Goal: Task Accomplishment & Management: Manage account settings

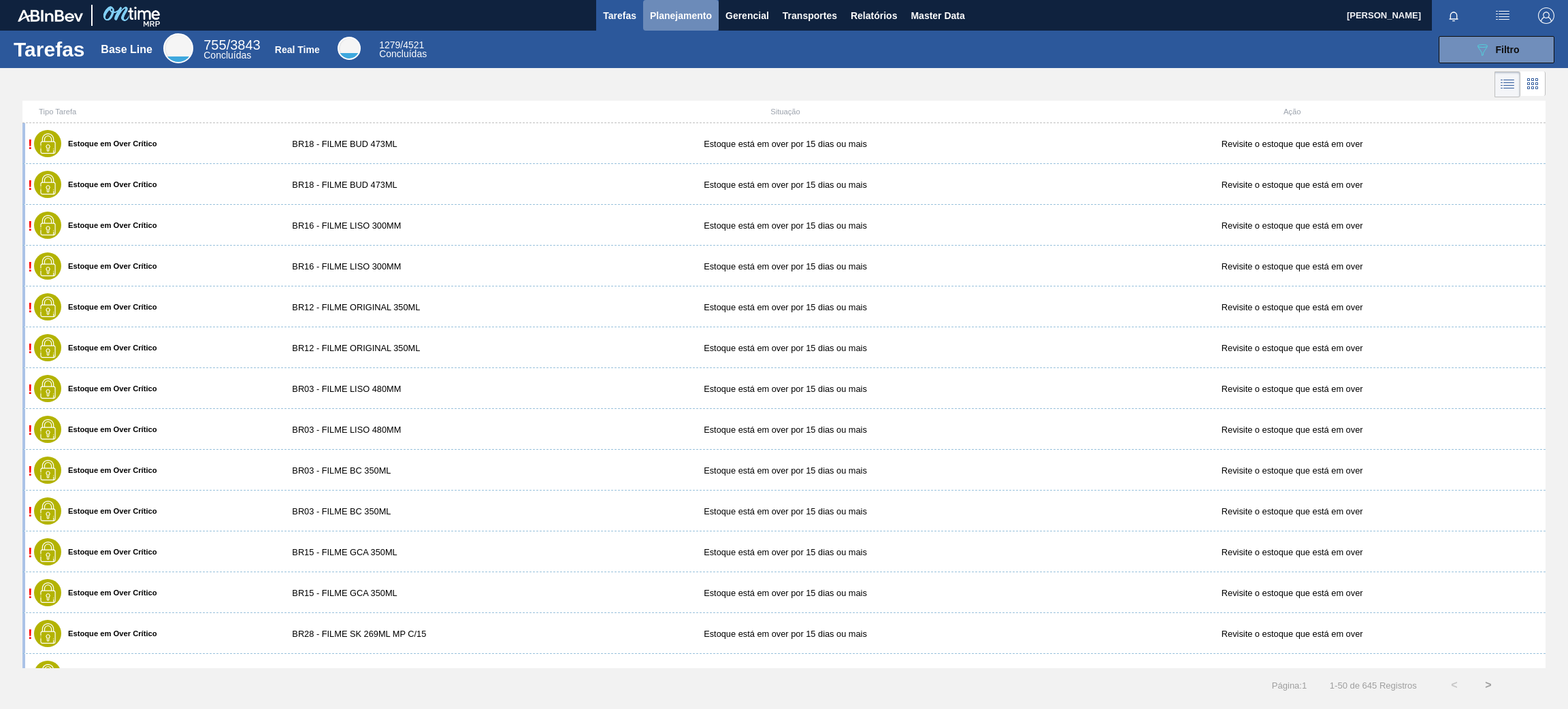
click at [664, 11] on span "Planejamento" at bounding box center [681, 16] width 62 height 17
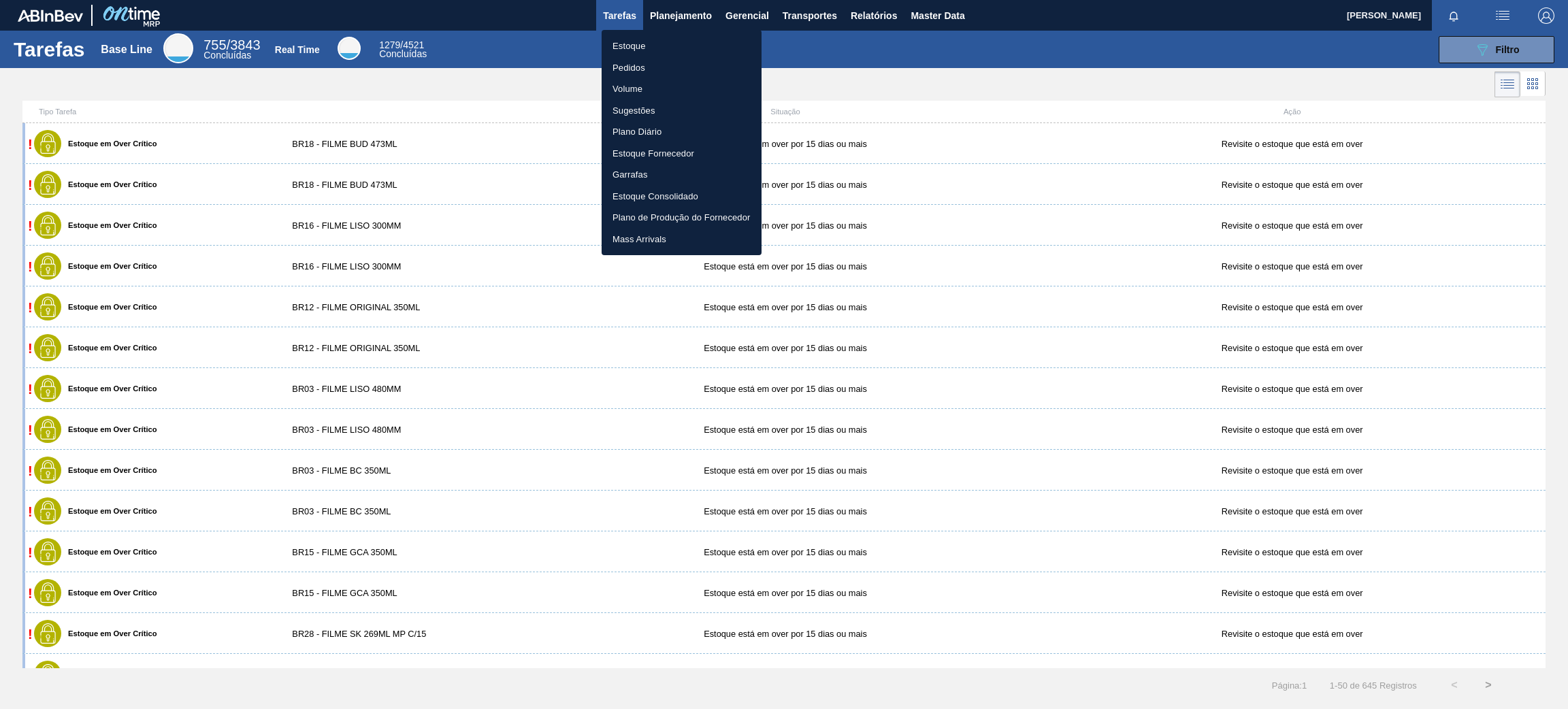
click at [675, 40] on li "Estoque" at bounding box center [682, 46] width 160 height 22
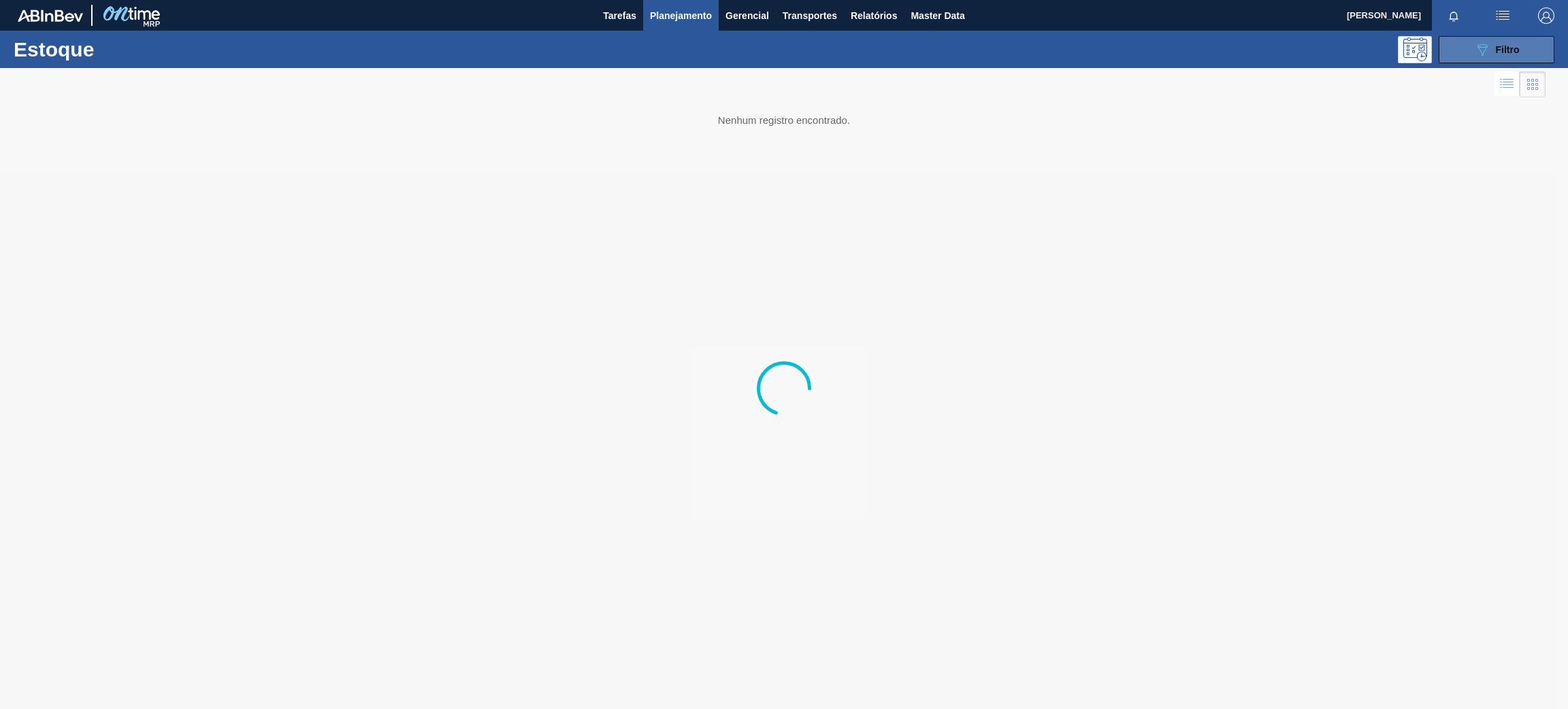
click at [1500, 56] on div "089F7B8B-B2A5-4AFE-B5C0-19BA573D28AC Filtro" at bounding box center [1498, 49] width 46 height 17
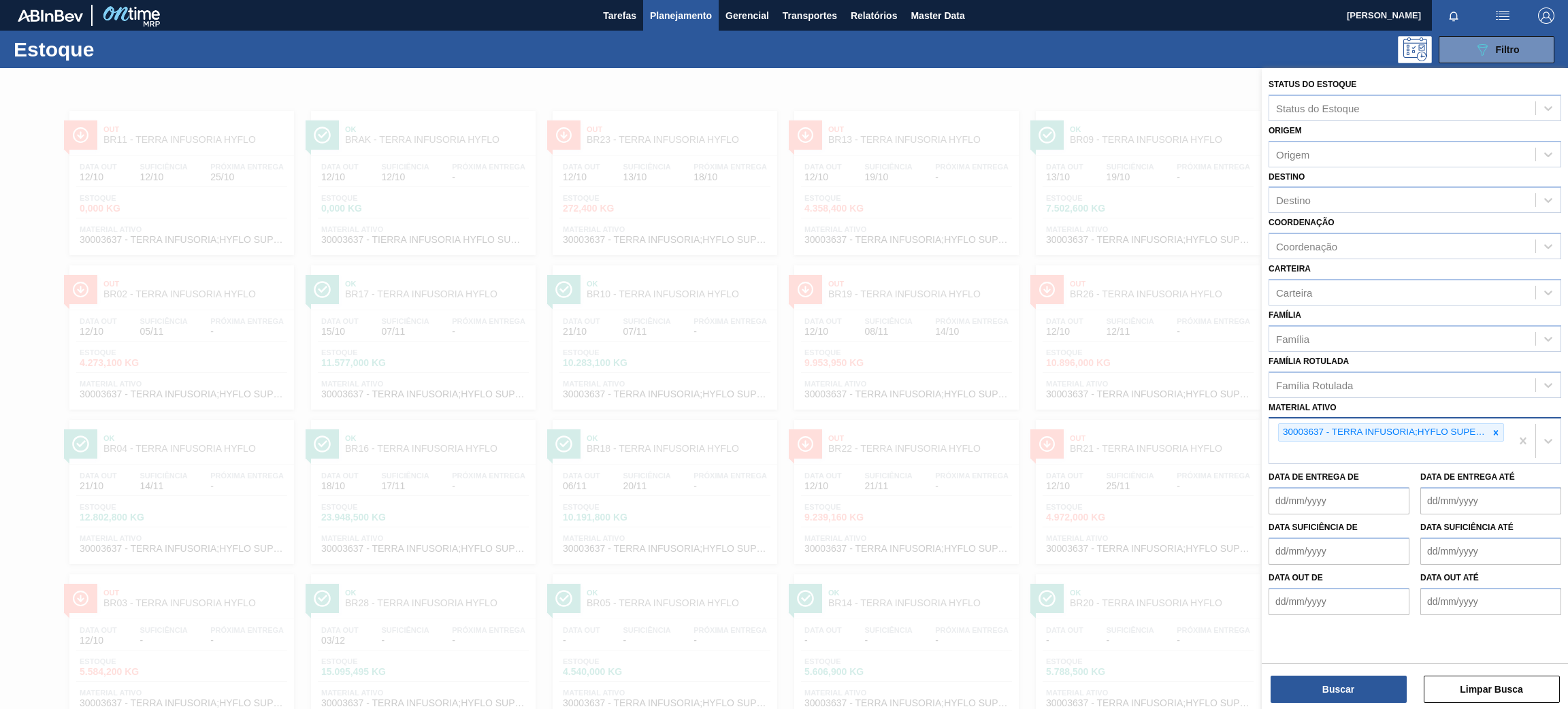
click at [1499, 418] on div "30003637 - TERRA INFUSORIA;HYFLO SUPER CEL" at bounding box center [1390, 440] width 241 height 45
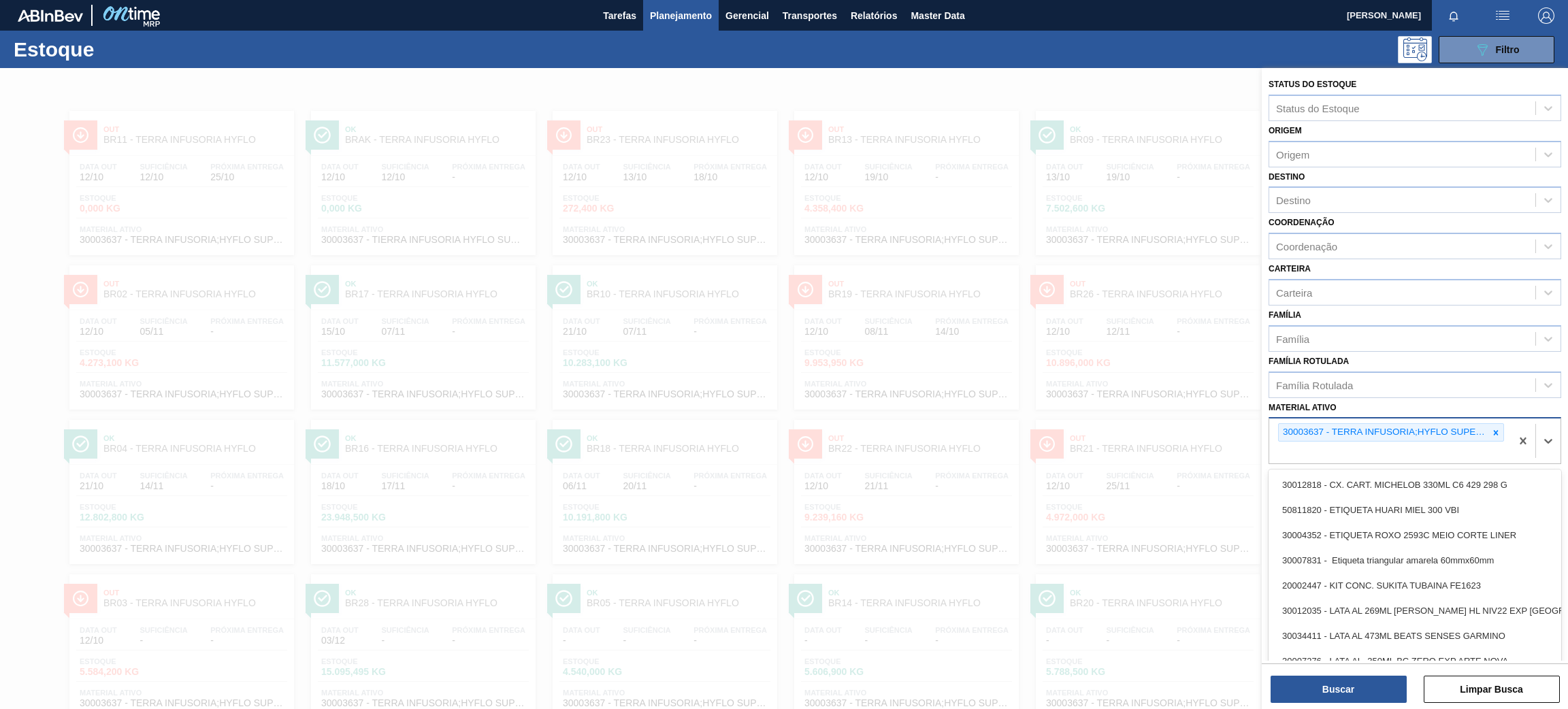
click at [1499, 424] on div at bounding box center [1496, 432] width 15 height 17
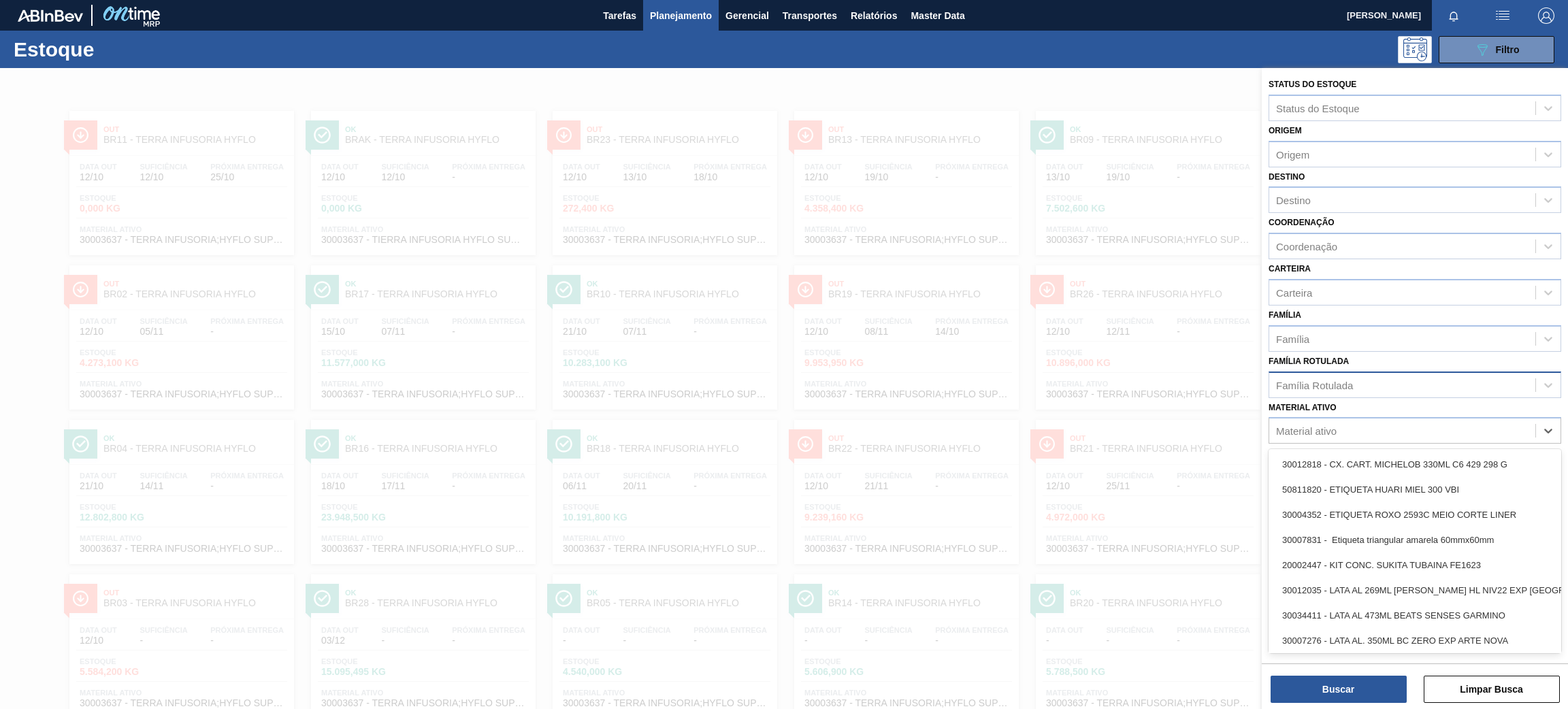
click at [1395, 382] on div "Família Rotulada" at bounding box center [1402, 385] width 266 height 19
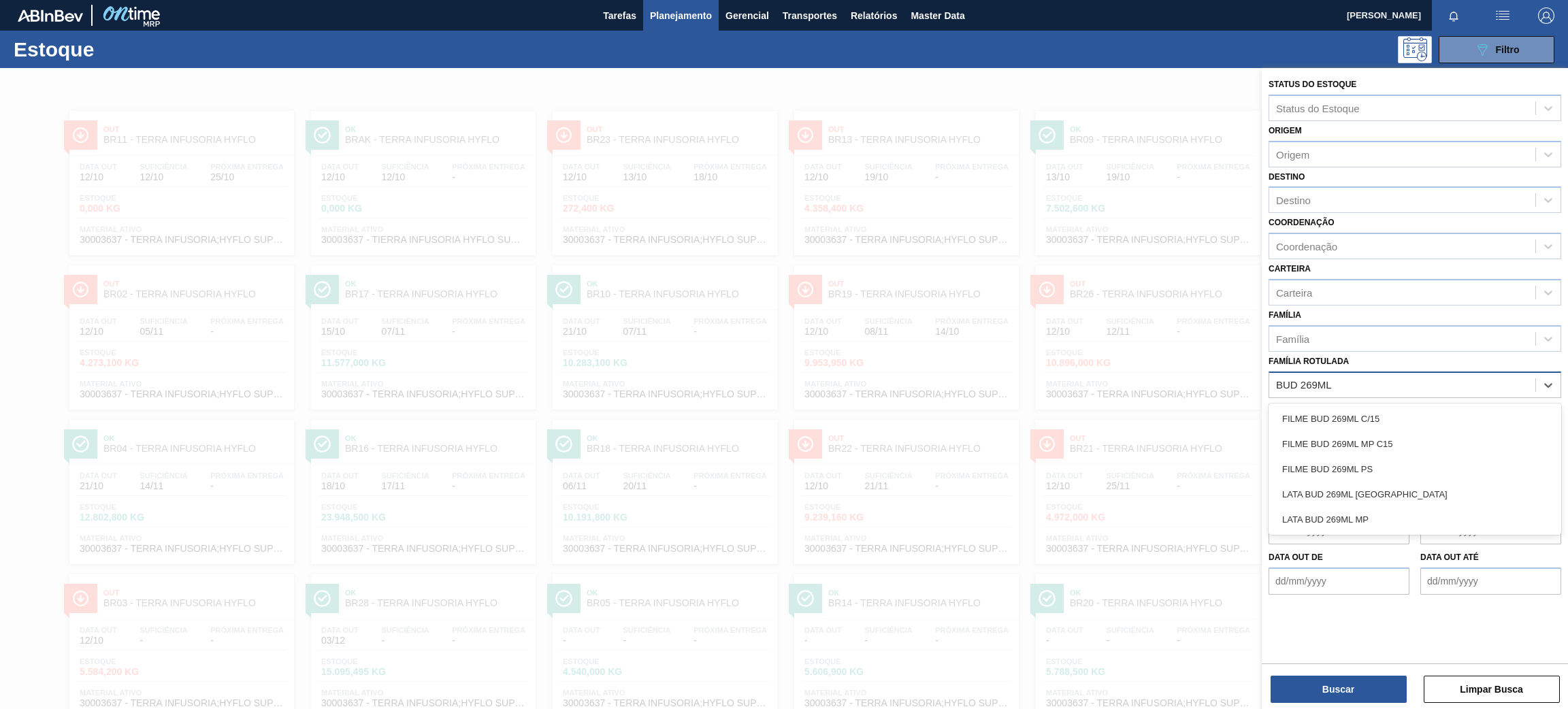
type Rotulada "BUD 269ML C"
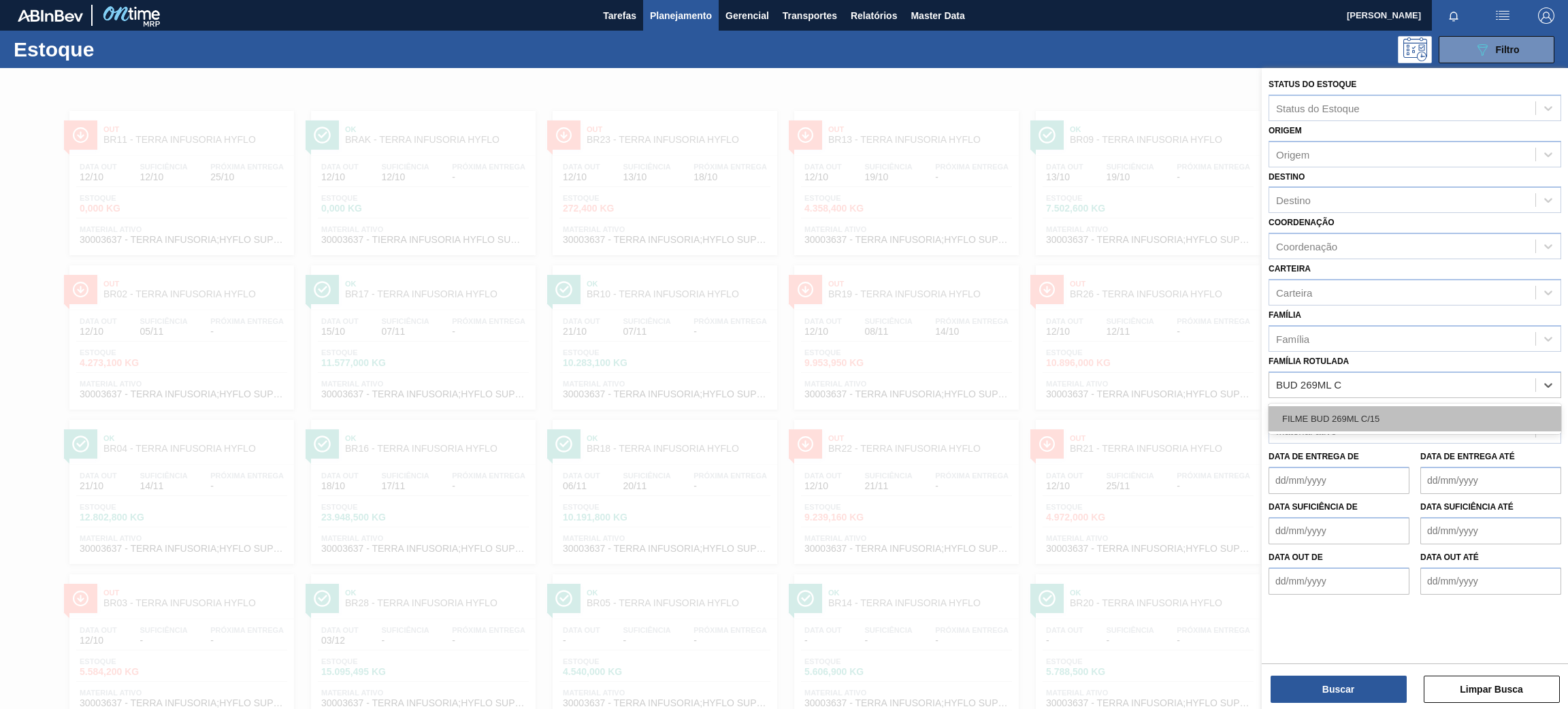
click at [1416, 410] on div "FILME BUD 269ML C/15" at bounding box center [1415, 418] width 292 height 26
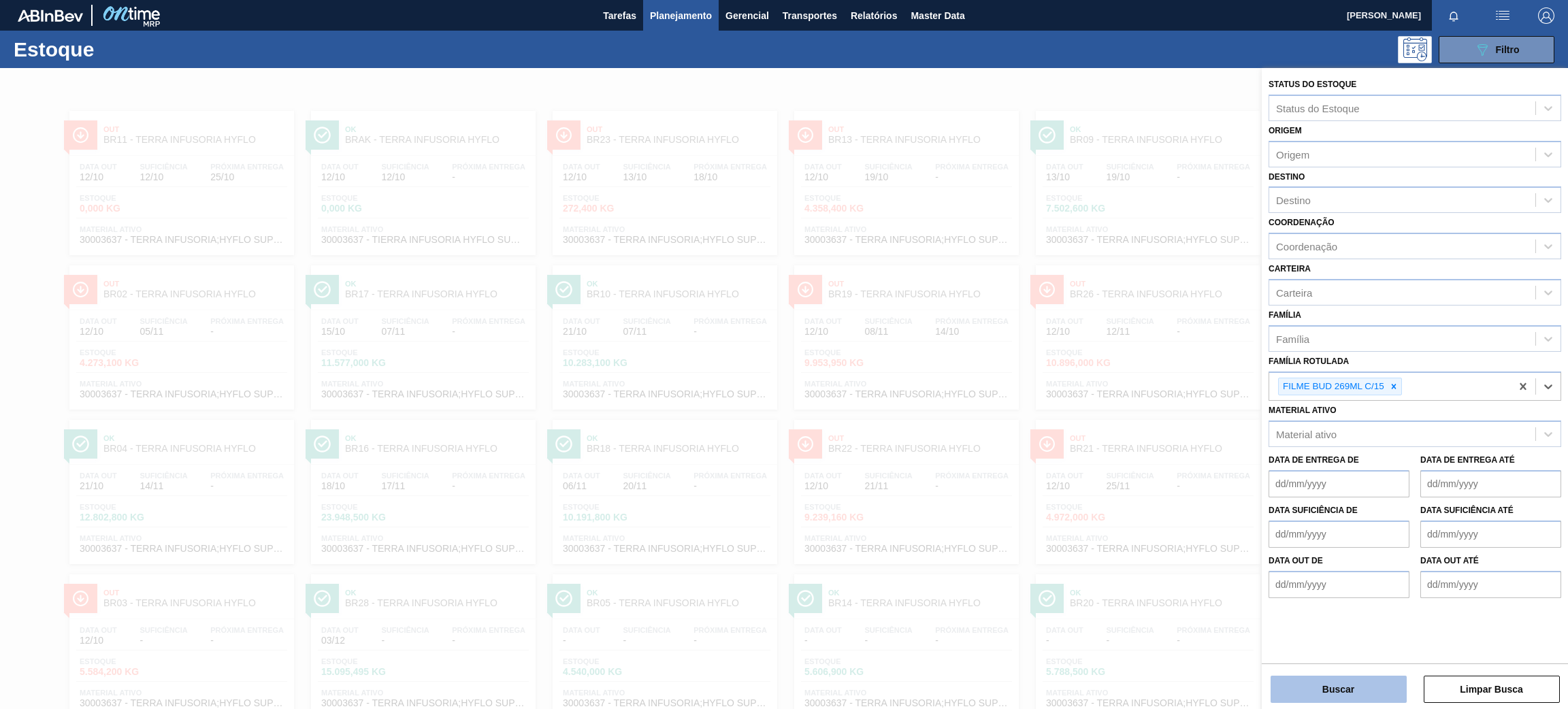
click at [1398, 688] on button "Buscar" at bounding box center [1339, 689] width 137 height 27
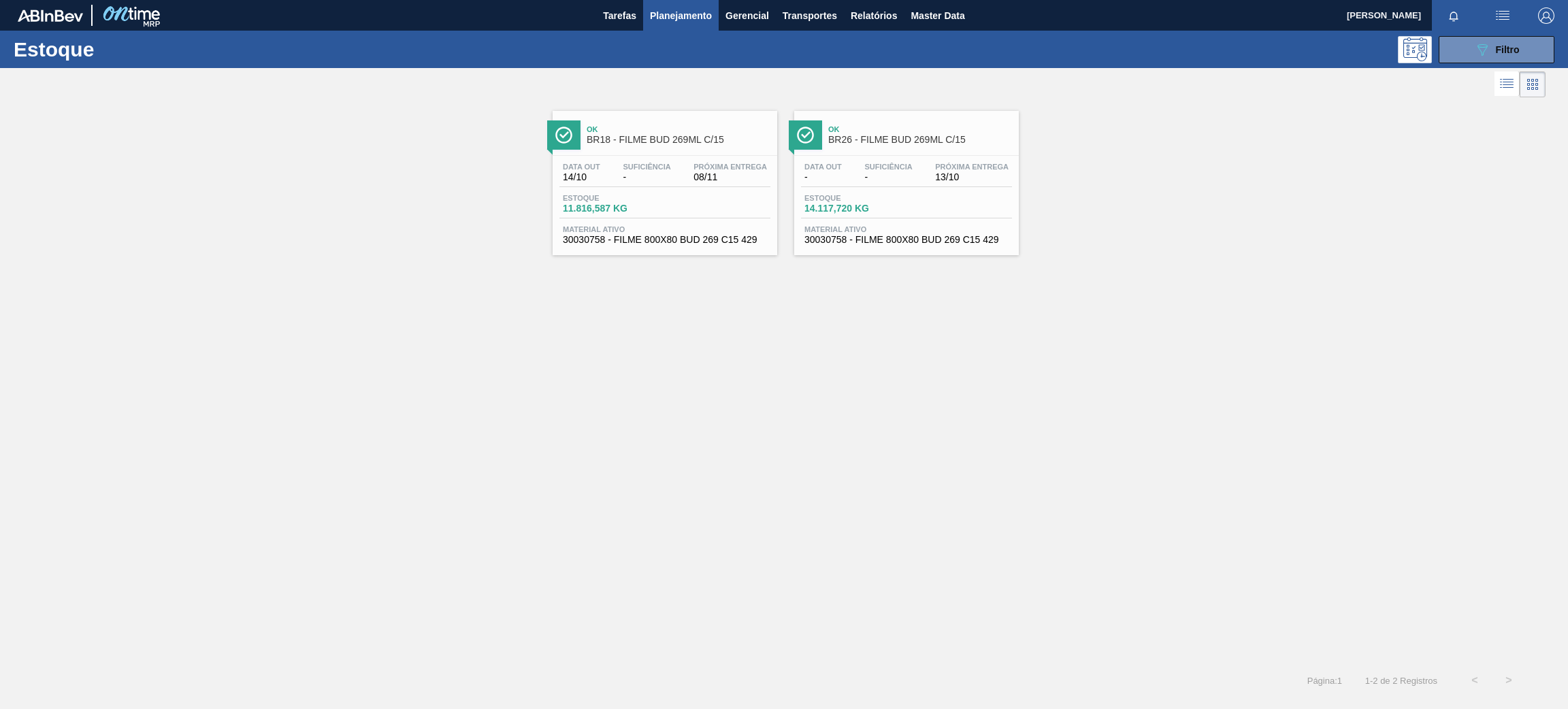
click at [639, 174] on span "-" at bounding box center [647, 178] width 48 height 11
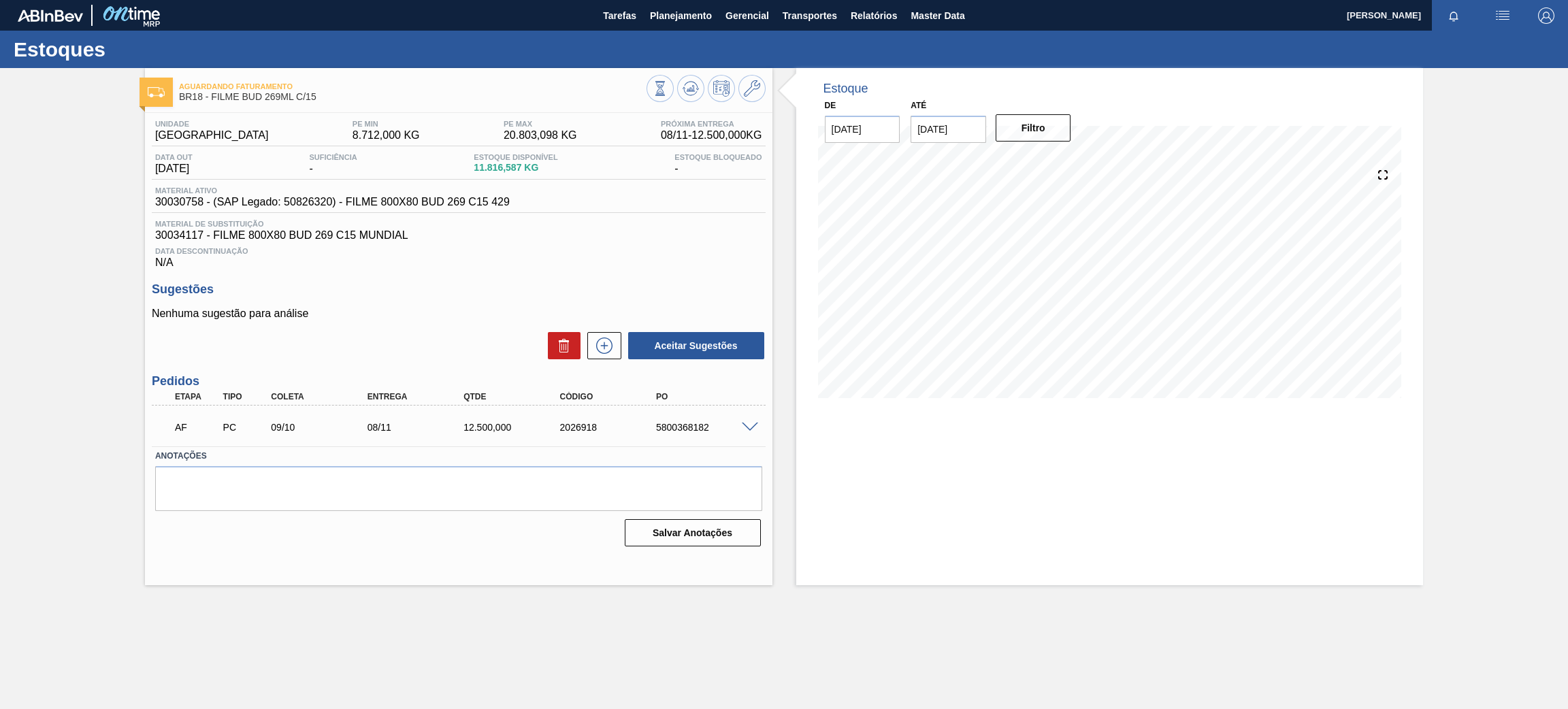
click at [945, 137] on input "26/10/2025" at bounding box center [949, 129] width 76 height 27
click at [1060, 158] on button "Next Month" at bounding box center [1063, 162] width 10 height 10
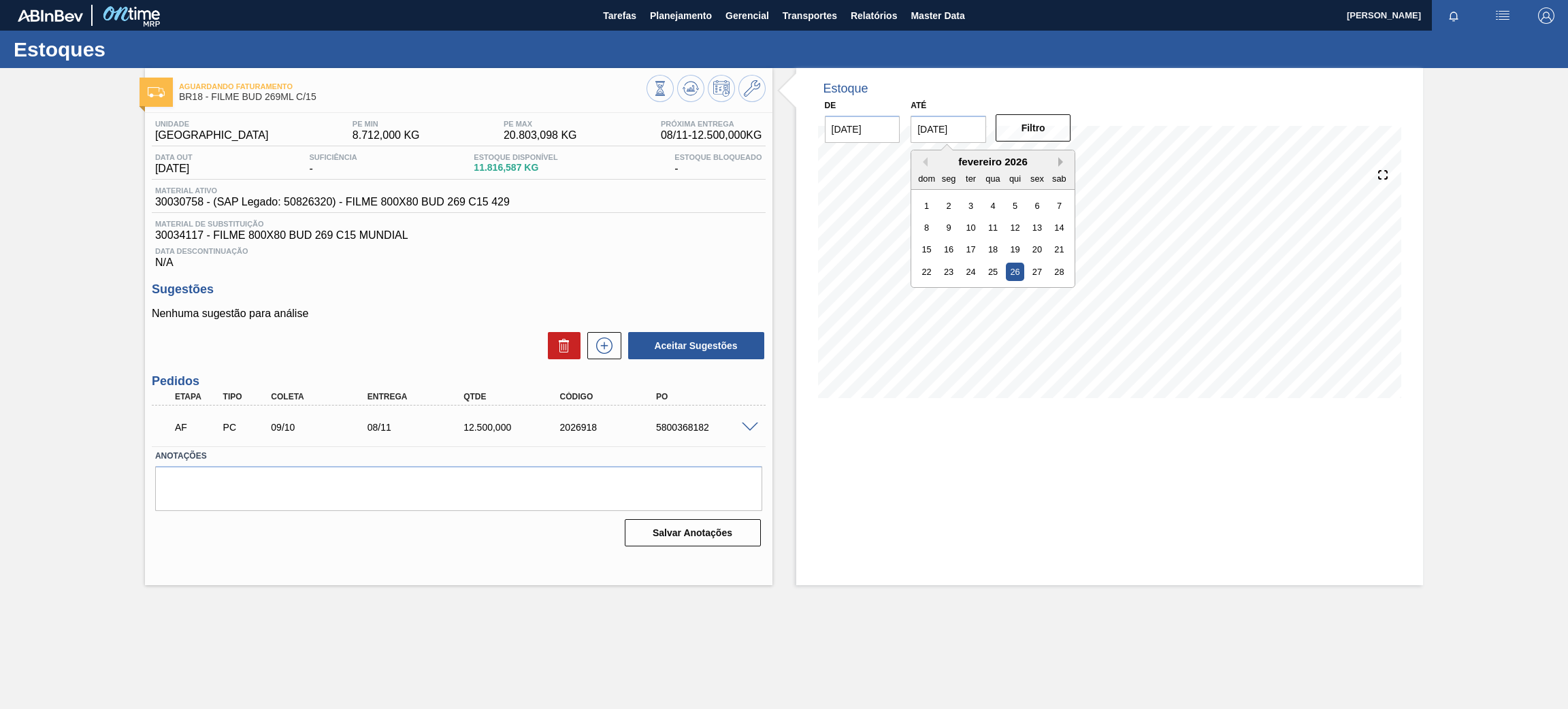
click at [1060, 158] on button "Next Month" at bounding box center [1063, 162] width 10 height 10
click at [1008, 298] on div "2" at bounding box center [1015, 293] width 18 height 18
type input "[DATE]"
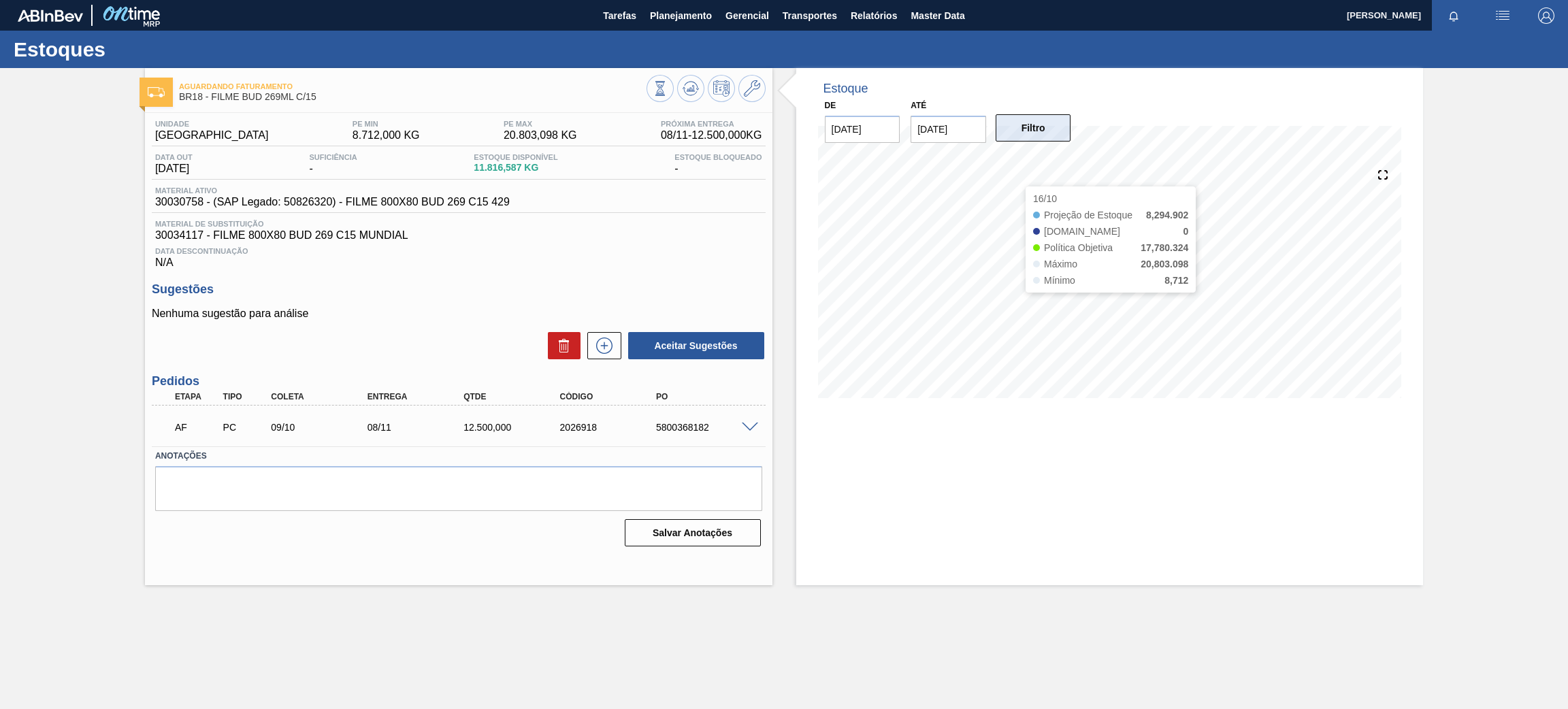
click at [1016, 124] on button "Filtro" at bounding box center [1034, 128] width 76 height 27
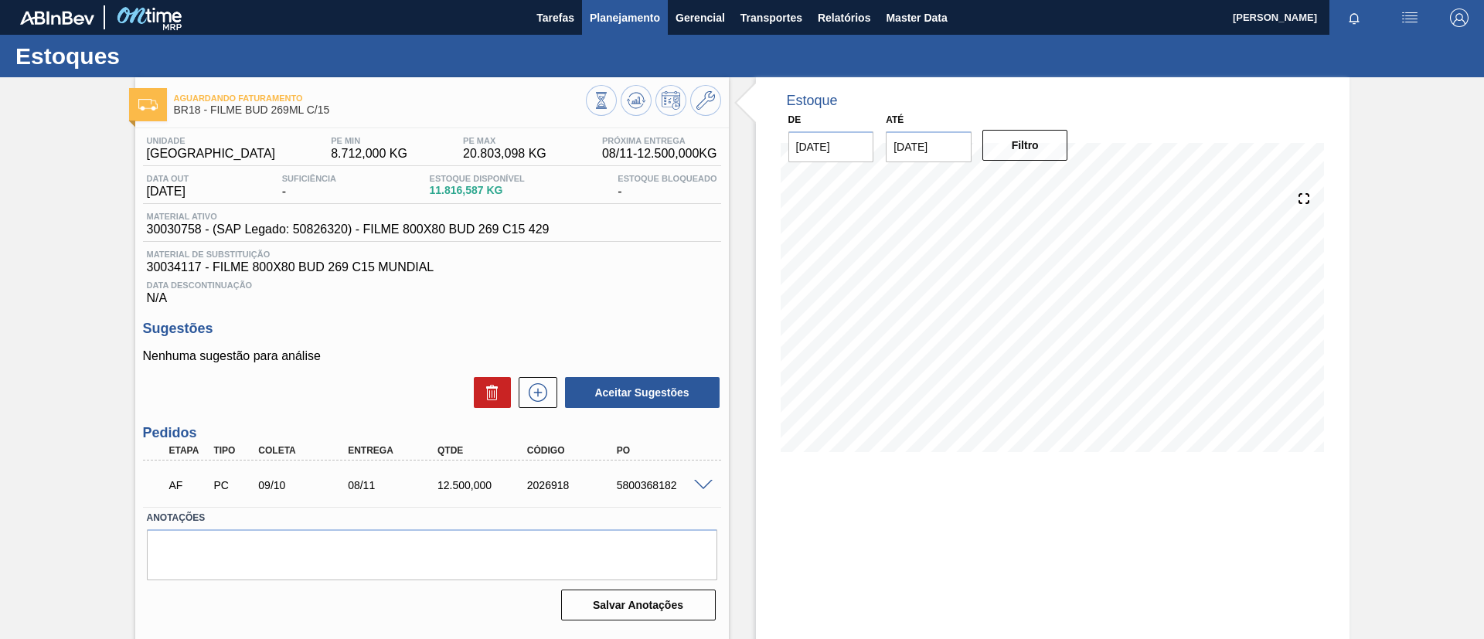
click at [628, 29] on button "Planejamento" at bounding box center [625, 17] width 86 height 35
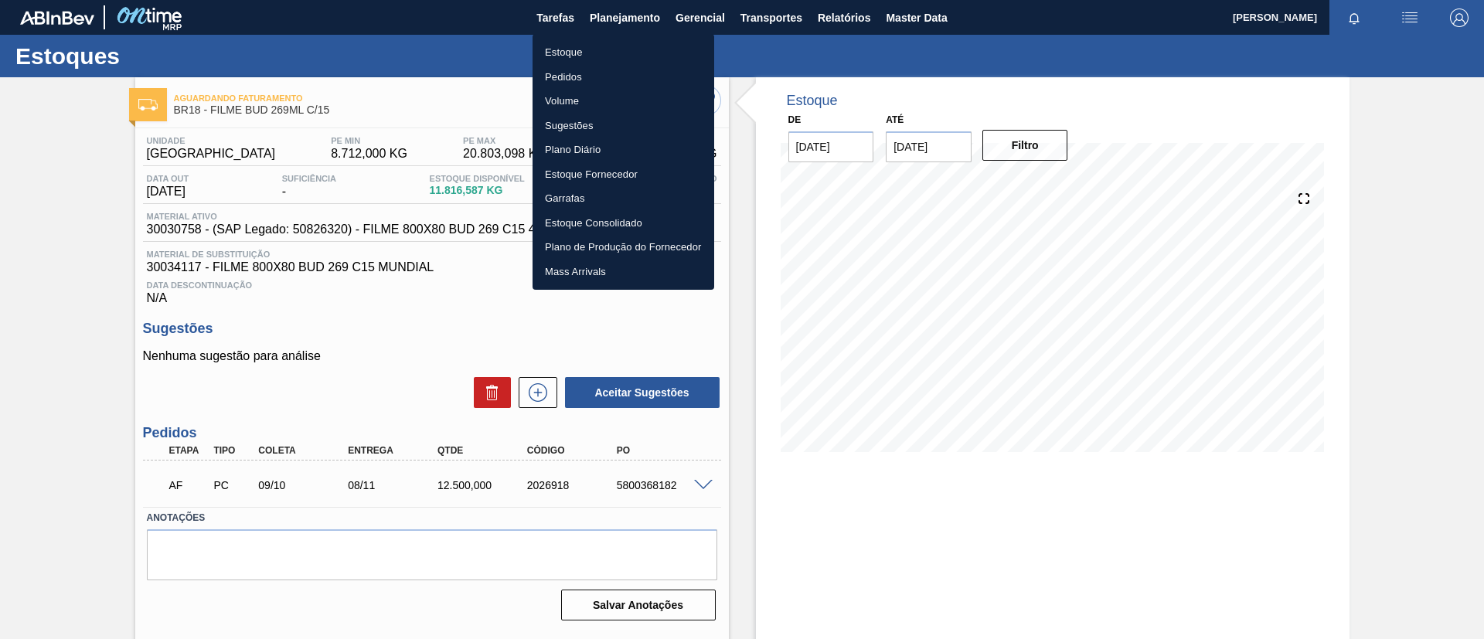
click at [615, 44] on li "Estoque" at bounding box center [623, 52] width 182 height 25
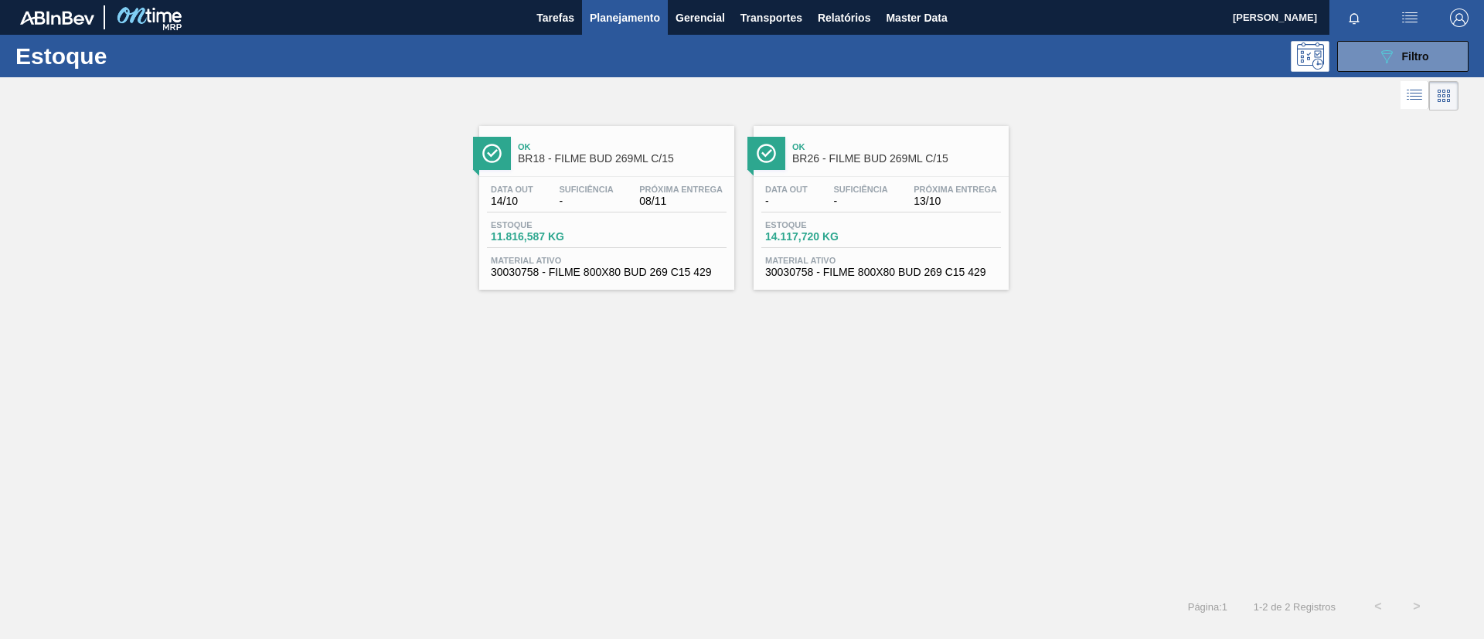
click at [637, 20] on span "Planejamento" at bounding box center [625, 18] width 70 height 19
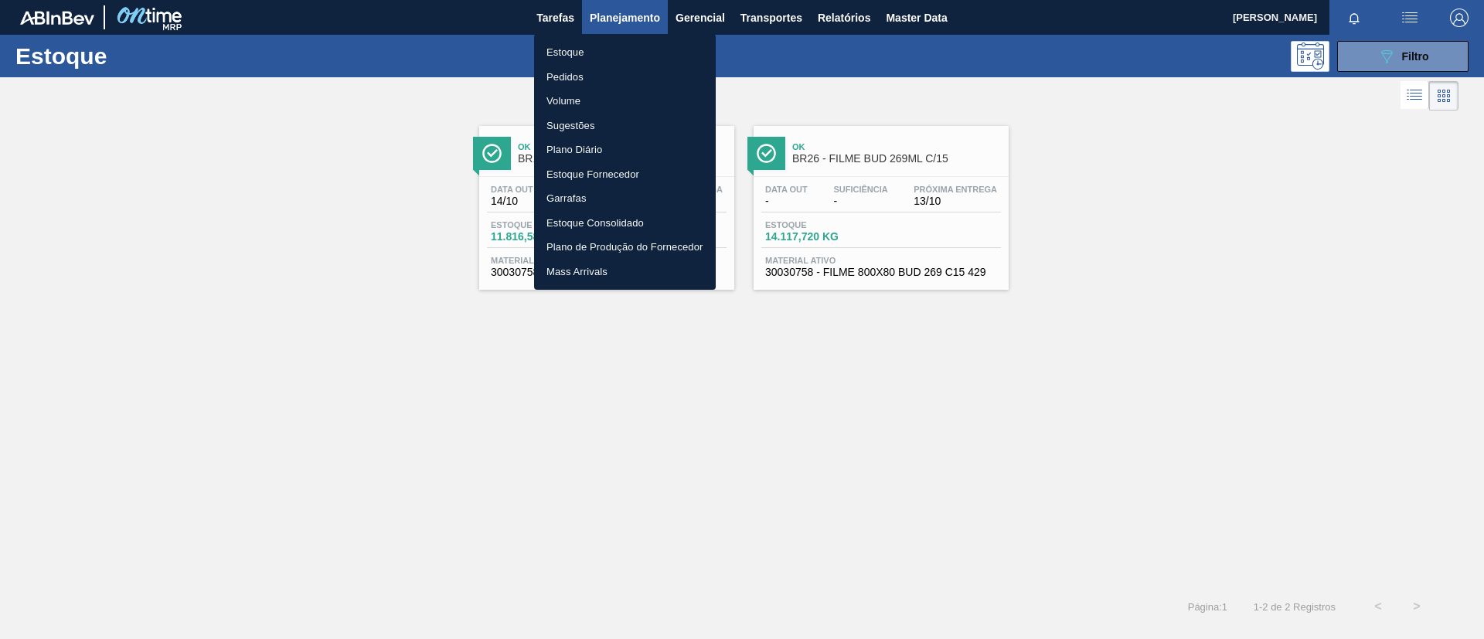
click at [641, 79] on li "Pedidos" at bounding box center [625, 77] width 182 height 25
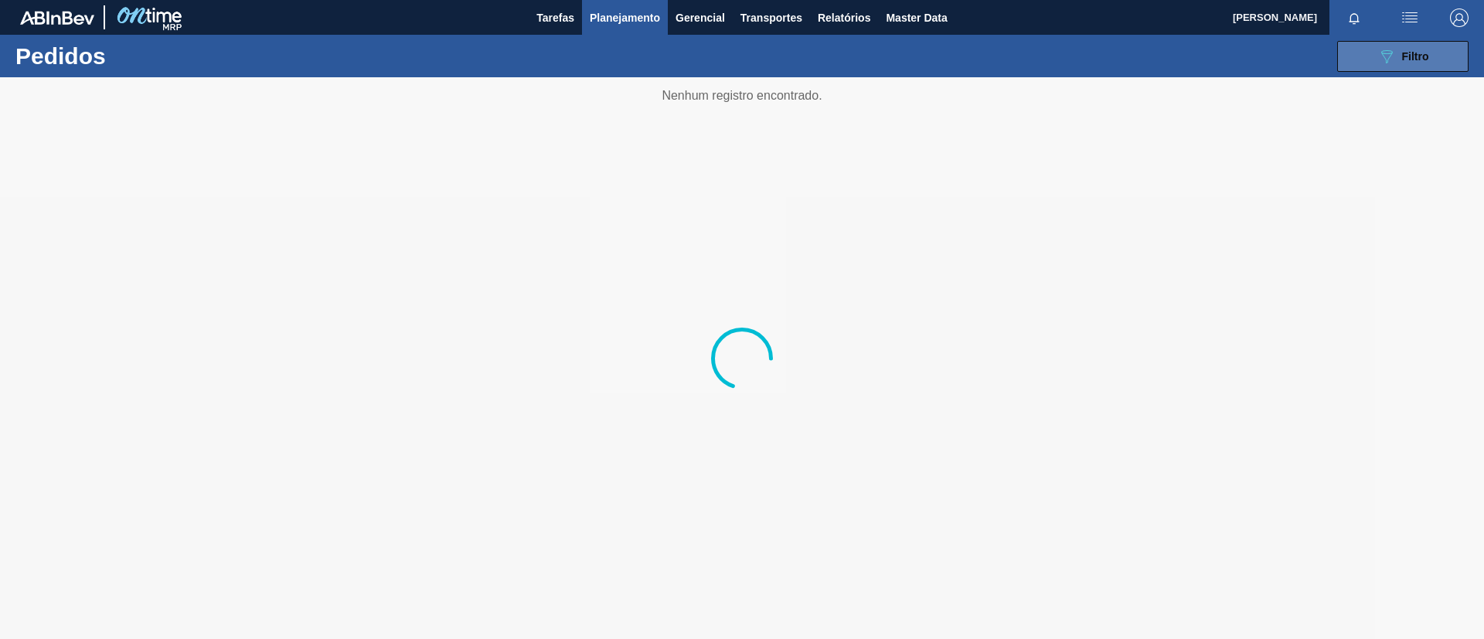
click at [1409, 50] on span "Filtro" at bounding box center [1415, 56] width 27 height 12
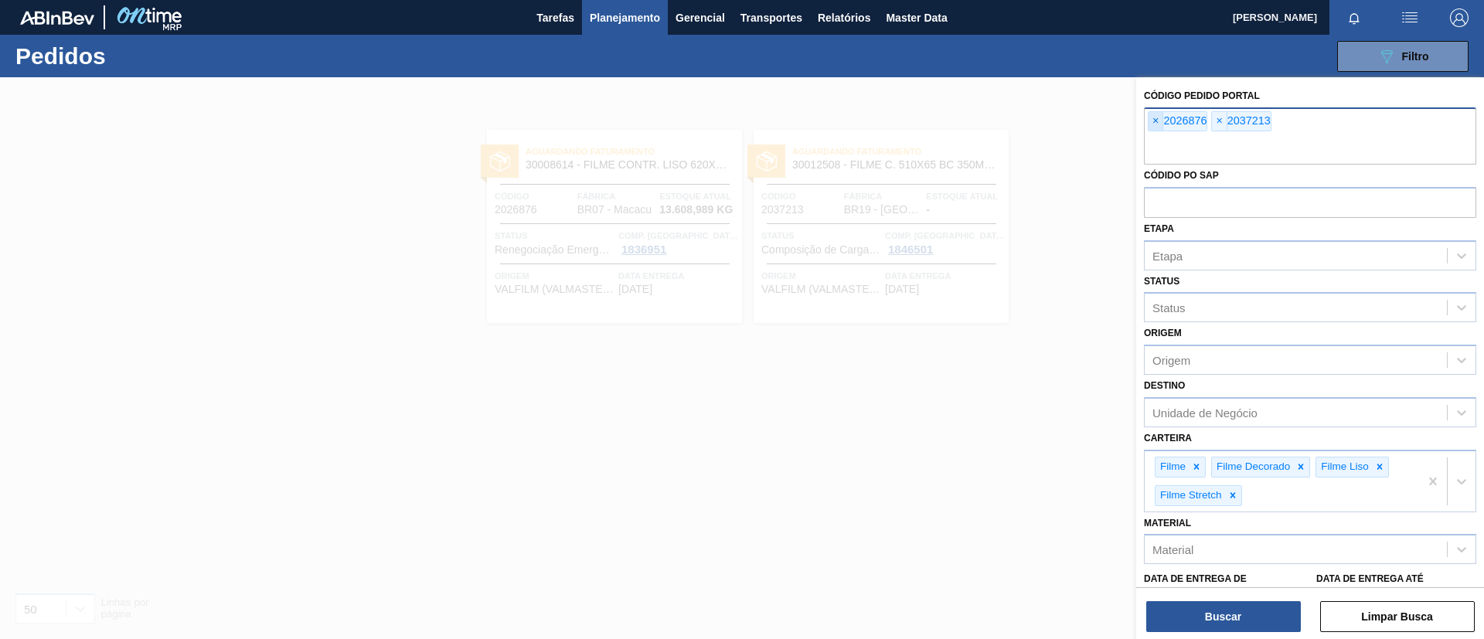
click at [1154, 117] on span "×" at bounding box center [1155, 121] width 15 height 19
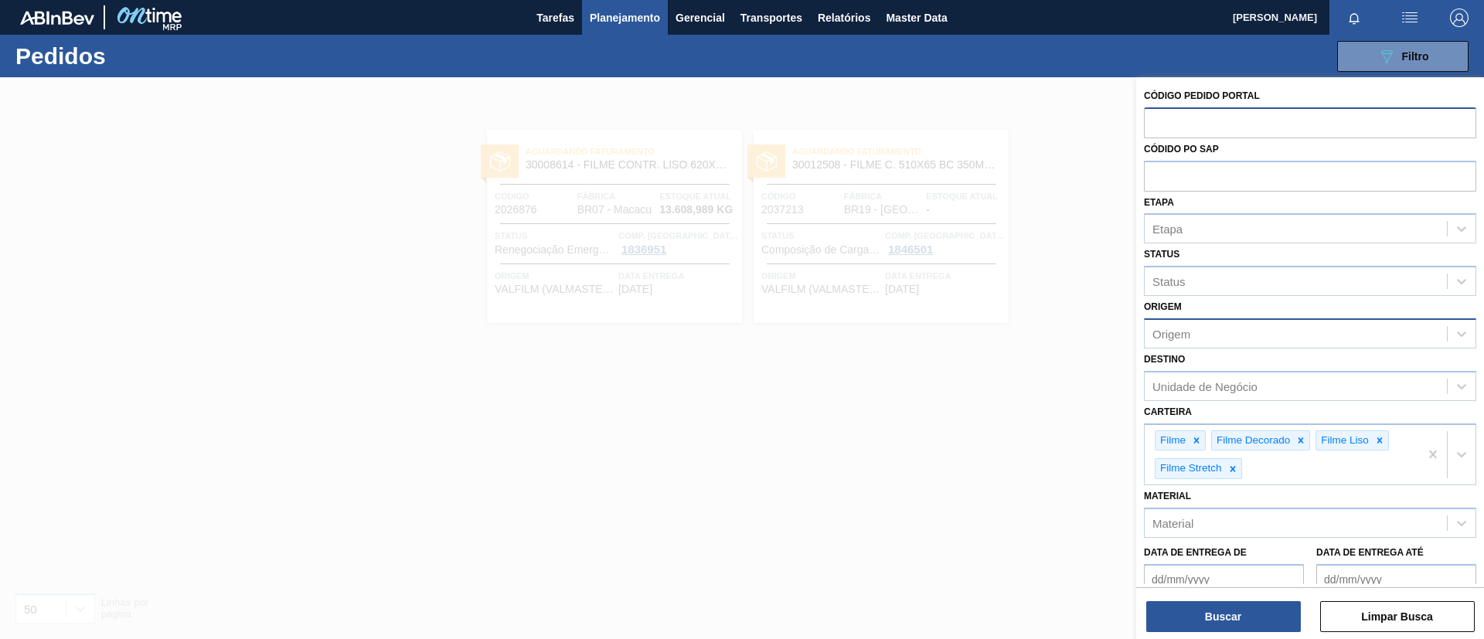
click at [1216, 329] on div "Origem" at bounding box center [1295, 333] width 302 height 22
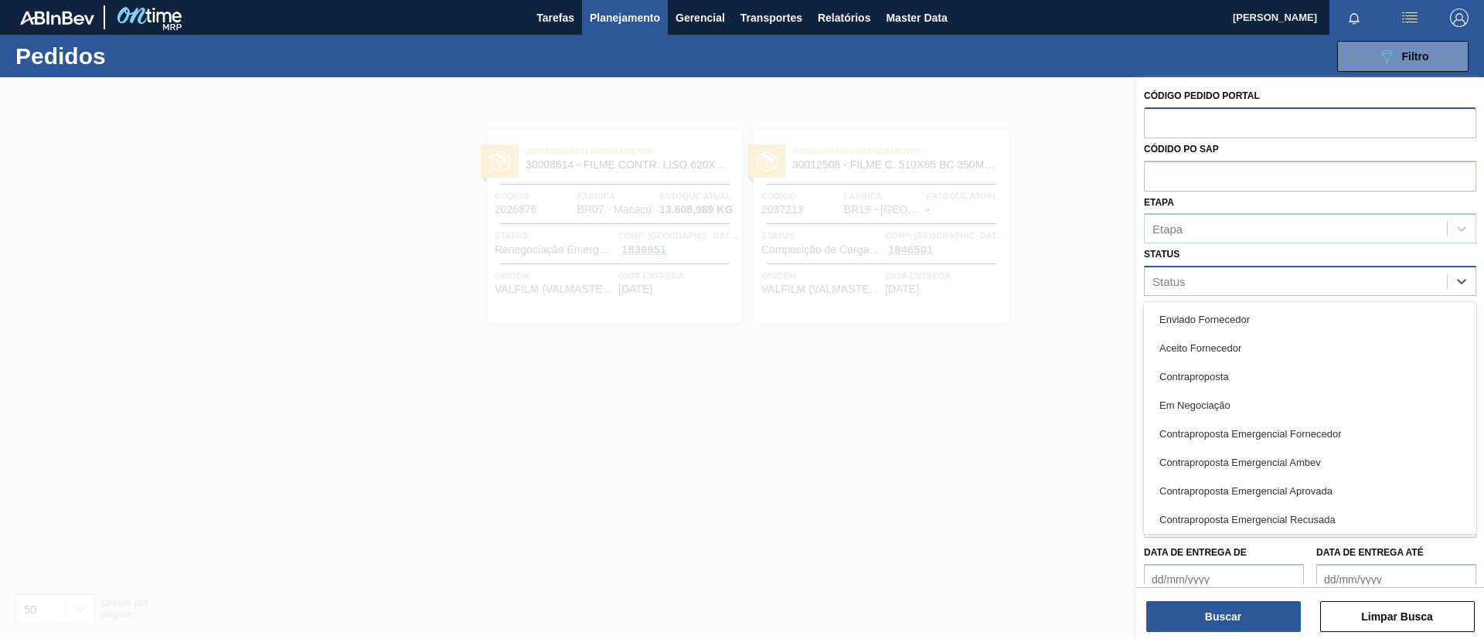
click at [1226, 284] on div "Status" at bounding box center [1295, 281] width 302 height 22
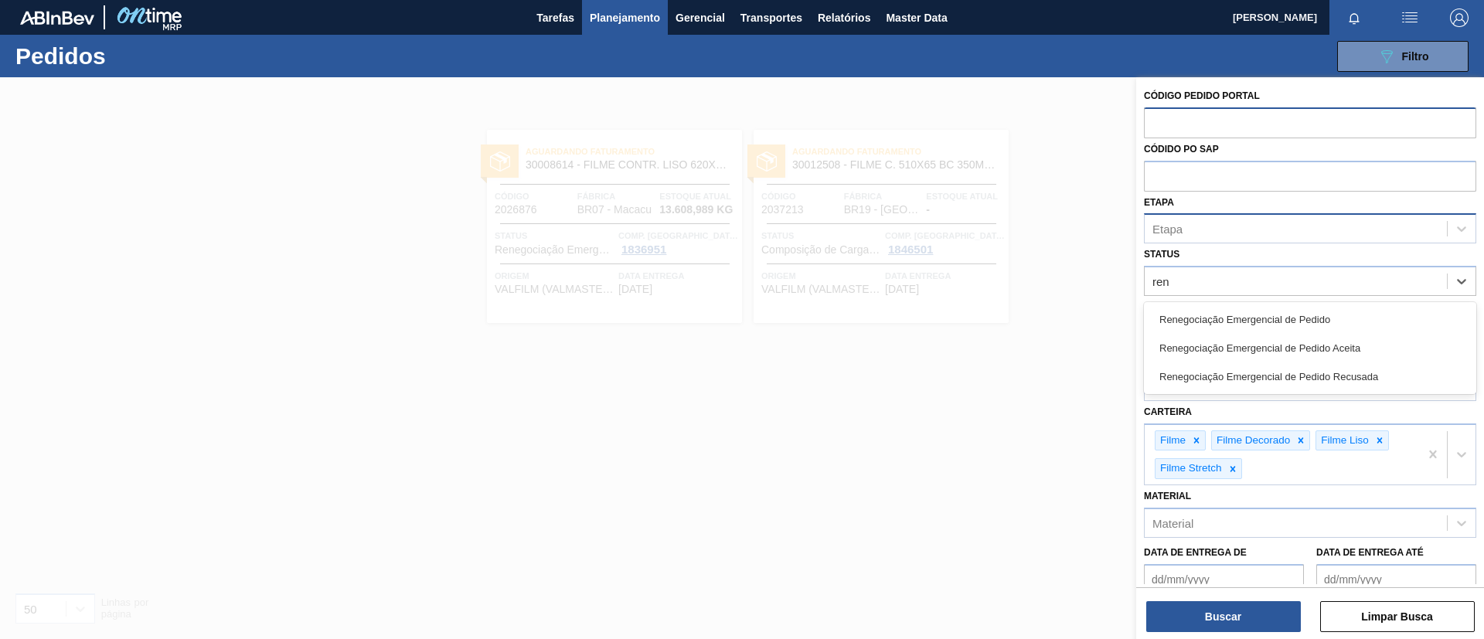
type input "ren"
click at [1212, 233] on div "Etapa" at bounding box center [1295, 229] width 302 height 22
type input "neg"
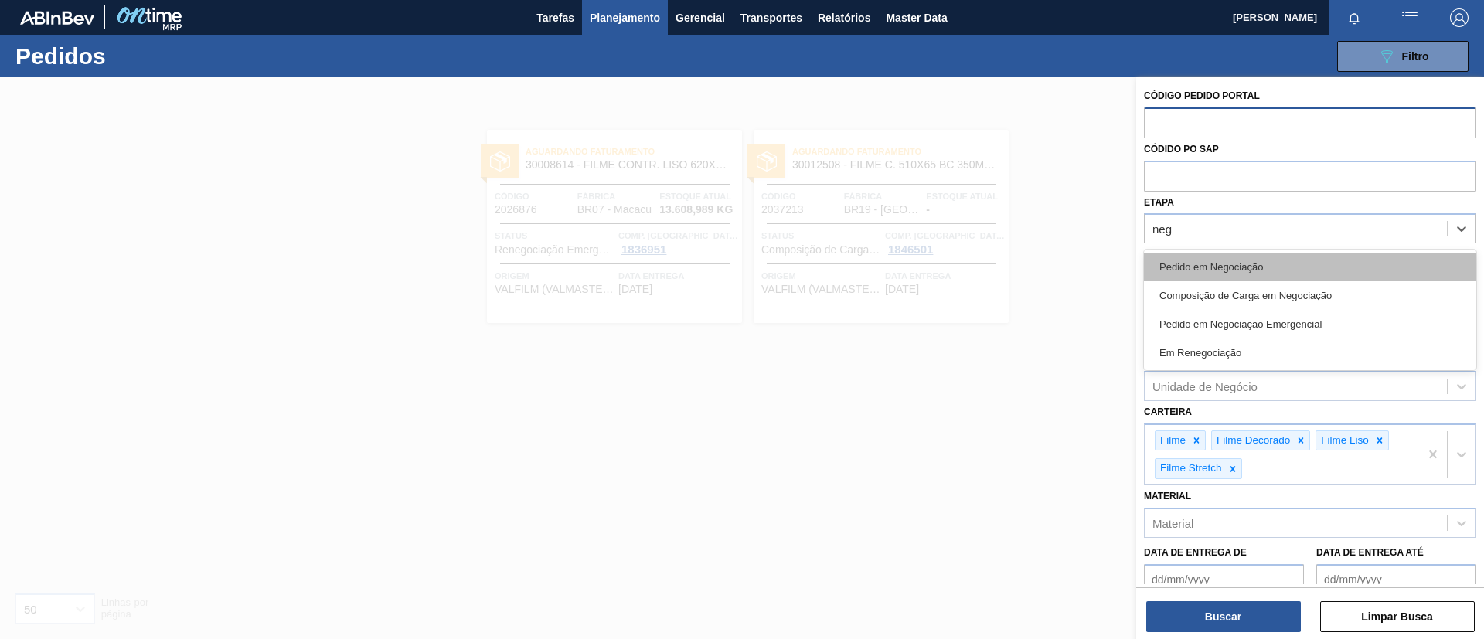
click at [1233, 258] on div "Pedido em Negociação" at bounding box center [1310, 267] width 332 height 29
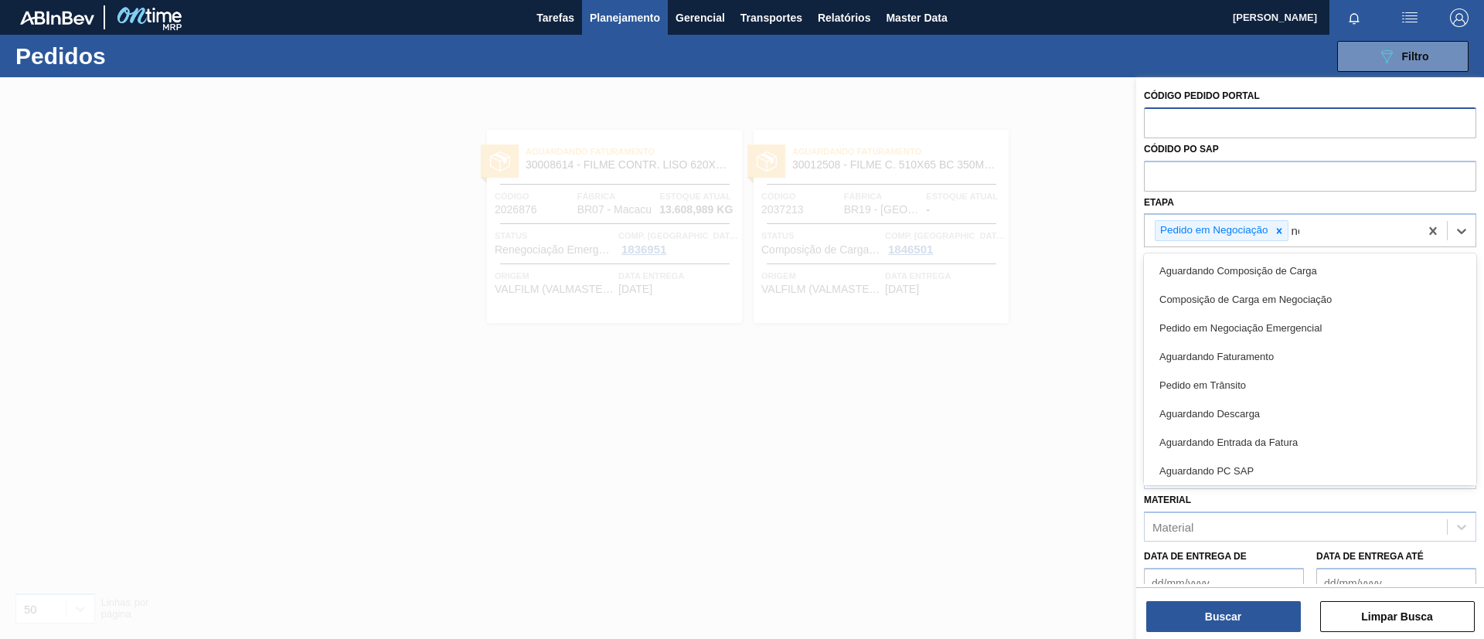
type input "neg"
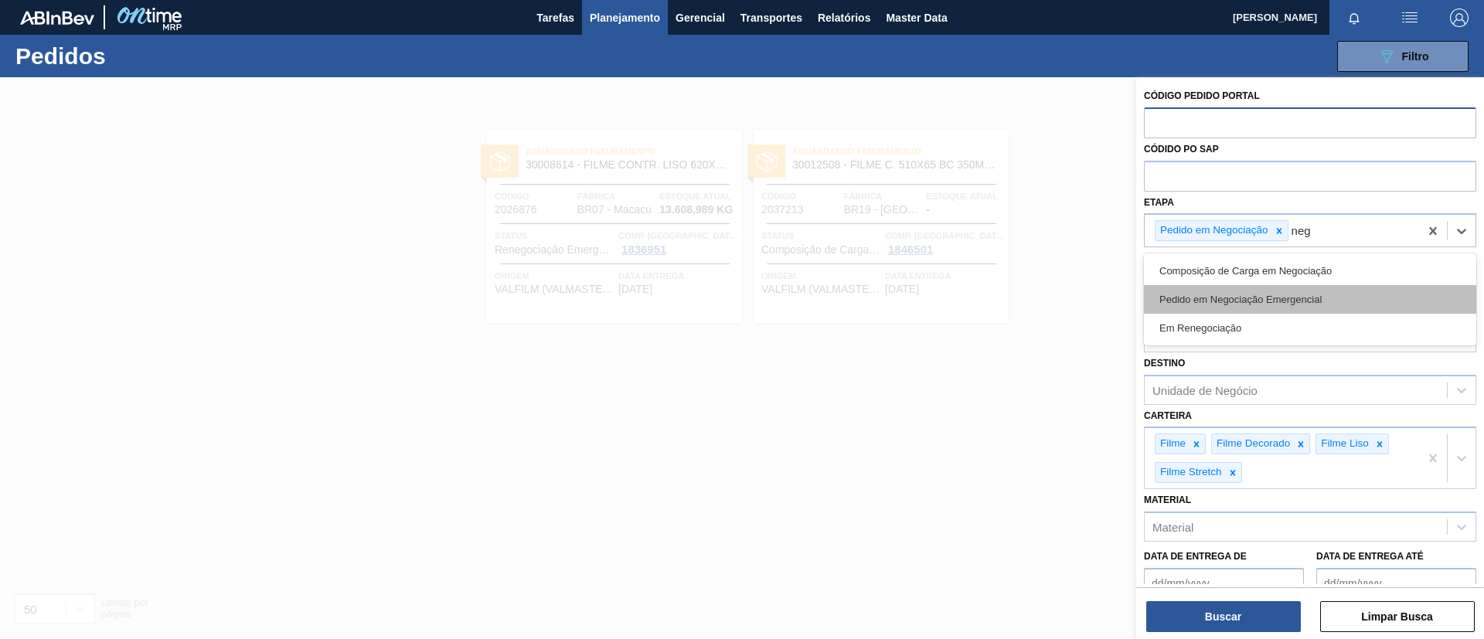
click at [1236, 287] on div "Pedido em Negociação Emergencial" at bounding box center [1310, 299] width 332 height 29
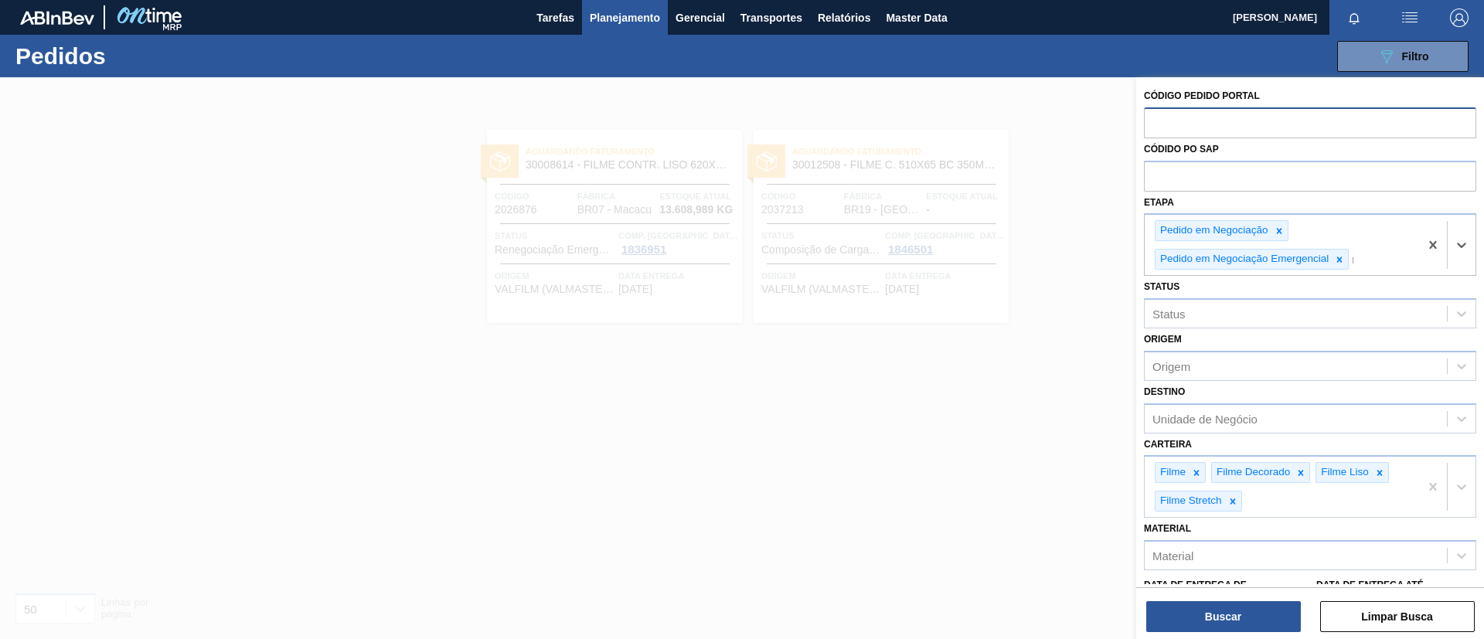
type input "re"
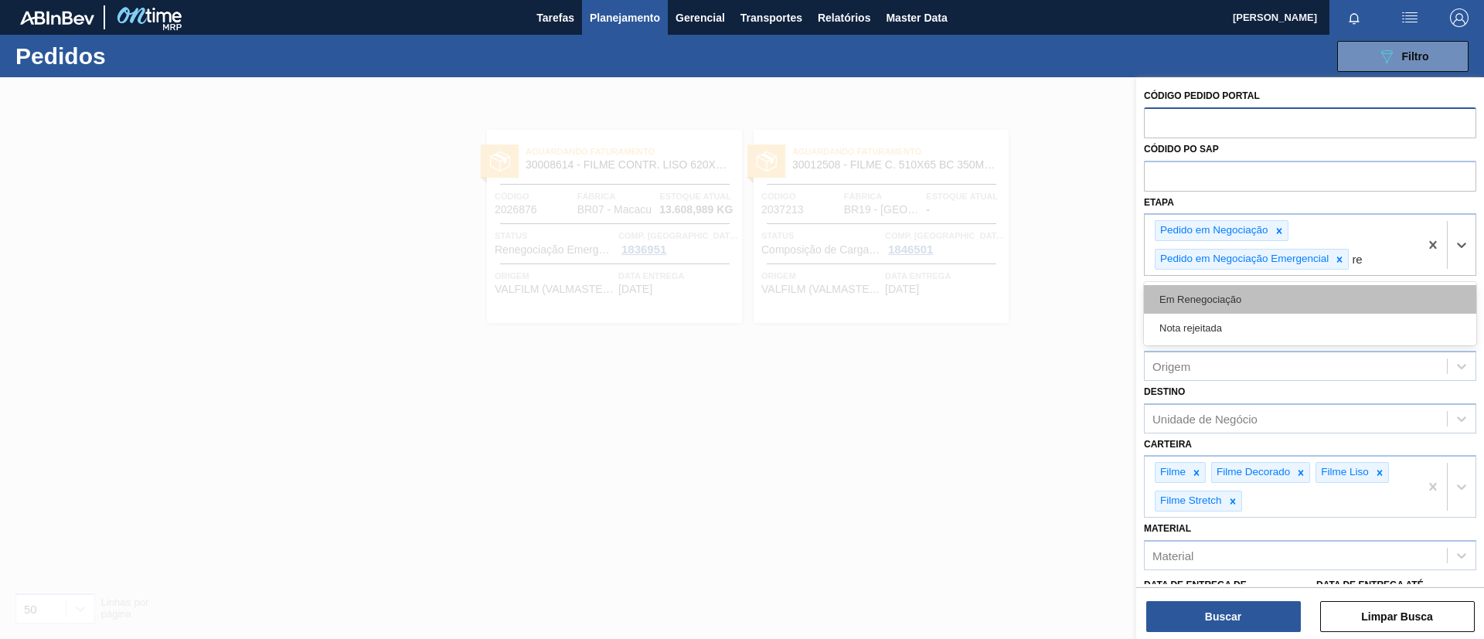
click at [1232, 301] on div "Em Renegociação" at bounding box center [1310, 299] width 332 height 29
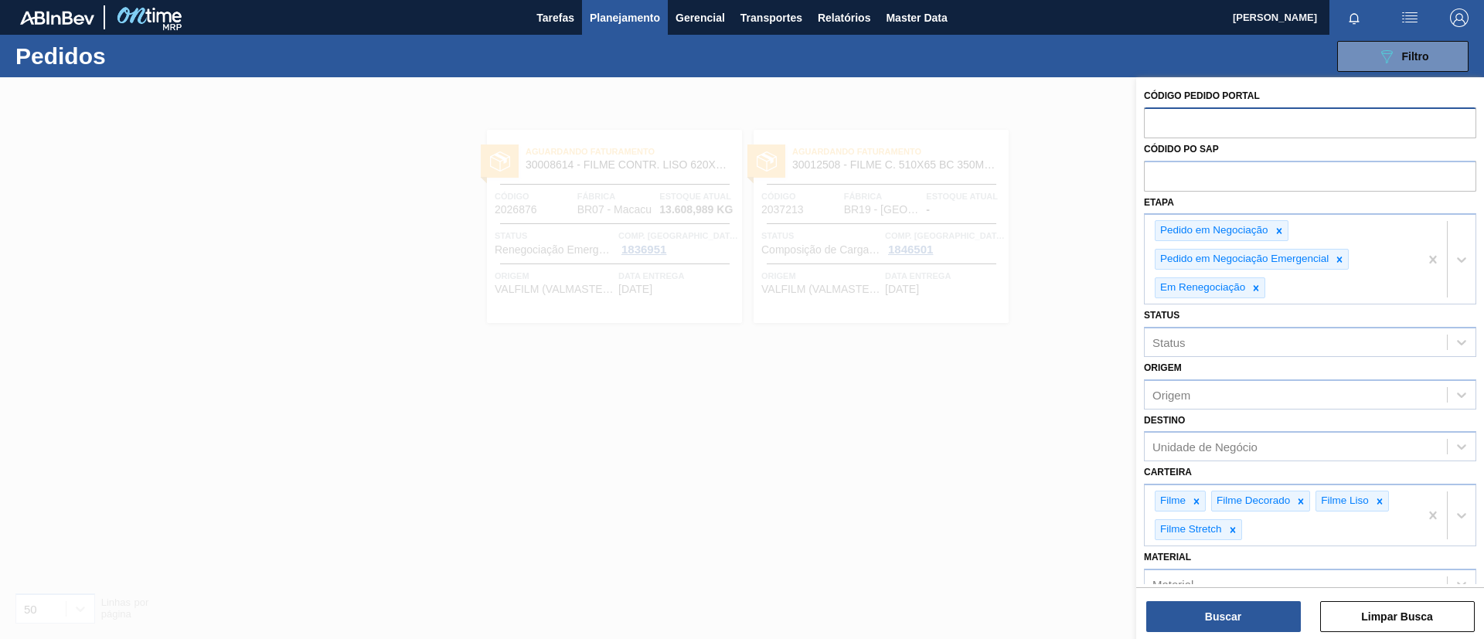
click at [1227, 597] on div "Buscar Limpar Busca" at bounding box center [1310, 608] width 348 height 43
click at [1225, 600] on div "Buscar Limpar Busca" at bounding box center [1310, 608] width 348 height 43
click at [1166, 604] on button "Buscar" at bounding box center [1223, 616] width 155 height 31
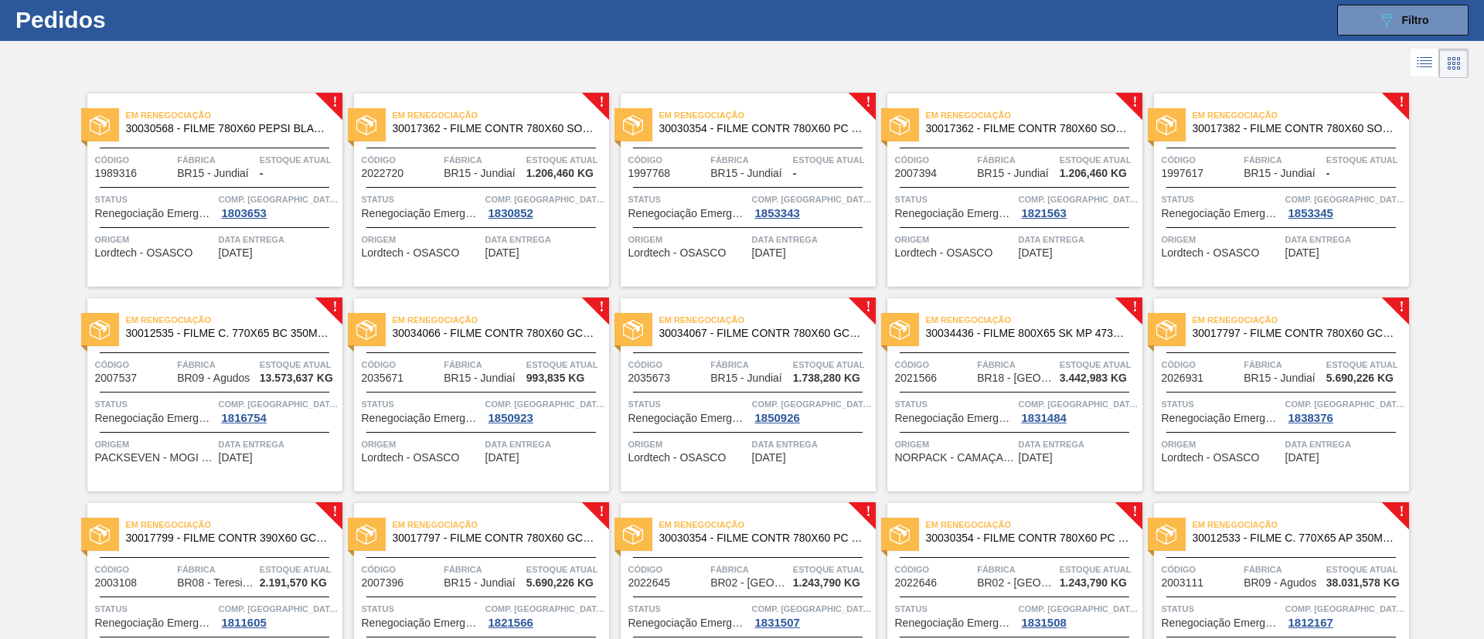
scroll to position [0, 0]
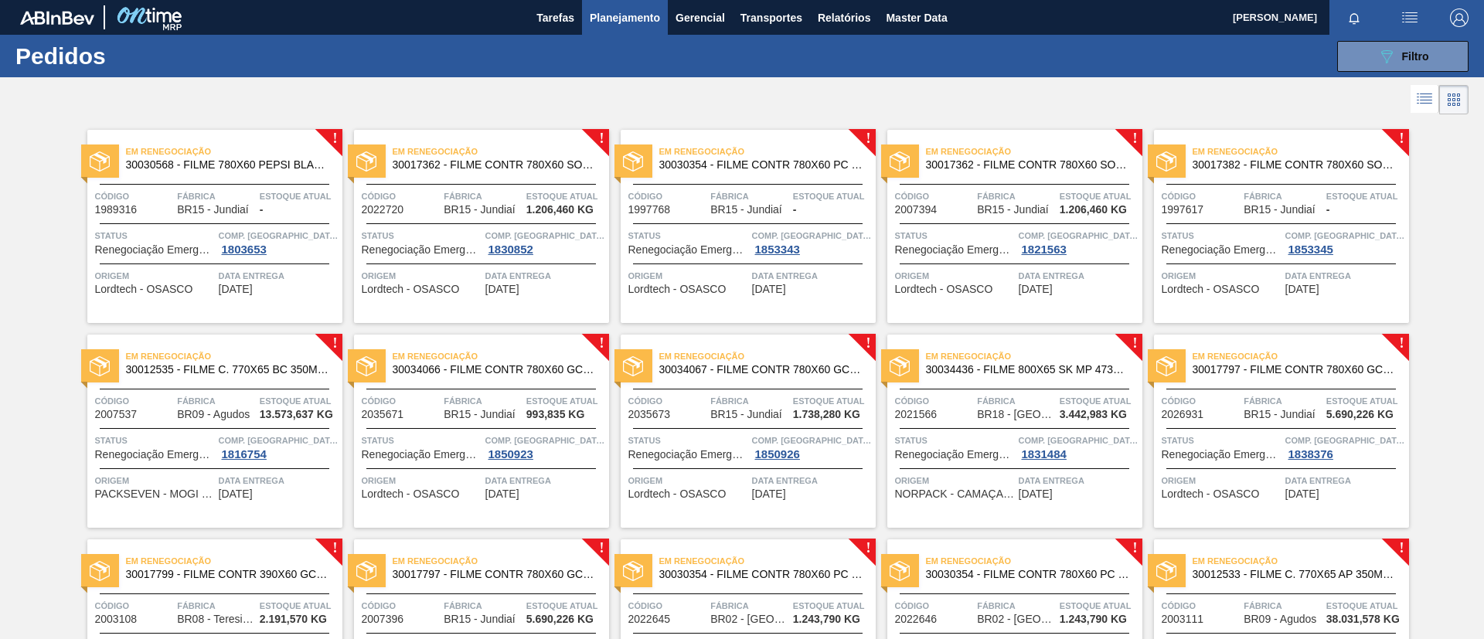
click at [266, 175] on div "Em Renegociação 30030568 - FILME 780X60 PEPSI BLACK NIV24" at bounding box center [214, 158] width 255 height 35
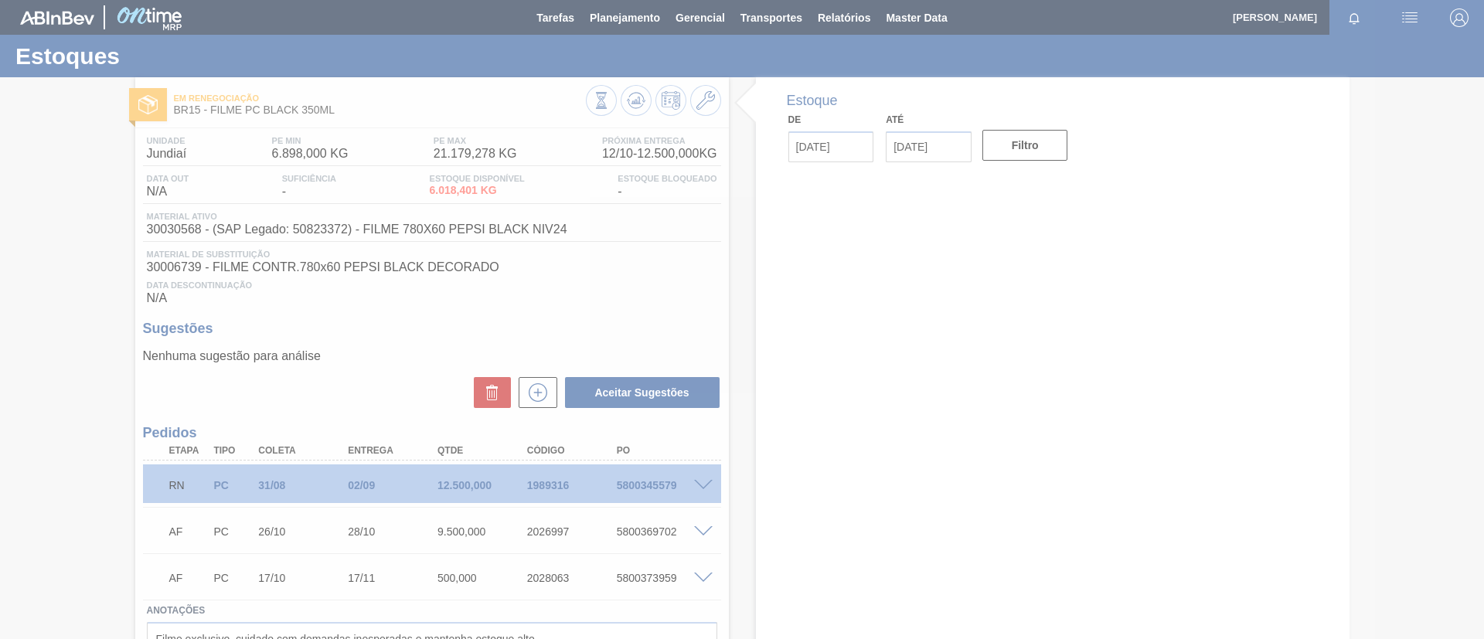
click at [705, 482] on span at bounding box center [703, 486] width 19 height 12
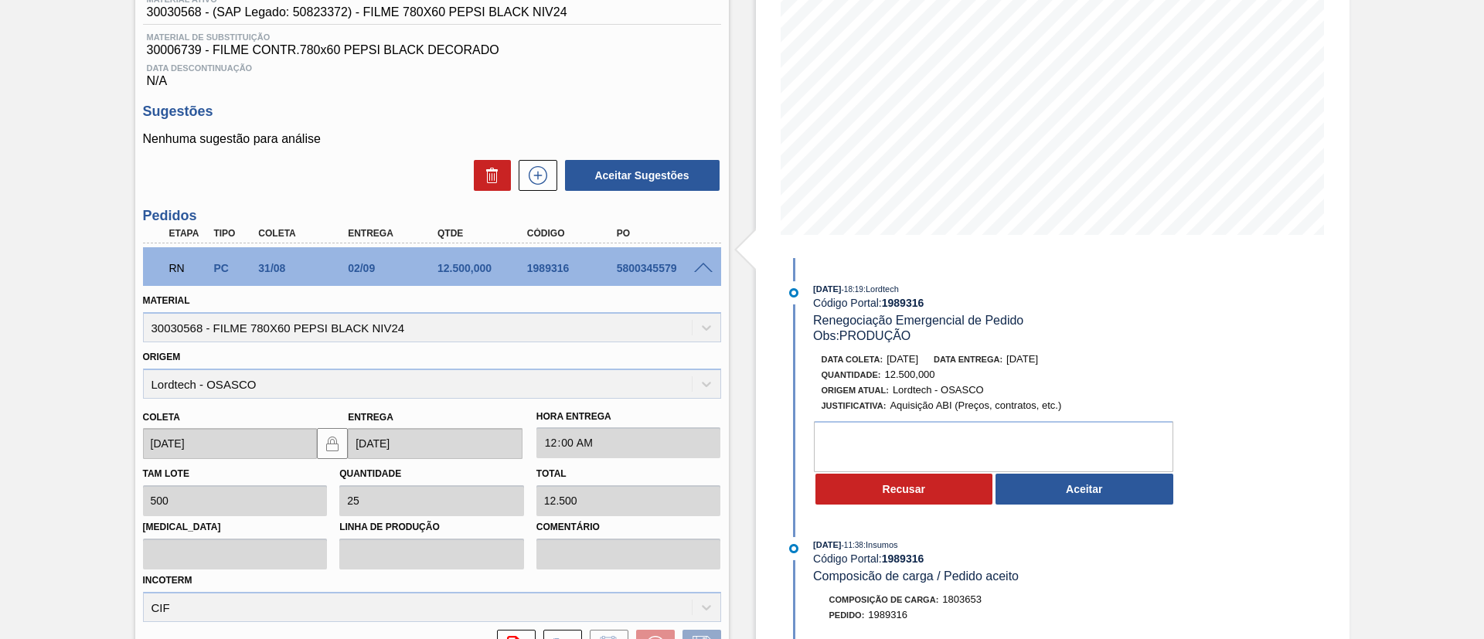
scroll to position [116, 0]
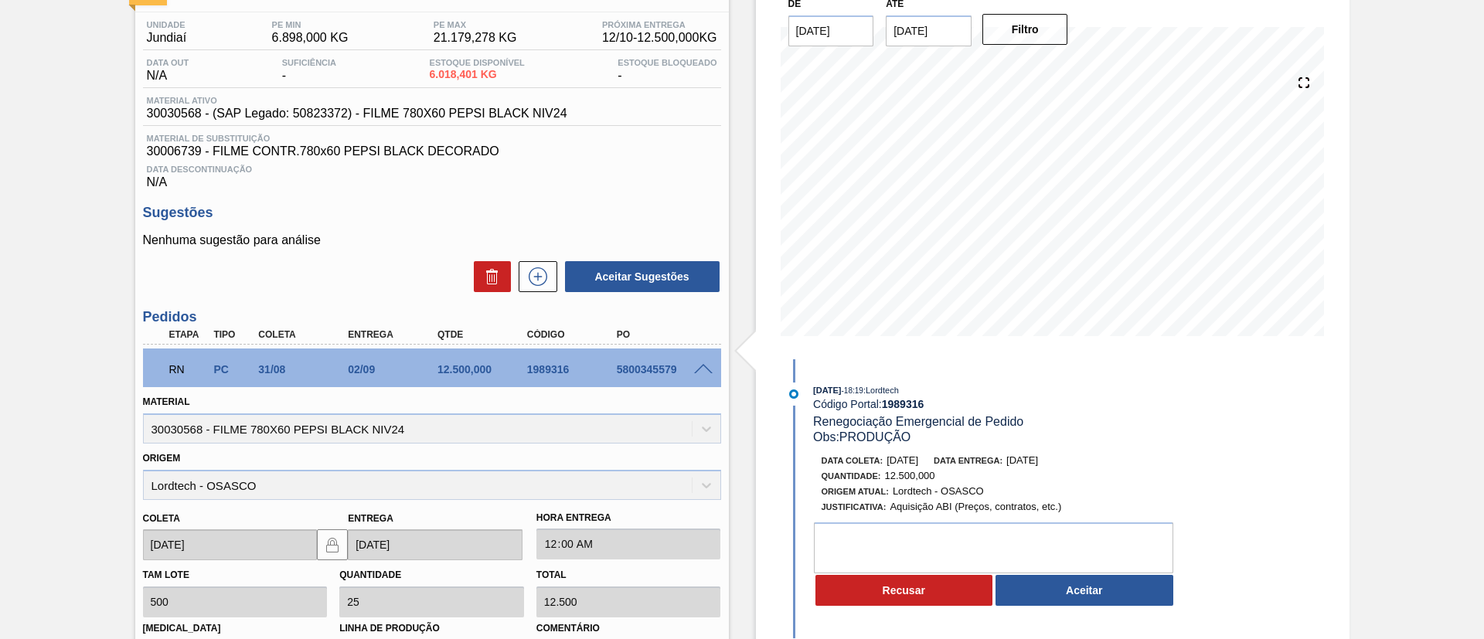
click at [1114, 602] on button "Aceitar" at bounding box center [1084, 590] width 178 height 31
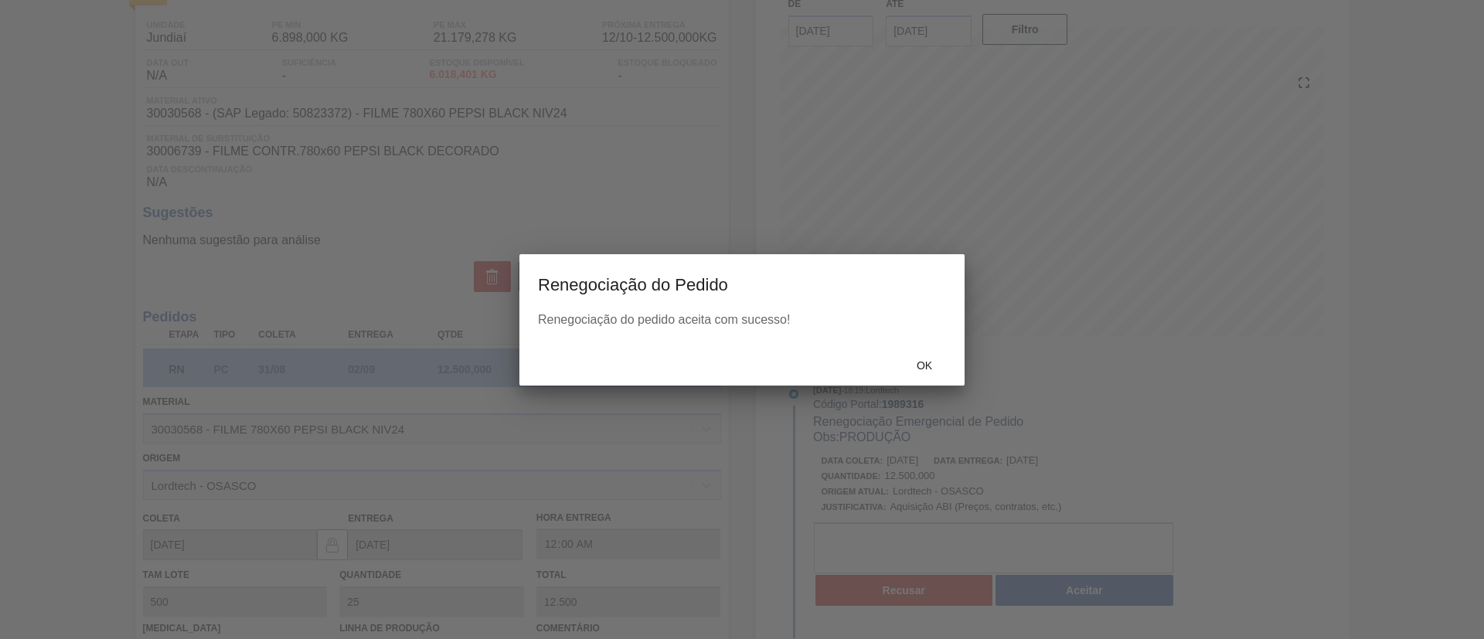
click at [911, 354] on div "Ok" at bounding box center [924, 366] width 68 height 29
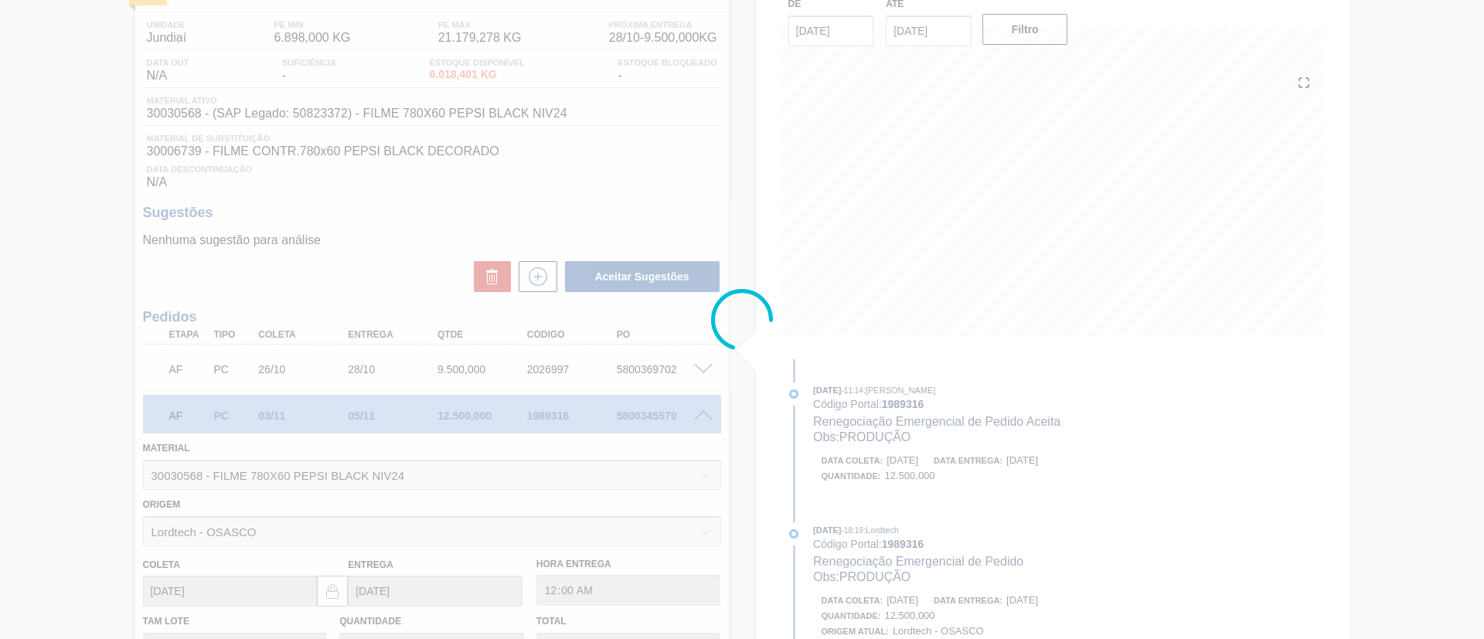
type input "03/11/2025"
type input "05/11/2025"
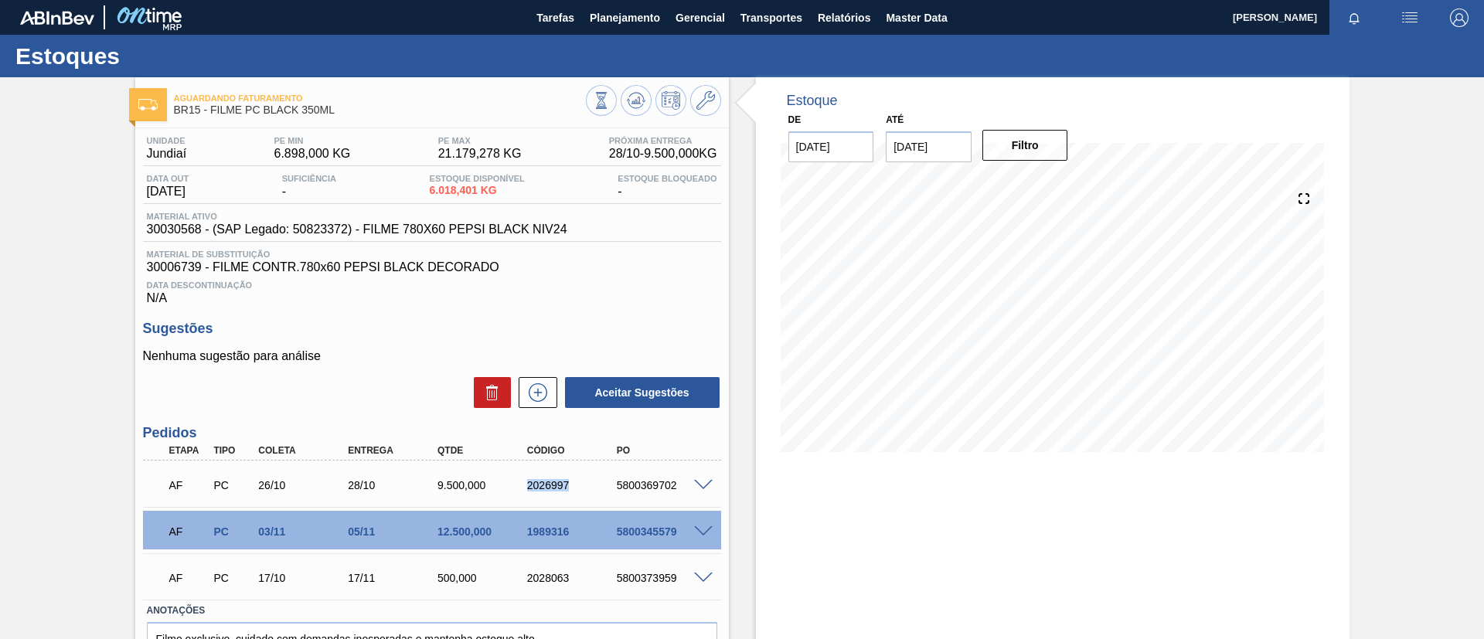
drag, startPoint x: 573, startPoint y: 484, endPoint x: 608, endPoint y: 483, distance: 34.8
click at [608, 483] on div "AF PC 26/10 28/10 9.500,000 2026997 5800369702" at bounding box center [427, 483] width 537 height 31
copy div "2026997"
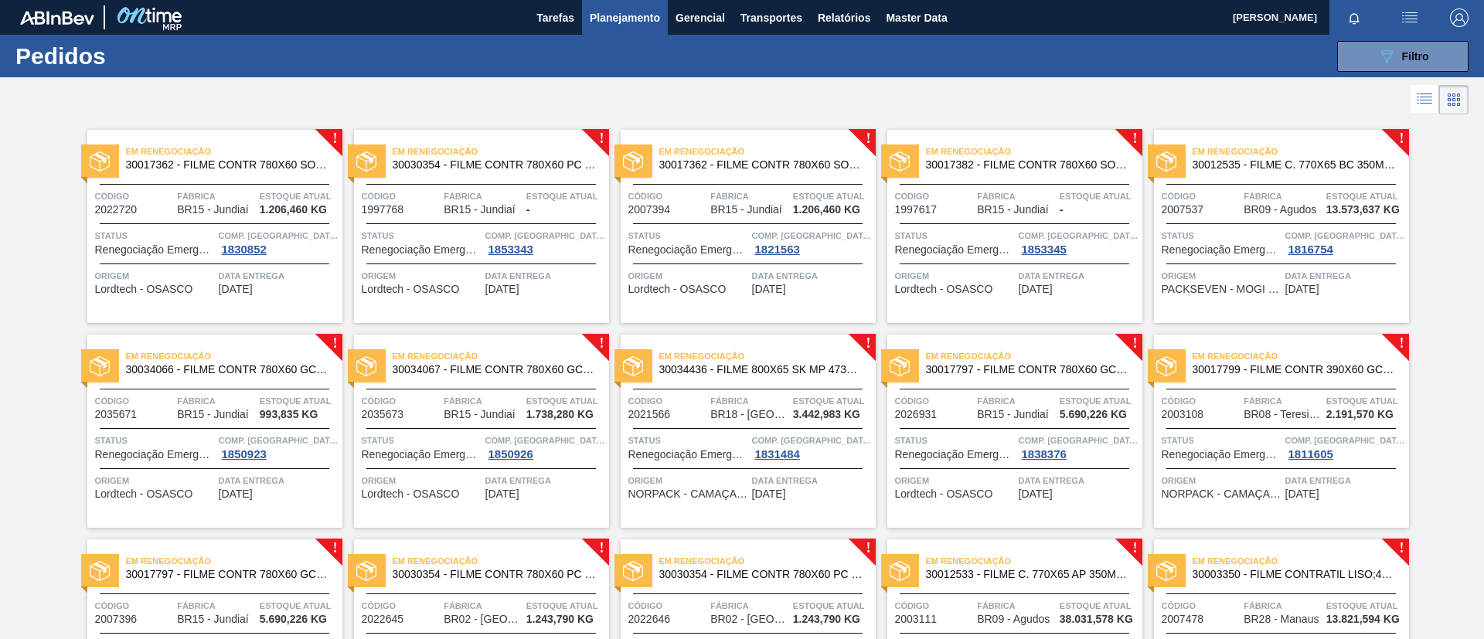
click at [294, 159] on span "30017362 - FILME CONTR 780X60 SODA ZERO LT350 429" at bounding box center [228, 165] width 204 height 12
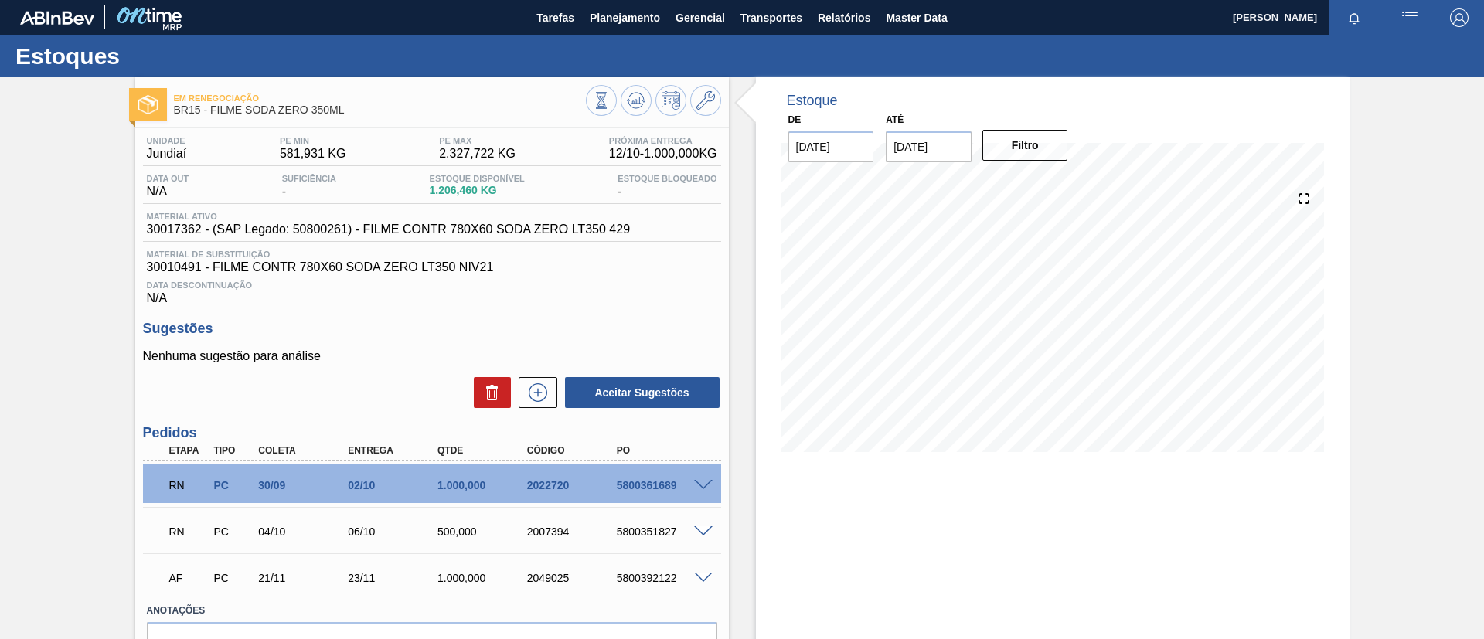
click at [702, 481] on span at bounding box center [703, 486] width 19 height 12
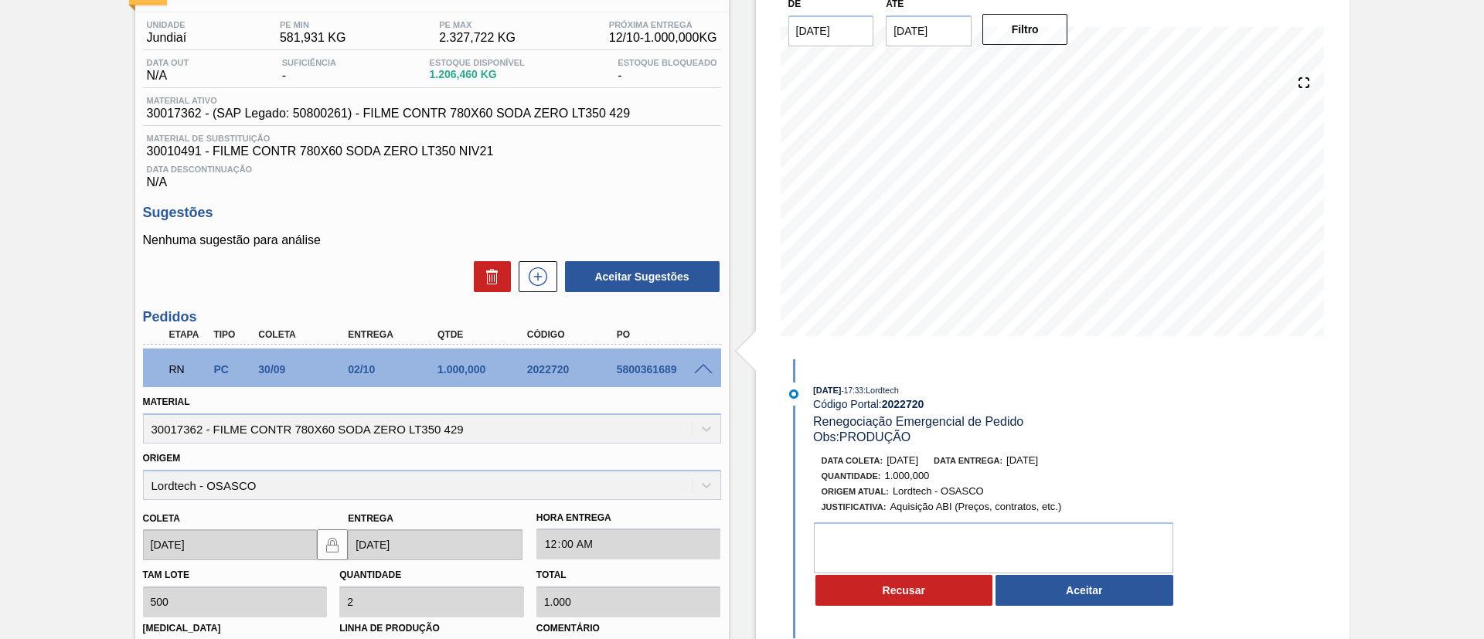
click at [702, 368] on span at bounding box center [703, 370] width 19 height 12
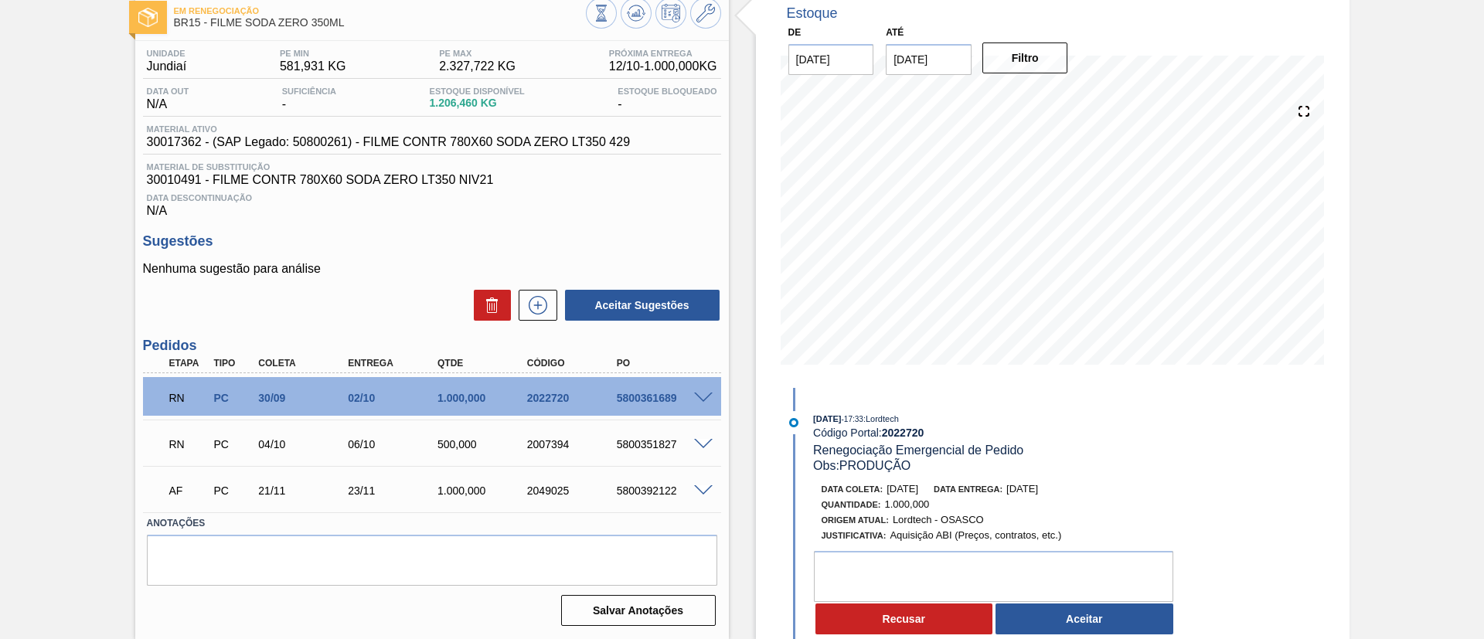
click at [703, 451] on div "RN PC 04/10 06/10 500,000 2007394 5800351827" at bounding box center [432, 442] width 578 height 39
click at [704, 440] on span at bounding box center [703, 445] width 19 height 12
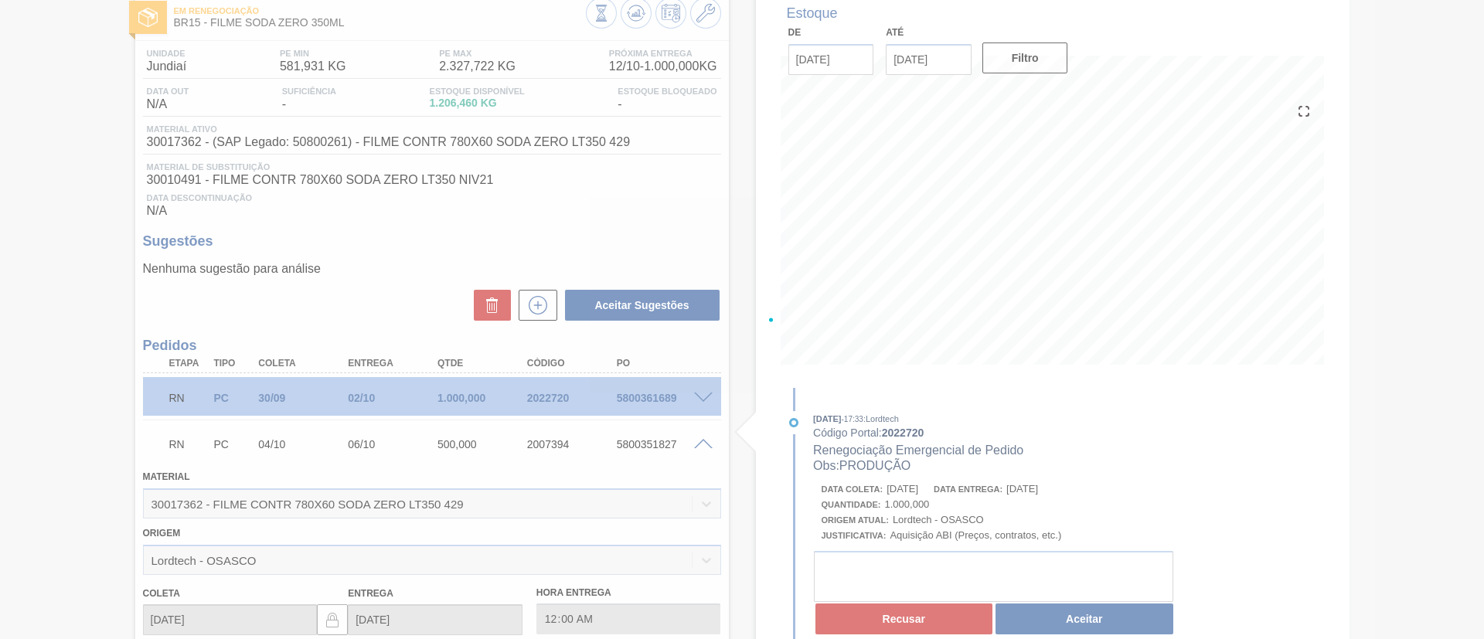
scroll to position [116, 0]
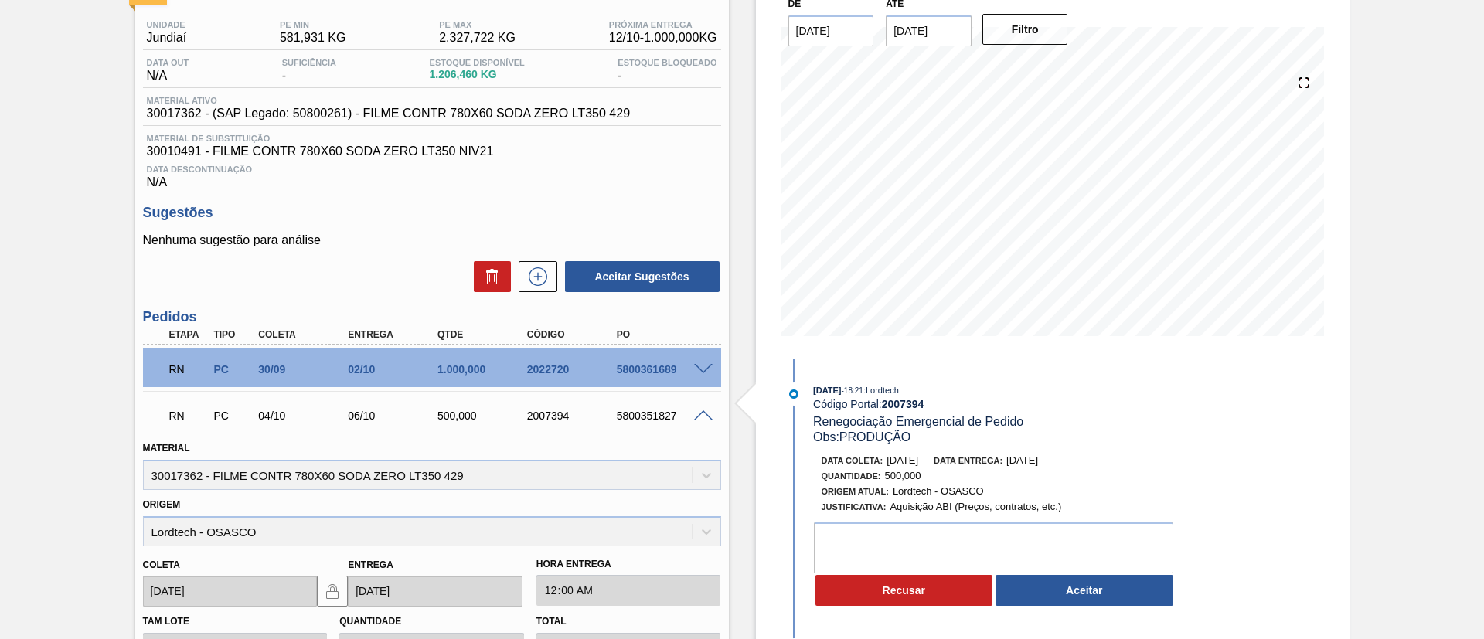
click at [697, 364] on span at bounding box center [703, 370] width 19 height 12
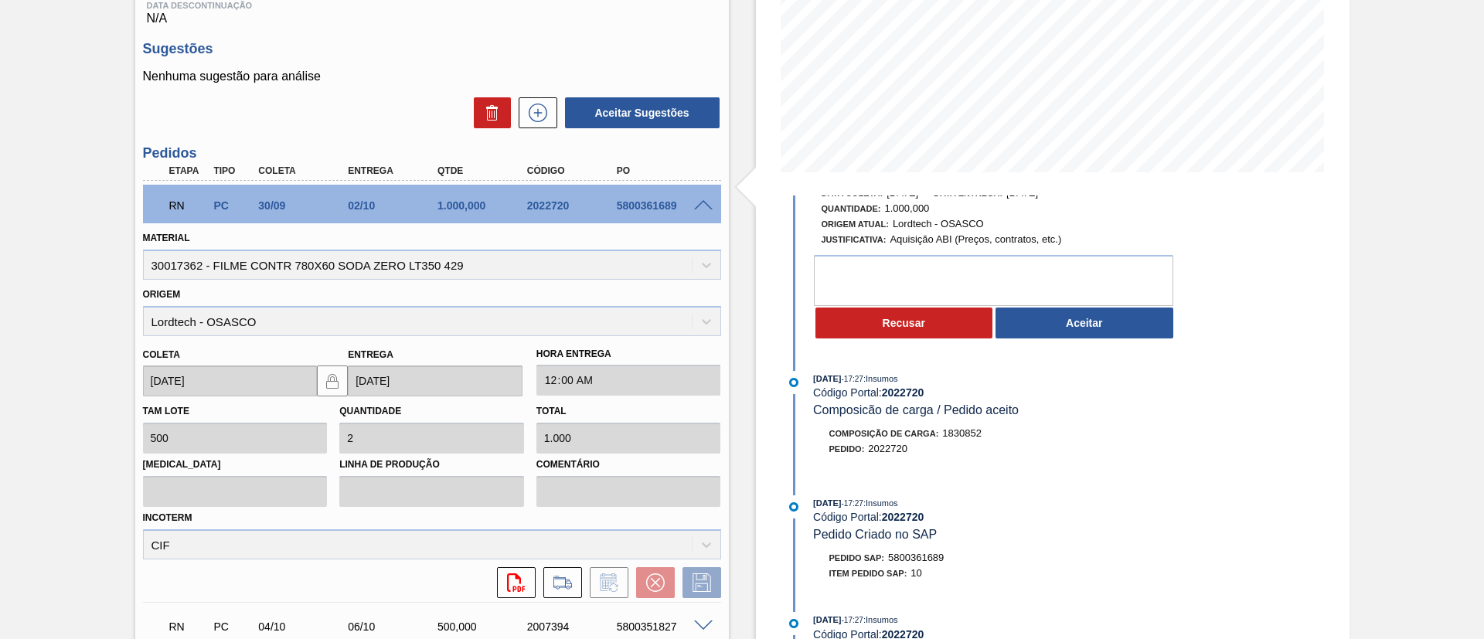
scroll to position [257, 0]
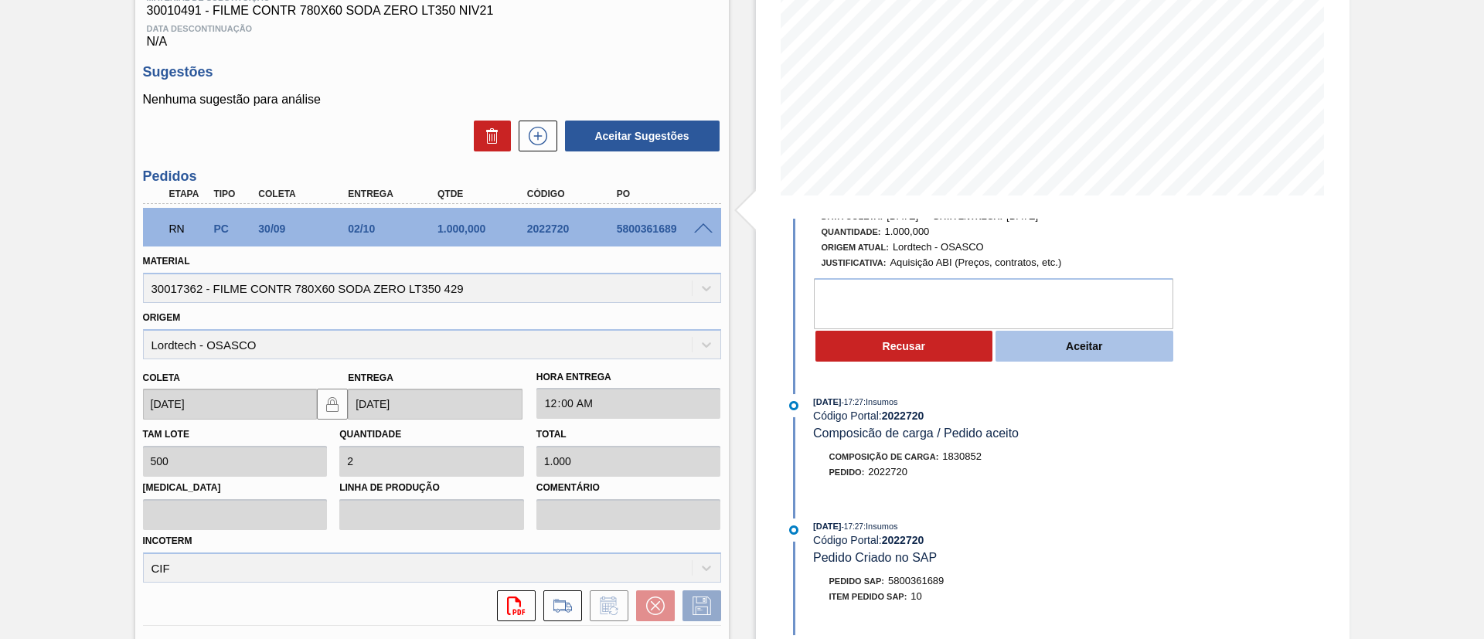
click at [1106, 347] on button "Aceitar" at bounding box center [1084, 346] width 178 height 31
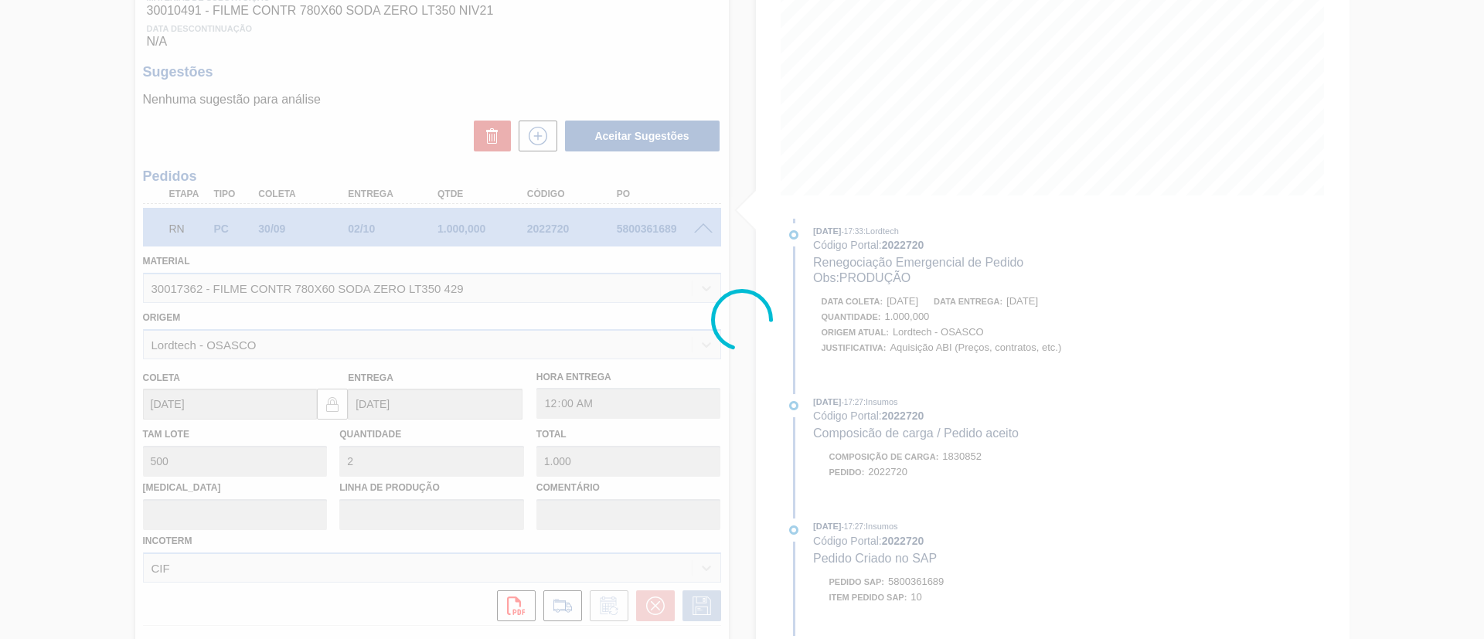
type input "PRODUÇÃO"
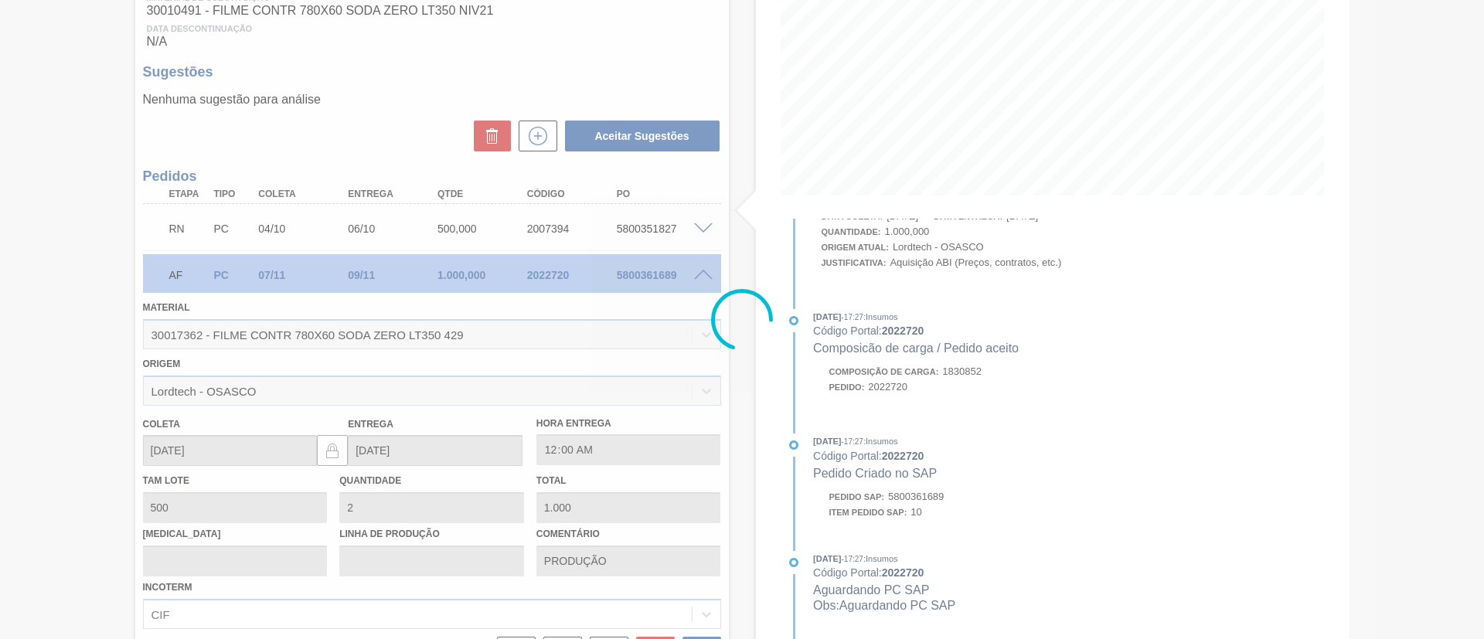
scroll to position [87, 0]
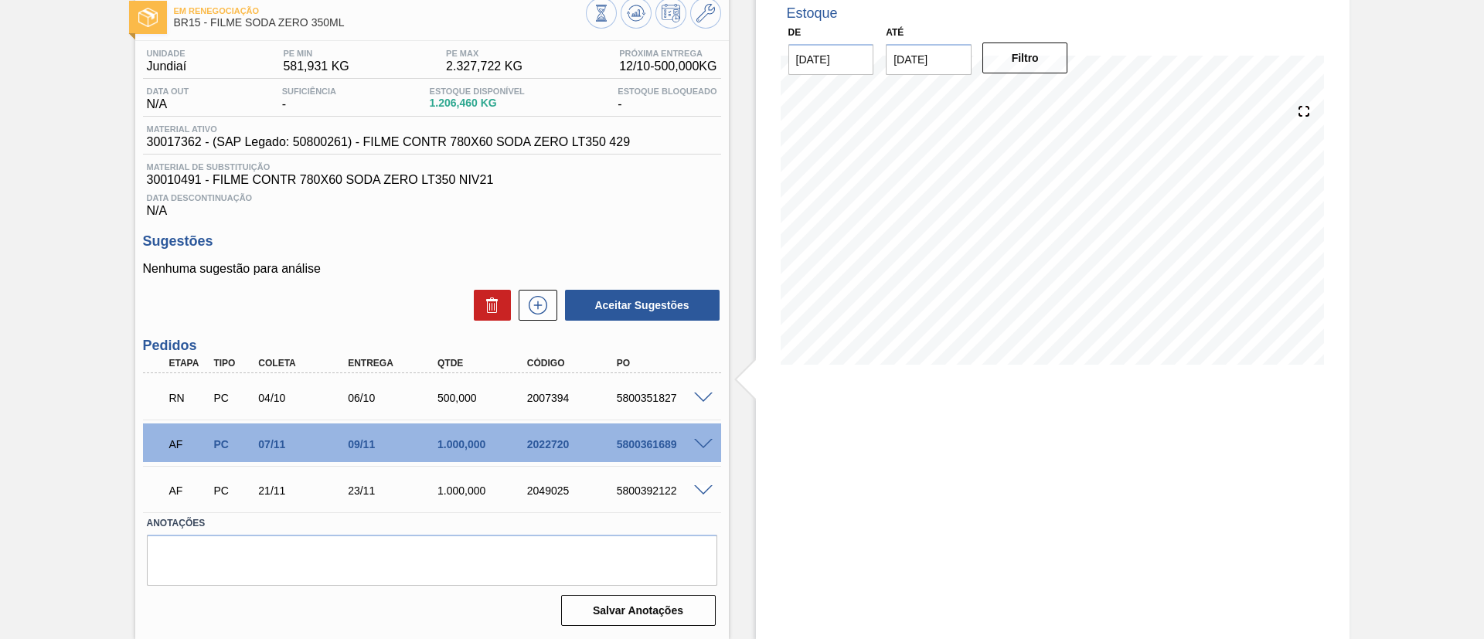
click at [696, 396] on span at bounding box center [703, 399] width 19 height 12
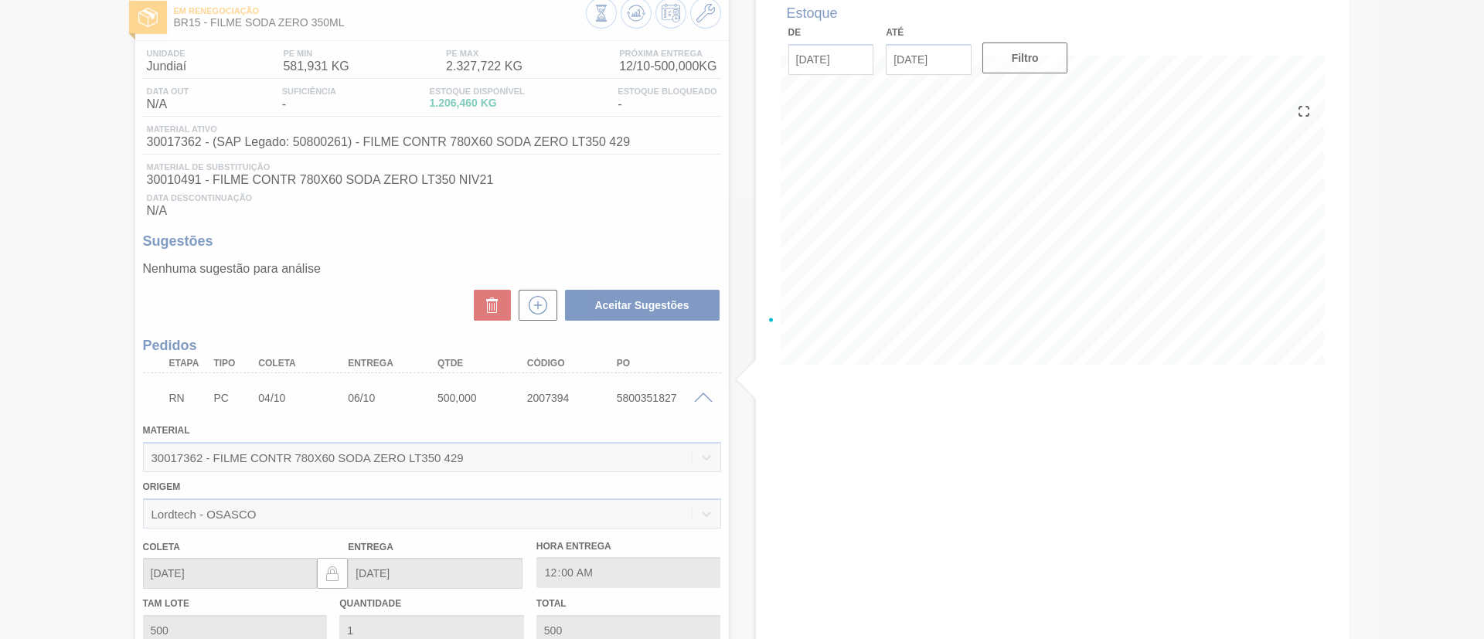
scroll to position [257, 0]
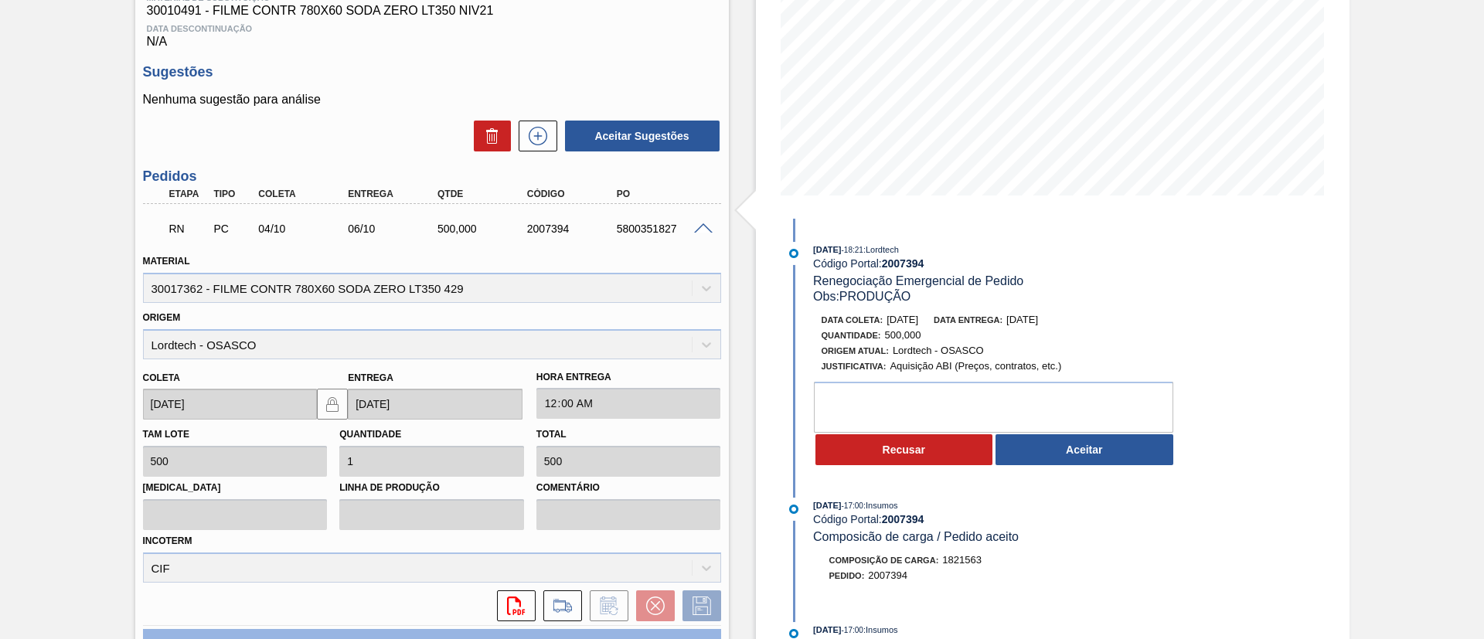
click at [1083, 471] on div "08/10/2025 - 18:21 : Lordtech Código Portal: 2007394 Renegociação Emergencial d…" at bounding box center [982, 358] width 398 height 233
click at [1104, 422] on textarea at bounding box center [993, 407] width 359 height 51
click at [1111, 439] on button "Aceitar" at bounding box center [1084, 449] width 178 height 31
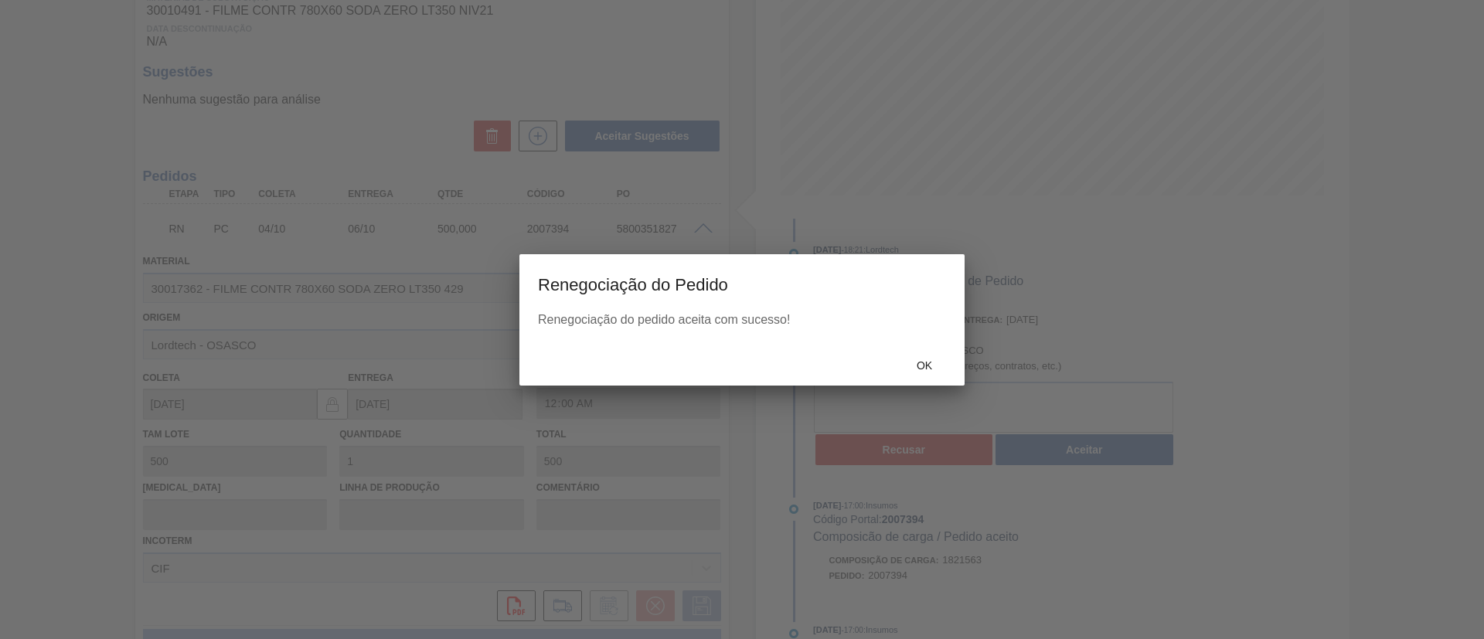
click at [901, 350] on div "Ok" at bounding box center [741, 365] width 445 height 40
click at [918, 370] on div at bounding box center [742, 319] width 1484 height 639
type input "PRODUÇÃO"
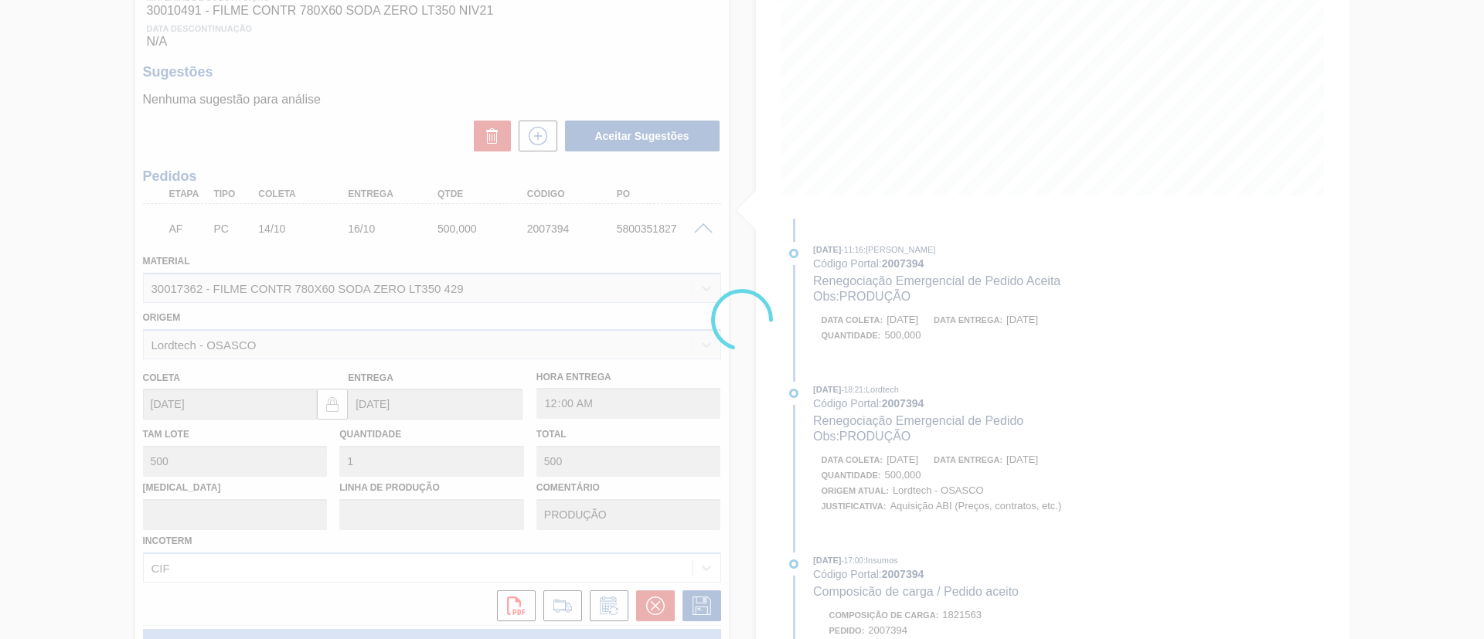
type input "[DATE]"
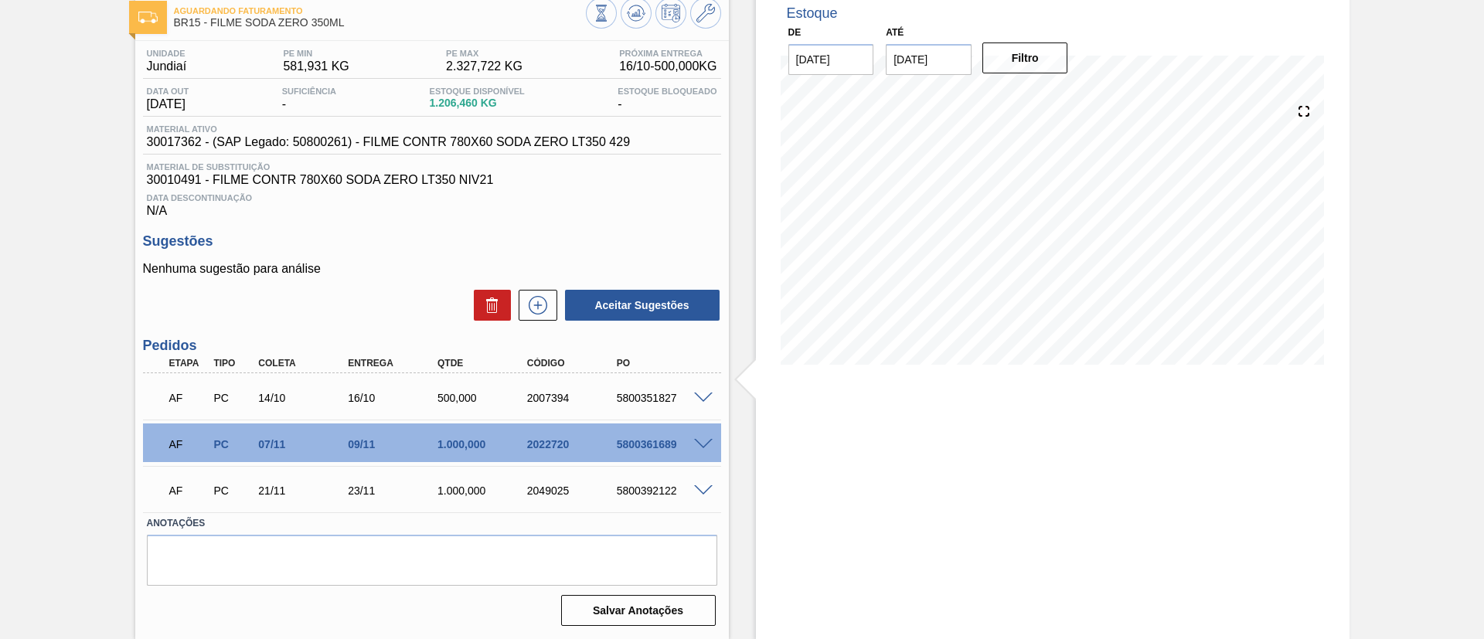
scroll to position [0, 0]
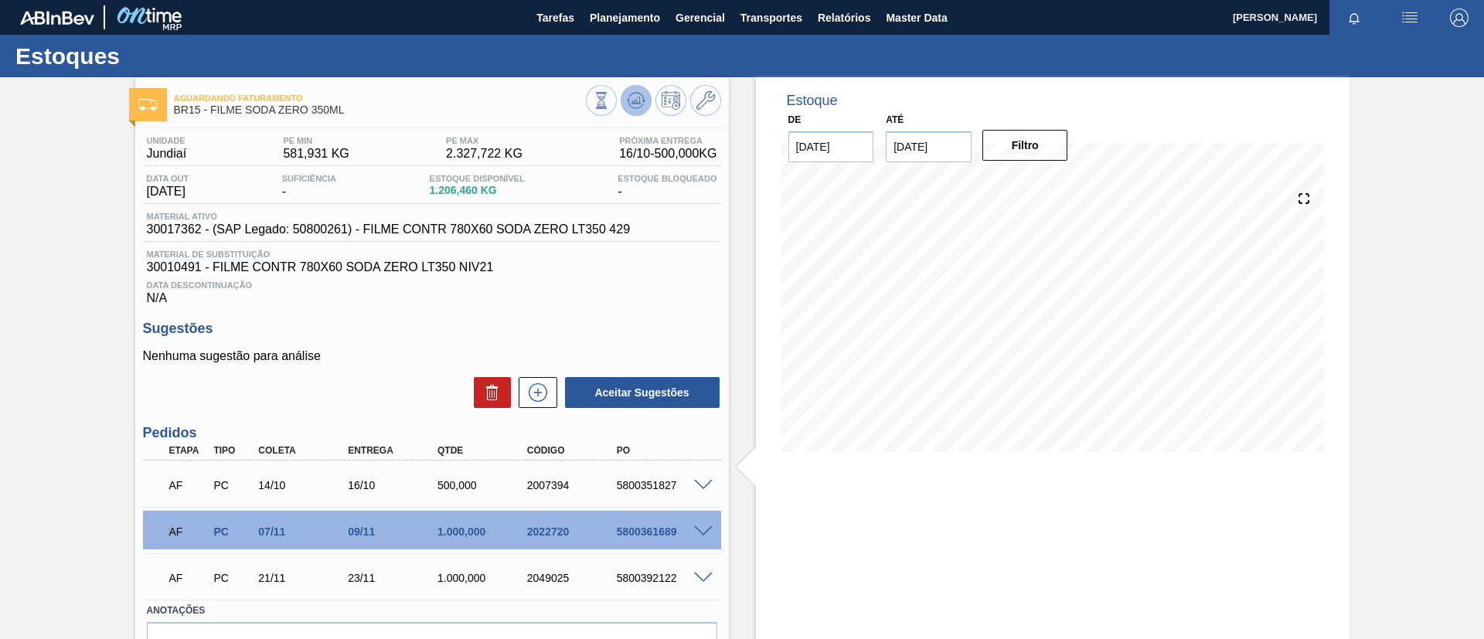
click at [624, 106] on button at bounding box center [636, 100] width 31 height 31
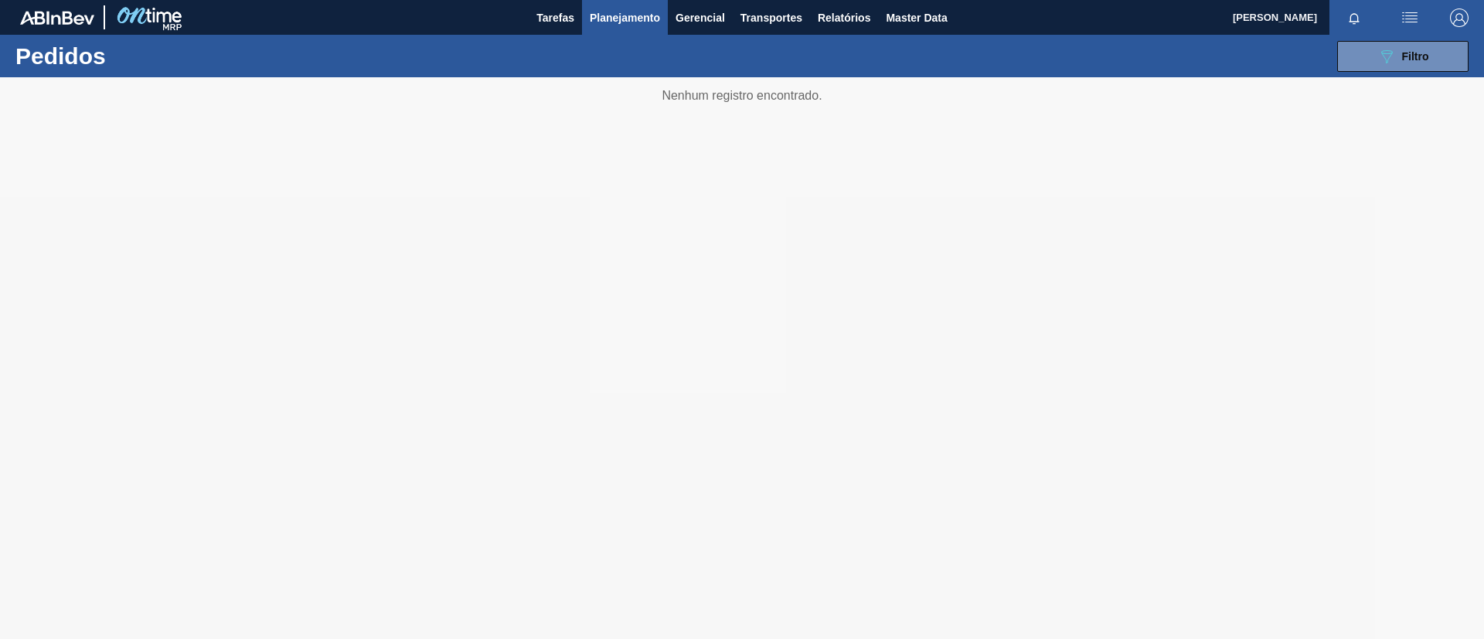
drag, startPoint x: 614, startPoint y: 381, endPoint x: 422, endPoint y: 301, distance: 208.2
click at [422, 301] on div at bounding box center [742, 358] width 1484 height 562
click at [905, 634] on div at bounding box center [742, 358] width 1484 height 562
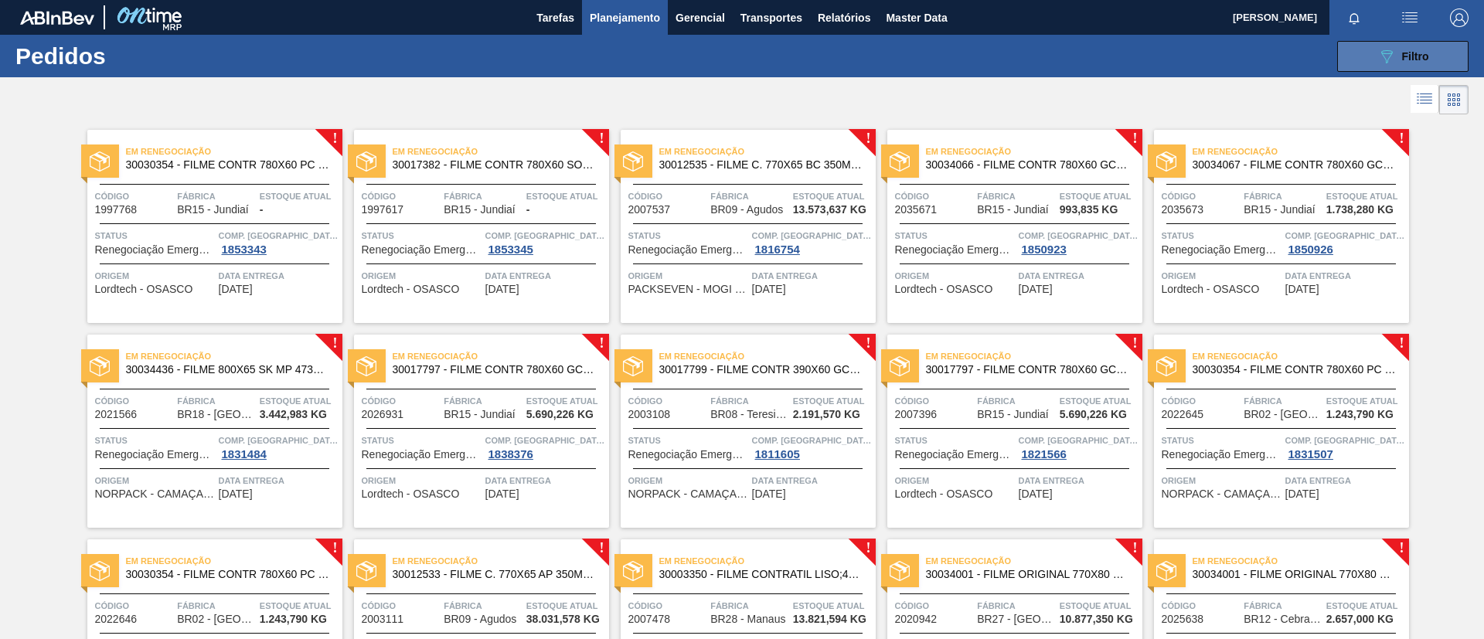
click at [1369, 68] on button "089F7B8B-B2A5-4AFE-B5C0-19BA573D28AC Filtro" at bounding box center [1402, 56] width 131 height 31
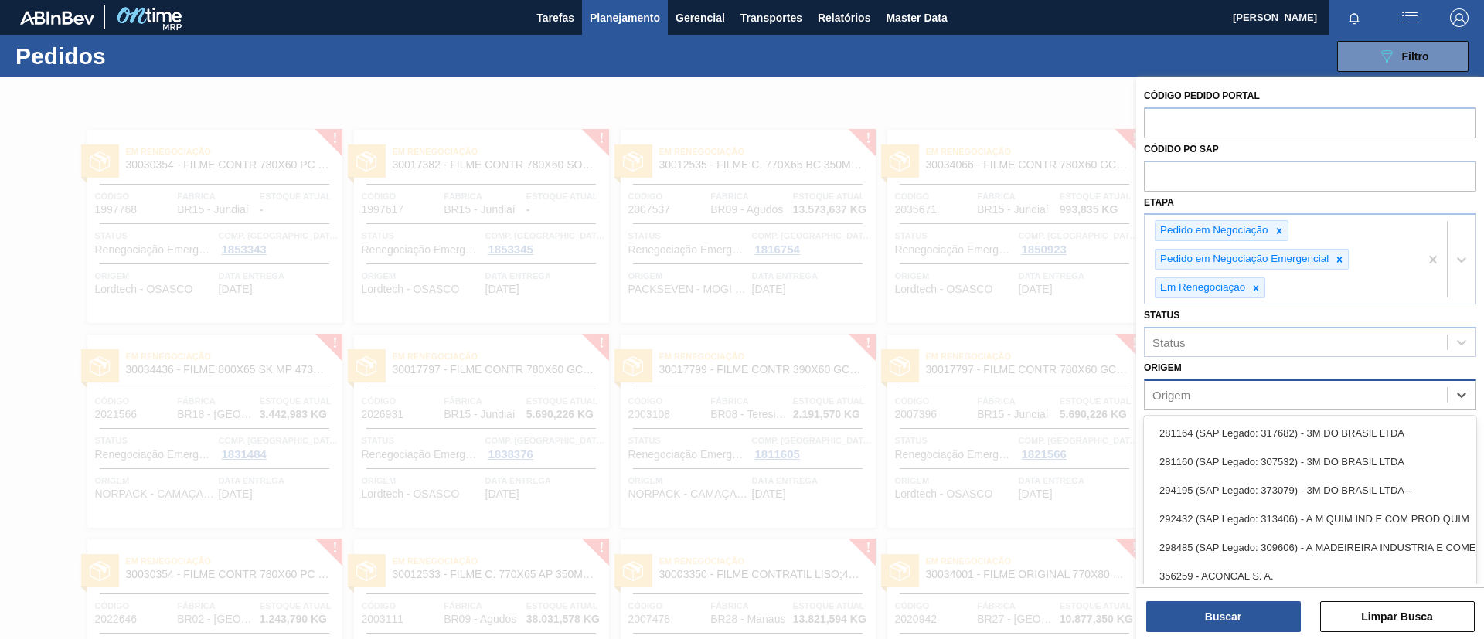
scroll to position [15, 0]
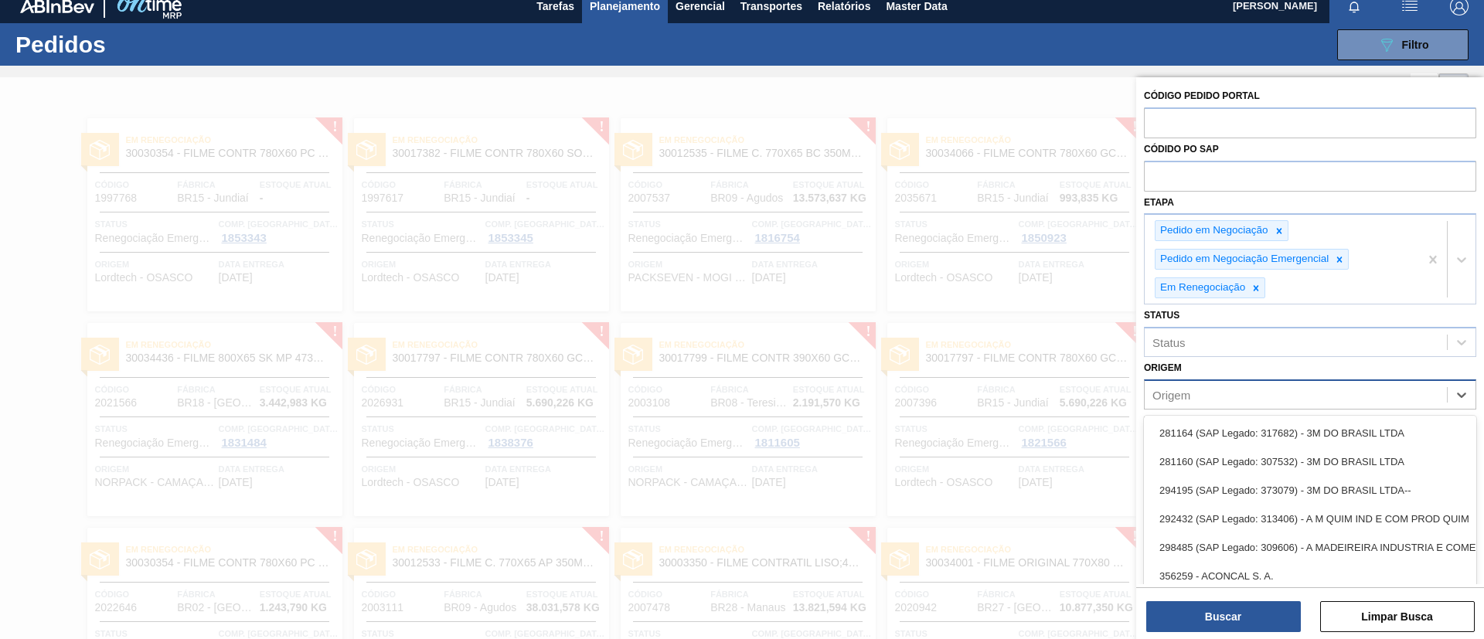
click at [1259, 388] on div "Origem" at bounding box center [1295, 394] width 302 height 22
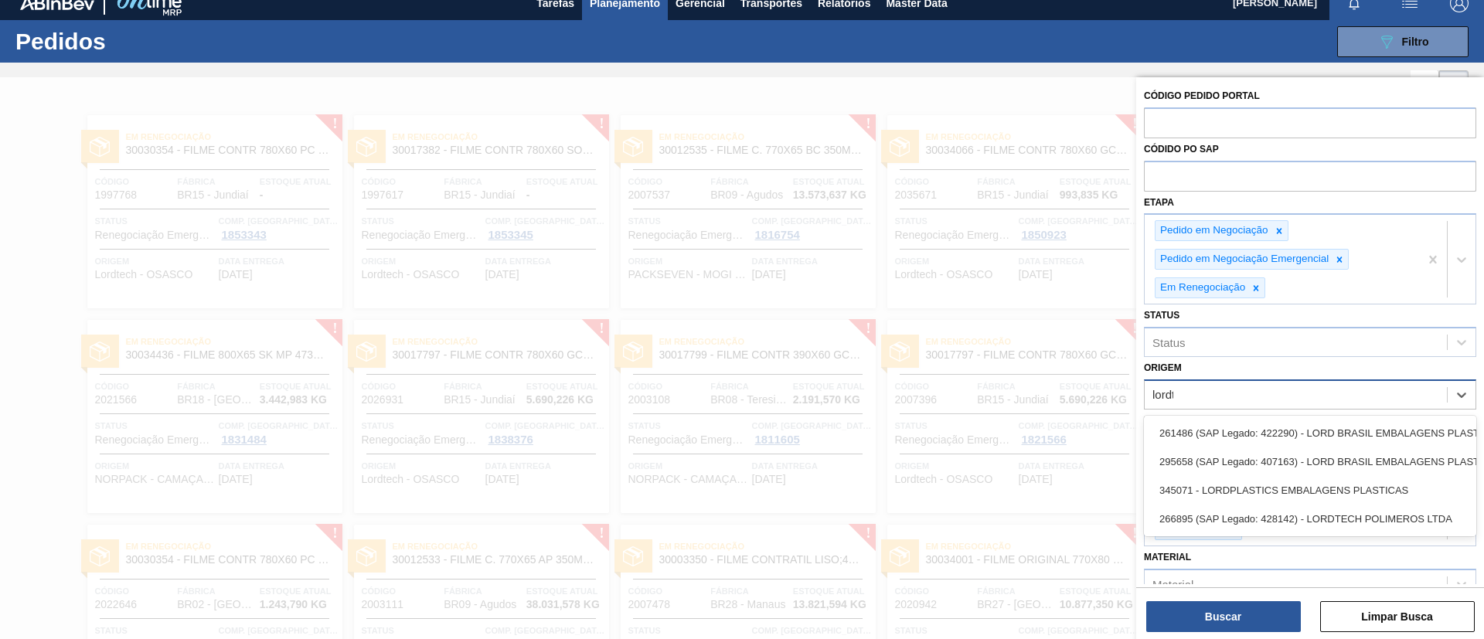
type input "lordte"
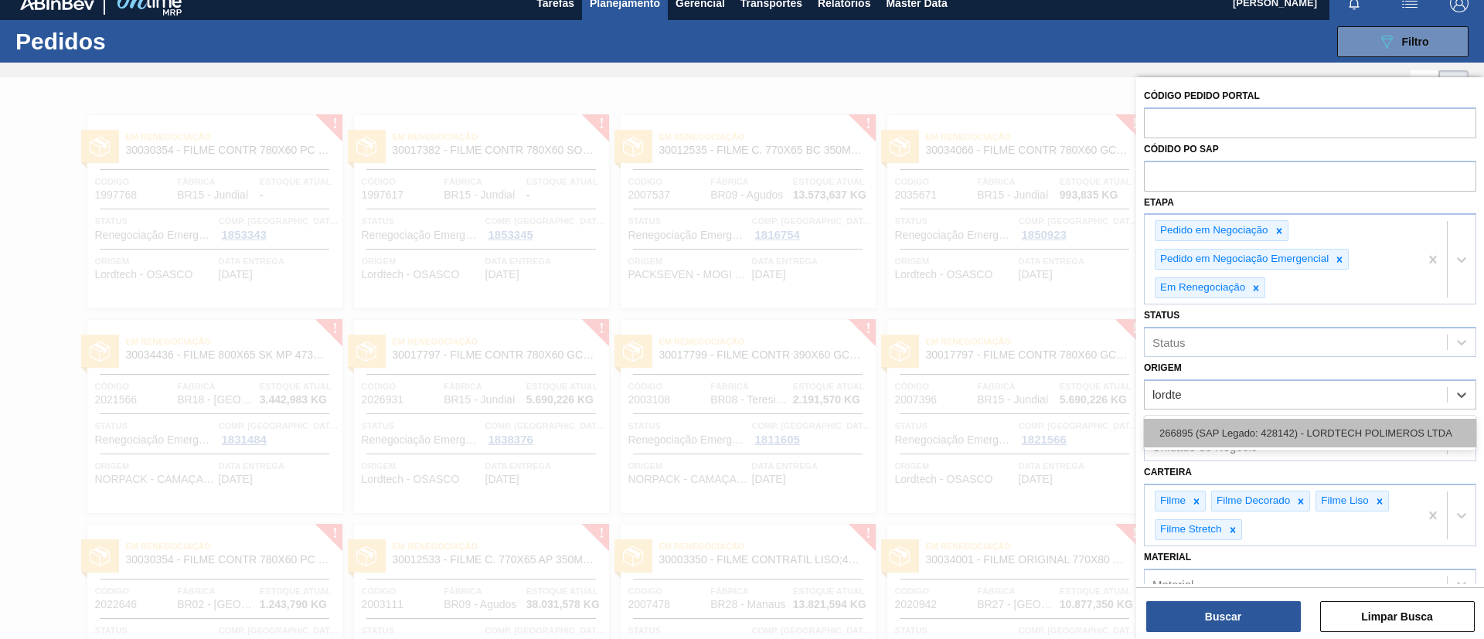
click at [1308, 427] on div "266895 (SAP Legado: 428142) - LORDTECH POLIMEROS LTDA" at bounding box center [1310, 433] width 332 height 29
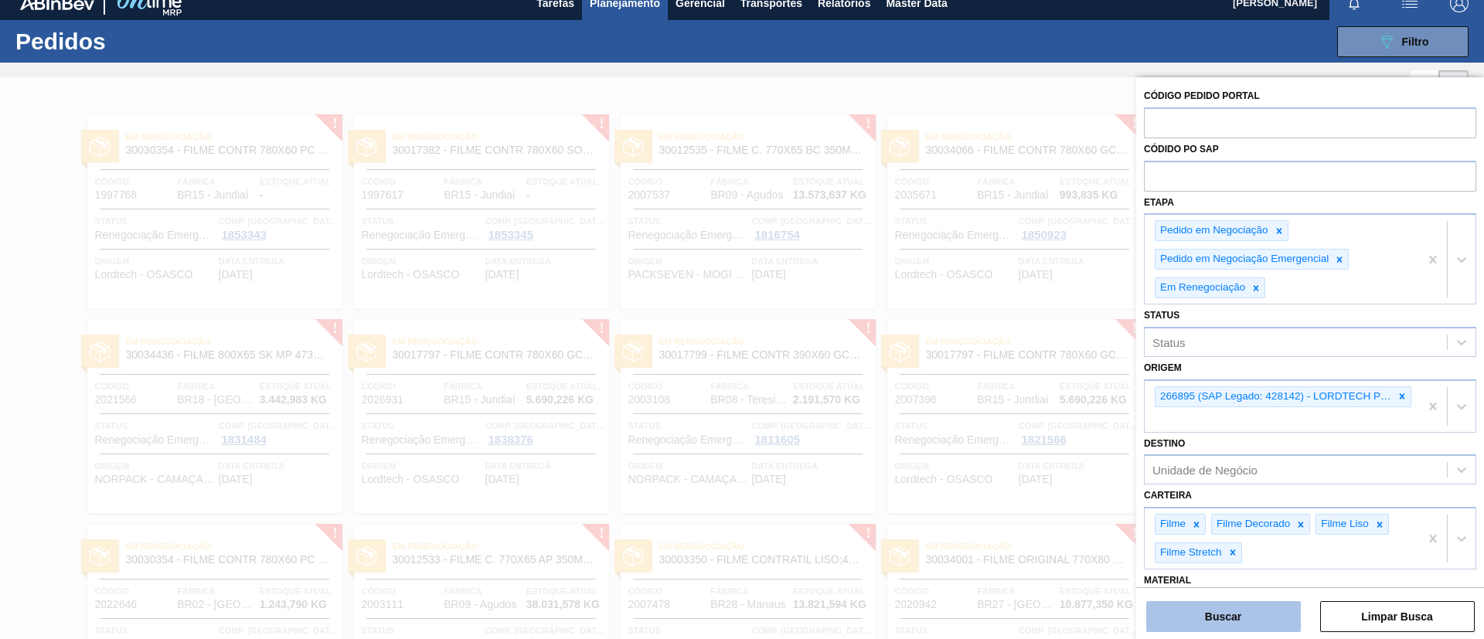
click at [1263, 615] on button "Buscar" at bounding box center [1223, 616] width 155 height 31
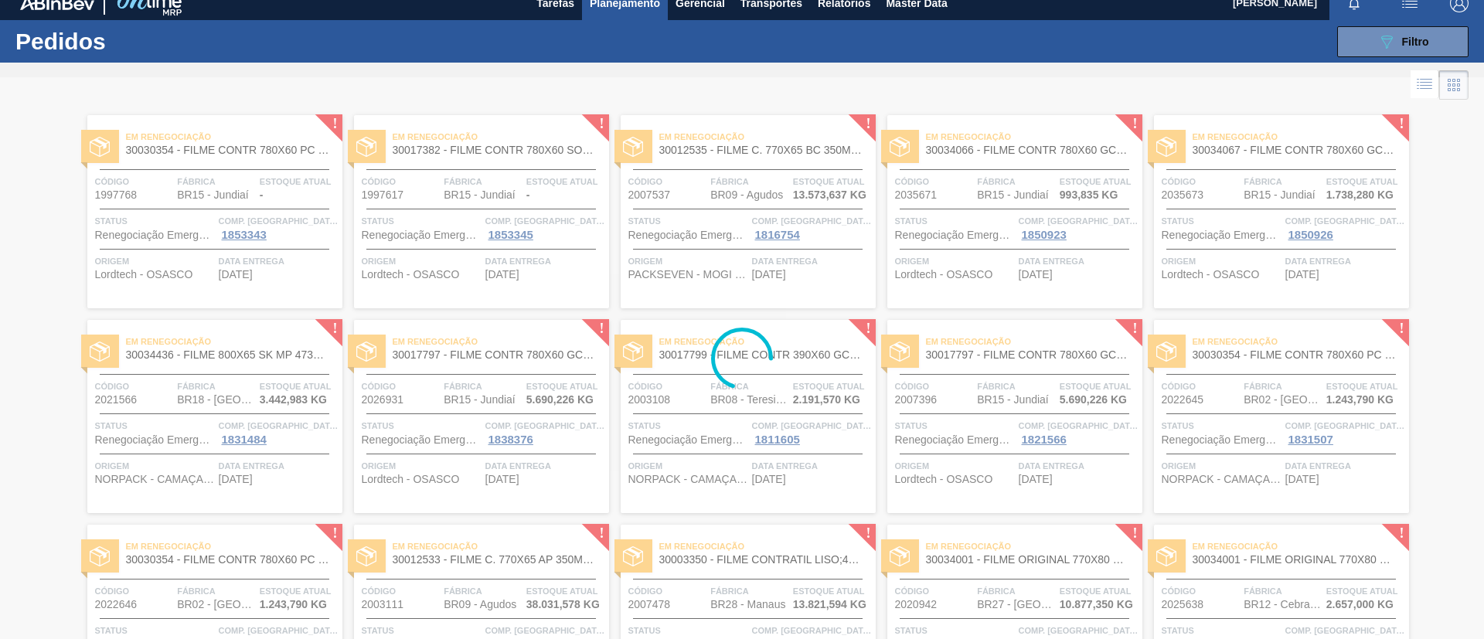
scroll to position [0, 0]
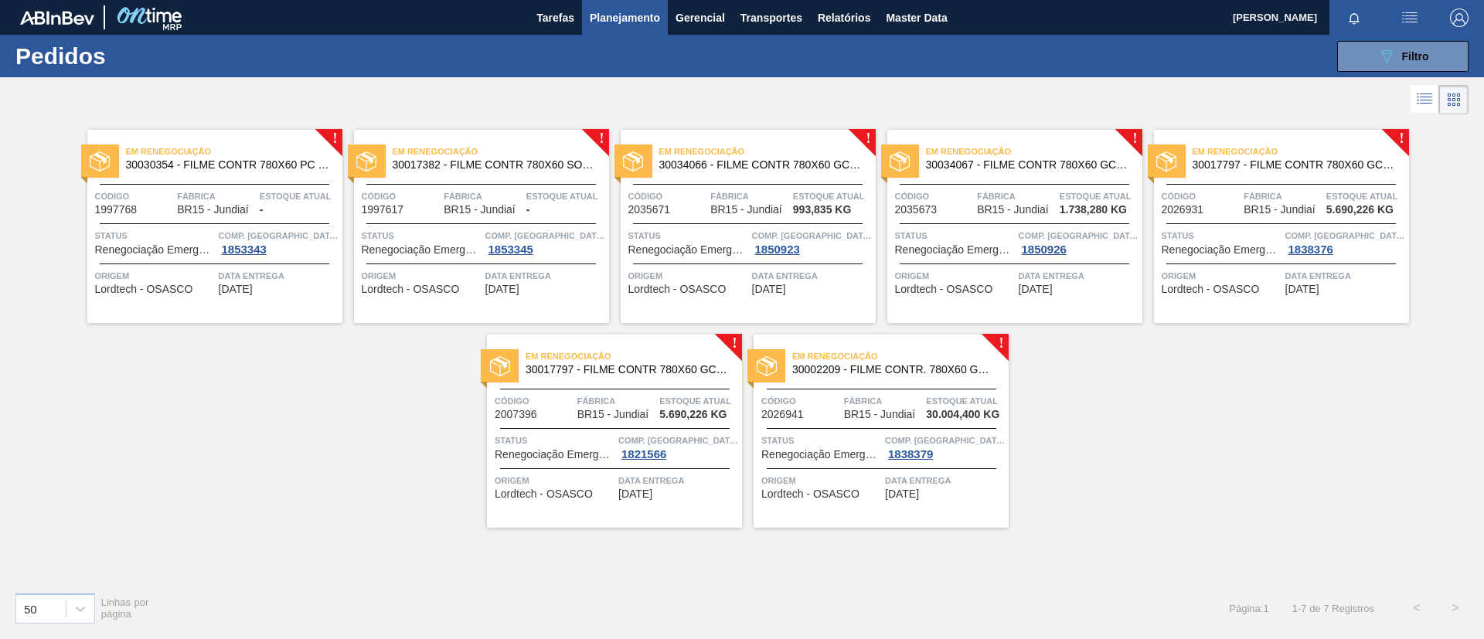
click at [857, 367] on span "30002209 - FILME CONTR. 780X60 GCA 350ML NIV22" at bounding box center [894, 370] width 204 height 12
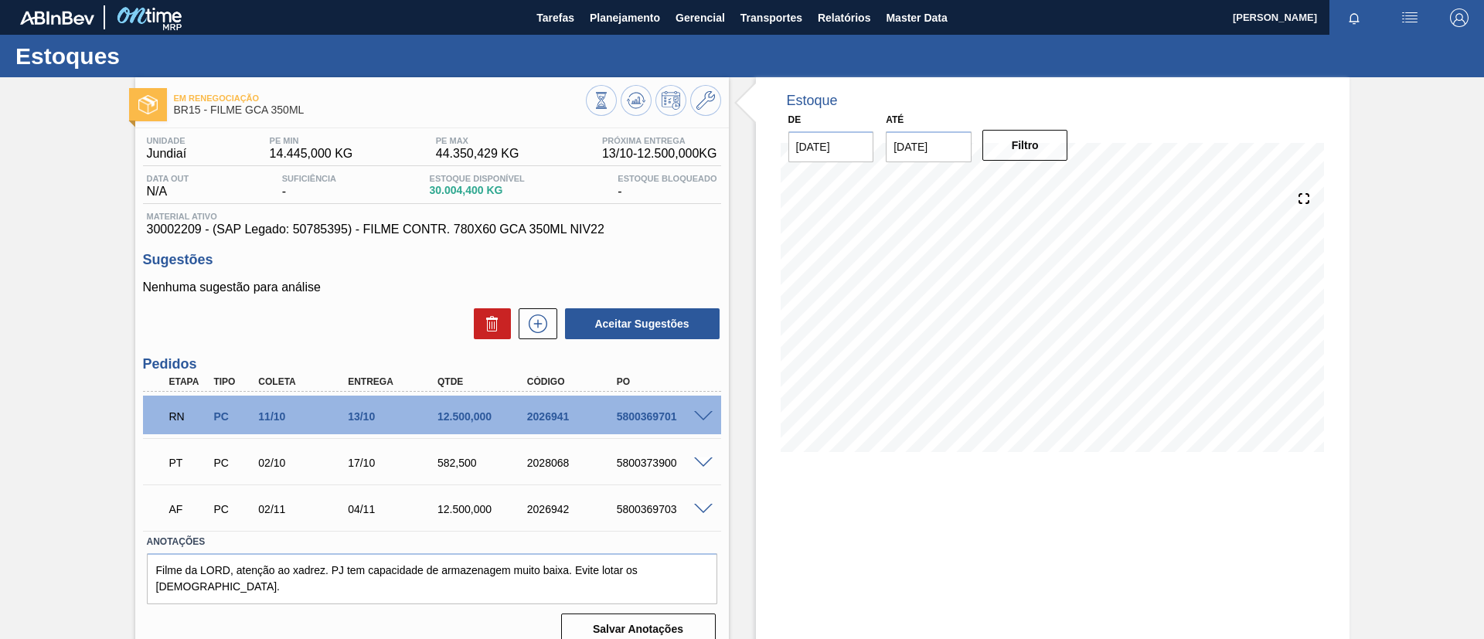
click at [697, 413] on span at bounding box center [703, 417] width 19 height 12
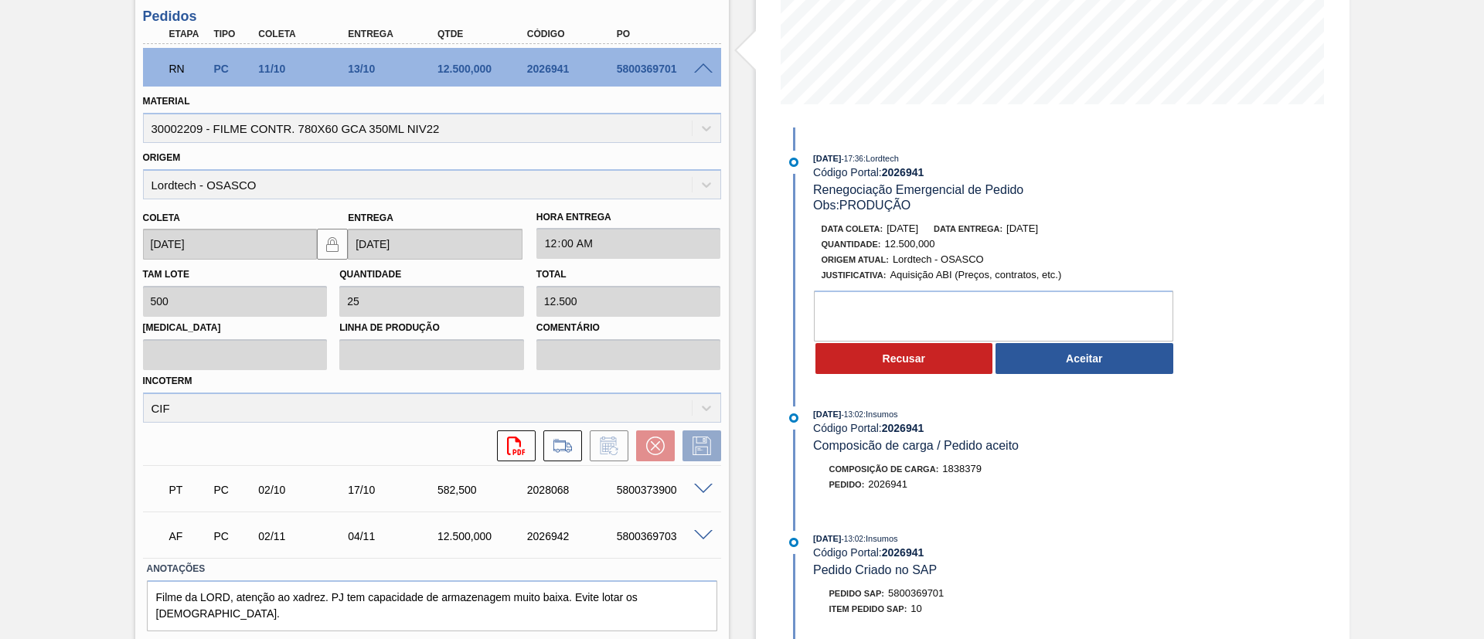
scroll to position [116, 0]
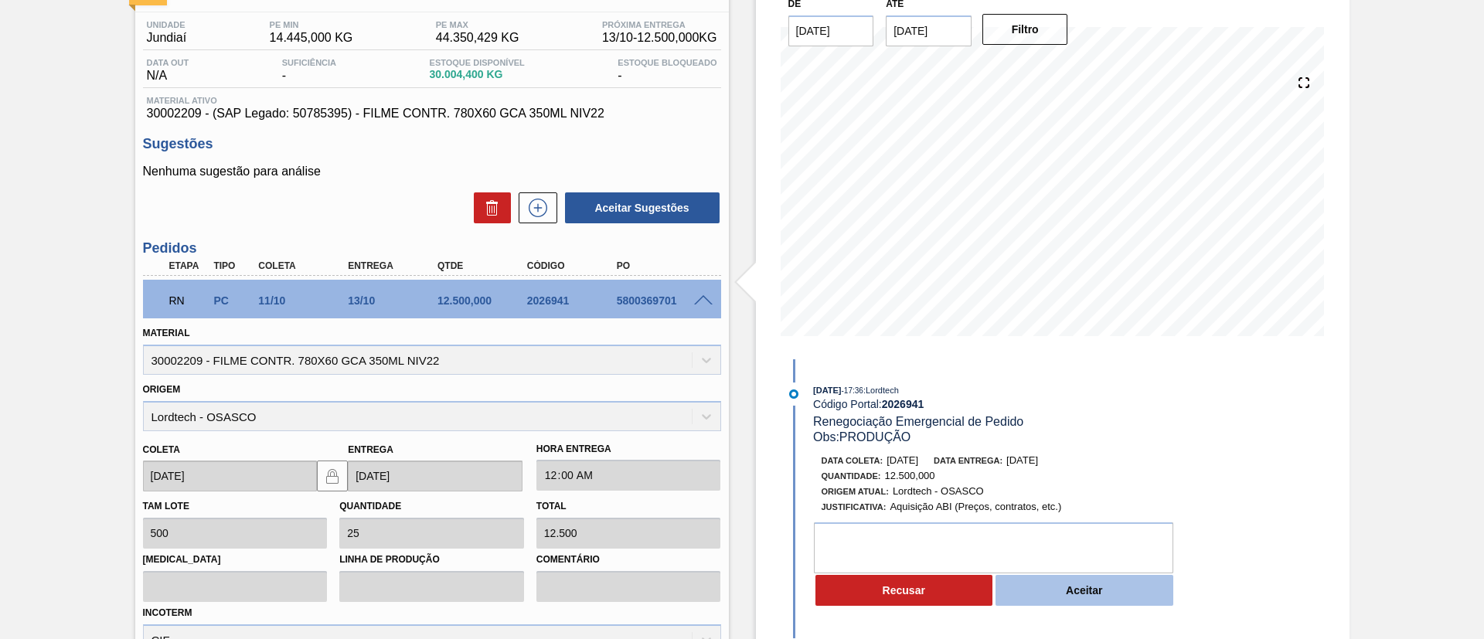
click at [1121, 593] on button "Aceitar" at bounding box center [1084, 590] width 178 height 31
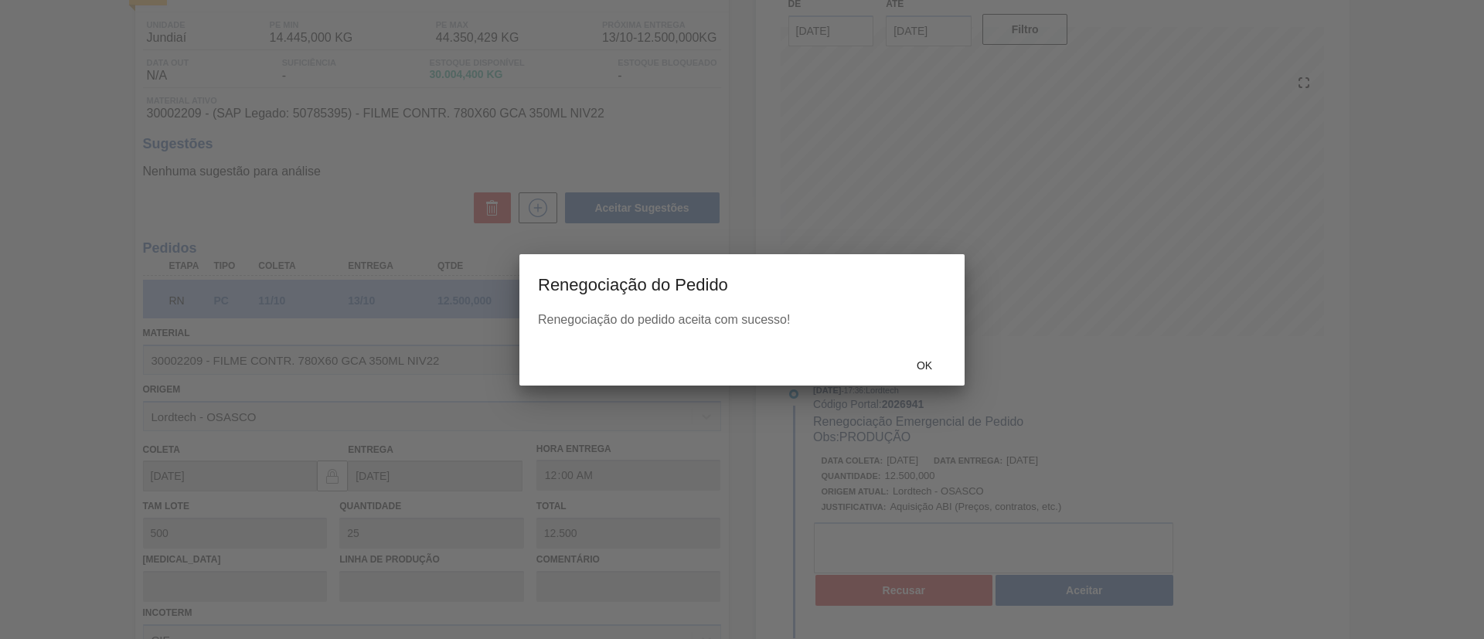
click at [932, 339] on div "Renegociação do pedido aceita com sucesso!" at bounding box center [741, 329] width 445 height 32
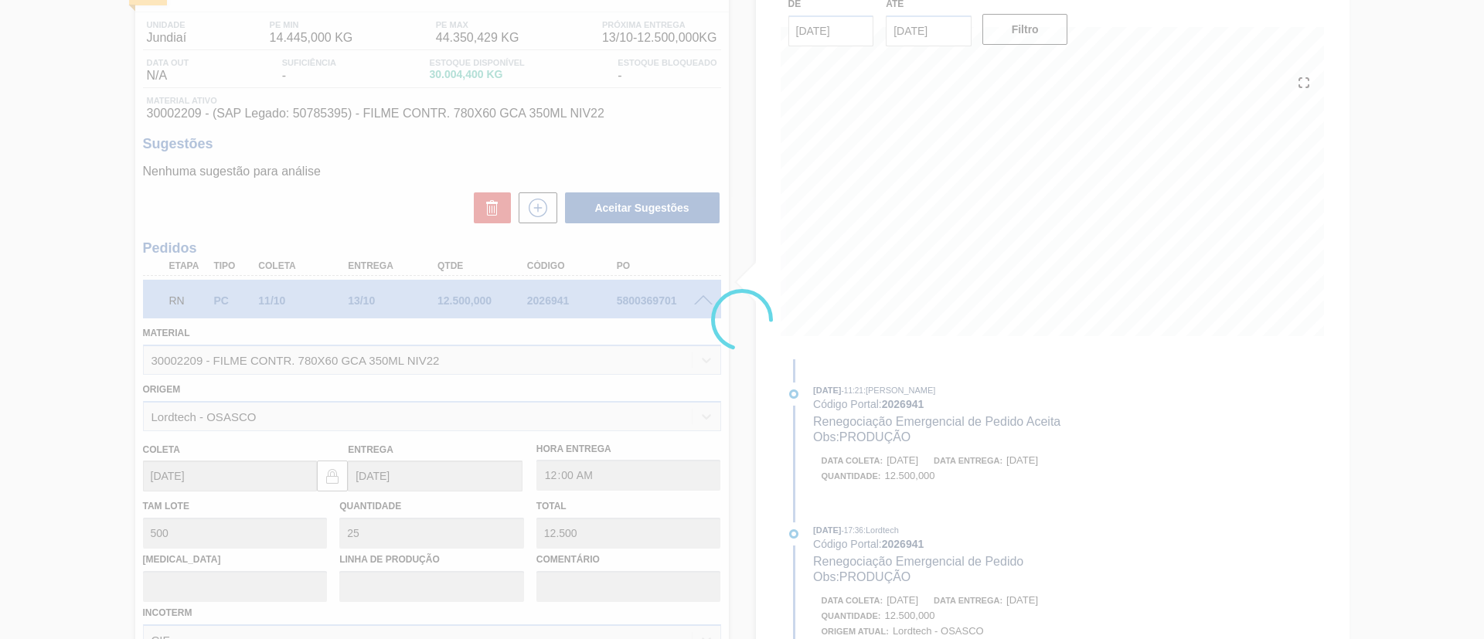
click at [942, 348] on div at bounding box center [742, 319] width 1484 height 639
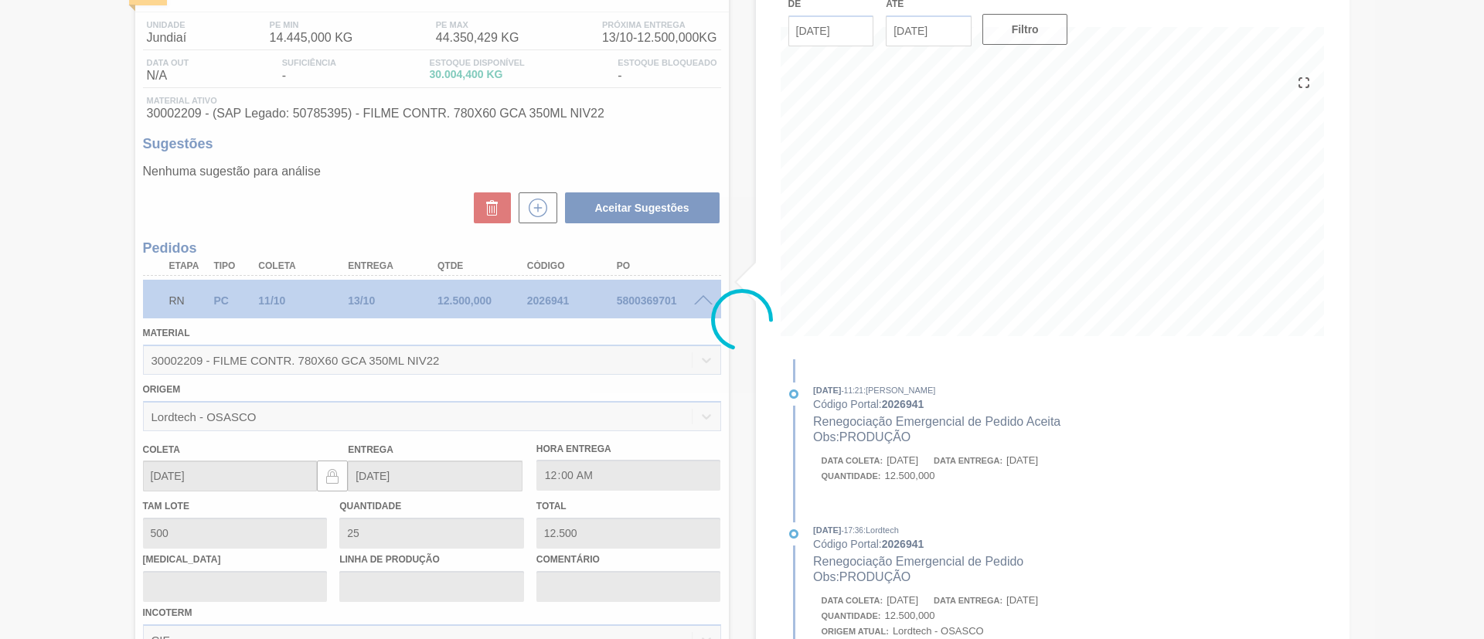
type input "PRODUÇÃO"
type input "[DATE]"
type input "20/10/2025"
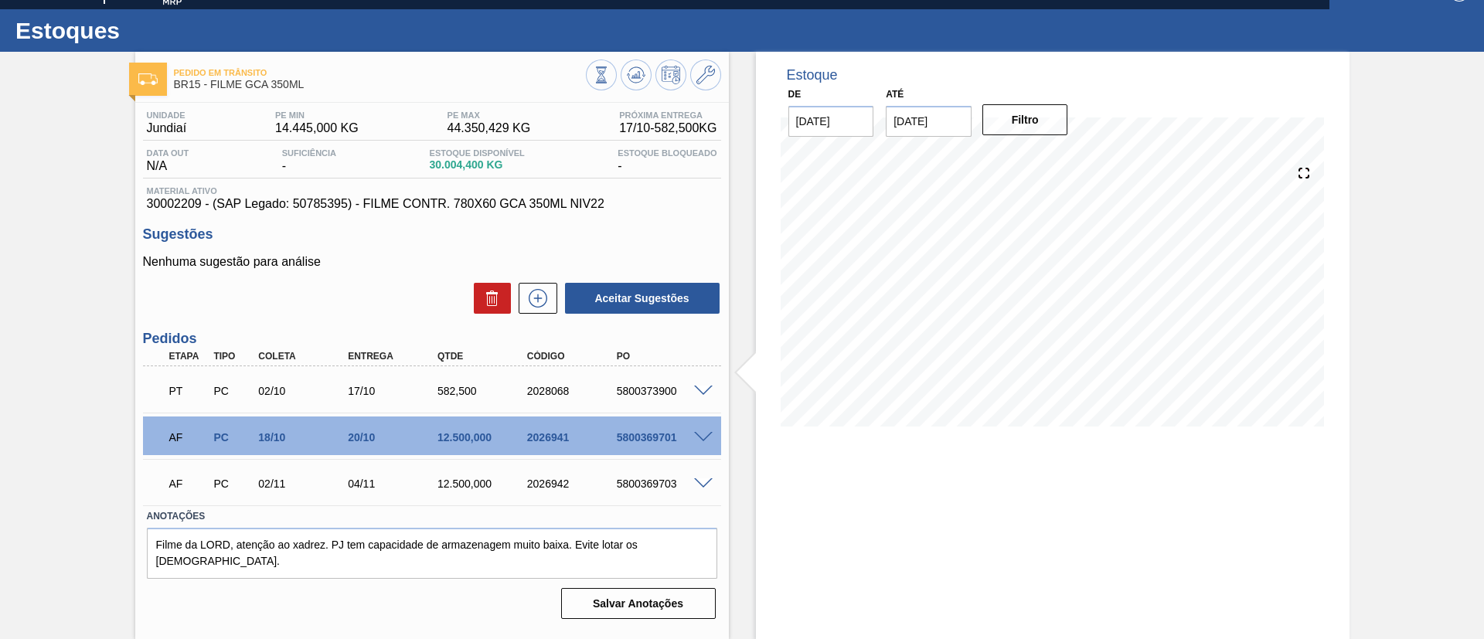
click at [695, 394] on span at bounding box center [703, 392] width 19 height 12
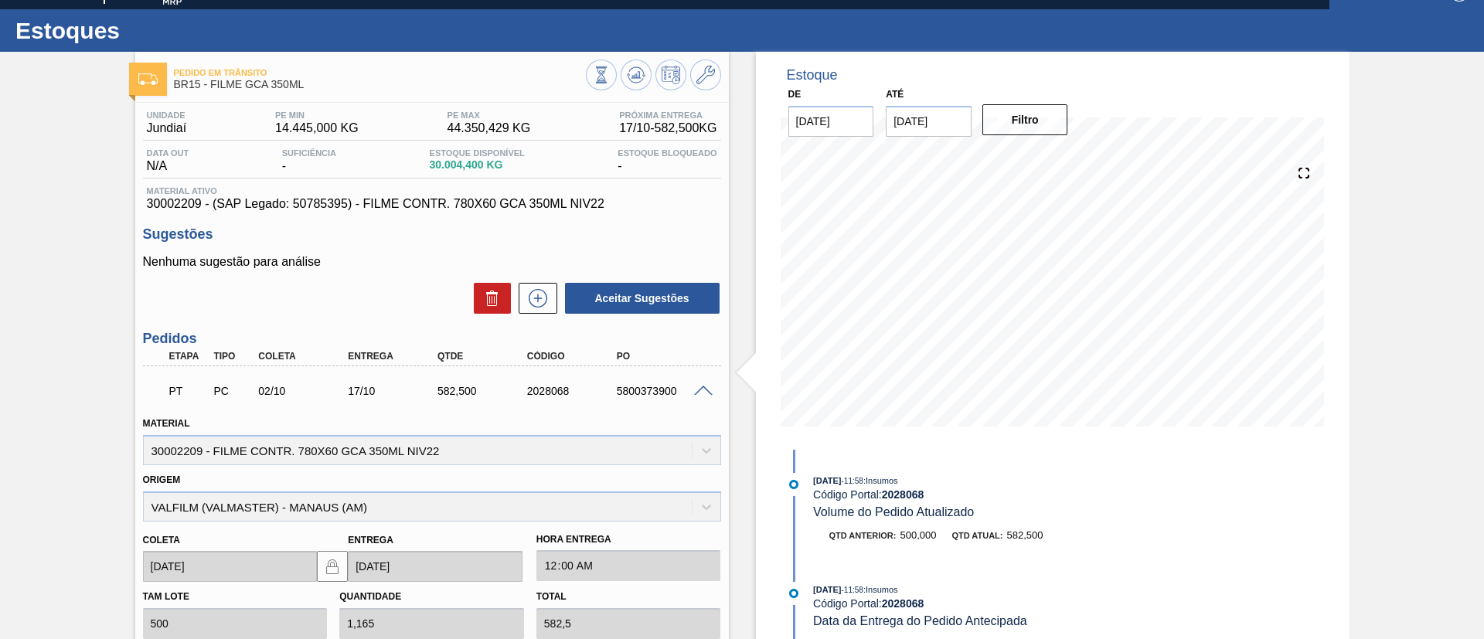
click at [699, 394] on span at bounding box center [703, 392] width 19 height 12
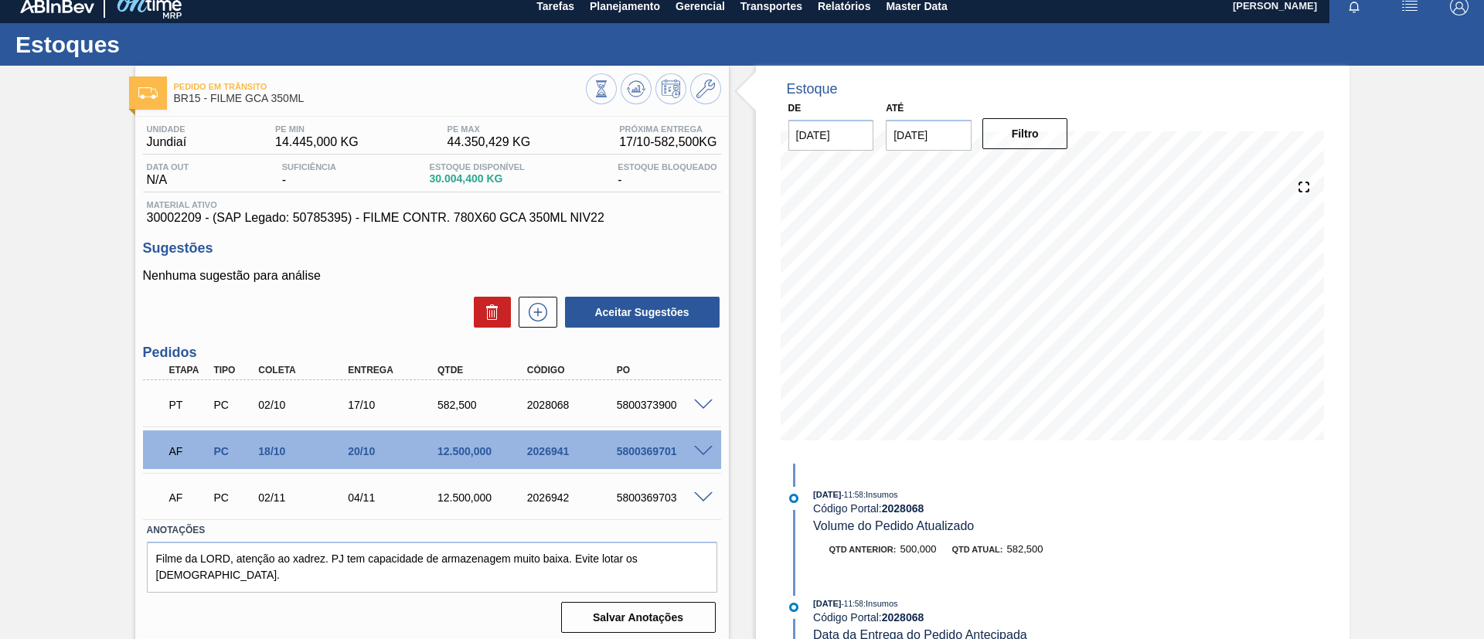
scroll to position [0, 0]
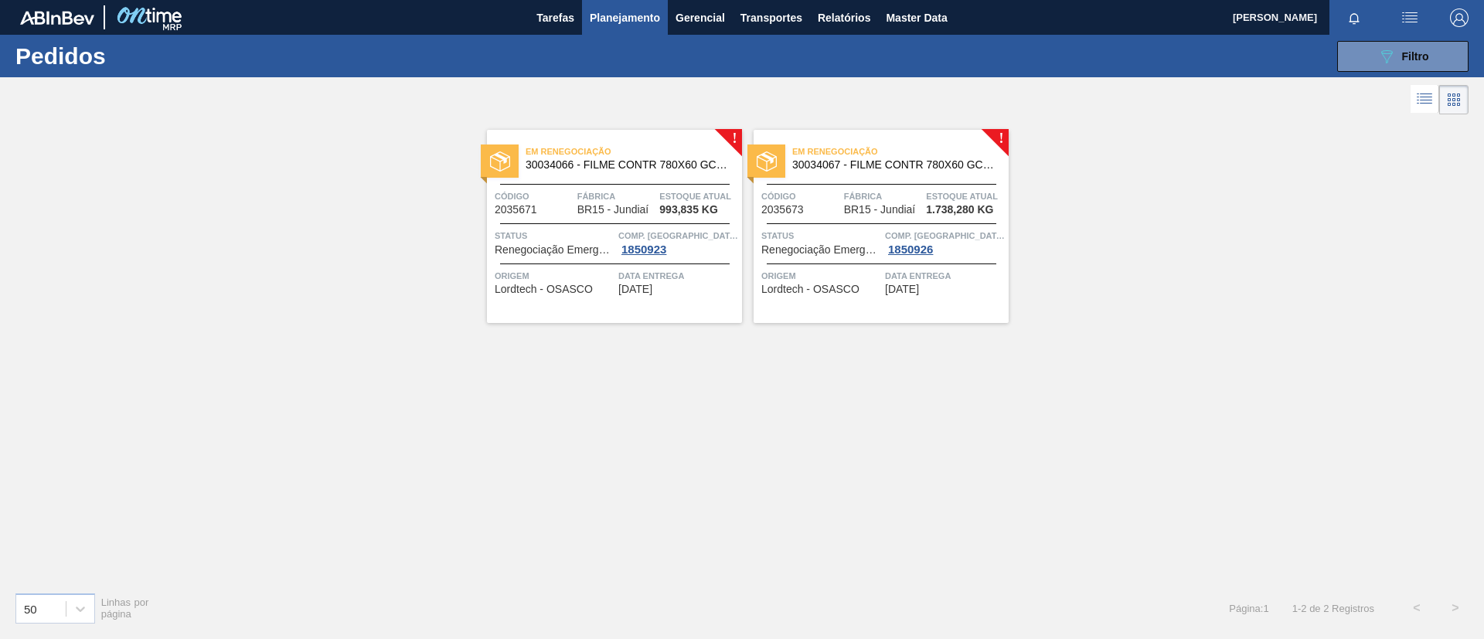
click at [649, 176] on div "Em Renegociação 30034066 - FILME CONTR 780X60 GCA LT350 MP NIV24 Código 2035671…" at bounding box center [614, 226] width 255 height 193
drag, startPoint x: 937, startPoint y: 162, endPoint x: 791, endPoint y: 320, distance: 215.5
click at [757, 454] on div "! Em Renegociação 30034066 - FILME CONTR 780X60 GCA LT350 MP NIV24 Código 20356…" at bounding box center [742, 348] width 1484 height 461
click at [943, 162] on span "30034067 - FILME CONTR 780X60 GCA Z LT350 MP NIV24" at bounding box center [894, 165] width 204 height 12
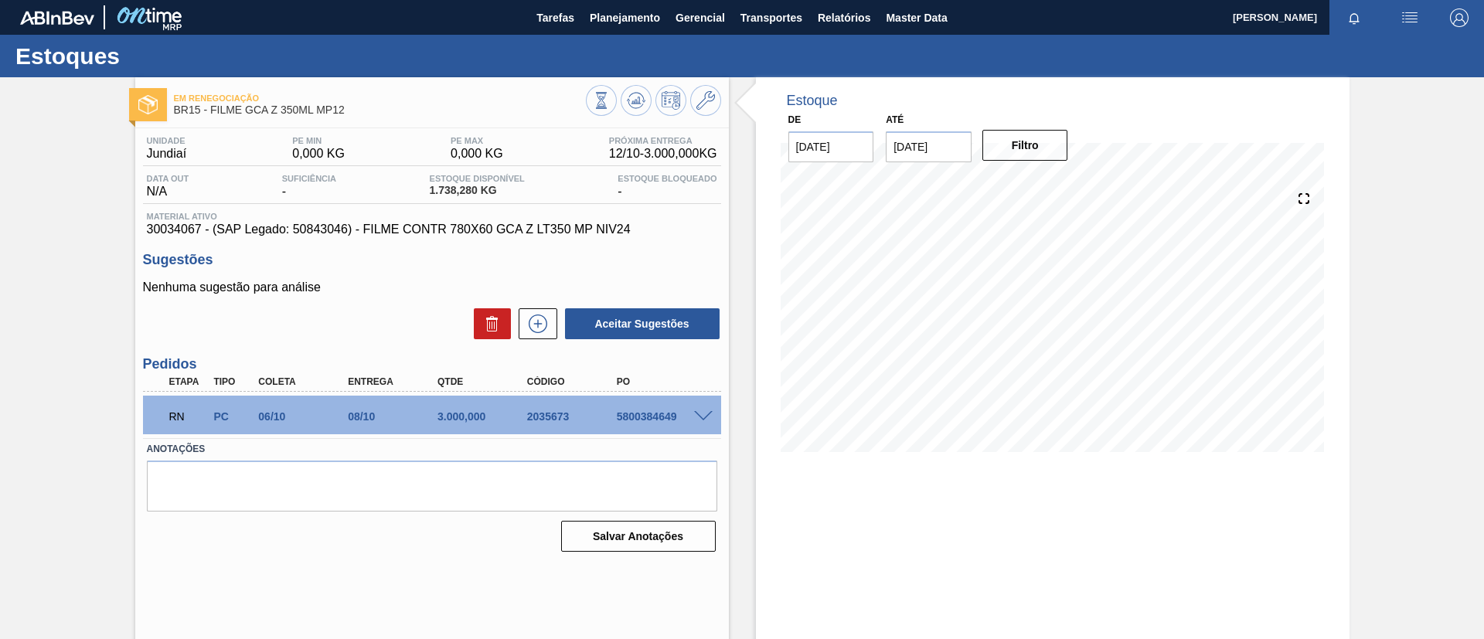
drag, startPoint x: 943, startPoint y: 162, endPoint x: 296, endPoint y: 99, distance: 649.9
click at [296, 99] on span "Em Renegociação" at bounding box center [380, 98] width 412 height 9
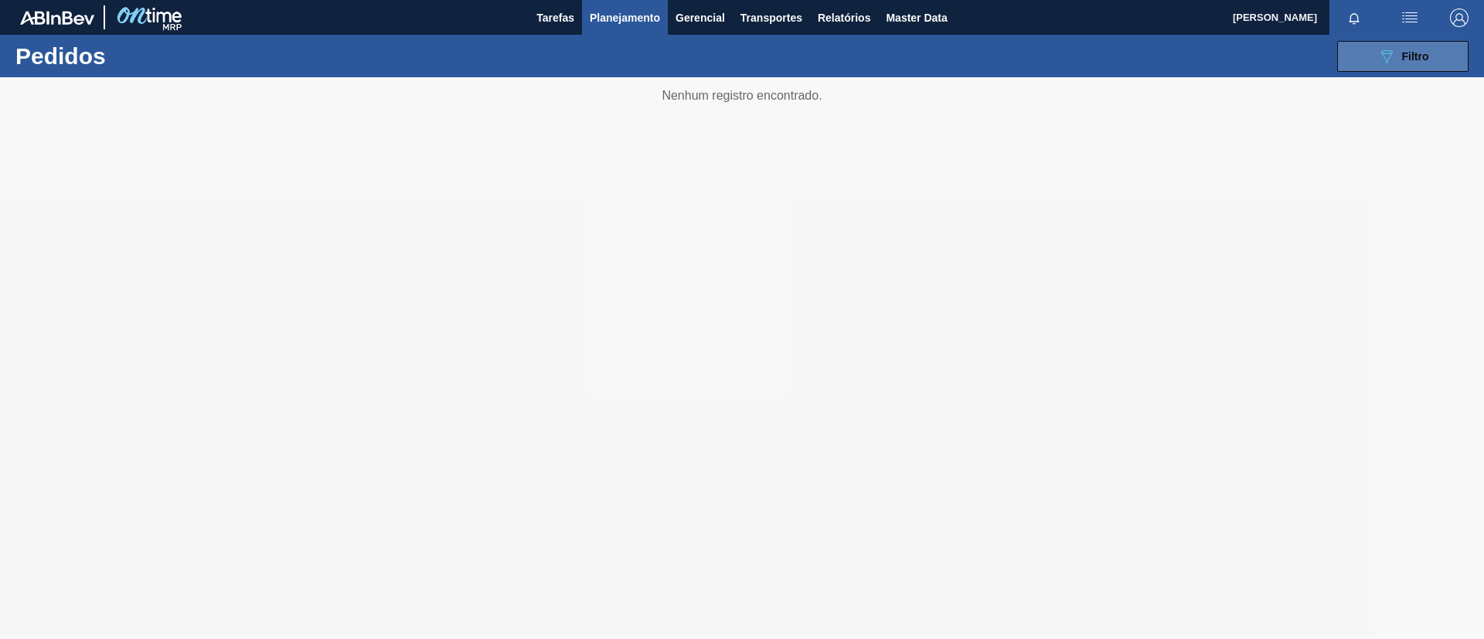
click at [1428, 53] on span "Filtro" at bounding box center [1415, 56] width 27 height 12
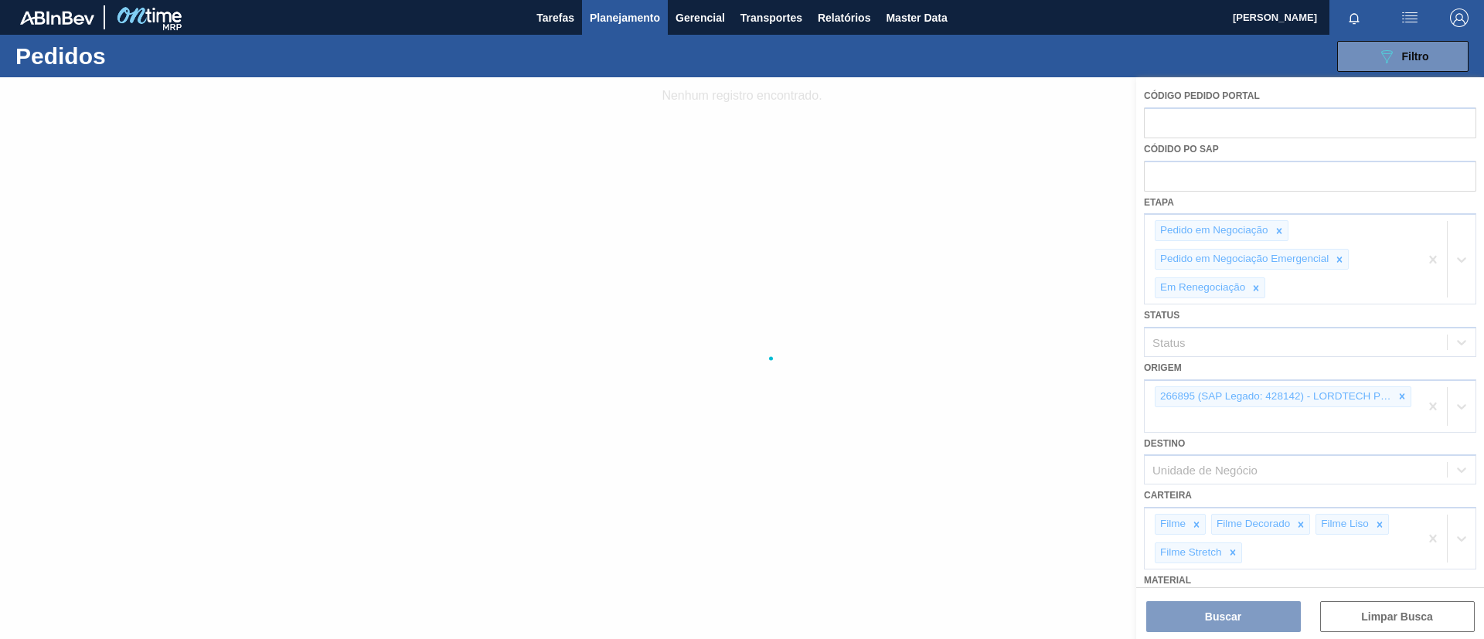
click at [1046, 89] on div at bounding box center [742, 396] width 1484 height 639
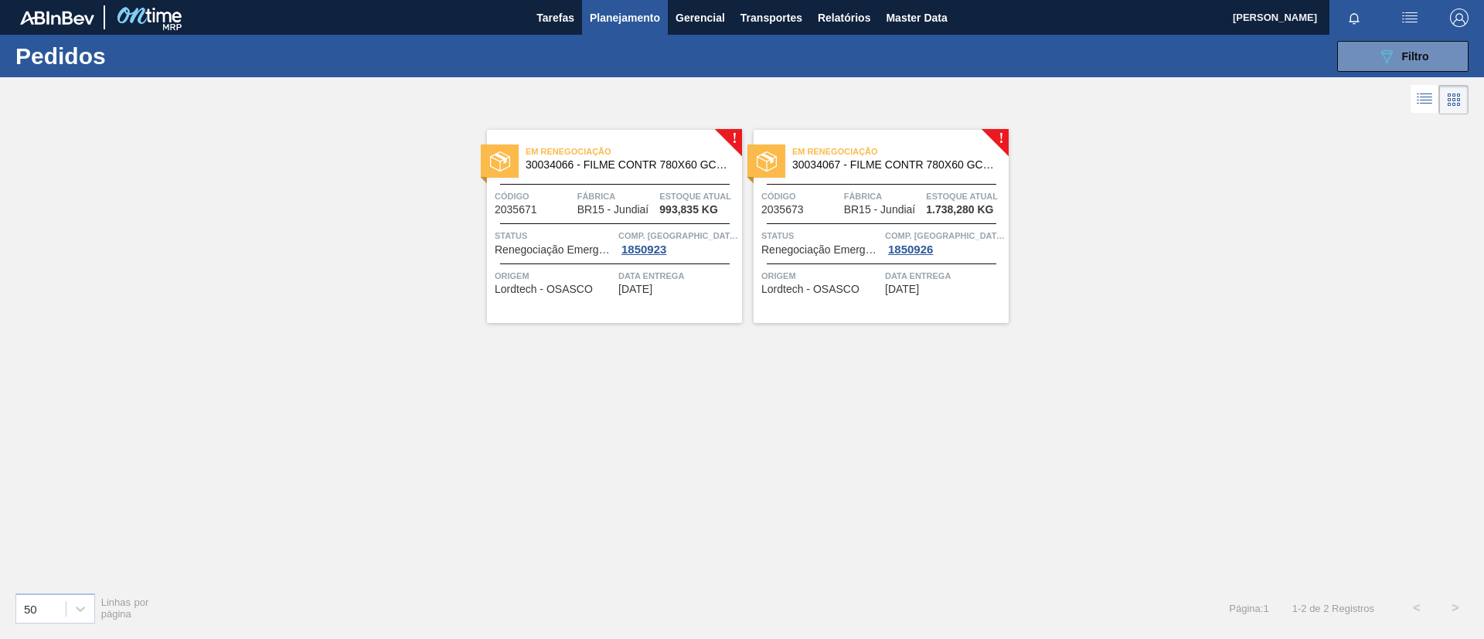
click at [871, 152] on span "Em Renegociação" at bounding box center [900, 151] width 216 height 15
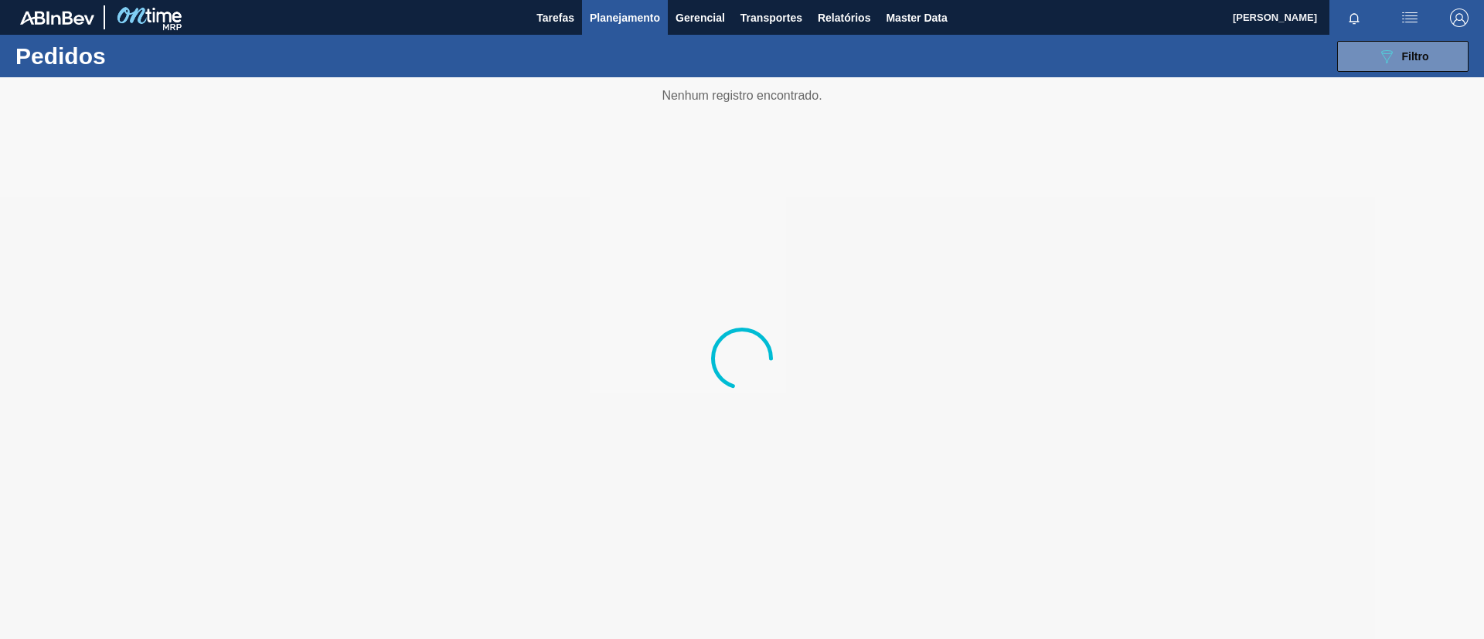
click at [151, 402] on div at bounding box center [742, 358] width 1484 height 562
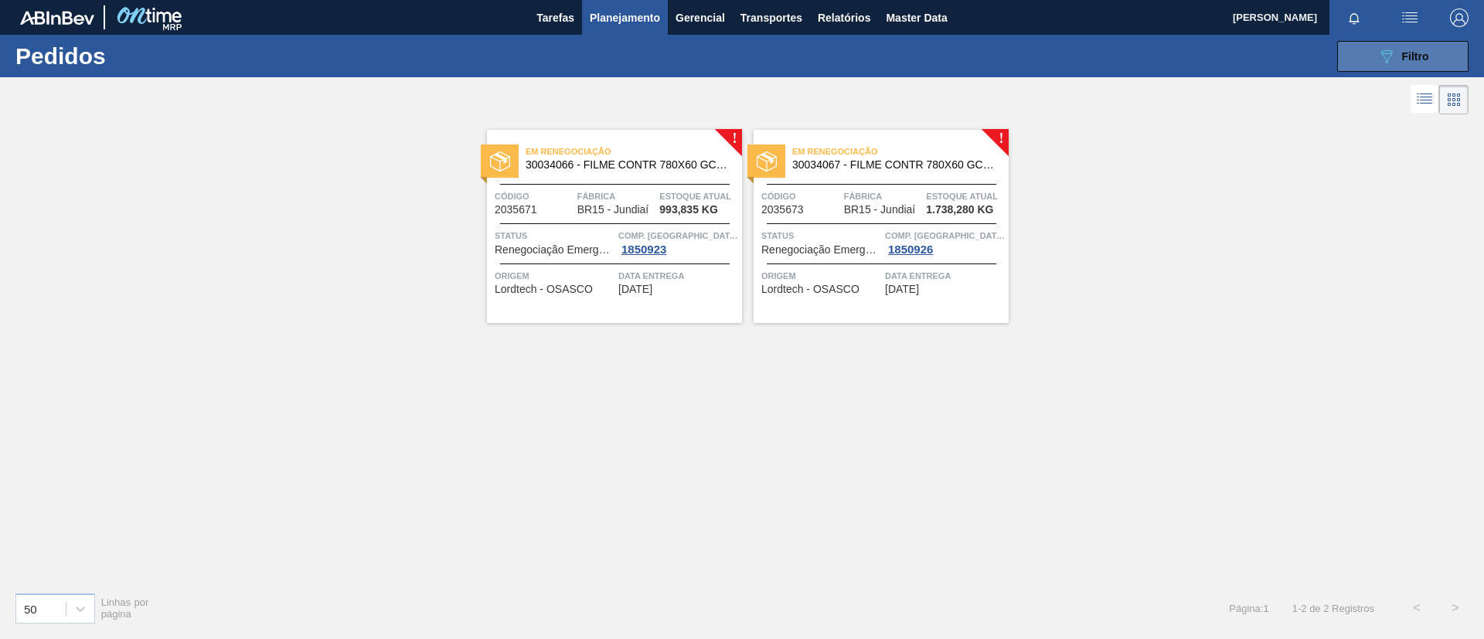
click at [1370, 43] on button "089F7B8B-B2A5-4AFE-B5C0-19BA573D28AC Filtro" at bounding box center [1402, 56] width 131 height 31
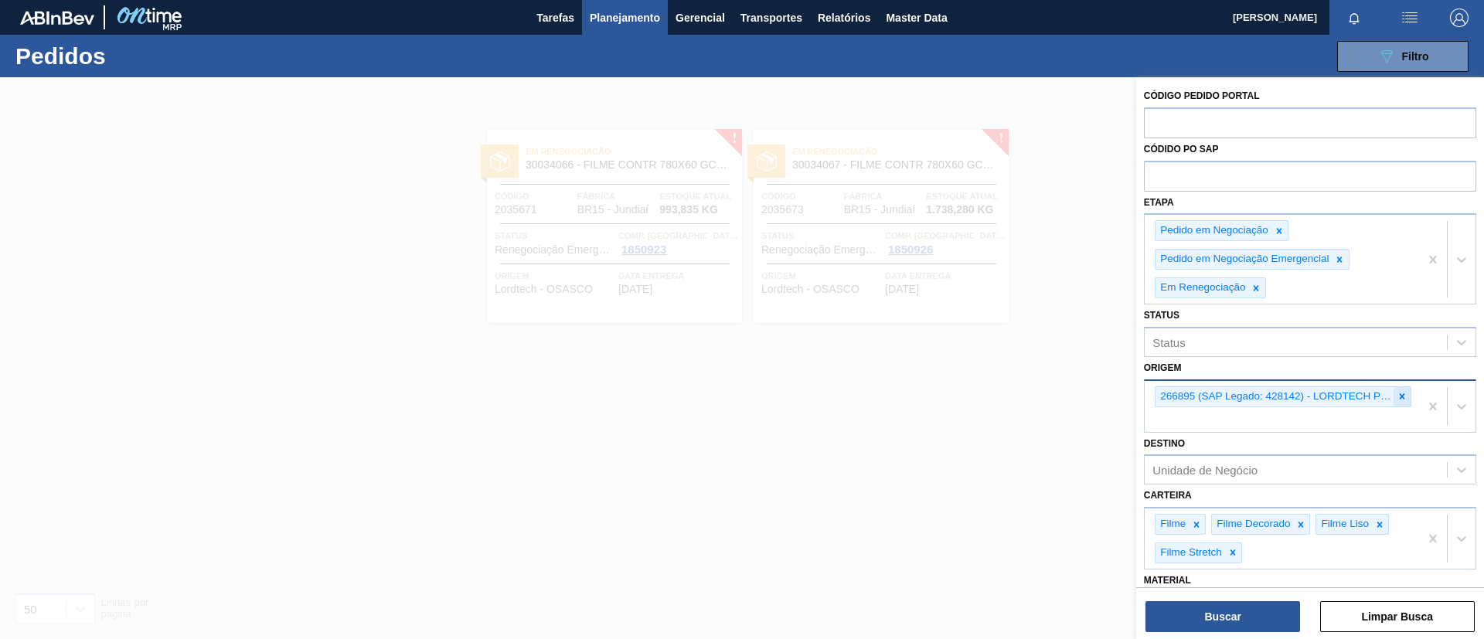
click at [1405, 396] on div at bounding box center [1401, 396] width 17 height 19
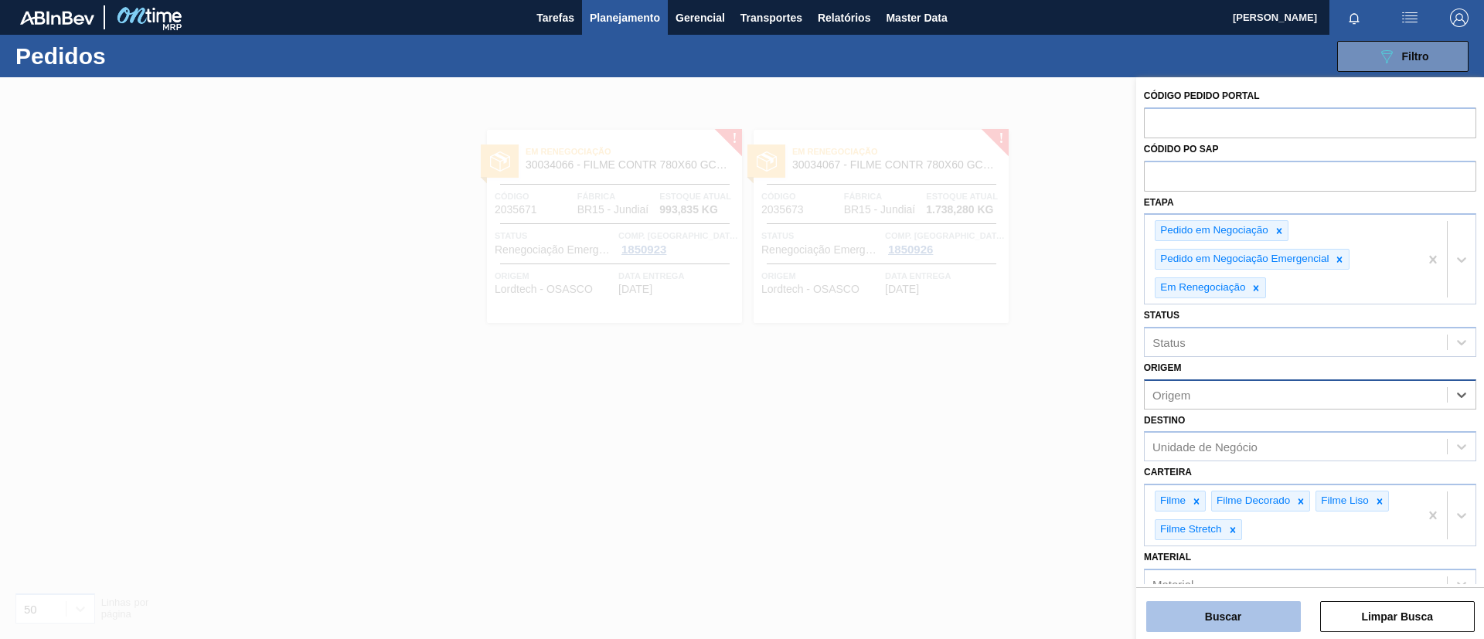
click at [1244, 628] on button "Buscar" at bounding box center [1223, 616] width 155 height 31
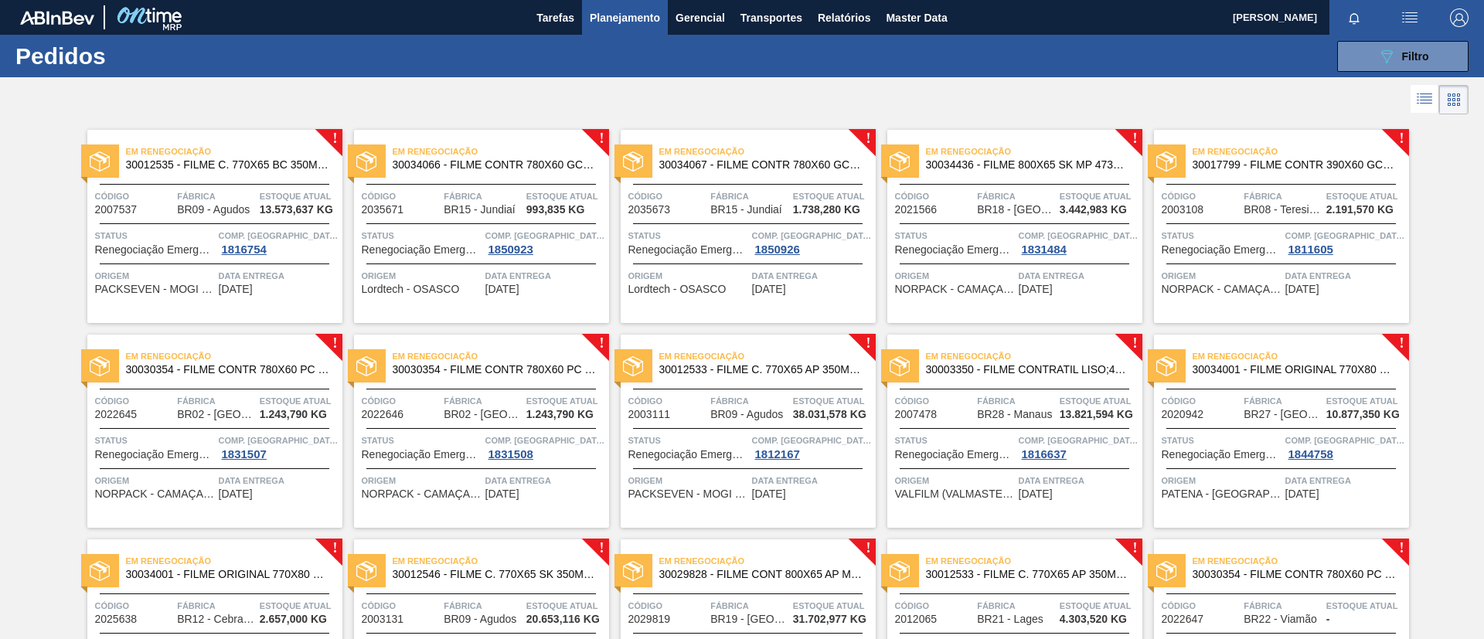
click at [284, 165] on span "30012535 - FILME C. 770X65 BC 350ML C12 429" at bounding box center [228, 165] width 204 height 12
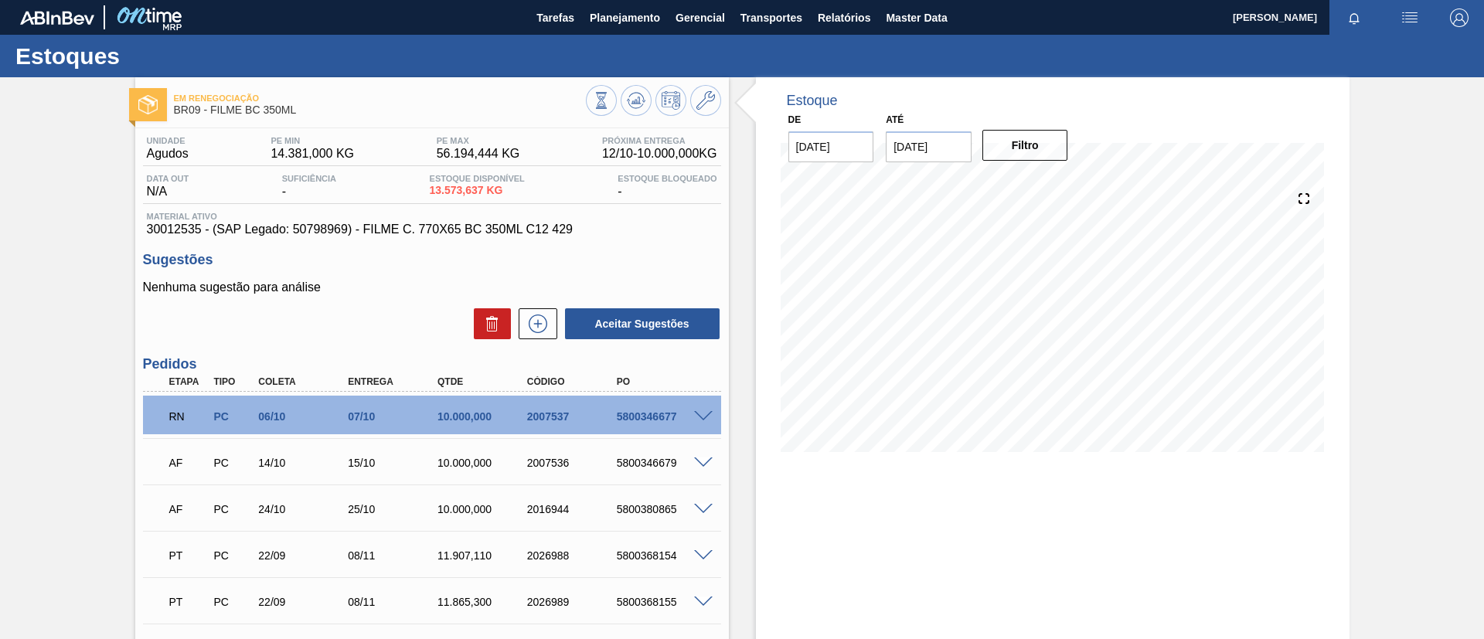
click at [698, 419] on span at bounding box center [703, 417] width 19 height 12
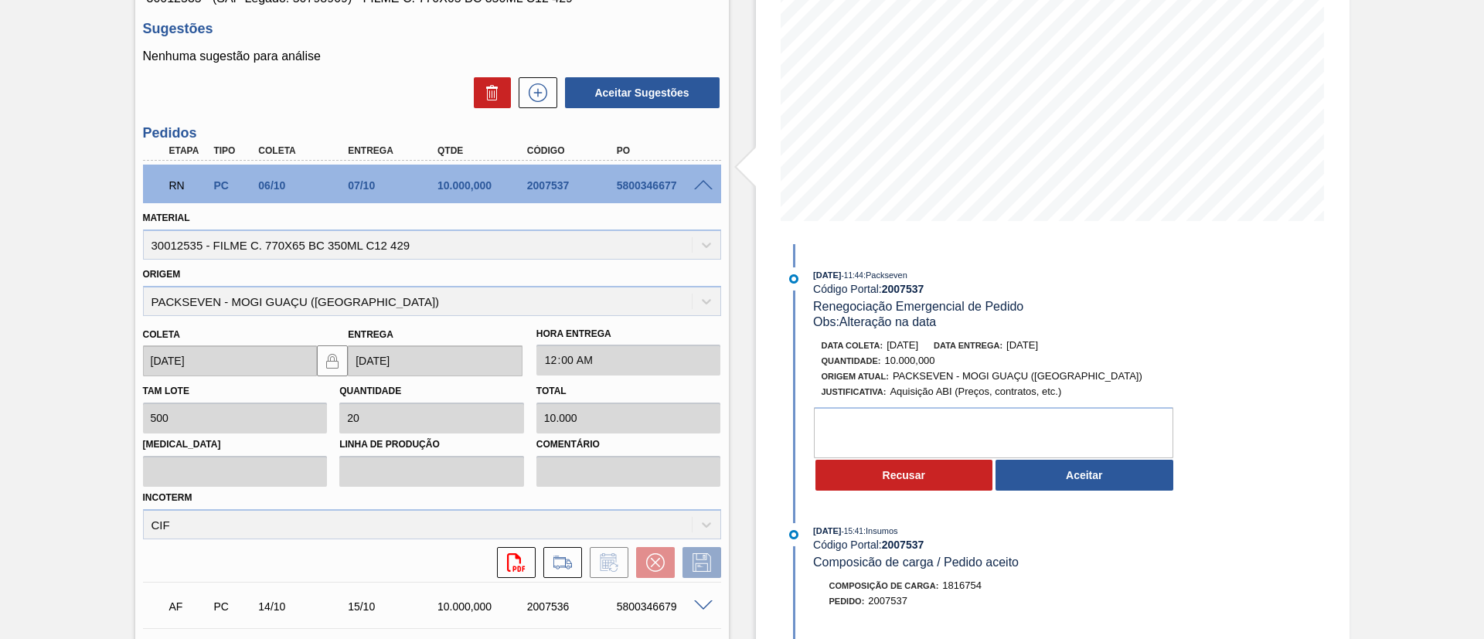
scroll to position [232, 0]
click at [1082, 472] on button "Aceitar" at bounding box center [1084, 474] width 178 height 31
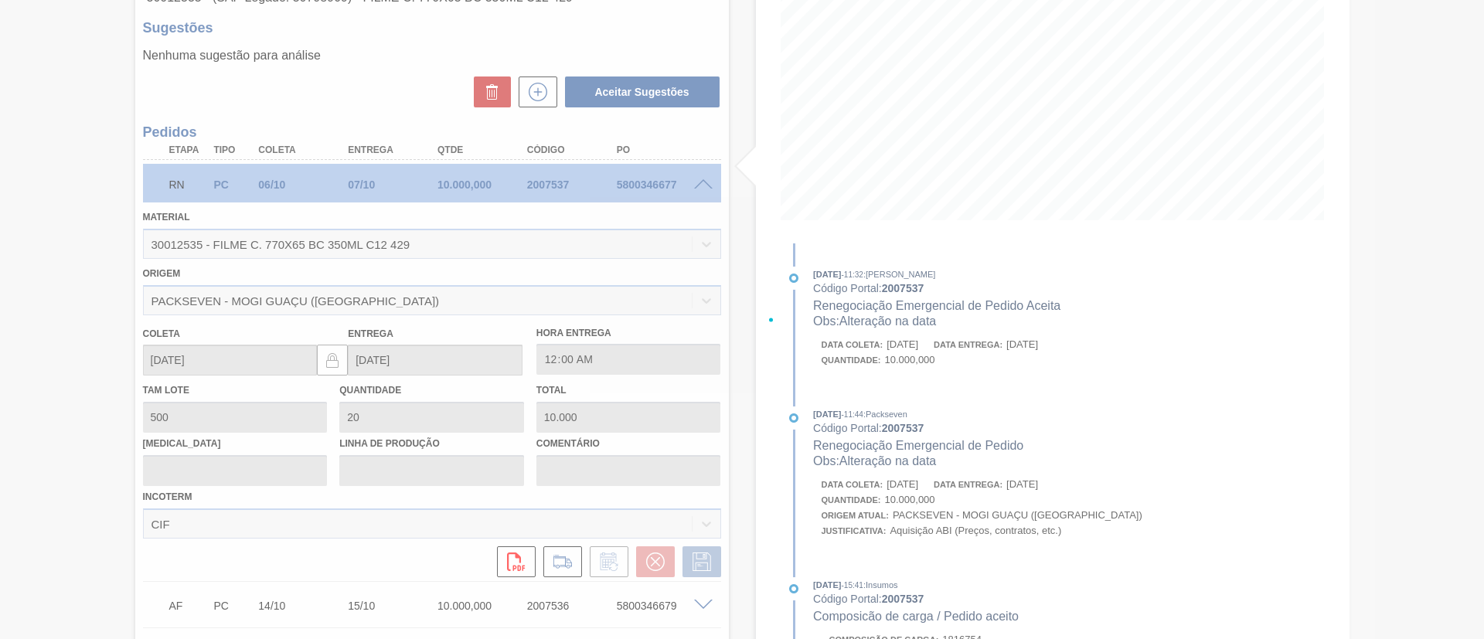
type input "Alteração na data"
type input "[DATE]"
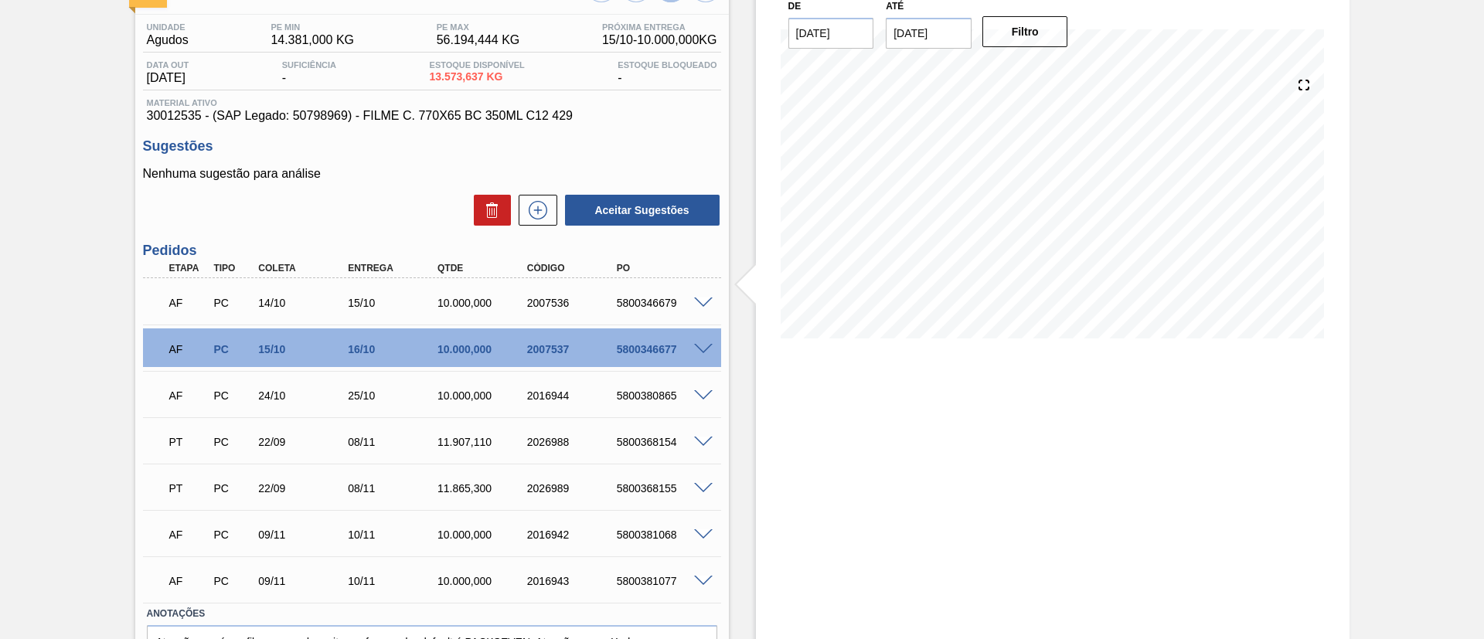
scroll to position [0, 0]
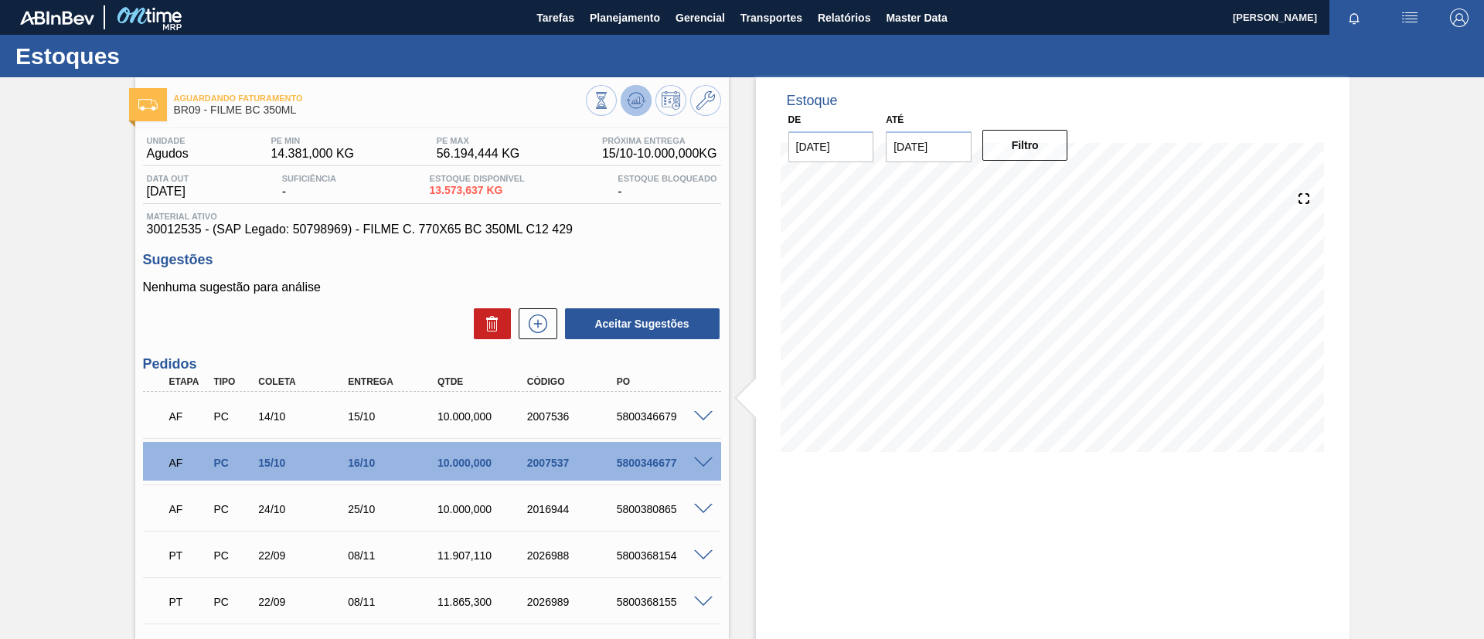
click at [637, 88] on button at bounding box center [636, 100] width 31 height 31
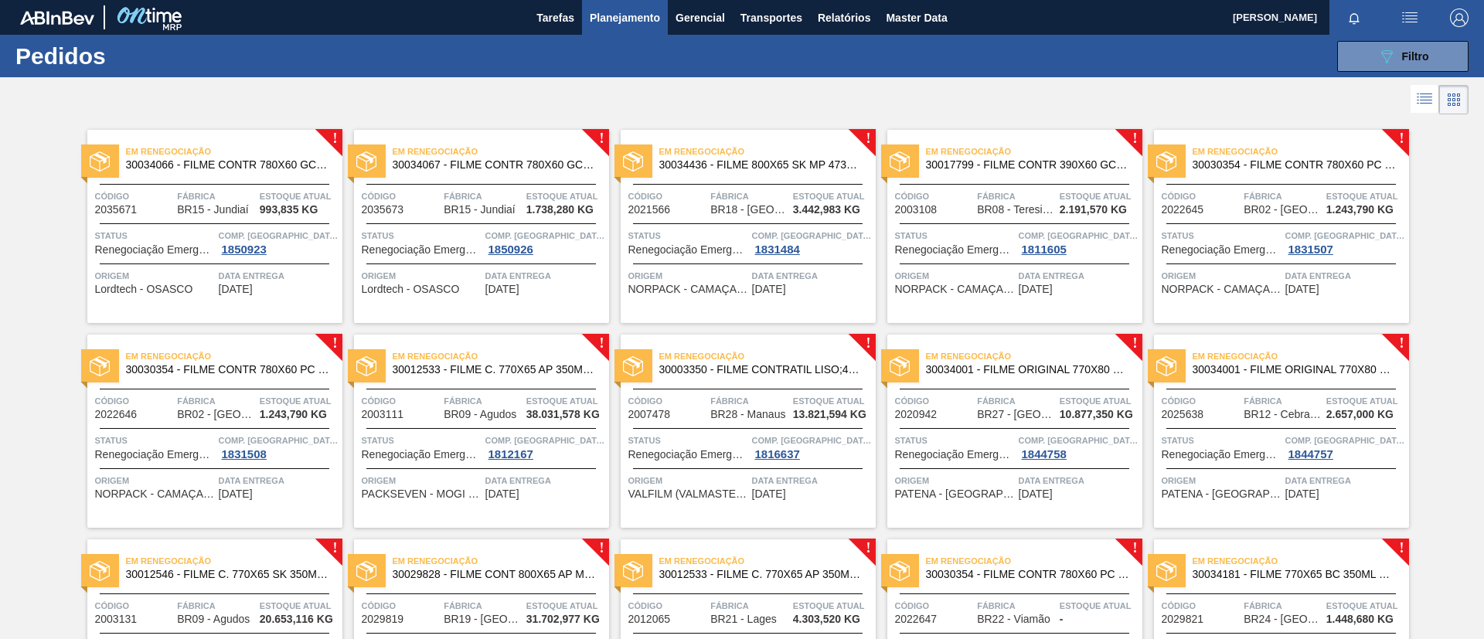
click at [784, 163] on span "30034436 - FILME 800X65 SK MP 473ML C12" at bounding box center [761, 165] width 204 height 12
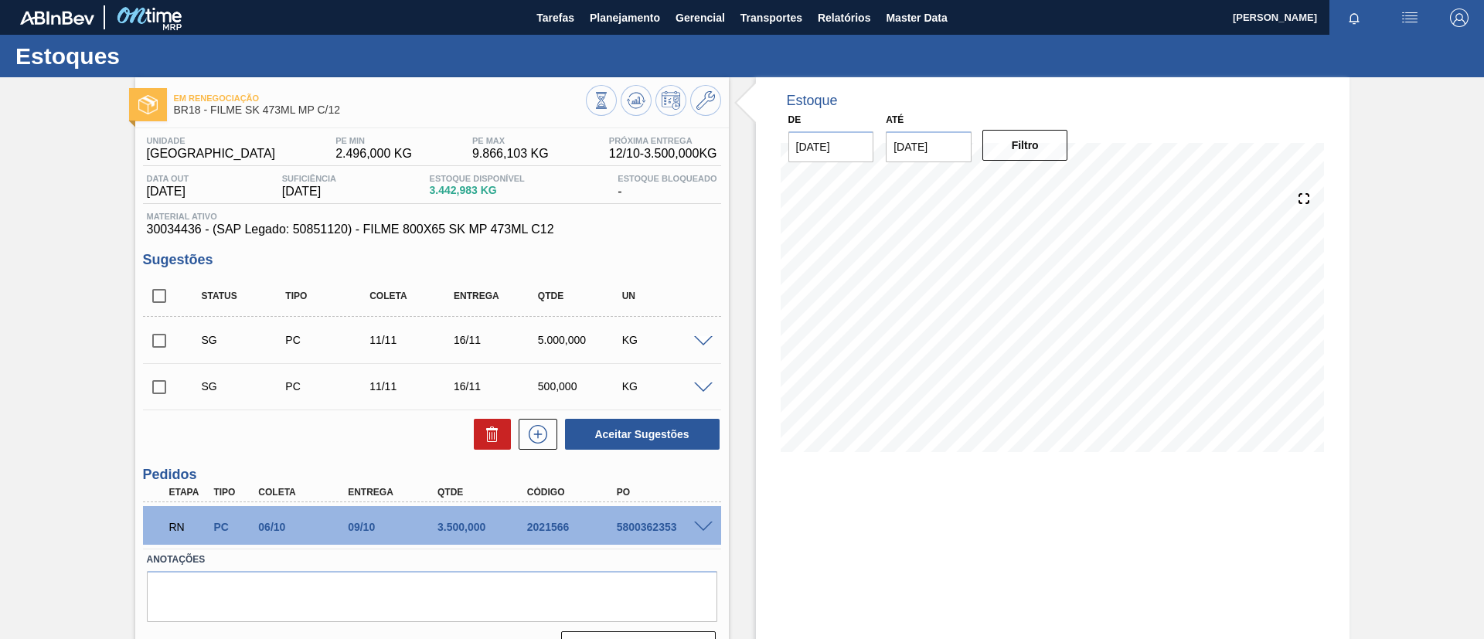
click at [702, 526] on span at bounding box center [703, 528] width 19 height 12
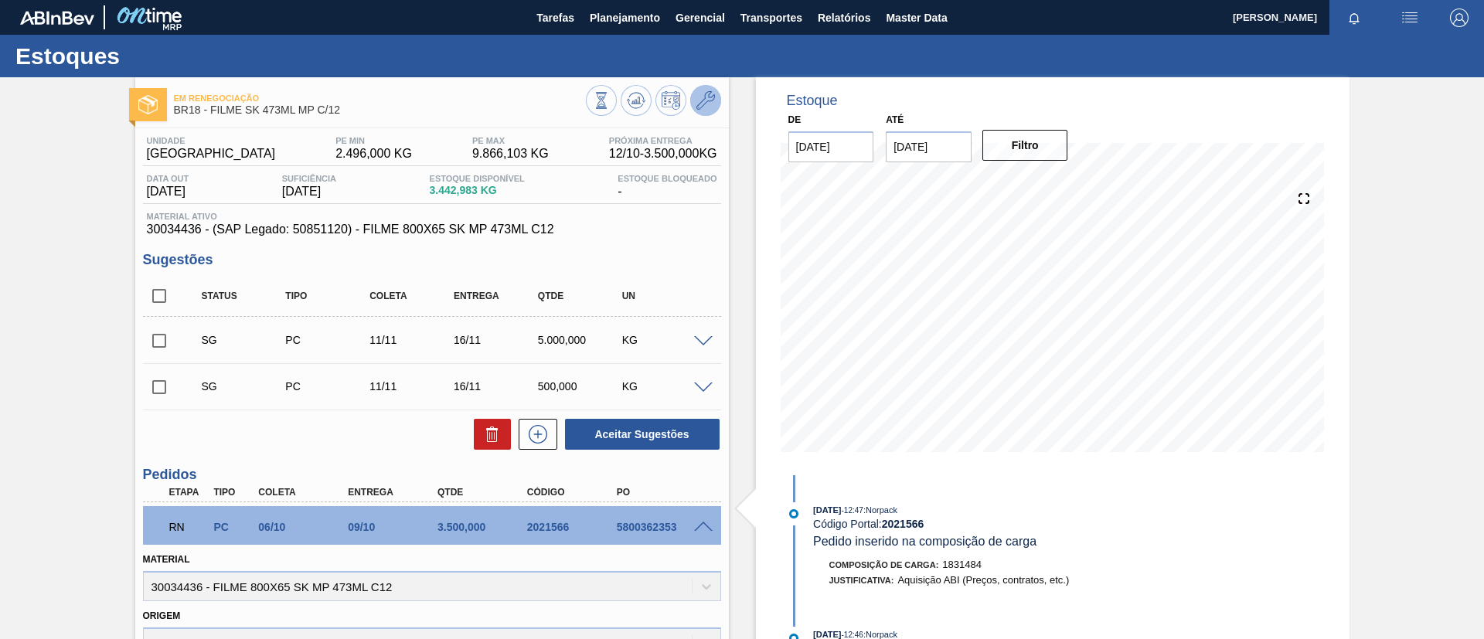
click at [709, 100] on icon at bounding box center [705, 100] width 19 height 19
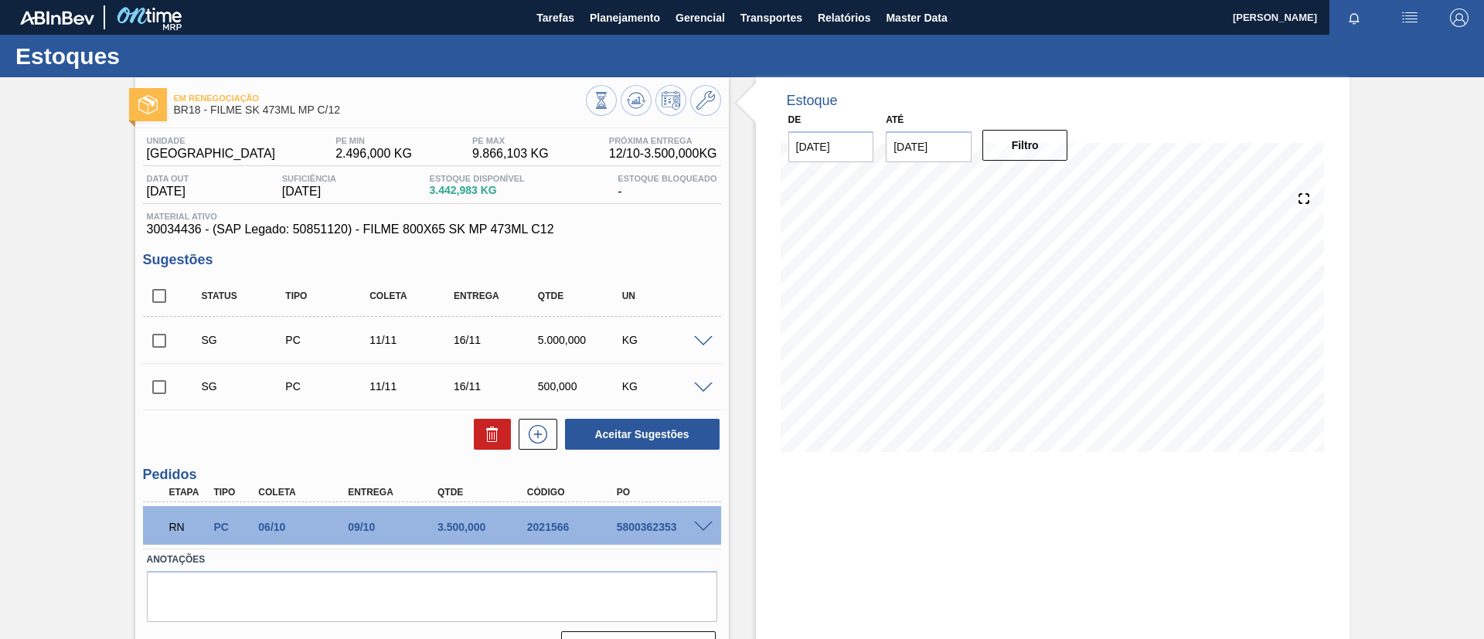
drag, startPoint x: 0, startPoint y: 298, endPoint x: 22, endPoint y: 119, distance: 180.7
click at [0, 297] on div "Em Renegociação BR18 - FILME SK 473ML MP C/12 Unidade Pernambuco PE MIN 2.496,0…" at bounding box center [742, 376] width 1484 height 598
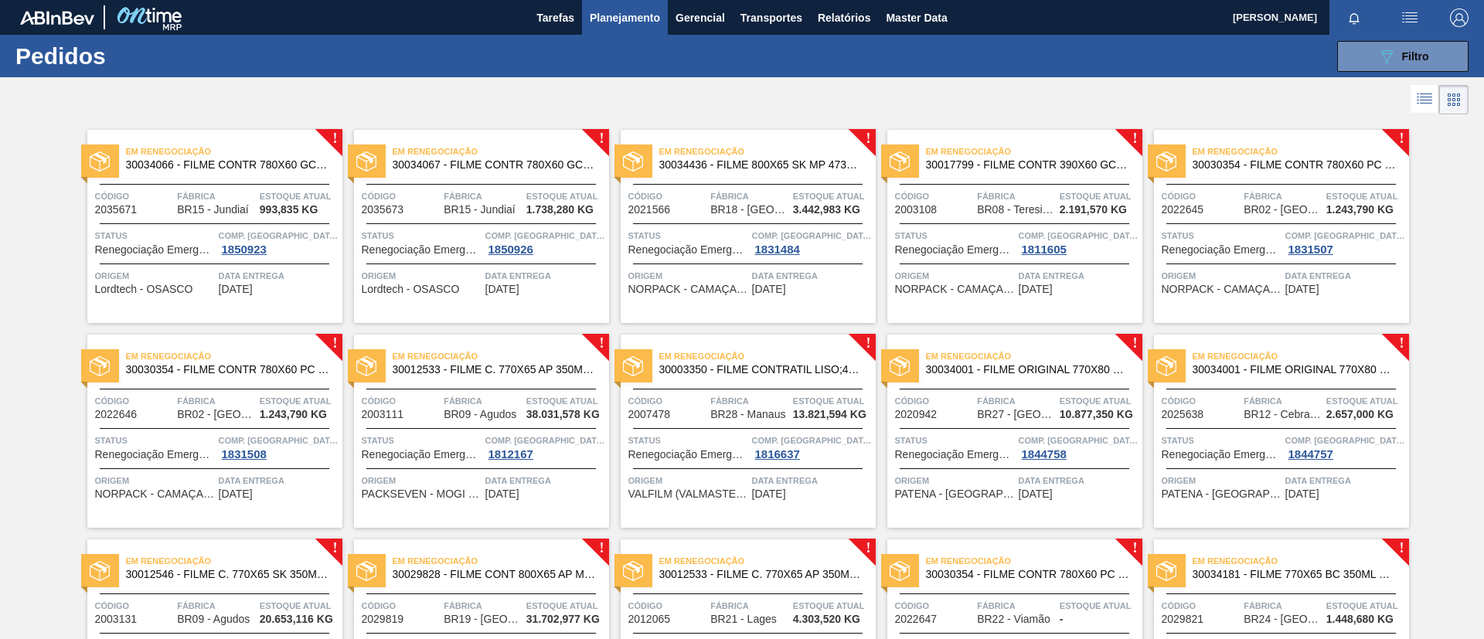
click at [1100, 163] on span "30017799 - FILME CONTR 390X60 GCA ZERO 350ML NIV22" at bounding box center [1028, 165] width 204 height 12
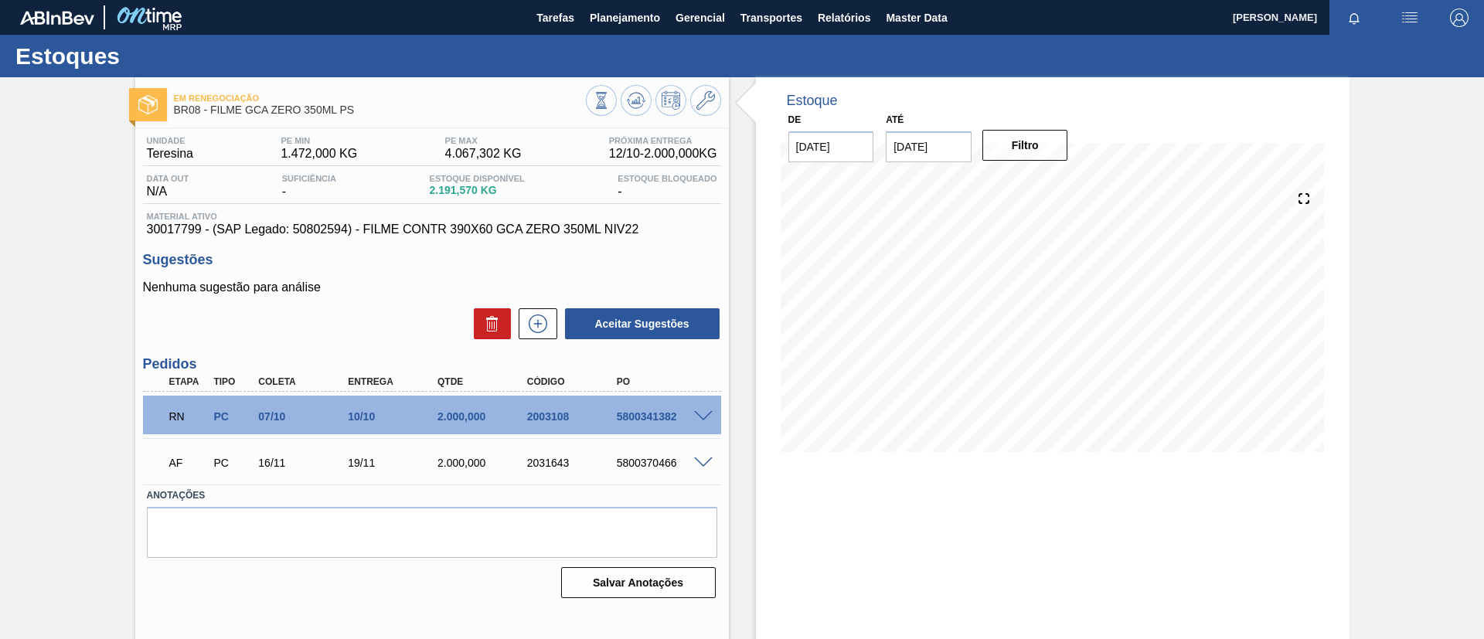
click at [695, 414] on span at bounding box center [703, 417] width 19 height 12
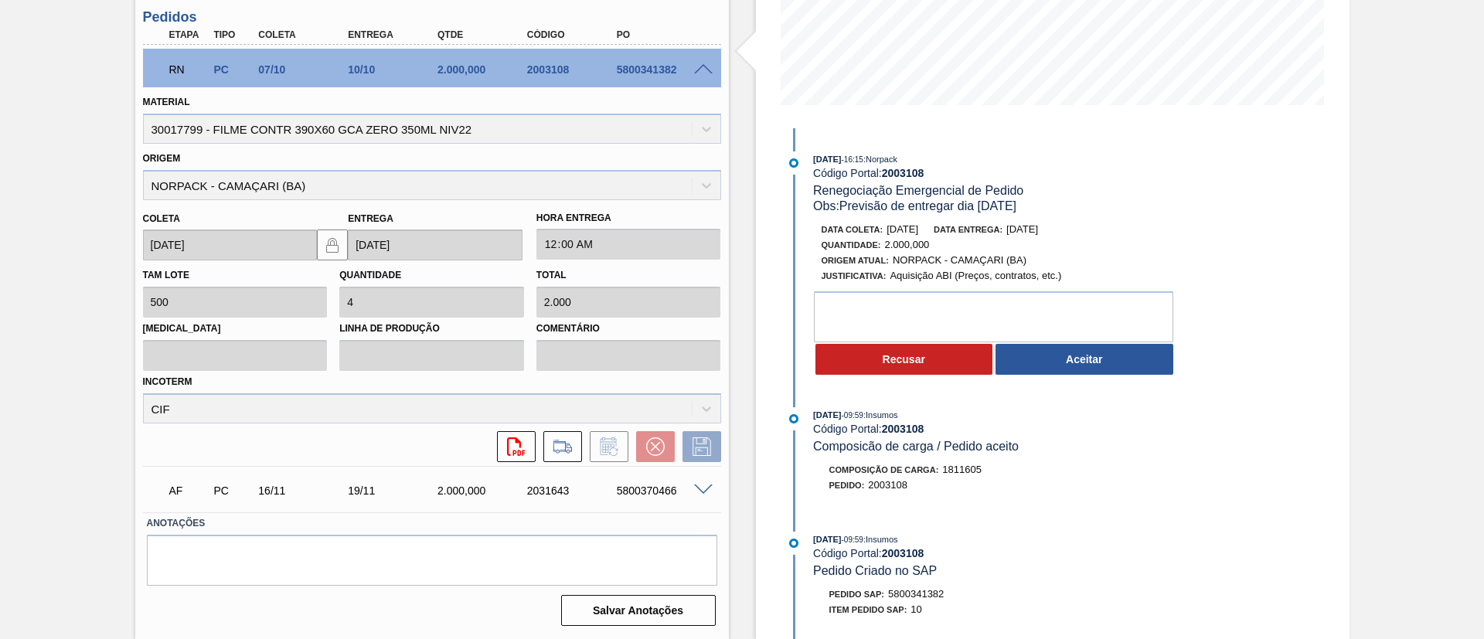
click at [1057, 352] on button "Aceitar" at bounding box center [1084, 359] width 178 height 31
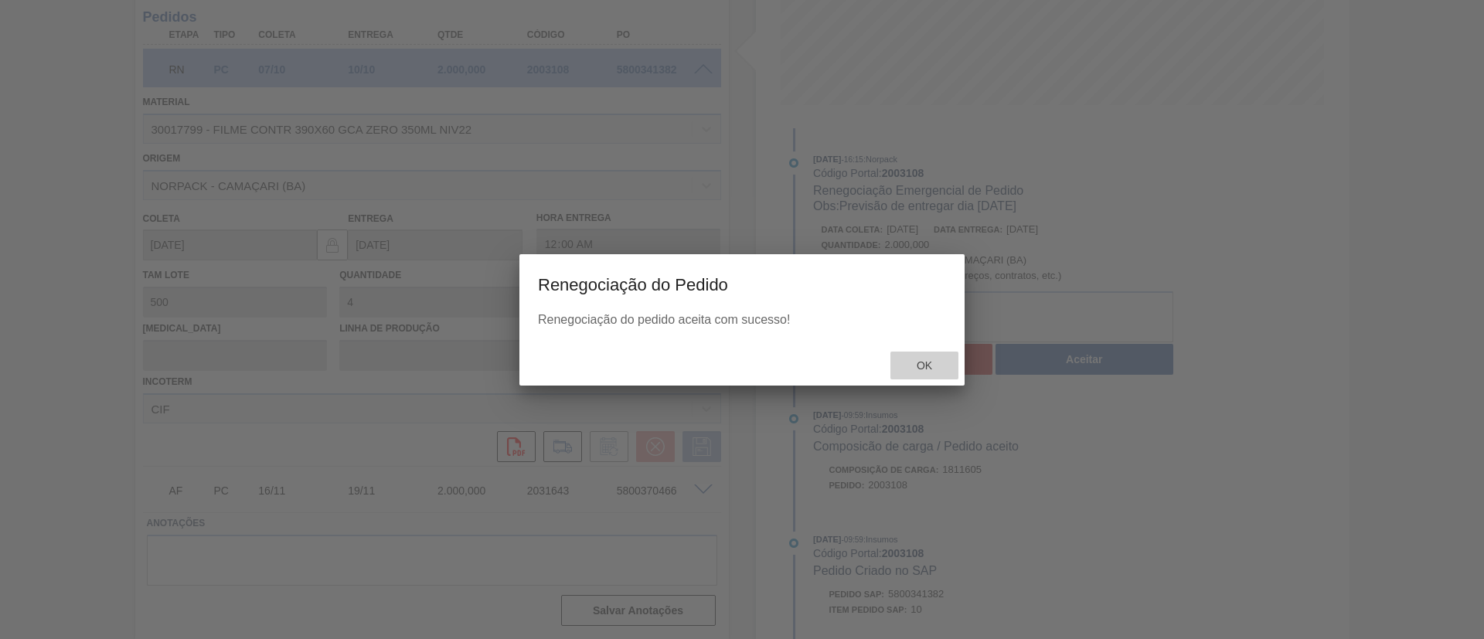
click at [931, 369] on span "Ok" at bounding box center [924, 365] width 40 height 12
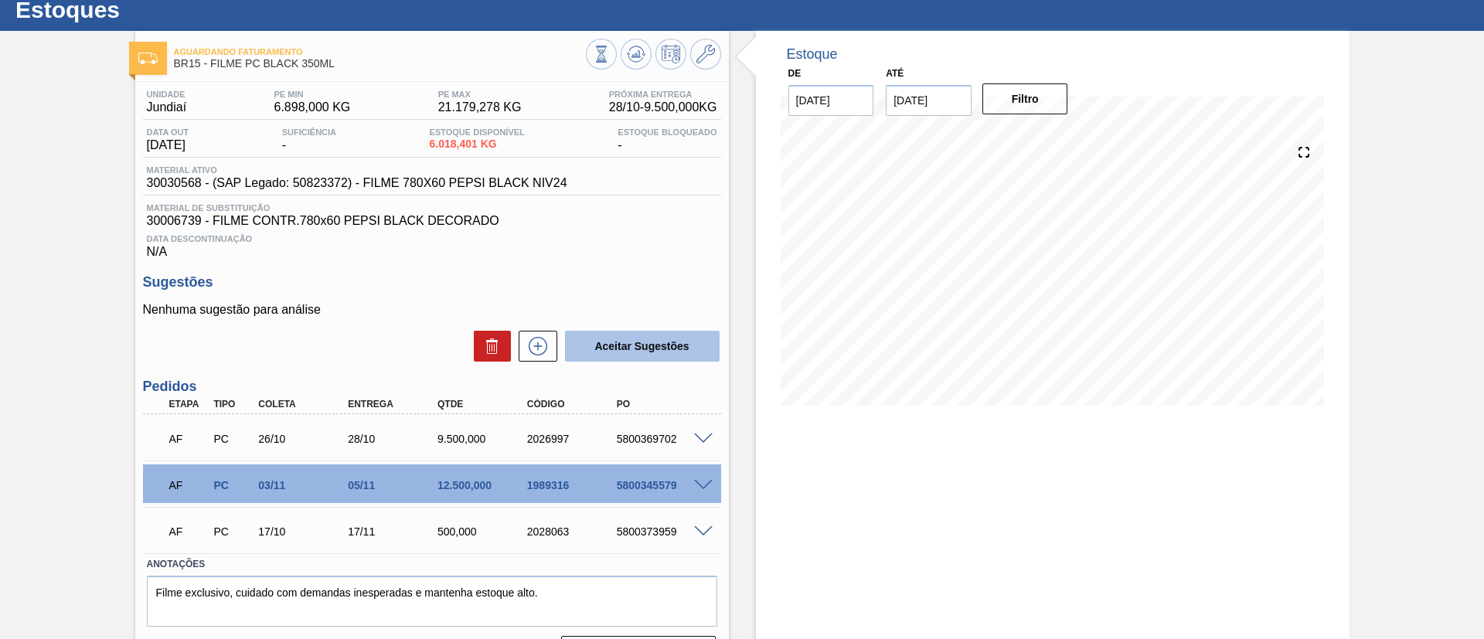
scroll to position [87, 0]
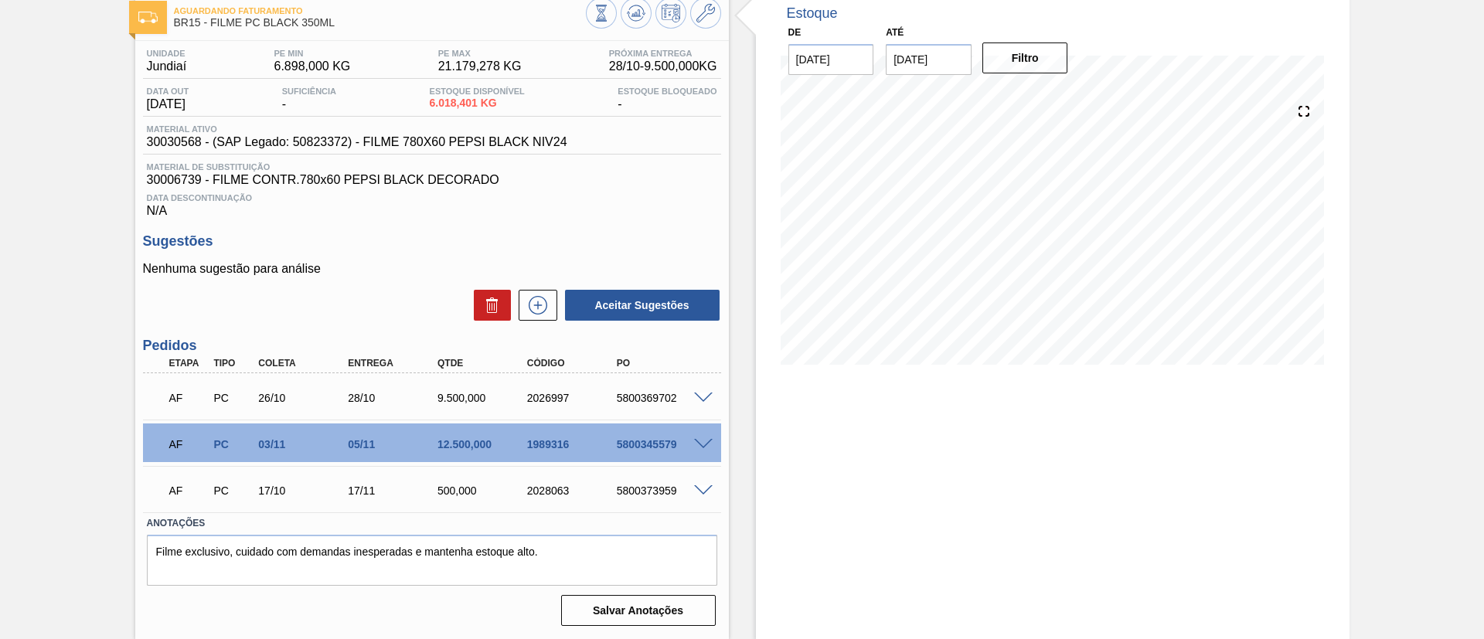
click at [707, 440] on span at bounding box center [703, 445] width 19 height 12
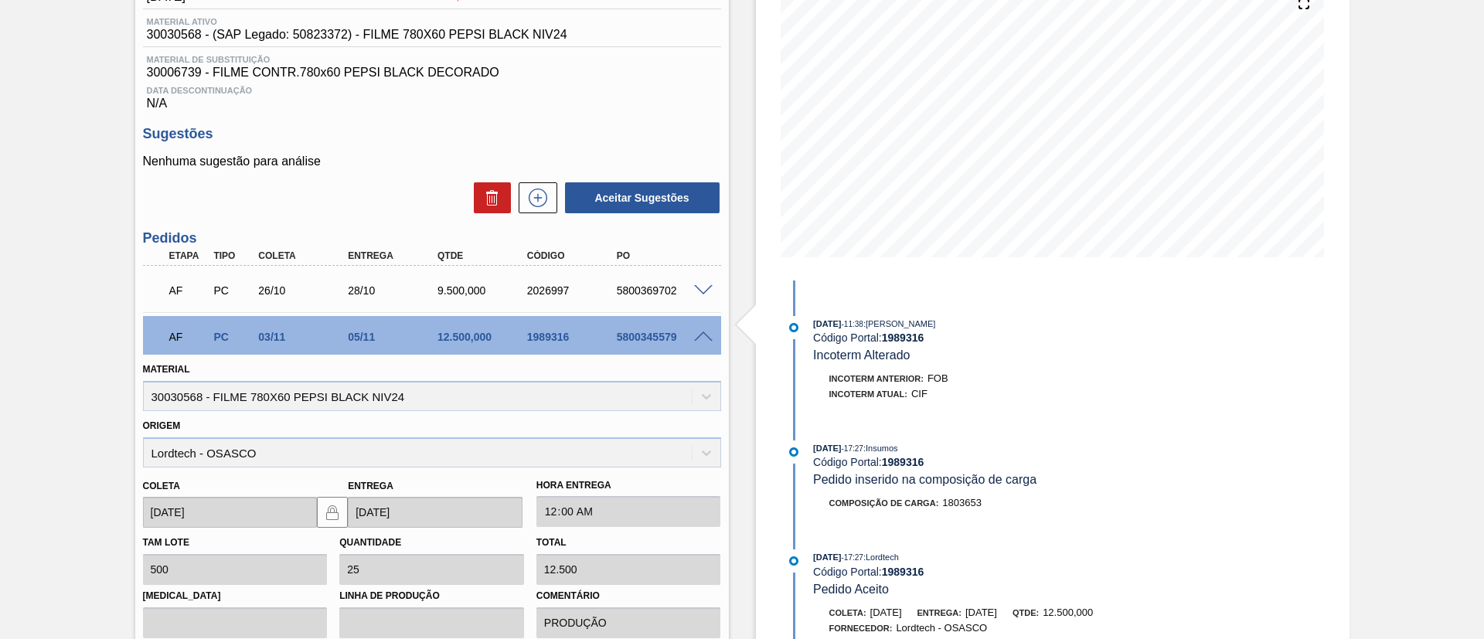
scroll to position [0, 0]
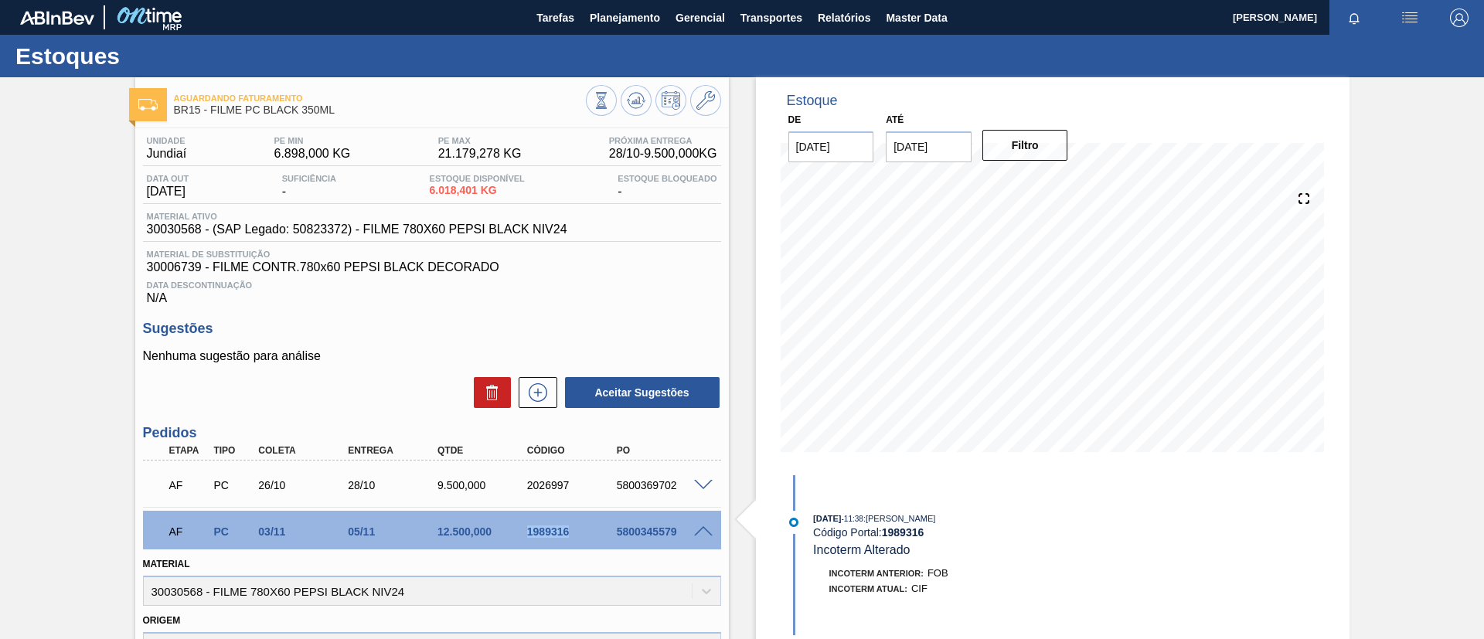
drag, startPoint x: 512, startPoint y: 535, endPoint x: 604, endPoint y: 543, distance: 92.4
click at [604, 543] on div "AF PC 03/11 05/11 12.500,000 1989316 5800345579" at bounding box center [427, 530] width 537 height 31
copy div "1989316"
click at [590, 533] on div "1989316" at bounding box center [573, 531] width 100 height 12
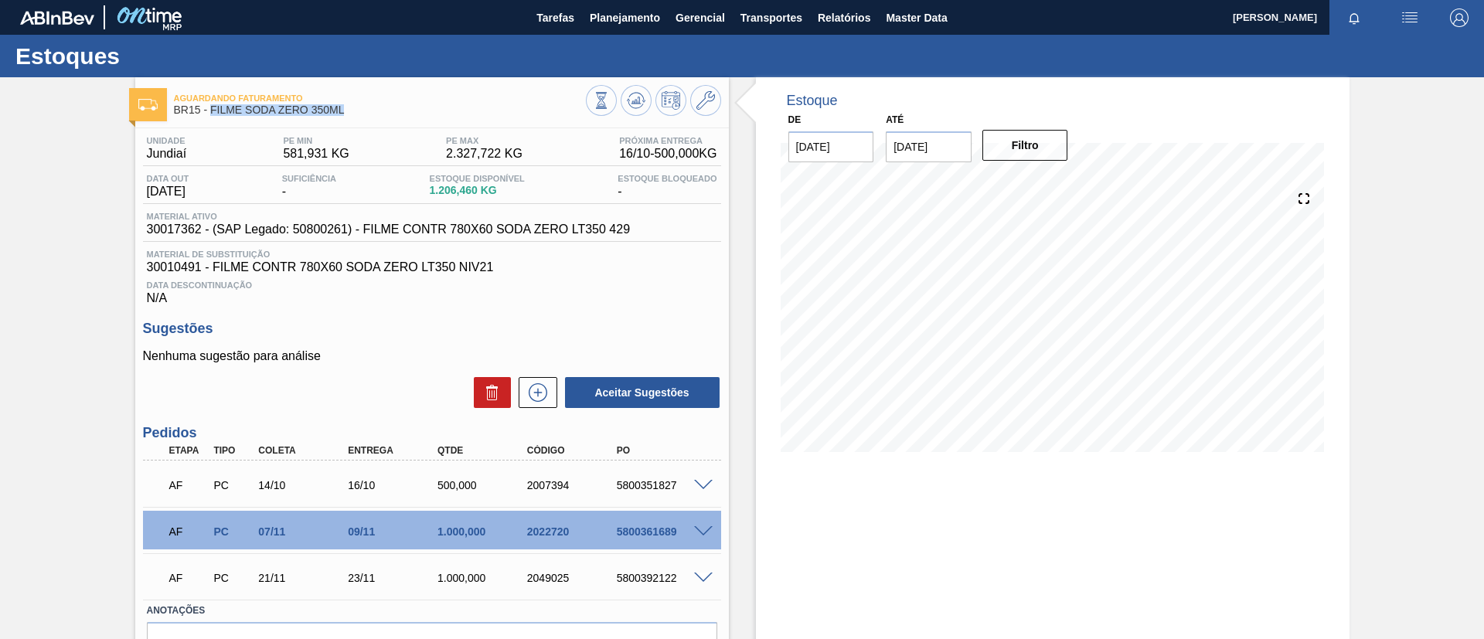
drag, startPoint x: 351, startPoint y: 111, endPoint x: 211, endPoint y: 110, distance: 139.9
click at [211, 110] on span "BR15 - FILME SODA ZERO 350ML" at bounding box center [380, 110] width 412 height 12
copy span "FILME SODA ZERO 350ML"
drag, startPoint x: 512, startPoint y: 524, endPoint x: 576, endPoint y: 542, distance: 67.5
click at [576, 542] on div "AF PC 07/11 09/11 1.000,000 2022720 5800361689" at bounding box center [427, 530] width 537 height 31
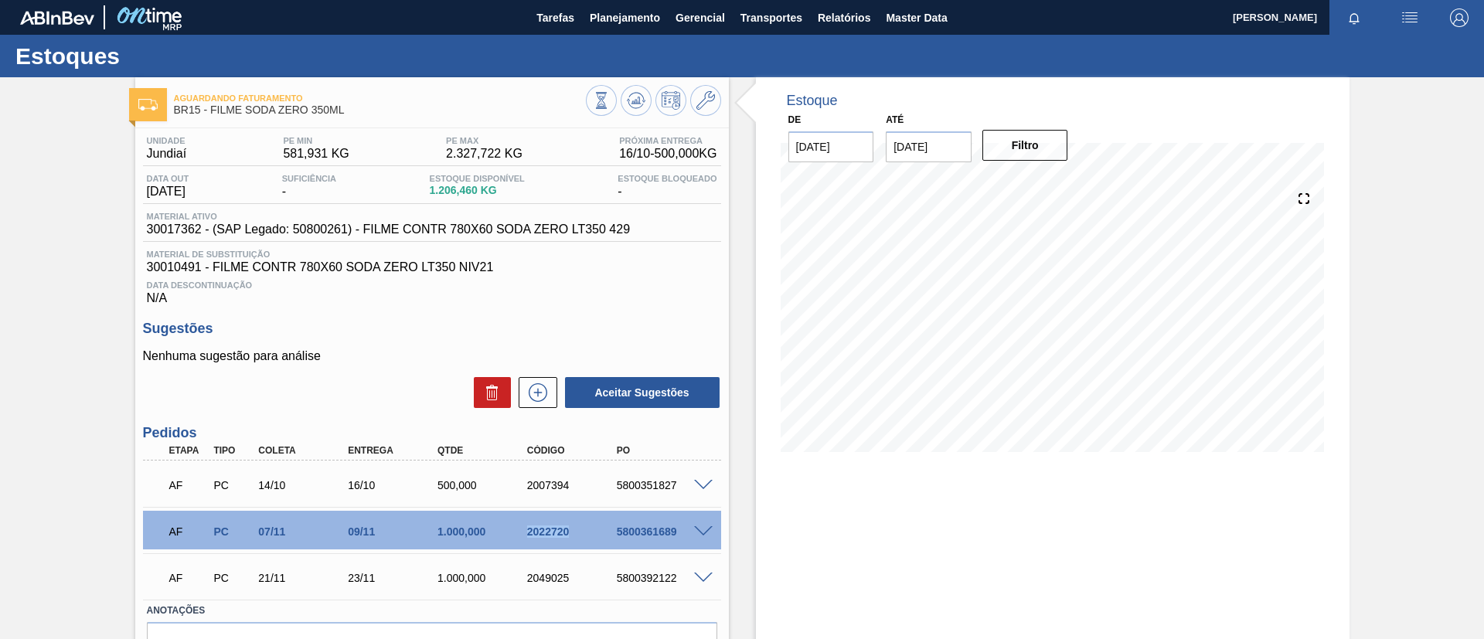
copy div "2022720"
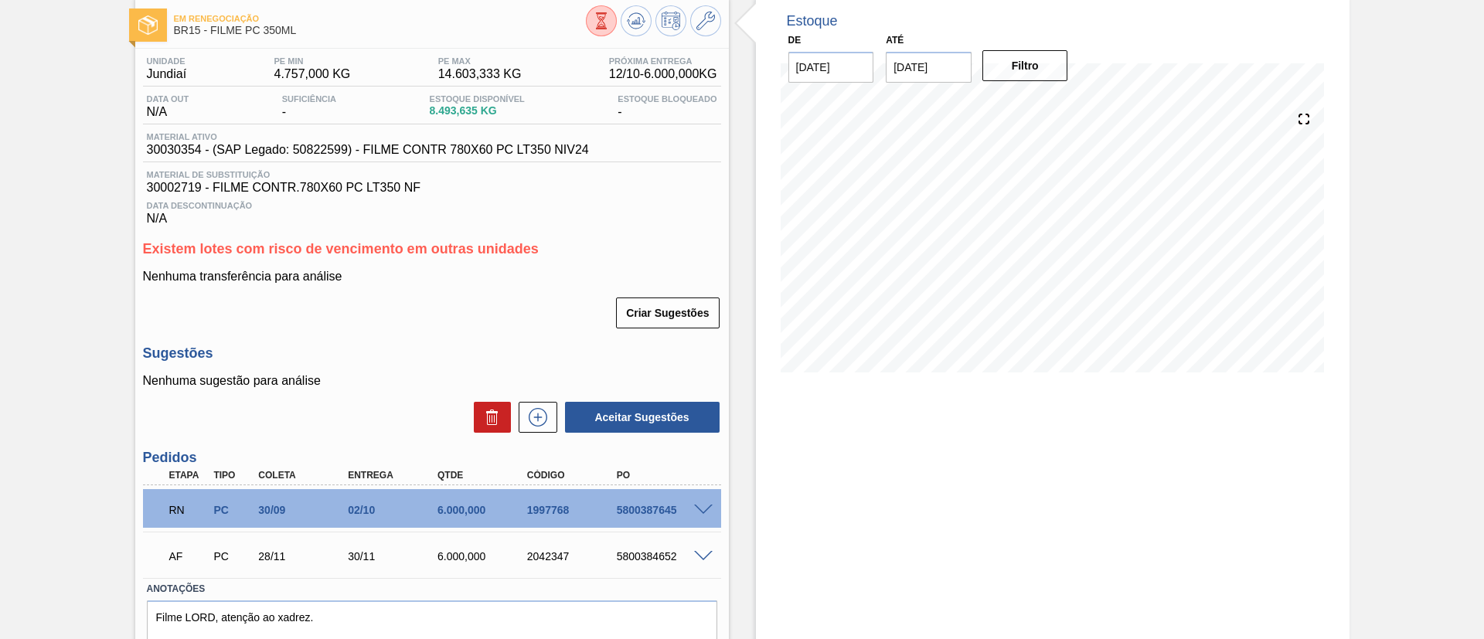
scroll to position [116, 0]
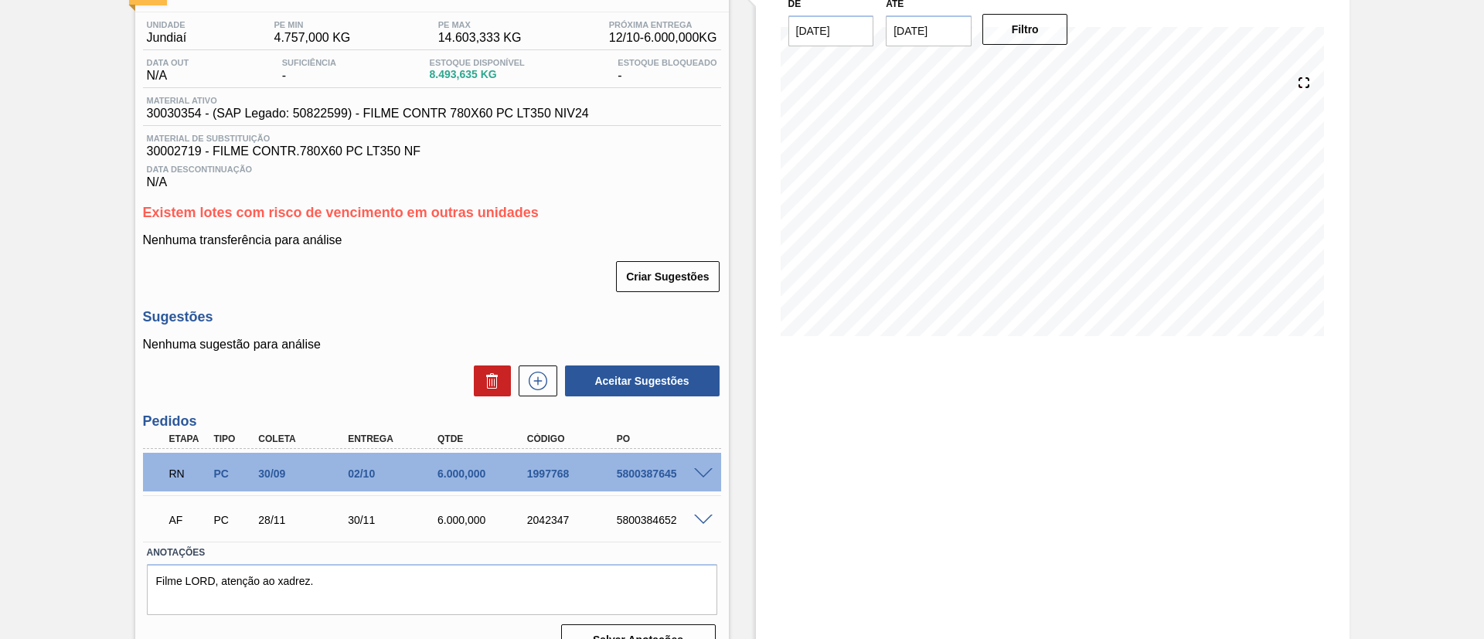
click at [713, 485] on div "RN PC 30/09 02/10 6.000,000 1997768 5800387645" at bounding box center [432, 472] width 578 height 39
click at [708, 474] on span at bounding box center [703, 474] width 19 height 12
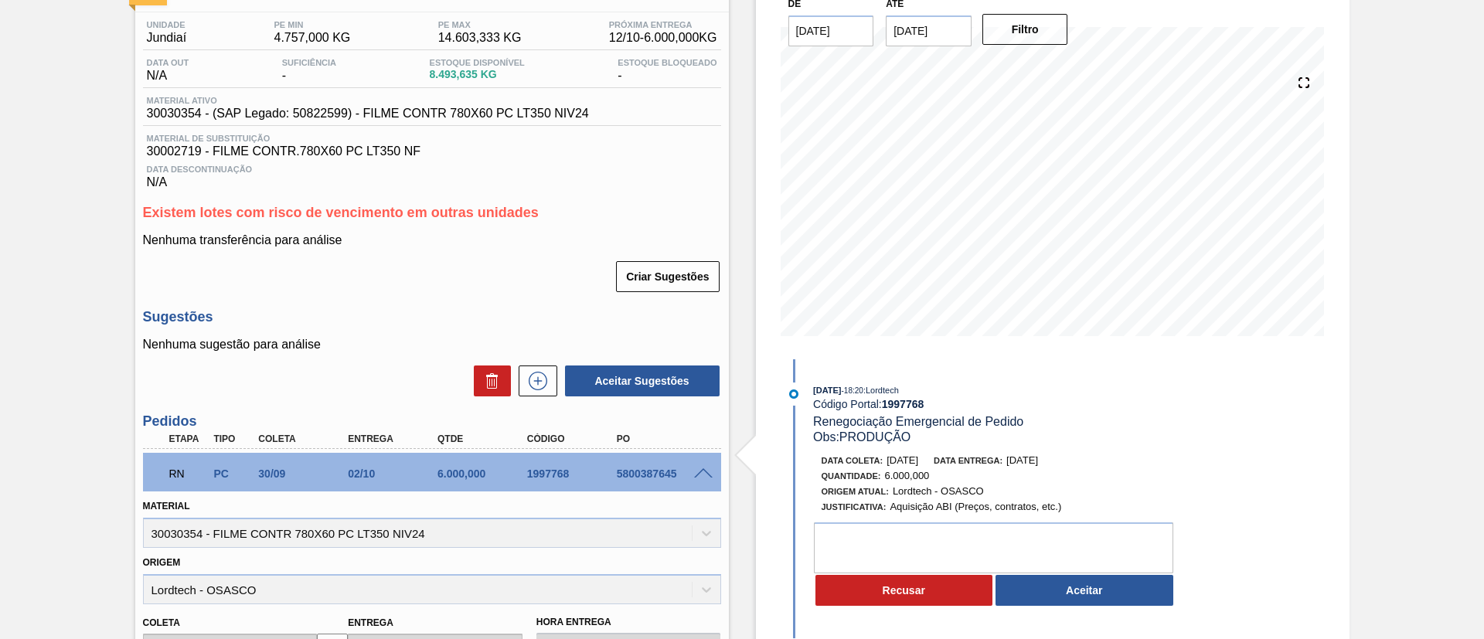
click at [682, 459] on div "RN PC 30/09 02/10 6.000,000 1997768 5800387645" at bounding box center [427, 472] width 537 height 31
click at [697, 472] on span at bounding box center [703, 474] width 19 height 12
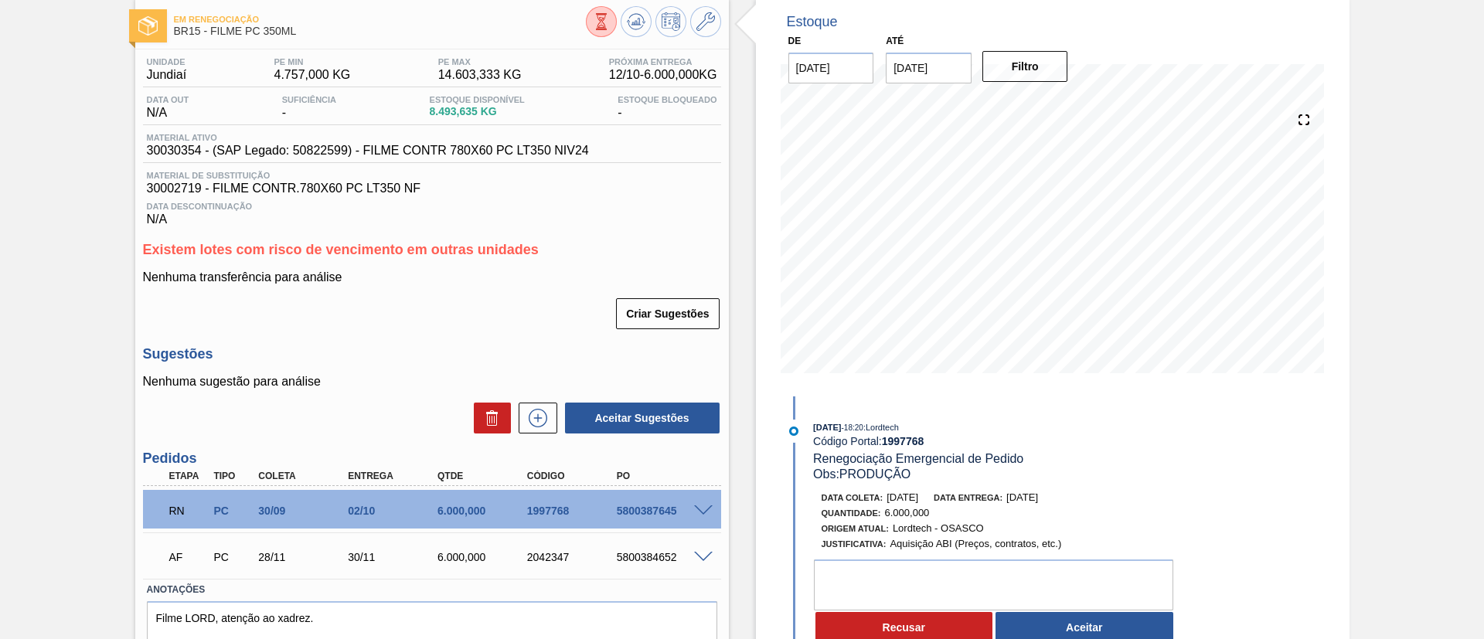
scroll to position [145, 0]
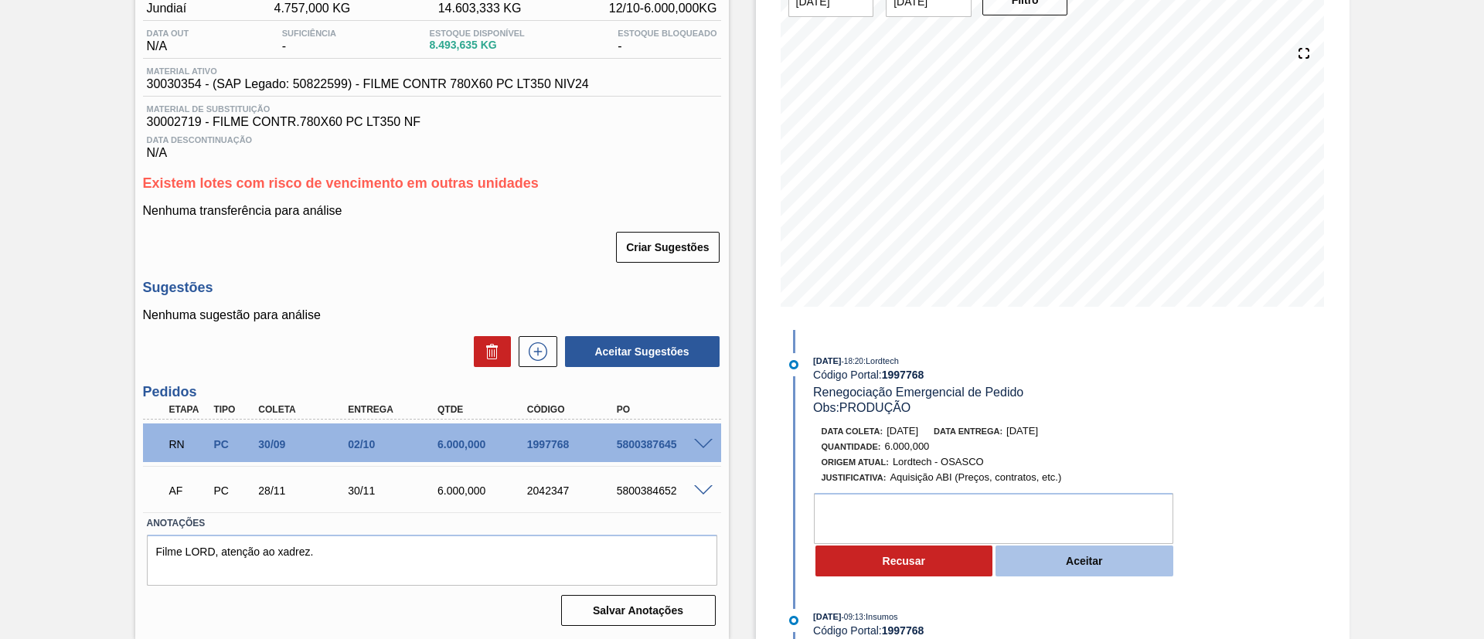
click at [1075, 570] on button "Aceitar" at bounding box center [1084, 561] width 178 height 31
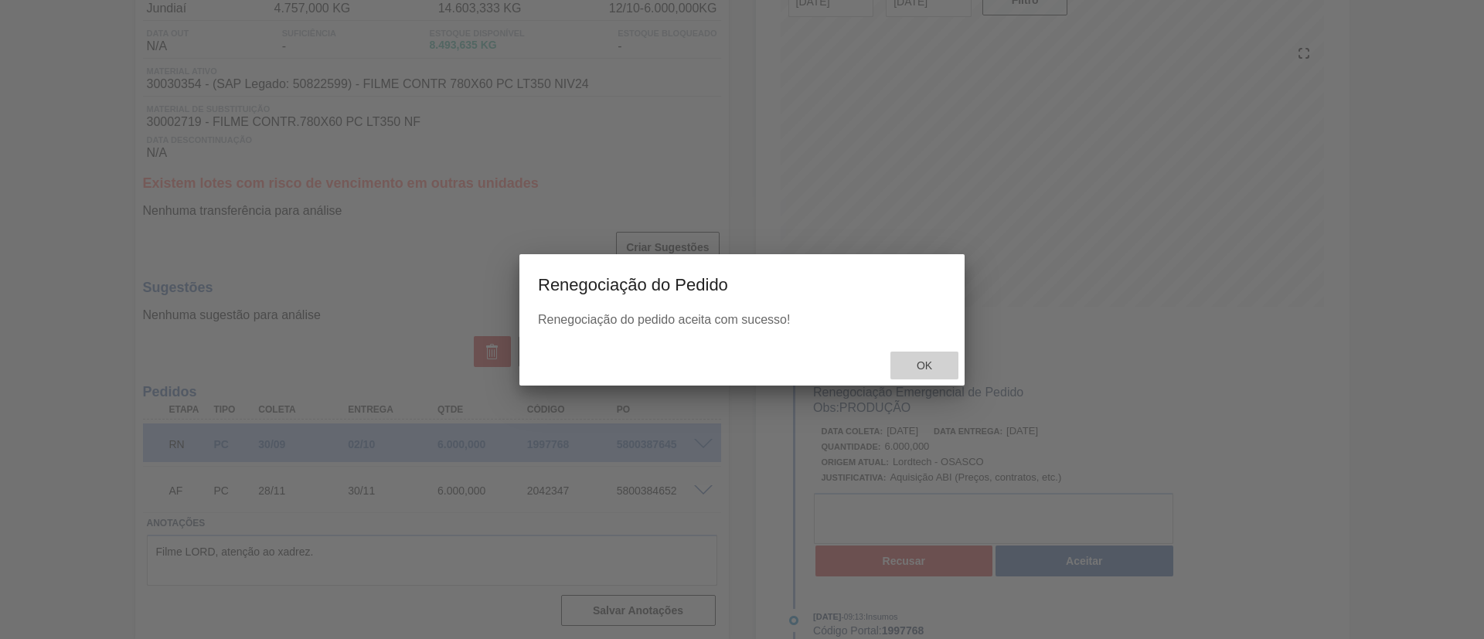
click at [931, 373] on div "Ok" at bounding box center [924, 366] width 68 height 29
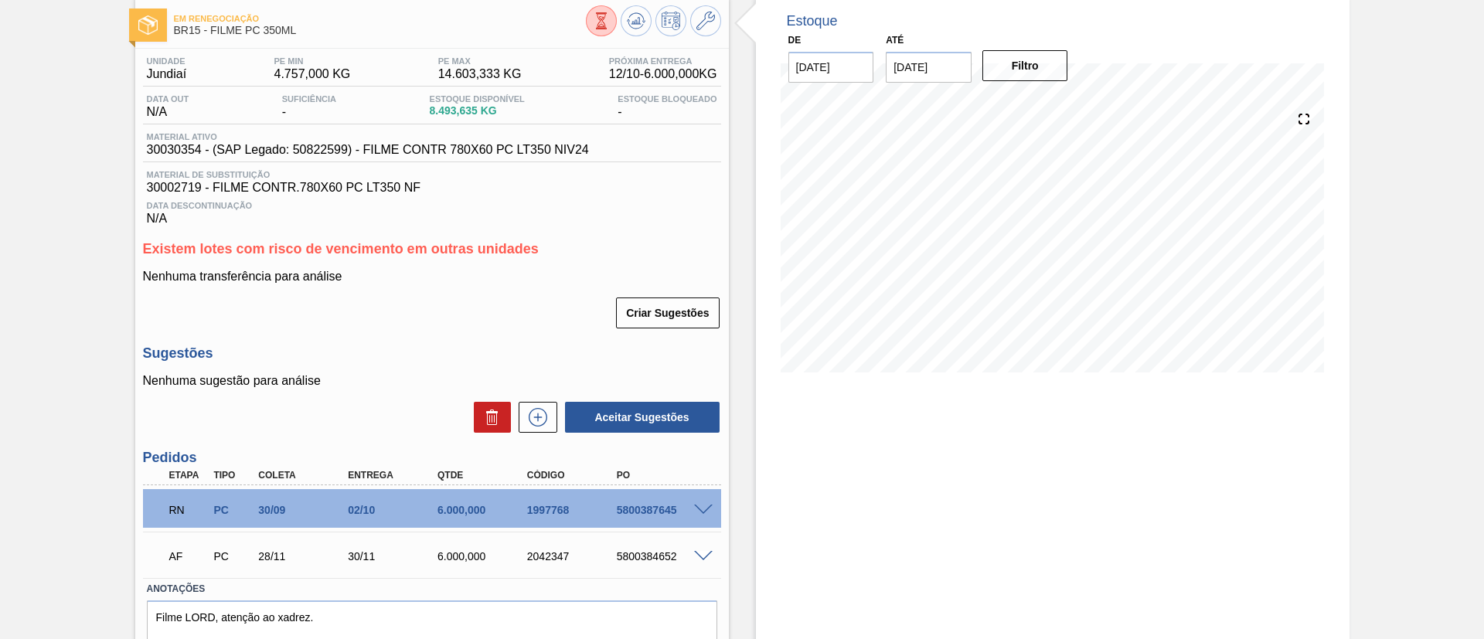
scroll to position [116, 0]
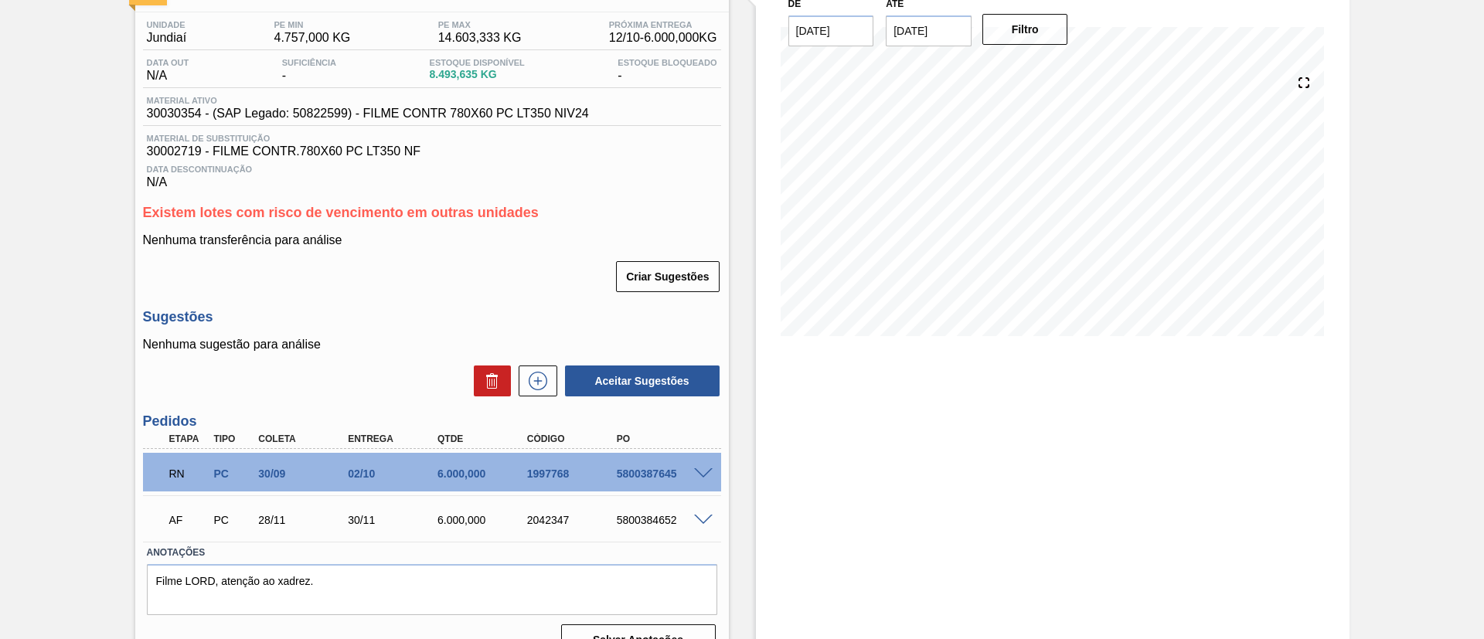
click at [706, 471] on span at bounding box center [703, 474] width 19 height 12
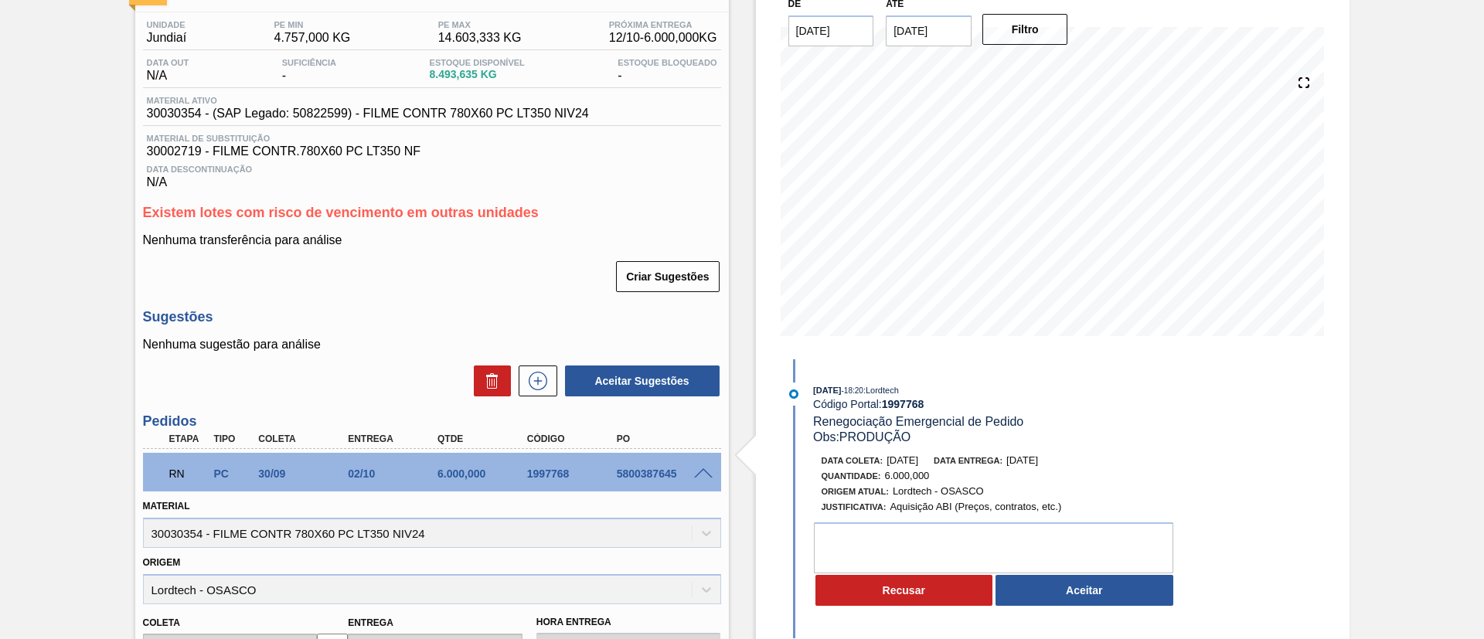
scroll to position [0, 0]
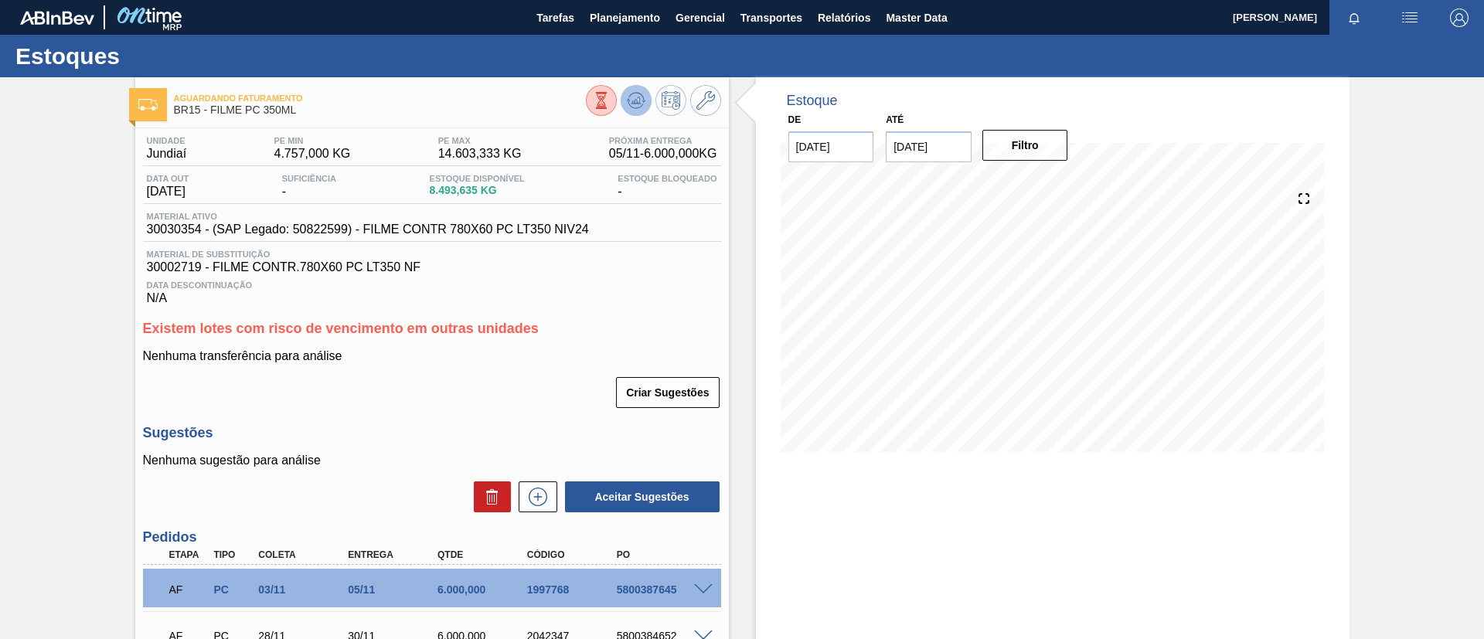
click at [632, 104] on icon at bounding box center [636, 100] width 19 height 19
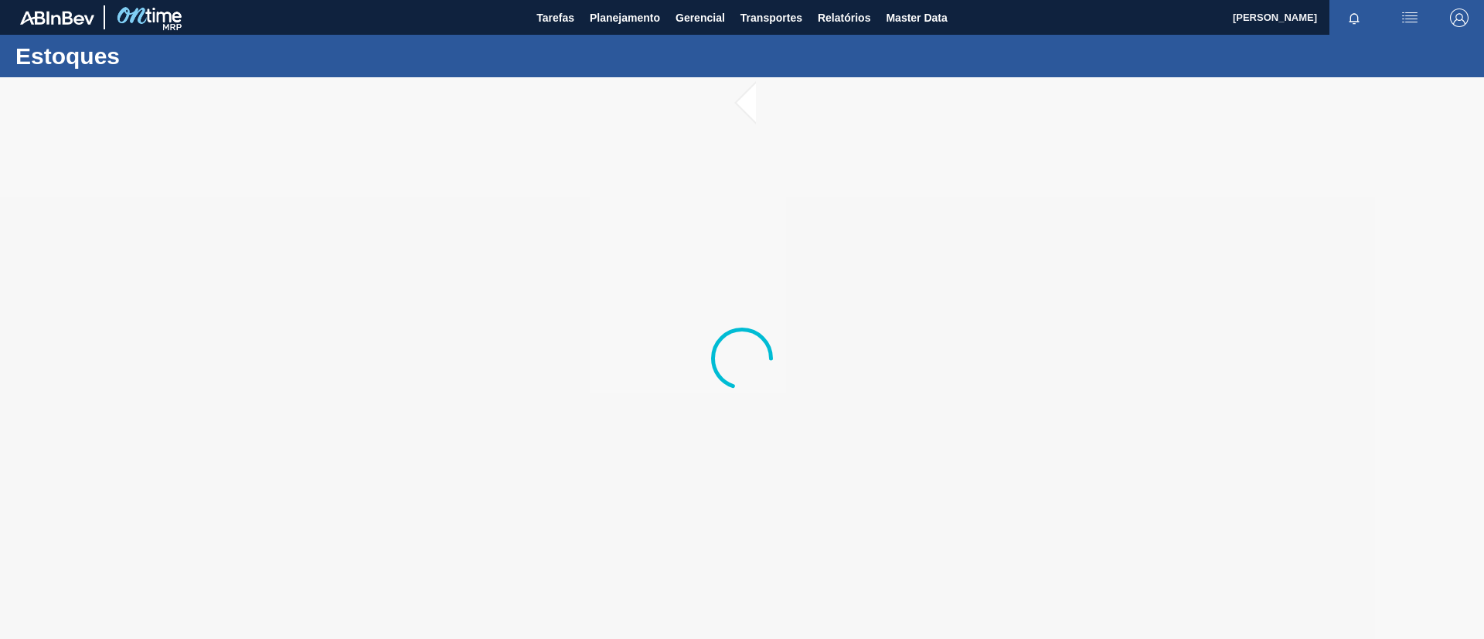
drag, startPoint x: 713, startPoint y: 319, endPoint x: 404, endPoint y: 103, distance: 377.3
click at [506, 206] on div at bounding box center [742, 358] width 1484 height 562
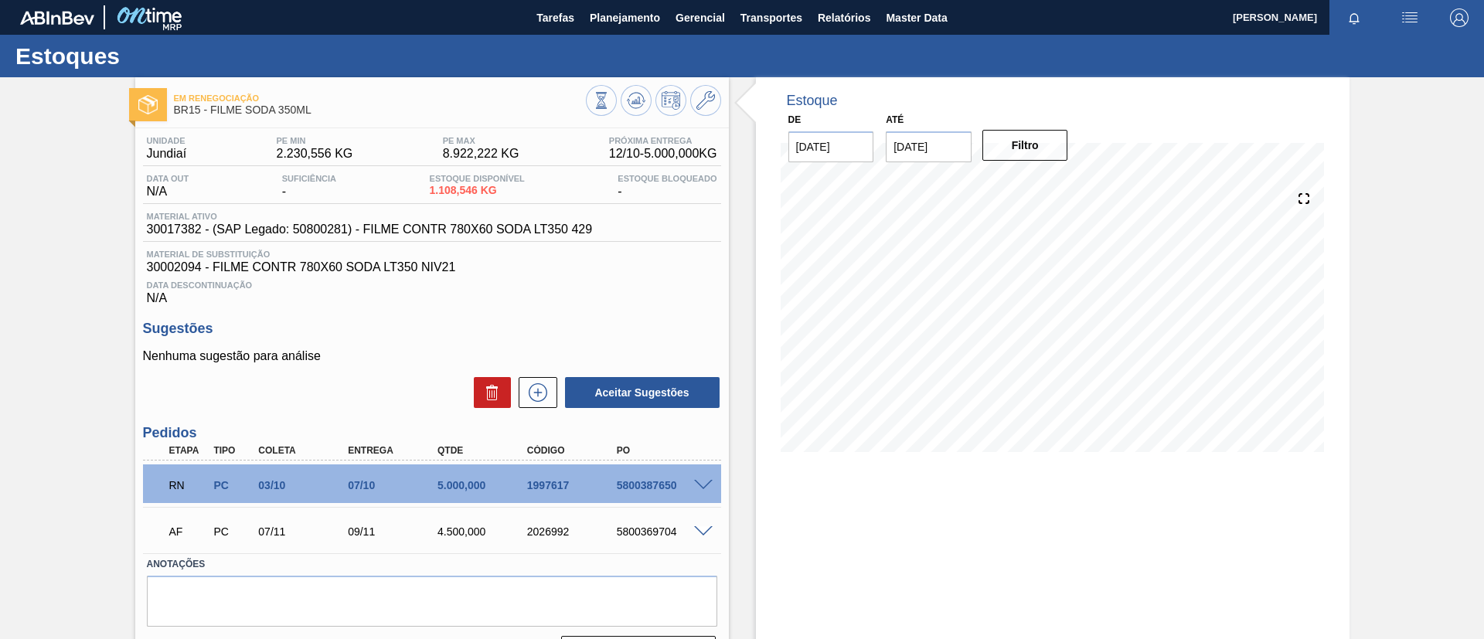
click at [703, 490] on div "5800387650" at bounding box center [663, 485] width 100 height 12
click at [704, 485] on span at bounding box center [703, 486] width 19 height 12
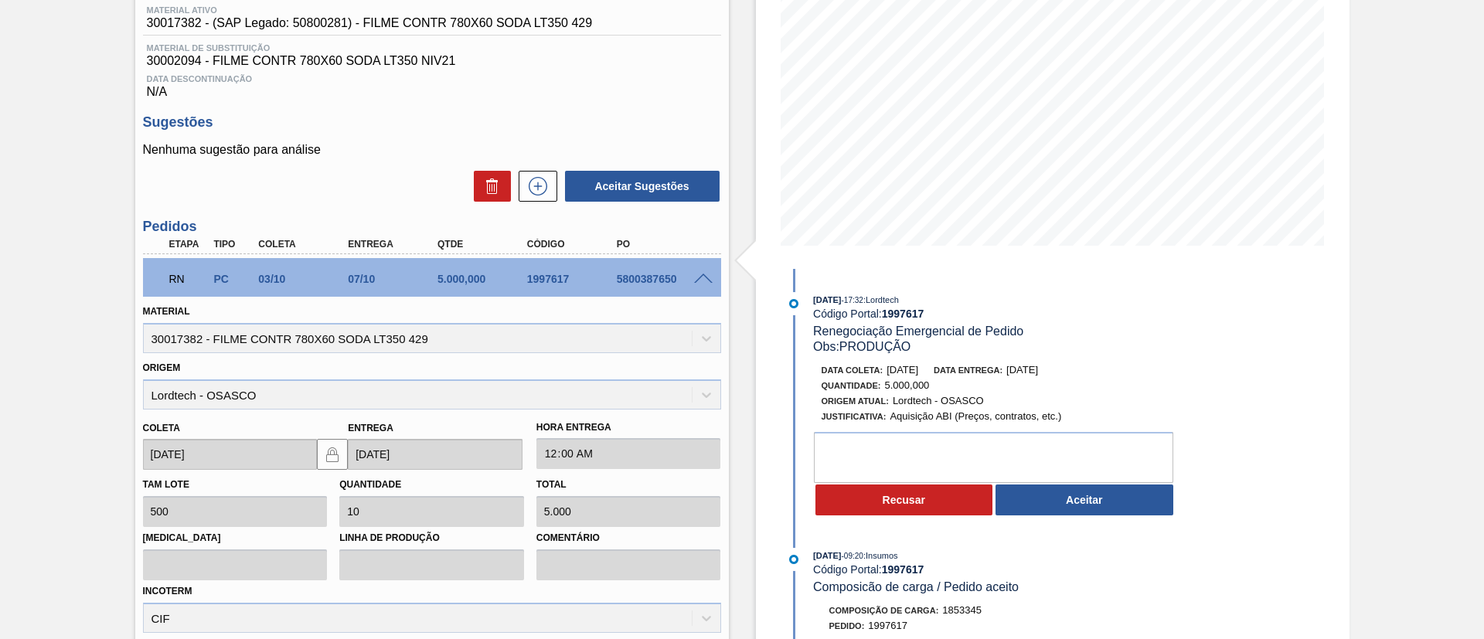
scroll to position [300, 0]
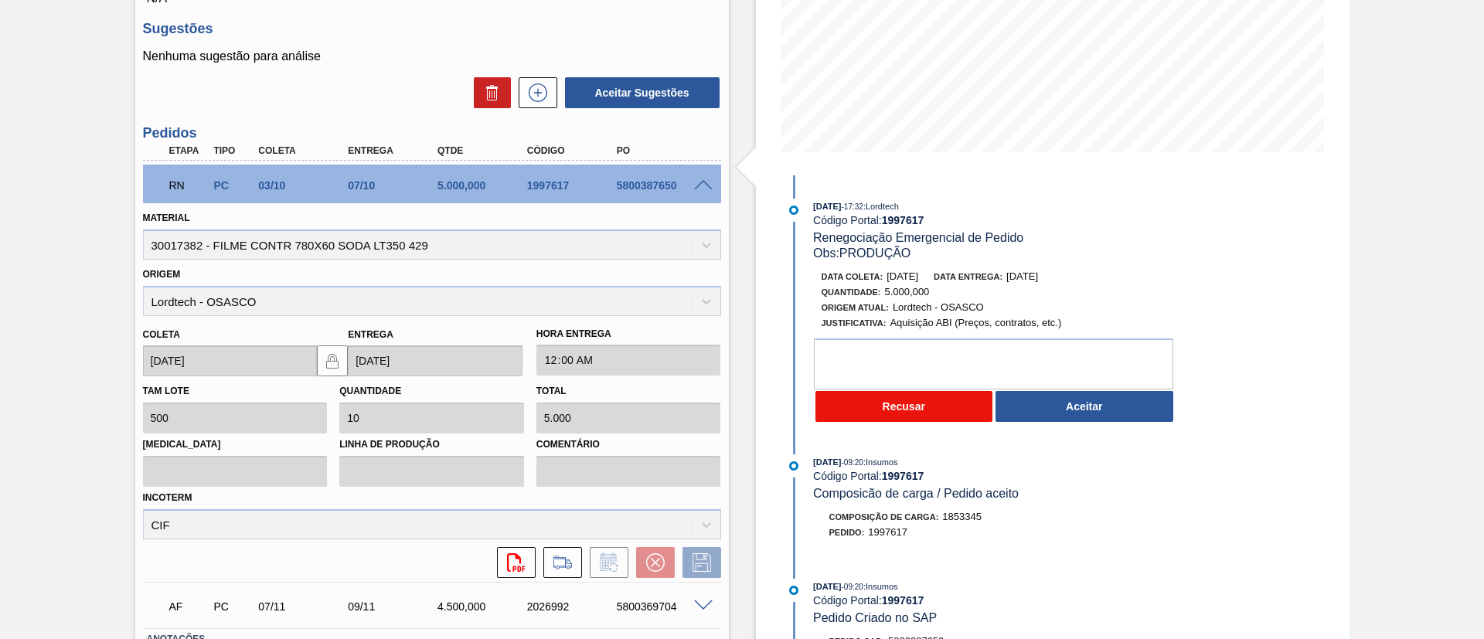
click at [912, 418] on button "Recusar" at bounding box center [904, 406] width 178 height 31
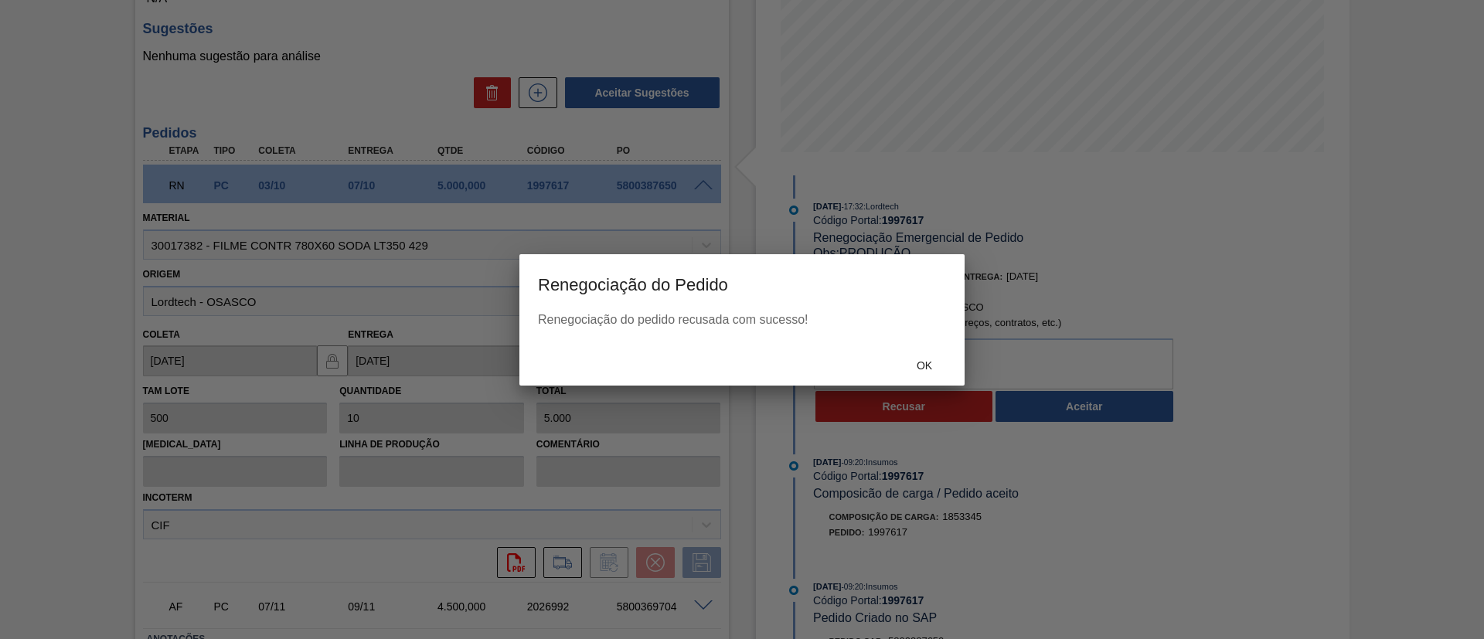
click at [903, 335] on div "Renegociação do pedido recusada com sucesso!" at bounding box center [741, 329] width 445 height 32
click at [930, 352] on div "Ok" at bounding box center [924, 366] width 68 height 29
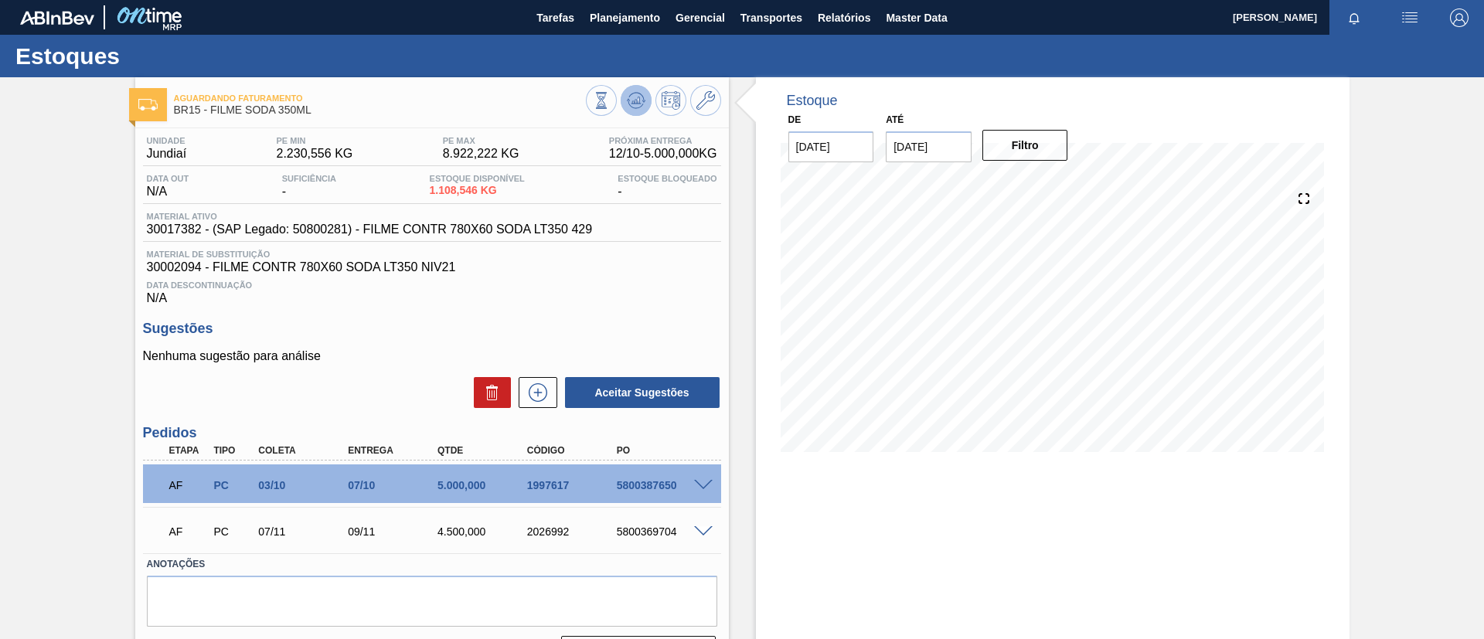
click at [641, 111] on button at bounding box center [636, 100] width 31 height 31
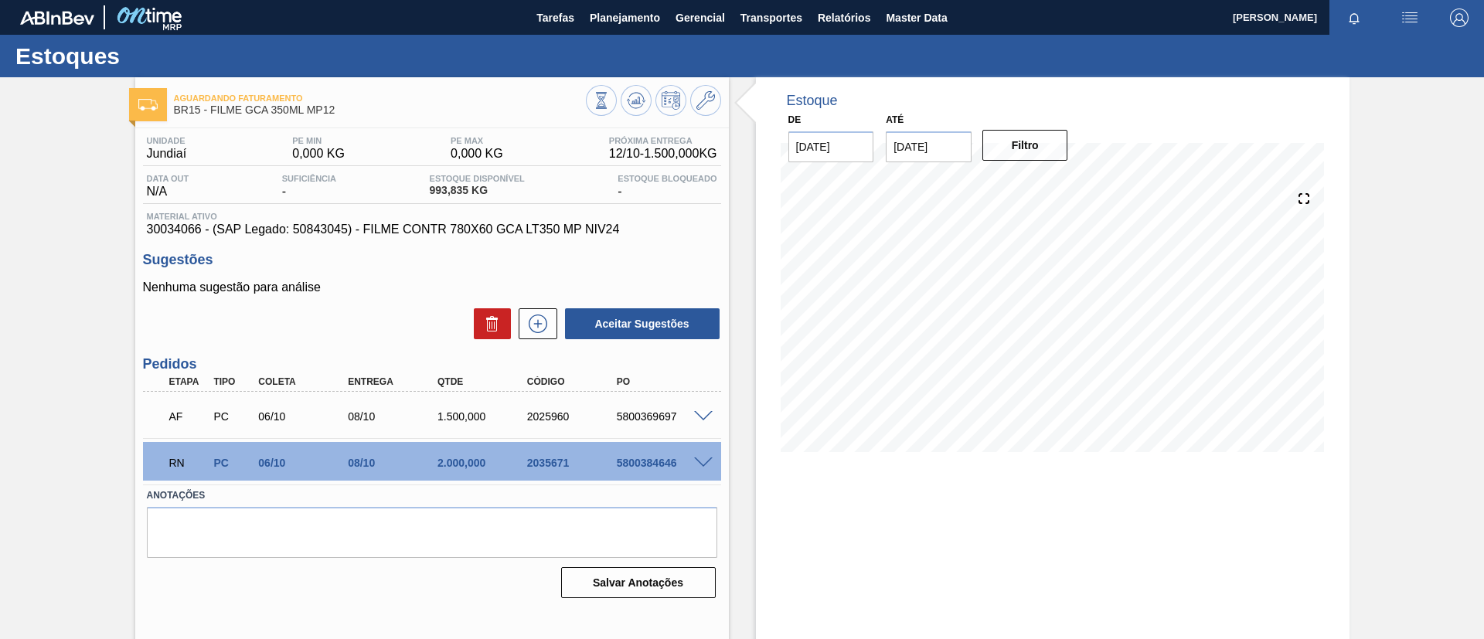
click at [711, 471] on div "RN PC 06/10 08/10 2.000,000 2035671 5800384646" at bounding box center [432, 461] width 578 height 39
click at [698, 462] on span at bounding box center [703, 463] width 19 height 12
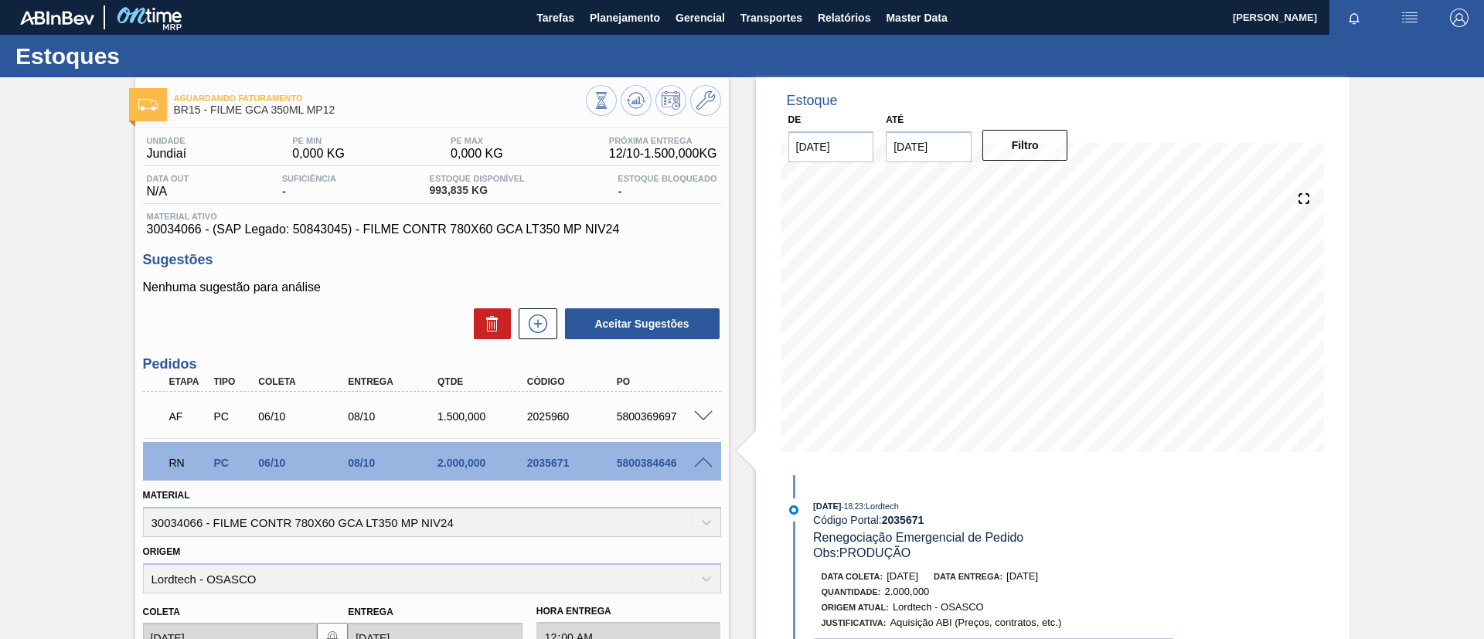
click at [706, 454] on div "RN PC 06/10 08/10 2.000,000 2035671 5800384646" at bounding box center [432, 461] width 578 height 39
click at [703, 453] on div "RN PC 06/10 08/10 2.000,000 2035671 5800384646" at bounding box center [432, 461] width 578 height 39
click at [709, 457] on span at bounding box center [703, 463] width 19 height 12
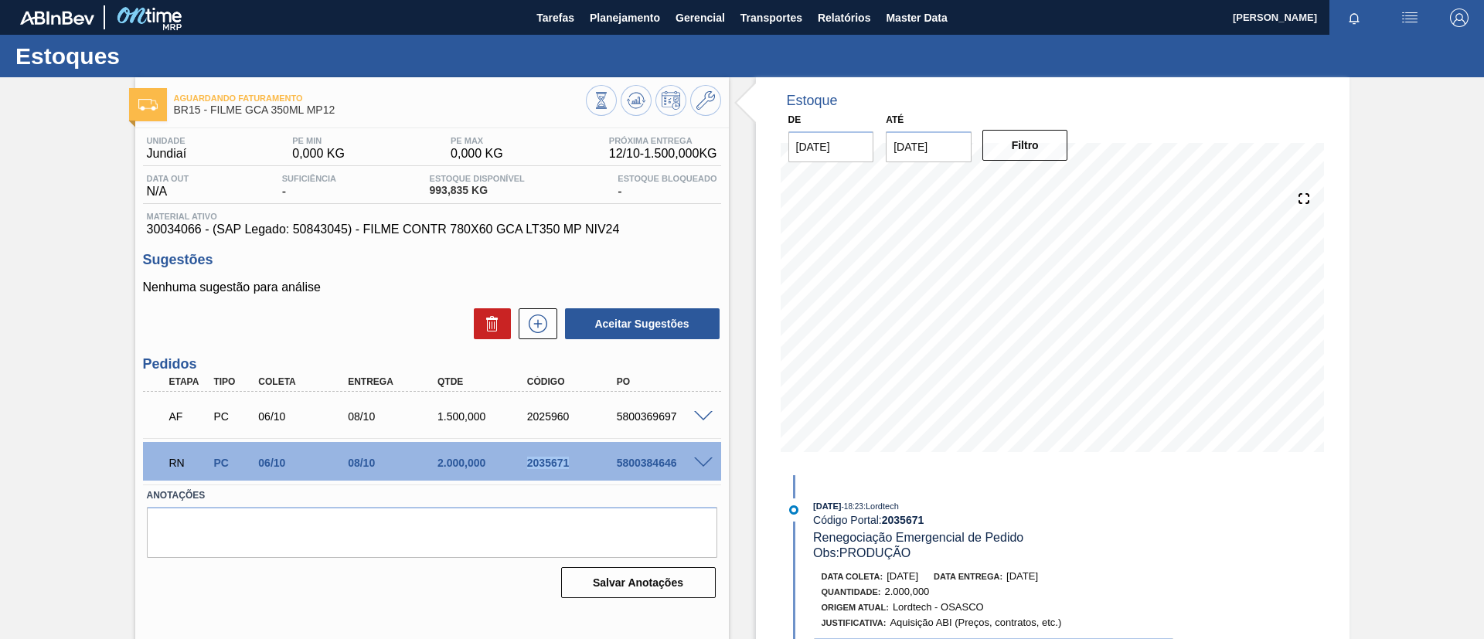
drag, startPoint x: 525, startPoint y: 469, endPoint x: 583, endPoint y: 474, distance: 58.1
click at [583, 474] on div "RN PC 06/10 08/10 2.000,000 2035671 5800384646" at bounding box center [427, 461] width 537 height 31
copy div "2035671"
click at [583, 472] on div "RN PC 06/10 08/10 2.000,000 2035671 5800384646" at bounding box center [427, 461] width 537 height 31
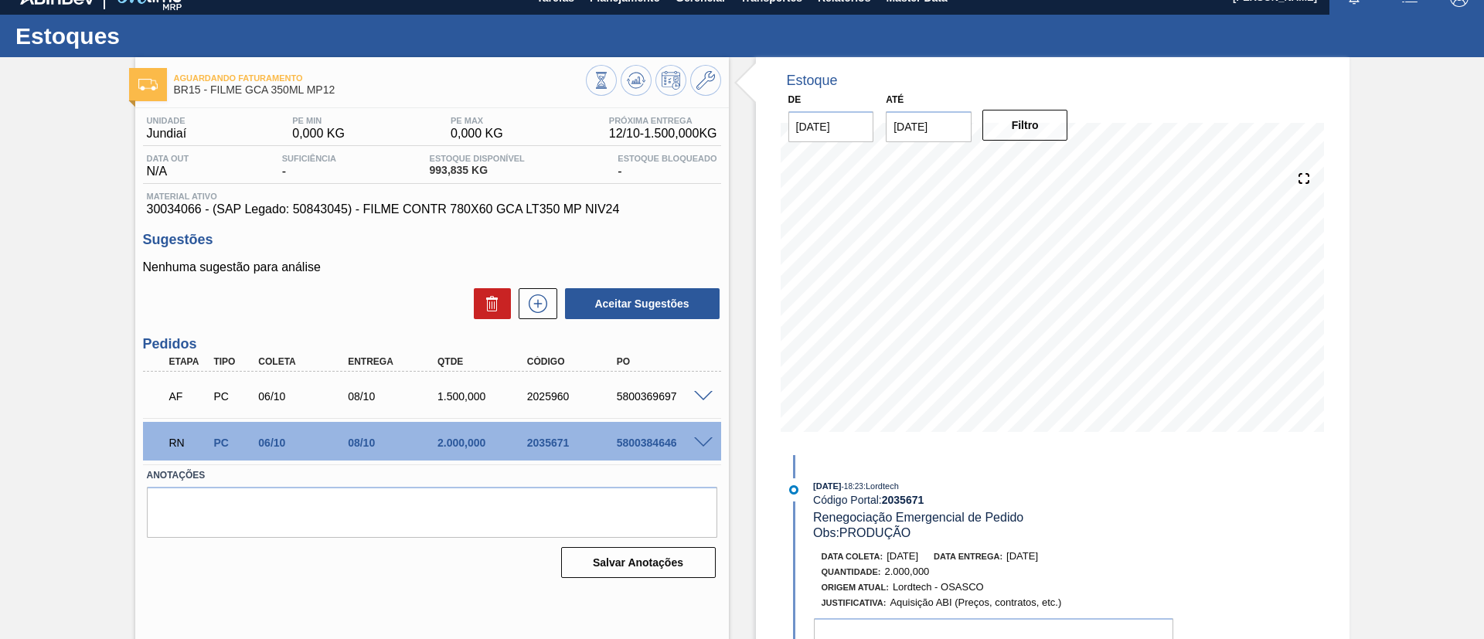
scroll to position [26, 0]
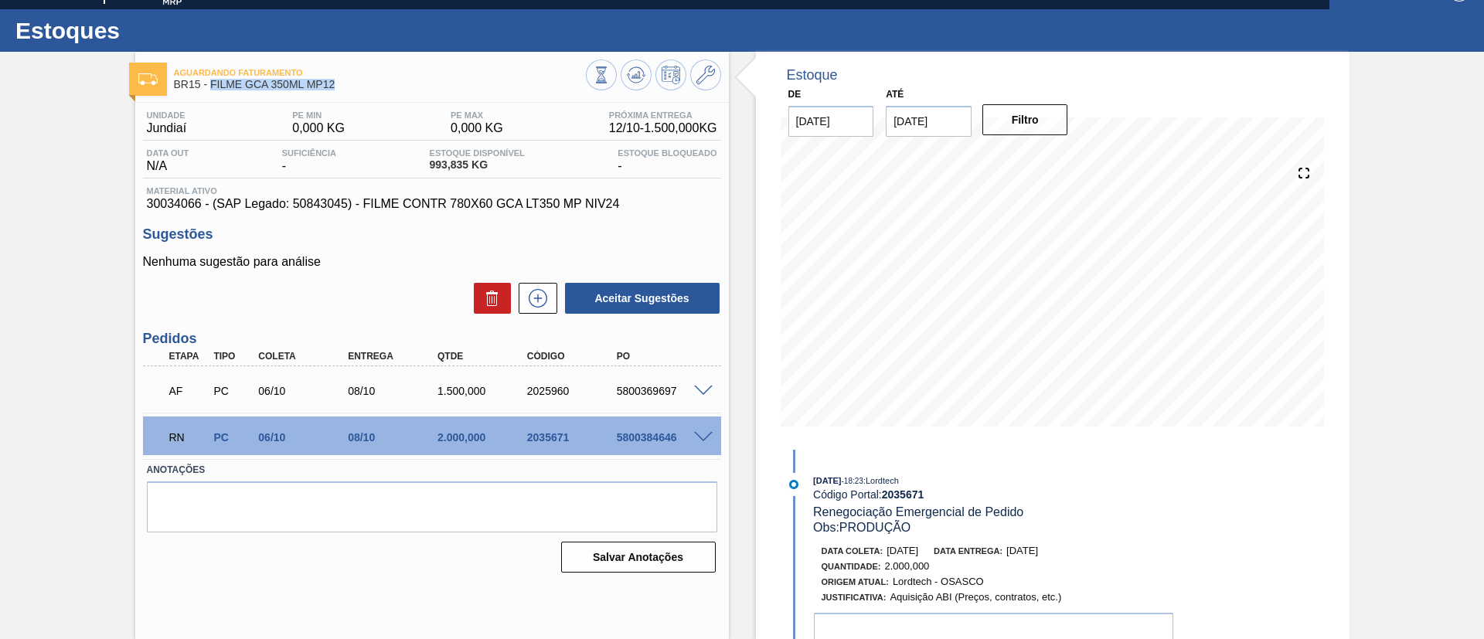
drag, startPoint x: 346, startPoint y: 86, endPoint x: 209, endPoint y: 87, distance: 136.8
click at [209, 87] on span "BR15 - FILME GCA 350ML MP12" at bounding box center [380, 85] width 412 height 12
copy span "FILME GCA 350ML MP12"
drag, startPoint x: 556, startPoint y: 447, endPoint x: 578, endPoint y: 453, distance: 23.1
click at [578, 453] on div "RN PC 06/10 08/10 2.000,000 2035671 5800384646" at bounding box center [432, 436] width 578 height 39
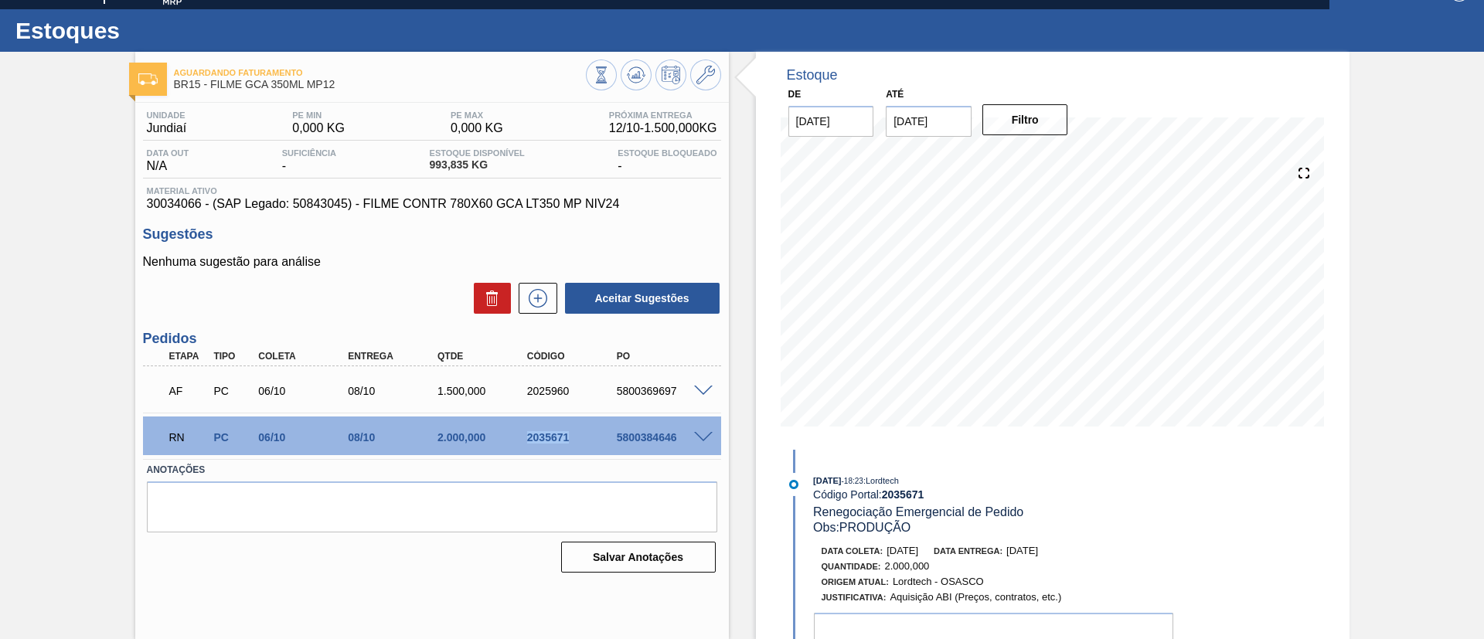
copy div "2035671"
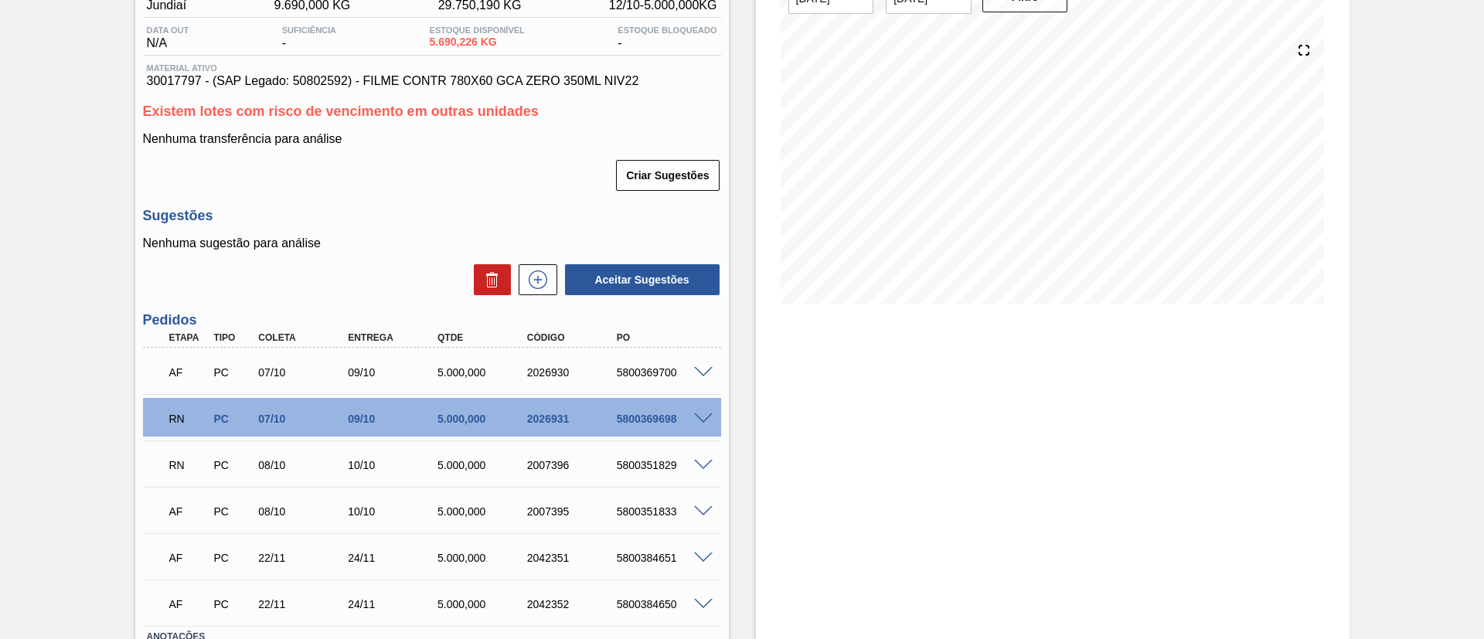
scroll to position [116, 0]
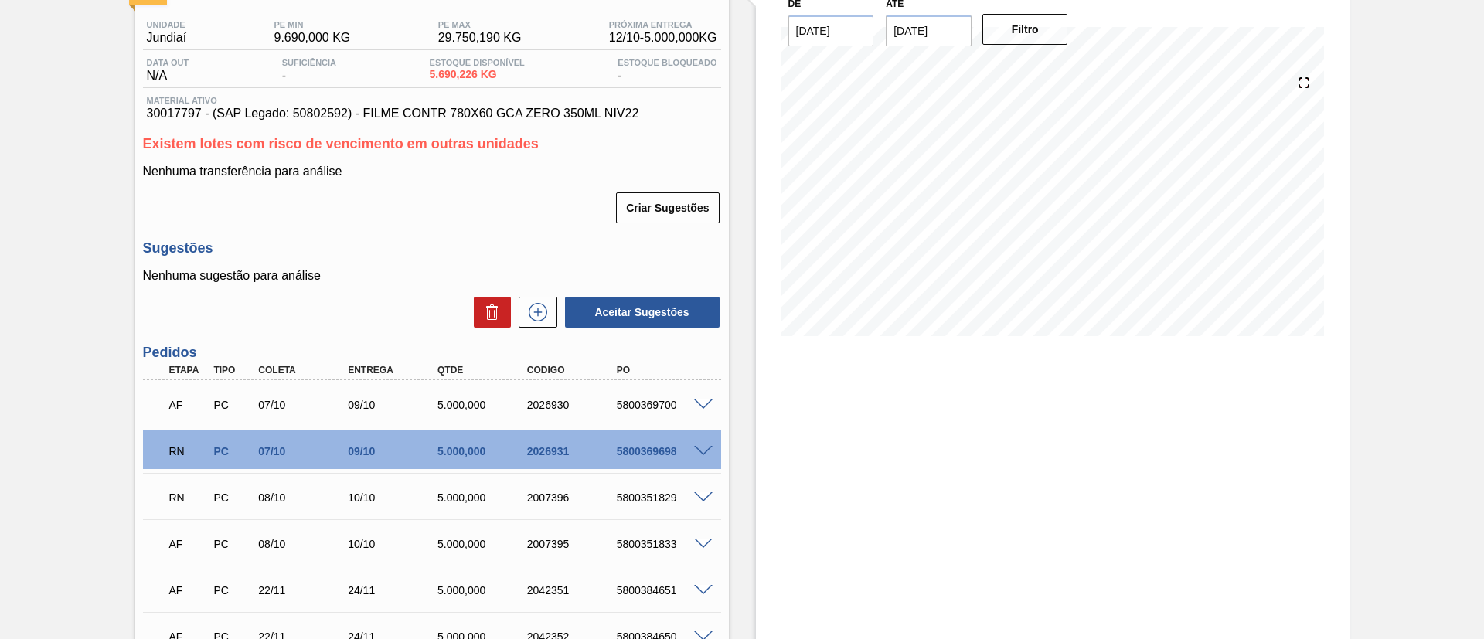
click at [701, 456] on div "5800369698" at bounding box center [663, 451] width 100 height 12
click at [702, 450] on span at bounding box center [703, 452] width 19 height 12
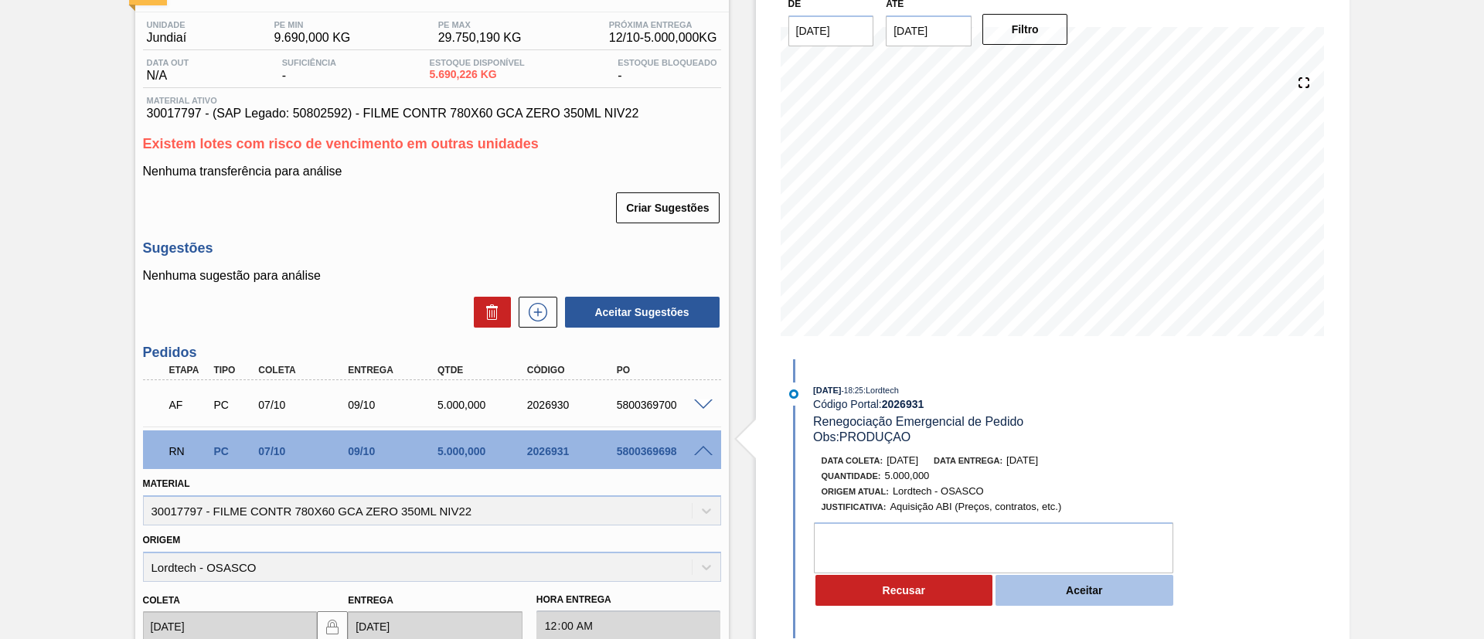
click at [1039, 594] on button "Aceitar" at bounding box center [1084, 590] width 178 height 31
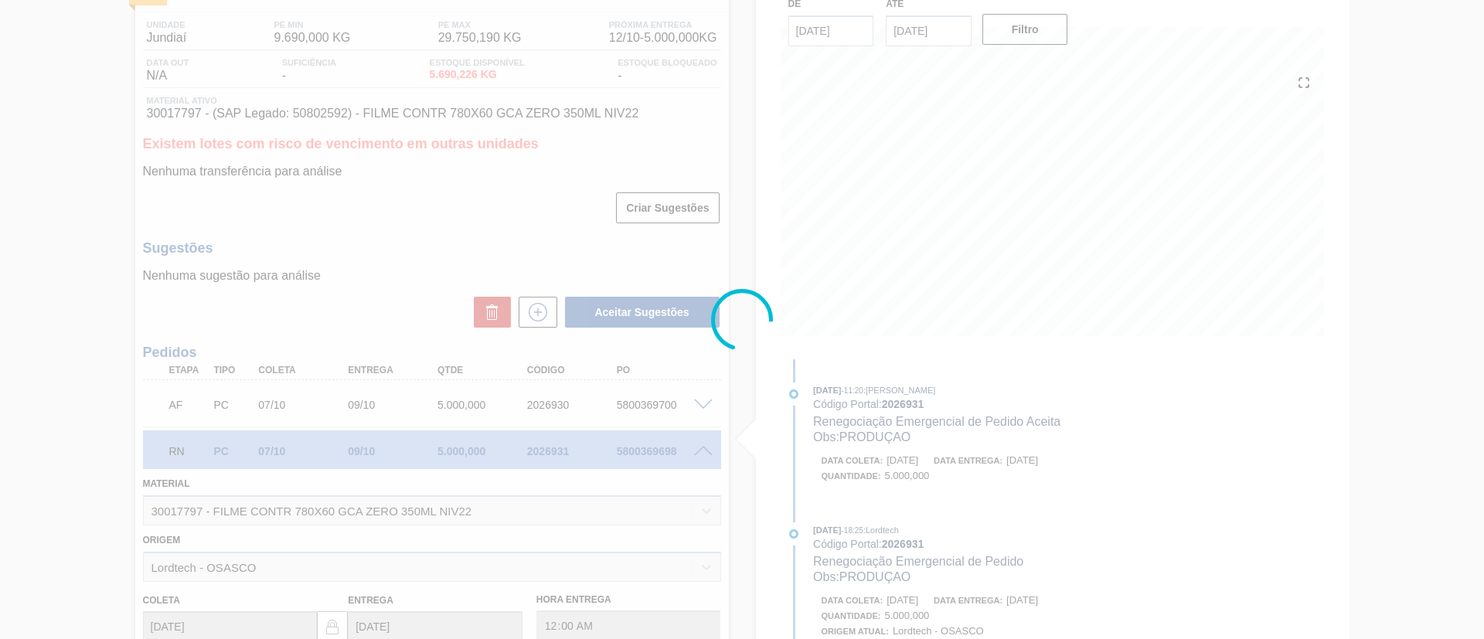
click at [889, 342] on div at bounding box center [742, 319] width 1484 height 639
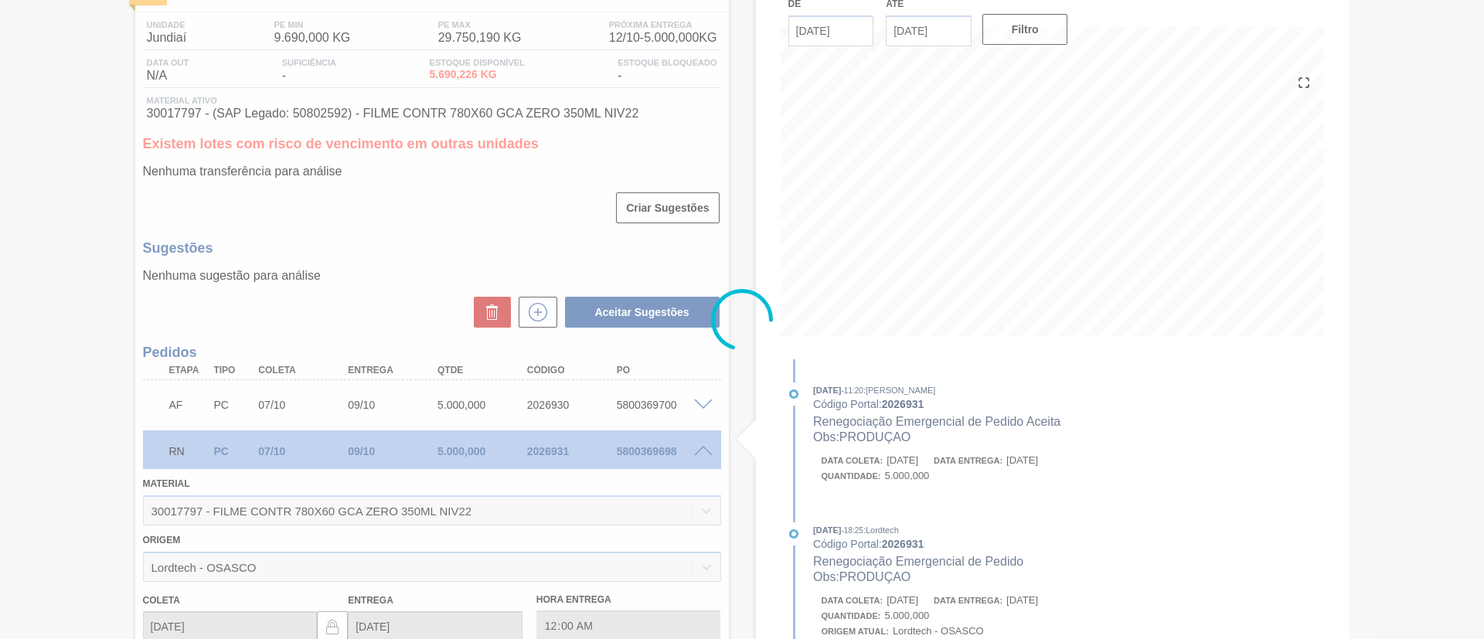
type input "PRODUÇAO"
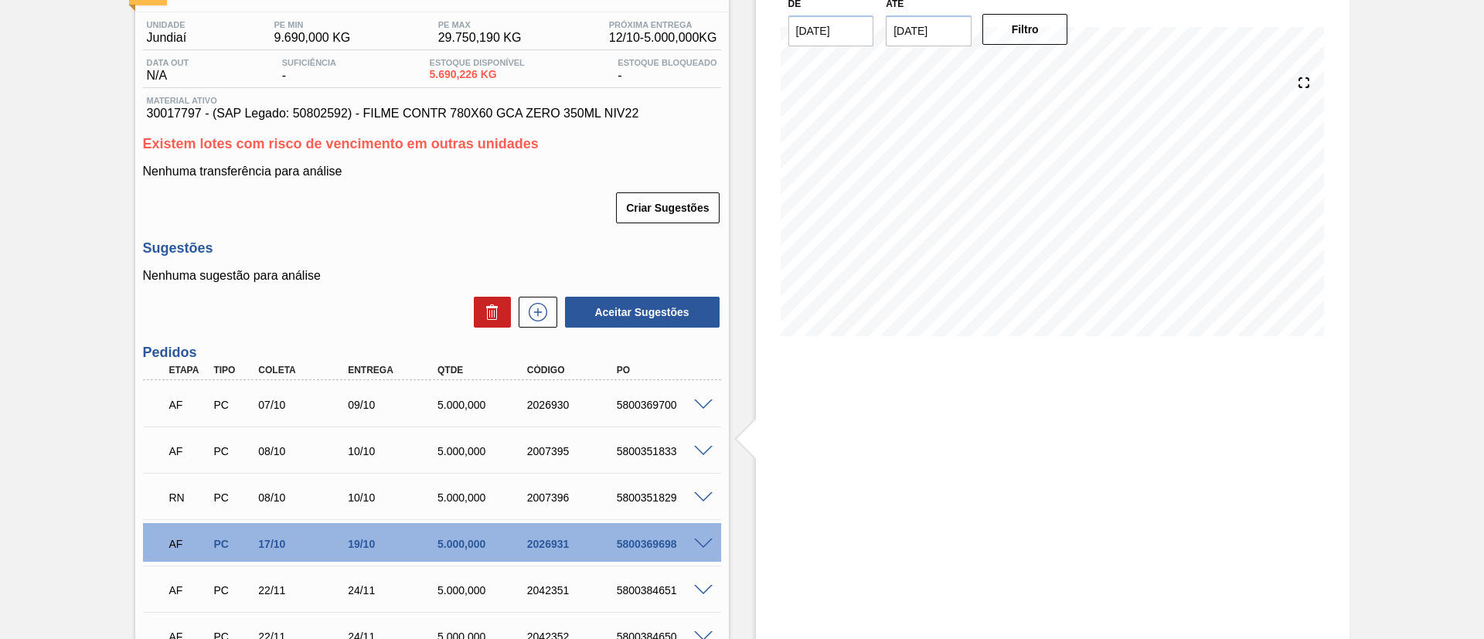
click at [703, 500] on span at bounding box center [703, 498] width 19 height 12
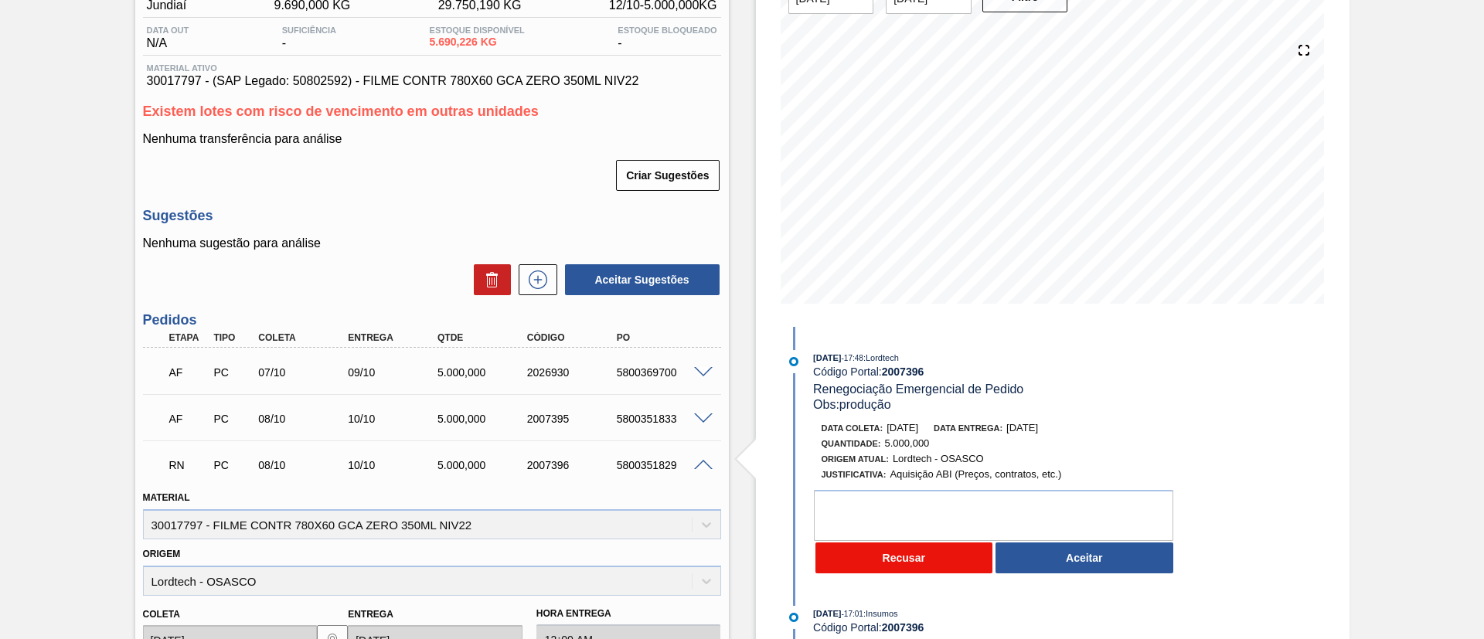
scroll to position [232, 0]
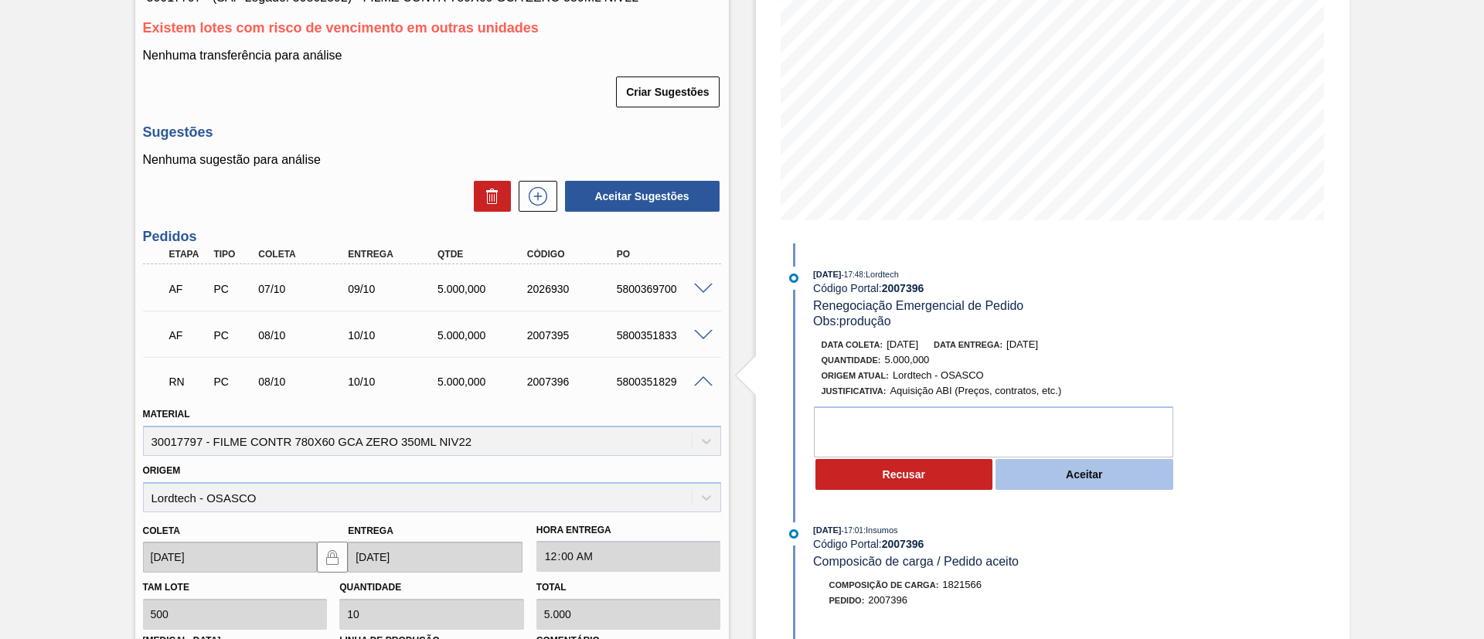
click at [1121, 466] on button "Aceitar" at bounding box center [1084, 474] width 178 height 31
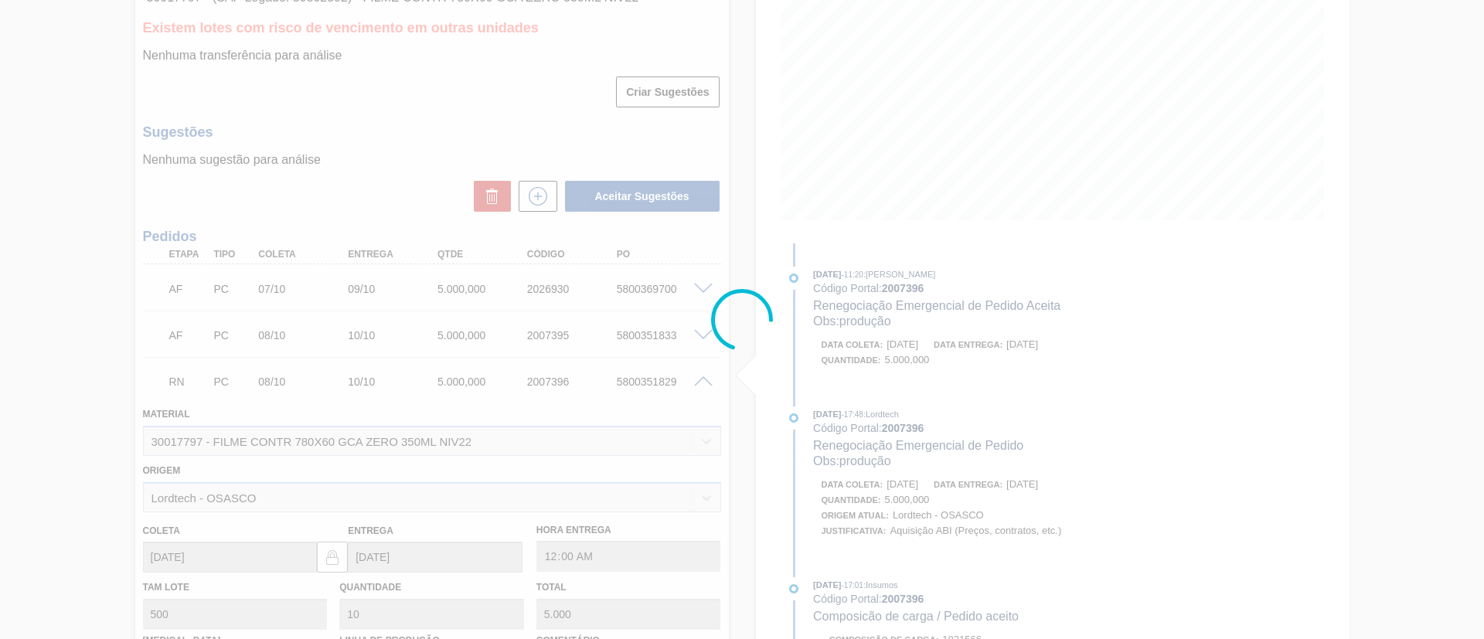
click at [927, 383] on div at bounding box center [742, 319] width 1484 height 639
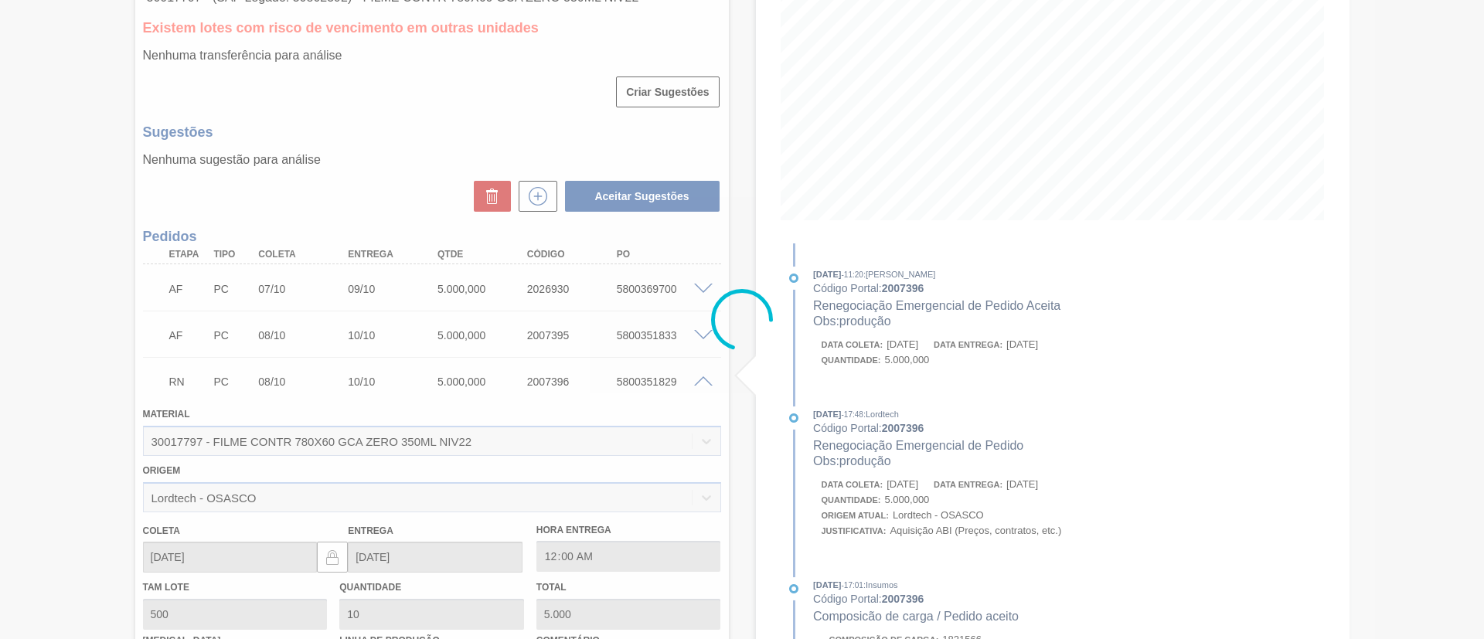
type input "produção"
type input "16/10/2025"
type input "18/10/2025"
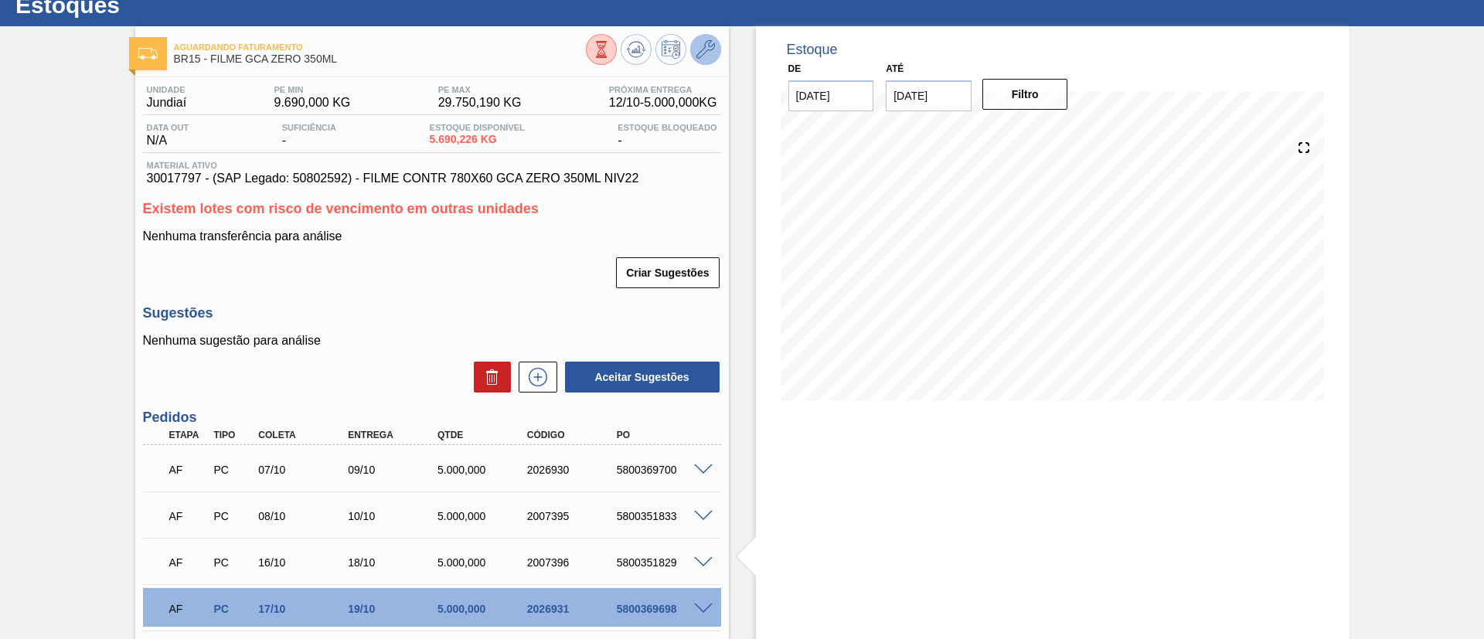
scroll to position [0, 0]
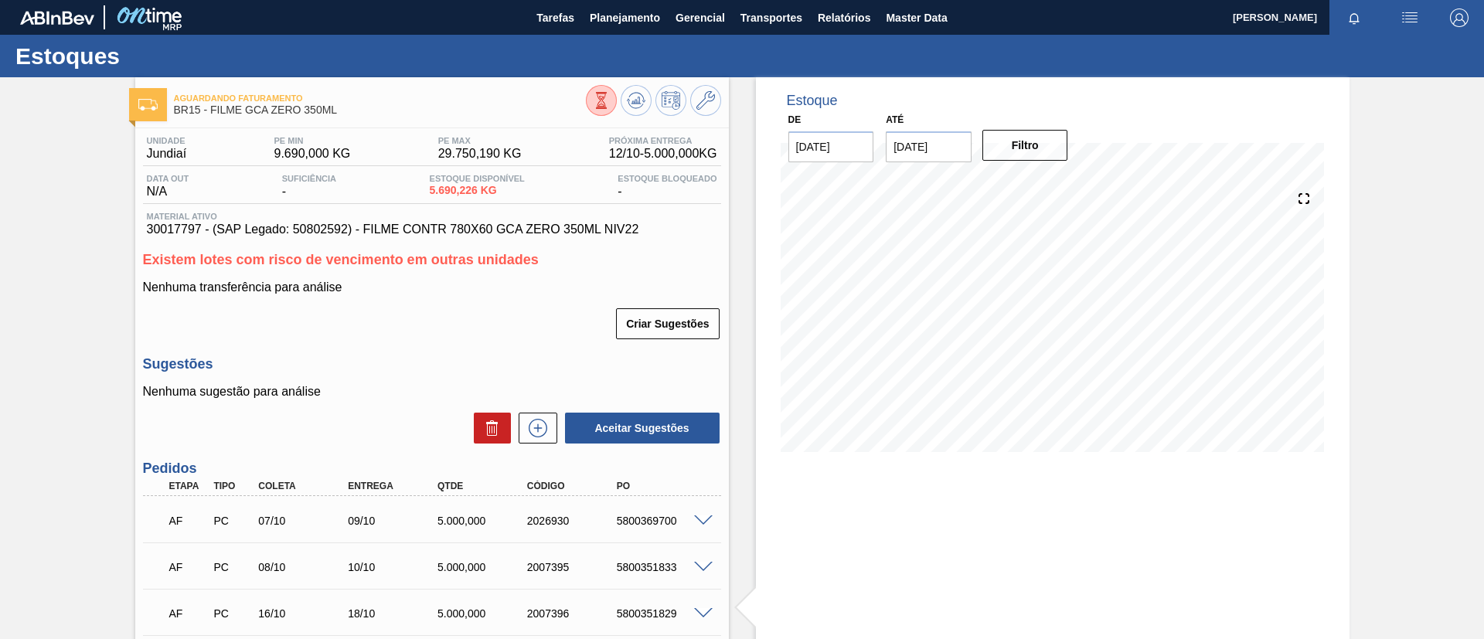
click at [646, 89] on div at bounding box center [653, 102] width 135 height 35
click at [635, 93] on icon at bounding box center [636, 100] width 19 height 19
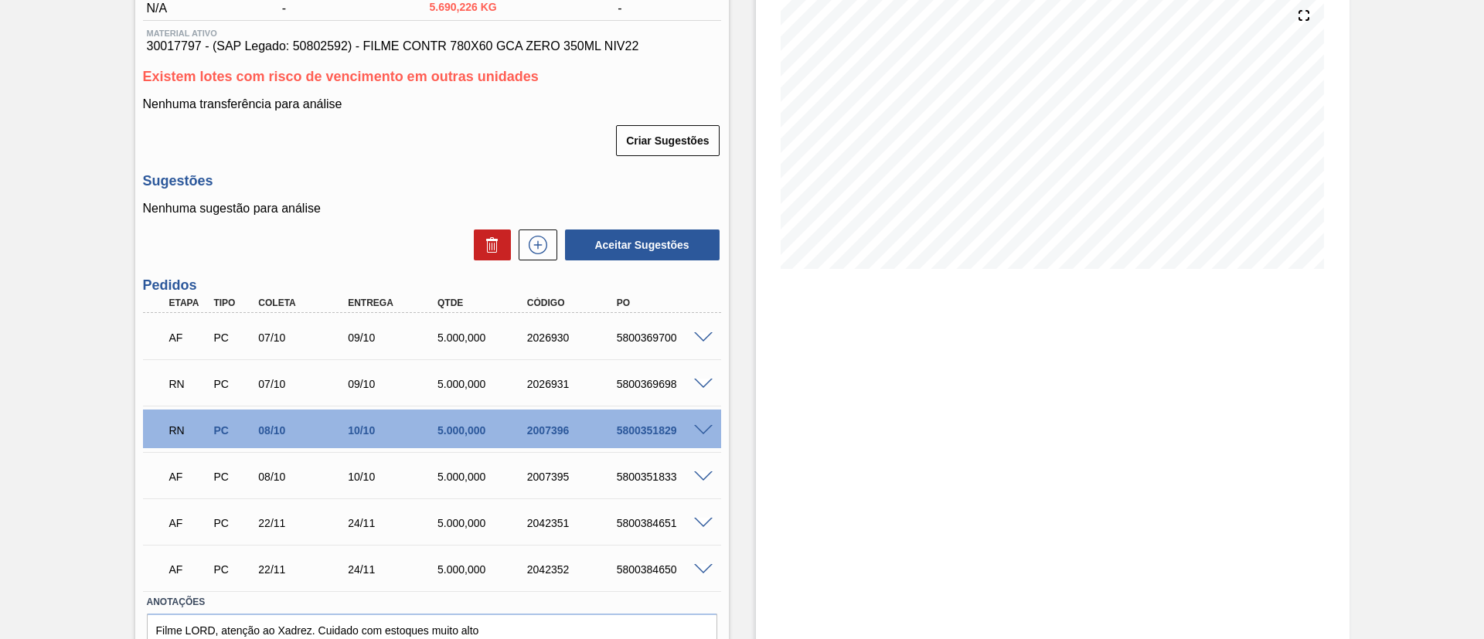
scroll to position [232, 0]
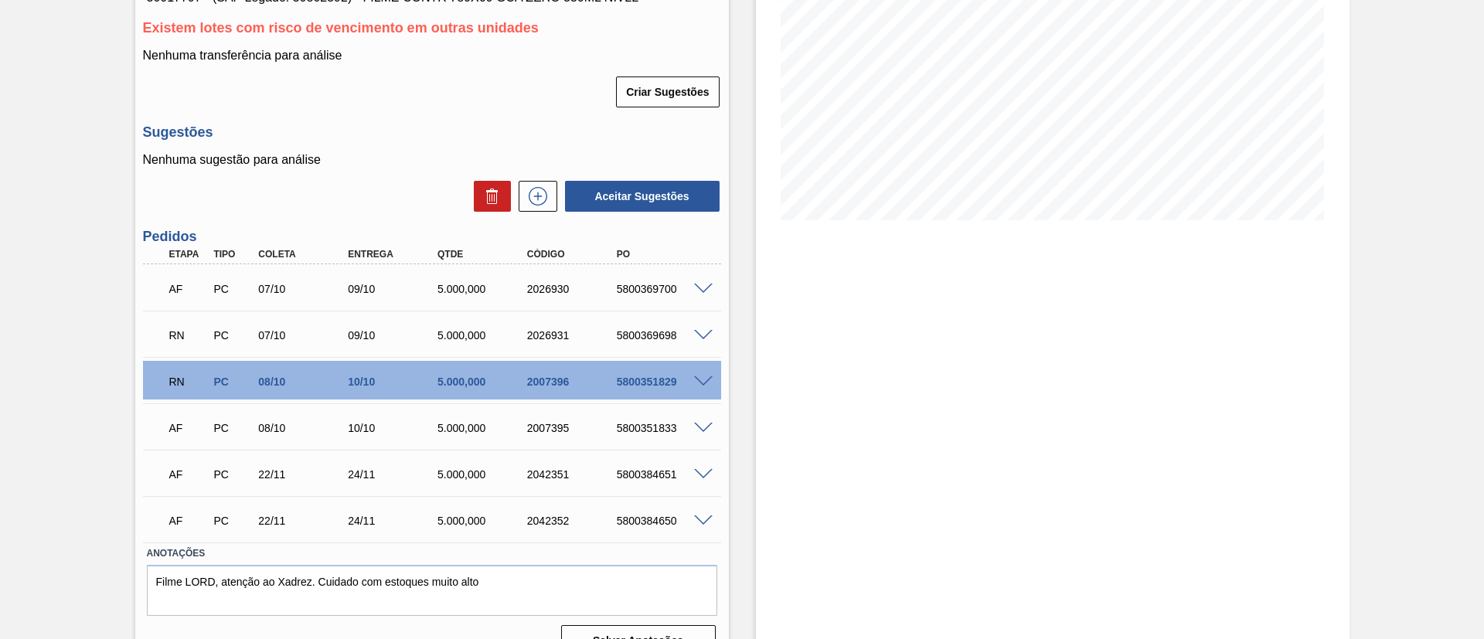
click at [706, 330] on span at bounding box center [703, 336] width 19 height 12
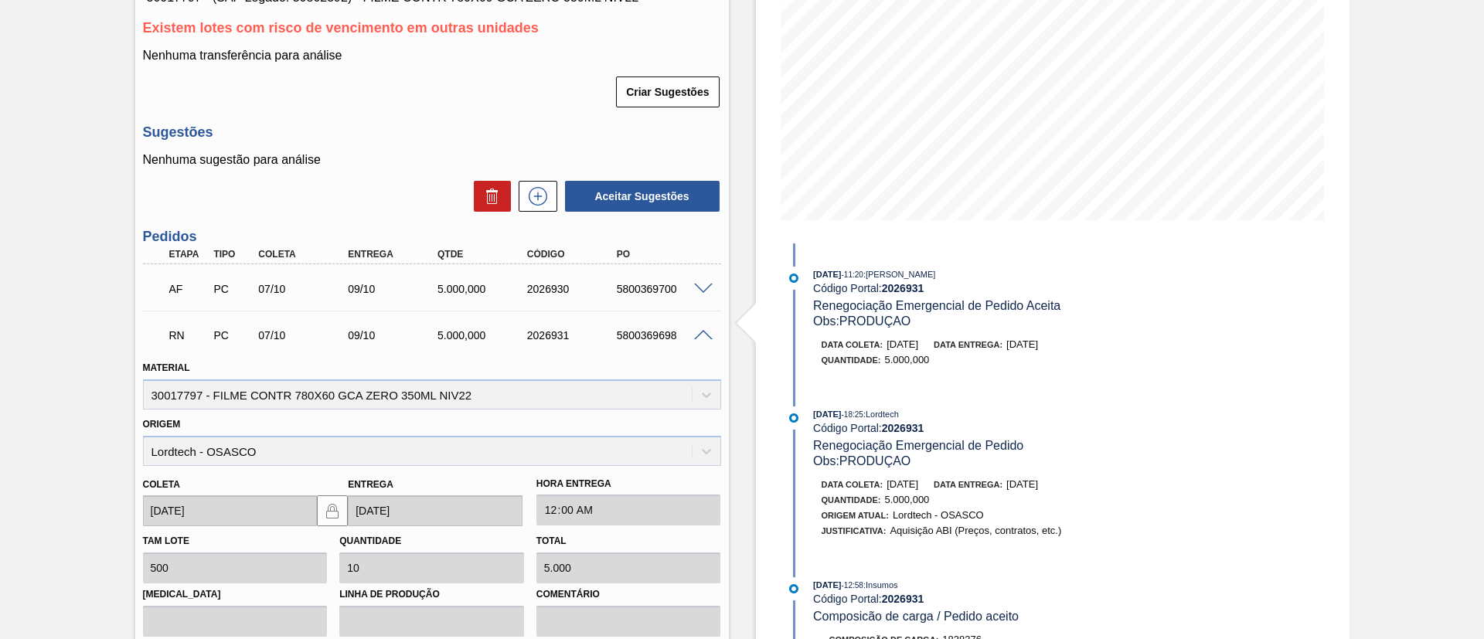
scroll to position [348, 0]
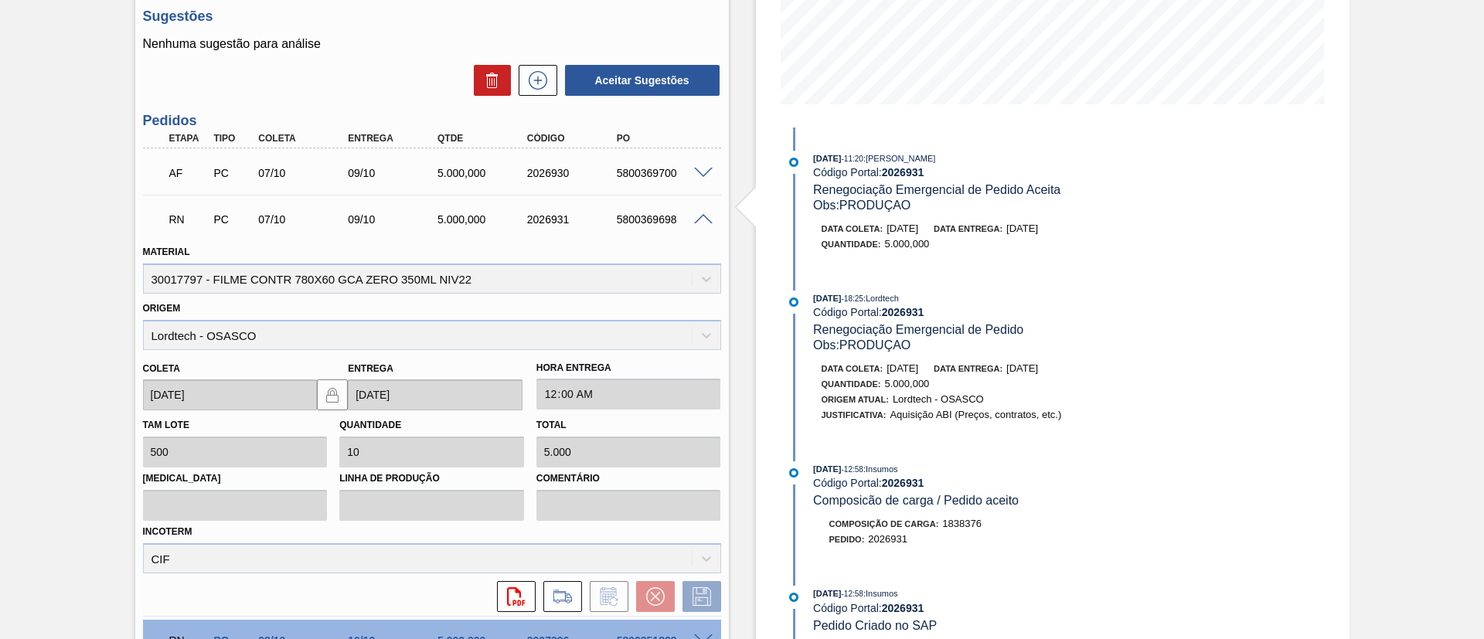
click at [697, 222] on span at bounding box center [703, 220] width 19 height 12
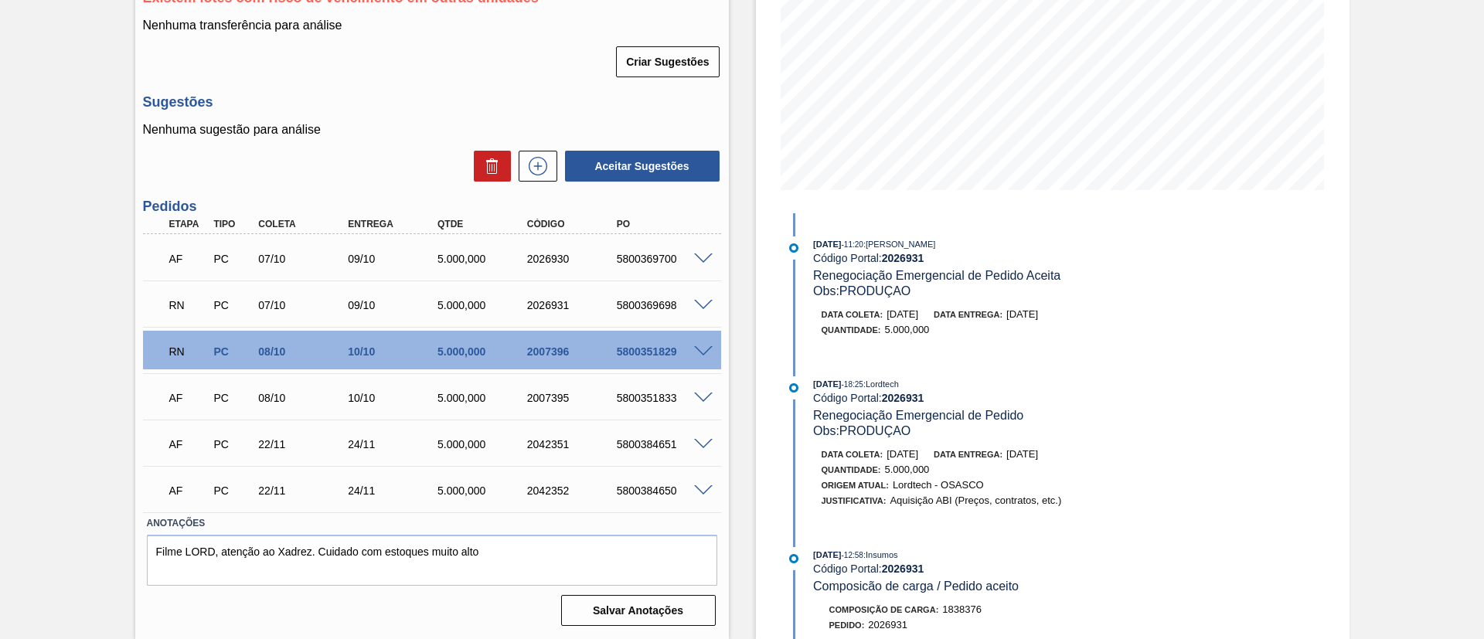
scroll to position [0, 0]
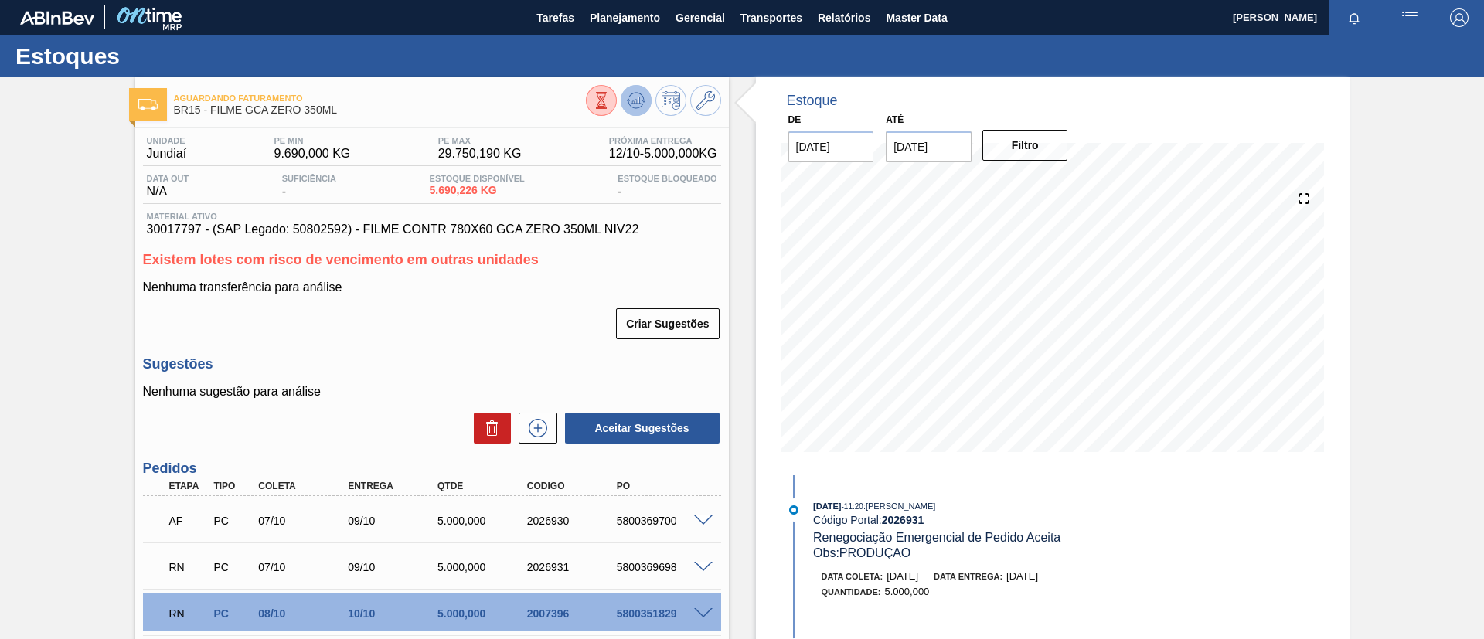
click at [634, 100] on g at bounding box center [636, 101] width 19 height 16
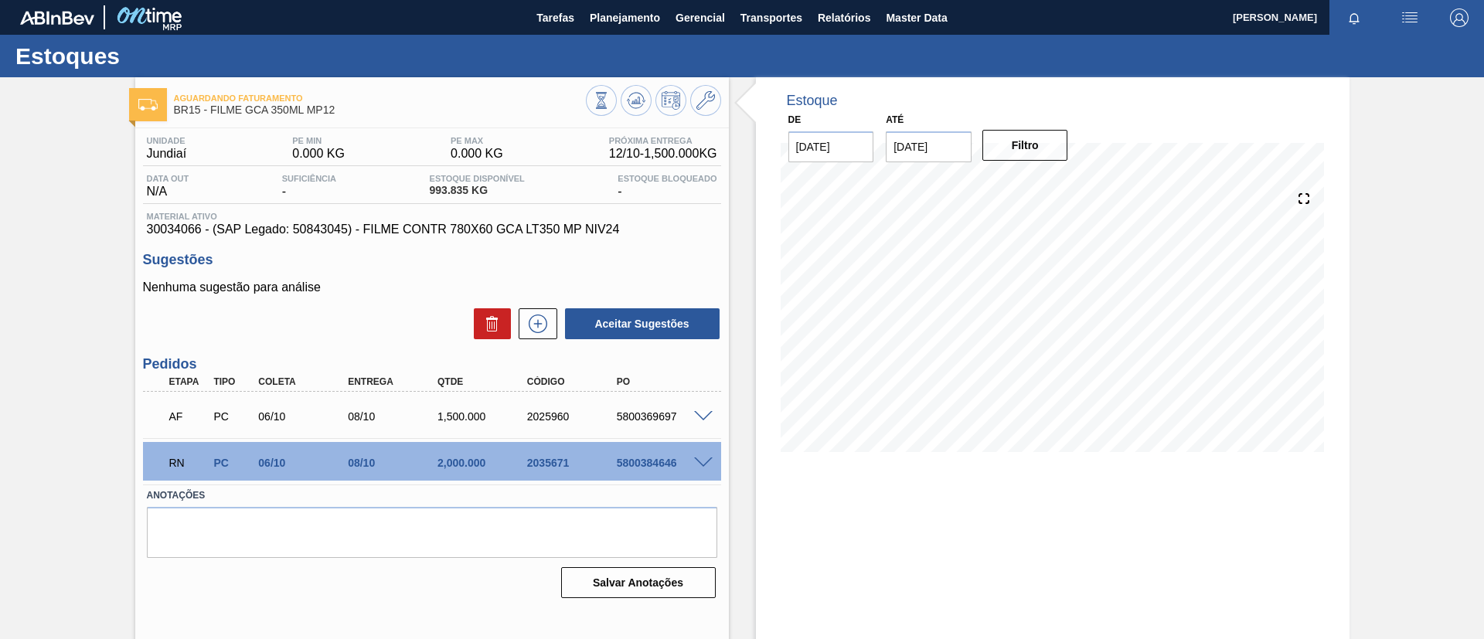
drag, startPoint x: 0, startPoint y: 338, endPoint x: 5, endPoint y: 304, distance: 35.1
click at [0, 335] on div "Aguardando Faturamento BR15 - FILME GCA 350ML MP12 Unidade Jundiaí PE MIN 0.000…" at bounding box center [742, 370] width 1484 height 587
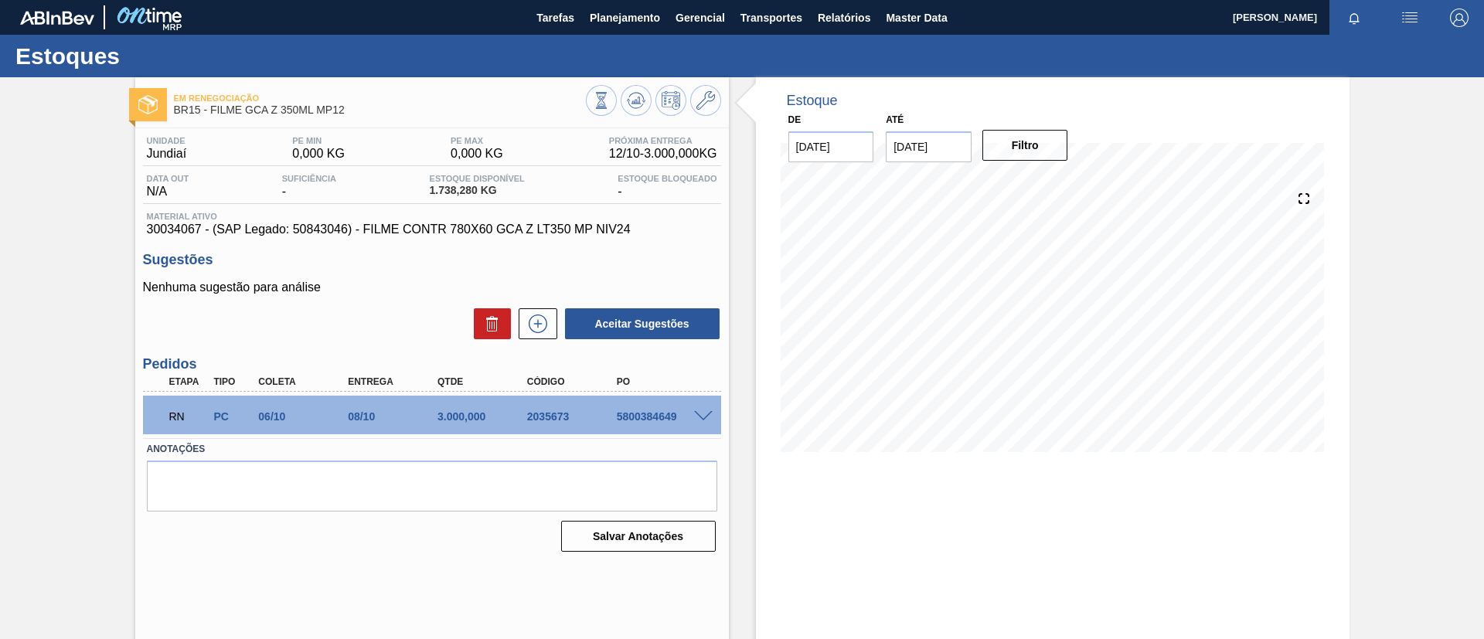
drag, startPoint x: 53, startPoint y: 249, endPoint x: 270, endPoint y: 249, distance: 217.2
click at [57, 249] on div "Em Renegociação BR15 - FILME GCA Z 350ML MP12 Unidade Jundiaí PE MIN 0,000 KG P…" at bounding box center [742, 370] width 1484 height 587
click at [0, 334] on div "Em Renegociação BR15 - FILME GCA Z 350ML MP12 Unidade Jundiaí PE MIN 0,000 KG P…" at bounding box center [742, 370] width 1484 height 587
drag, startPoint x: 359, startPoint y: 120, endPoint x: 209, endPoint y: 113, distance: 150.9
click at [209, 113] on div "Em Renegociação BR15 - FILME GCA Z 350ML MP12" at bounding box center [380, 104] width 412 height 35
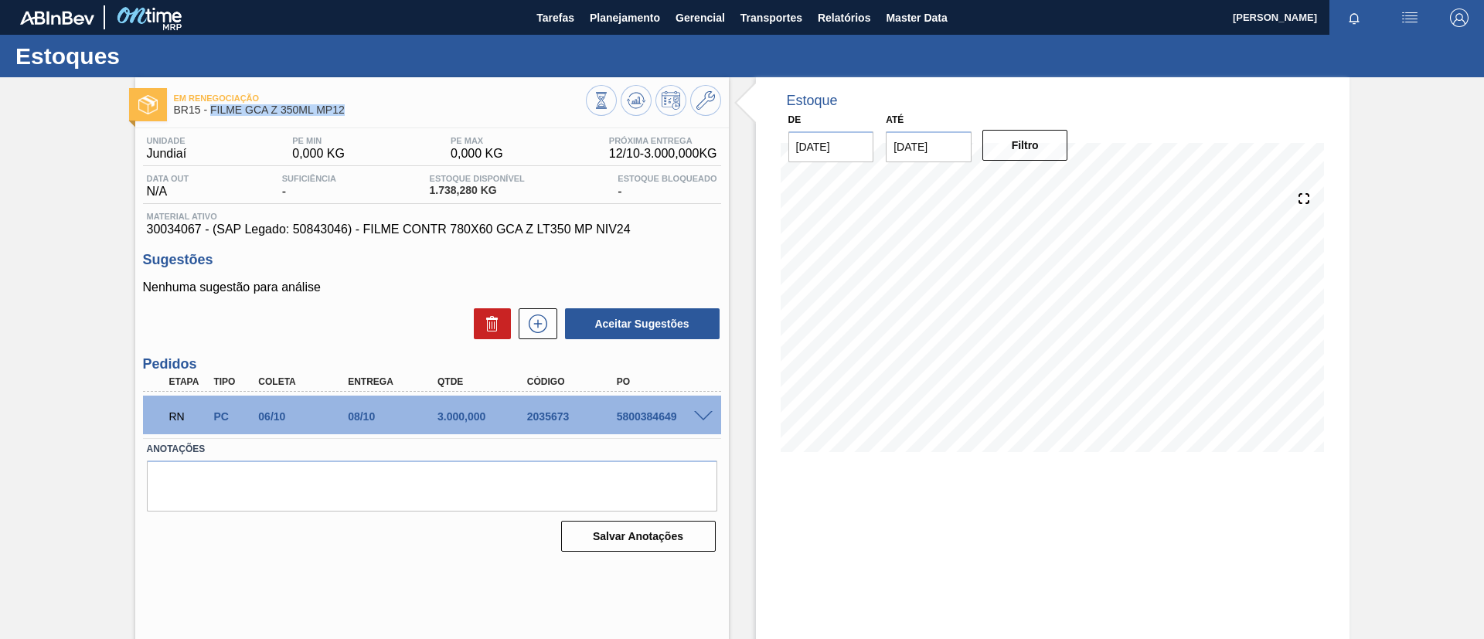
copy span "FILME GCA Z 350ML MP12"
drag, startPoint x: 522, startPoint y: 422, endPoint x: 538, endPoint y: 424, distance: 16.4
click at [538, 424] on div "RN PC 06/10 08/10 3.000,000 2035673 5800384649" at bounding box center [427, 415] width 537 height 31
click at [490, 434] on div "RN PC 06/10 08/10 3.000,000 2035673 5800384649" at bounding box center [432, 415] width 578 height 39
drag, startPoint x: 500, startPoint y: 414, endPoint x: 593, endPoint y: 420, distance: 92.9
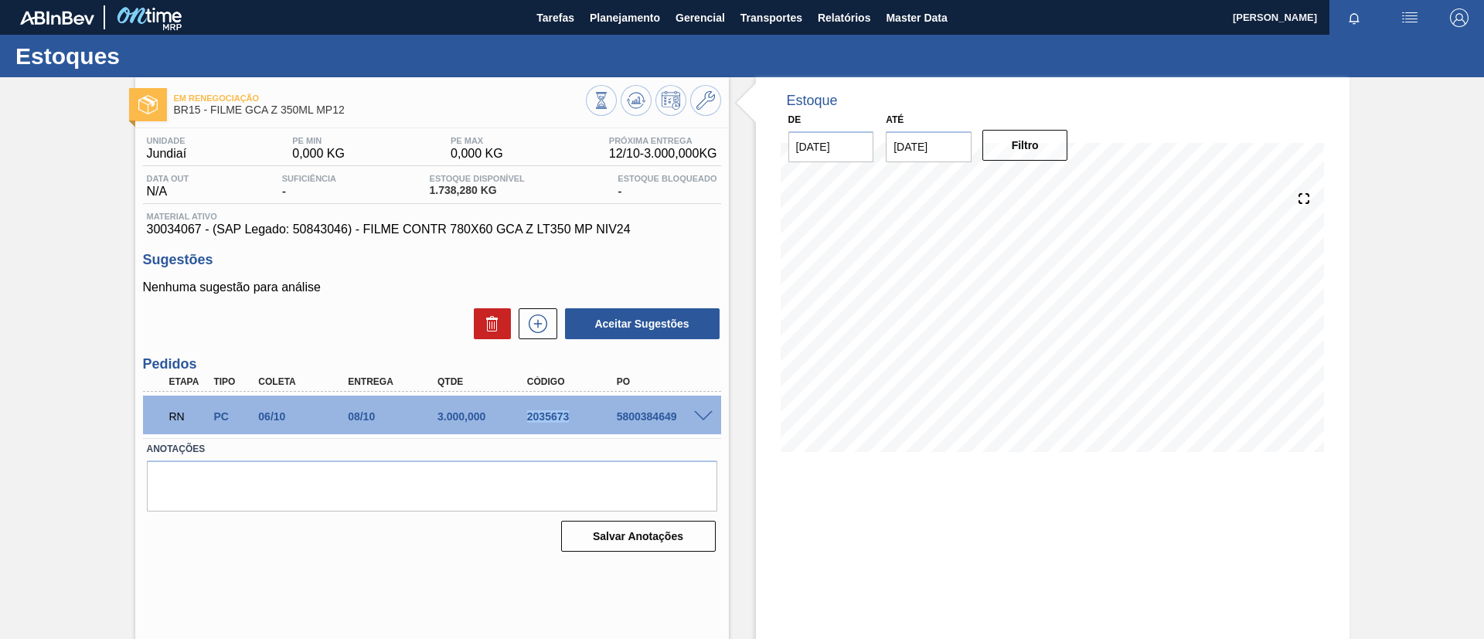
click at [586, 424] on div "RN PC 06/10 08/10 3.000,000 2035673 5800384649" at bounding box center [427, 415] width 537 height 31
copy div "2035673"
click at [696, 418] on span at bounding box center [703, 417] width 19 height 12
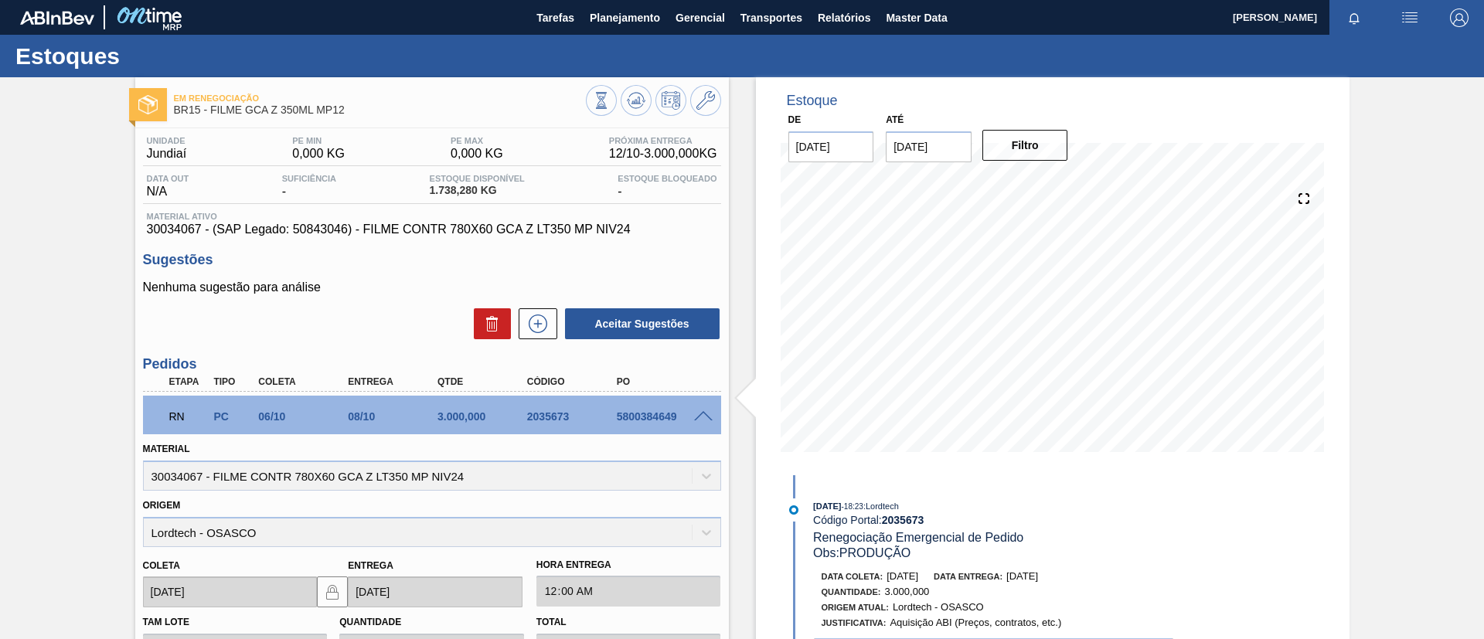
click at [697, 418] on span at bounding box center [703, 417] width 19 height 12
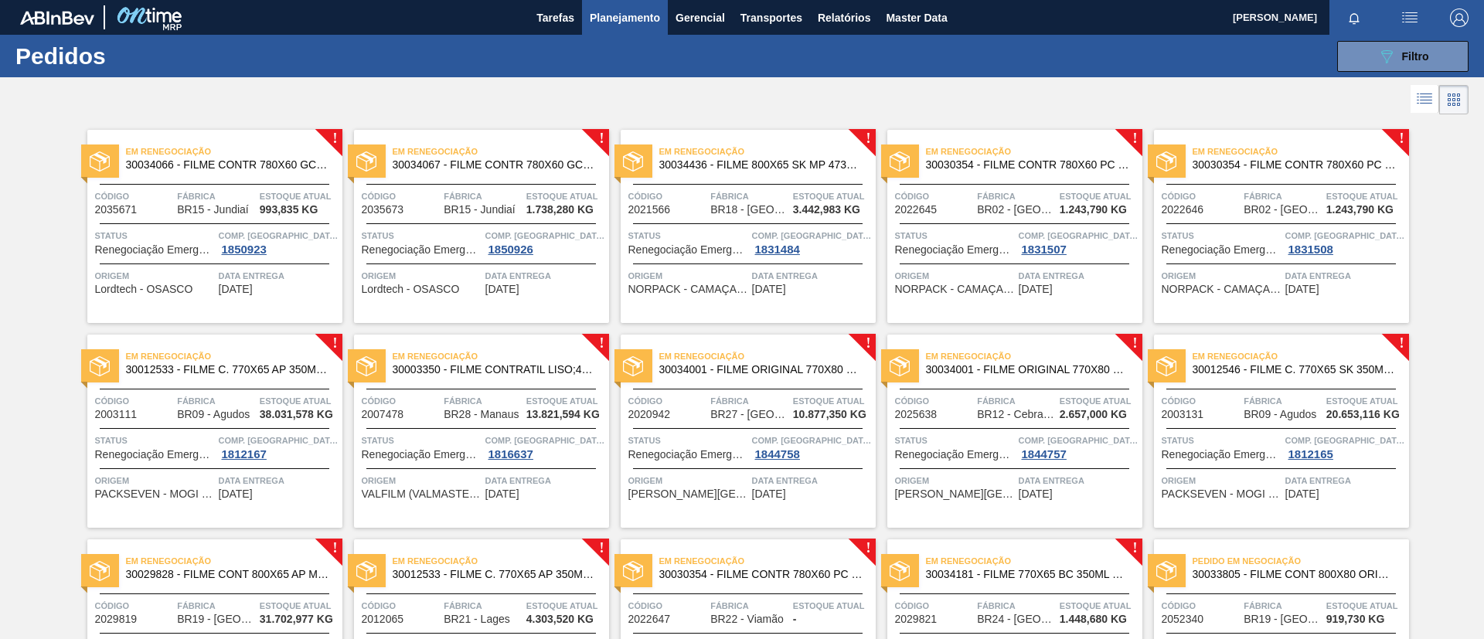
click at [1298, 173] on div "Em Renegociação 30030354 - FILME CONTR 780X60 PC LT350 NIV24" at bounding box center [1281, 158] width 255 height 35
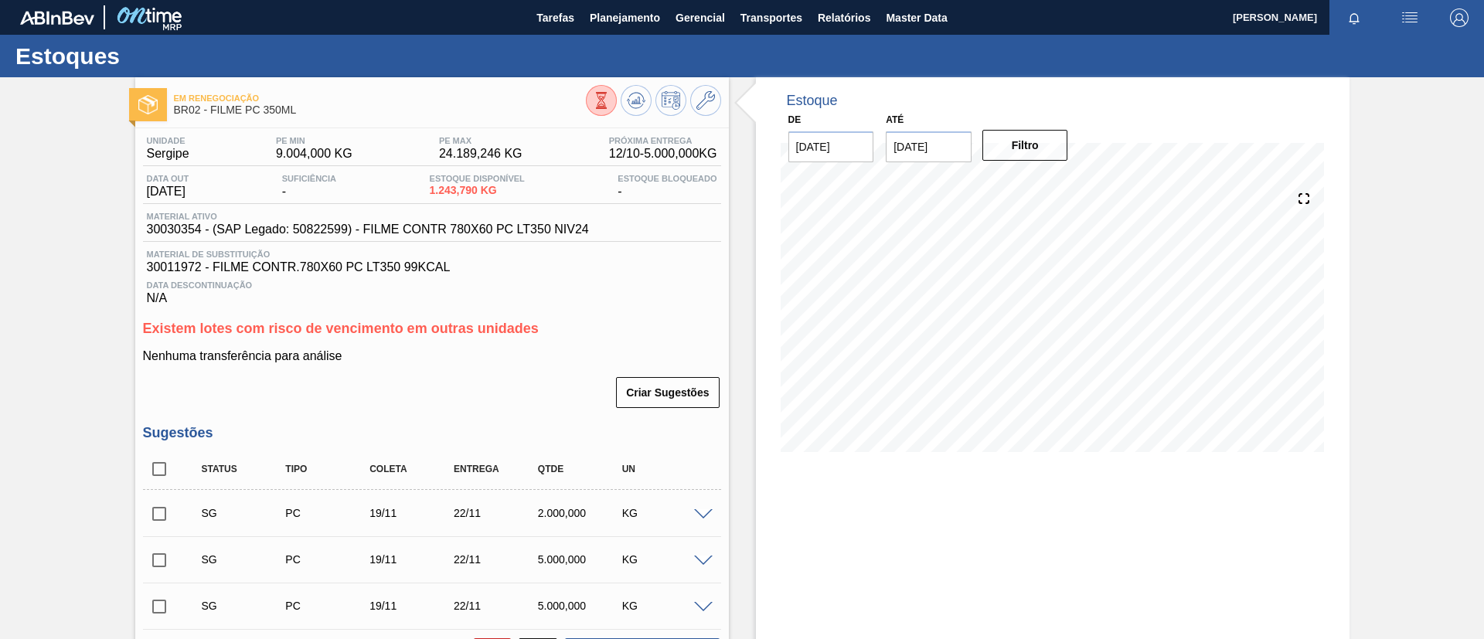
scroll to position [349, 0]
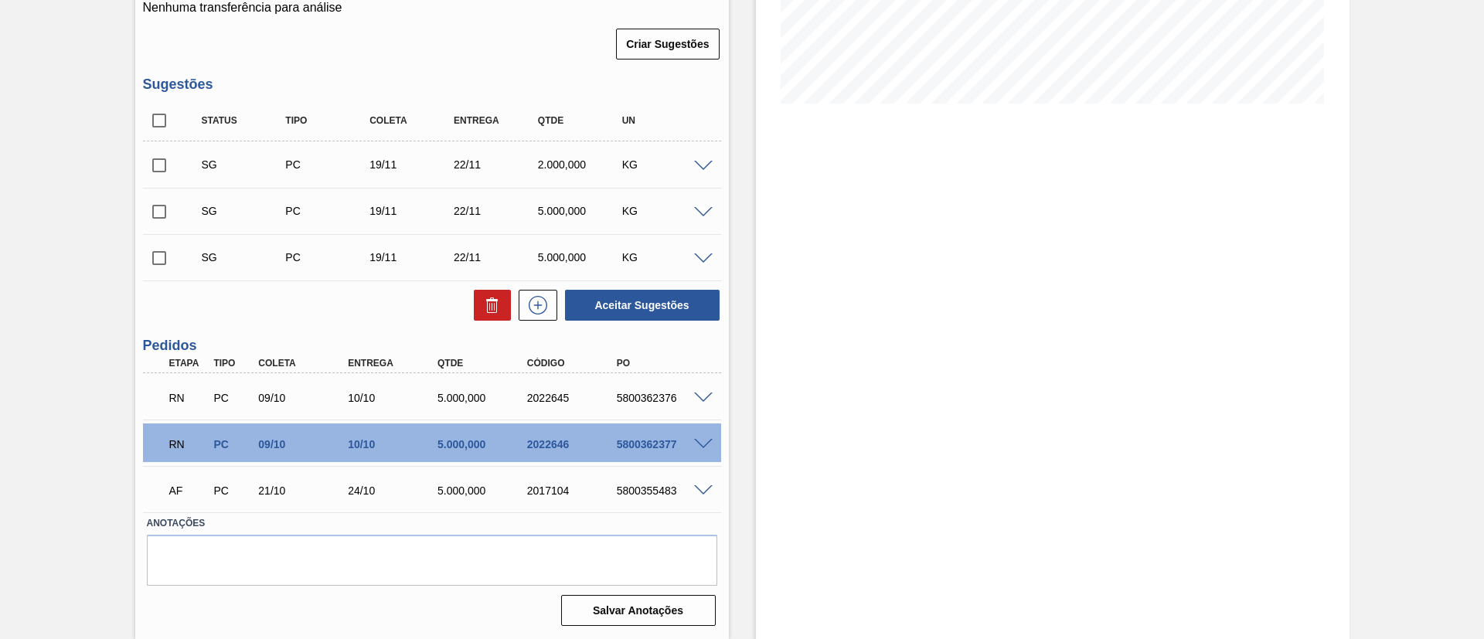
click at [702, 396] on span at bounding box center [703, 399] width 19 height 12
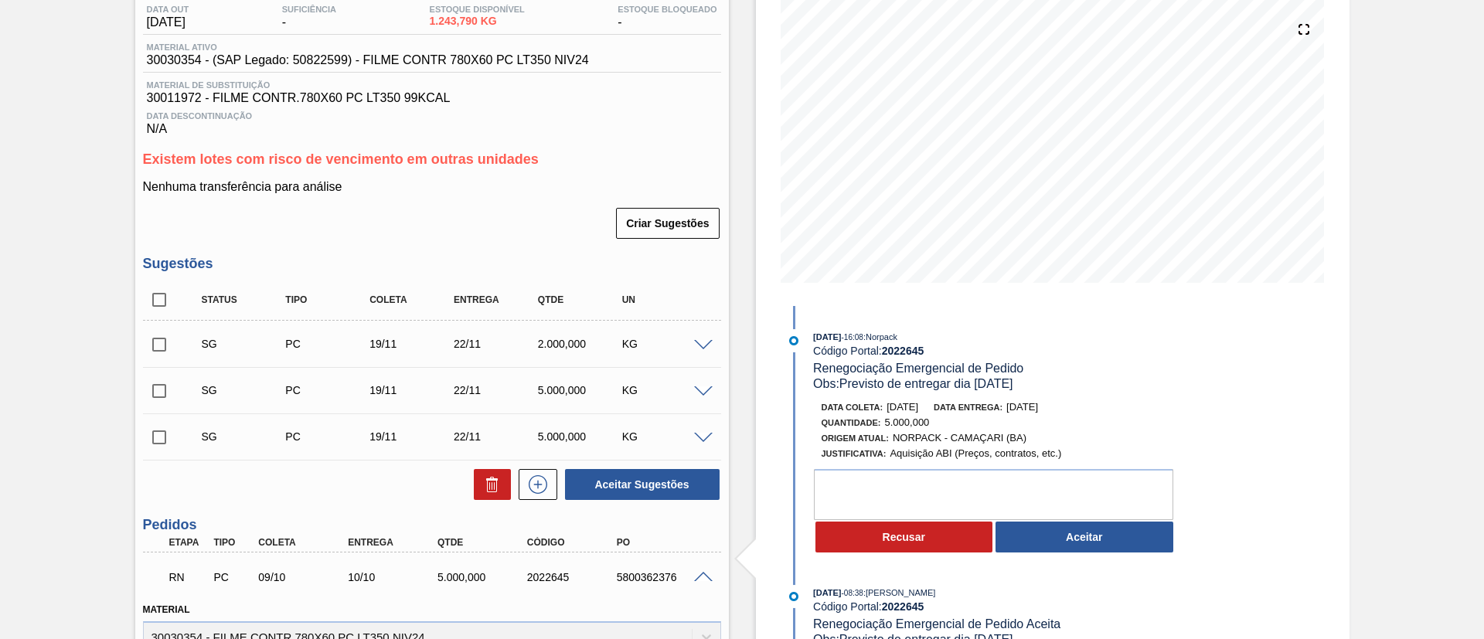
scroll to position [348, 0]
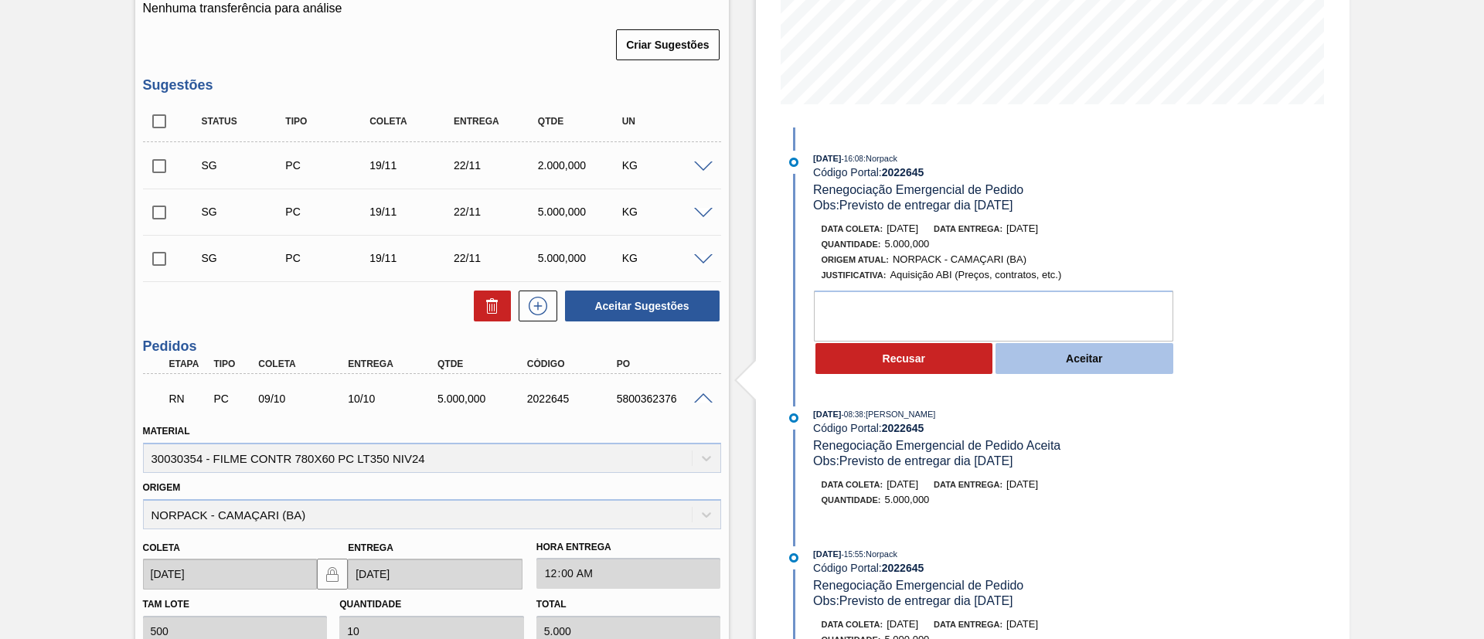
click at [1089, 362] on button "Aceitar" at bounding box center [1084, 358] width 178 height 31
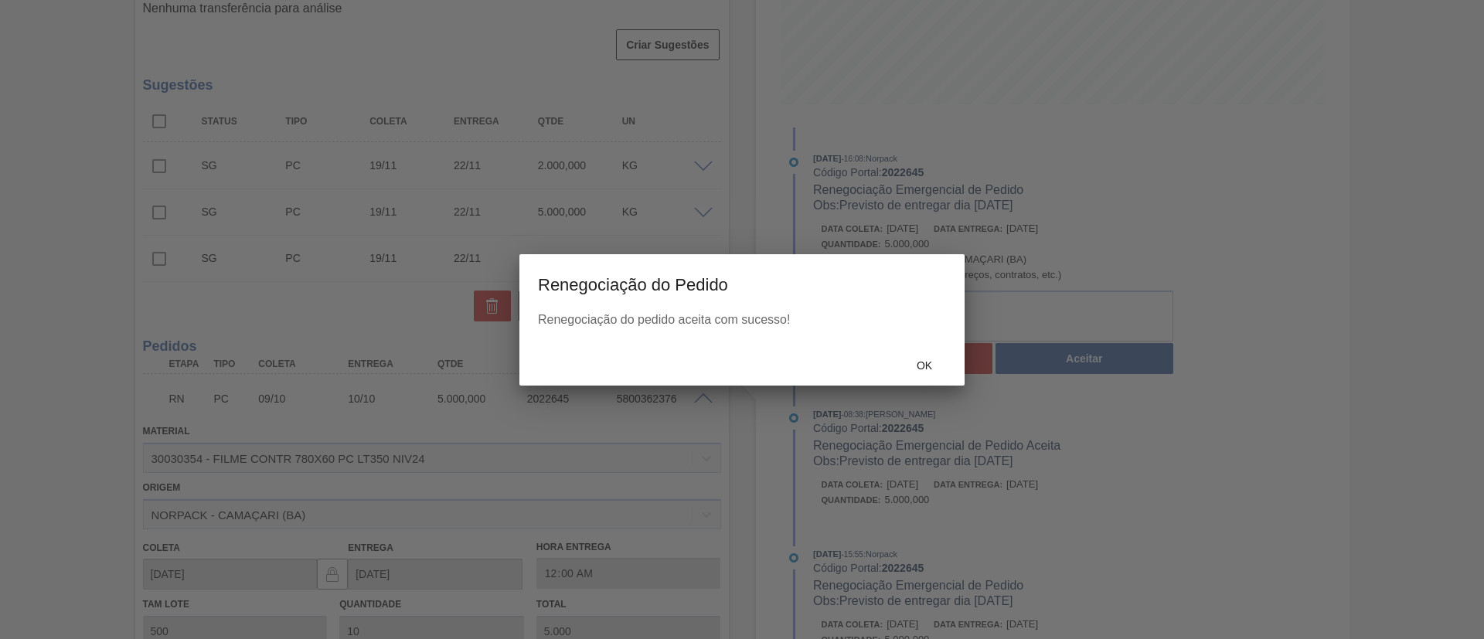
click at [892, 373] on div "Ok" at bounding box center [924, 366] width 68 height 29
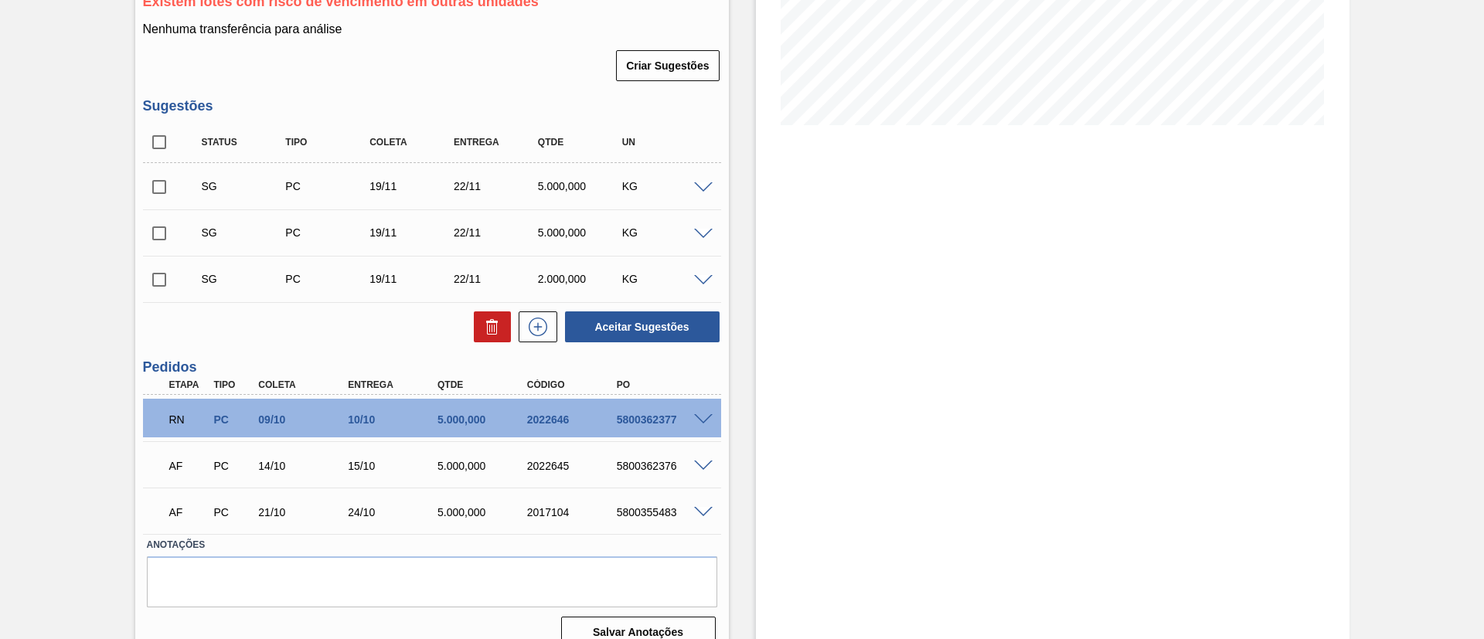
scroll to position [348, 0]
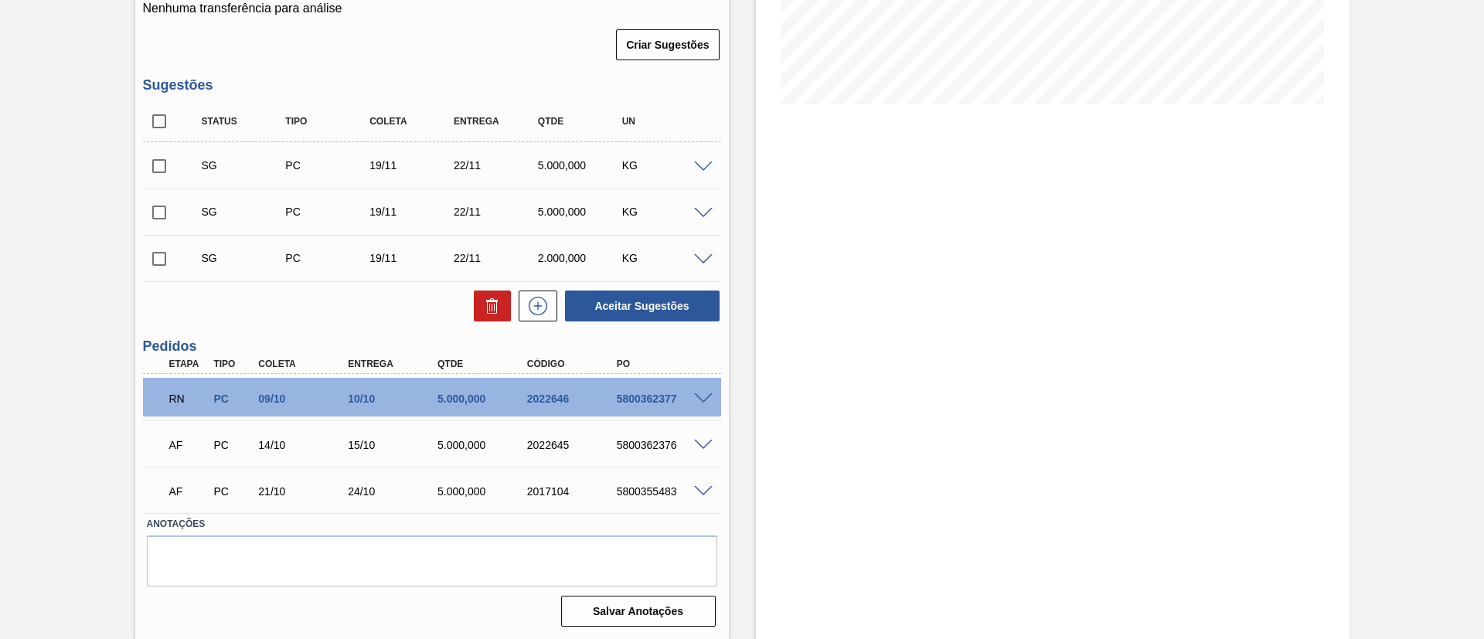
click at [698, 398] on span at bounding box center [703, 399] width 19 height 12
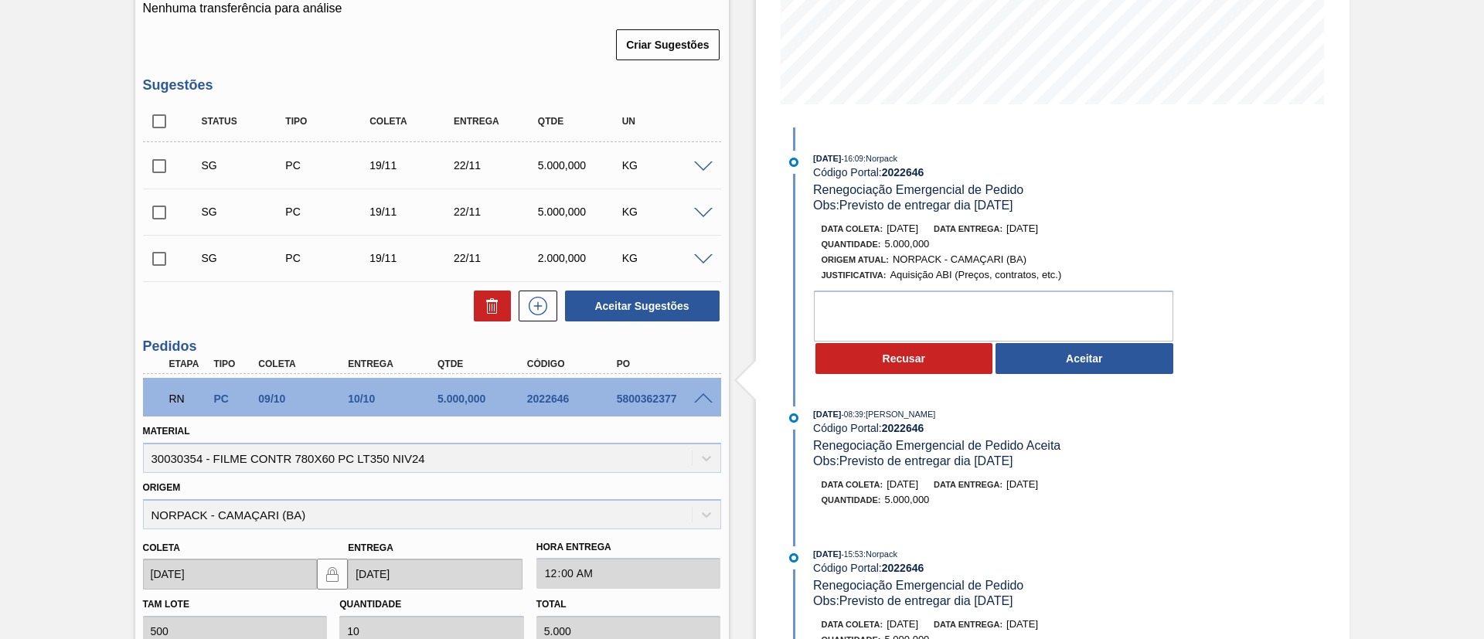
click at [1103, 345] on button "Aceitar" at bounding box center [1084, 358] width 178 height 31
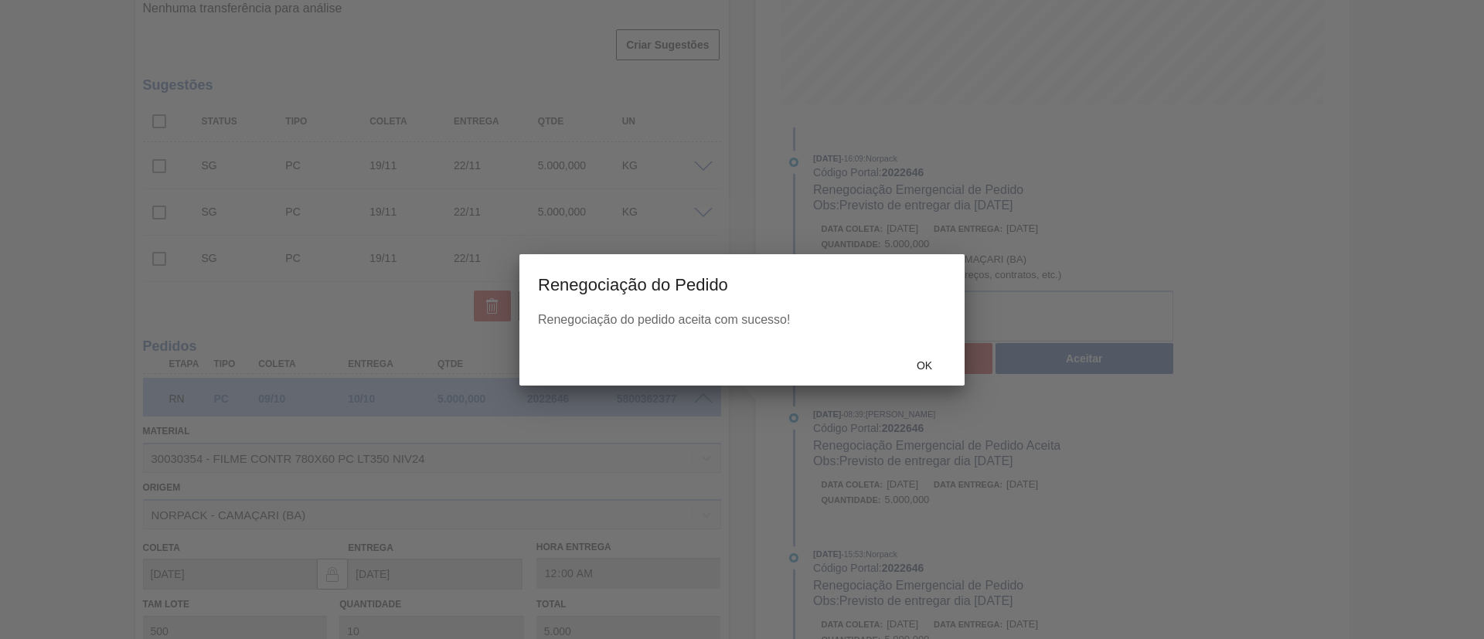
click at [962, 361] on div "Ok" at bounding box center [741, 365] width 445 height 40
click at [941, 365] on span "Ok" at bounding box center [924, 365] width 40 height 12
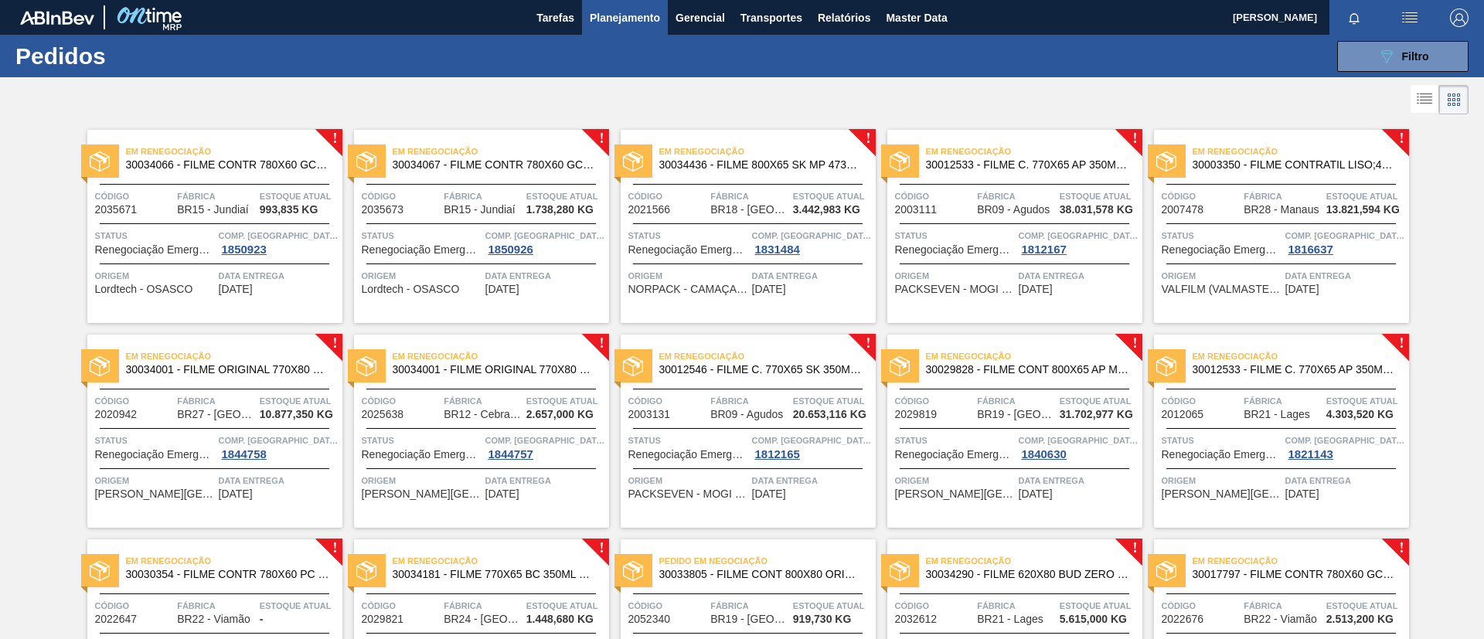
click at [1072, 164] on span "30012533 - FILME C. 770X65 AP 350ML C12 429" at bounding box center [1028, 165] width 204 height 12
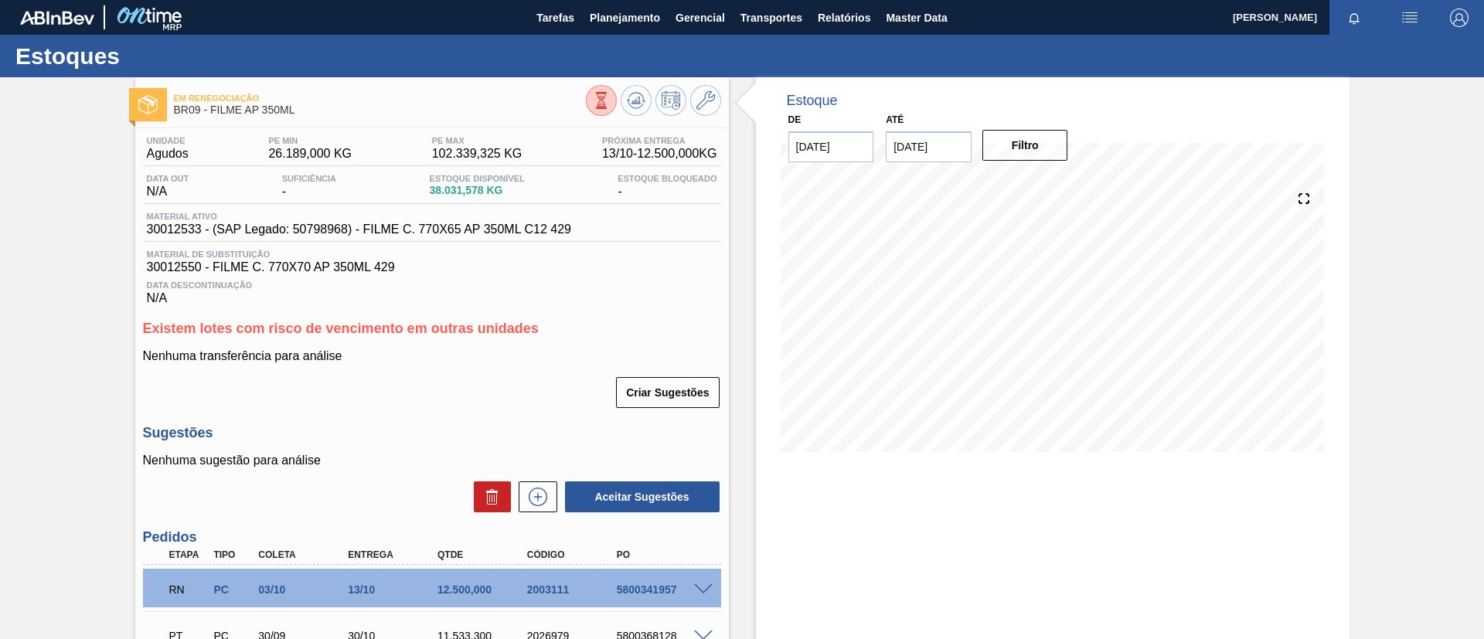
scroll to position [116, 0]
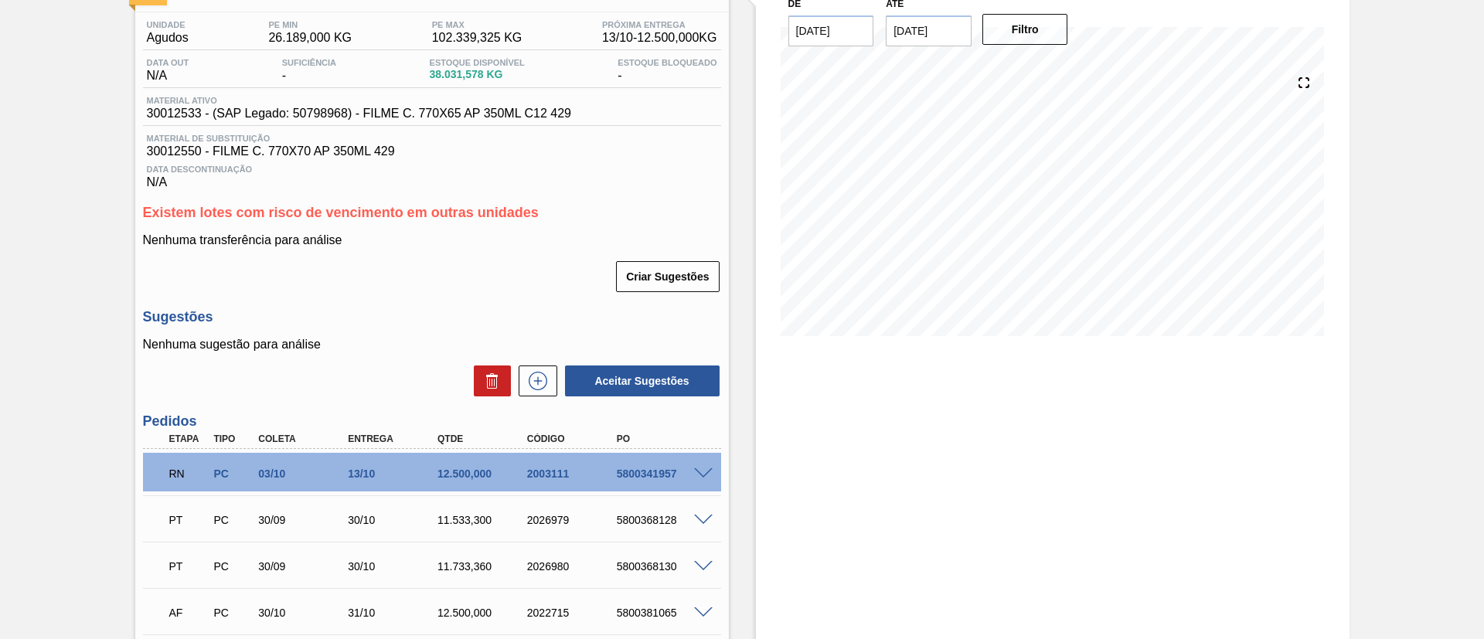
click at [709, 478] on div "5800341957" at bounding box center [663, 474] width 100 height 12
click at [705, 474] on span at bounding box center [703, 474] width 19 height 12
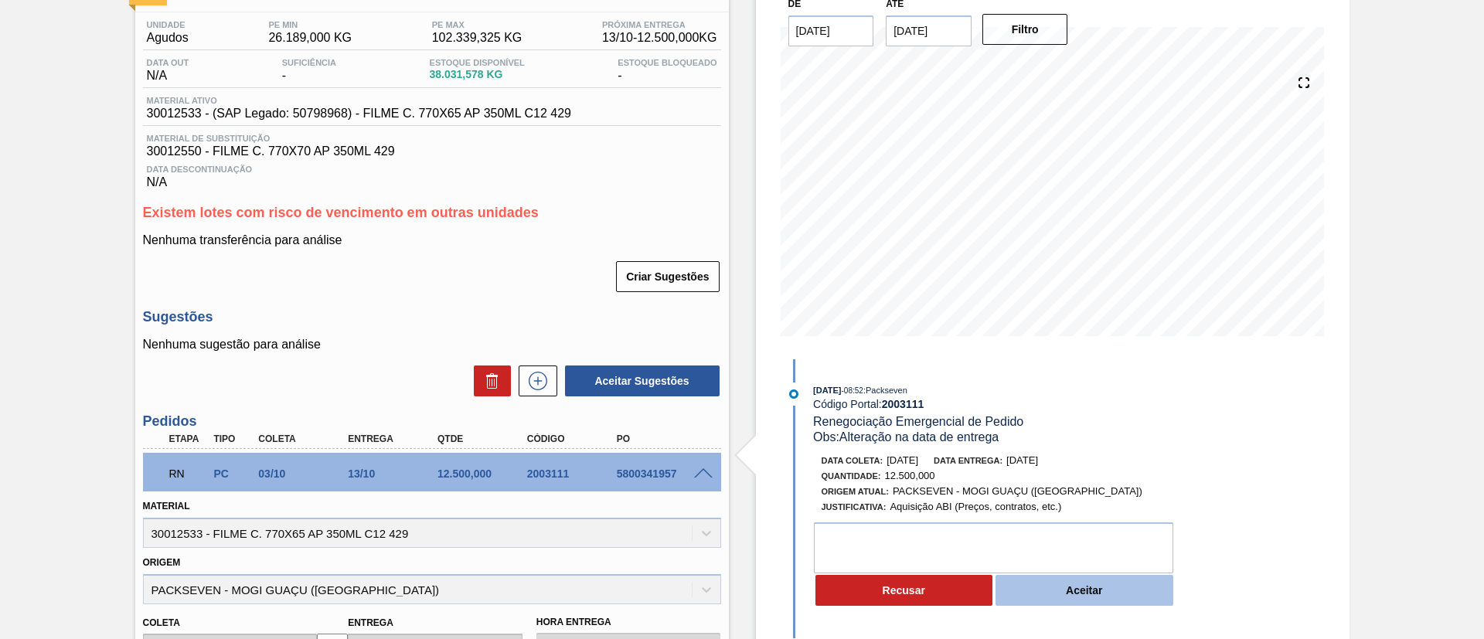
click at [1088, 585] on button "Aceitar" at bounding box center [1084, 590] width 178 height 31
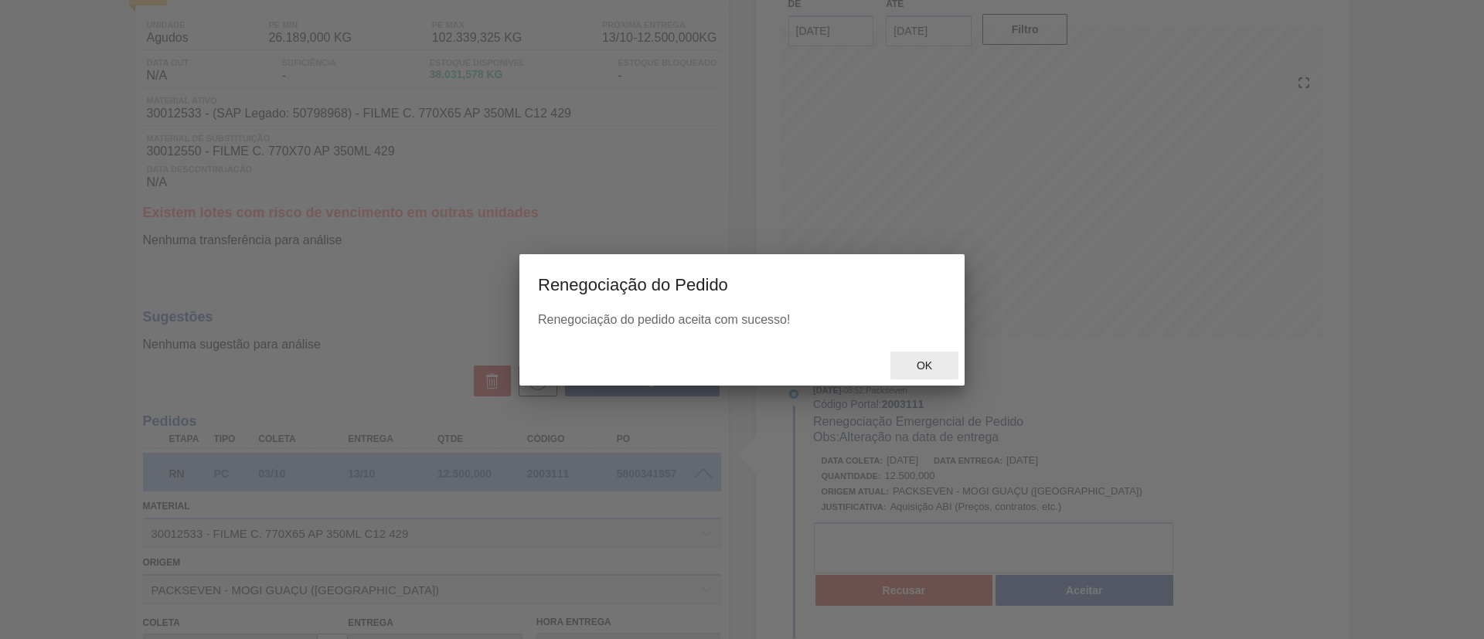
click at [922, 354] on div "Ok" at bounding box center [924, 366] width 68 height 29
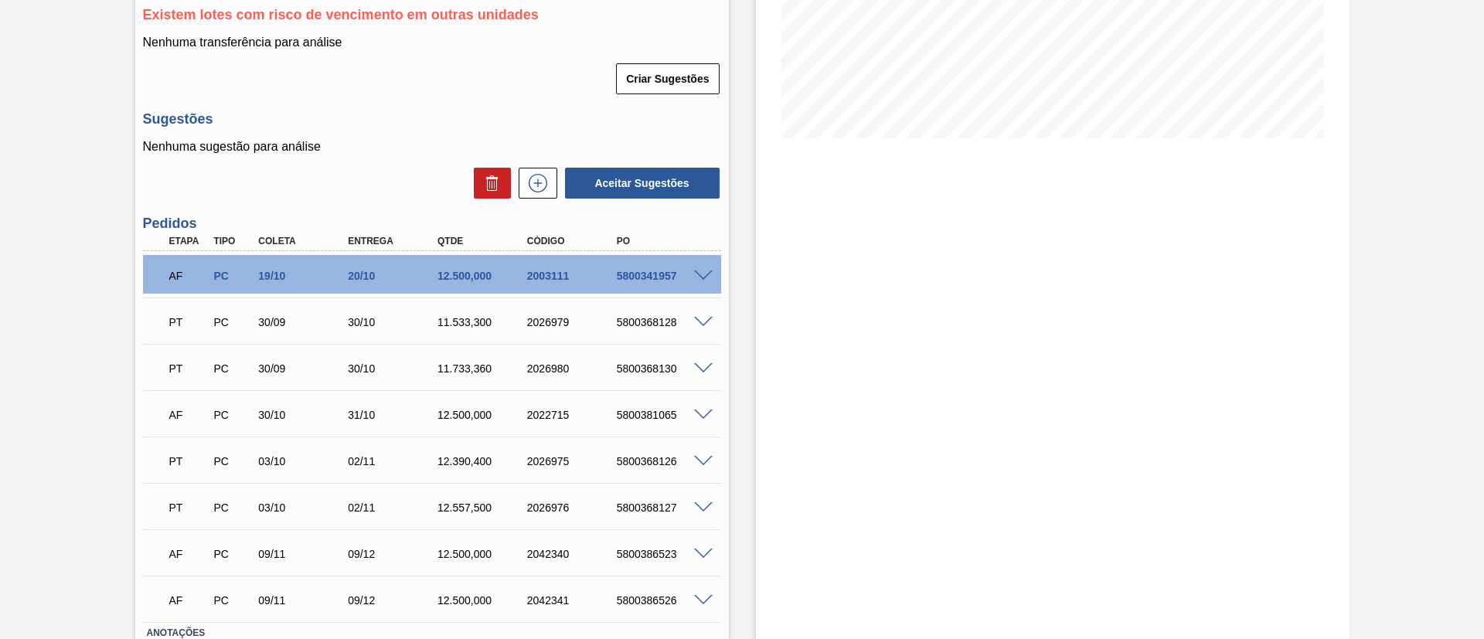
scroll to position [348, 0]
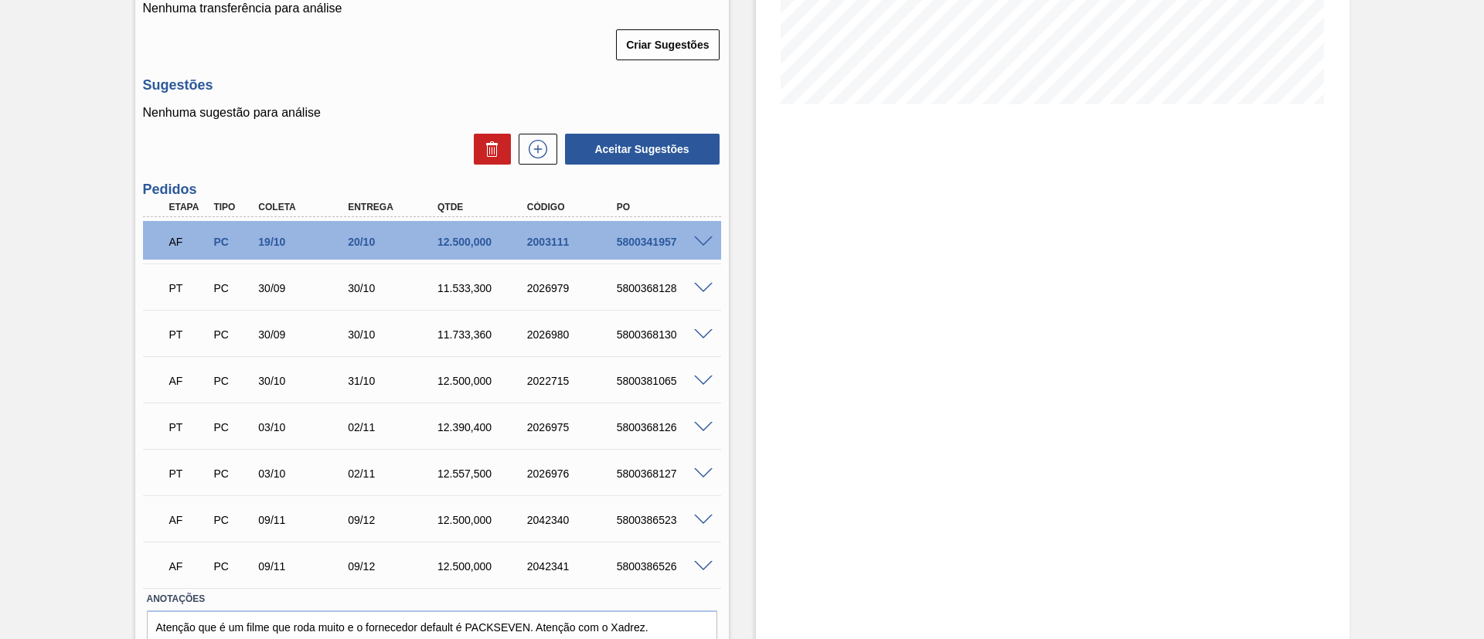
click at [697, 294] on div "5800368128" at bounding box center [663, 288] width 100 height 12
click at [702, 287] on span at bounding box center [703, 289] width 19 height 12
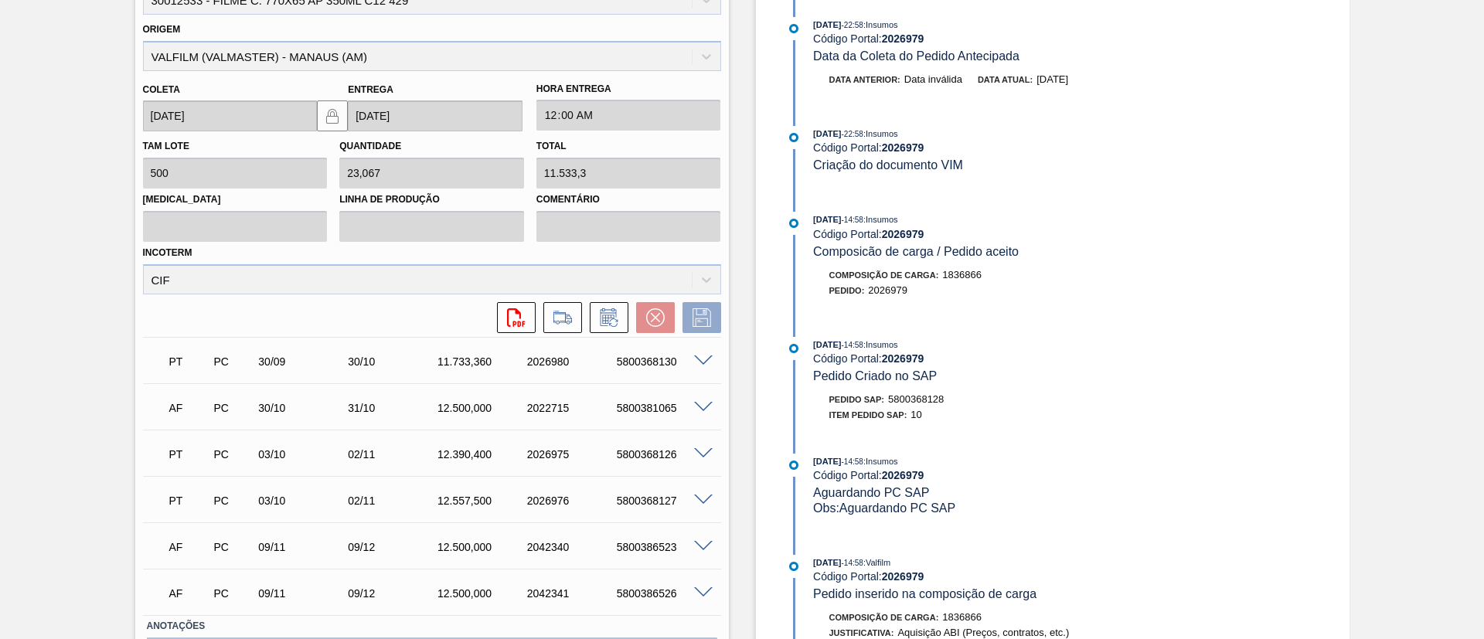
scroll to position [712, 0]
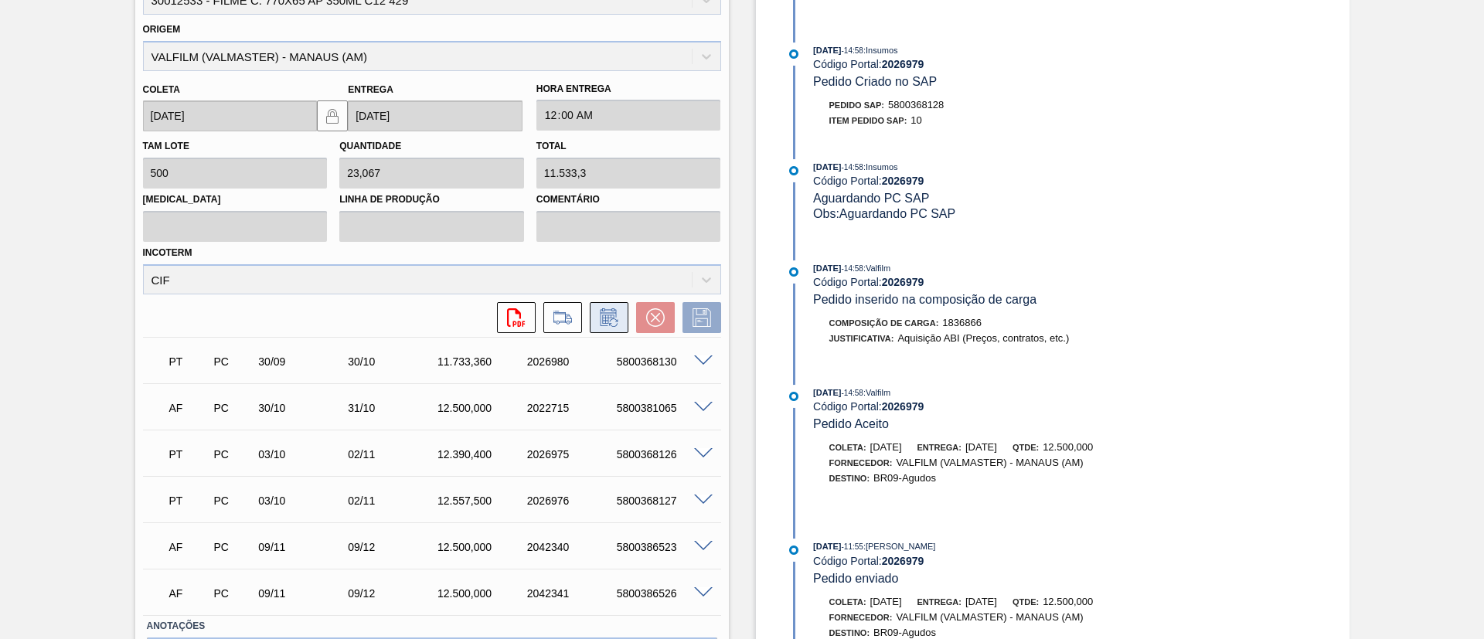
click at [597, 327] on button at bounding box center [609, 317] width 39 height 31
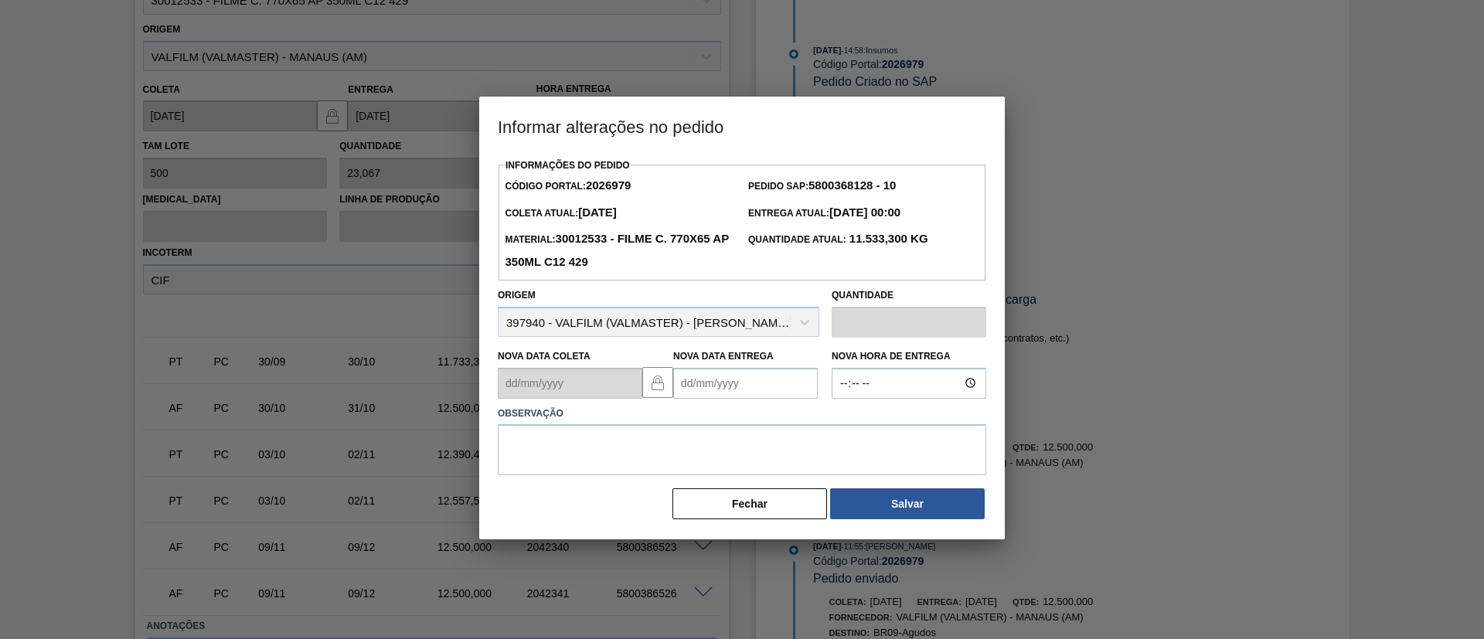
click at [748, 374] on Entrega2026979 "Nova Data Entrega" at bounding box center [745, 383] width 145 height 31
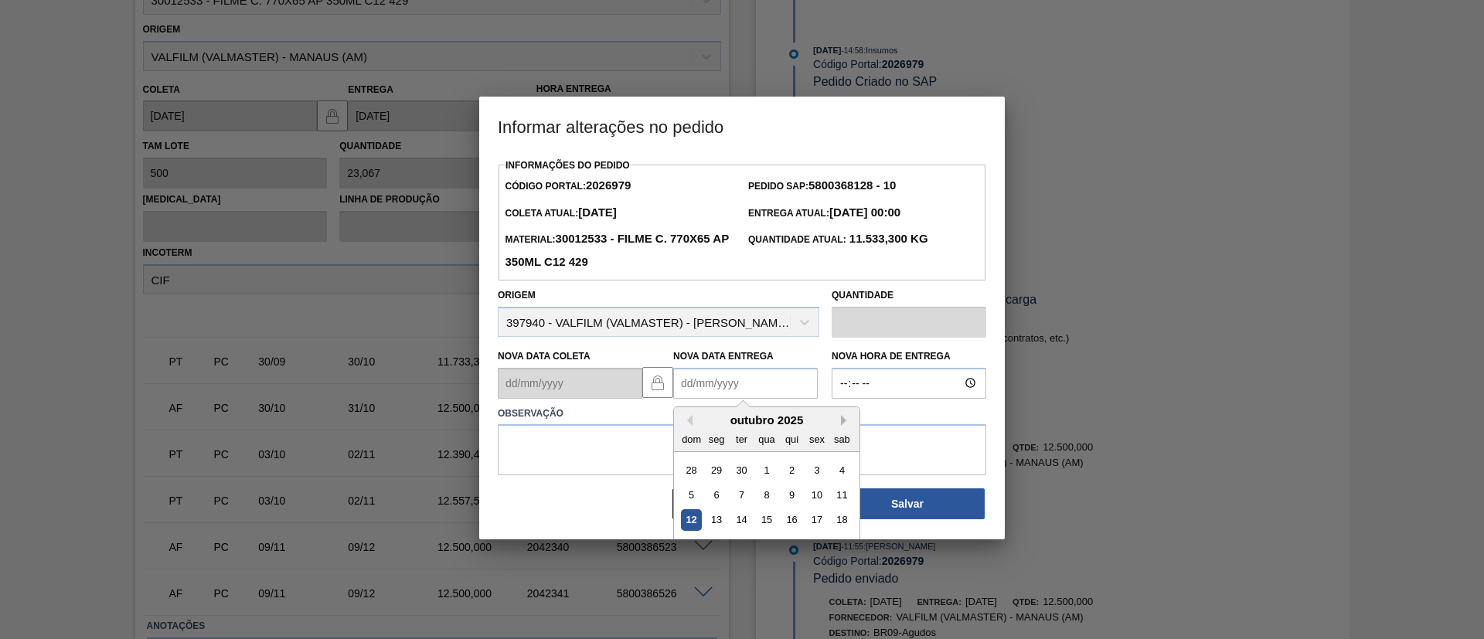
click at [841, 426] on button "Next Month" at bounding box center [846, 420] width 11 height 11
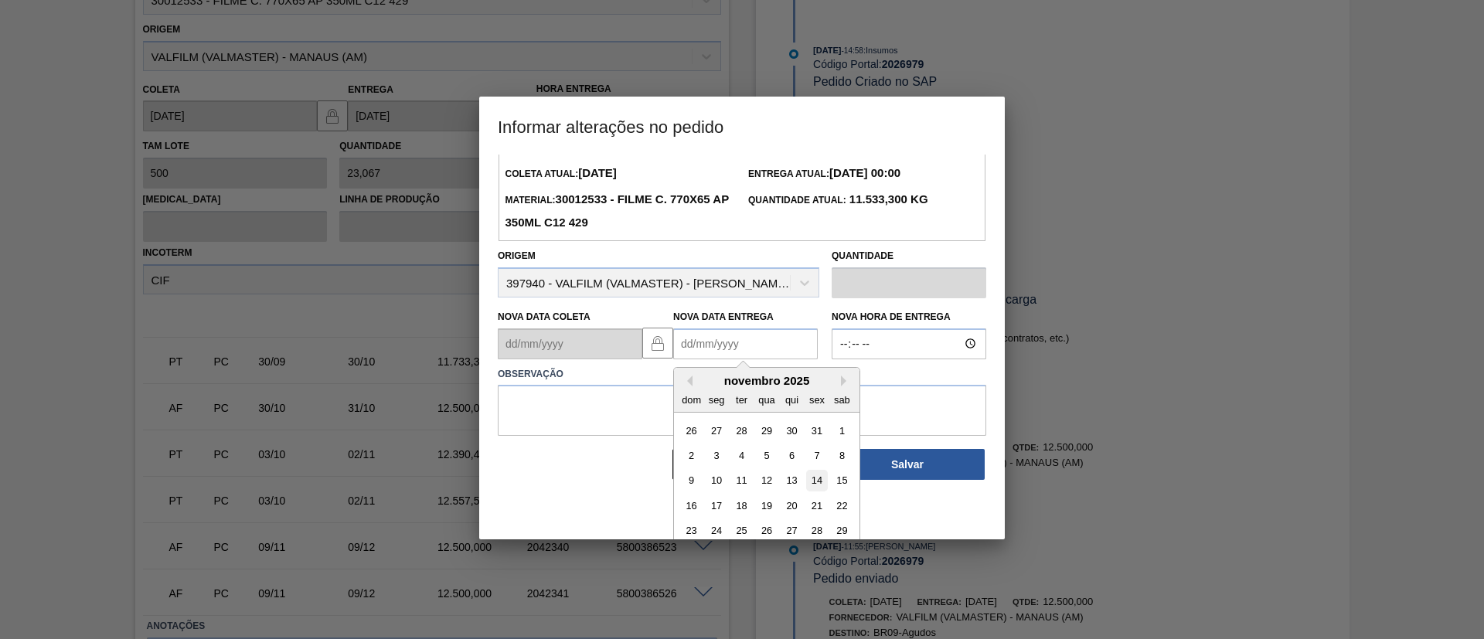
scroll to position [77, 0]
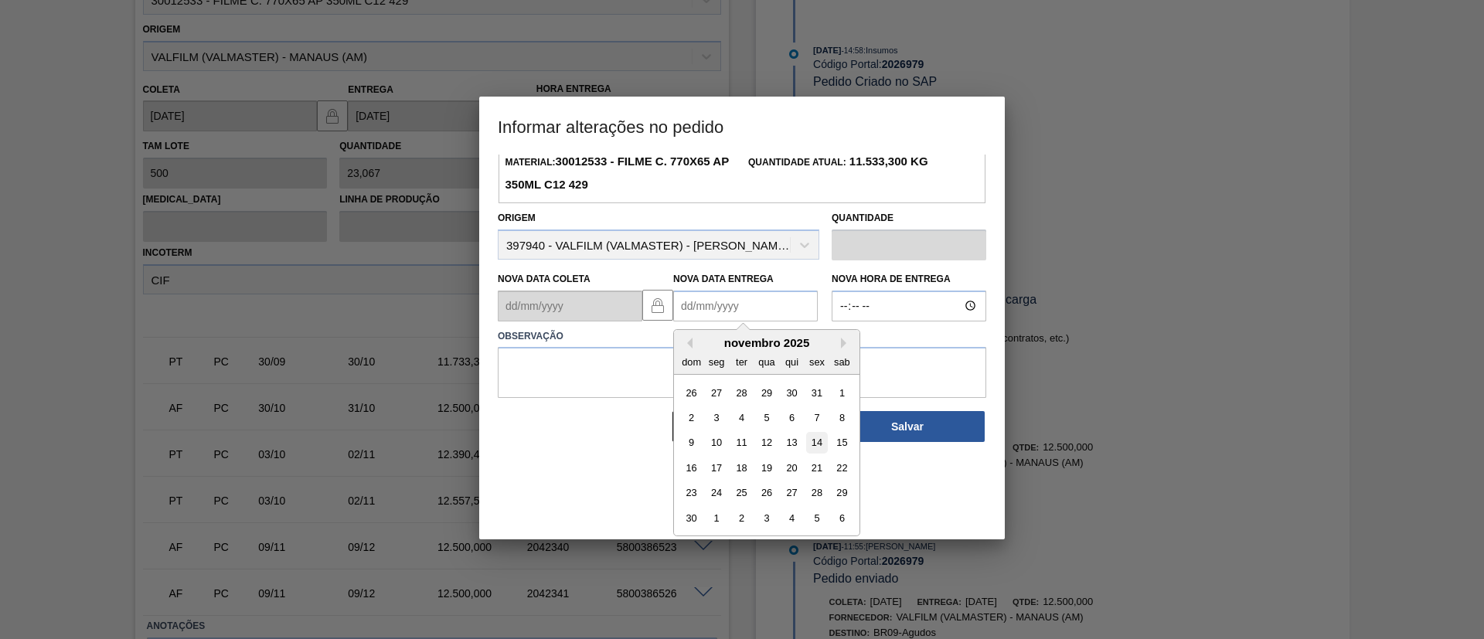
click at [818, 446] on div "14" at bounding box center [816, 442] width 21 height 21
type Entrega2026979 "[DATE]"
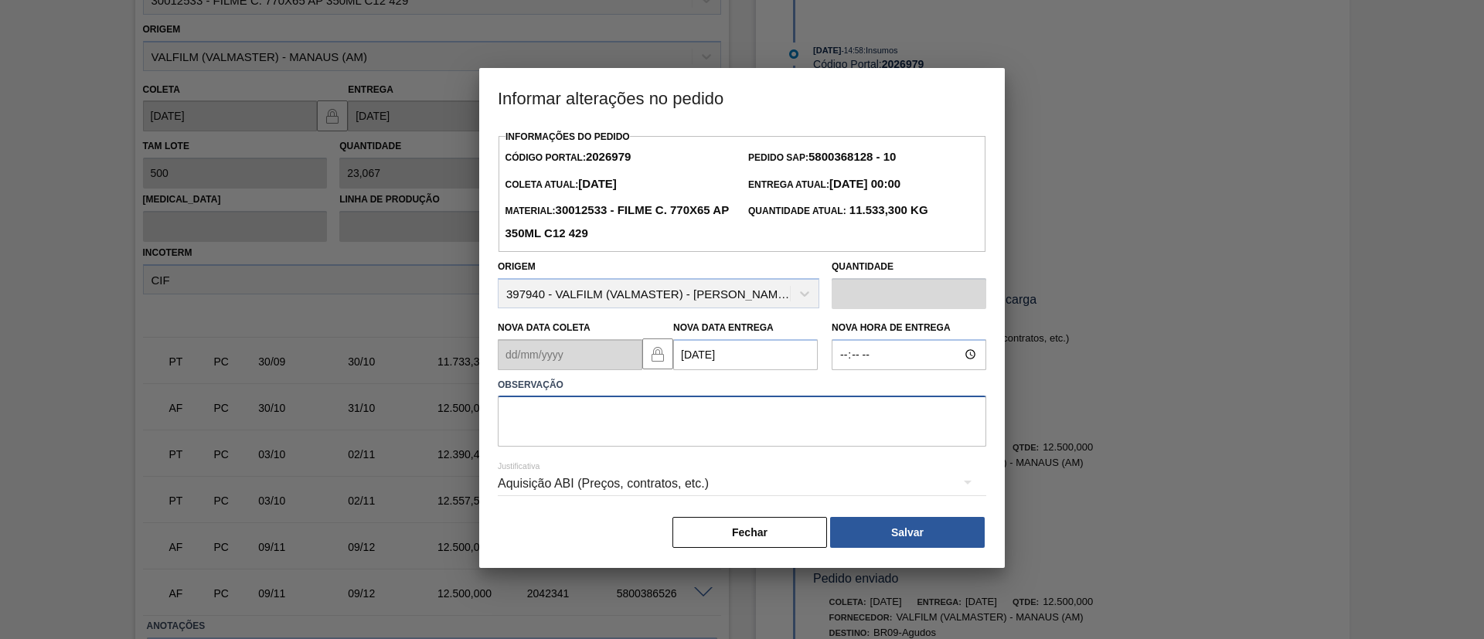
click at [767, 405] on textarea at bounding box center [742, 421] width 488 height 51
drag, startPoint x: 770, startPoint y: 411, endPoint x: 447, endPoint y: 430, distance: 324.4
click at [436, 430] on div "Informar alterações no pedido Informações do Pedido Código Portal: 2026979 Pedi…" at bounding box center [742, 319] width 1484 height 639
type textarea "Data Original"
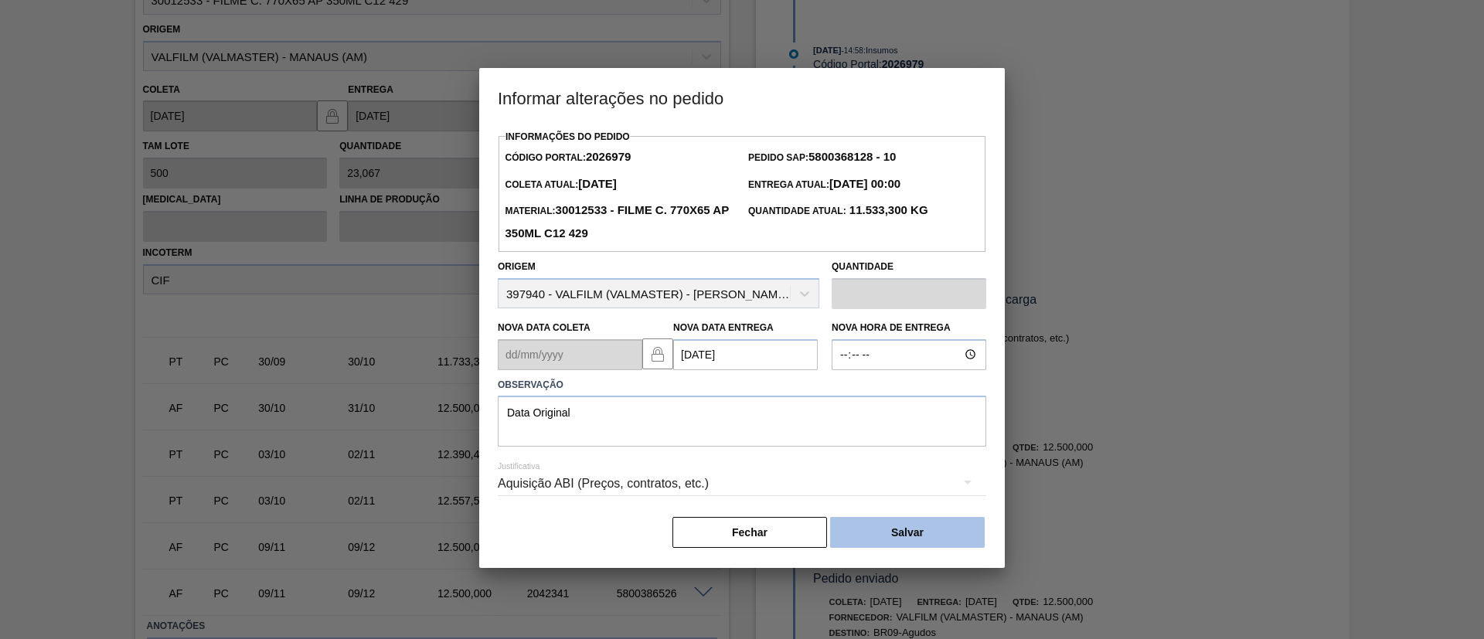
click at [873, 529] on button "Salvar" at bounding box center [907, 532] width 155 height 31
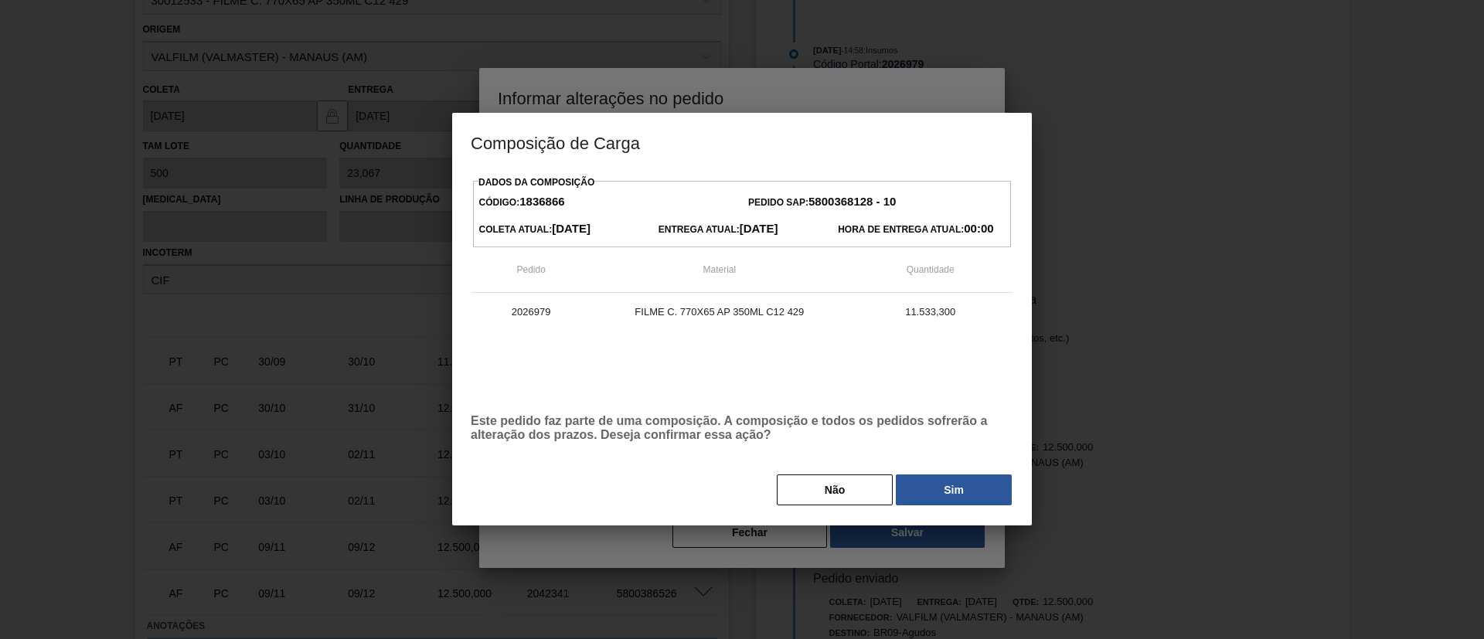
click at [927, 472] on div "Dados da Composição Código: 1836866 Pedido SAP: 5800368128 - 10 Coleta Atual: […" at bounding box center [742, 339] width 542 height 335
click at [963, 498] on button "Sim" at bounding box center [954, 489] width 116 height 31
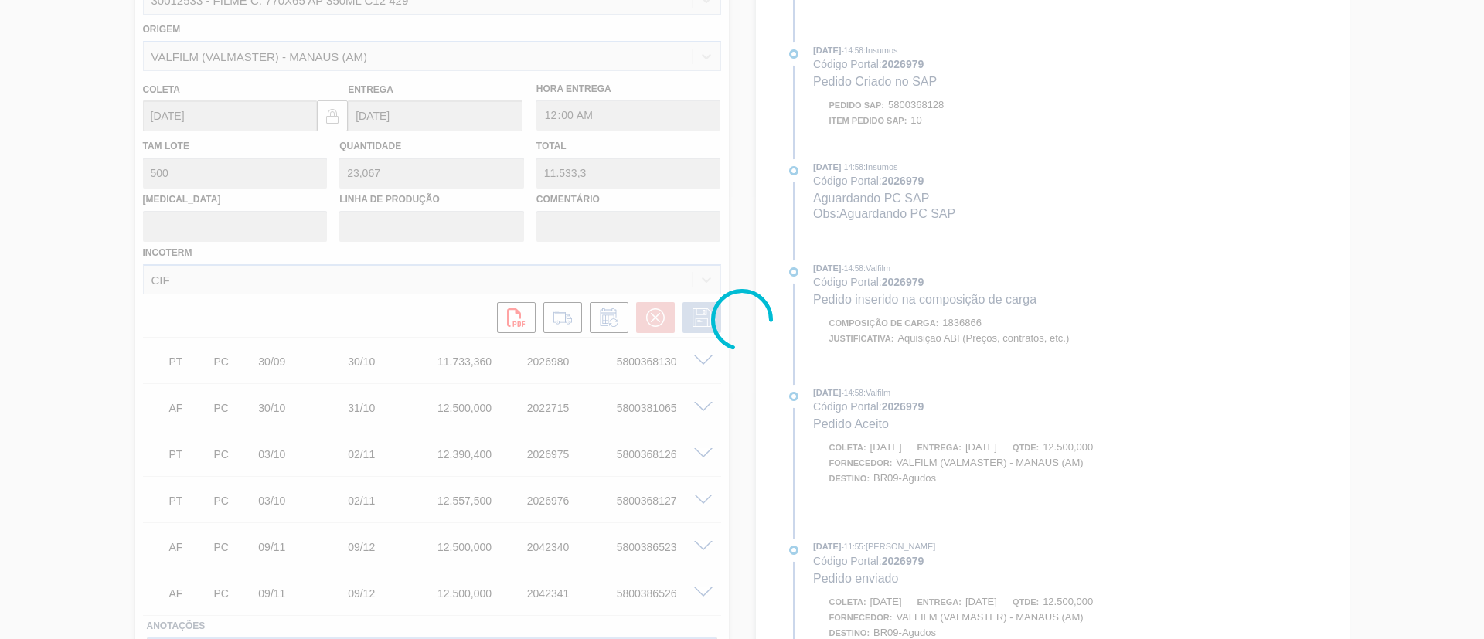
scroll to position [852, 0]
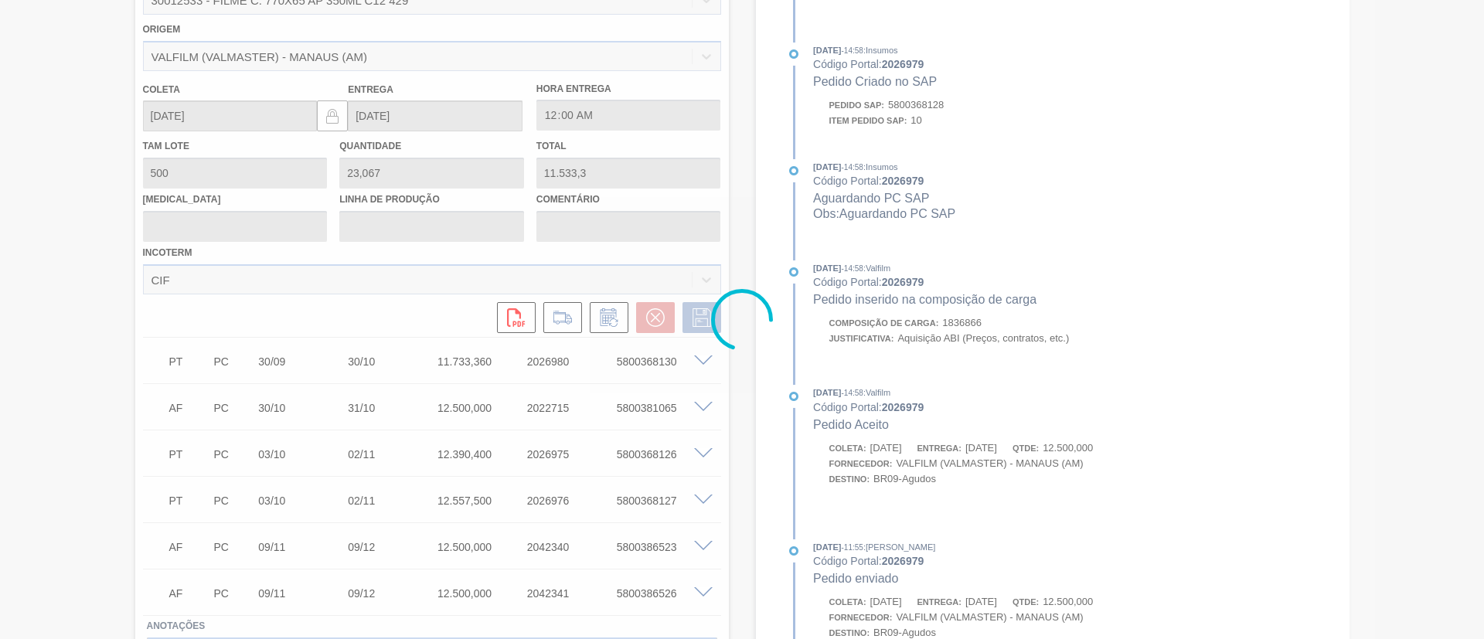
type input "Data Original"
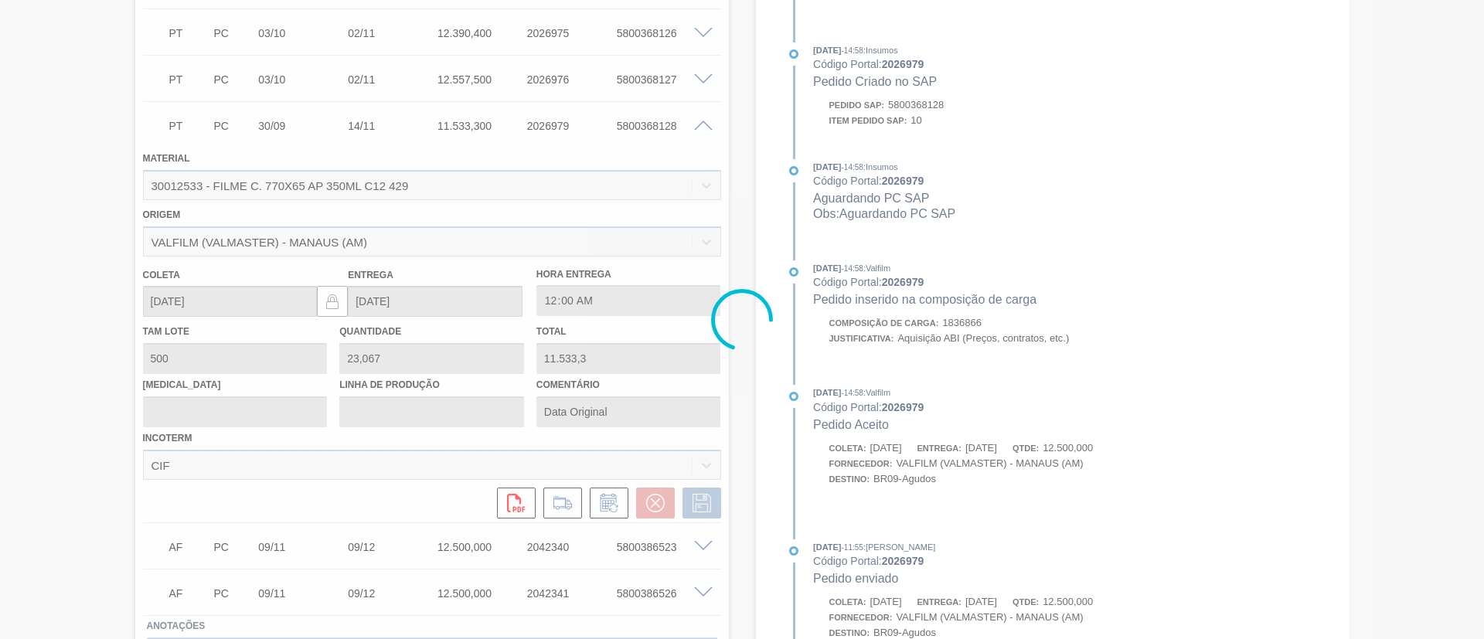
scroll to position [274, 0]
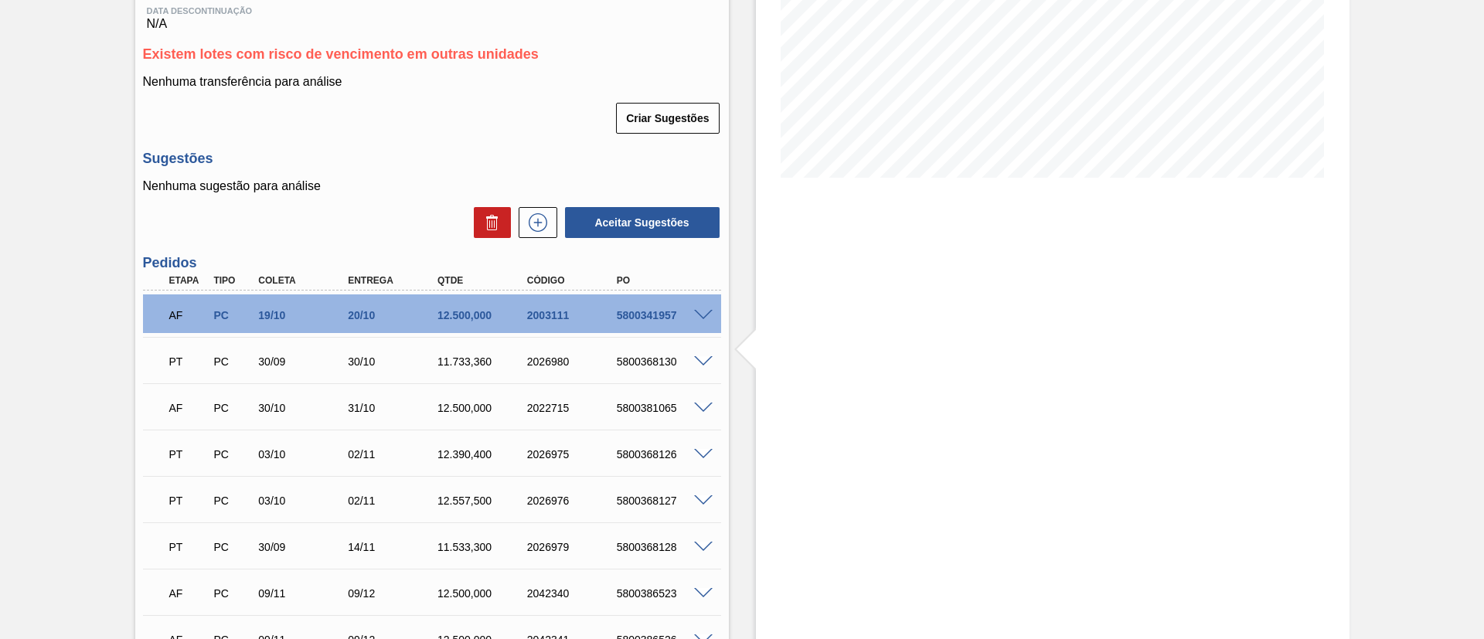
click at [708, 352] on div "PT PC 30/09 30/10 11.733,[PHONE_NUMBER] 5800368130" at bounding box center [432, 360] width 578 height 39
click at [709, 355] on div at bounding box center [705, 361] width 31 height 12
click at [709, 356] on span at bounding box center [703, 362] width 19 height 12
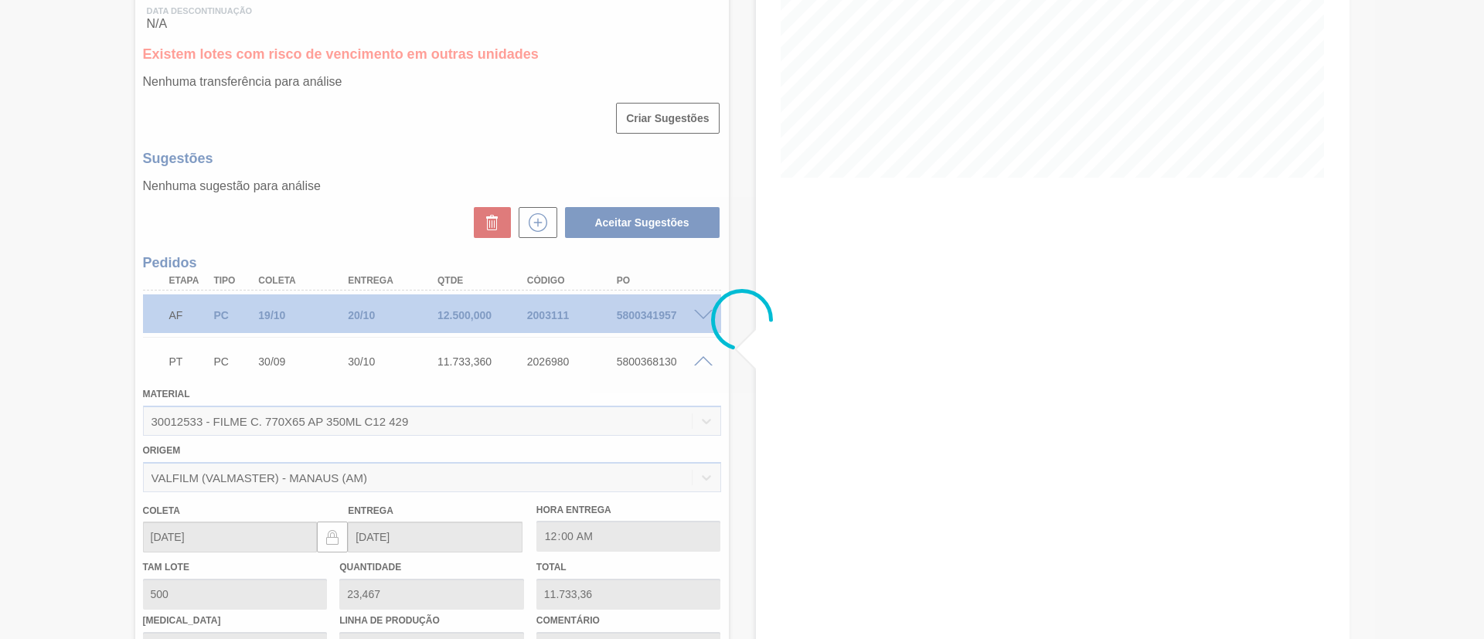
click at [607, 402] on div at bounding box center [742, 319] width 1484 height 639
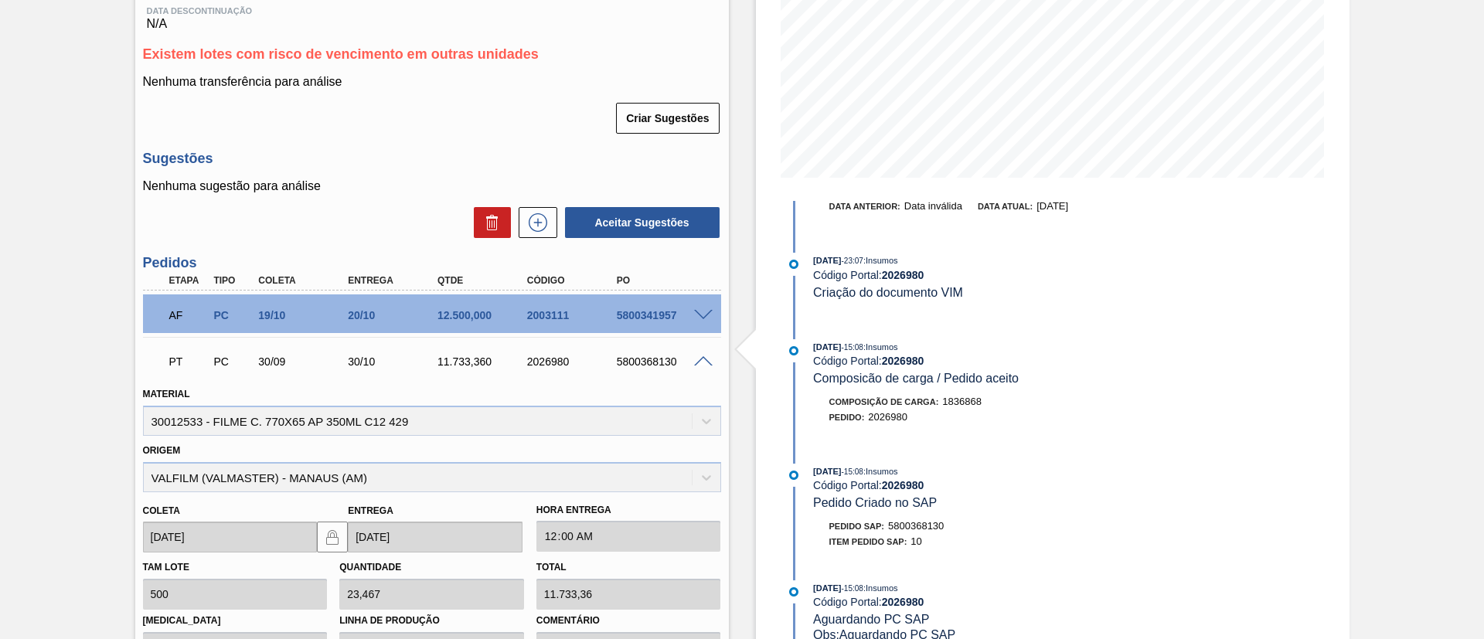
scroll to position [798, 0]
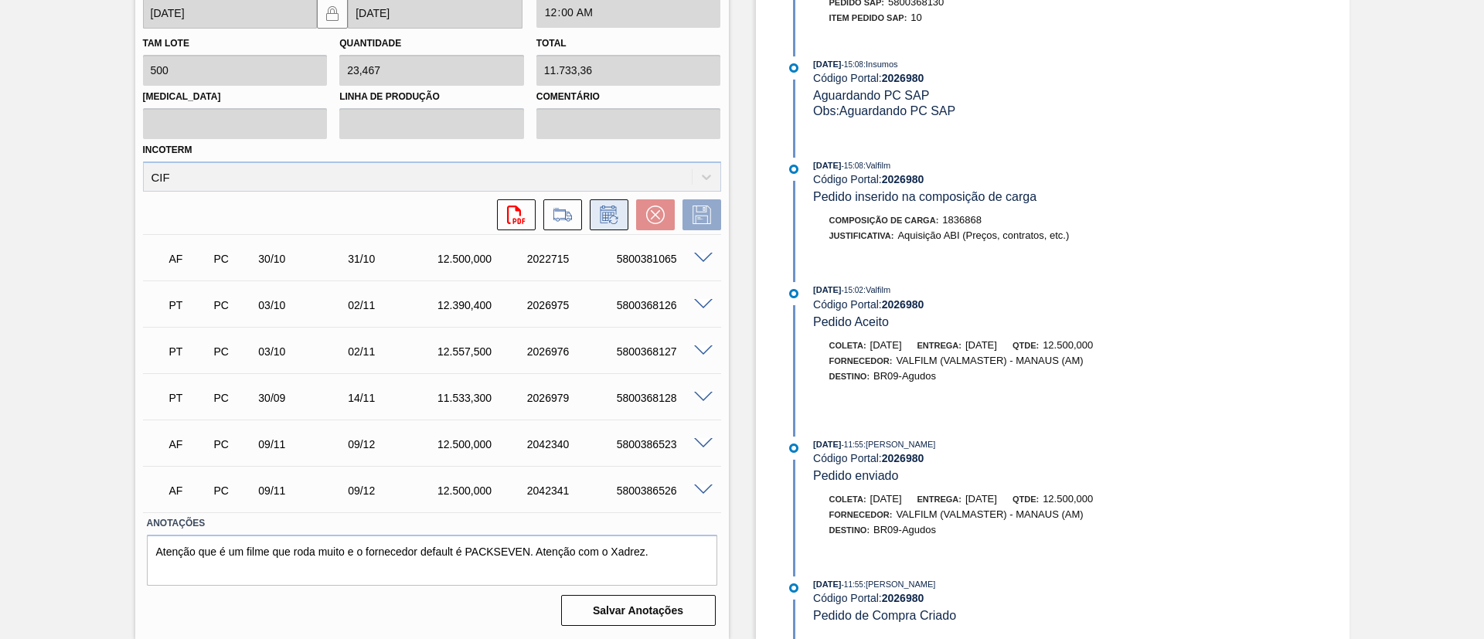
click at [620, 219] on button at bounding box center [609, 214] width 39 height 31
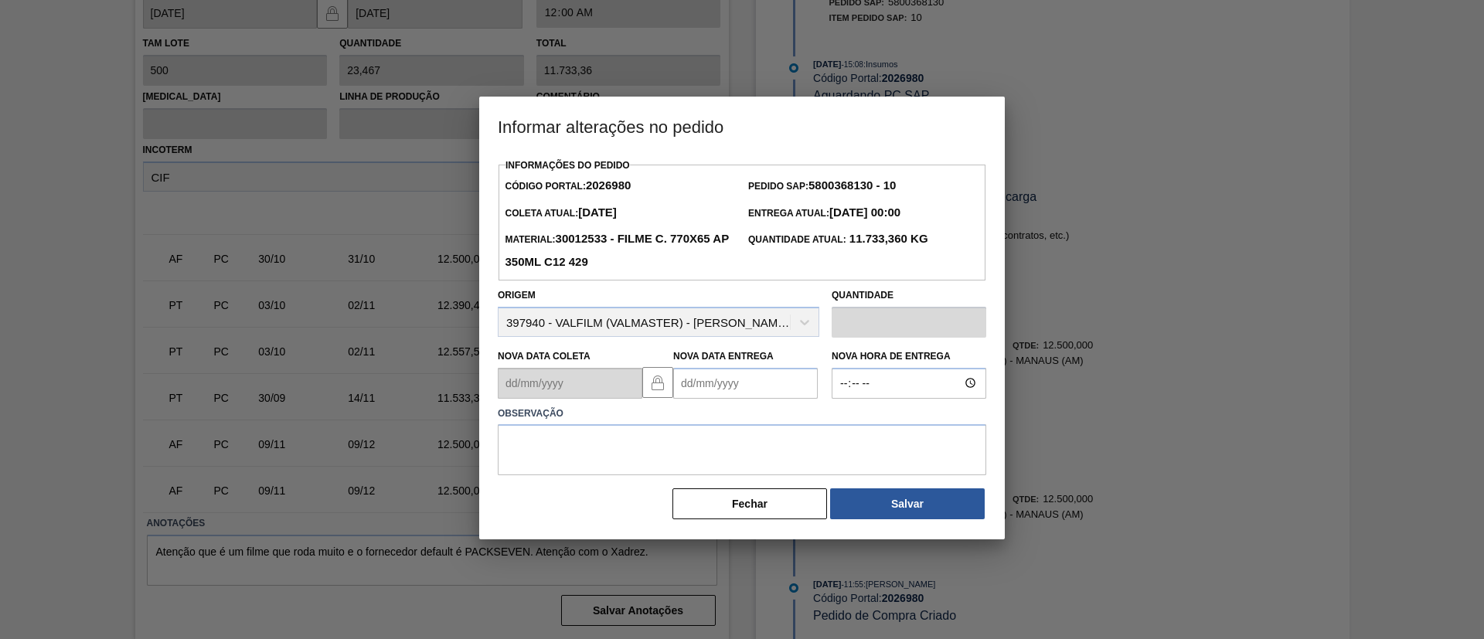
click at [752, 369] on div "Nova Data Entrega" at bounding box center [745, 371] width 145 height 53
click at [765, 391] on Entrega2026980 "Nova Data Entrega" at bounding box center [745, 383] width 145 height 31
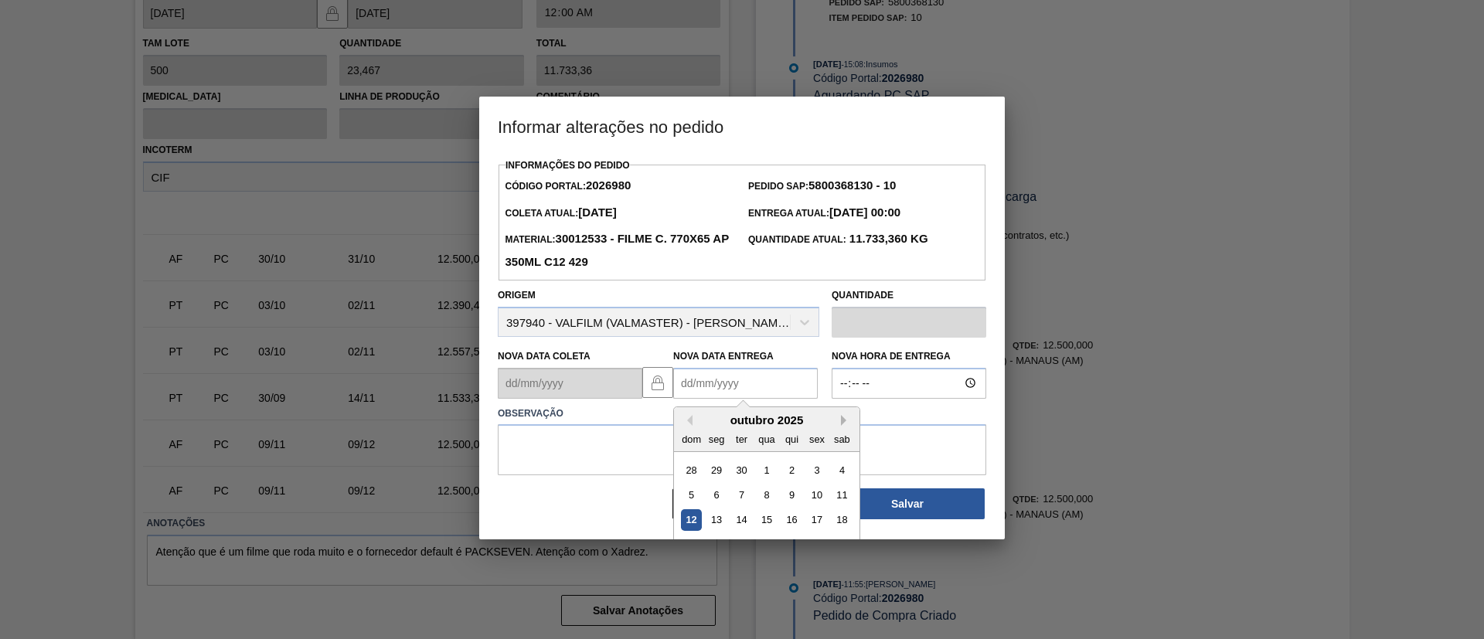
click at [841, 419] on button "Next Month" at bounding box center [846, 420] width 11 height 11
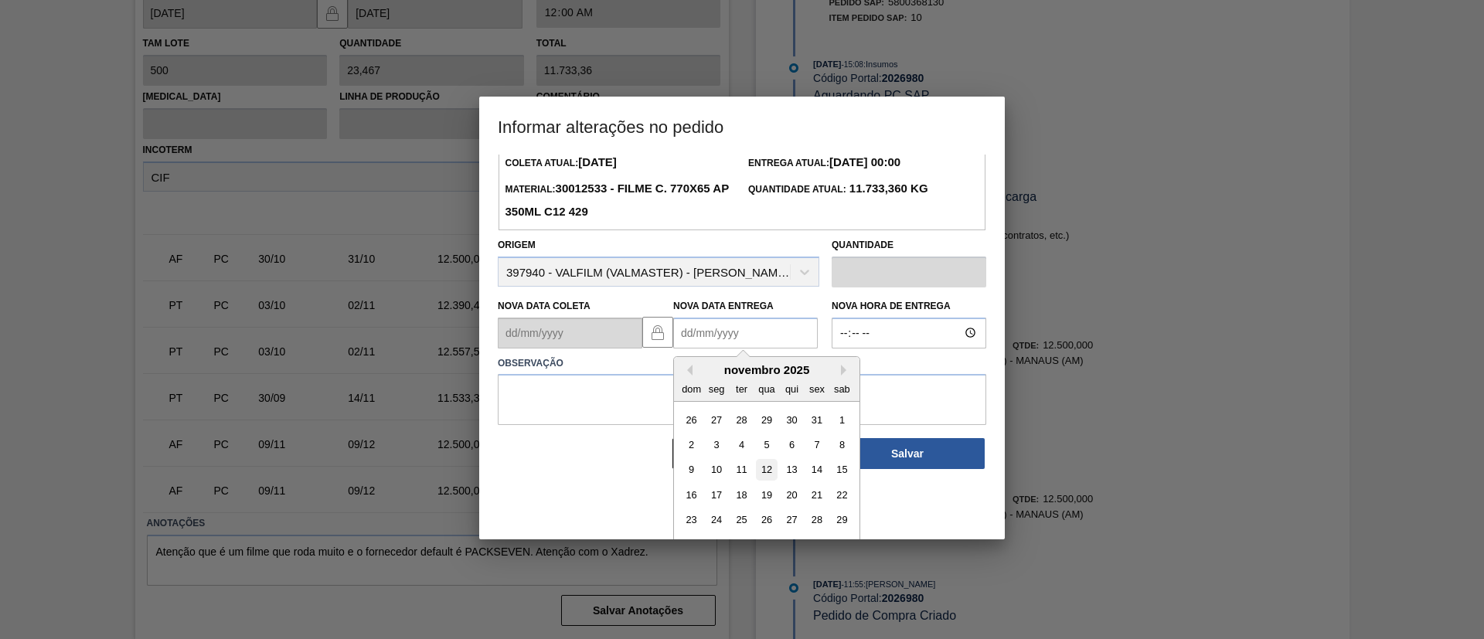
scroll to position [77, 0]
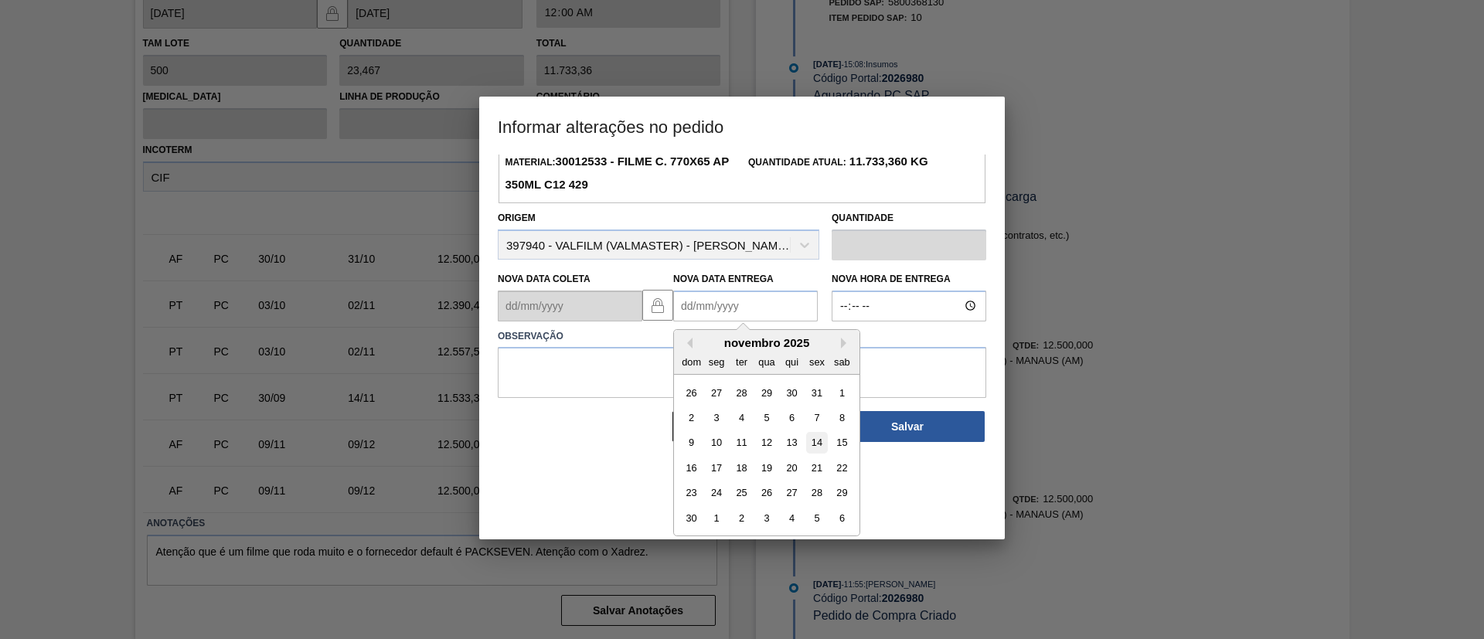
click at [813, 444] on div "14" at bounding box center [816, 442] width 21 height 21
type Entrega2026980 "[DATE]"
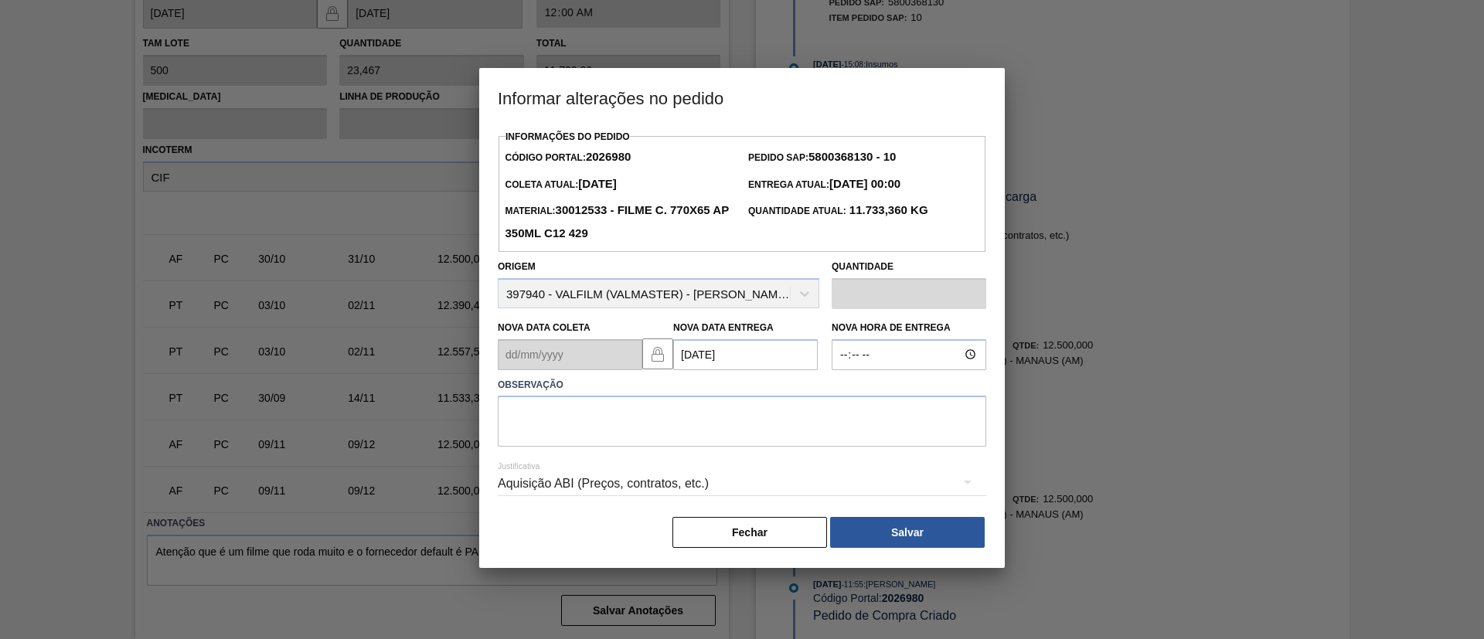
scroll to position [0, 0]
click at [808, 434] on textarea at bounding box center [742, 421] width 488 height 51
paste textarea "Data Original"
type textarea "Data Original"
click at [891, 510] on div "Aquisição ABI (Preços, contratos, etc.)" at bounding box center [742, 485] width 488 height 56
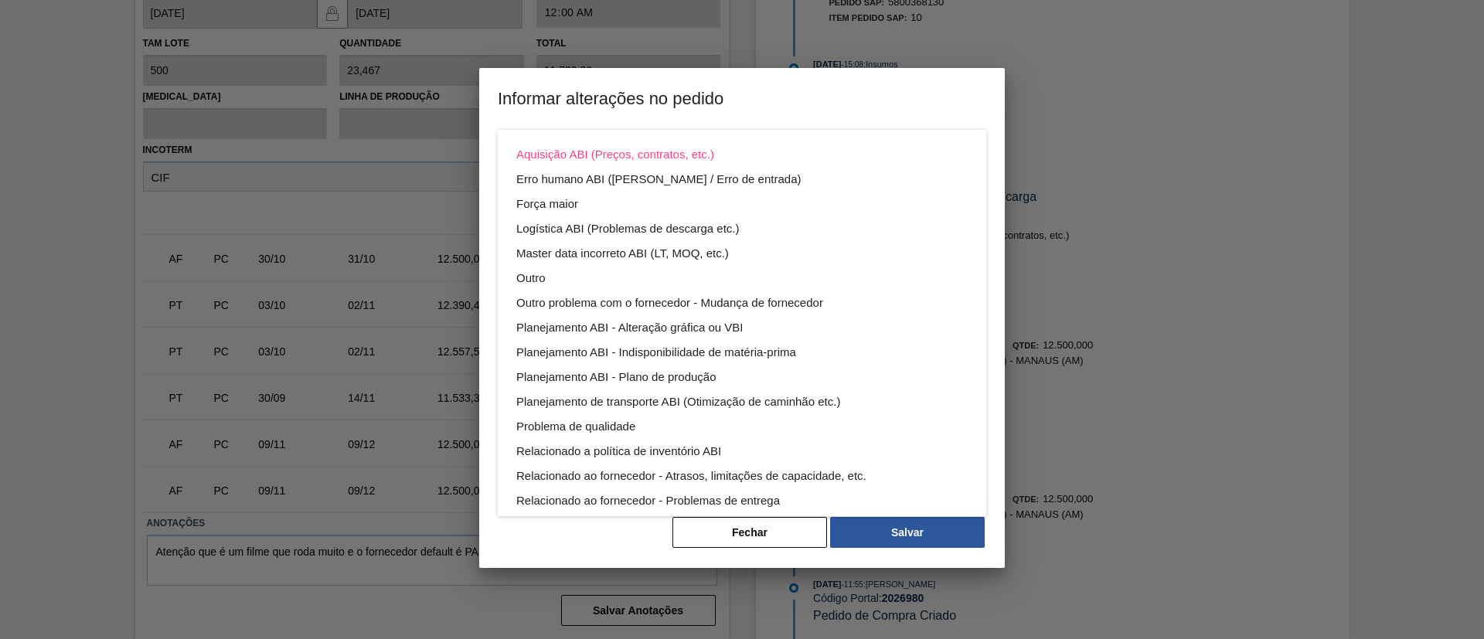
click at [909, 533] on div "Aquisição ABI (Preços, contratos, etc.) Erro humano ABI (Cálculo / Erro de entr…" at bounding box center [742, 319] width 1484 height 639
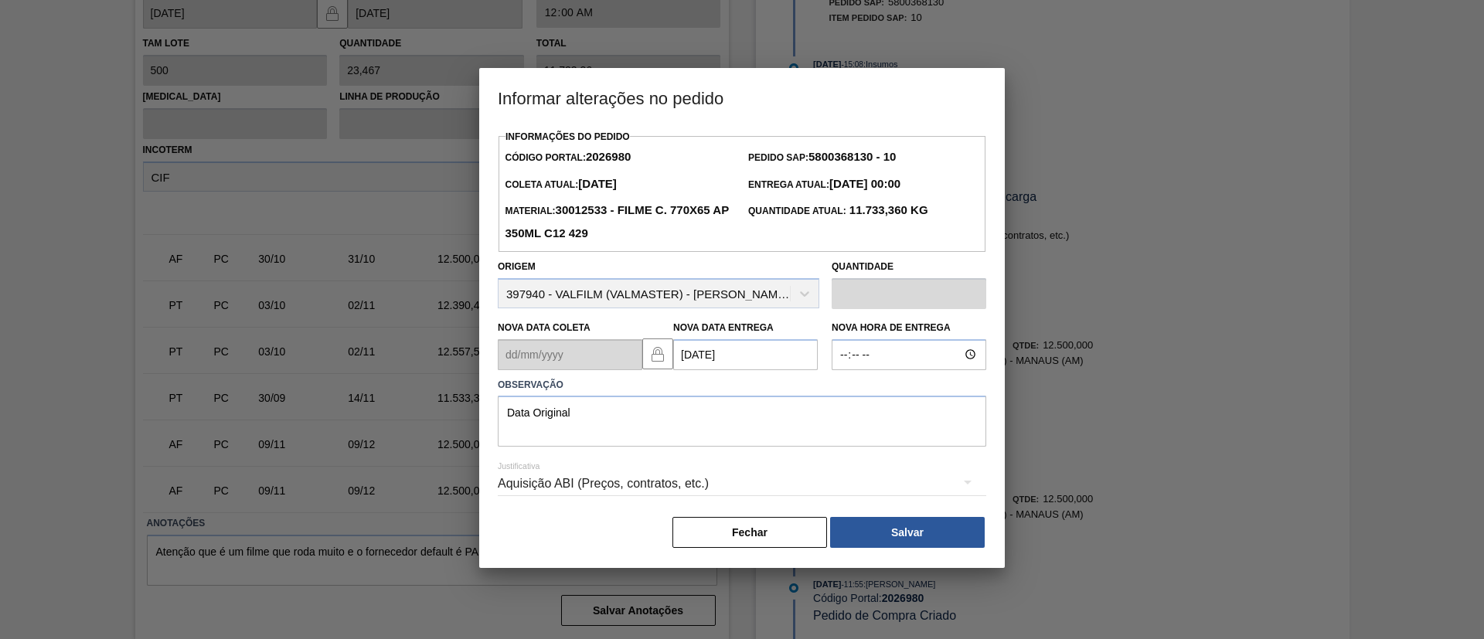
click at [918, 548] on div "Aquisição ABI (Preços, contratos, etc.) Erro humano ABI (Cálculo / Erro de entr…" at bounding box center [742, 319] width 1484 height 639
click at [910, 516] on div "Informações do Pedido Código Portal: 2026980 Pedido SAP: 5800368130 - 10 Coleta…" at bounding box center [742, 337] width 488 height 423
click at [920, 534] on button "Salvar" at bounding box center [907, 532] width 155 height 31
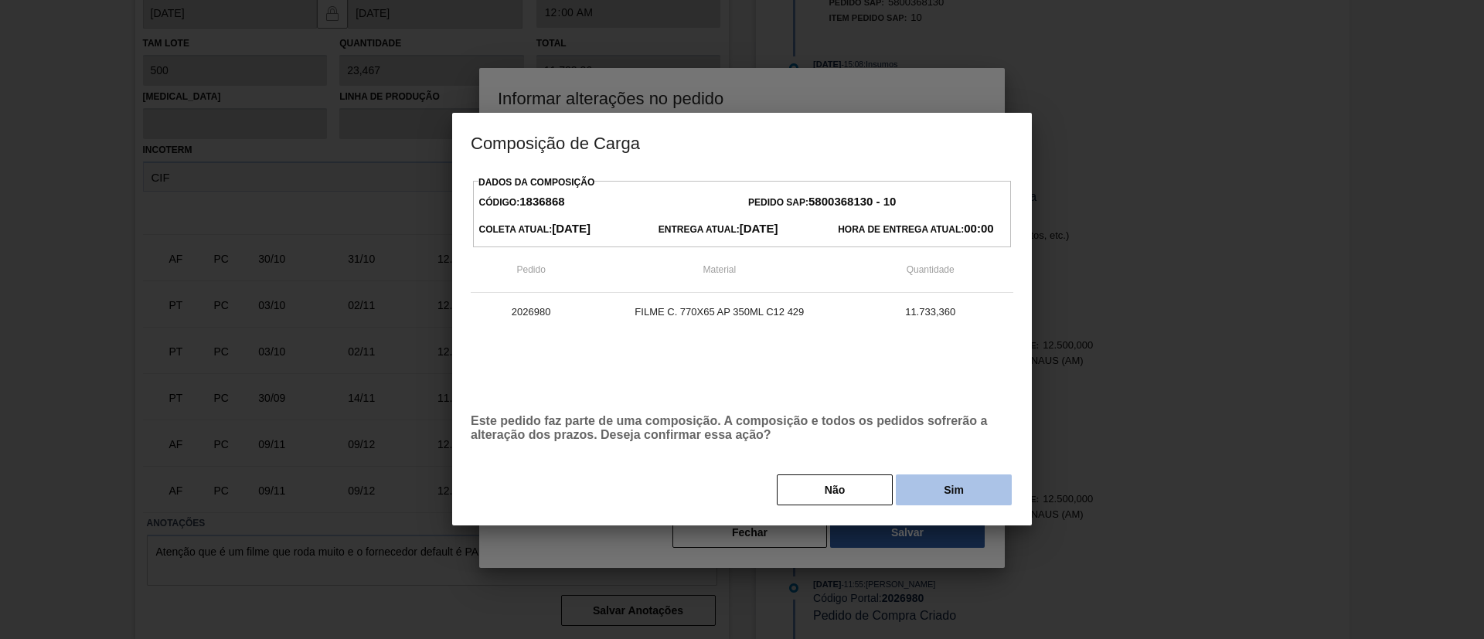
click at [934, 488] on button "Sim" at bounding box center [954, 489] width 116 height 31
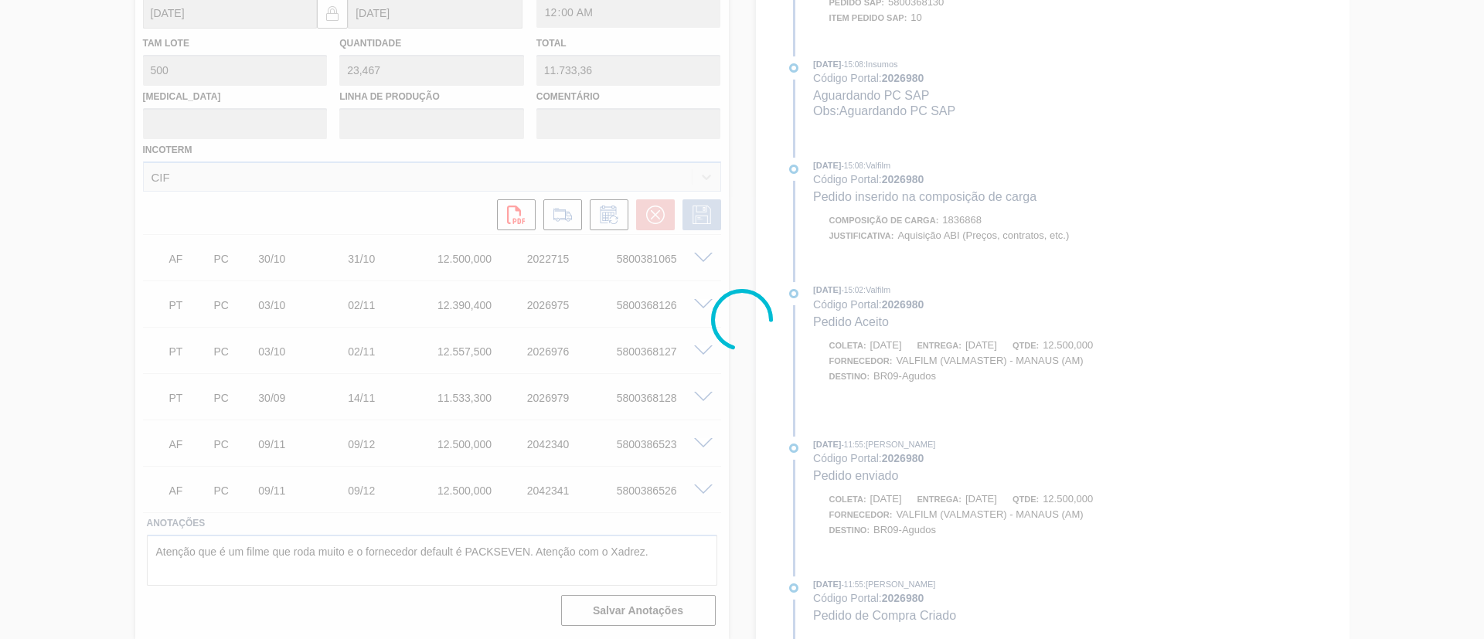
scroll to position [438, 0]
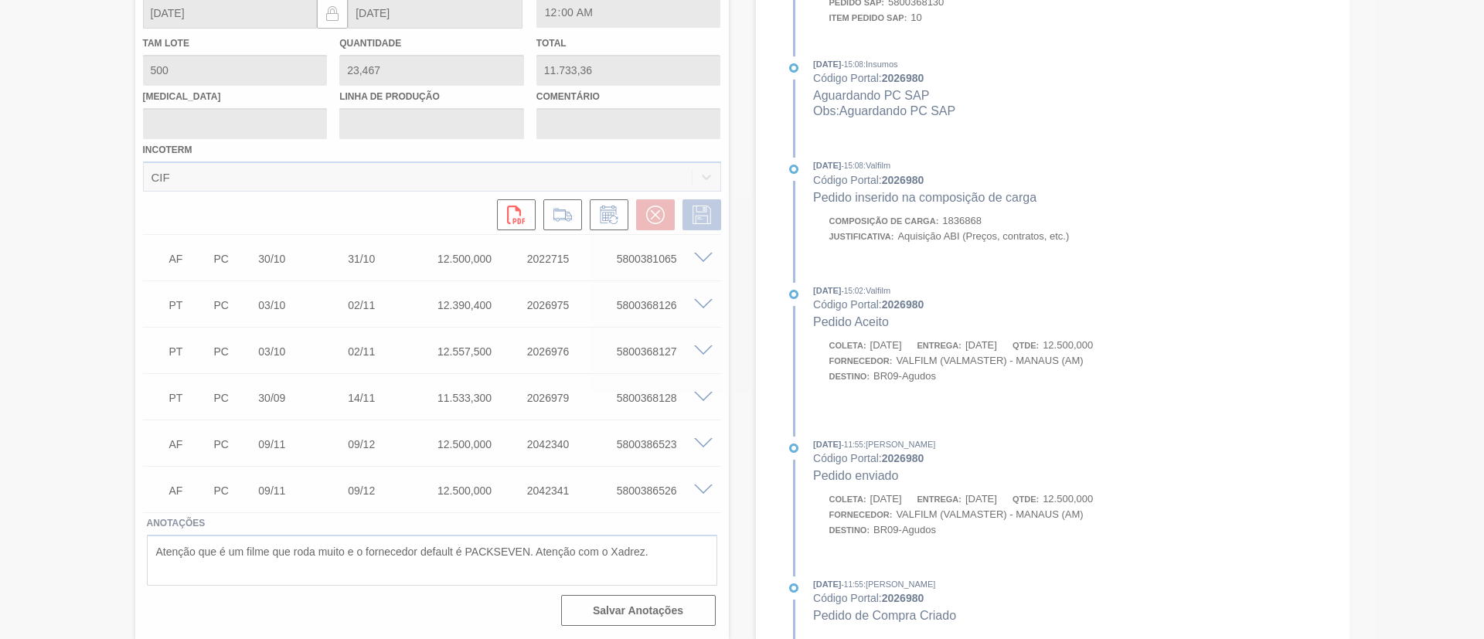
type input "Data Original"
type input "14/11/2025"
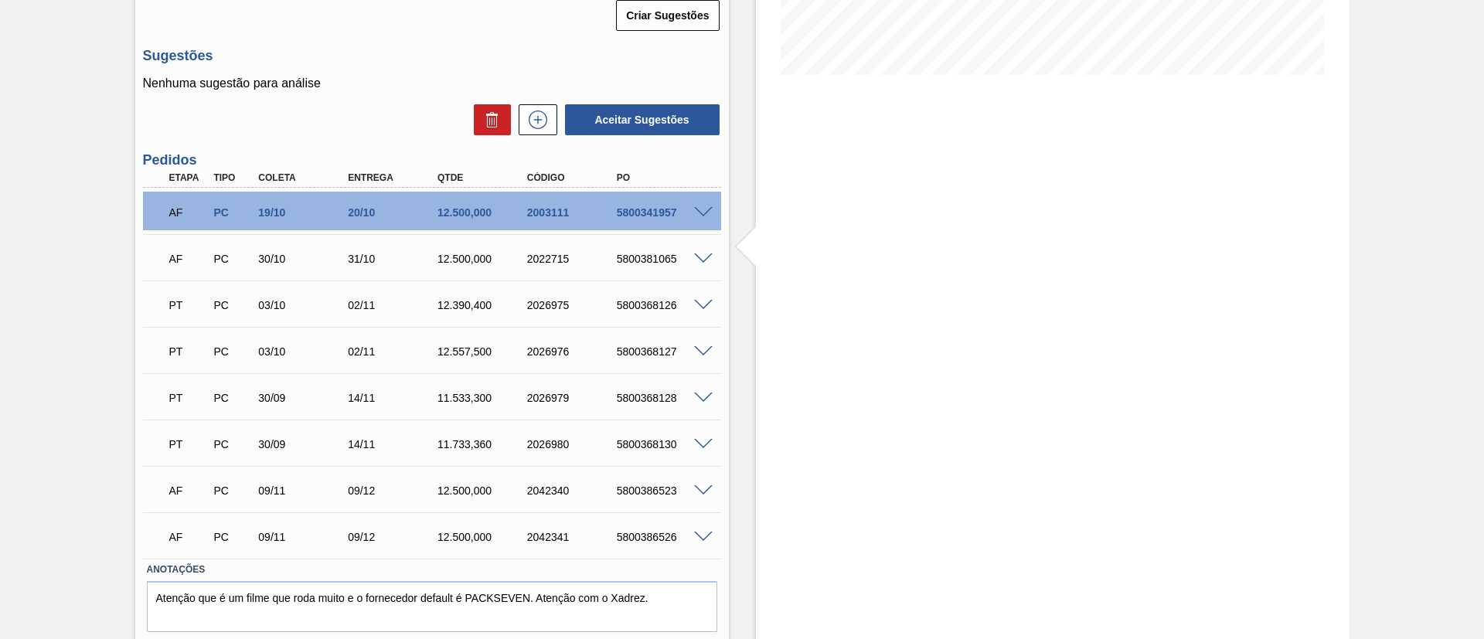
click at [704, 305] on span at bounding box center [703, 306] width 19 height 12
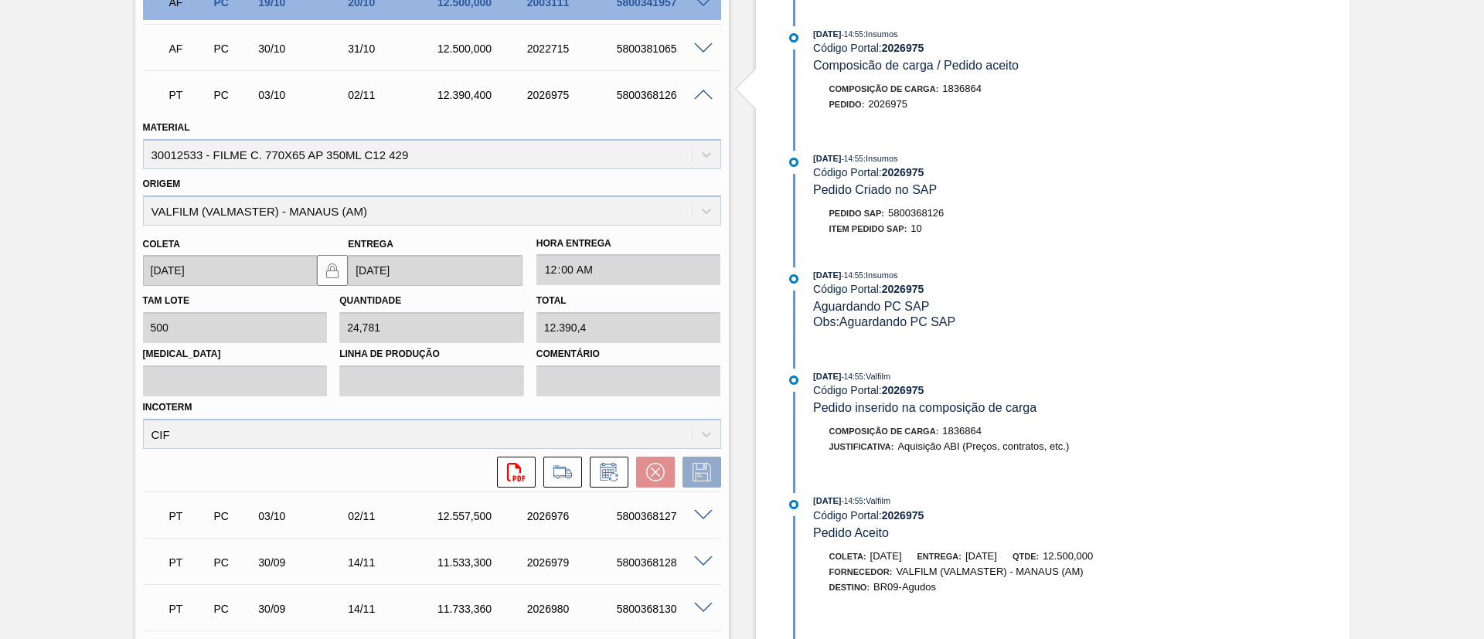
scroll to position [798, 0]
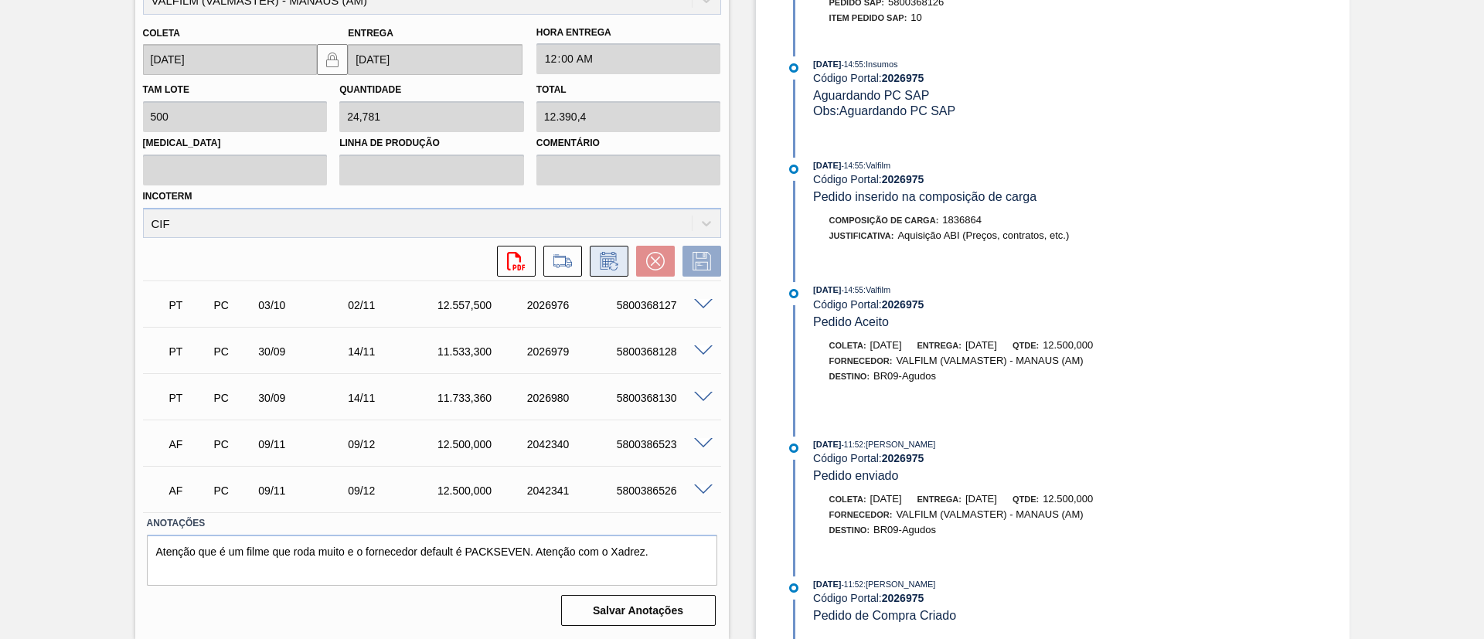
click at [610, 257] on icon at bounding box center [609, 261] width 25 height 19
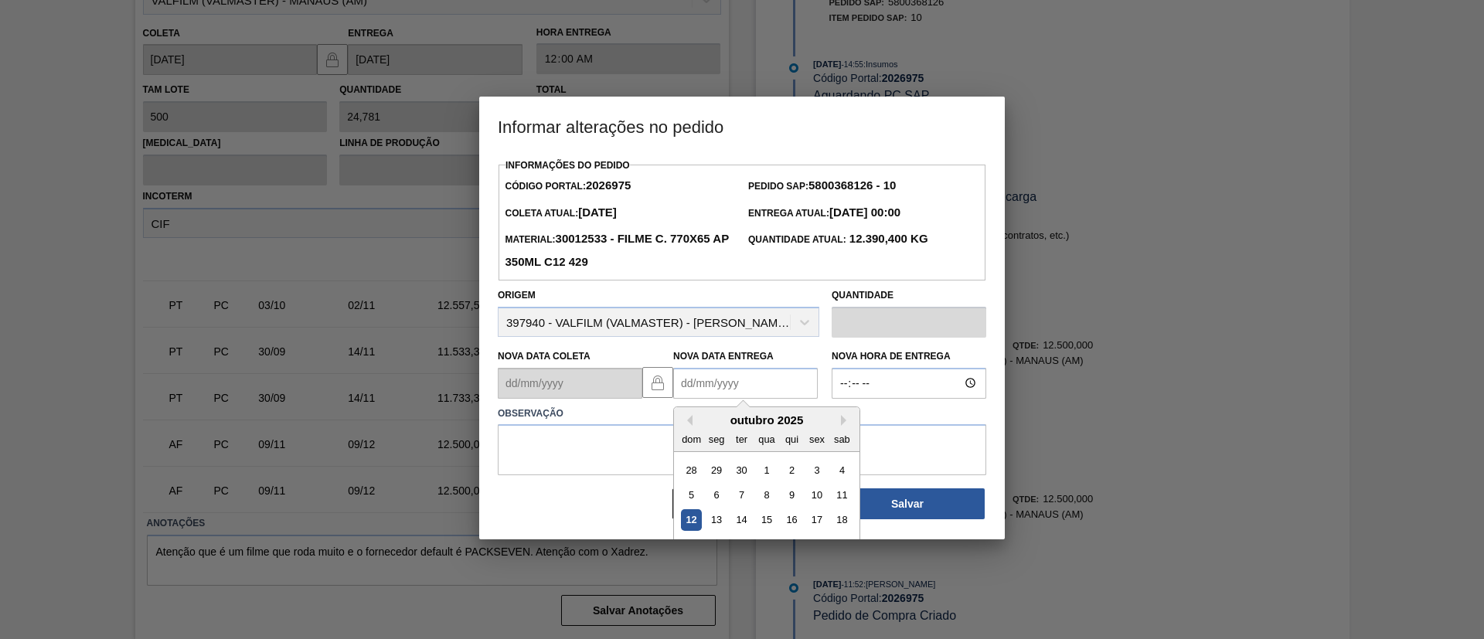
click at [803, 376] on Entrega2026975 "Nova Data Entrega" at bounding box center [745, 383] width 145 height 31
click at [841, 419] on button "Next Month" at bounding box center [846, 420] width 11 height 11
click at [848, 426] on button "Next Month" at bounding box center [846, 420] width 11 height 11
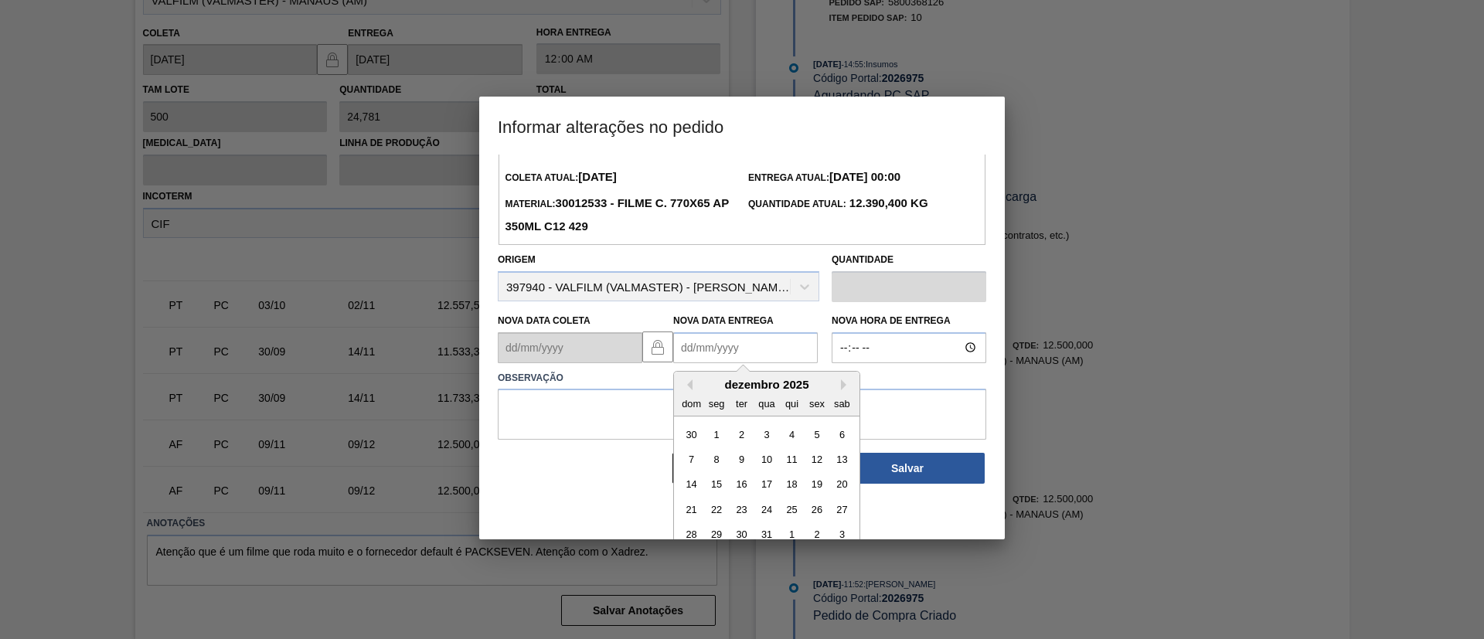
scroll to position [52, 0]
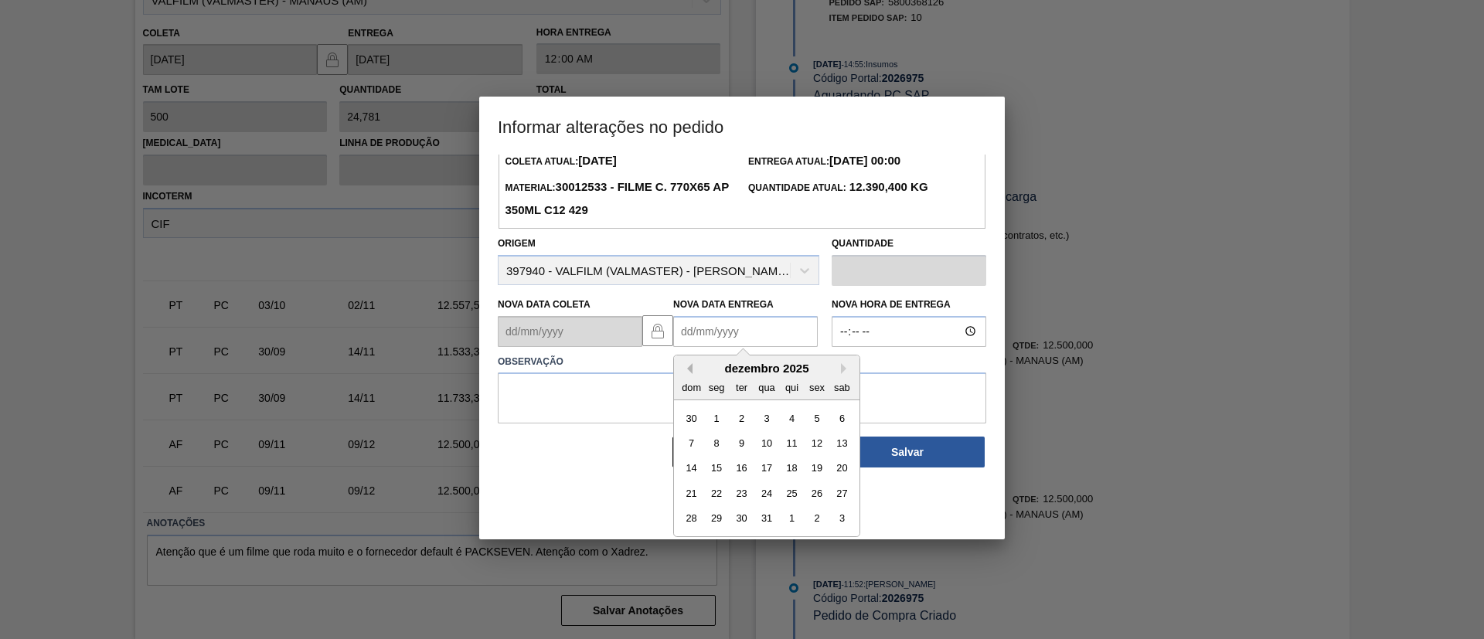
click at [685, 369] on button "Previous Month" at bounding box center [687, 368] width 11 height 11
click at [837, 446] on div "8" at bounding box center [842, 443] width 21 height 21
type Entrega2026975 "[DATE]"
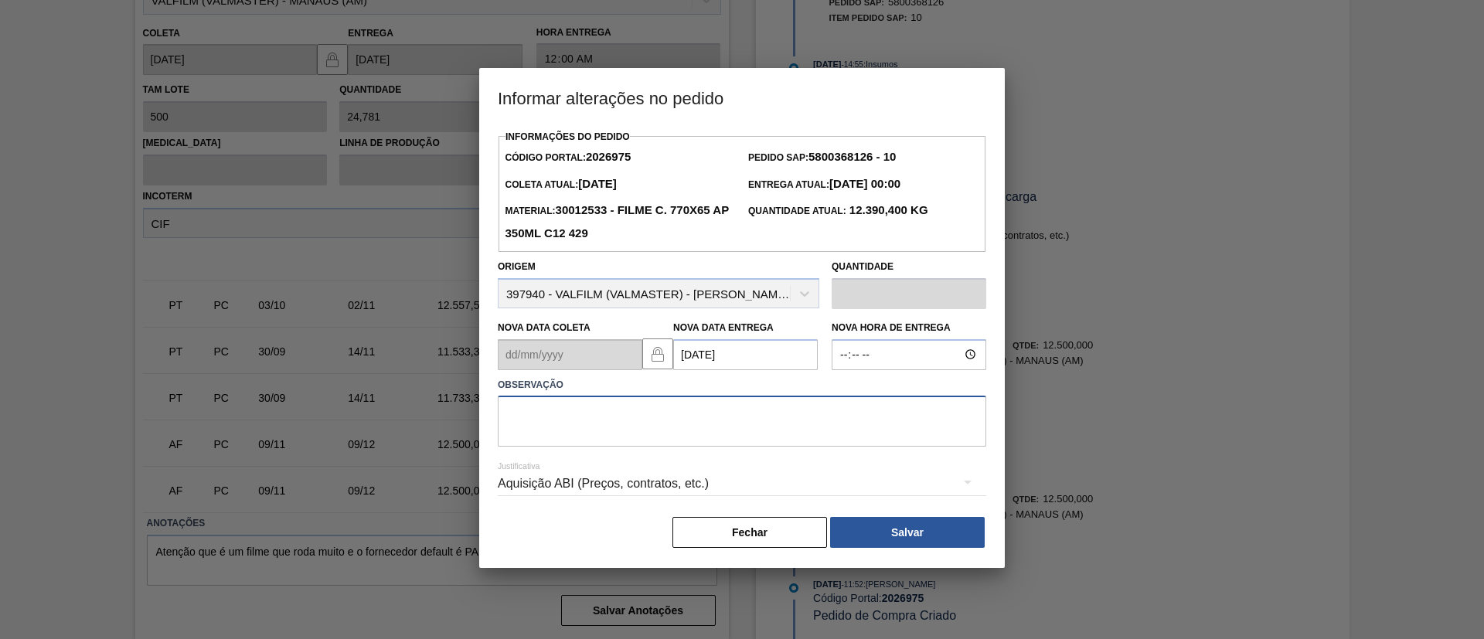
click at [801, 417] on textarea at bounding box center [742, 421] width 488 height 51
paste textarea "Data Original"
type textarea "Data Original"
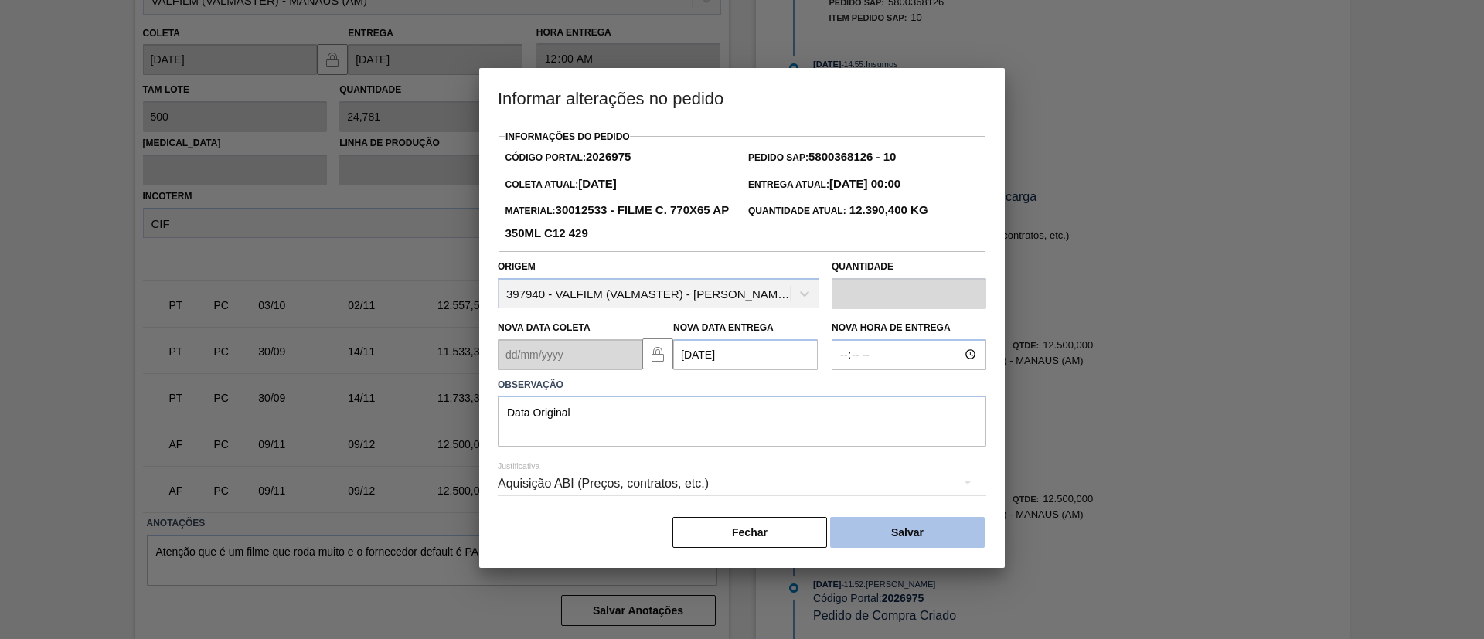
click at [883, 541] on button "Salvar" at bounding box center [907, 532] width 155 height 31
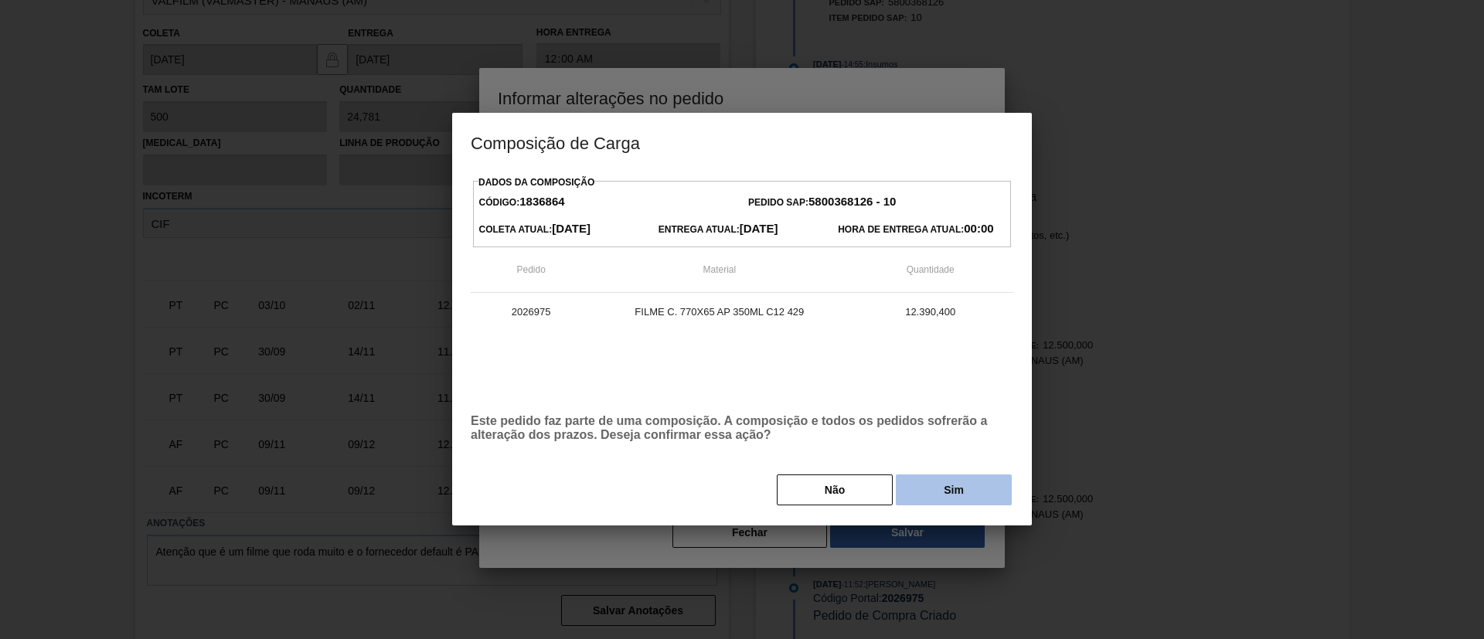
click at [930, 500] on button "Sim" at bounding box center [954, 489] width 116 height 31
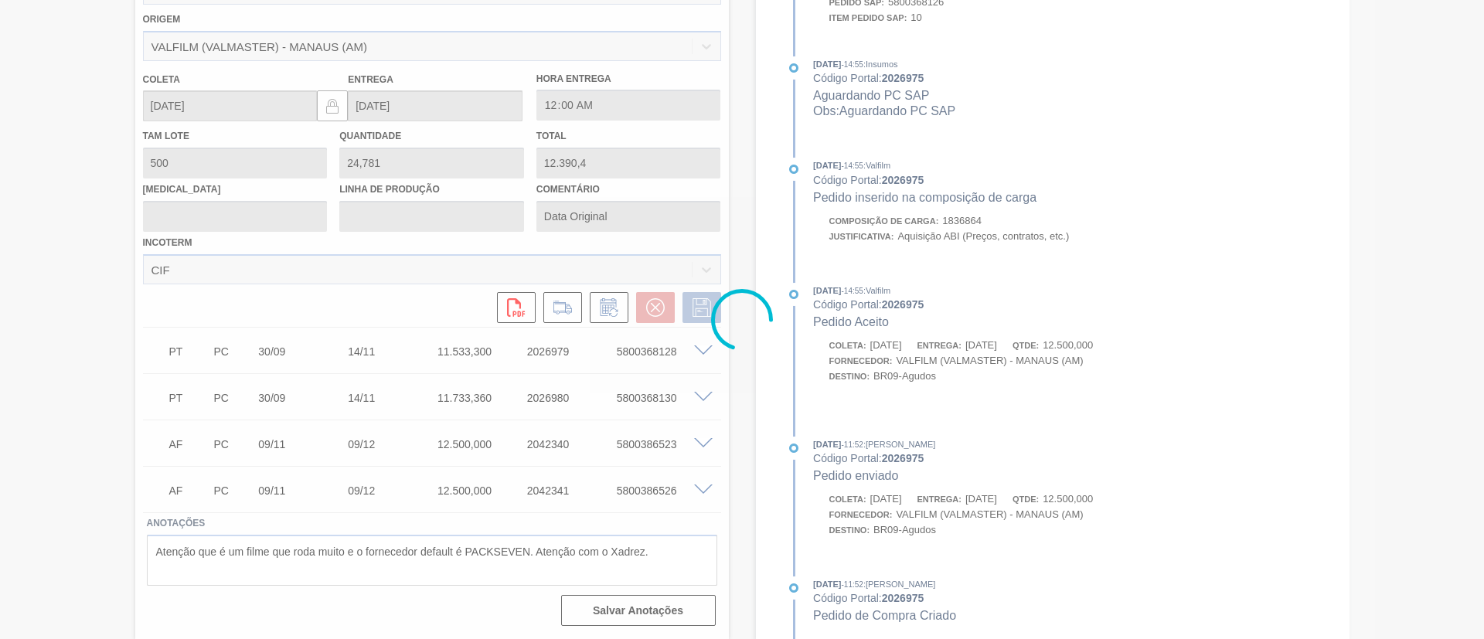
scroll to position [377, 0]
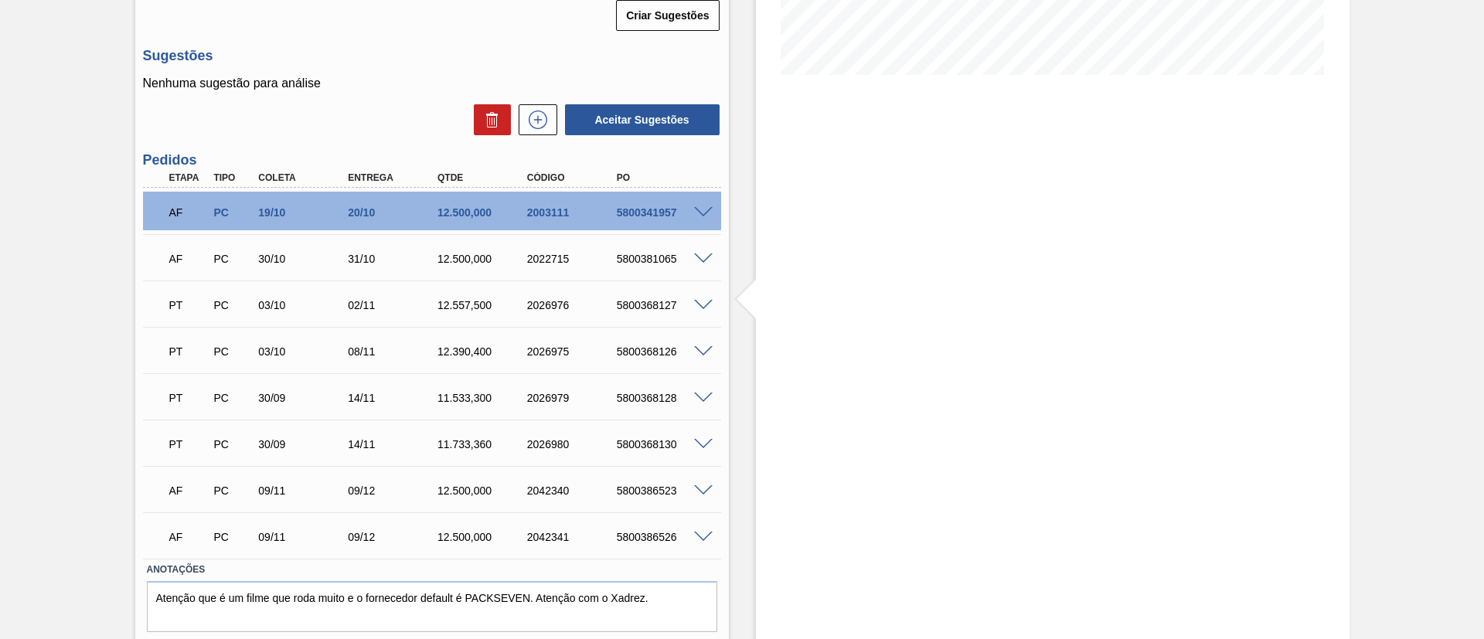
click at [697, 301] on span at bounding box center [703, 306] width 19 height 12
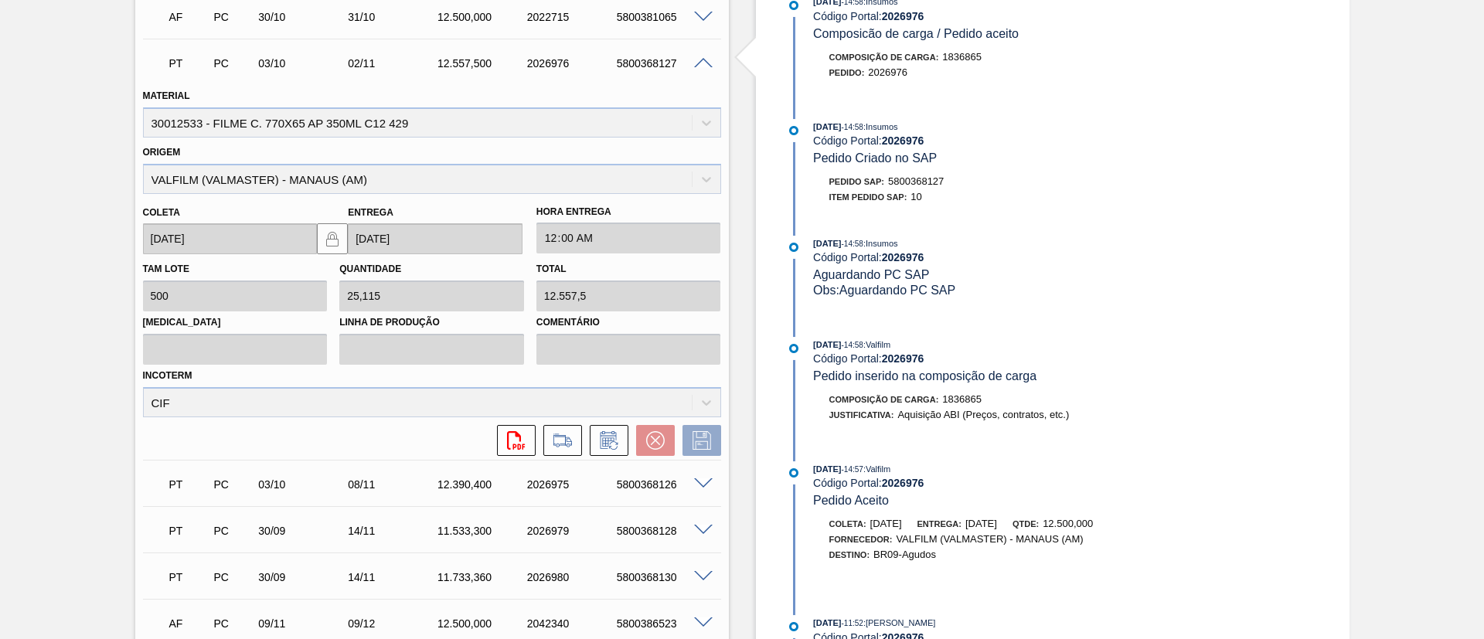
scroll to position [798, 0]
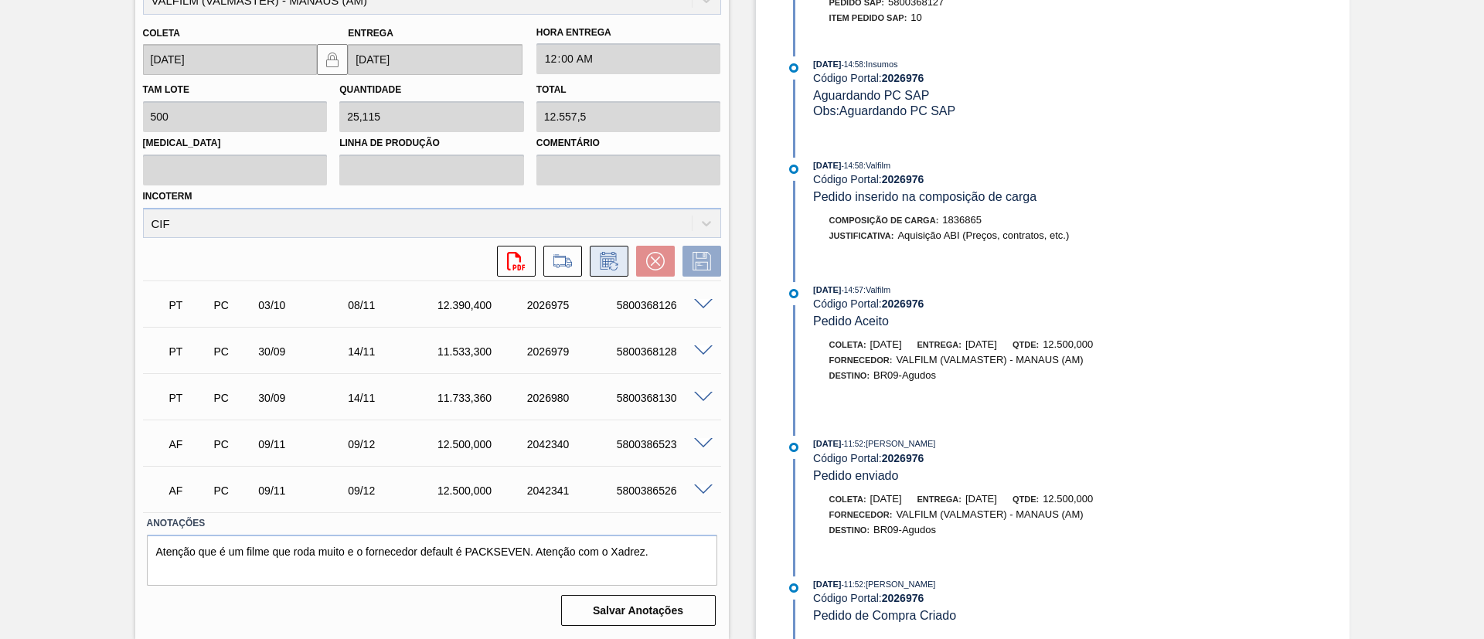
click at [609, 269] on icon at bounding box center [609, 261] width 25 height 19
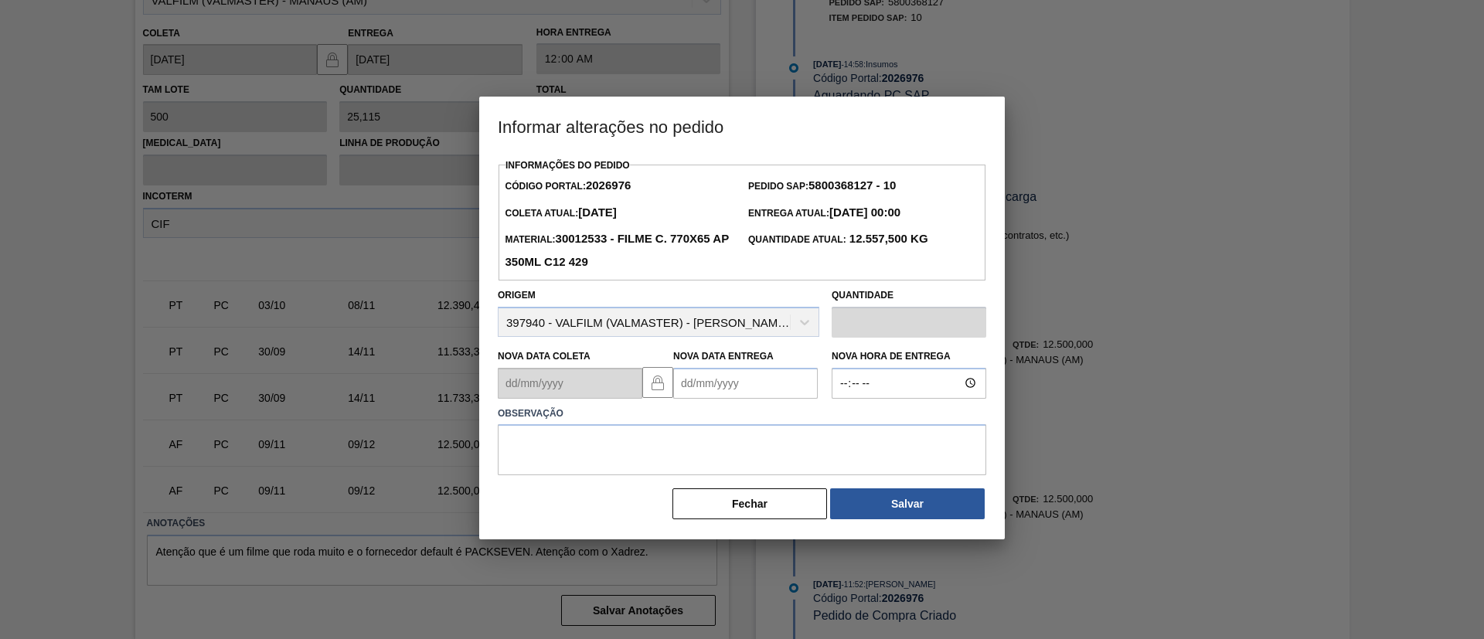
click at [753, 376] on Entrega2026976 "Nova Data Entrega" at bounding box center [745, 383] width 145 height 31
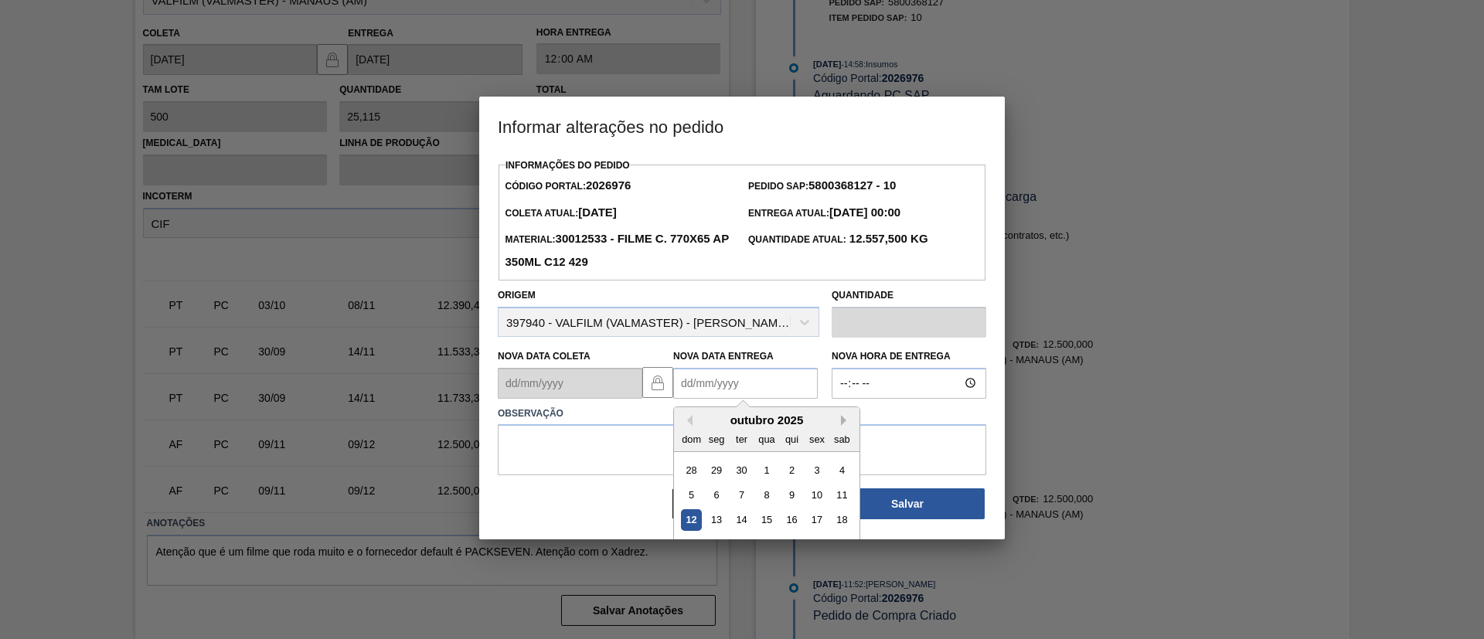
click at [843, 424] on button "Next Month" at bounding box center [846, 420] width 11 height 11
click at [846, 494] on div "8" at bounding box center [842, 495] width 21 height 21
type Entrega2026976 "[DATE]"
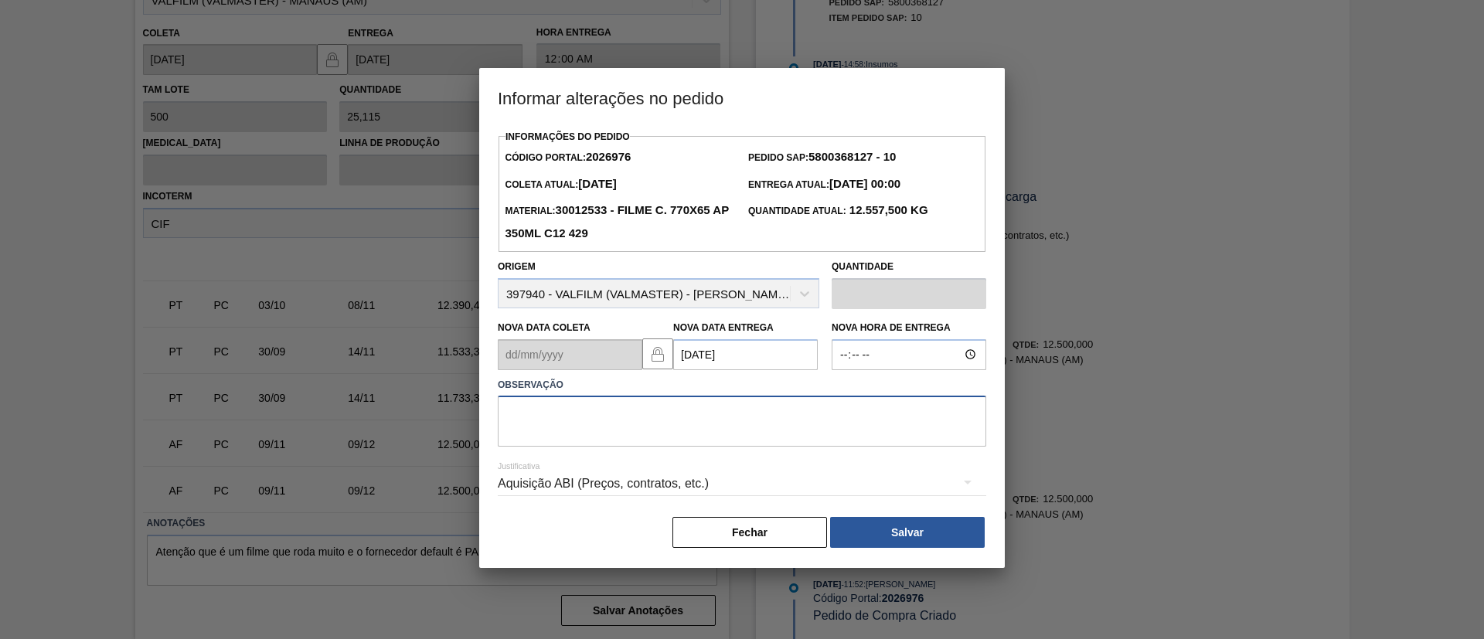
click at [810, 420] on textarea at bounding box center [742, 421] width 488 height 51
paste textarea "Data Original"
type textarea "Data Original"
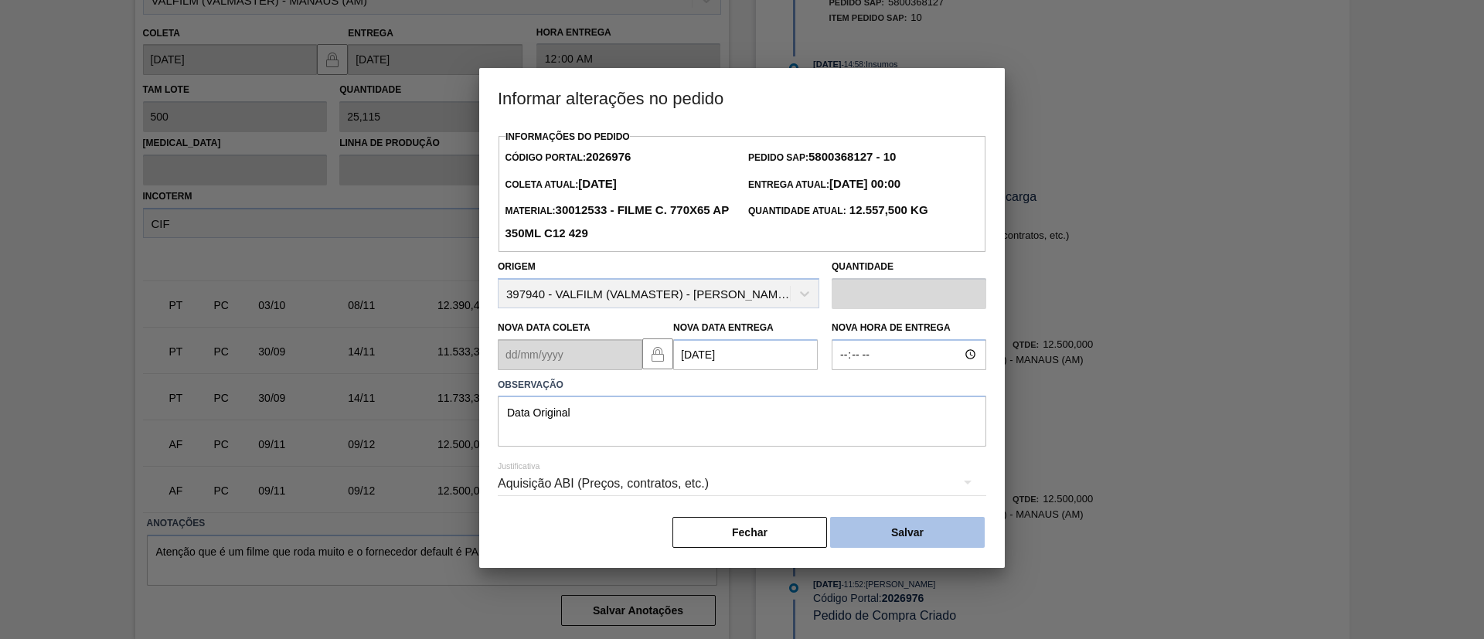
click at [927, 545] on button "Salvar" at bounding box center [907, 532] width 155 height 31
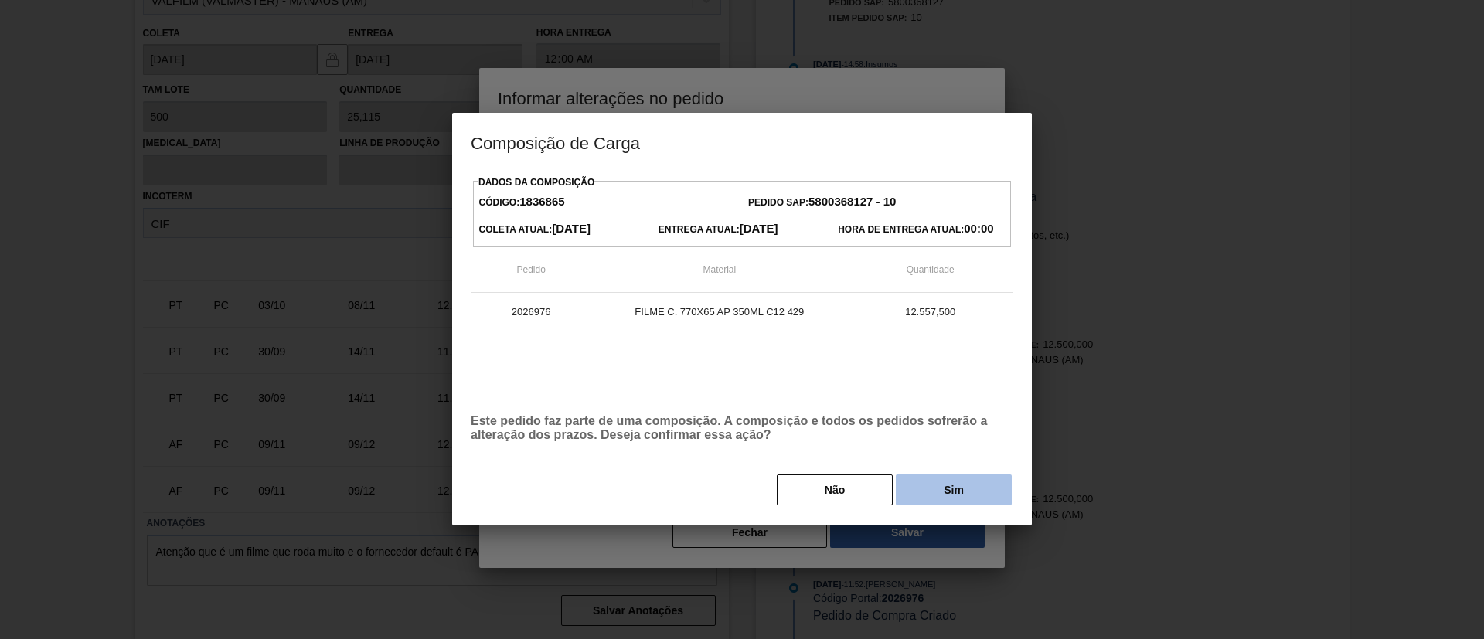
click at [937, 504] on button "Sim" at bounding box center [954, 489] width 116 height 31
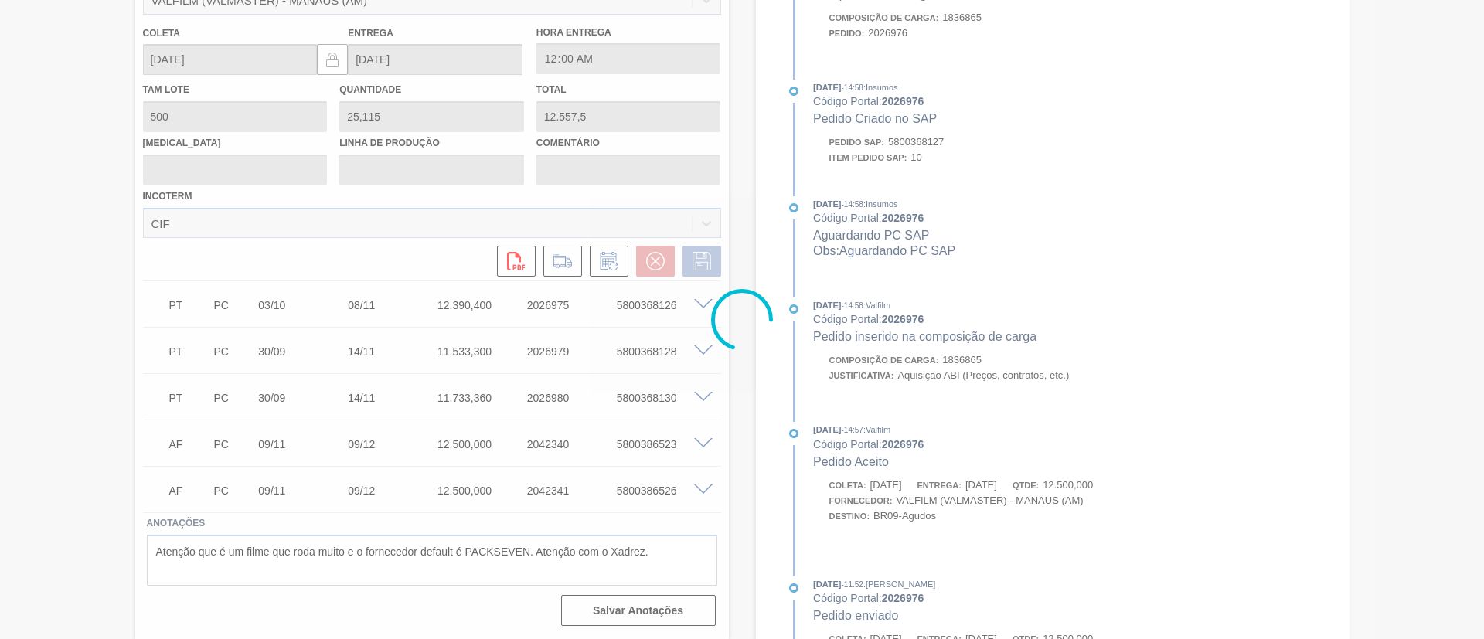
scroll to position [852, 0]
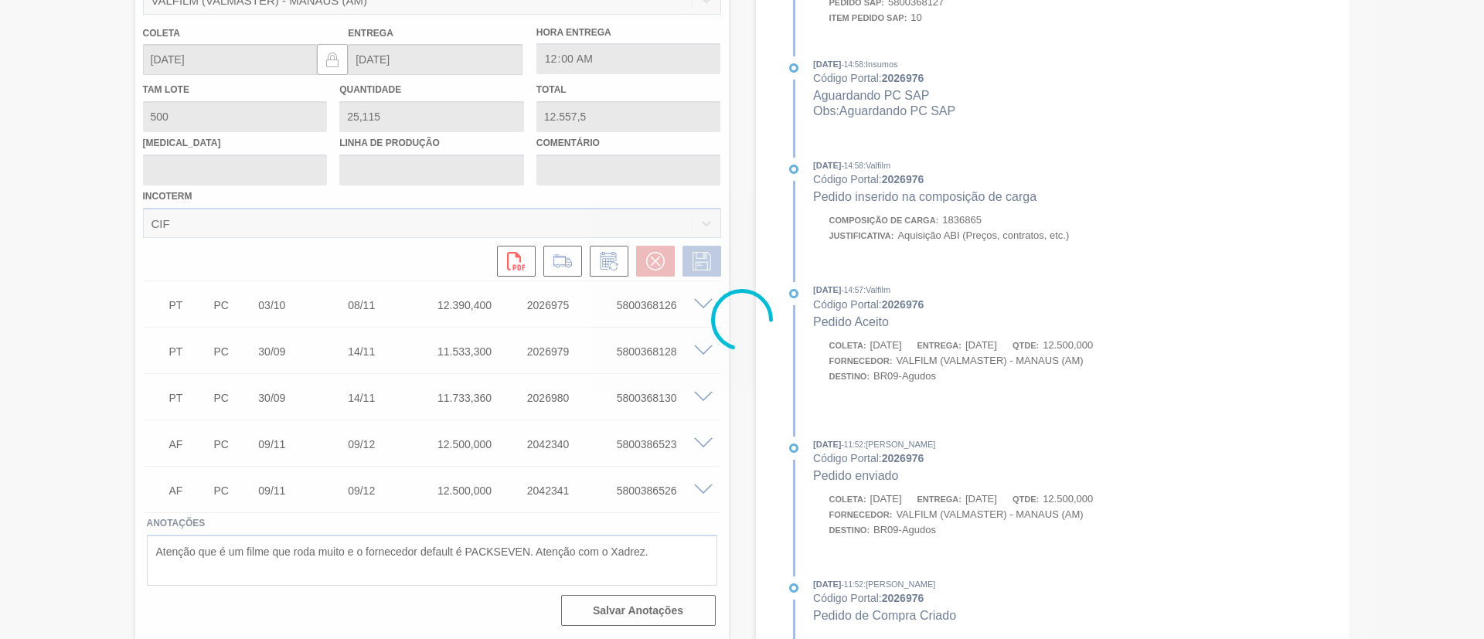
type input "Data Original"
type input "[DATE]"
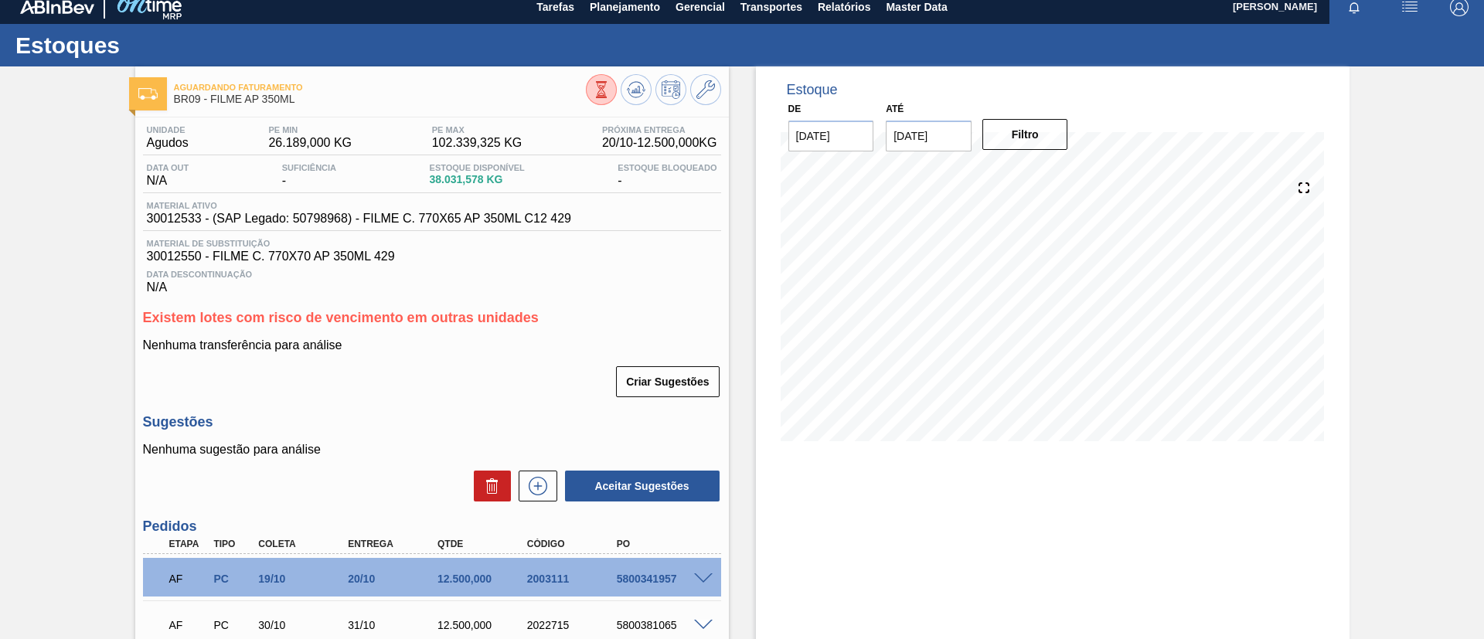
scroll to position [0, 0]
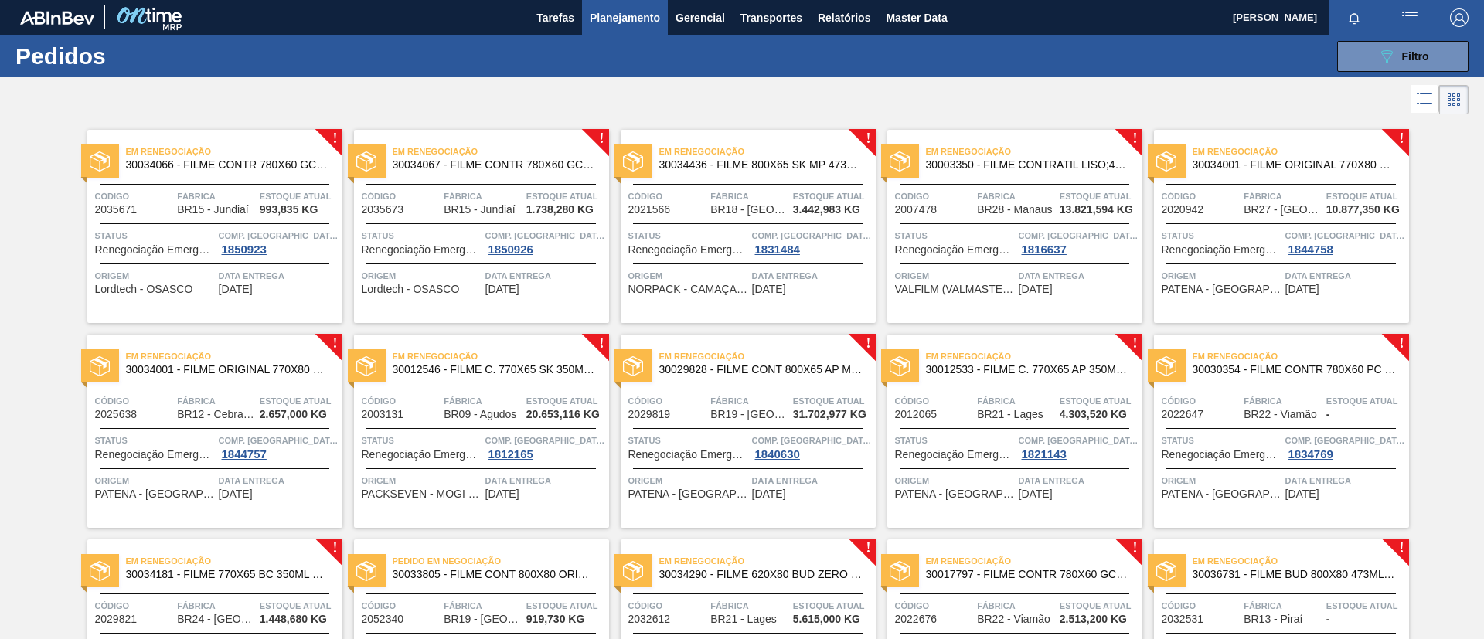
drag, startPoint x: 1077, startPoint y: 169, endPoint x: 1090, endPoint y: 222, distance: 54.2
click at [1077, 169] on span "30003350 - FILME CONTRATIL LISO;430 MM;60 MICRA;;;" at bounding box center [1028, 165] width 204 height 12
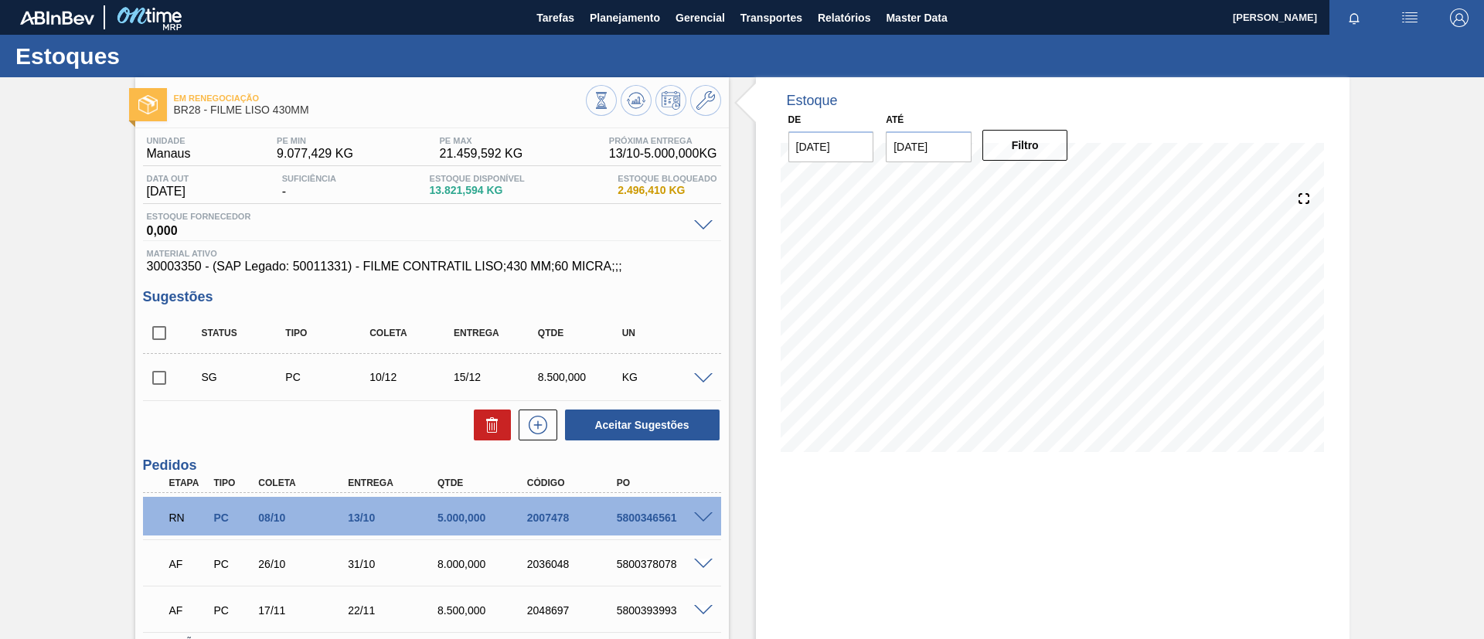
click at [694, 517] on span at bounding box center [703, 518] width 19 height 12
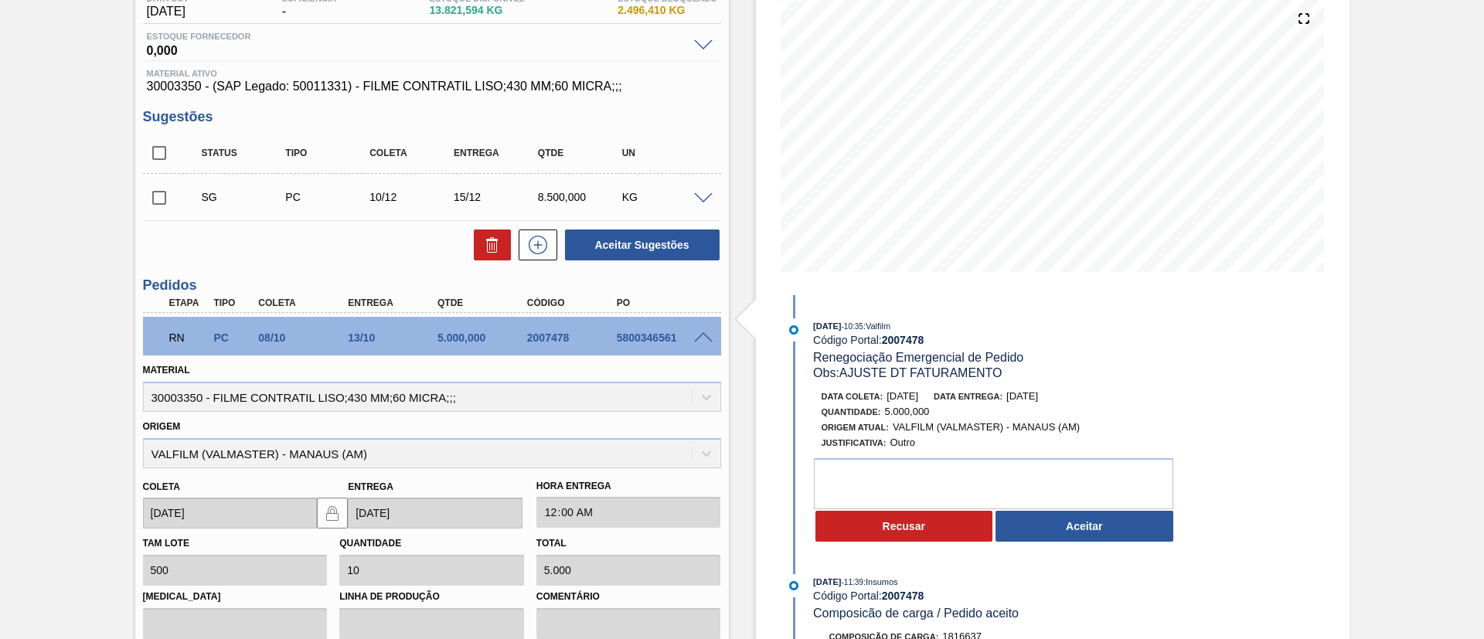
scroll to position [232, 0]
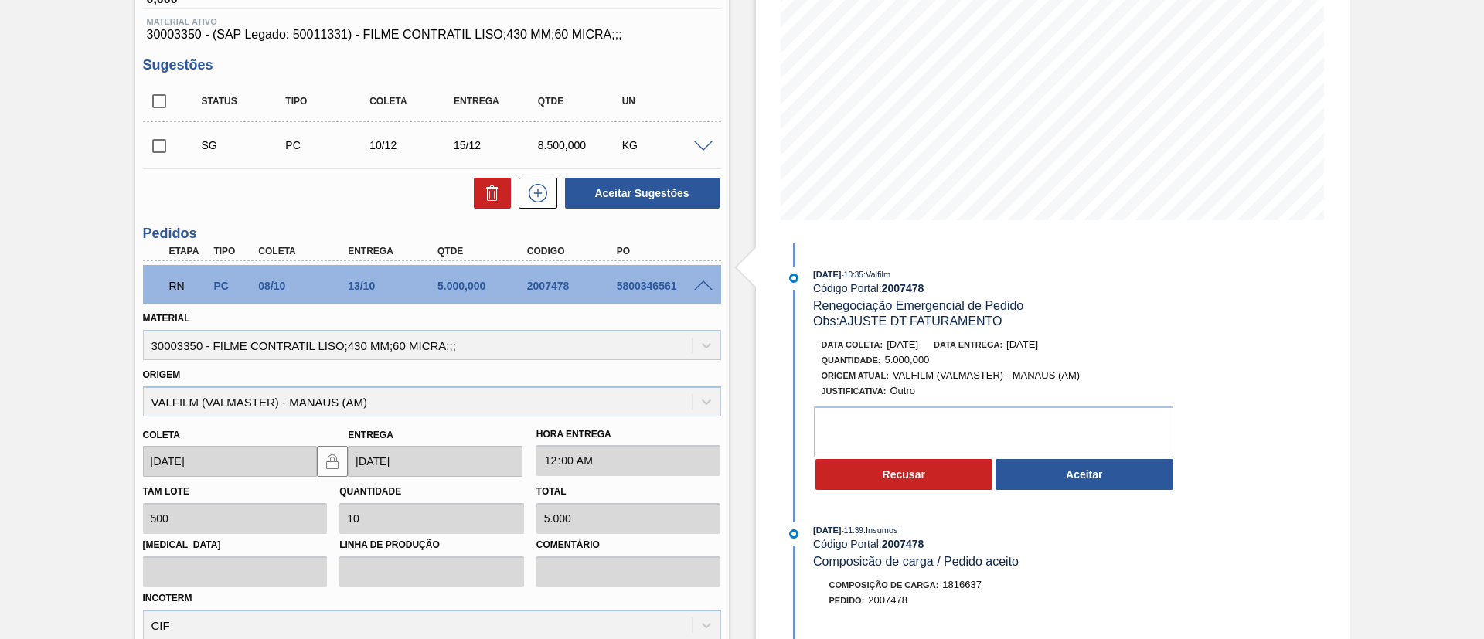
click at [1066, 478] on button "Aceitar" at bounding box center [1084, 474] width 178 height 31
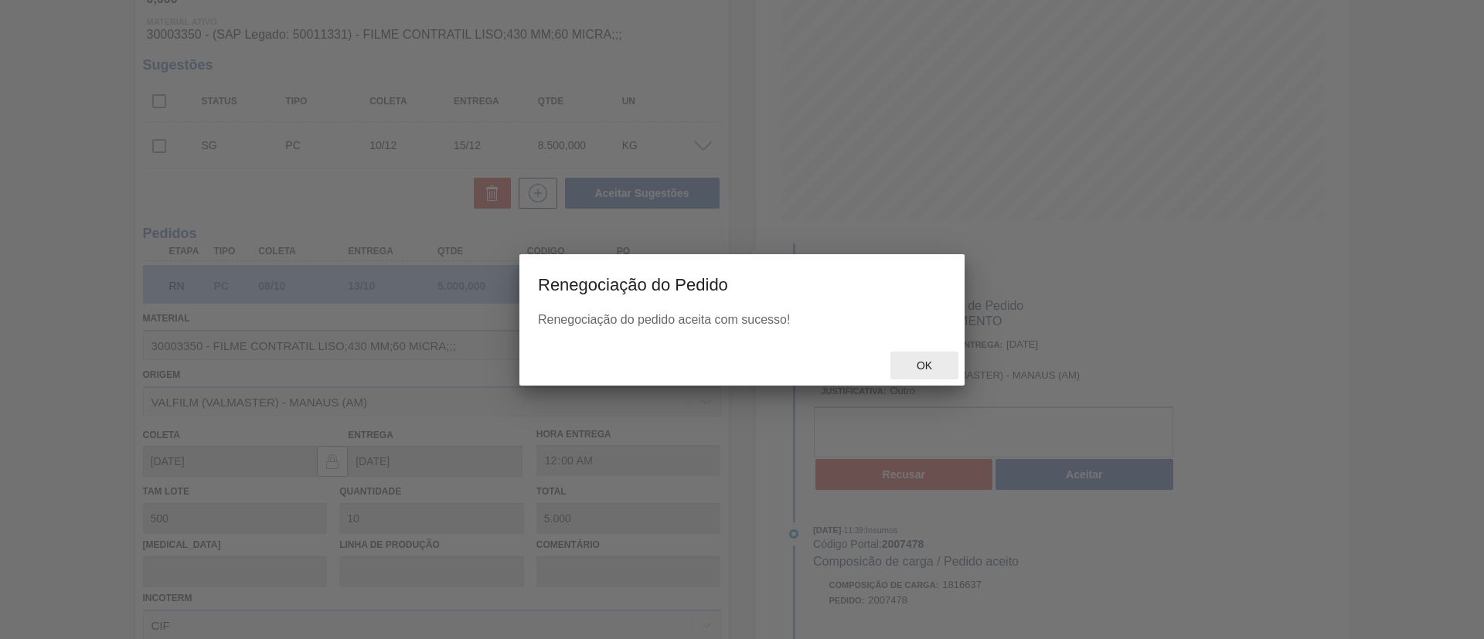
click at [938, 358] on div "Ok" at bounding box center [924, 366] width 68 height 29
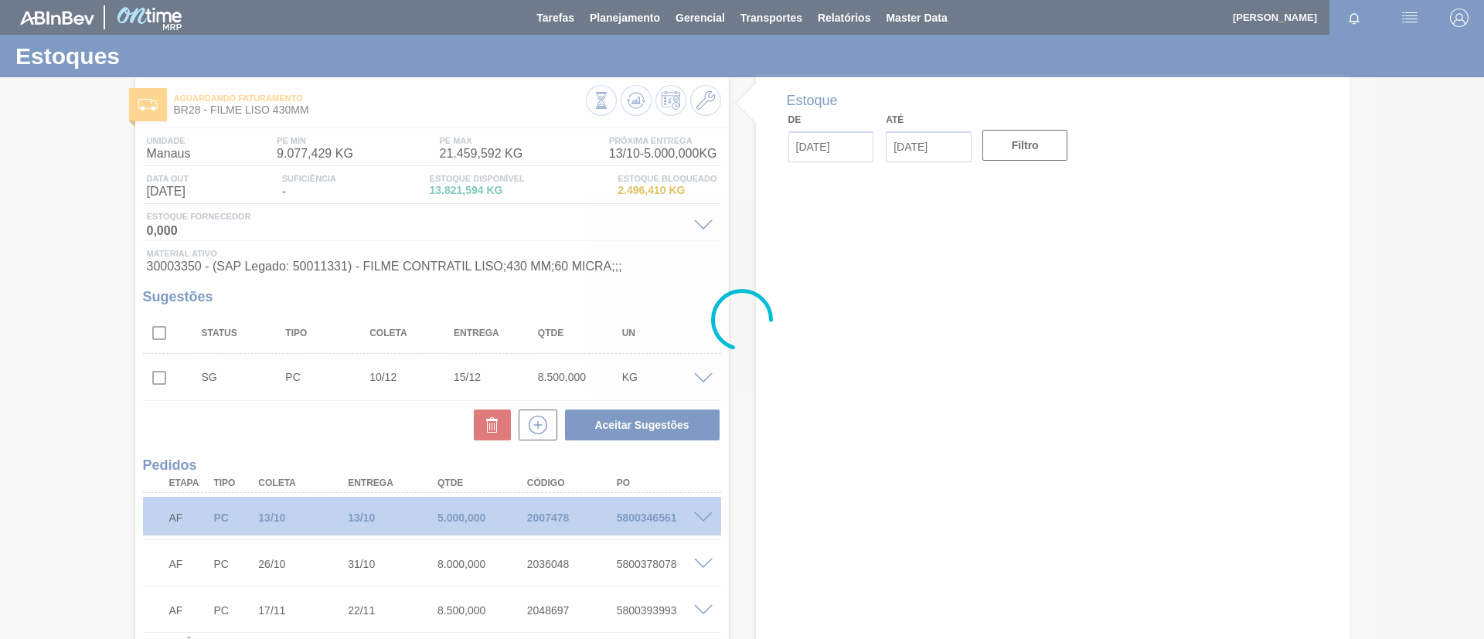
drag, startPoint x: 0, startPoint y: 0, endPoint x: 293, endPoint y: 257, distance: 389.9
click at [293, 257] on div at bounding box center [742, 319] width 1484 height 639
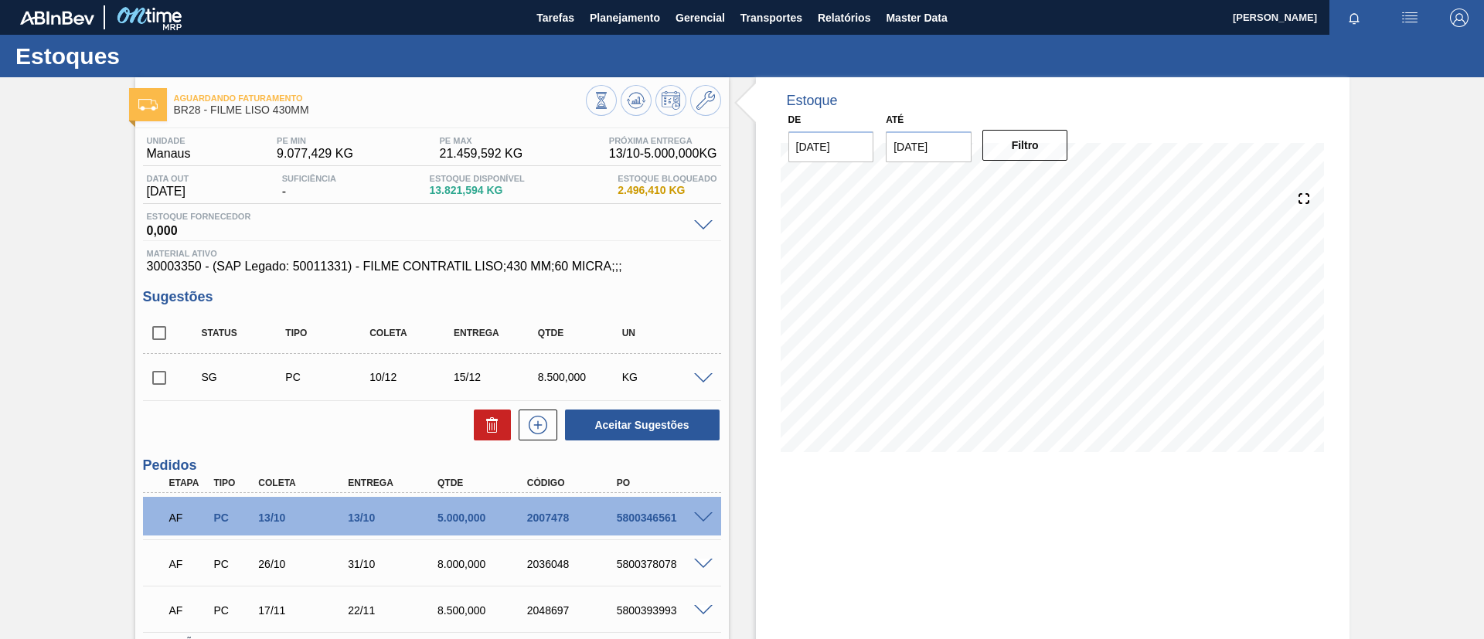
click at [701, 524] on div "AF PC 13/10 13/10 5.000,000 2007478 5800346561" at bounding box center [432, 516] width 578 height 39
click at [701, 522] on div "5800346561" at bounding box center [663, 518] width 100 height 12
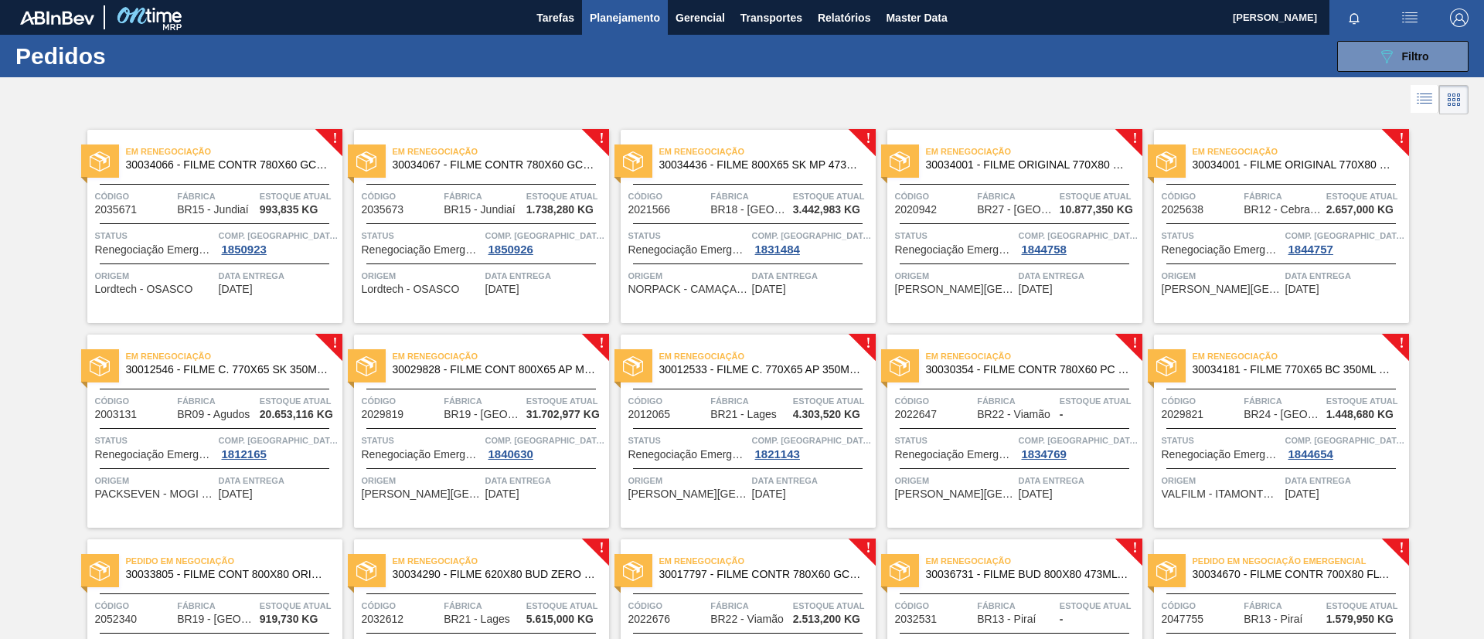
click at [1088, 164] on span "30034001 - FILME ORIGINAL 770X80 350X12 MP" at bounding box center [1028, 165] width 204 height 12
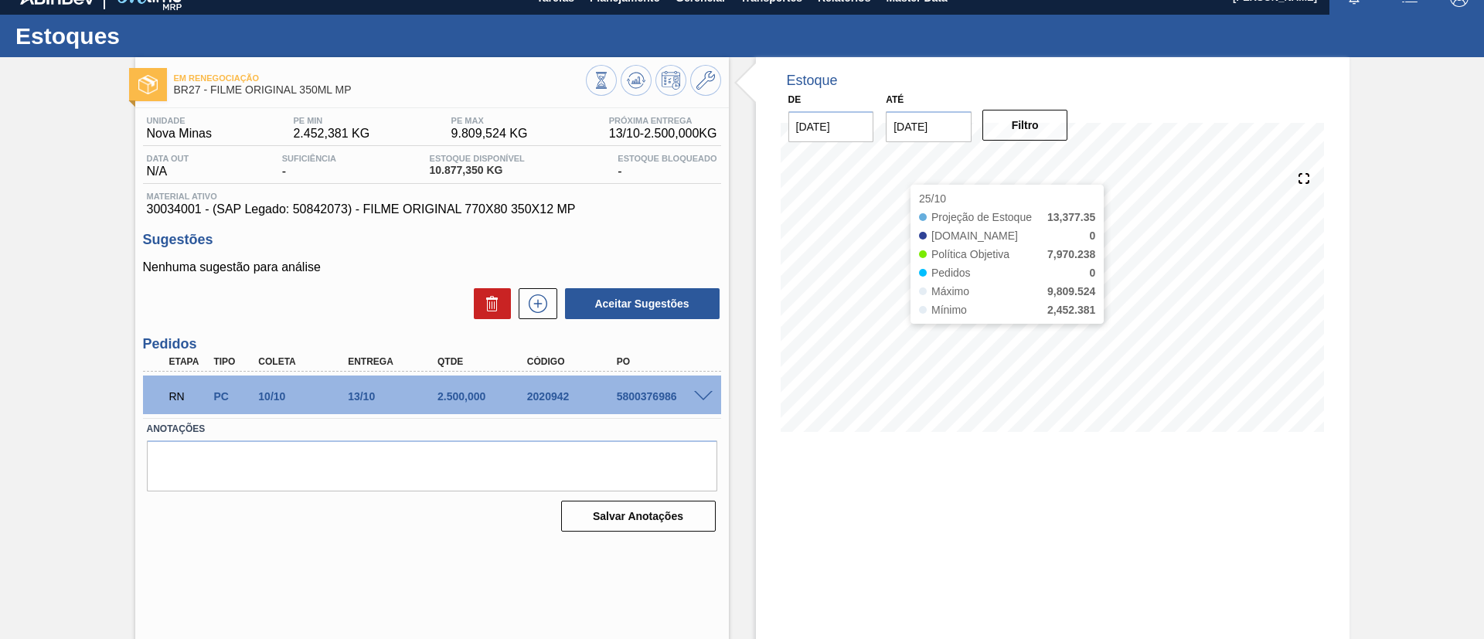
scroll to position [26, 0]
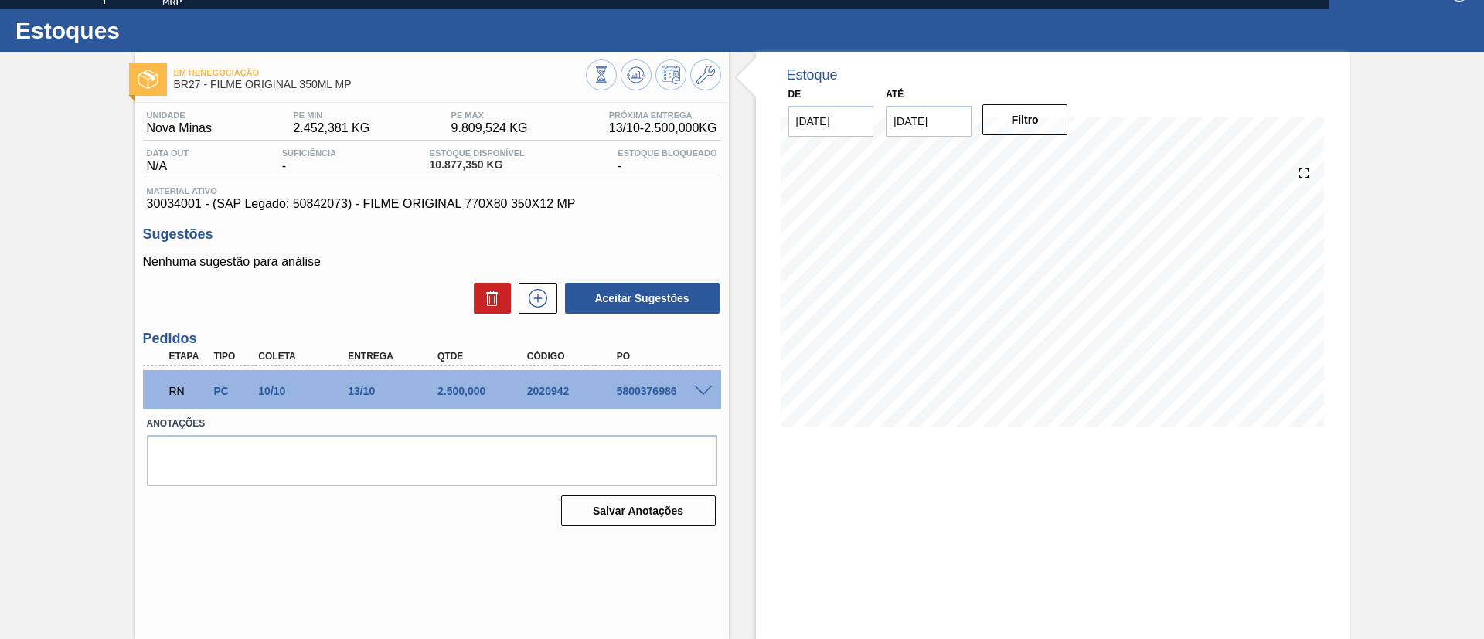
click at [702, 395] on div "RN PC 10/10 13/10 2.500,000 2020942 5800376986" at bounding box center [432, 389] width 578 height 39
click at [697, 395] on div "5800376986" at bounding box center [663, 391] width 100 height 12
click at [697, 393] on span at bounding box center [703, 392] width 19 height 12
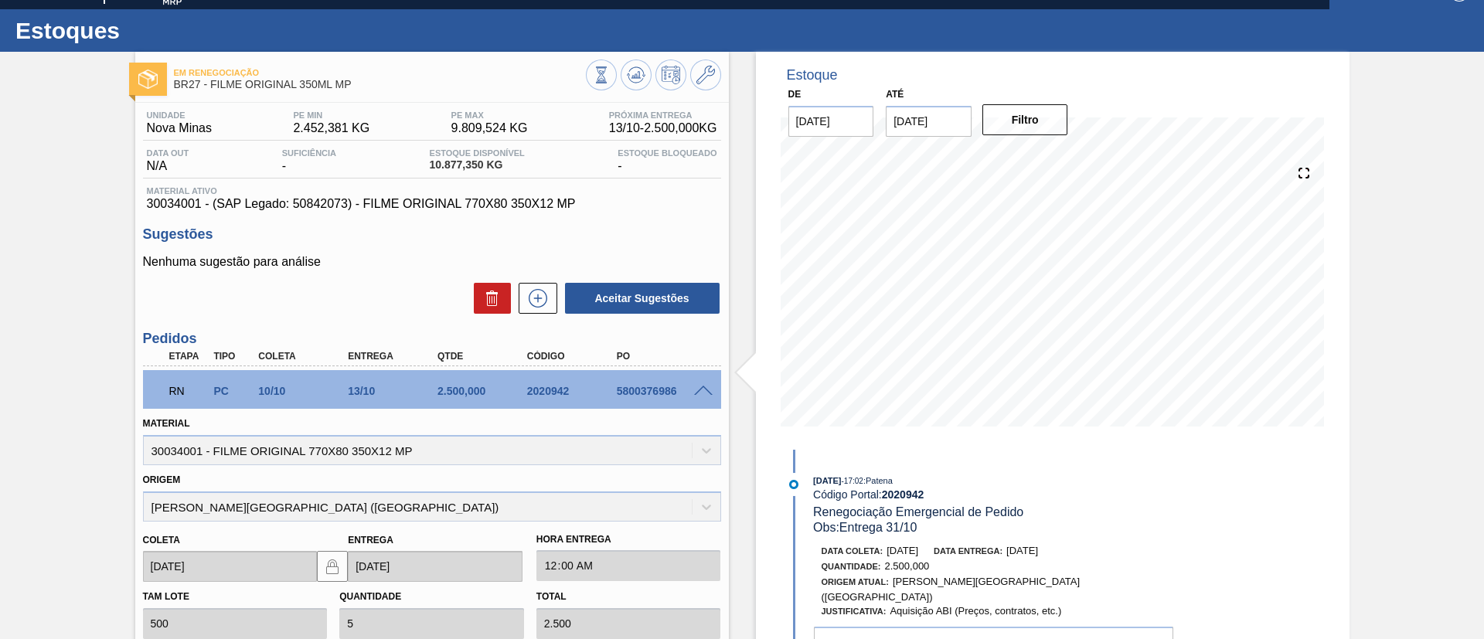
click at [677, 400] on div "RN PC 10/10 13/10 2.500,000 2020942 5800376986" at bounding box center [427, 389] width 537 height 31
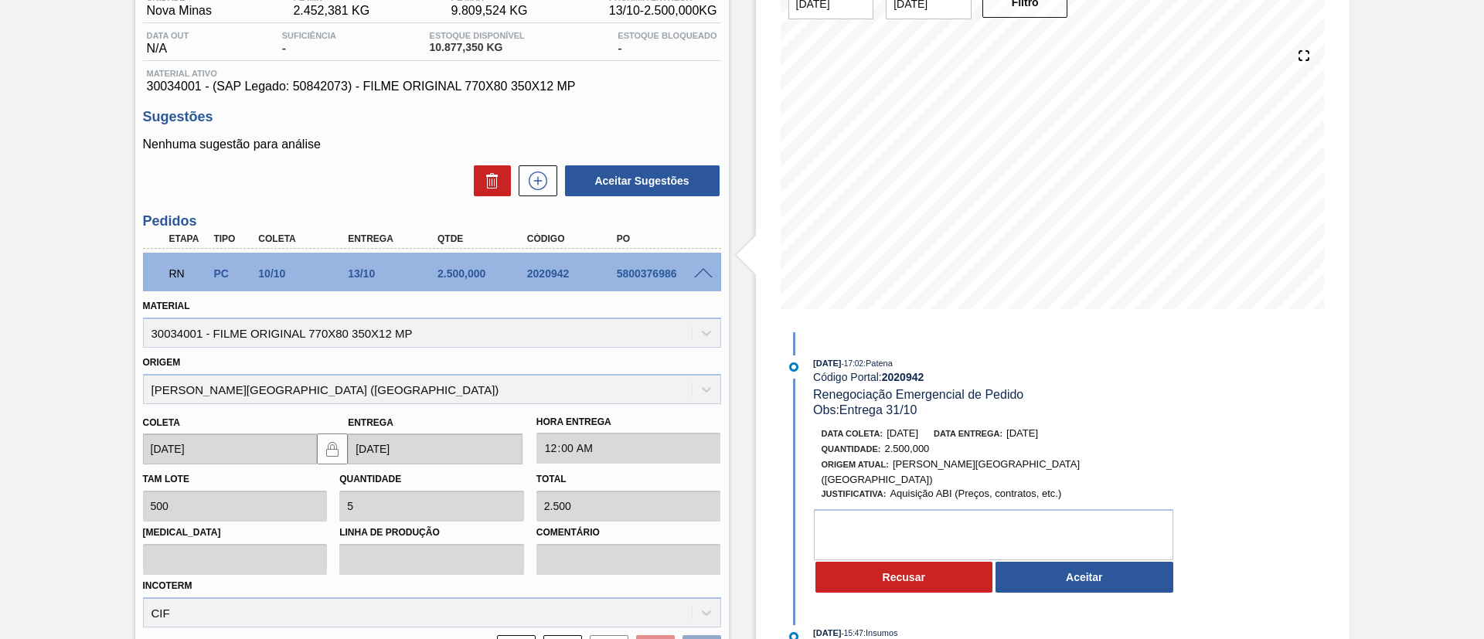
scroll to position [301, 0]
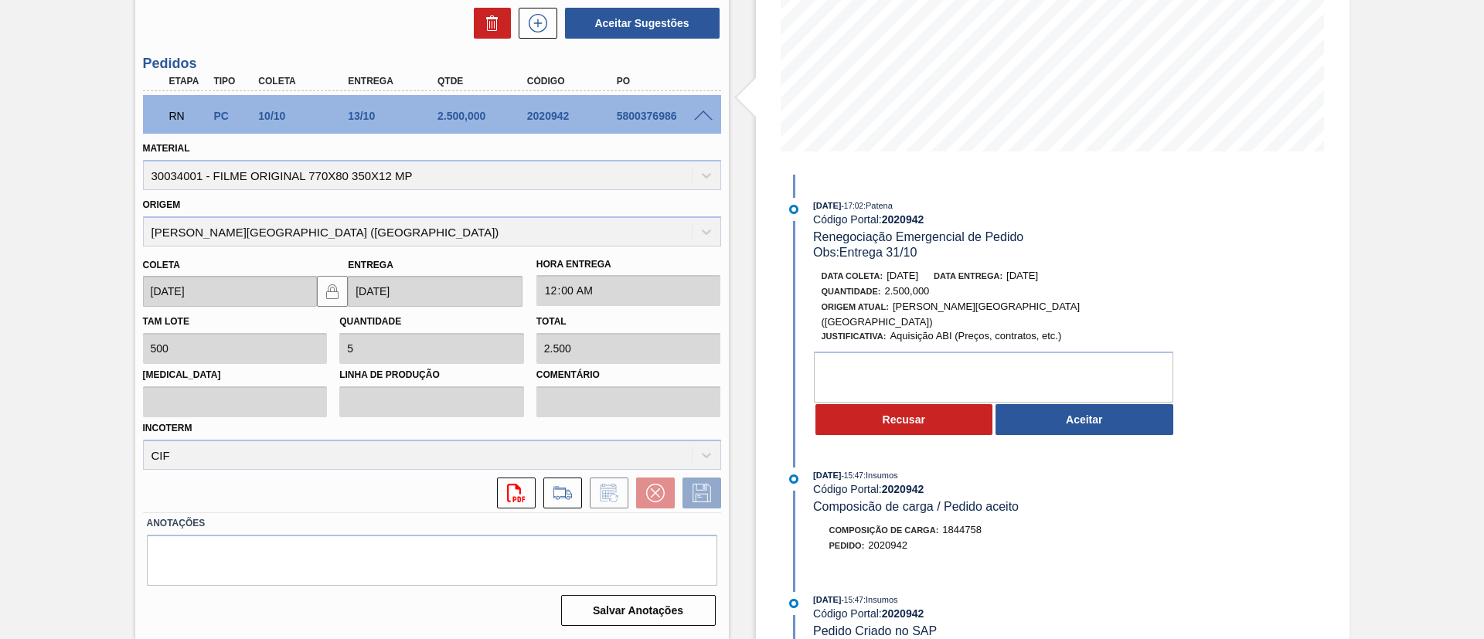
click at [1137, 412] on button "Aceitar" at bounding box center [1084, 419] width 178 height 31
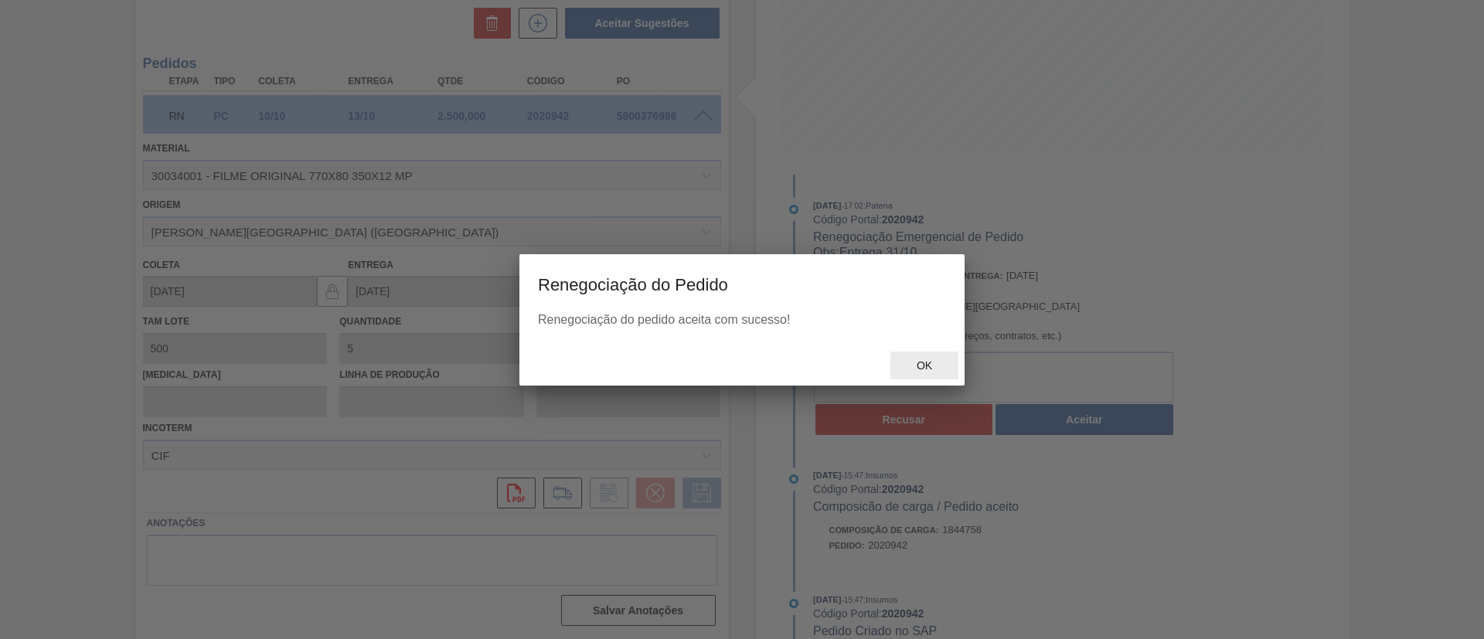
click at [937, 352] on div "Ok" at bounding box center [924, 366] width 68 height 29
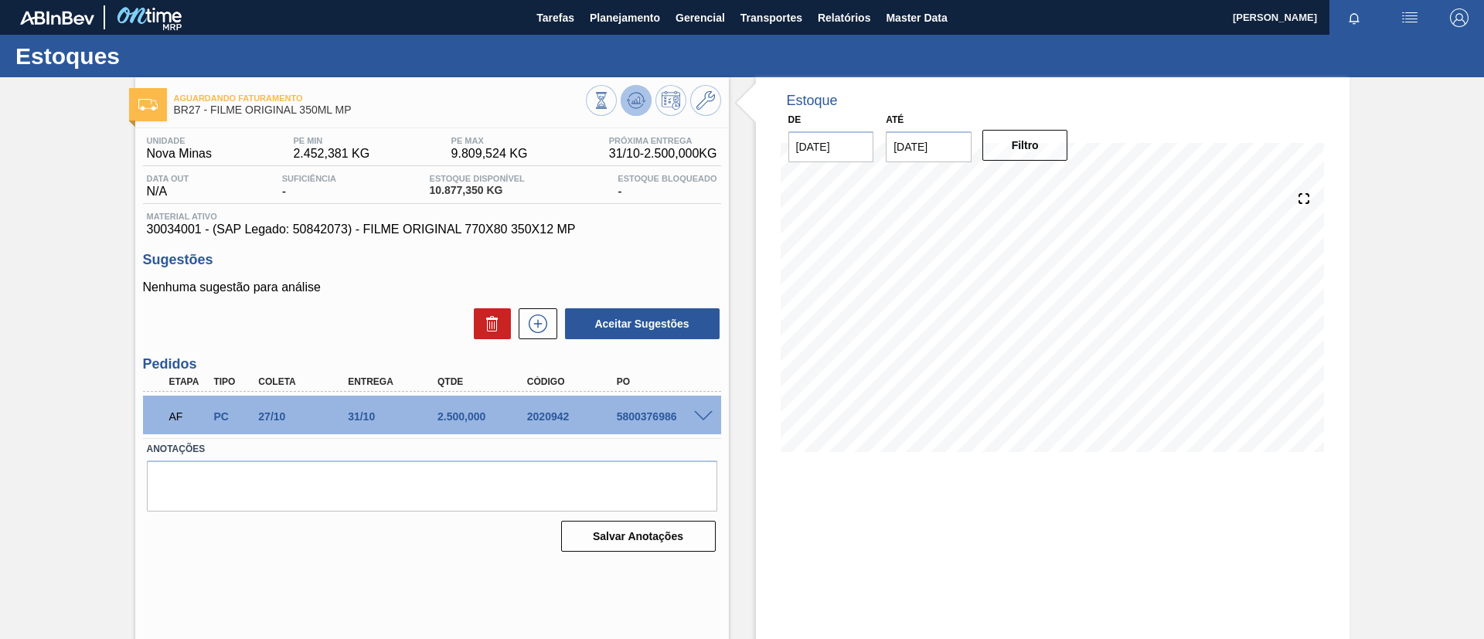
click at [628, 94] on icon at bounding box center [636, 100] width 19 height 19
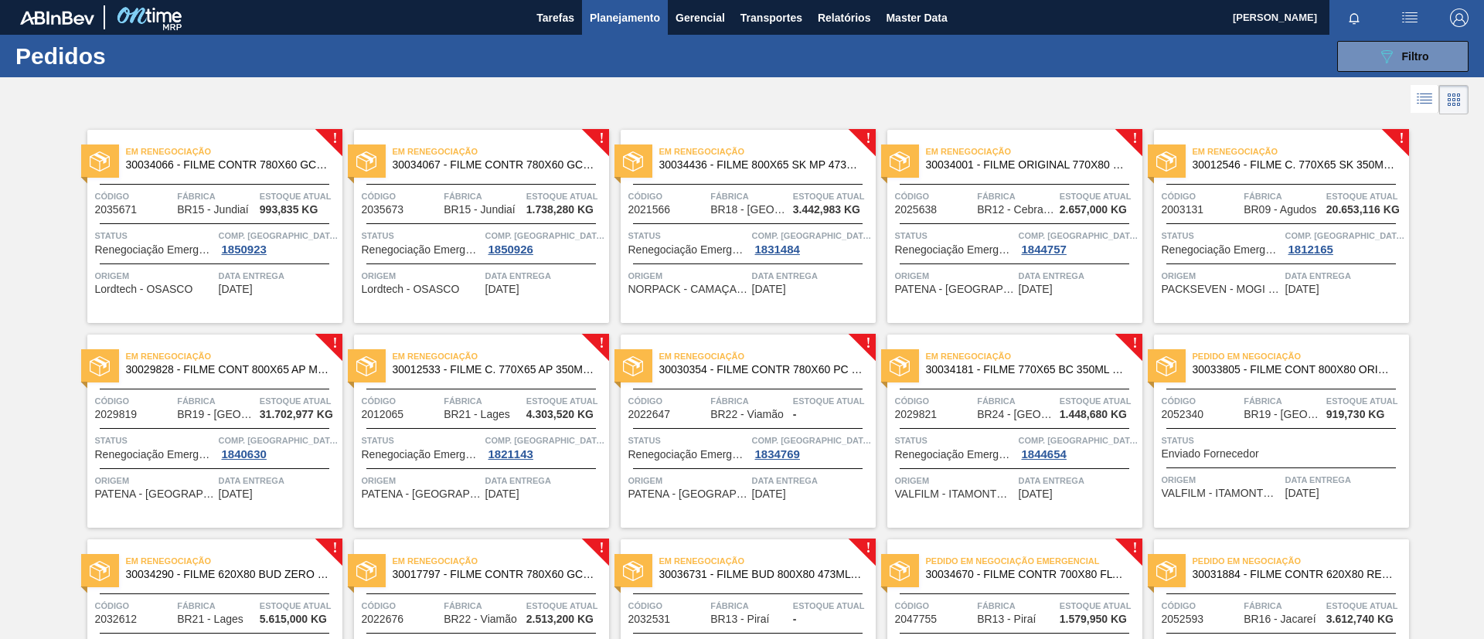
click at [1078, 158] on span "Em Renegociação" at bounding box center [1034, 151] width 216 height 15
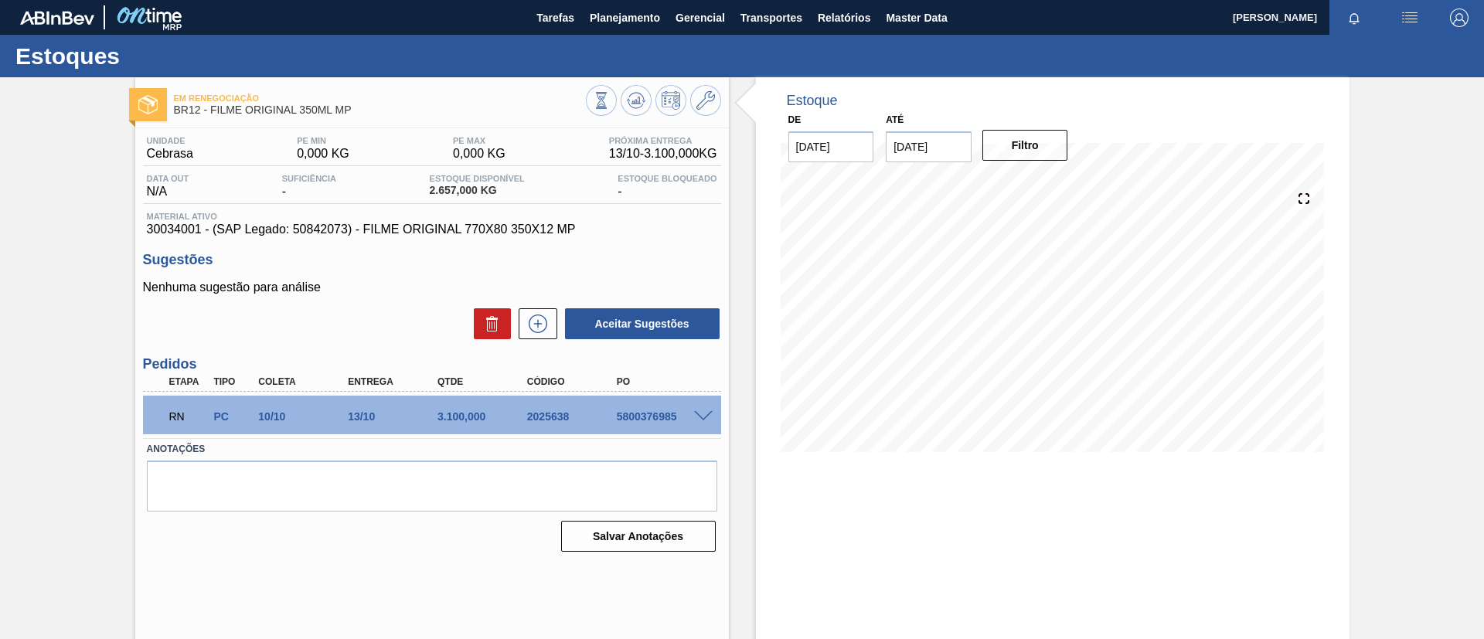
click at [701, 417] on span at bounding box center [703, 417] width 19 height 12
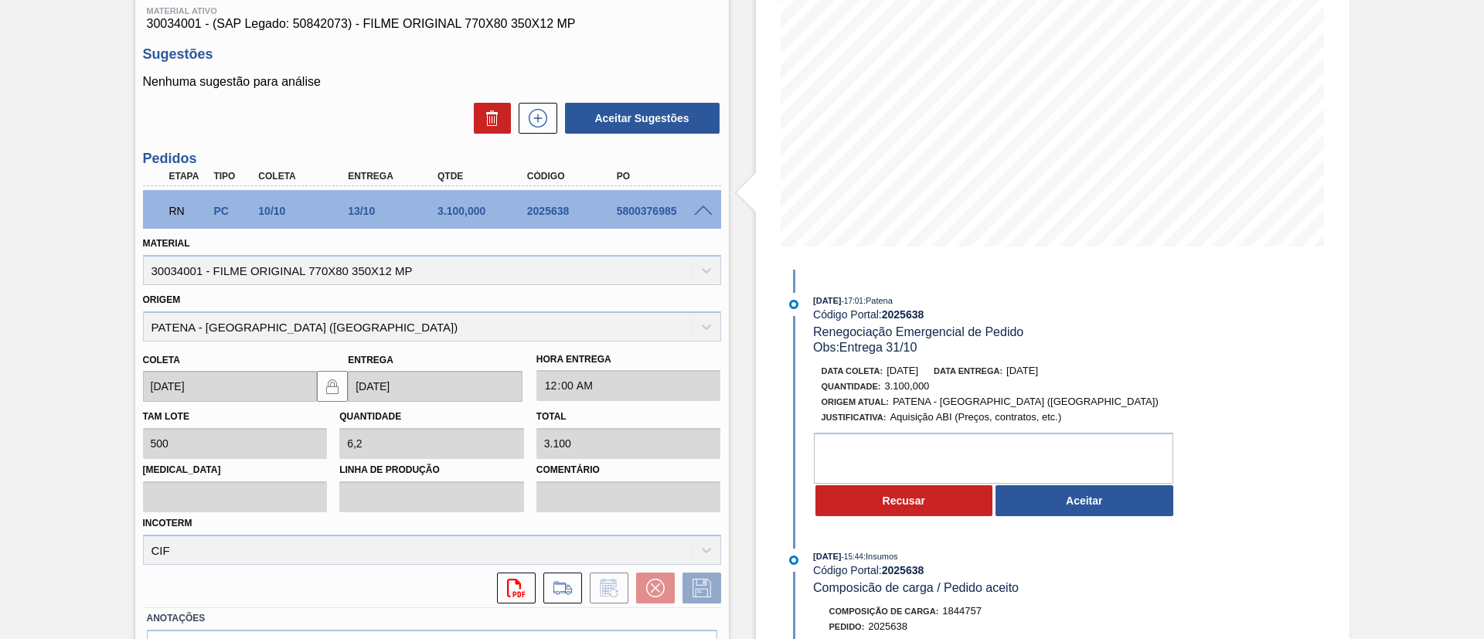
scroll to position [301, 0]
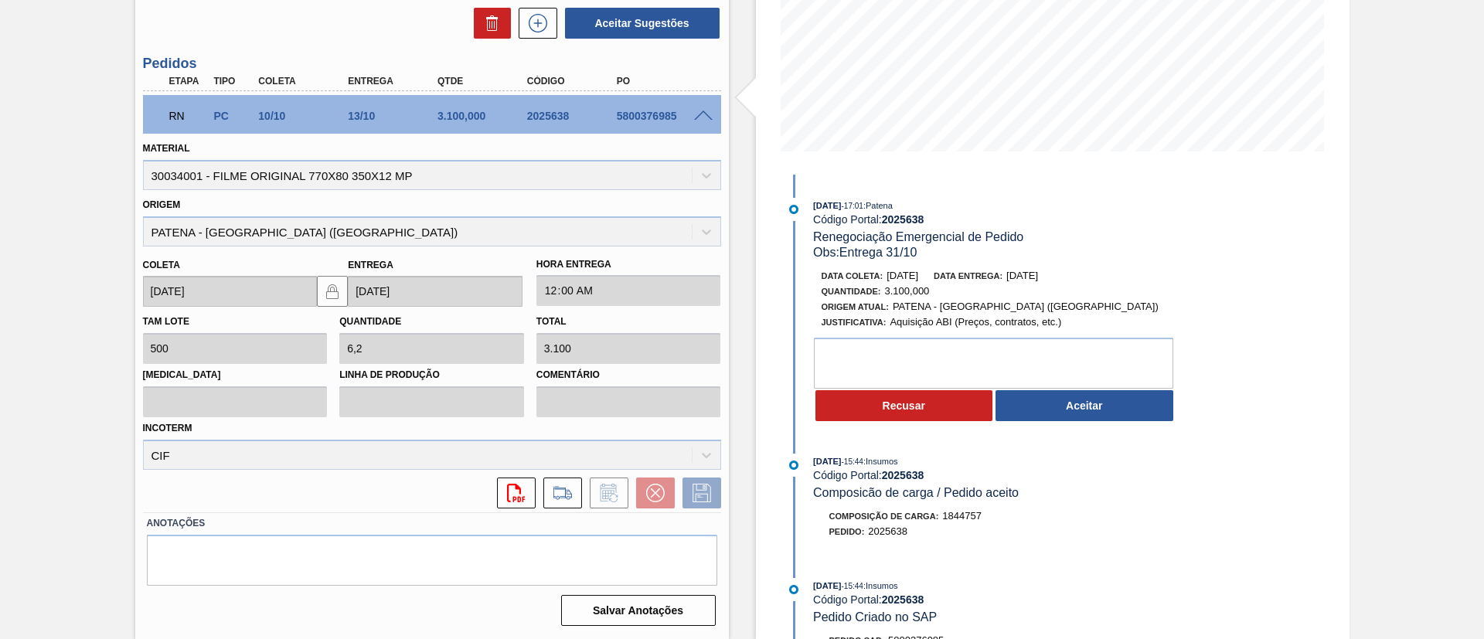
click at [1053, 427] on div "09/10/2025 - 17:01 : Patena Código Portal: 2025638 Renegociação Emergencial de …" at bounding box center [982, 314] width 398 height 233
click at [1057, 417] on button "Aceitar" at bounding box center [1084, 405] width 178 height 31
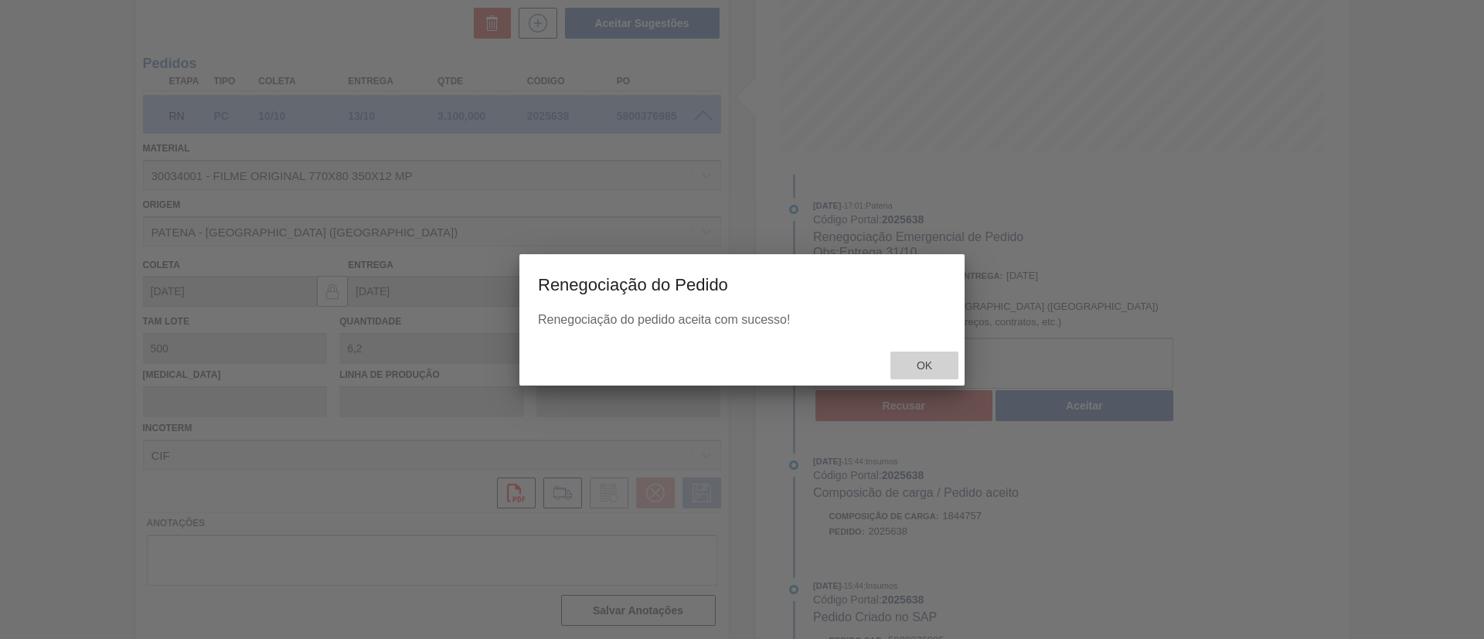
click at [920, 361] on span "Ok" at bounding box center [924, 365] width 40 height 12
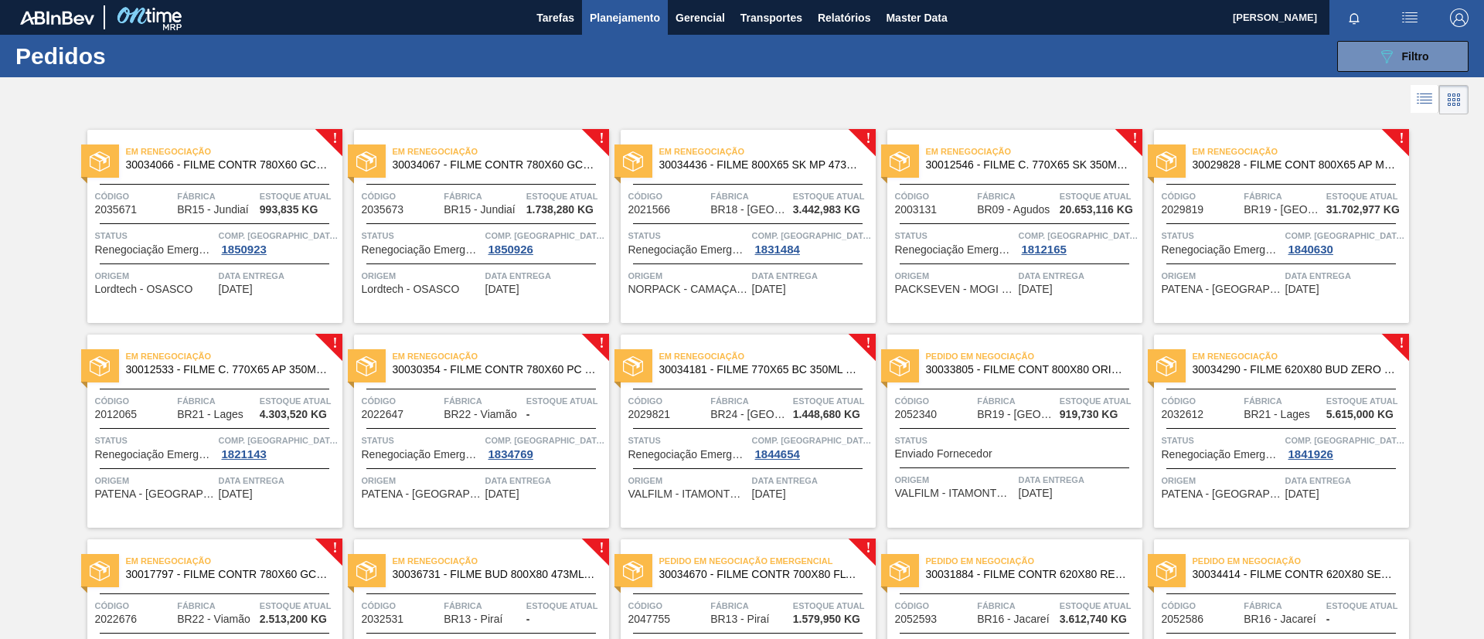
click at [1107, 163] on span "30012546 - FILME C. 770X65 SK 350ML C12 429" at bounding box center [1028, 165] width 204 height 12
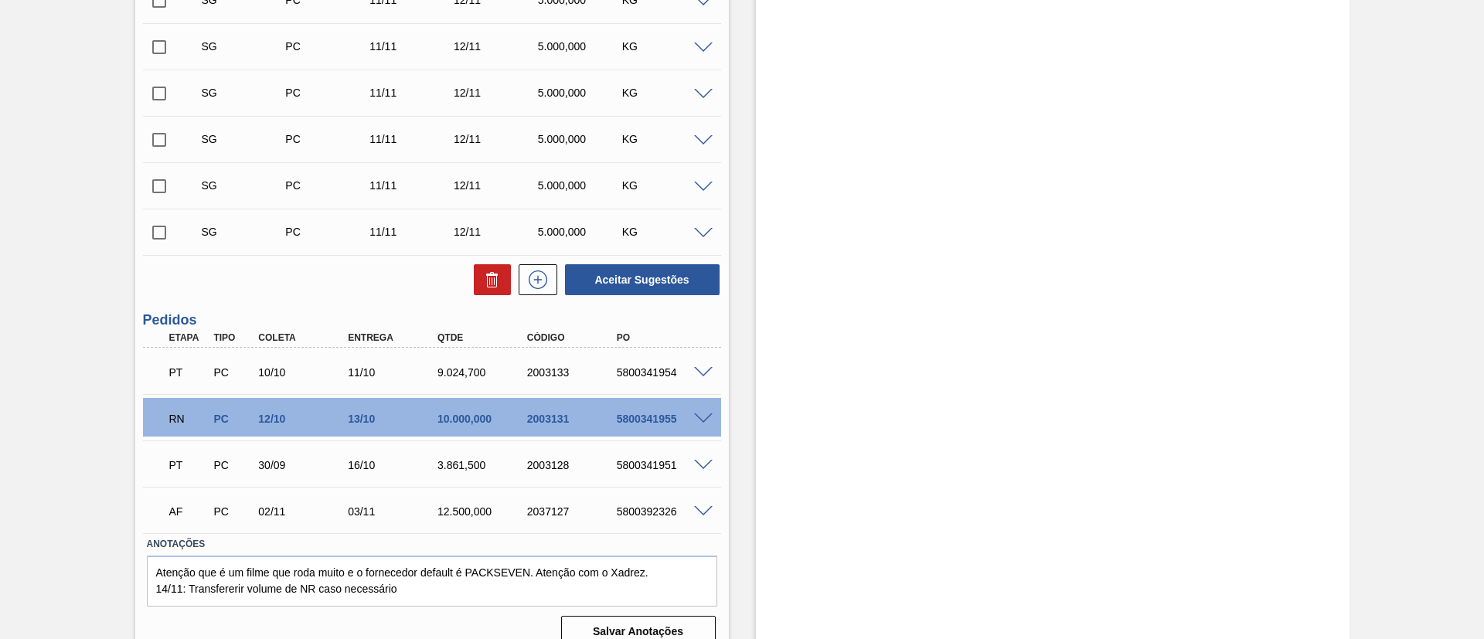
scroll to position [754, 0]
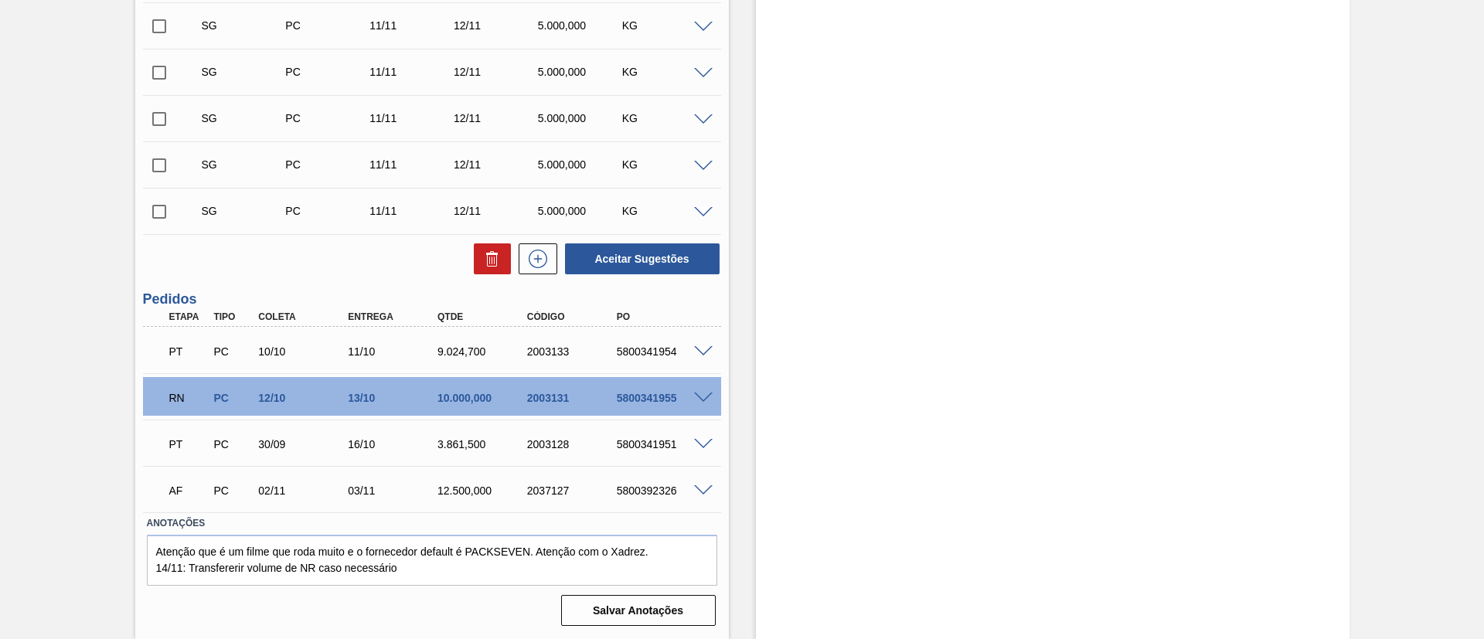
click at [706, 388] on div "RN PC 12/10 13/10 10.000,000 2003131 5800341955" at bounding box center [432, 396] width 578 height 39
click at [707, 393] on span at bounding box center [703, 399] width 19 height 12
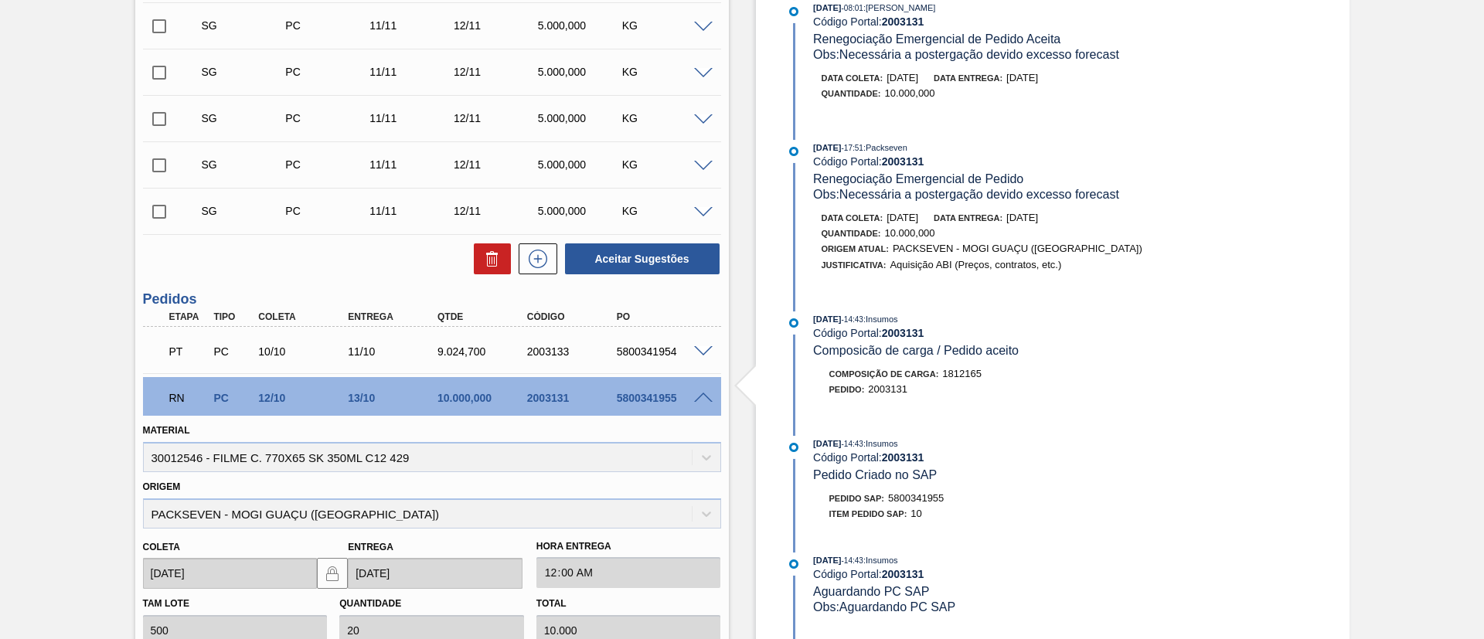
scroll to position [291, 0]
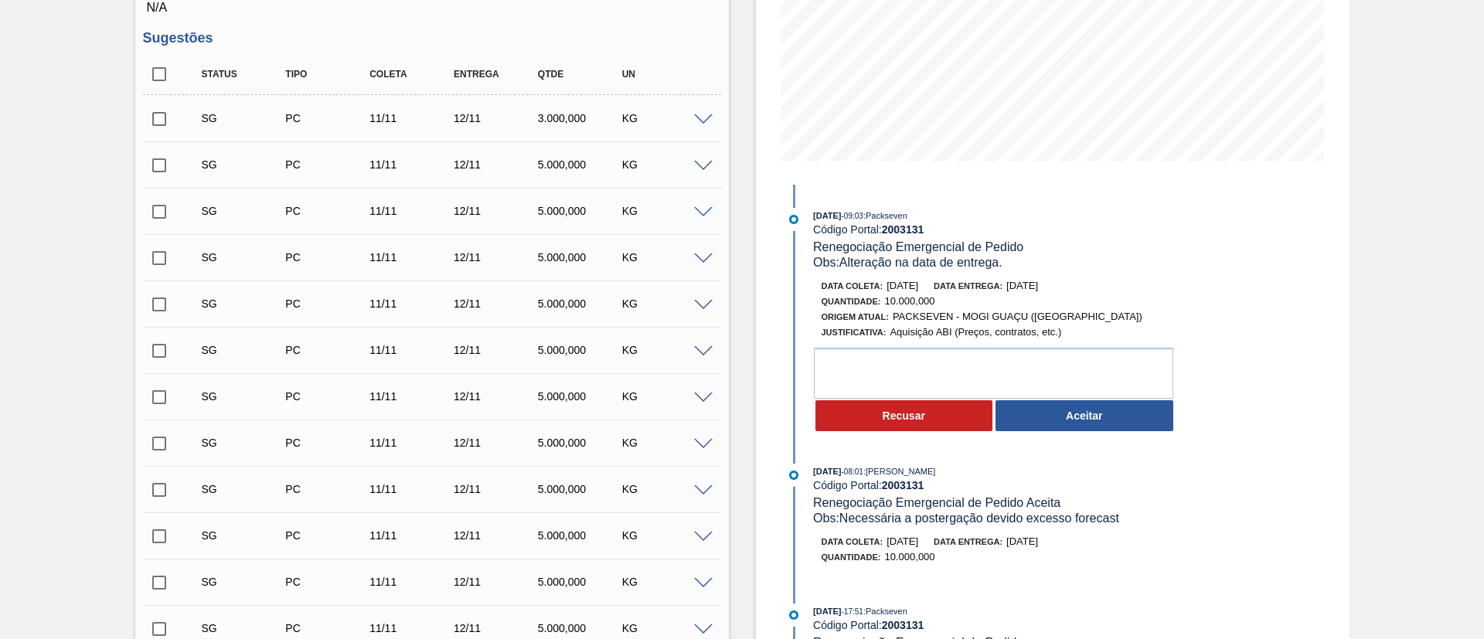
click at [1105, 415] on button "Aceitar" at bounding box center [1084, 415] width 178 height 31
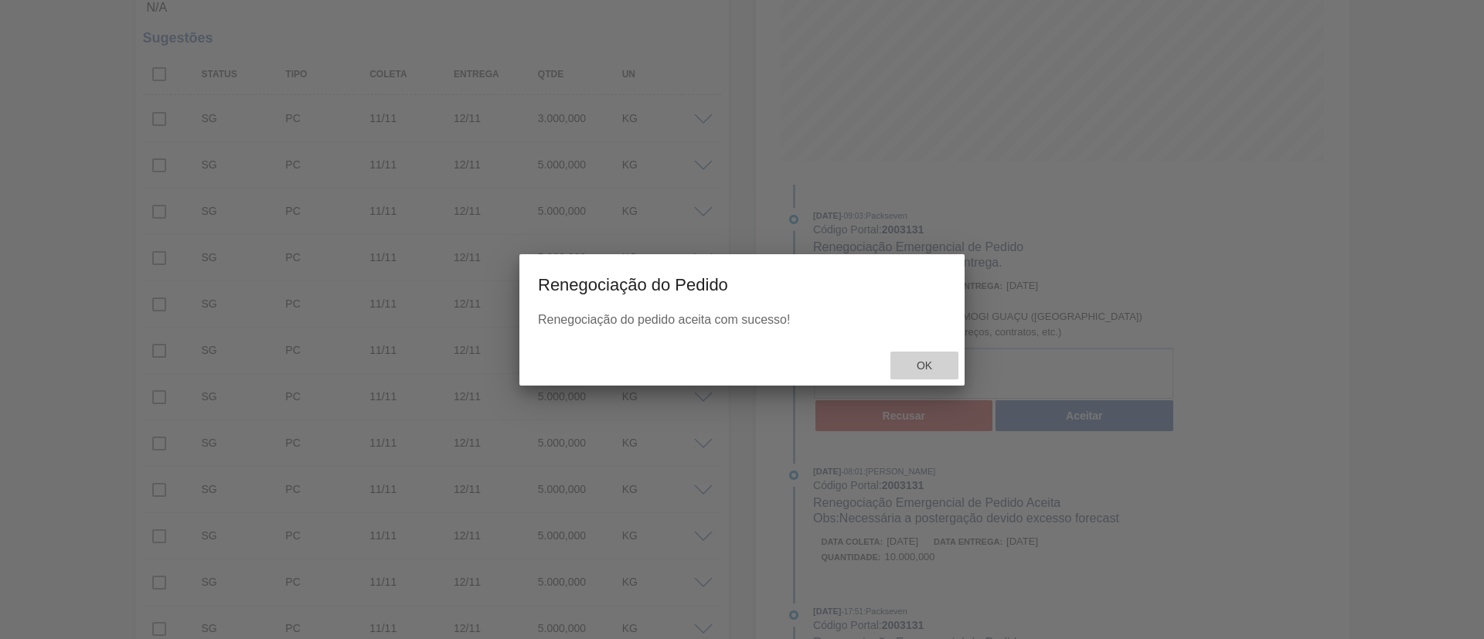
click at [941, 364] on span "Ok" at bounding box center [924, 365] width 40 height 12
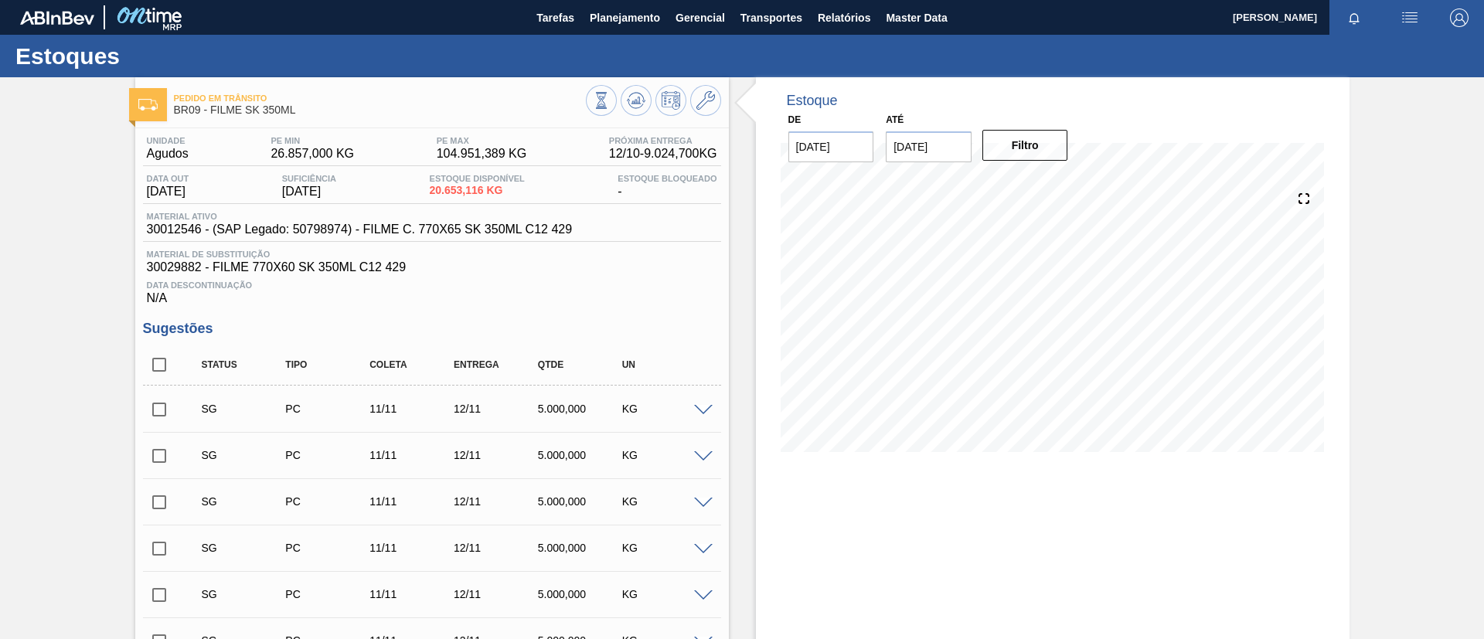
click at [158, 357] on input "checkbox" at bounding box center [159, 365] width 32 height 32
checkbox input "true"
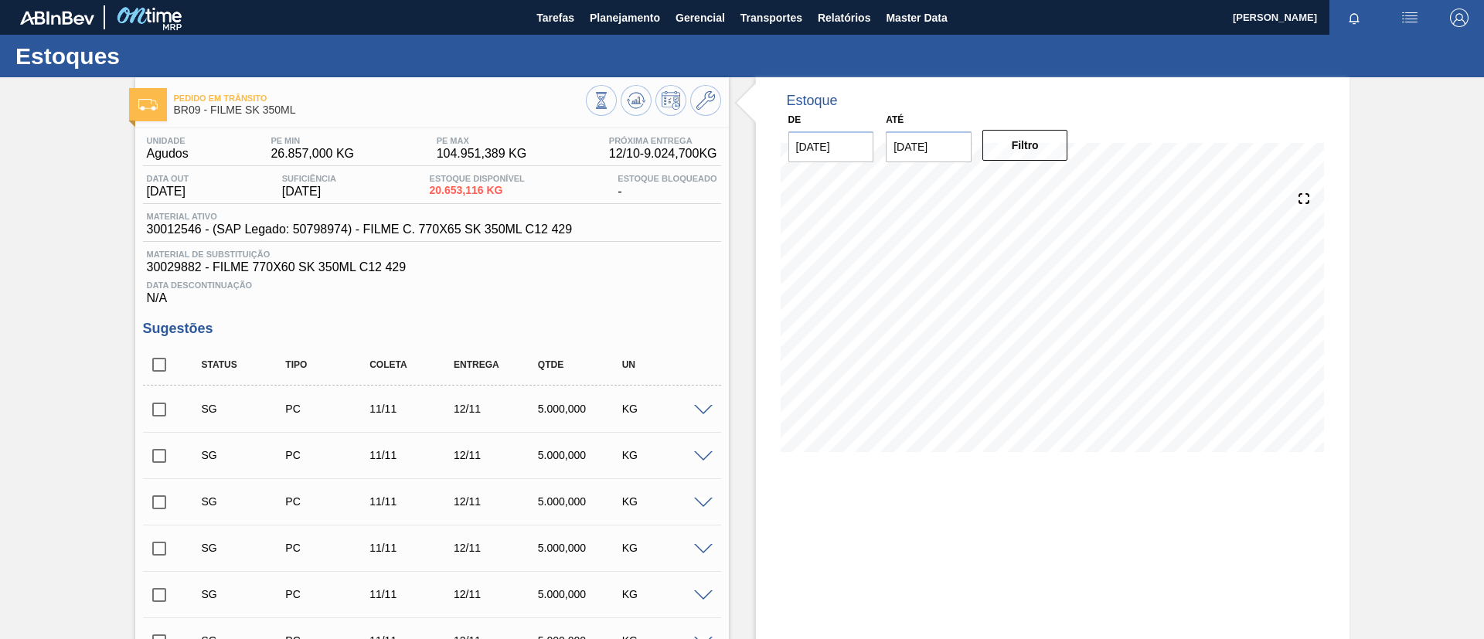
checkbox input "true"
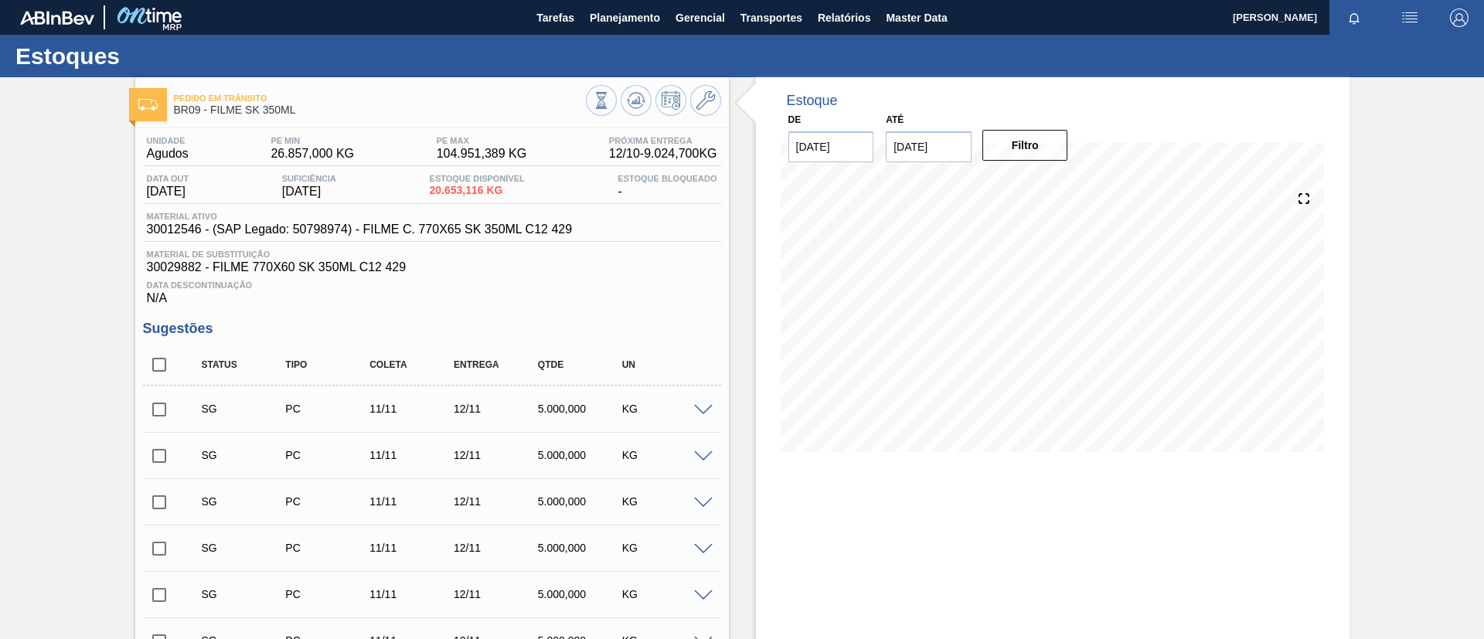
checkbox input "true"
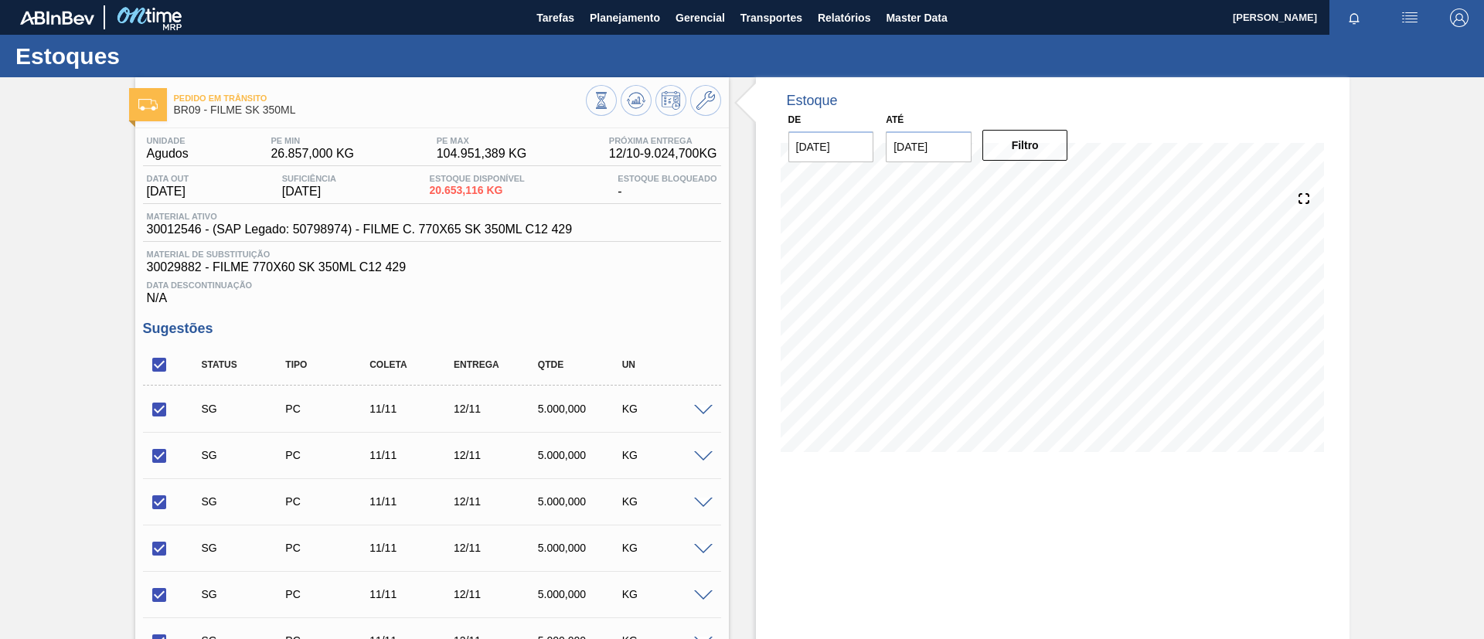
scroll to position [754, 0]
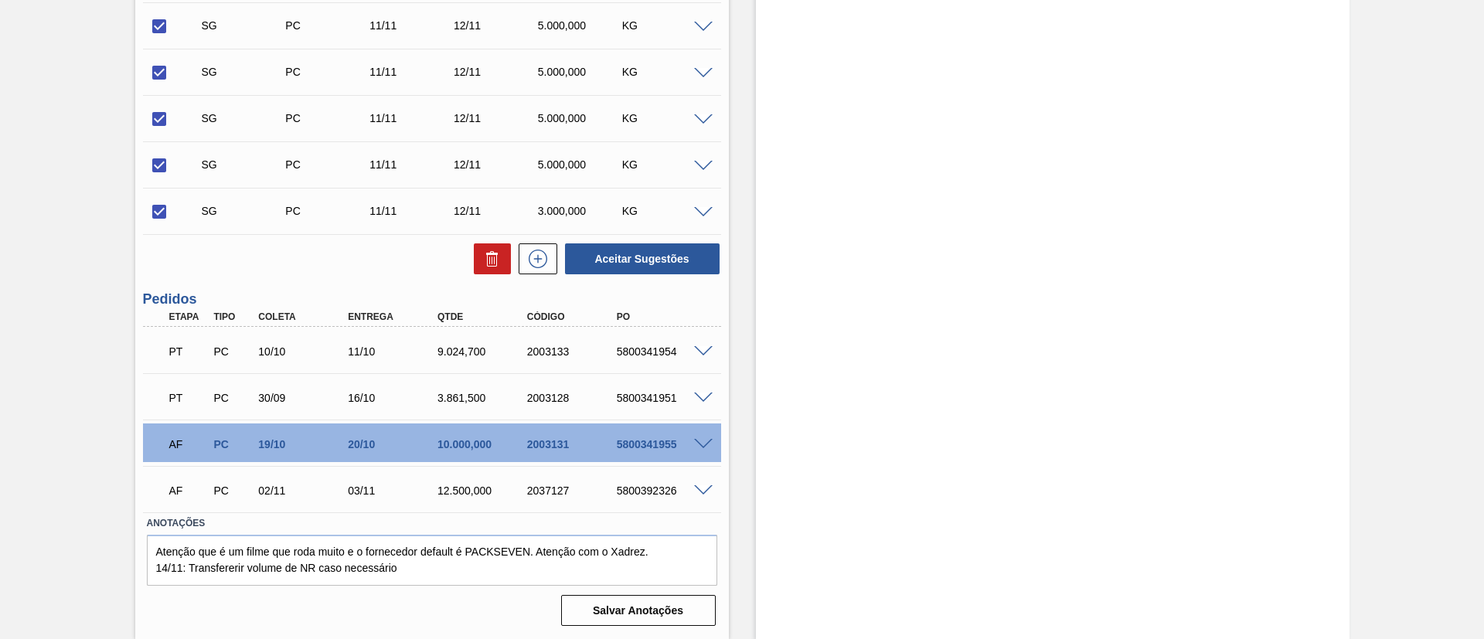
click at [493, 242] on div "Aceitar Sugestões" at bounding box center [432, 259] width 578 height 34
click at [494, 244] on button at bounding box center [492, 258] width 37 height 31
checkbox input "false"
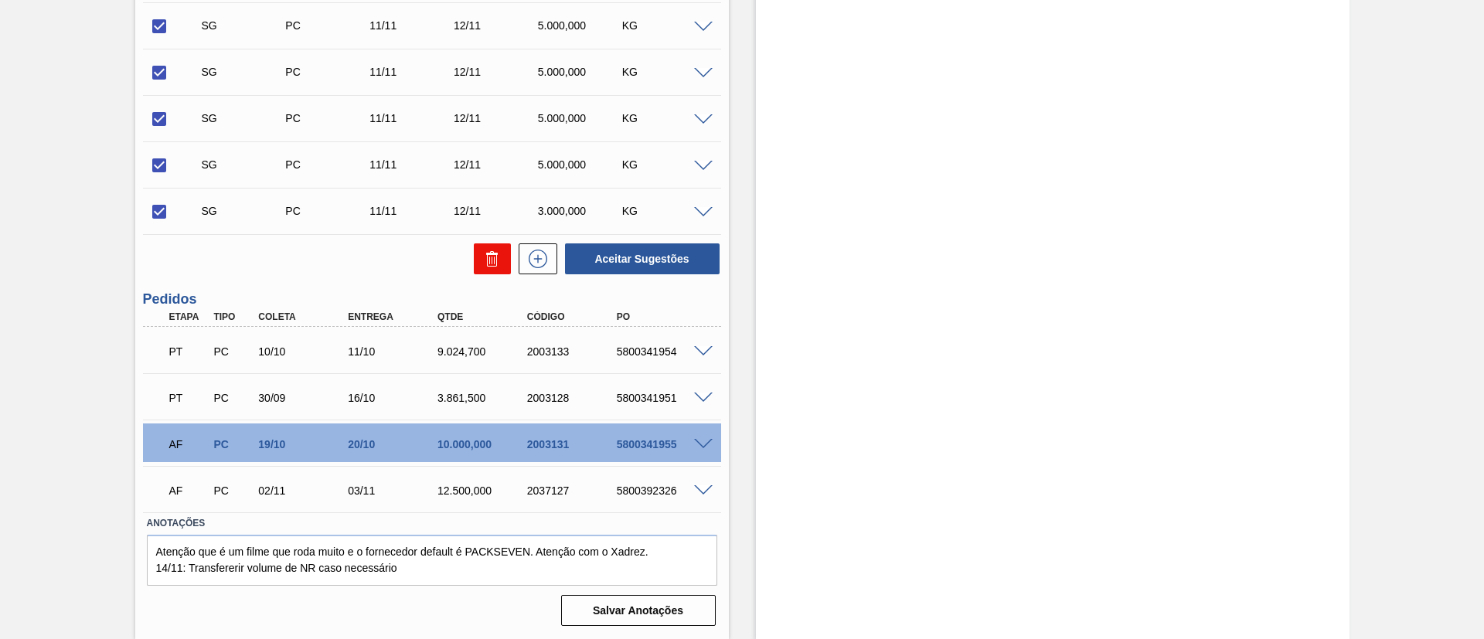
checkbox input "false"
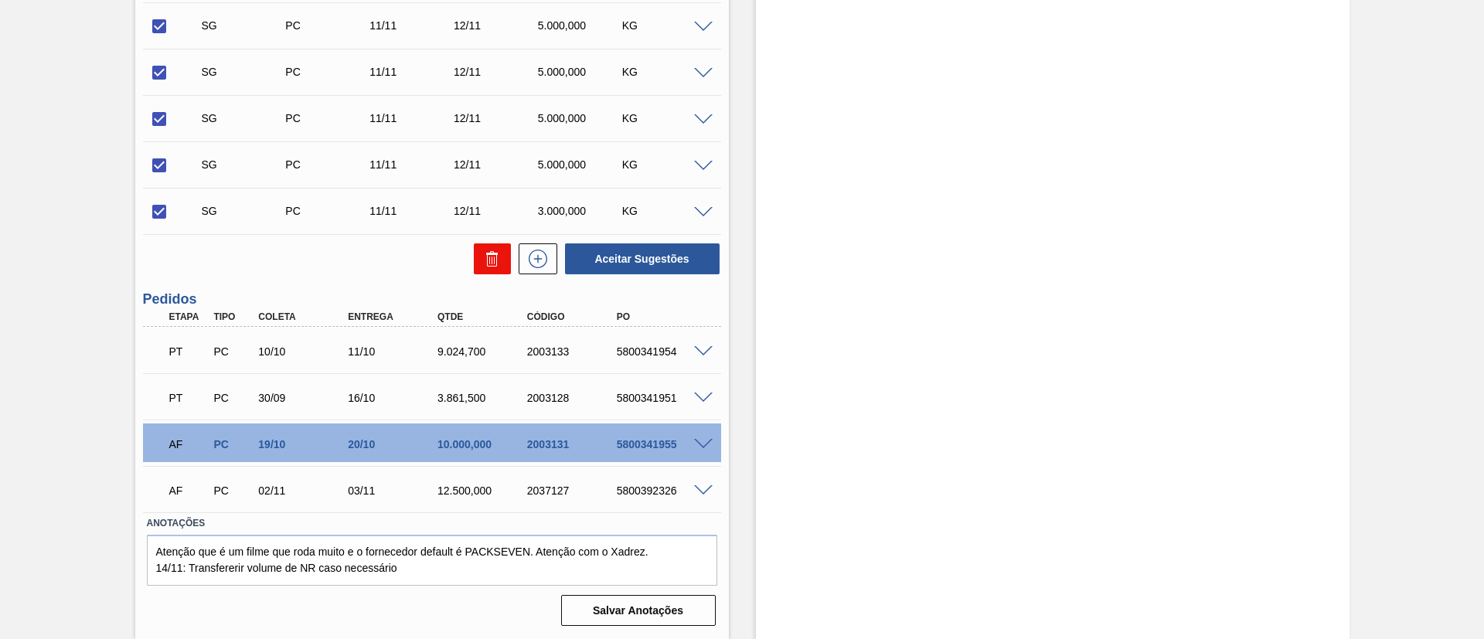
checkbox input "false"
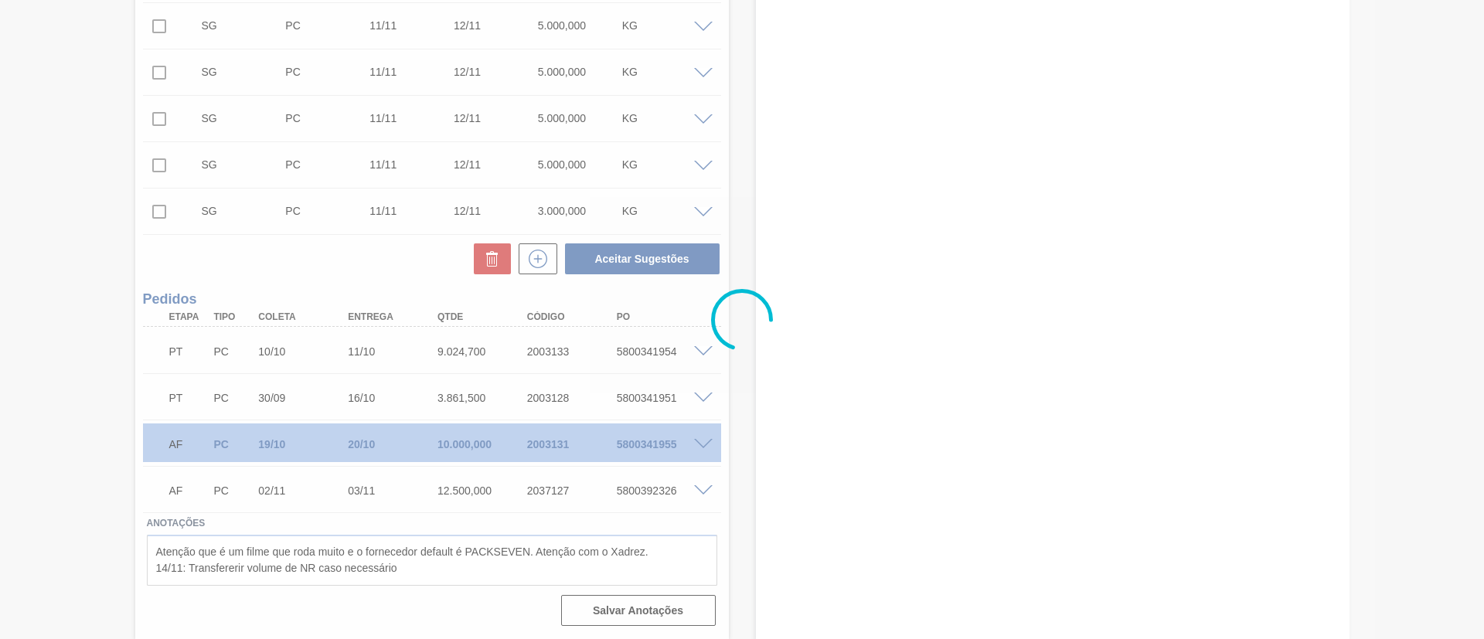
scroll to position [134, 0]
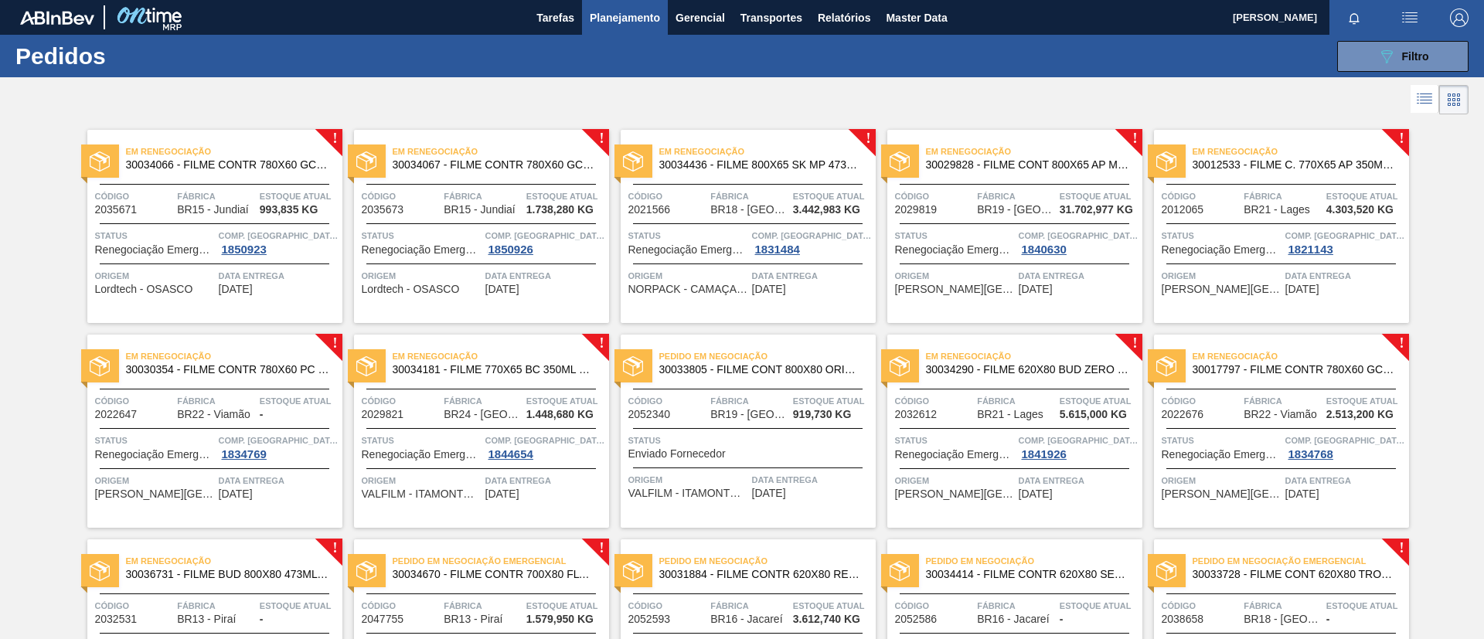
click at [1035, 166] on span "30029828 - FILME CONT 800X65 AP MP 473 C12 429" at bounding box center [1028, 165] width 204 height 12
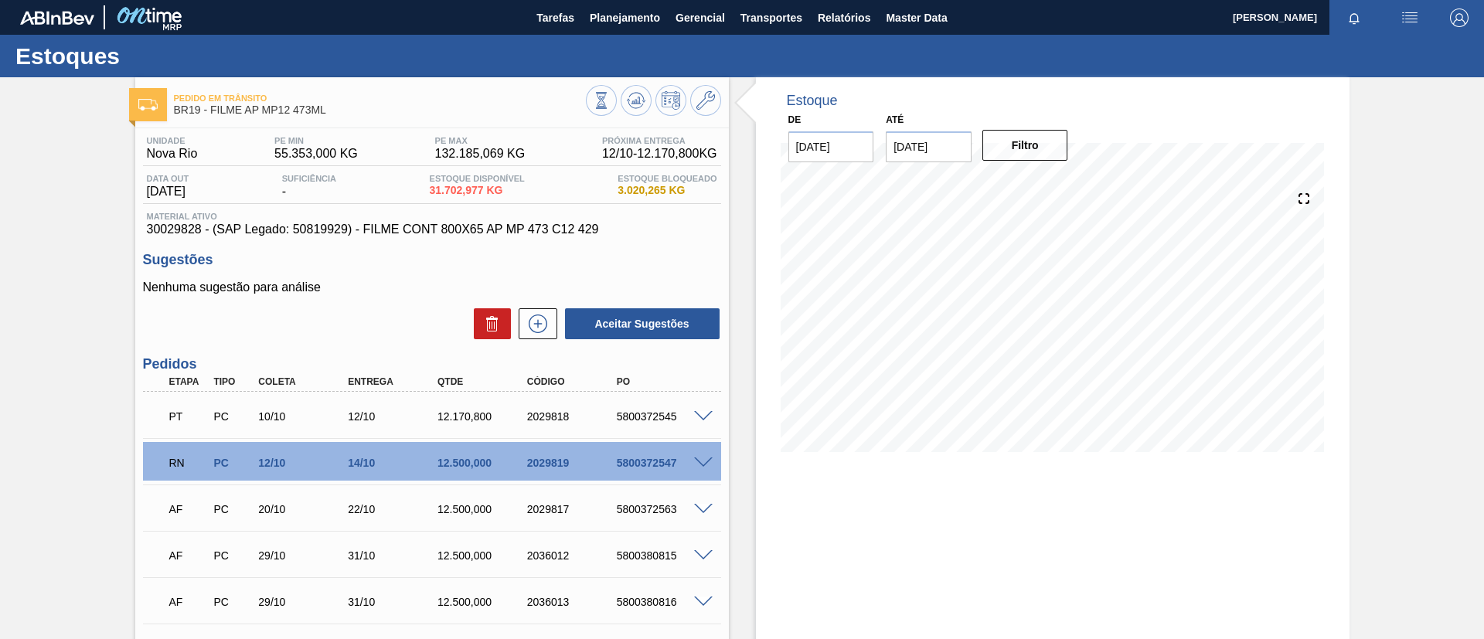
click at [703, 461] on span at bounding box center [703, 463] width 19 height 12
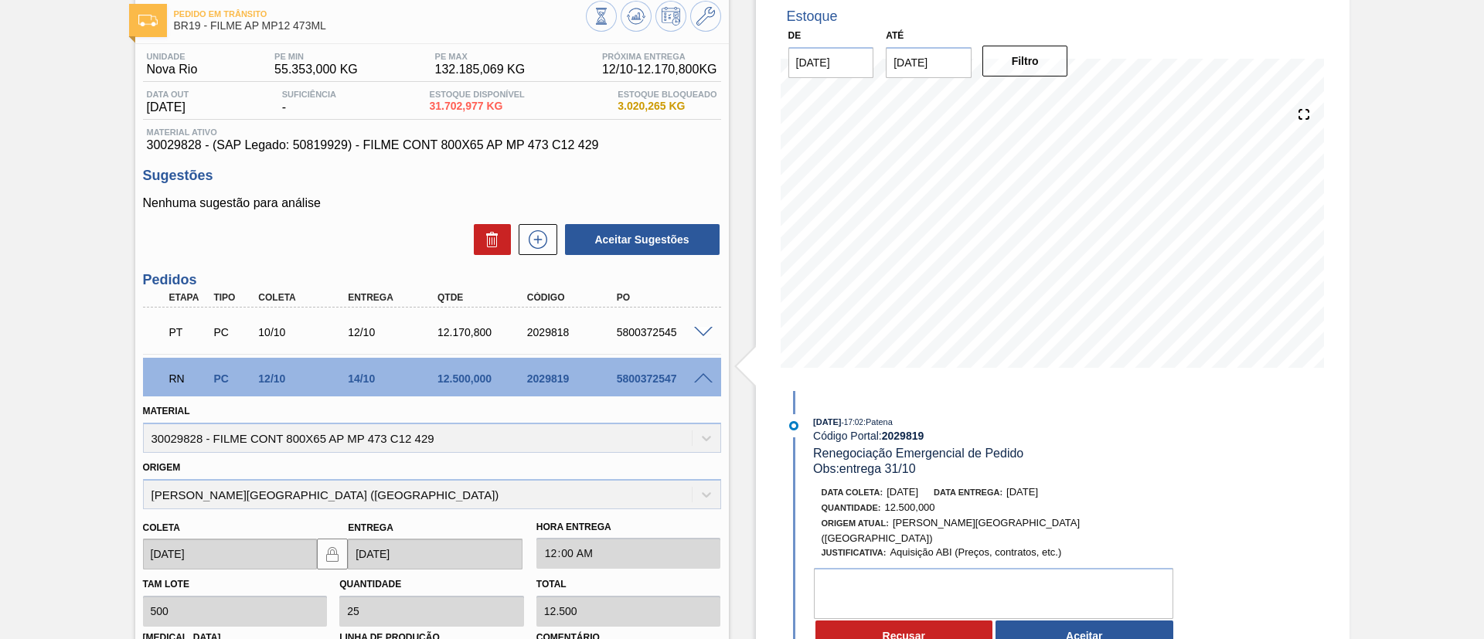
scroll to position [116, 0]
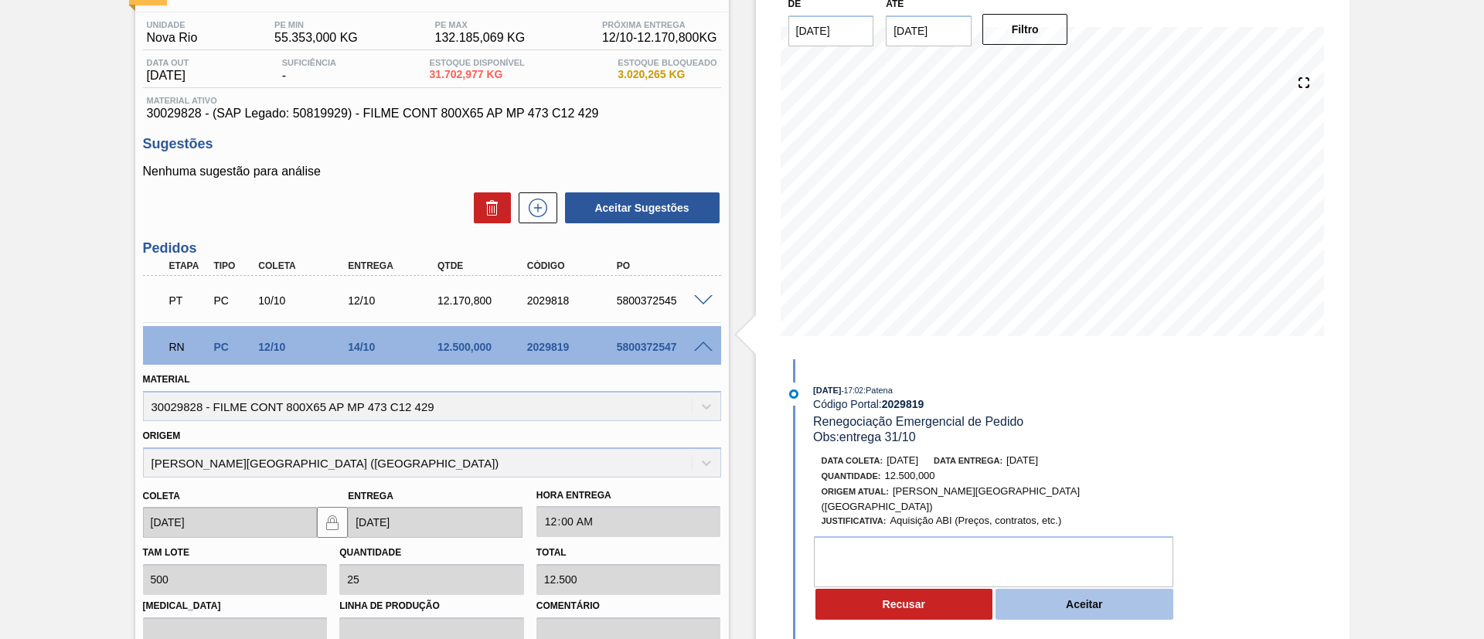
click at [1061, 590] on button "Aceitar" at bounding box center [1084, 604] width 178 height 31
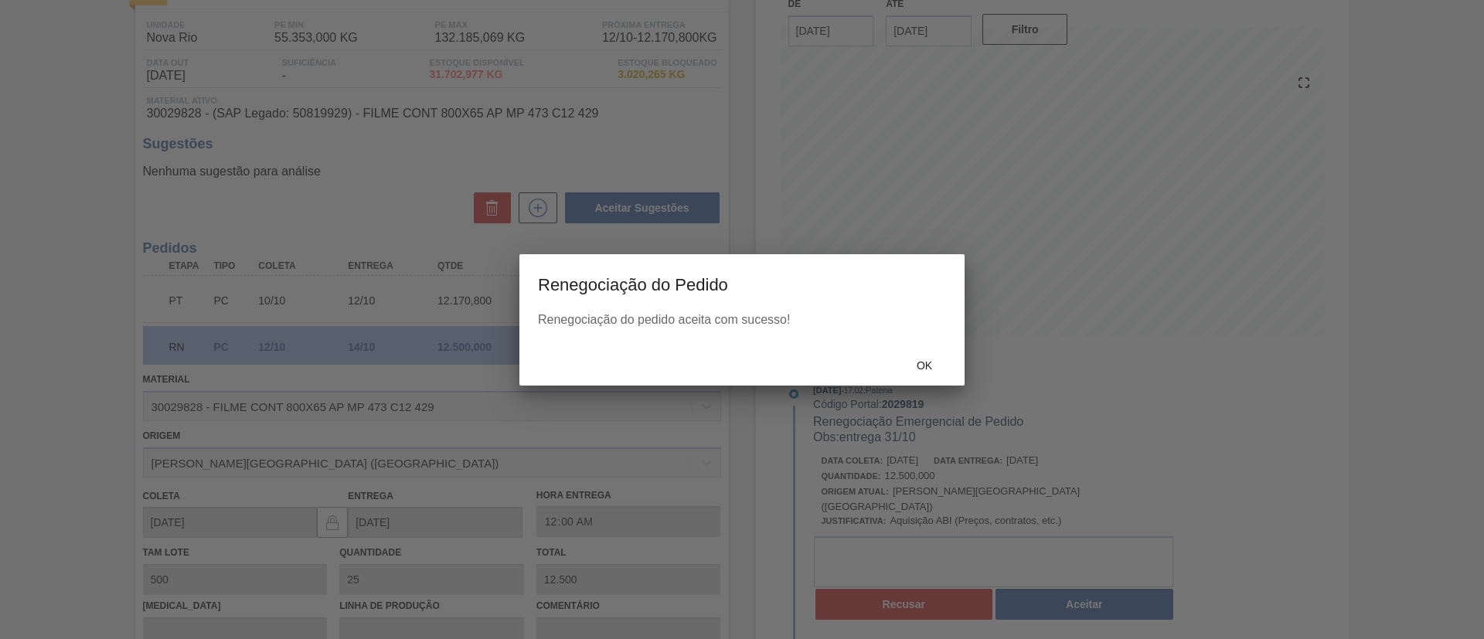
click at [903, 328] on div "Renegociação do pedido aceita com sucesso!" at bounding box center [741, 329] width 445 height 32
click at [922, 354] on div "Ok" at bounding box center [924, 366] width 68 height 29
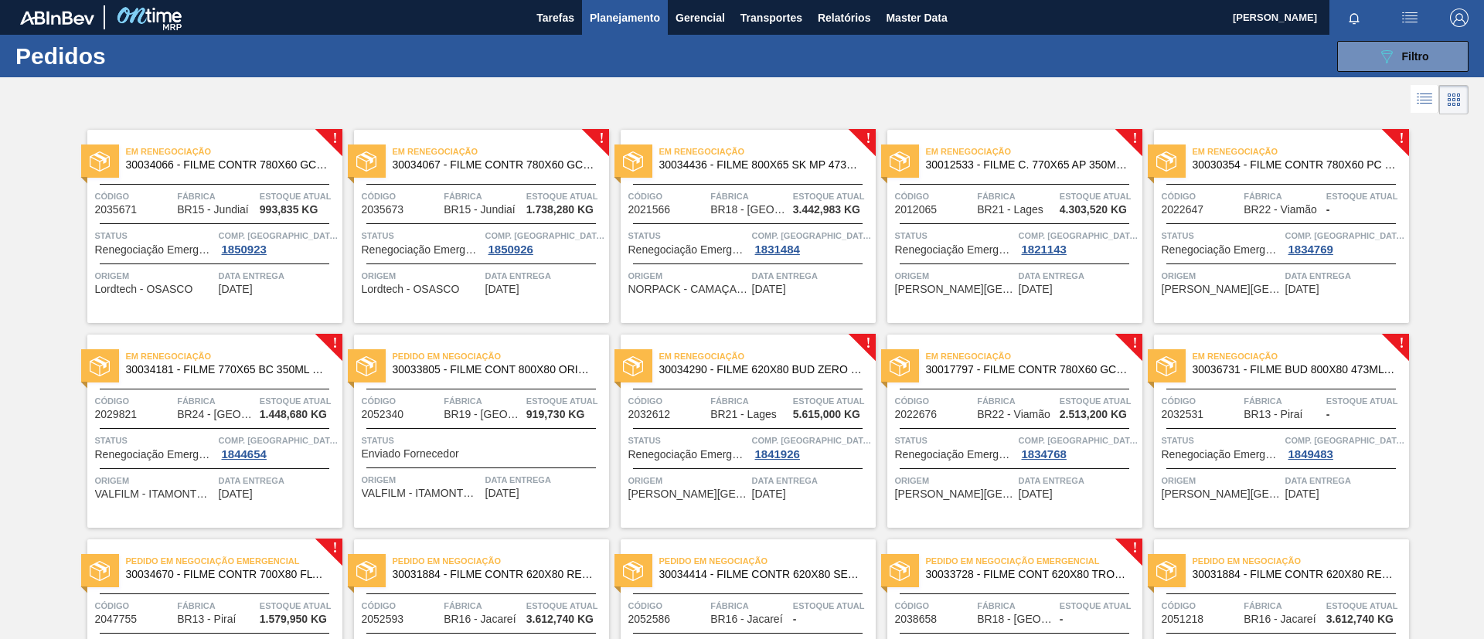
click at [1105, 164] on span "30012533 - FILME C. 770X65 AP 350ML C12 429" at bounding box center [1028, 165] width 204 height 12
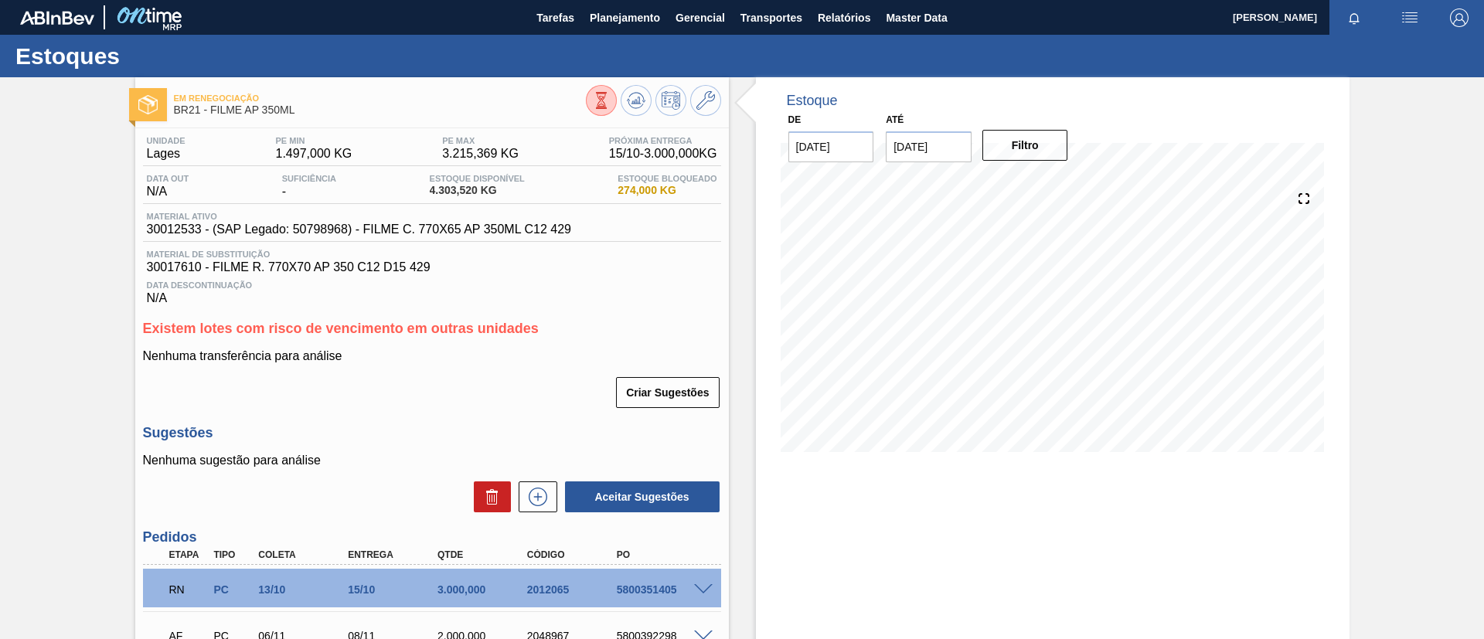
scroll to position [116, 0]
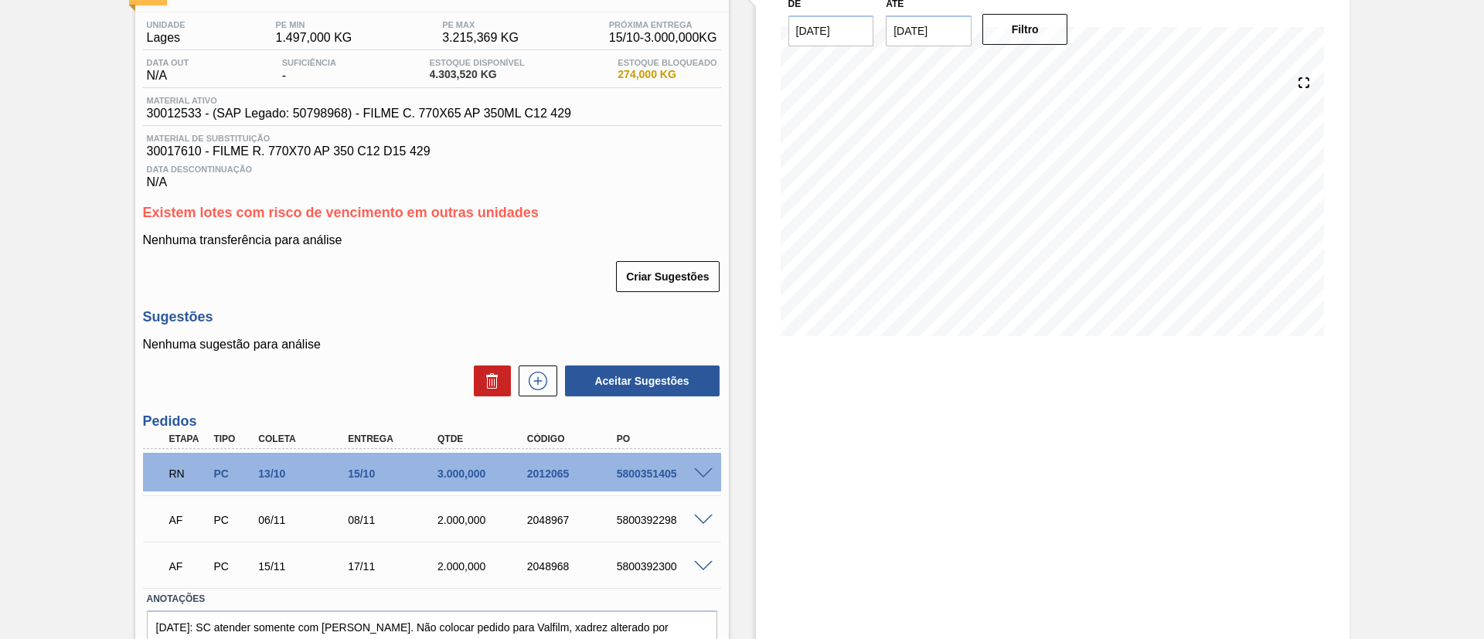
click at [704, 470] on span at bounding box center [703, 474] width 19 height 12
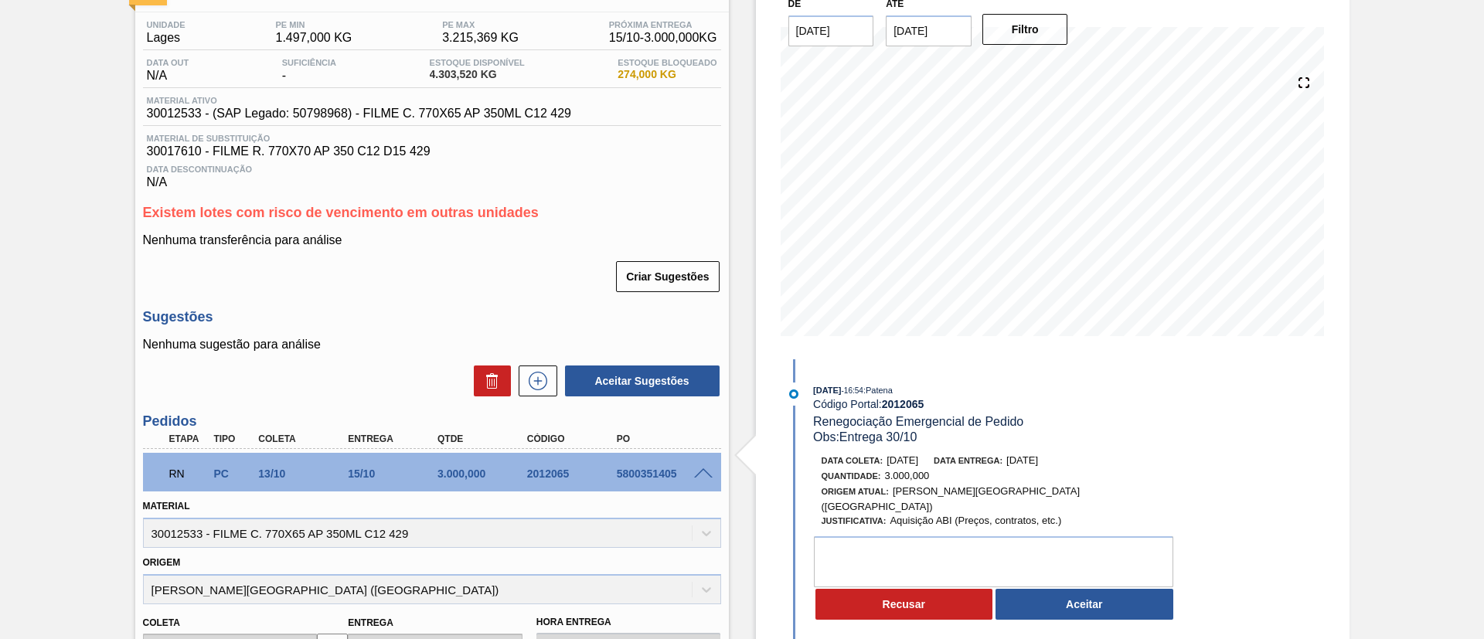
click at [698, 470] on span at bounding box center [703, 474] width 19 height 12
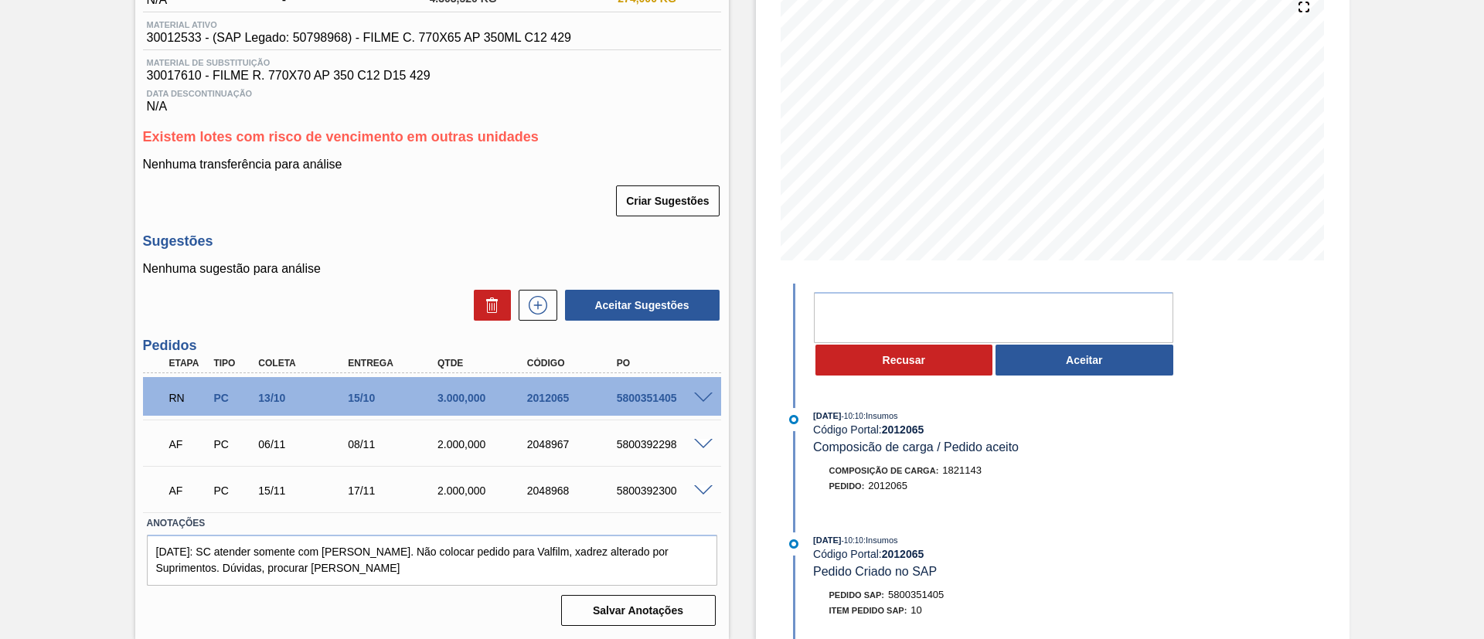
scroll to position [0, 0]
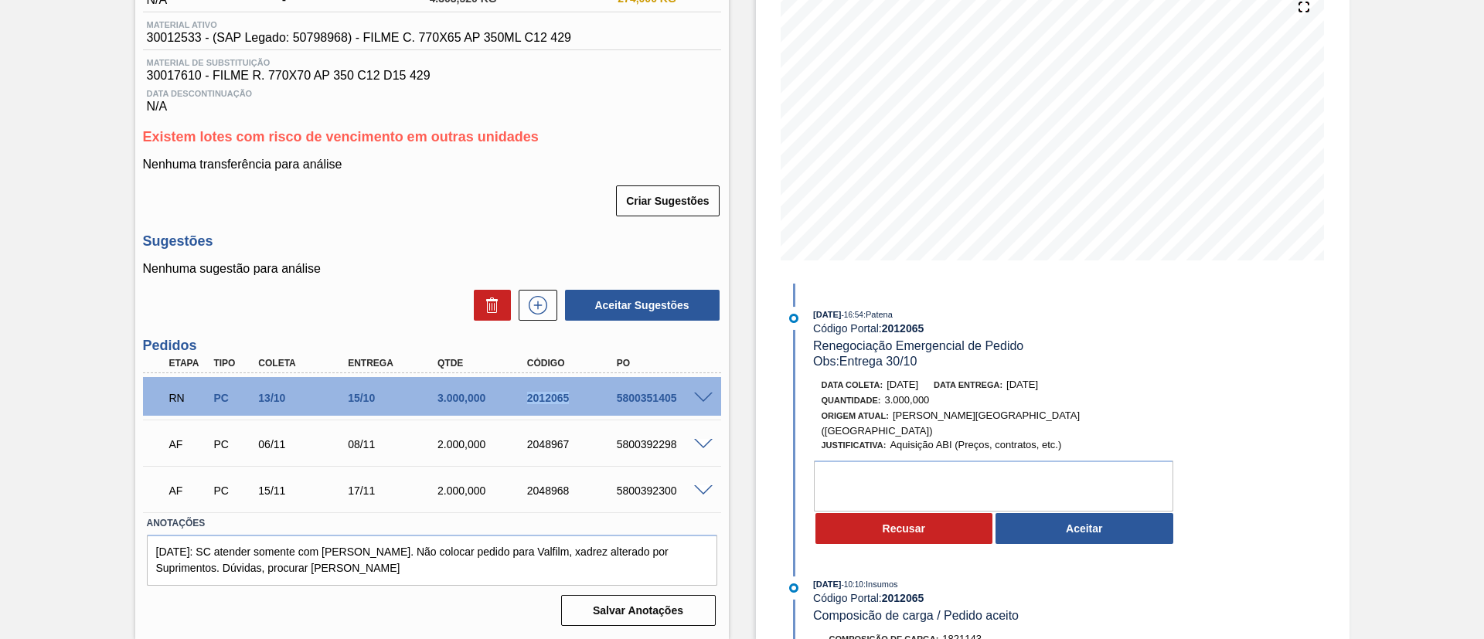
drag, startPoint x: 520, startPoint y: 400, endPoint x: 575, endPoint y: 401, distance: 54.9
click at [575, 401] on div "2012065" at bounding box center [562, 398] width 90 height 12
copy div "2012065"
click at [581, 412] on div "RN PC 13/10 15/10 3.000,000 2012065 5800351405" at bounding box center [432, 396] width 578 height 39
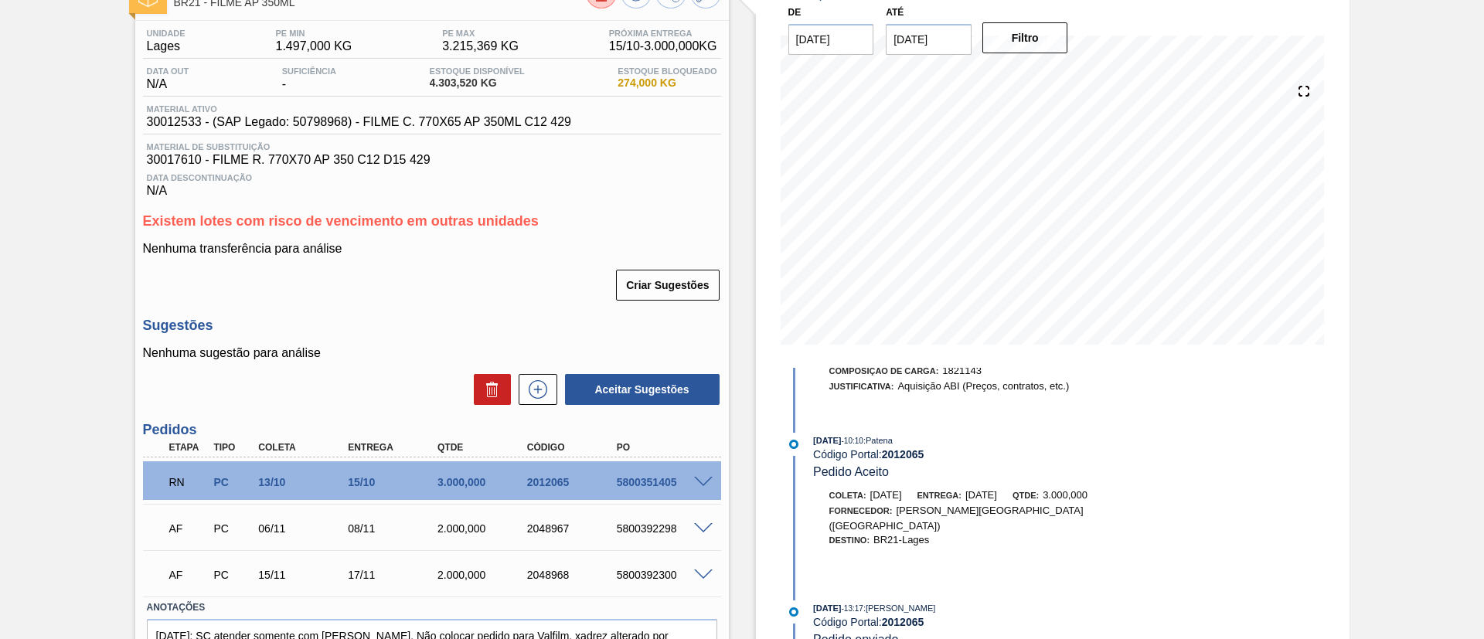
scroll to position [76, 0]
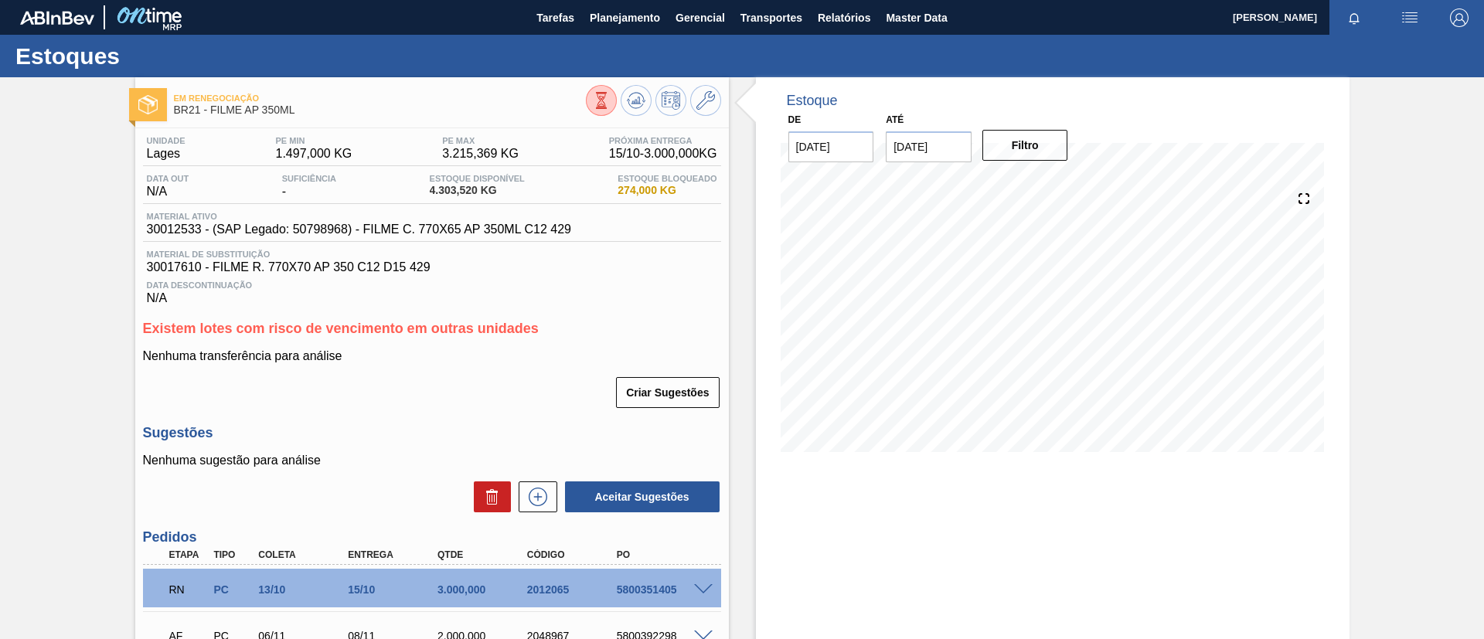
scroll to position [192, 0]
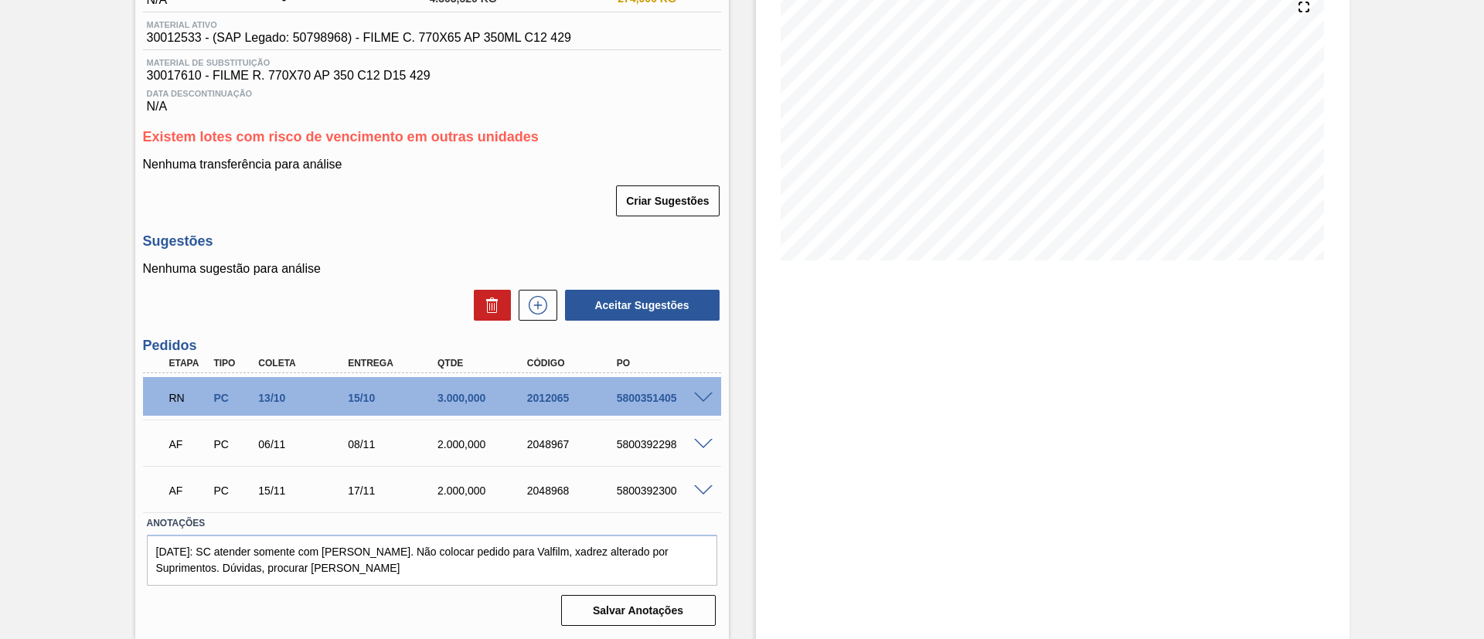
click at [698, 400] on span at bounding box center [703, 399] width 19 height 12
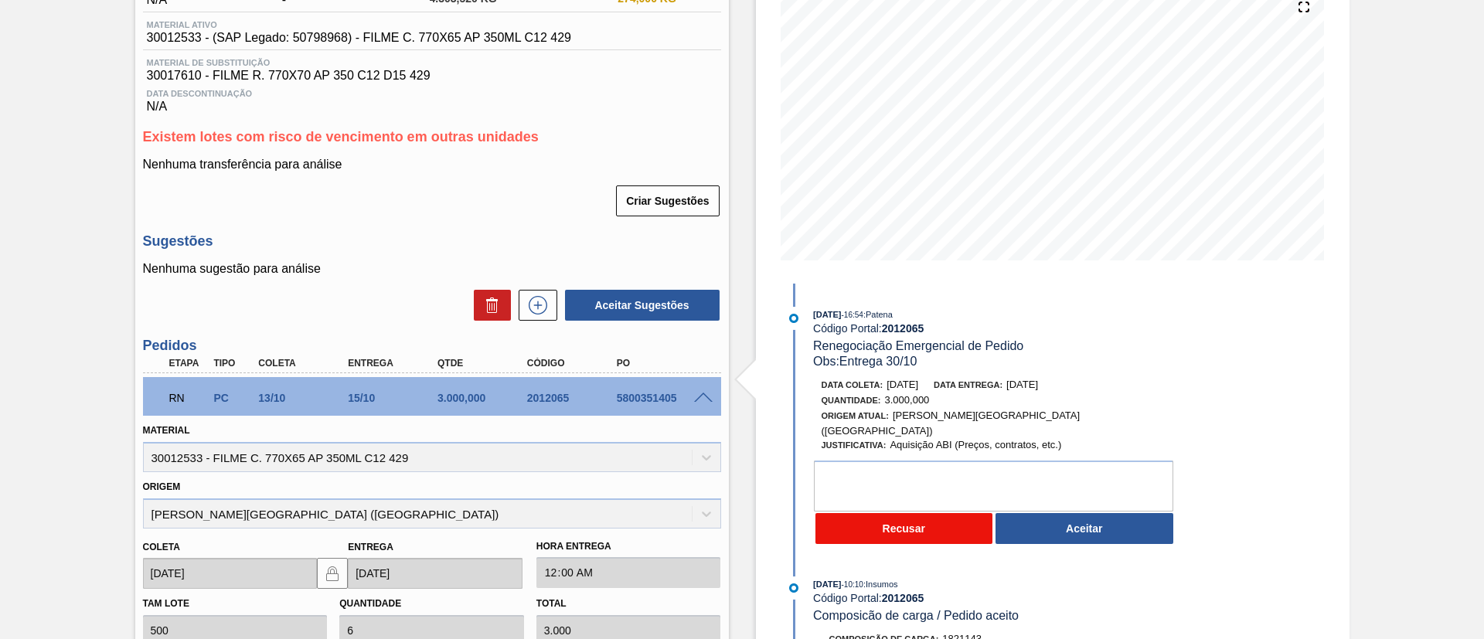
click at [903, 515] on button "Recusar" at bounding box center [904, 528] width 178 height 31
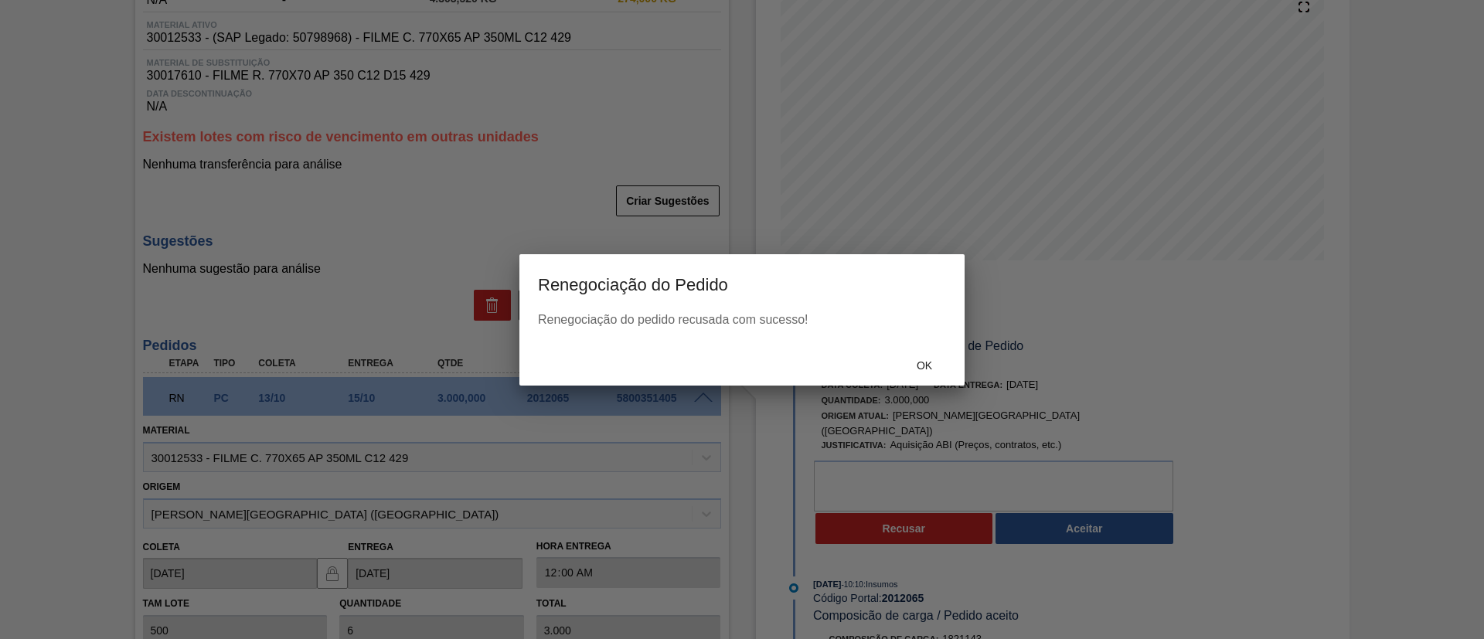
click at [911, 382] on div "Ok" at bounding box center [741, 365] width 445 height 40
click at [912, 375] on div "Ok" at bounding box center [924, 366] width 68 height 29
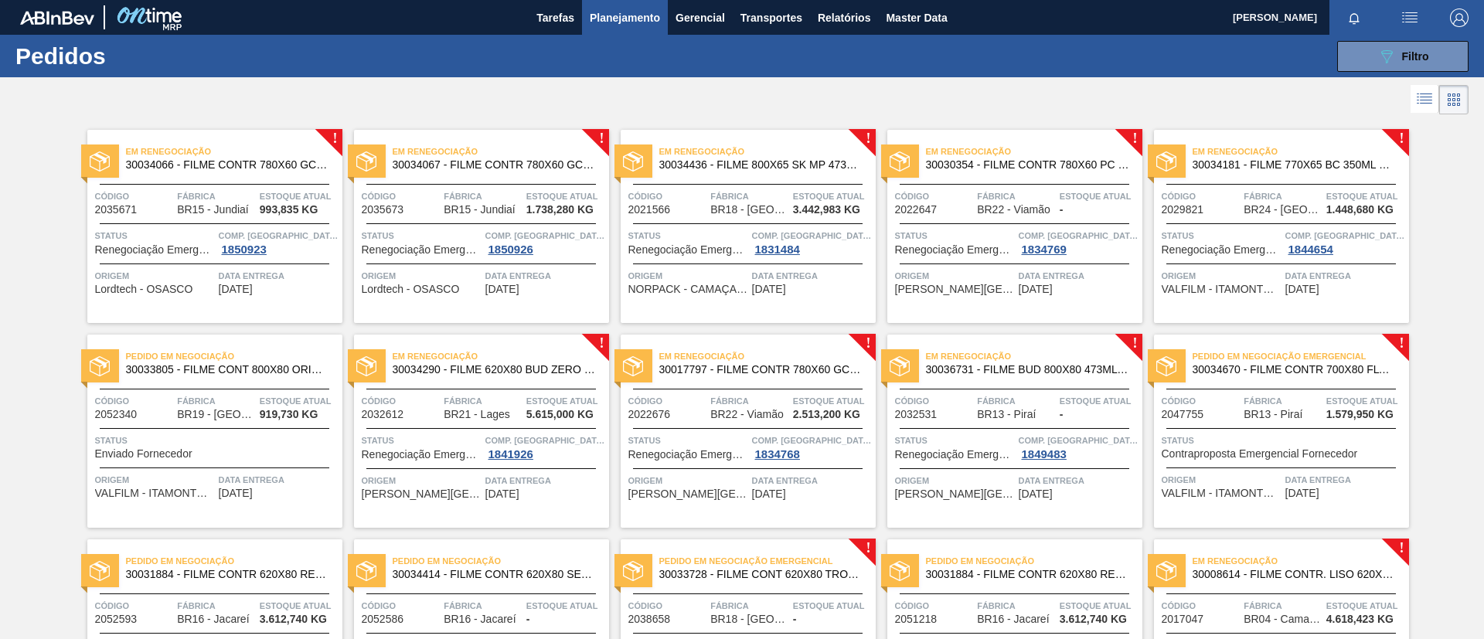
click at [1000, 172] on div "Em Renegociação 30030354 - FILME CONTR 780X60 PC LT350 NIV24" at bounding box center [1014, 158] width 255 height 35
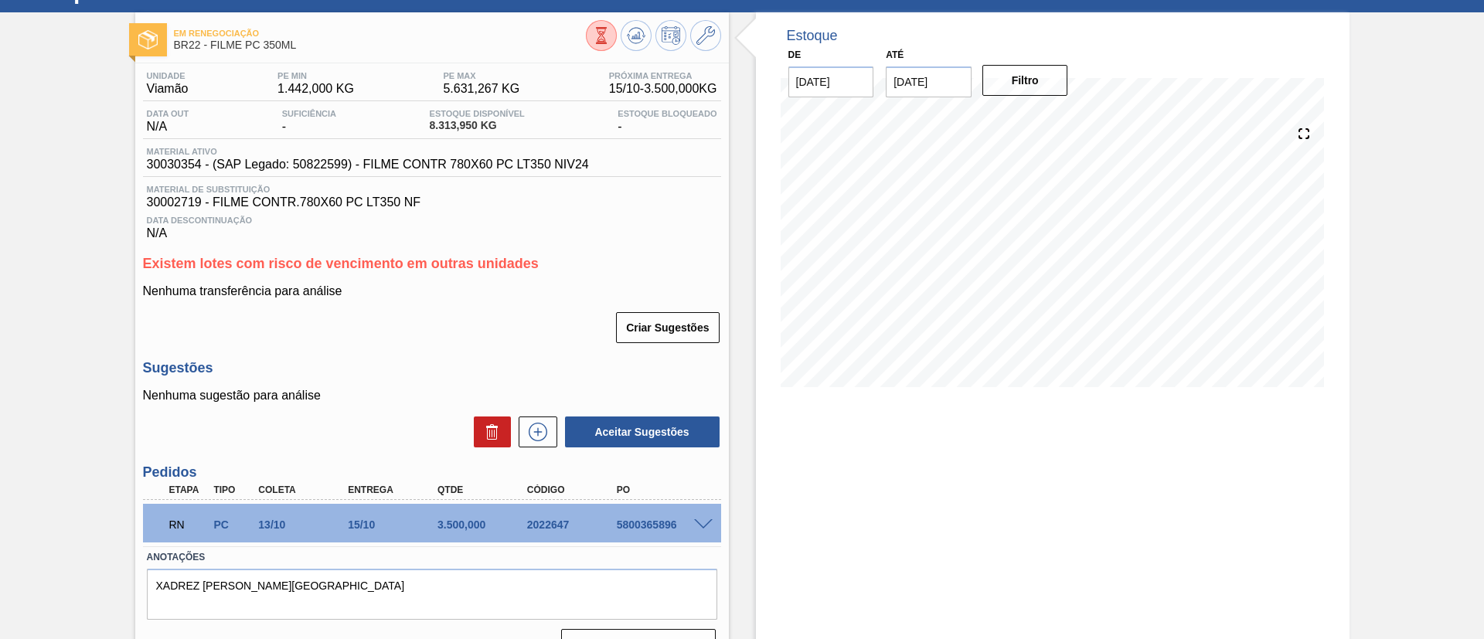
scroll to position [99, 0]
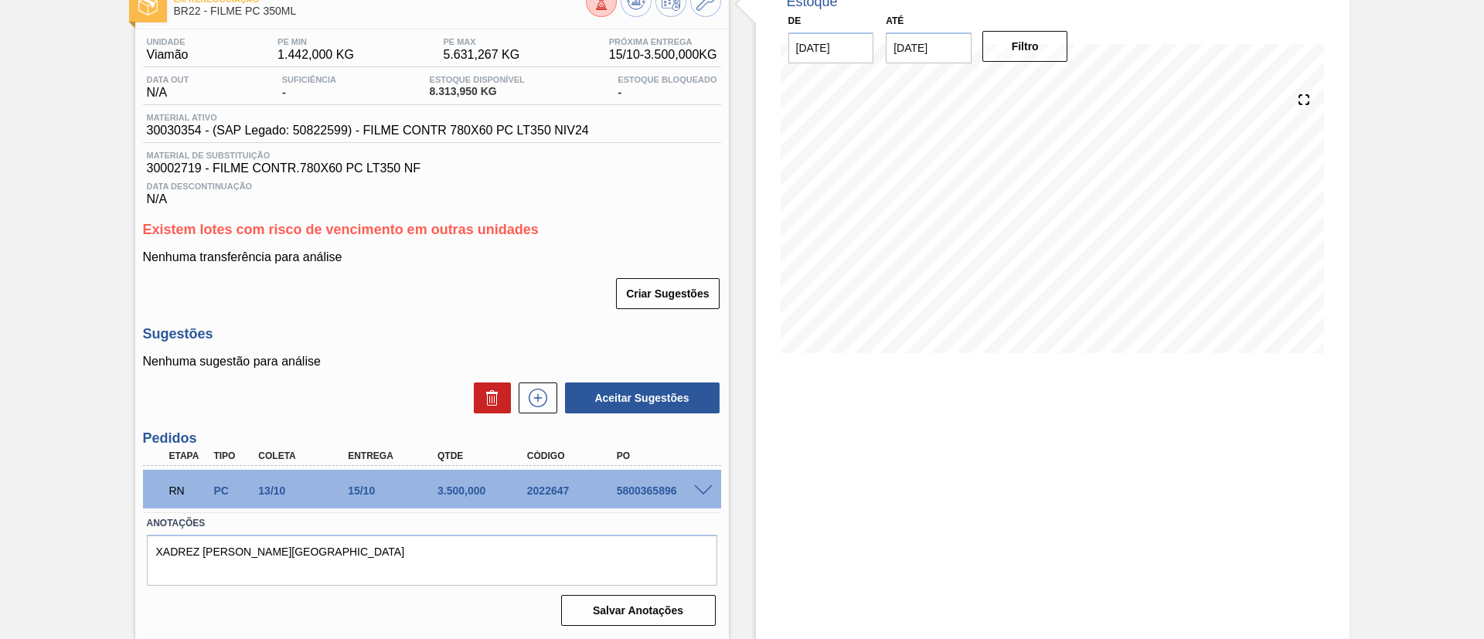
click at [694, 486] on span at bounding box center [703, 491] width 19 height 12
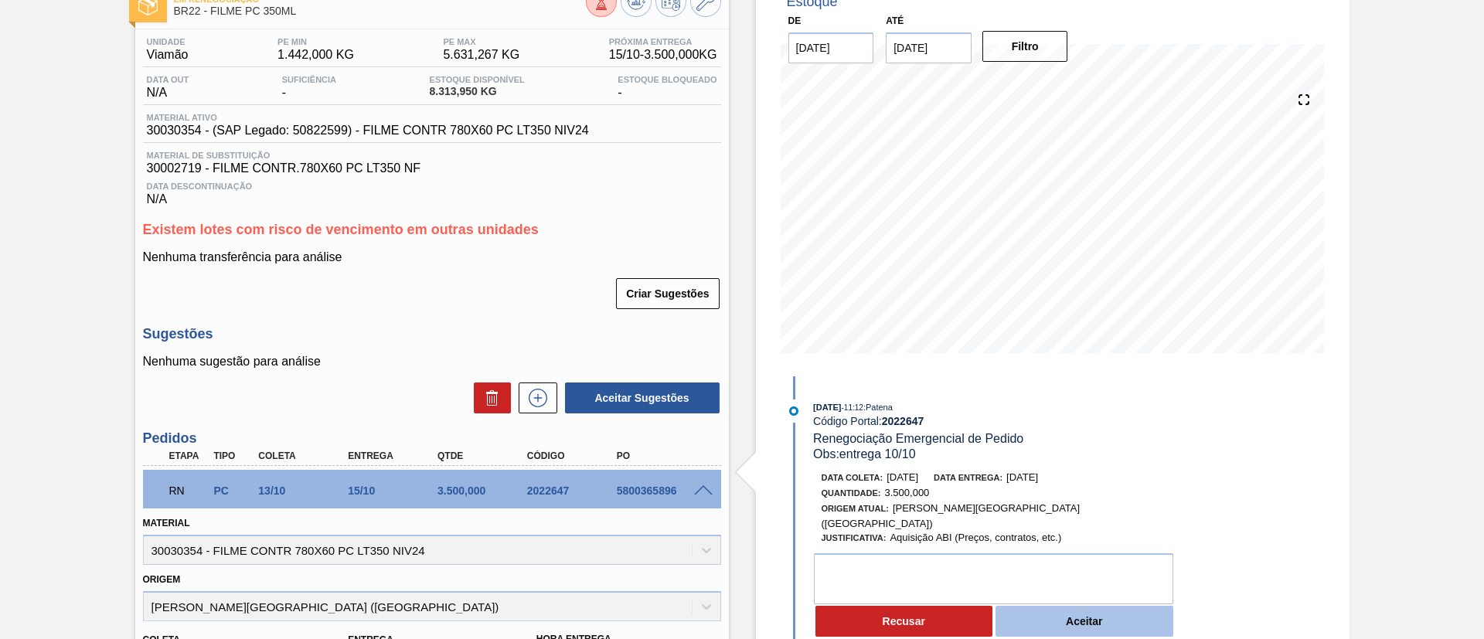
click at [1039, 606] on button "Aceitar" at bounding box center [1084, 621] width 178 height 31
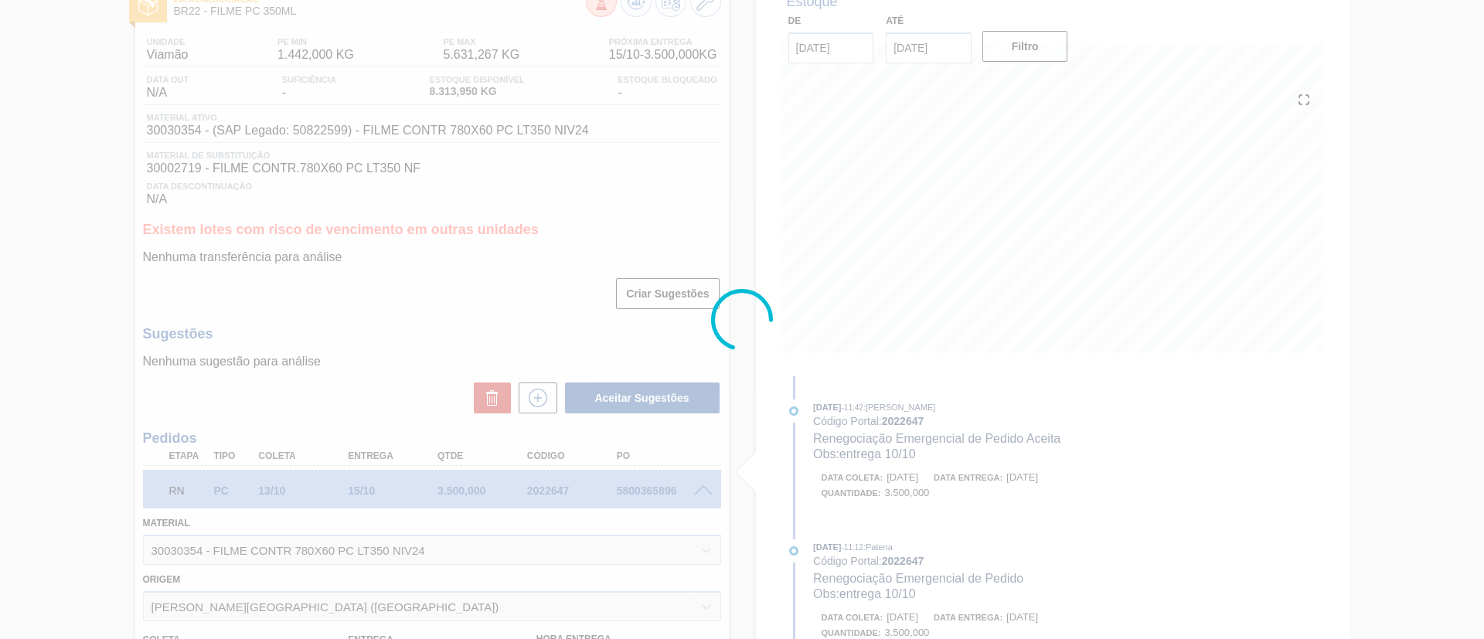
click at [908, 311] on div at bounding box center [742, 319] width 1484 height 639
type input "entrega 10/10"
type input "[DATE]"
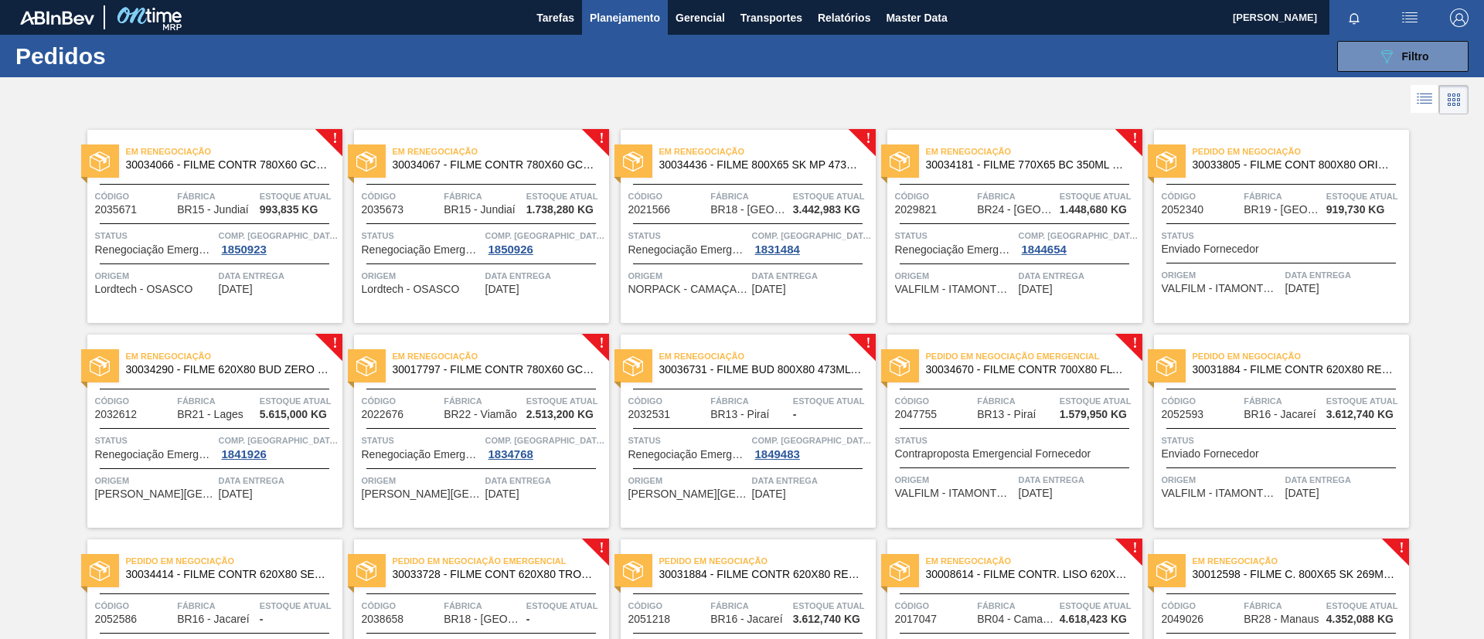
click at [1046, 162] on span "30034181 - FILME 770X65 BC 350ML MP C12" at bounding box center [1028, 165] width 204 height 12
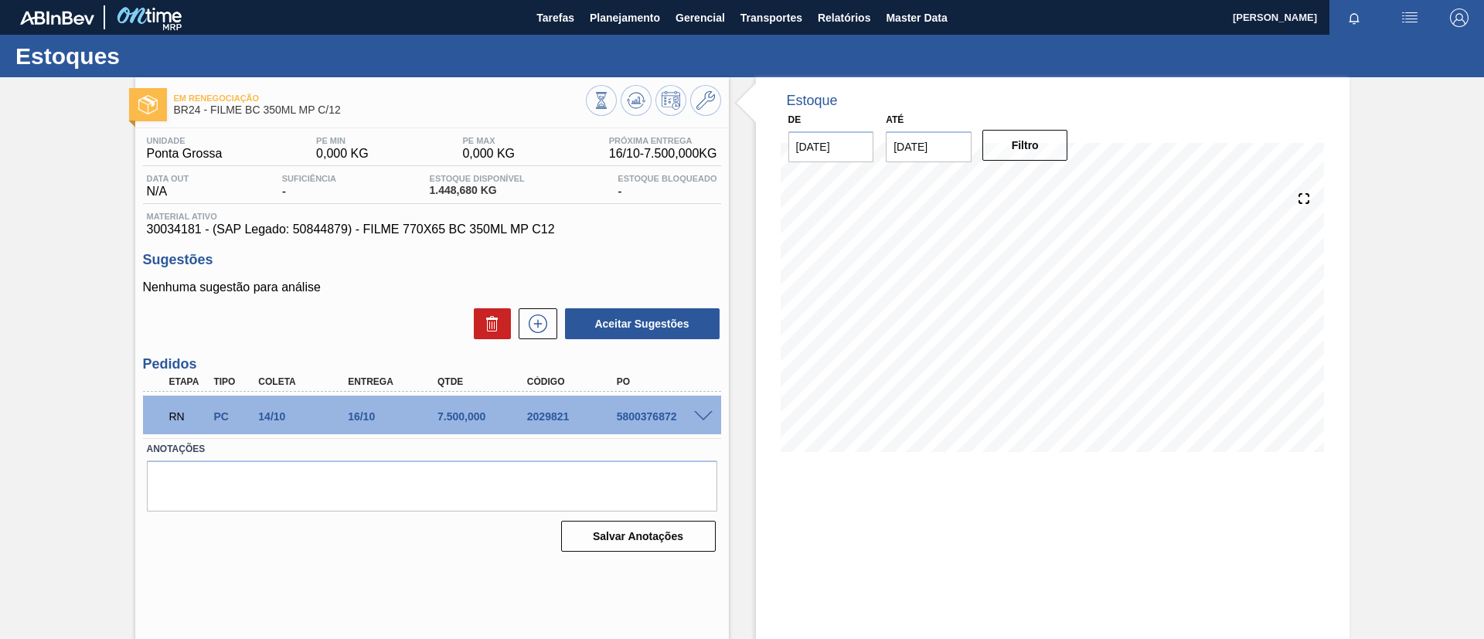
click at [691, 410] on div at bounding box center [705, 416] width 31 height 12
click at [699, 421] on div "5800376872" at bounding box center [663, 416] width 100 height 12
click at [699, 415] on span at bounding box center [703, 417] width 19 height 12
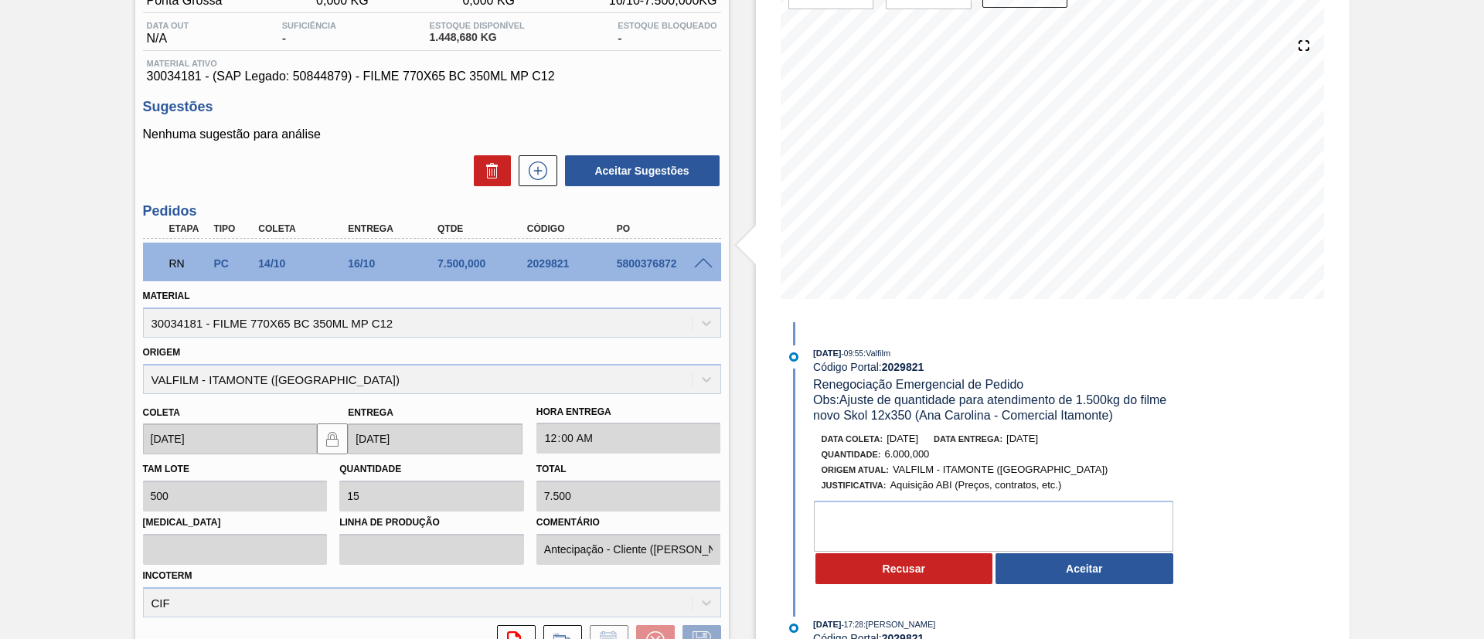
scroll to position [232, 0]
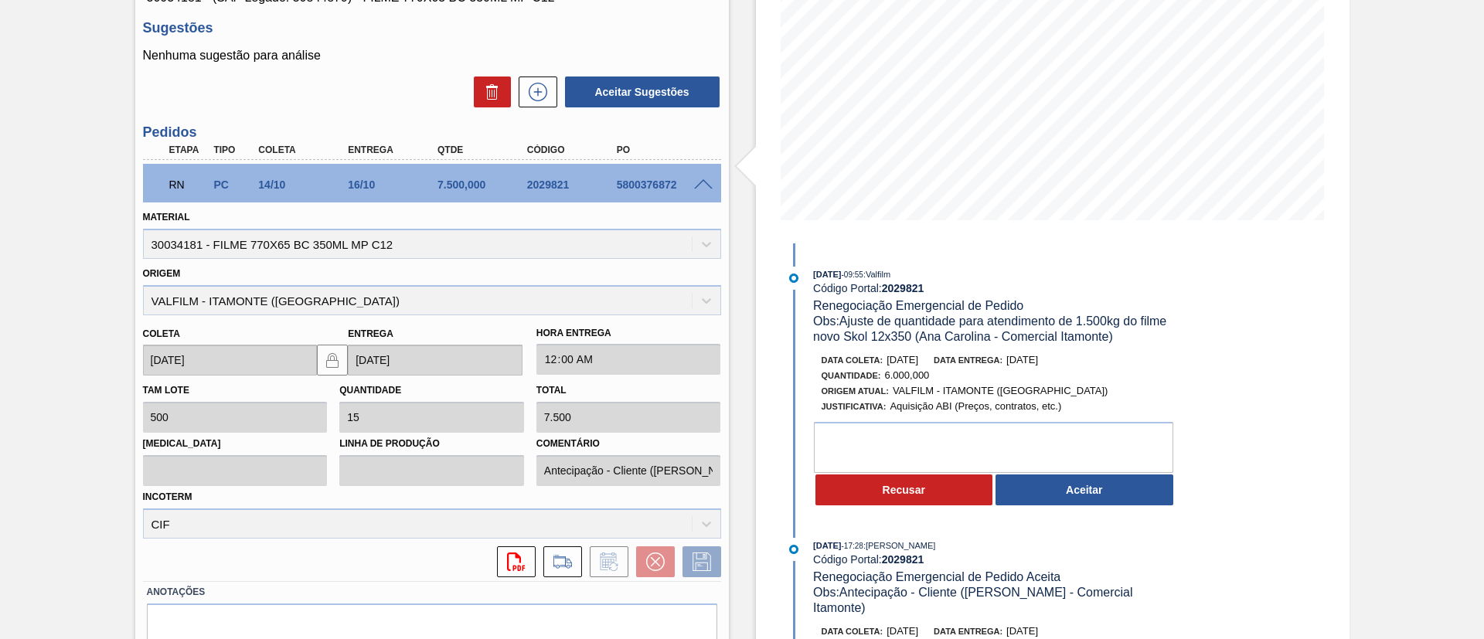
click at [1090, 495] on button "Aceitar" at bounding box center [1084, 489] width 178 height 31
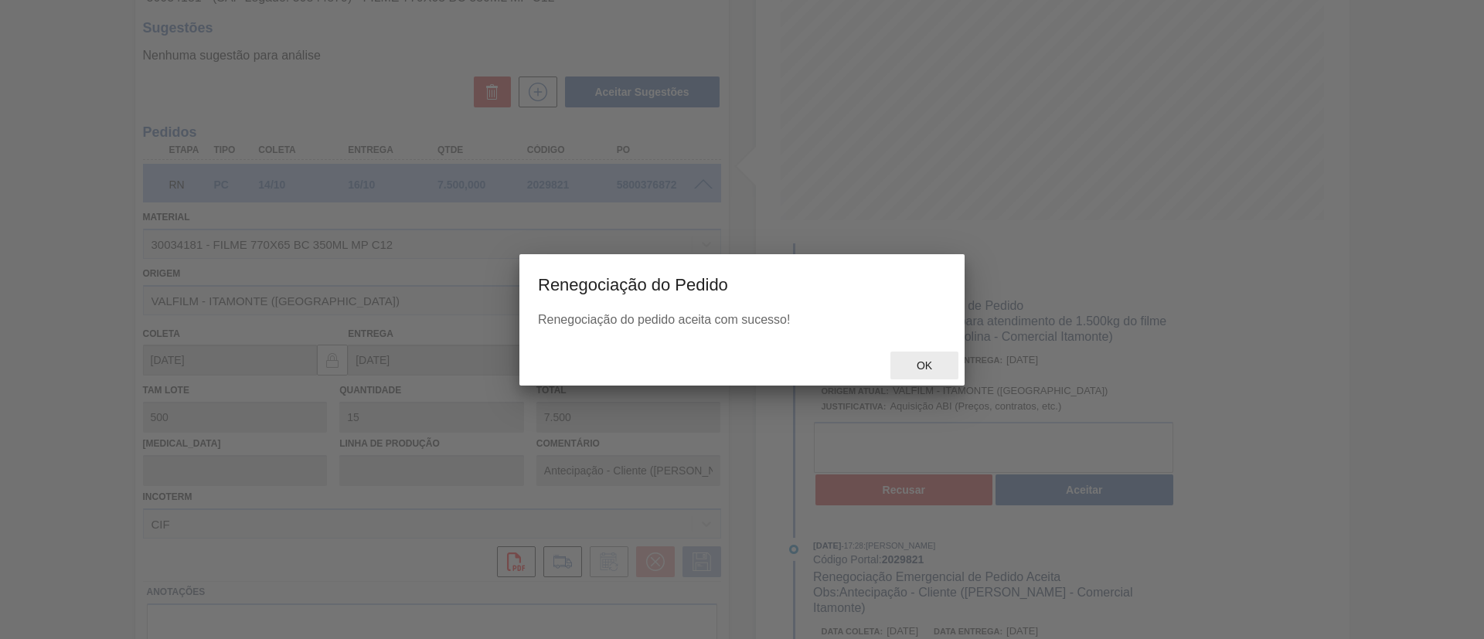
click at [924, 360] on span "Ok" at bounding box center [924, 365] width 40 height 12
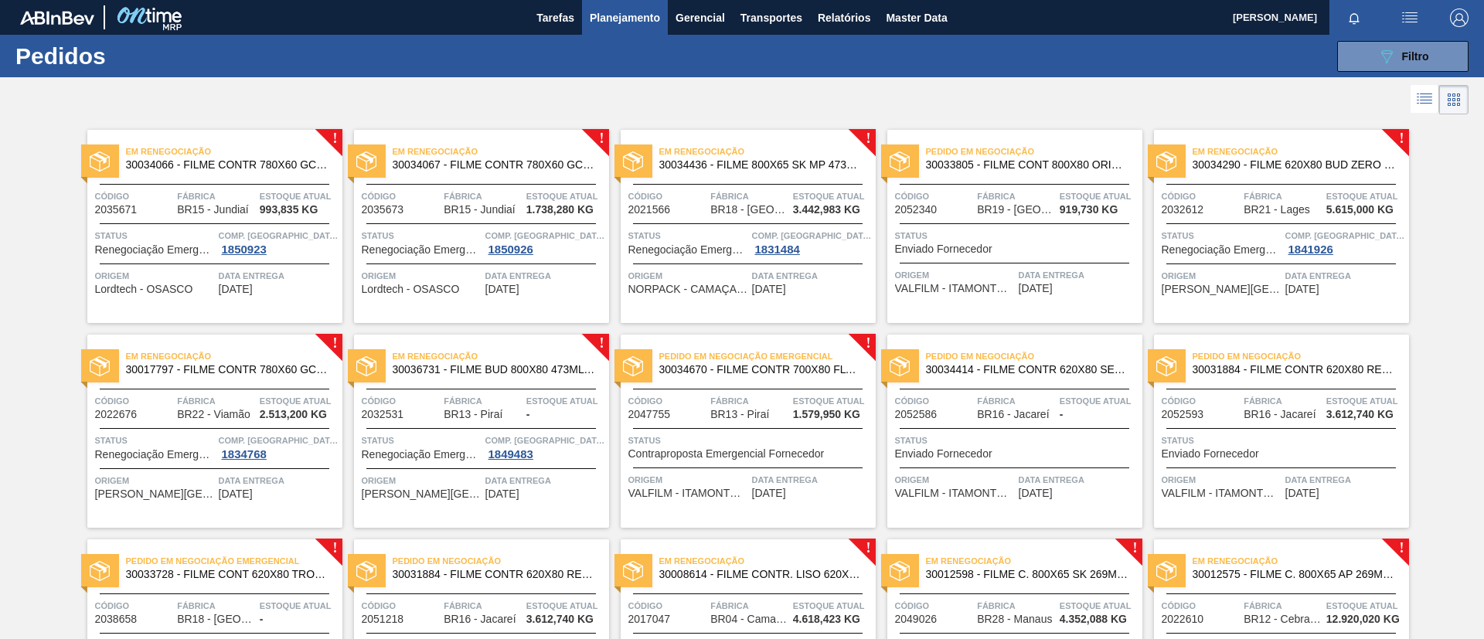
click at [1251, 164] on span "30034290 - FILME 620X80 BUD ZERO 350 SLK C8" at bounding box center [1294, 165] width 204 height 12
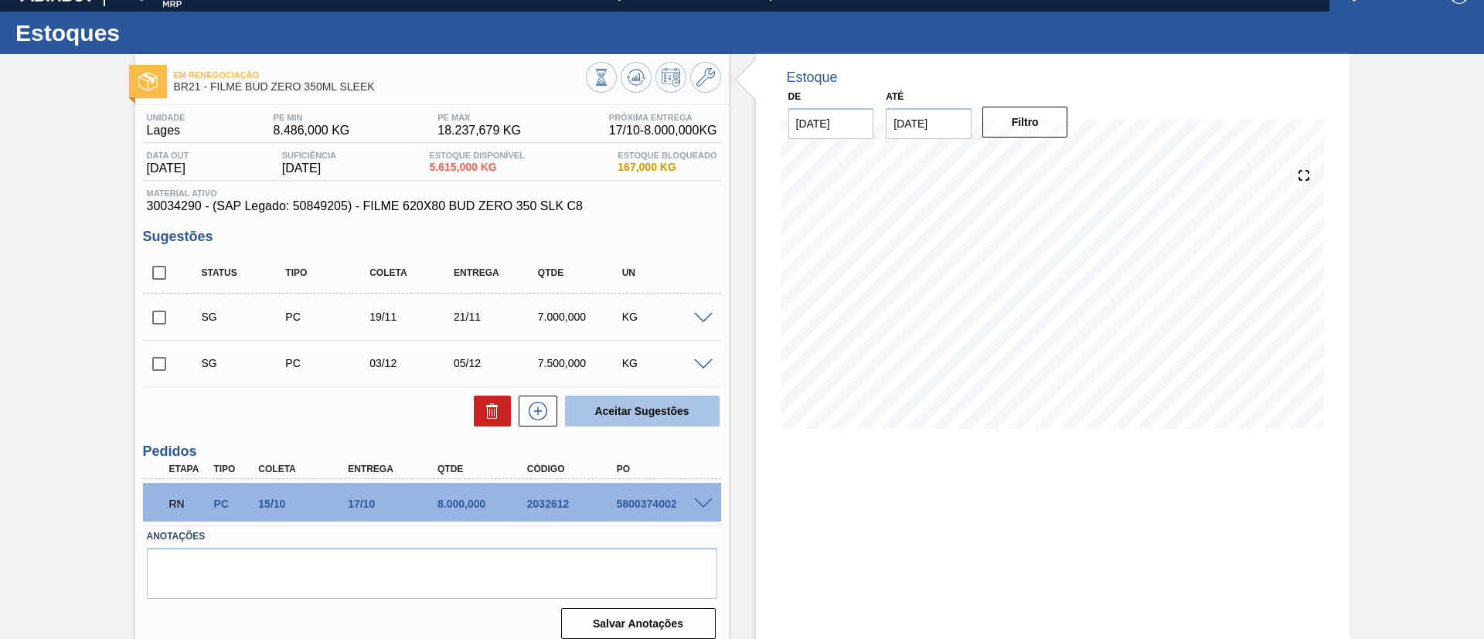
scroll to position [36, 0]
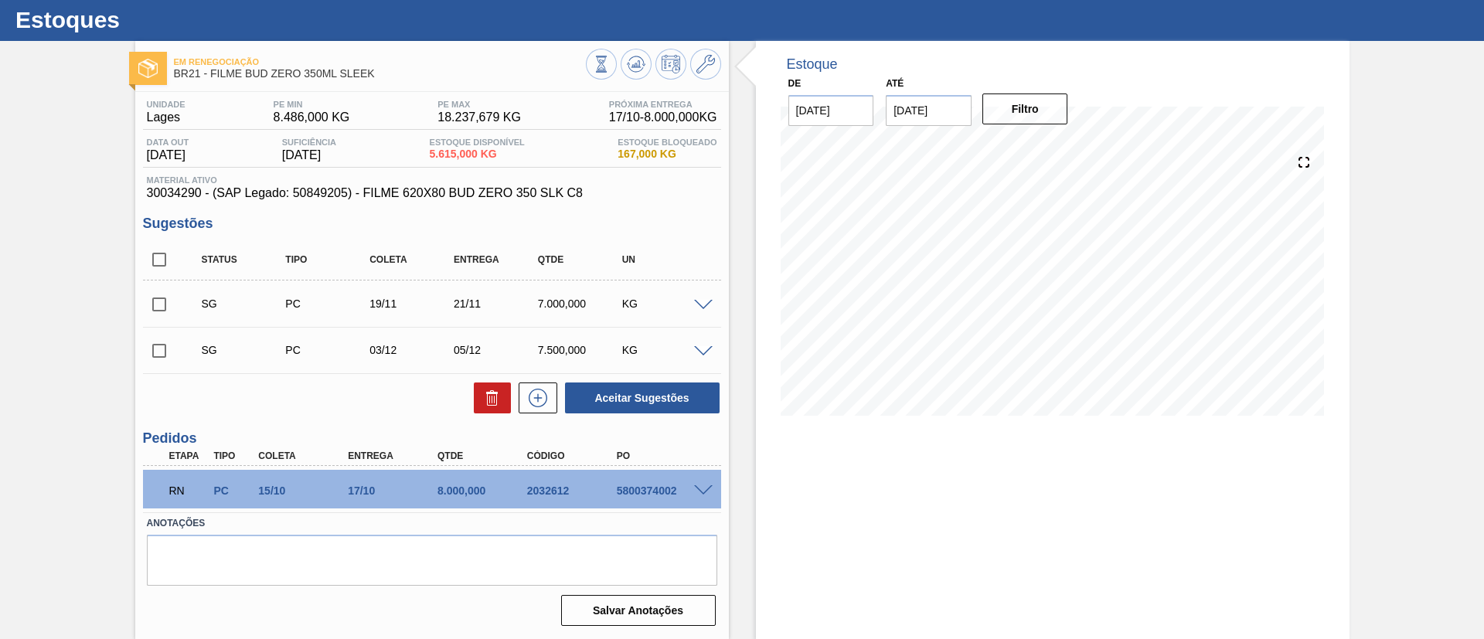
click at [699, 488] on span at bounding box center [703, 491] width 19 height 12
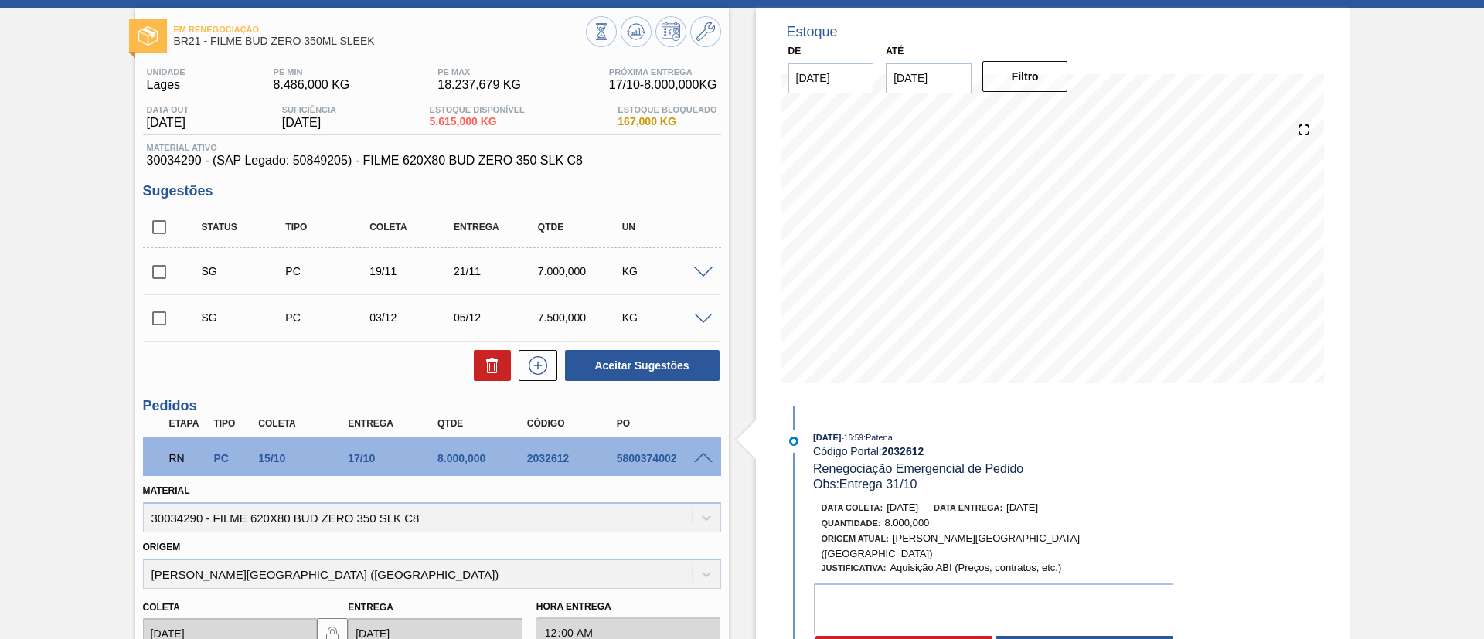
scroll to position [152, 0]
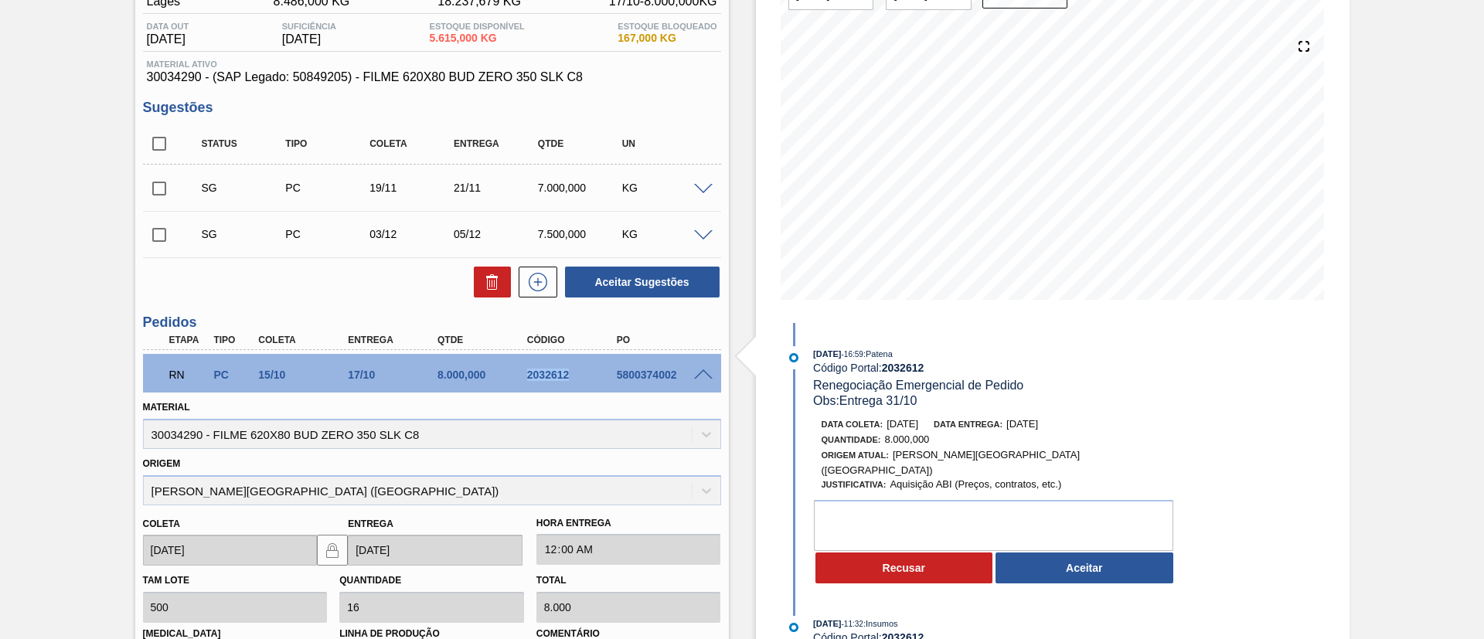
drag, startPoint x: 526, startPoint y: 377, endPoint x: 583, endPoint y: 385, distance: 56.9
click at [583, 385] on div "RN PC 15/10 17/10 8.000,000 2032612 5800374002" at bounding box center [427, 373] width 537 height 31
copy div "2032612"
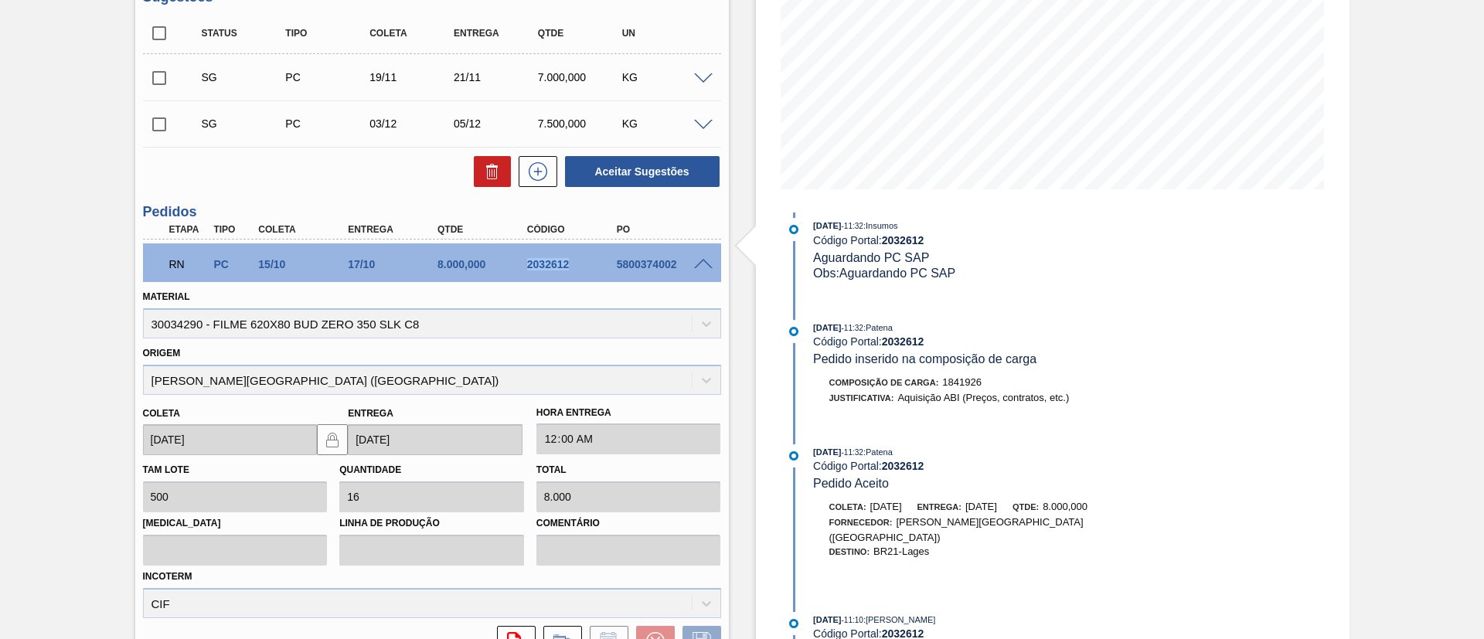
scroll to position [179, 0]
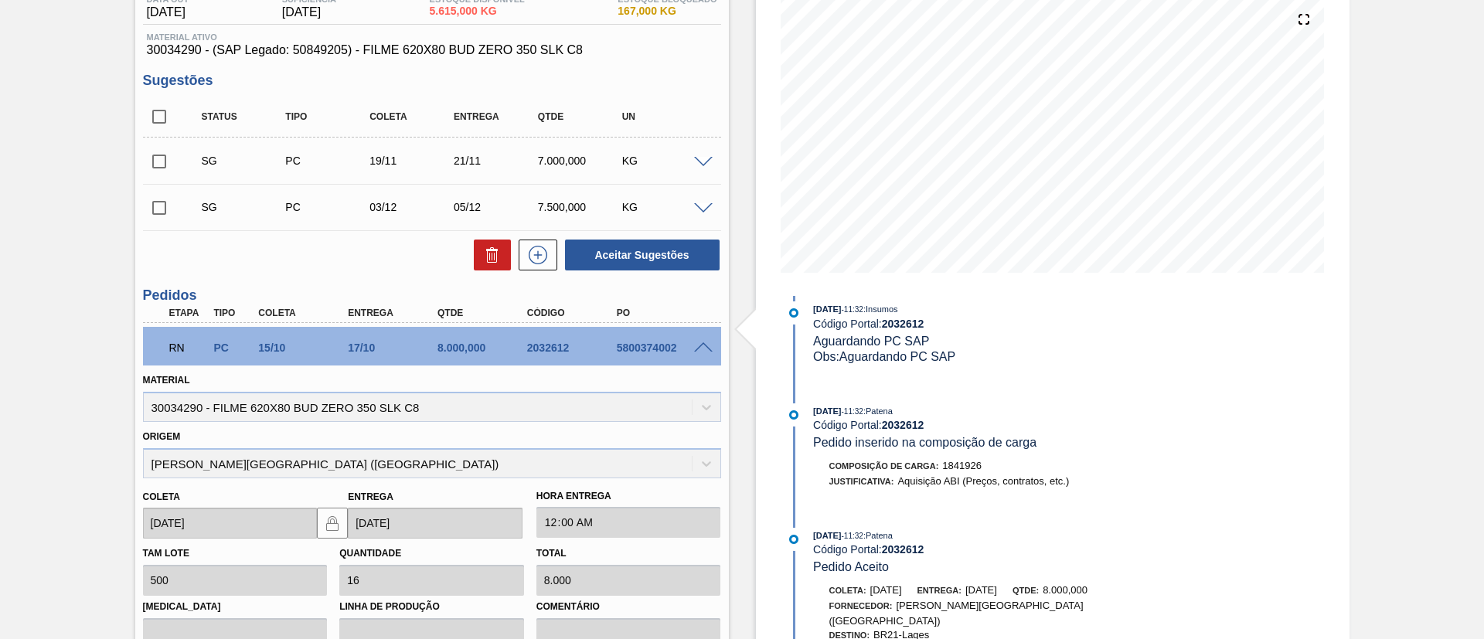
click at [575, 420] on div "Material 30034290 - FILME 620X80 BUD ZERO 350 SLK C8" at bounding box center [432, 395] width 578 height 53
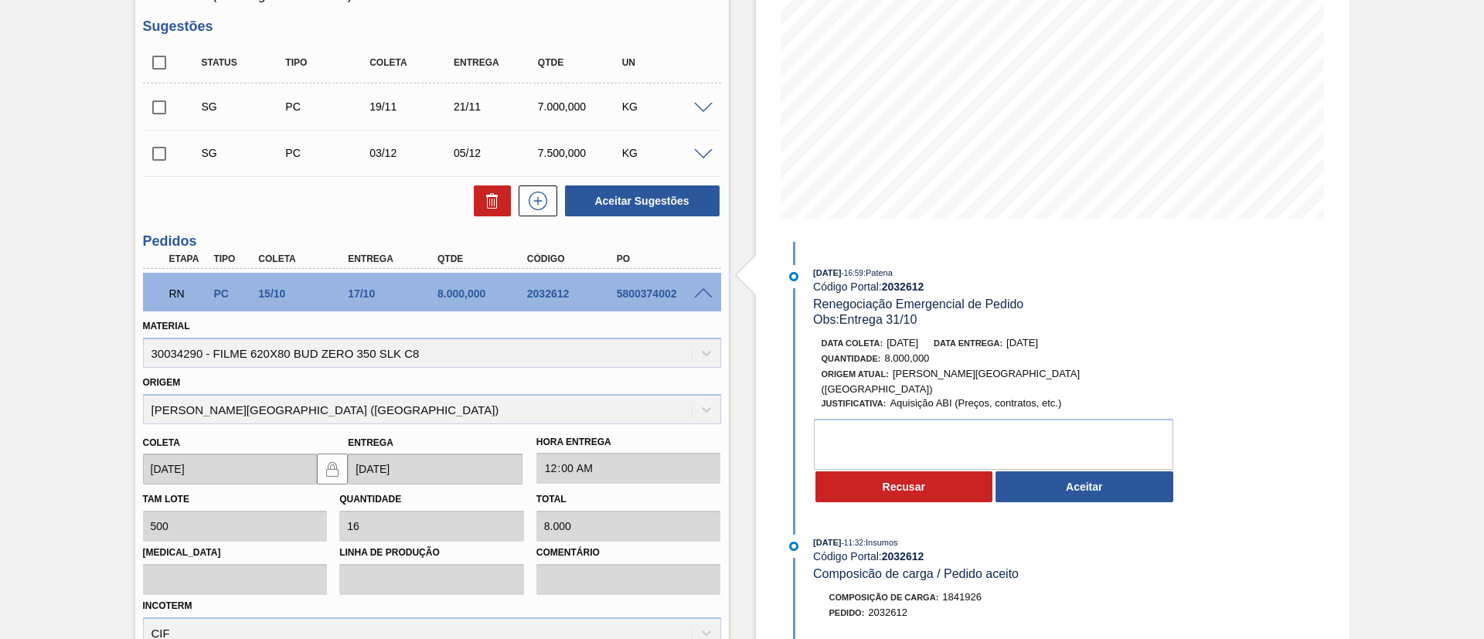
scroll to position [411, 0]
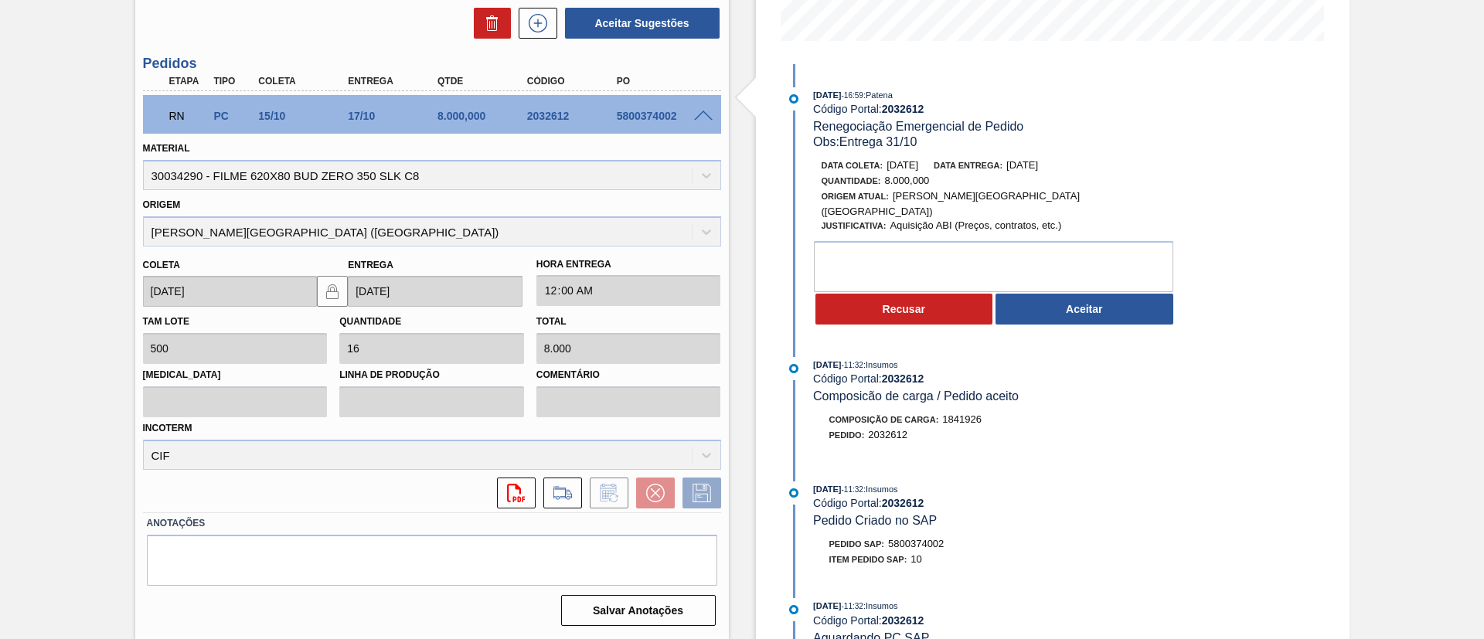
click at [911, 310] on button "Recusar" at bounding box center [904, 309] width 178 height 31
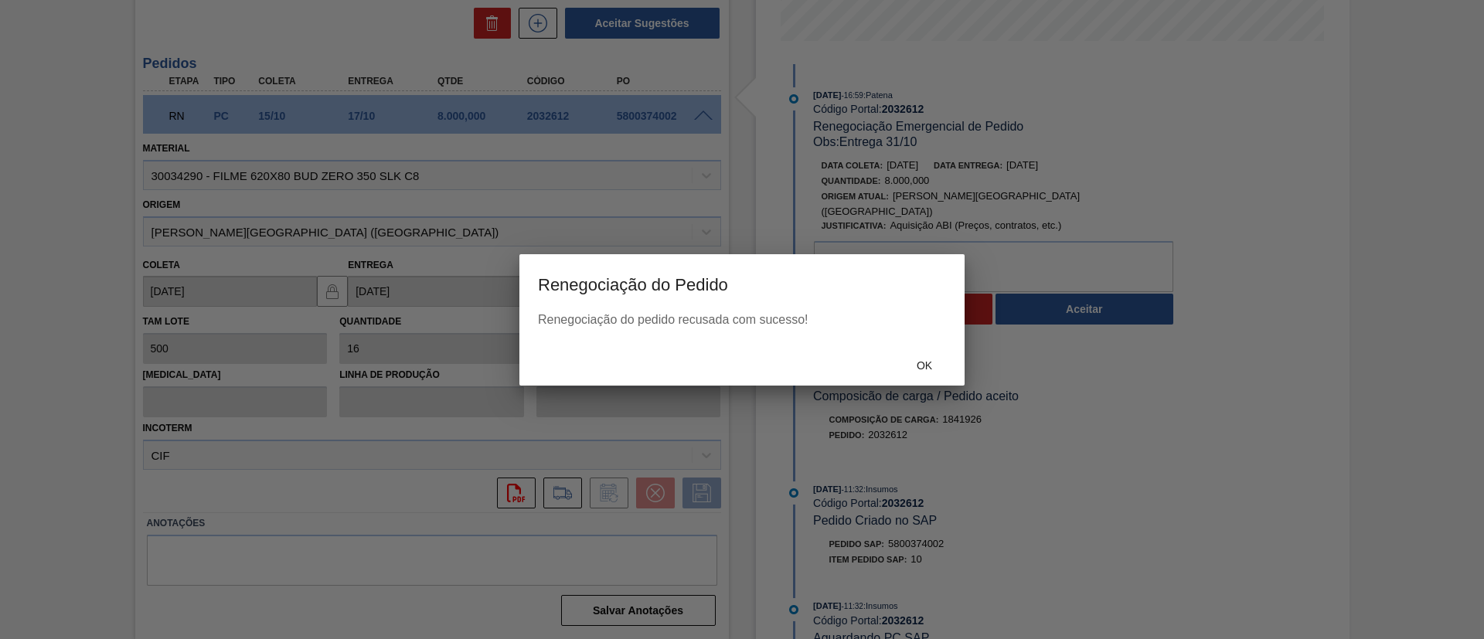
click at [927, 387] on div at bounding box center [742, 319] width 1484 height 639
click at [920, 370] on span "Ok" at bounding box center [924, 365] width 40 height 12
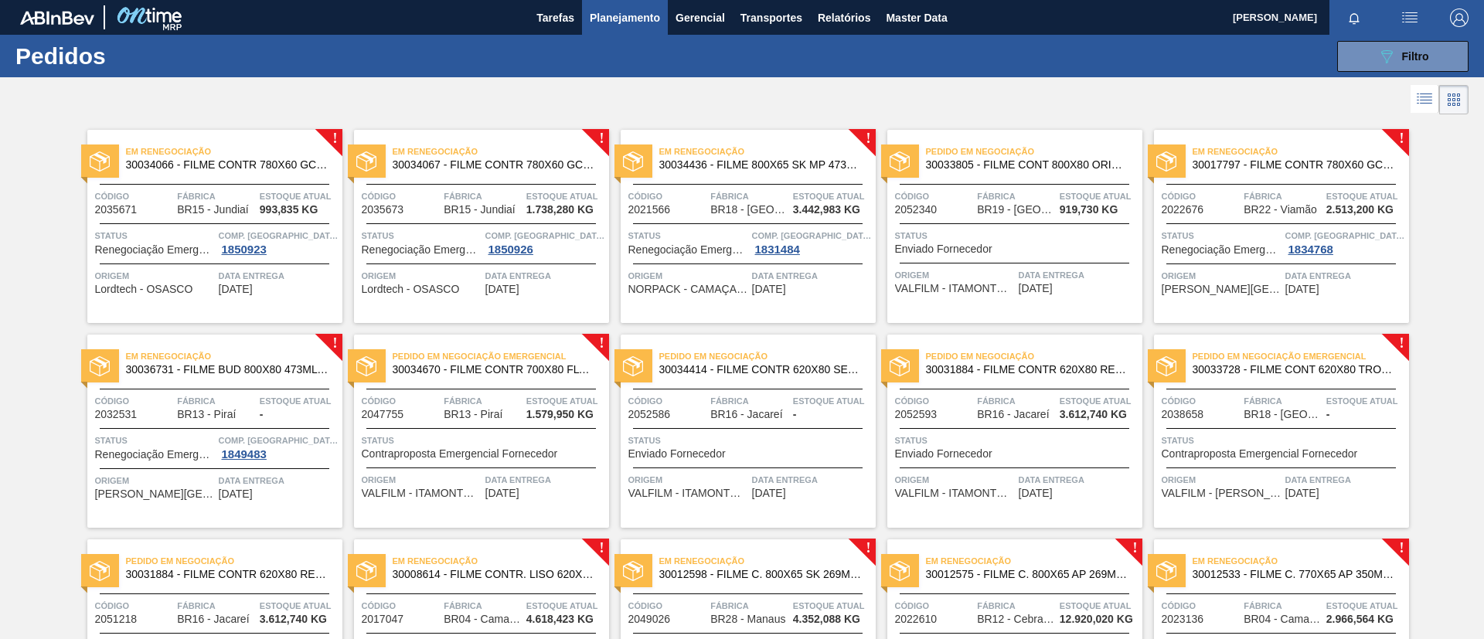
click at [1366, 169] on span "30017797 - FILME CONTR 780X60 GCA ZERO 350ML NIV22" at bounding box center [1294, 165] width 204 height 12
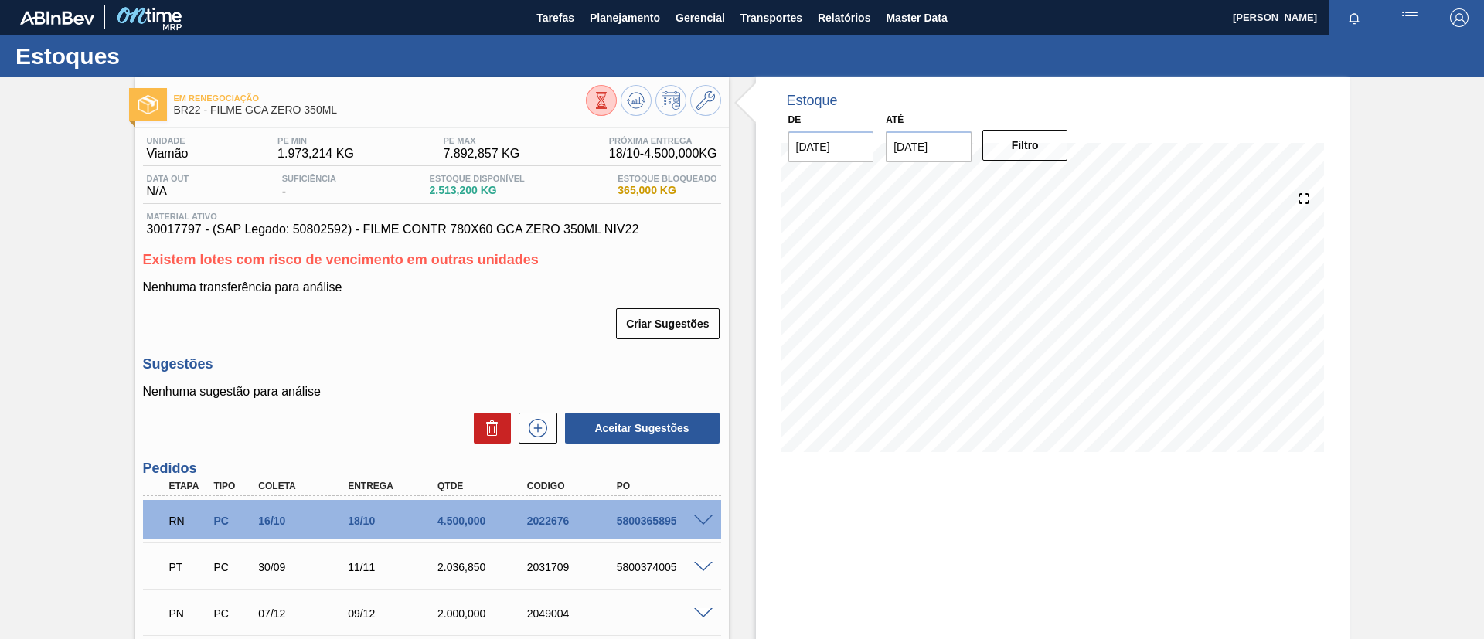
click at [700, 518] on span at bounding box center [703, 521] width 19 height 12
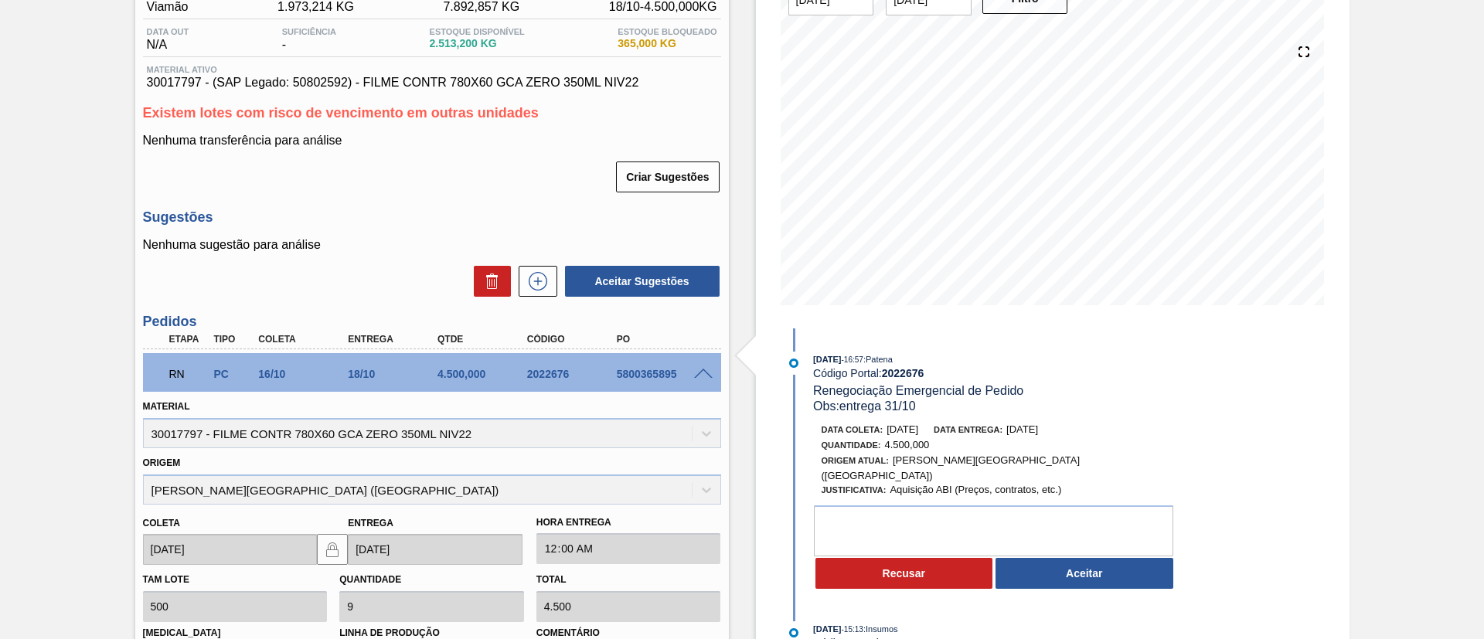
scroll to position [116, 0]
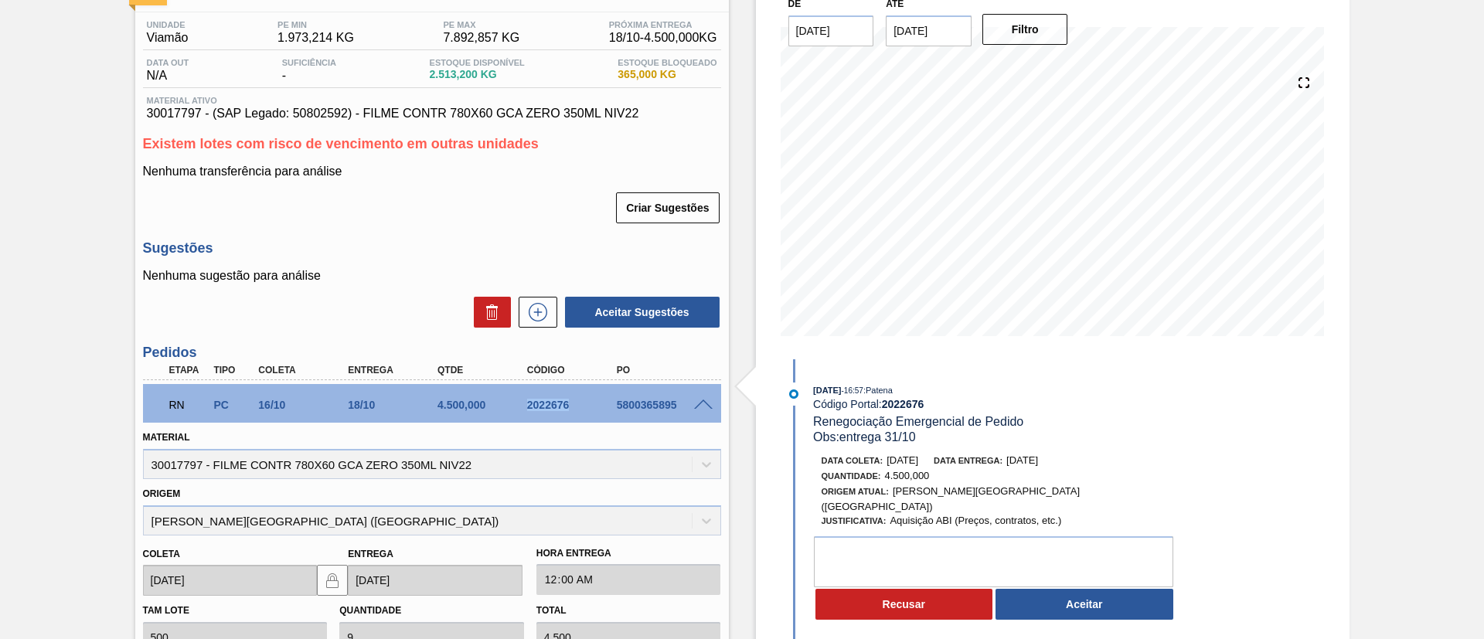
drag, startPoint x: 498, startPoint y: 410, endPoint x: 605, endPoint y: 400, distance: 107.0
click at [605, 400] on div "RN PC 16/10 18/10 4.500,000 2022676 5800365895" at bounding box center [427, 403] width 537 height 31
copy div "2022676"
click at [610, 453] on div "Material 30017797 - FILME CONTR 780X60 GCA ZERO 350ML NIV22" at bounding box center [432, 453] width 578 height 53
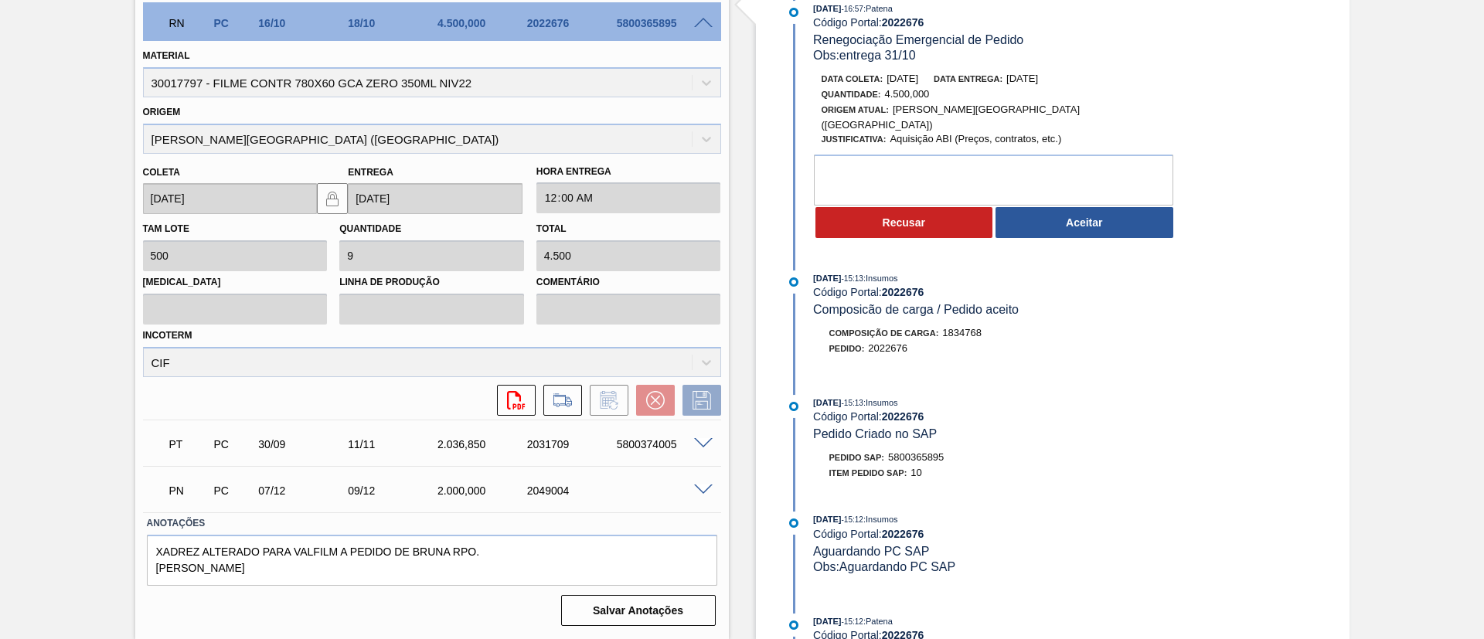
scroll to position [442, 0]
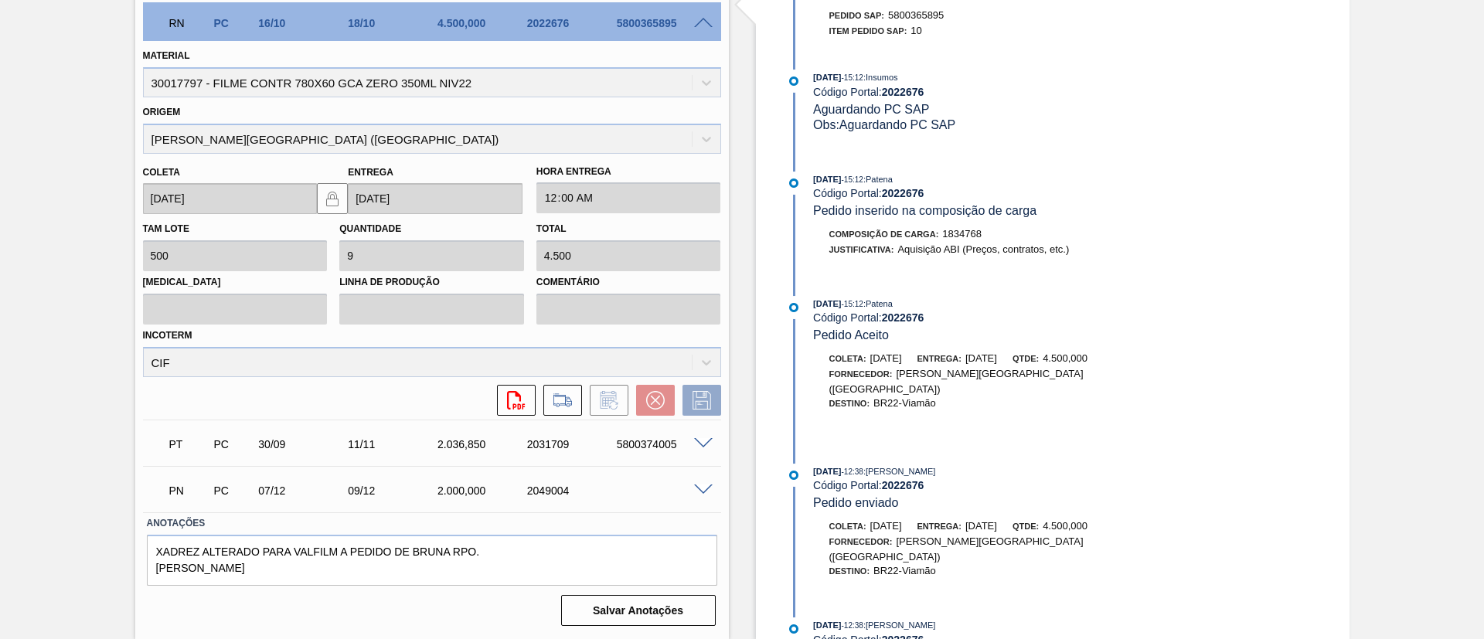
click at [71, 327] on div "Em Renegociação BR22 - FILME GCA ZERO 350ML Unidade Viamão PE MIN 1.973,214 KG …" at bounding box center [742, 109] width 1484 height 1059
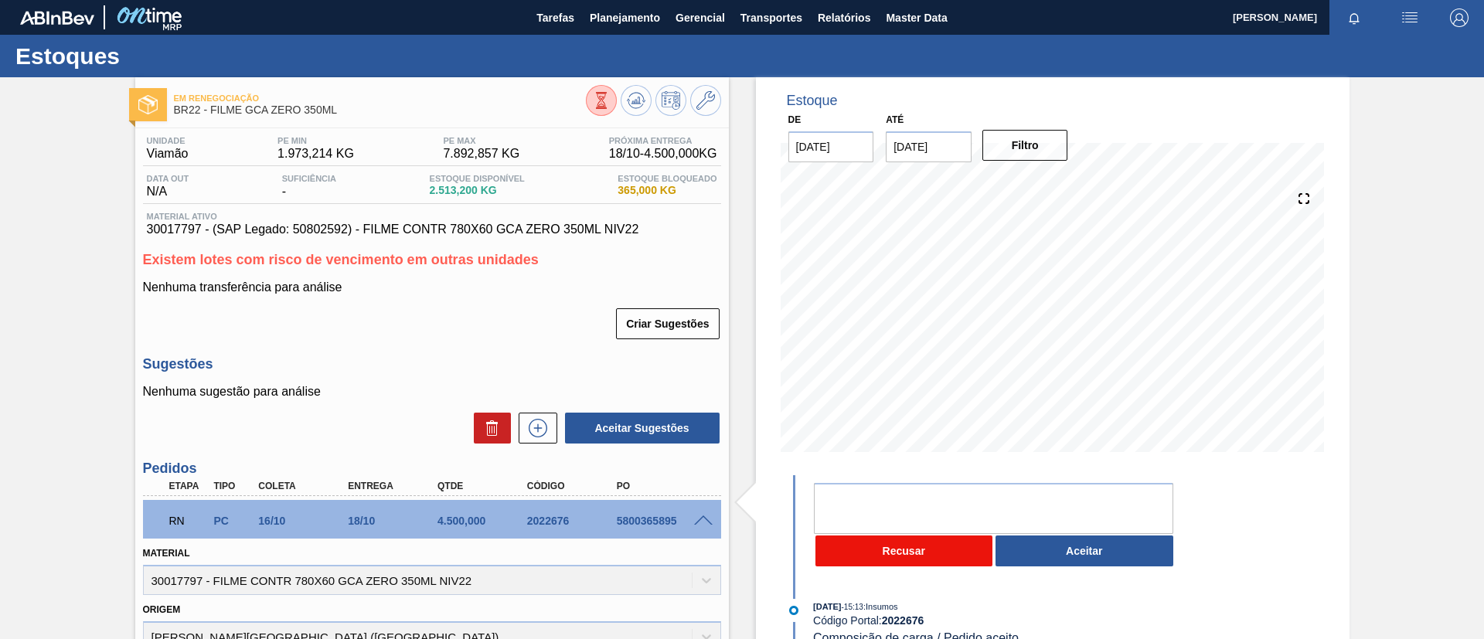
scroll to position [116, 0]
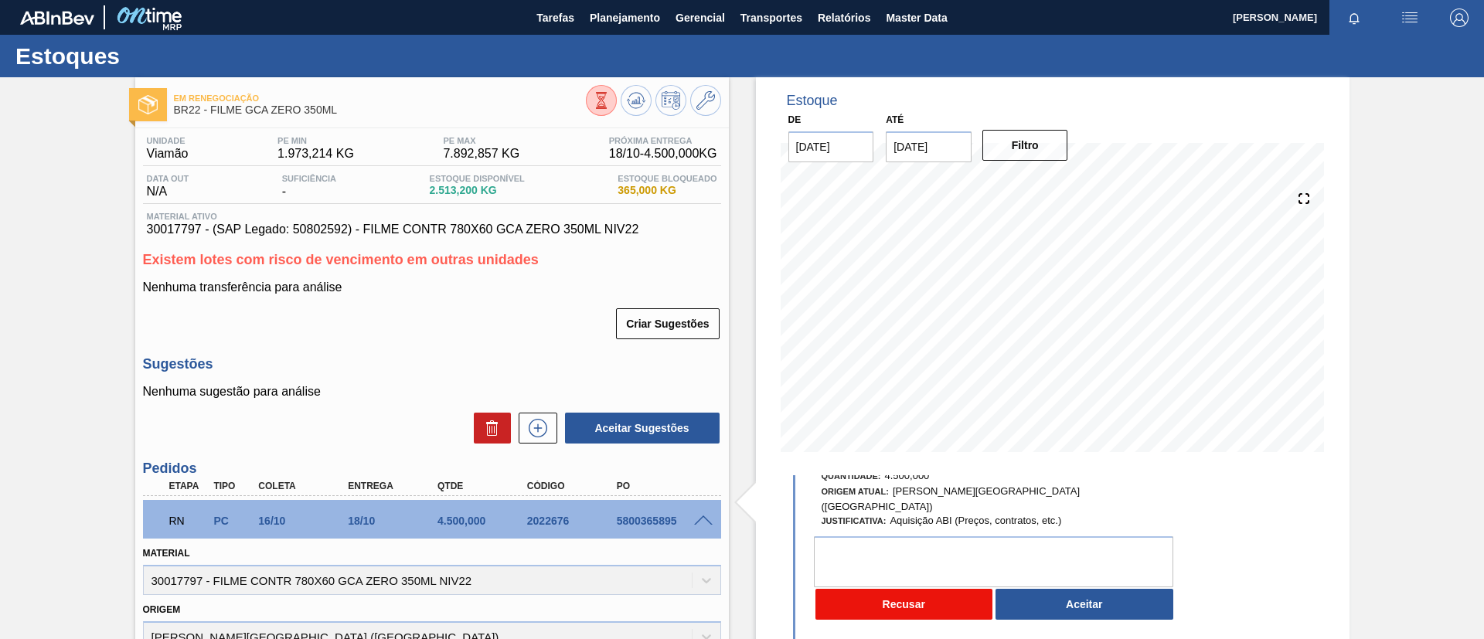
click at [955, 595] on button "Recusar" at bounding box center [904, 604] width 178 height 31
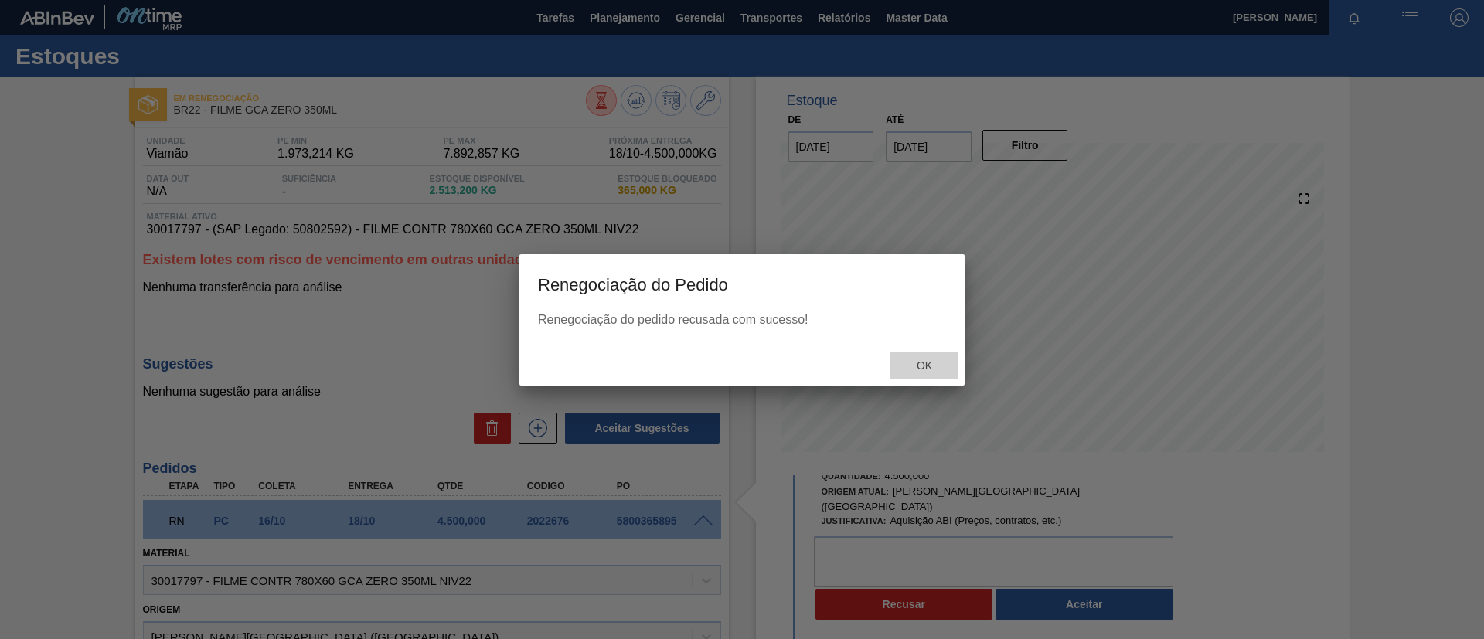
click at [927, 364] on span "Ok" at bounding box center [924, 365] width 40 height 12
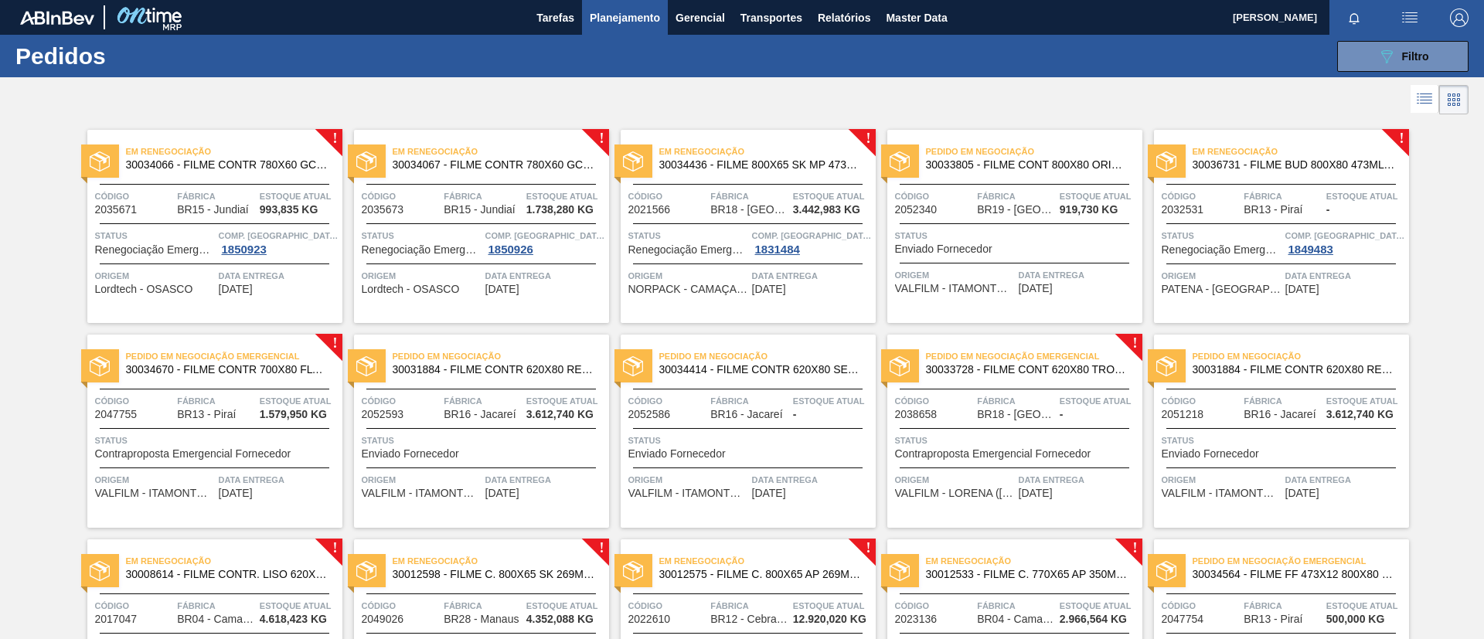
click at [1355, 164] on span "30036731 - FILME BUD 800X80 473ML MP C12" at bounding box center [1294, 165] width 204 height 12
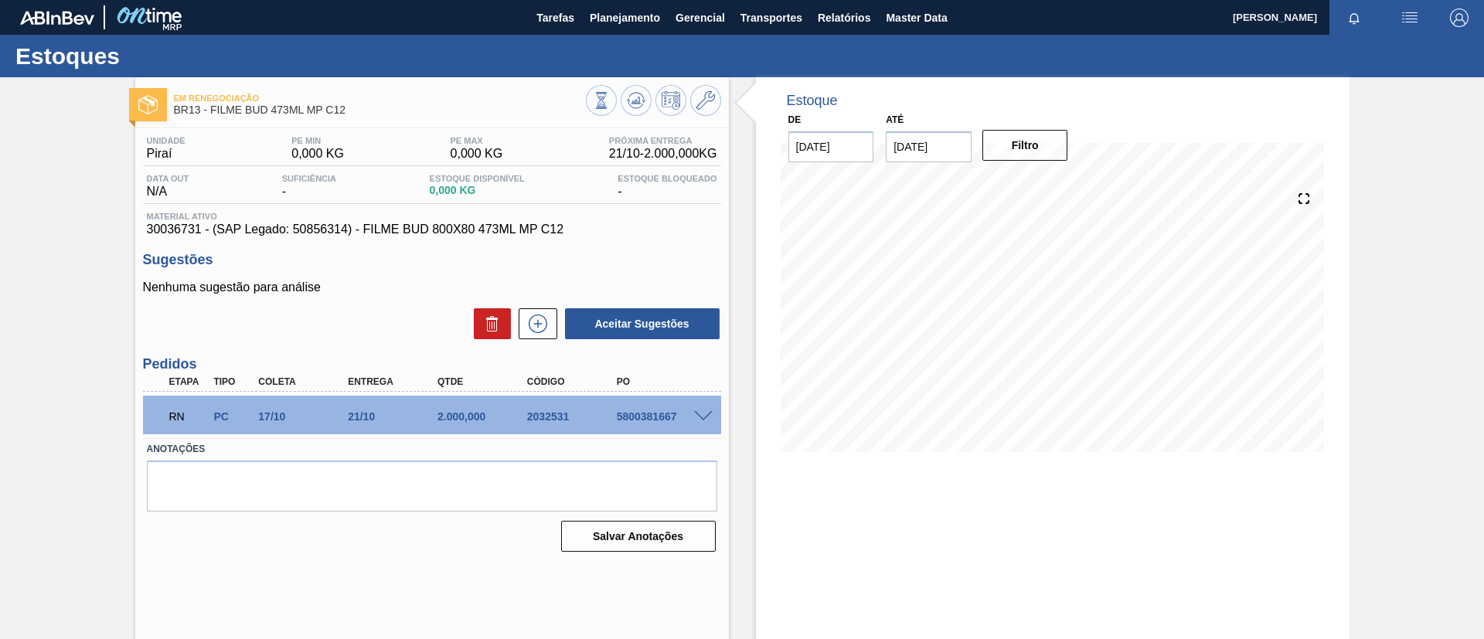
click at [707, 413] on span at bounding box center [703, 417] width 19 height 12
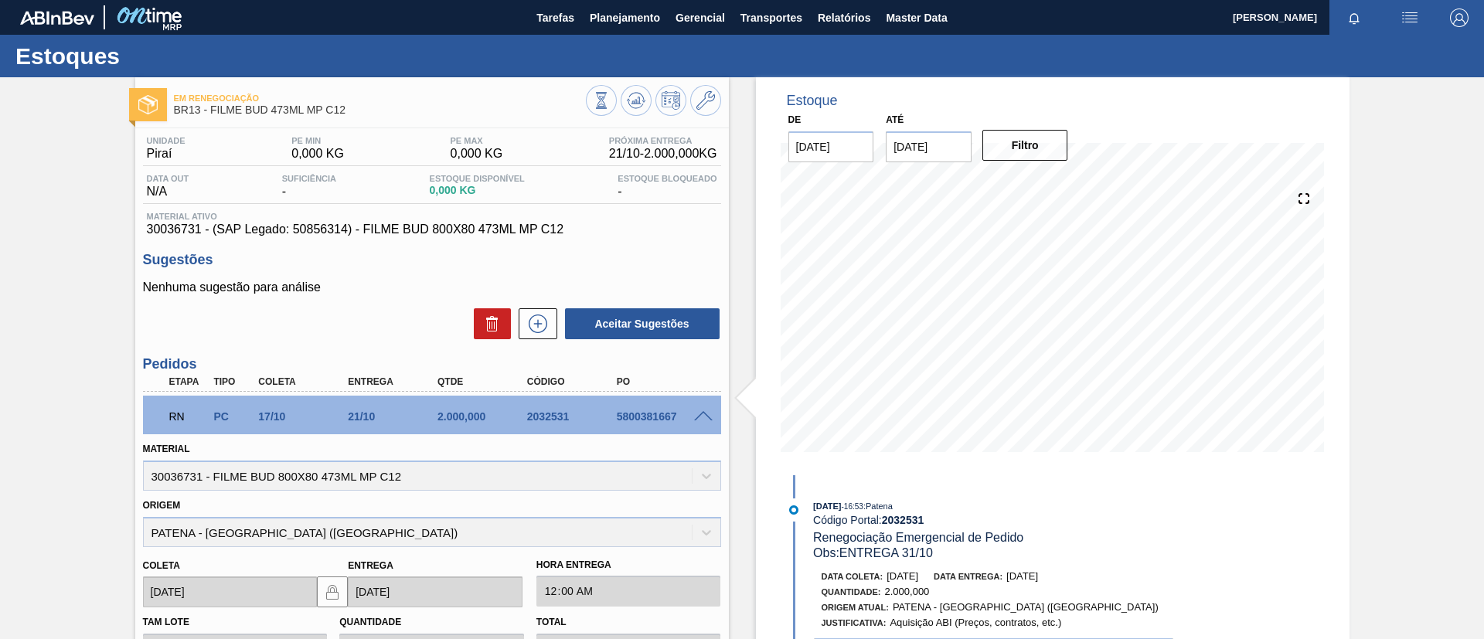
click at [707, 413] on span at bounding box center [703, 417] width 19 height 12
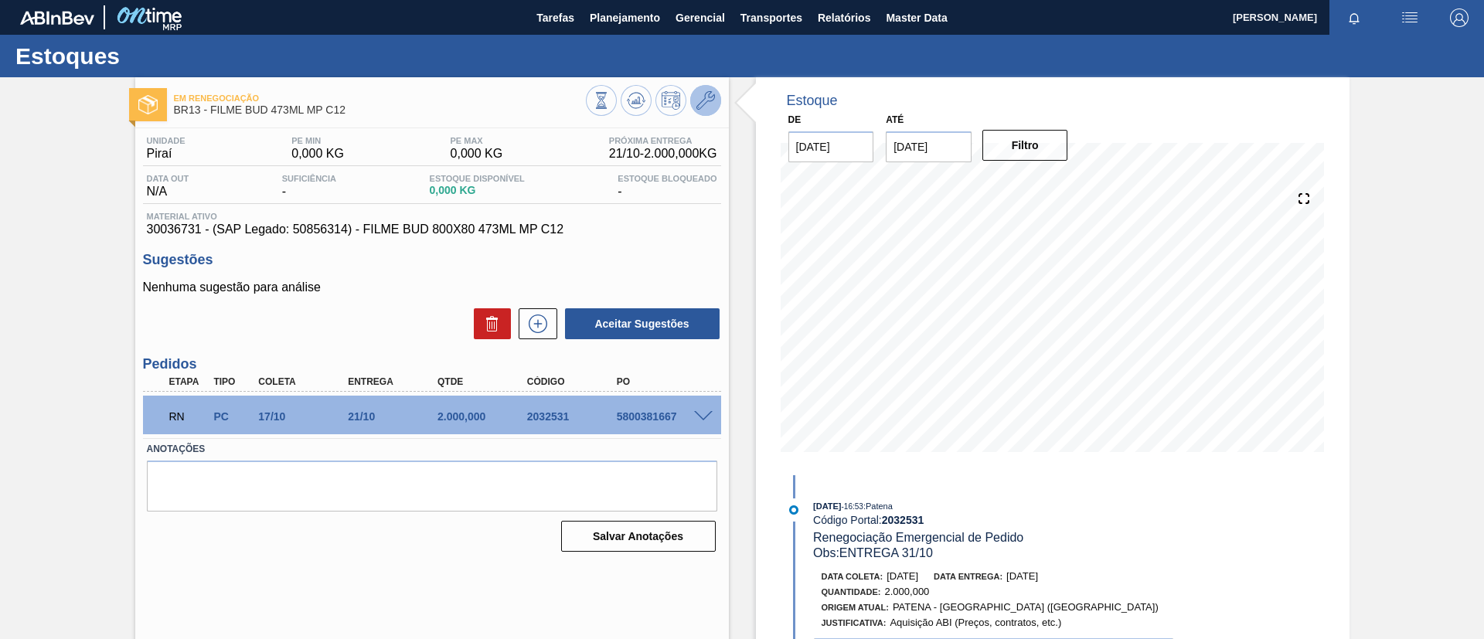
click at [705, 87] on button at bounding box center [705, 100] width 31 height 31
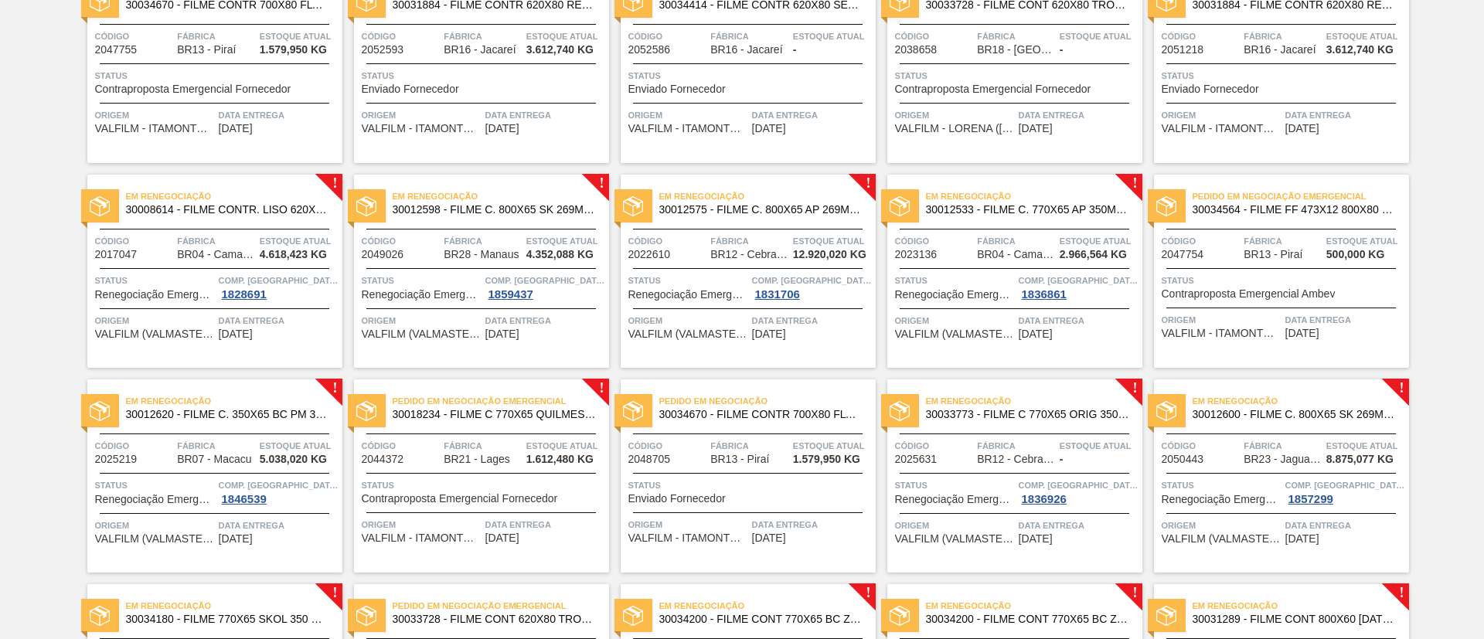
scroll to position [232, 0]
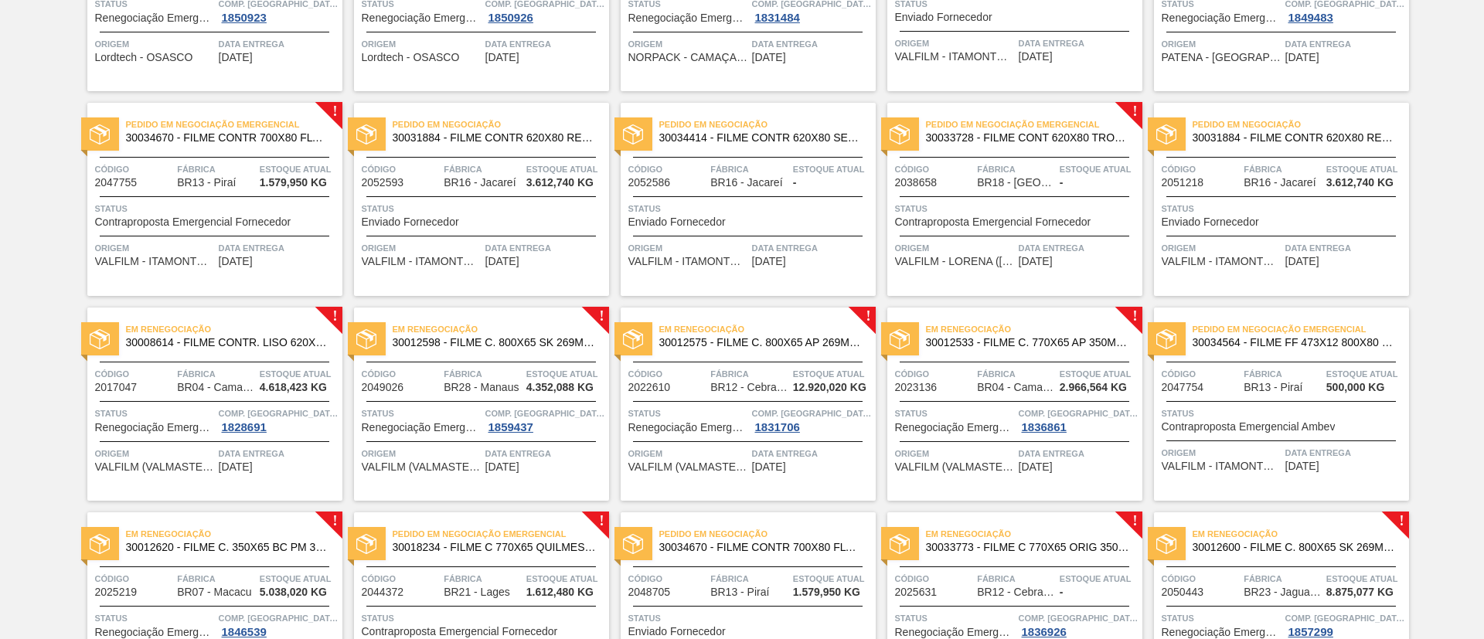
click at [265, 349] on div "Em Renegociação 30008614 - FILME CONTR. LISO 620X45 MICRAS" at bounding box center [214, 336] width 255 height 35
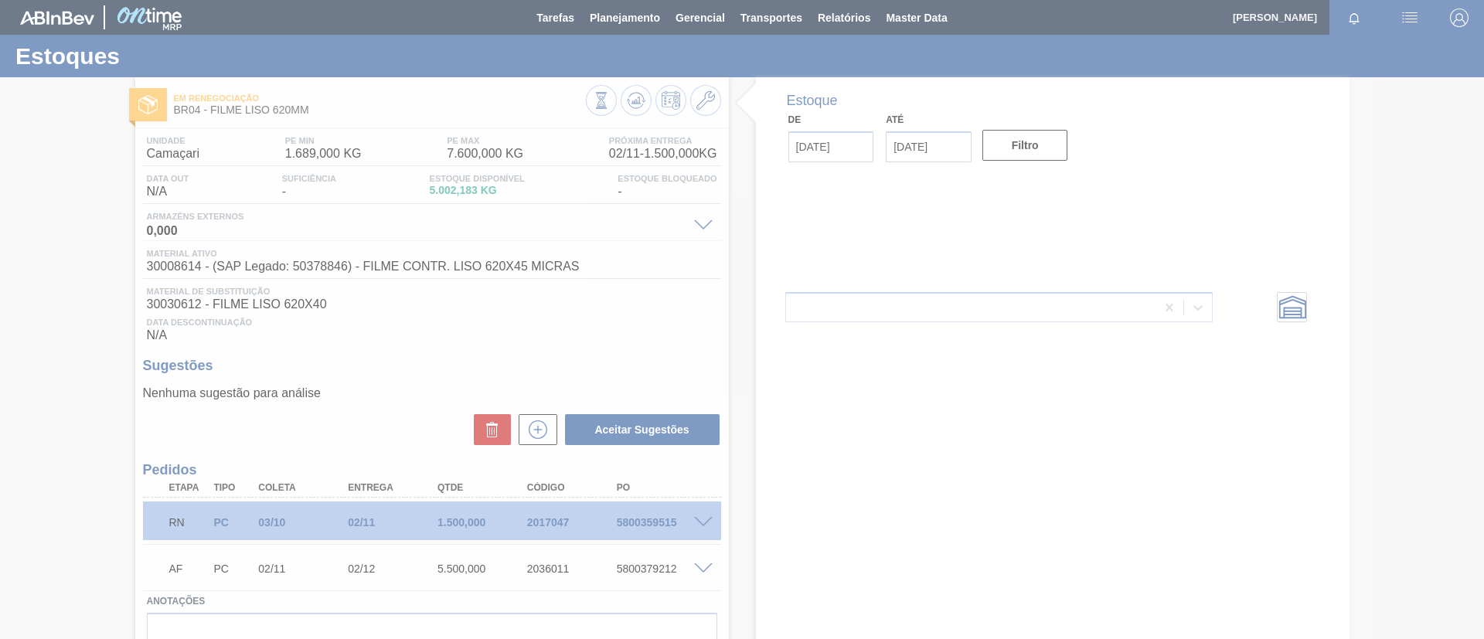
click at [697, 518] on div at bounding box center [742, 319] width 1484 height 639
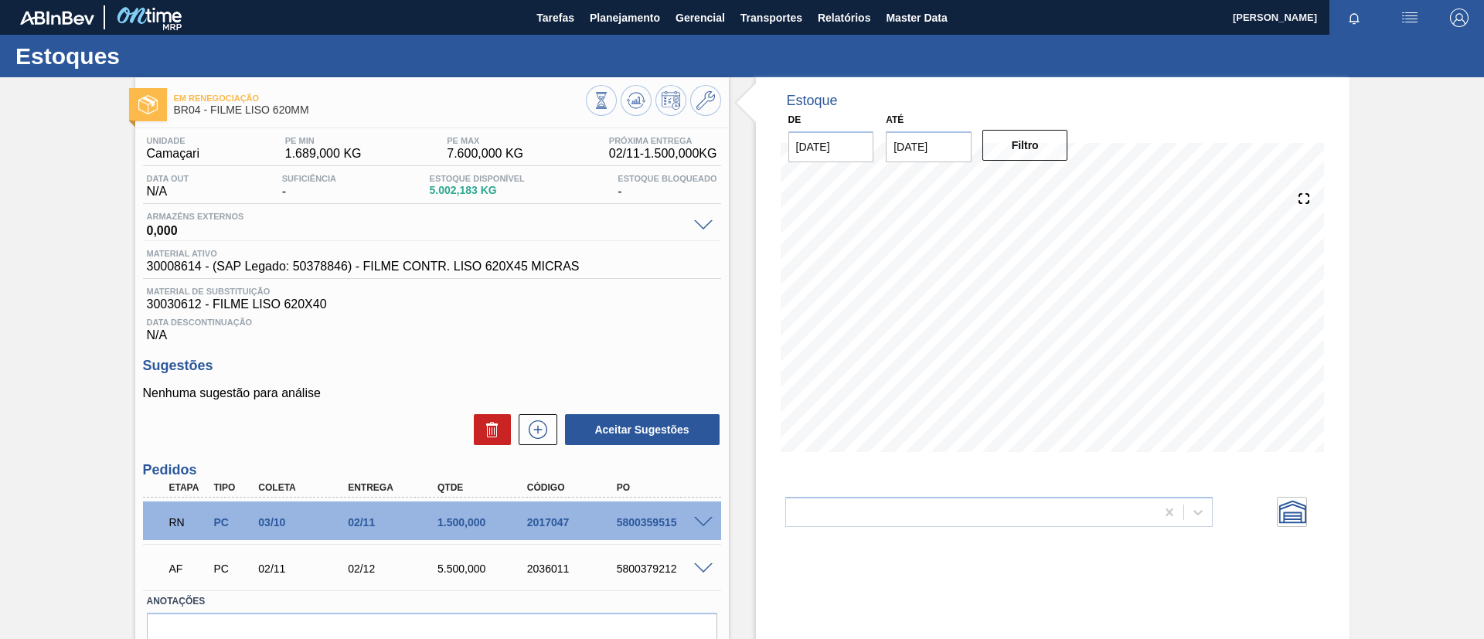
click at [697, 518] on span at bounding box center [703, 523] width 19 height 12
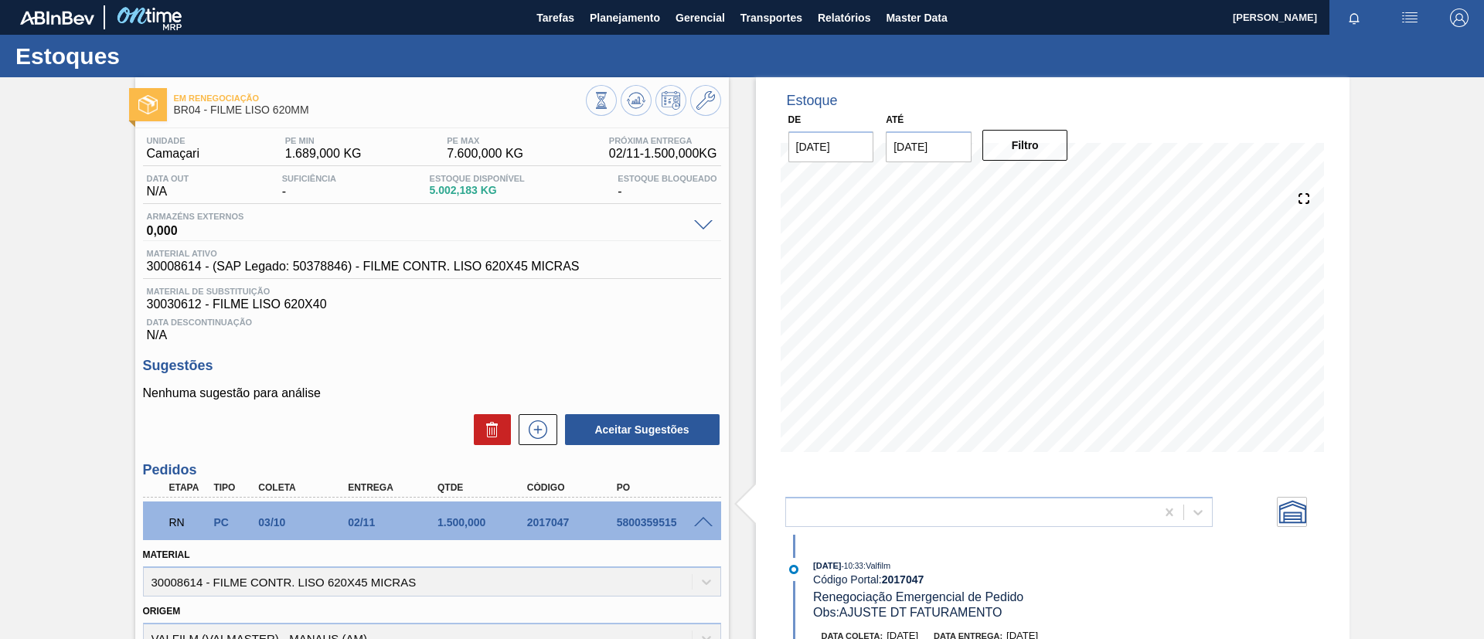
scroll to position [232, 0]
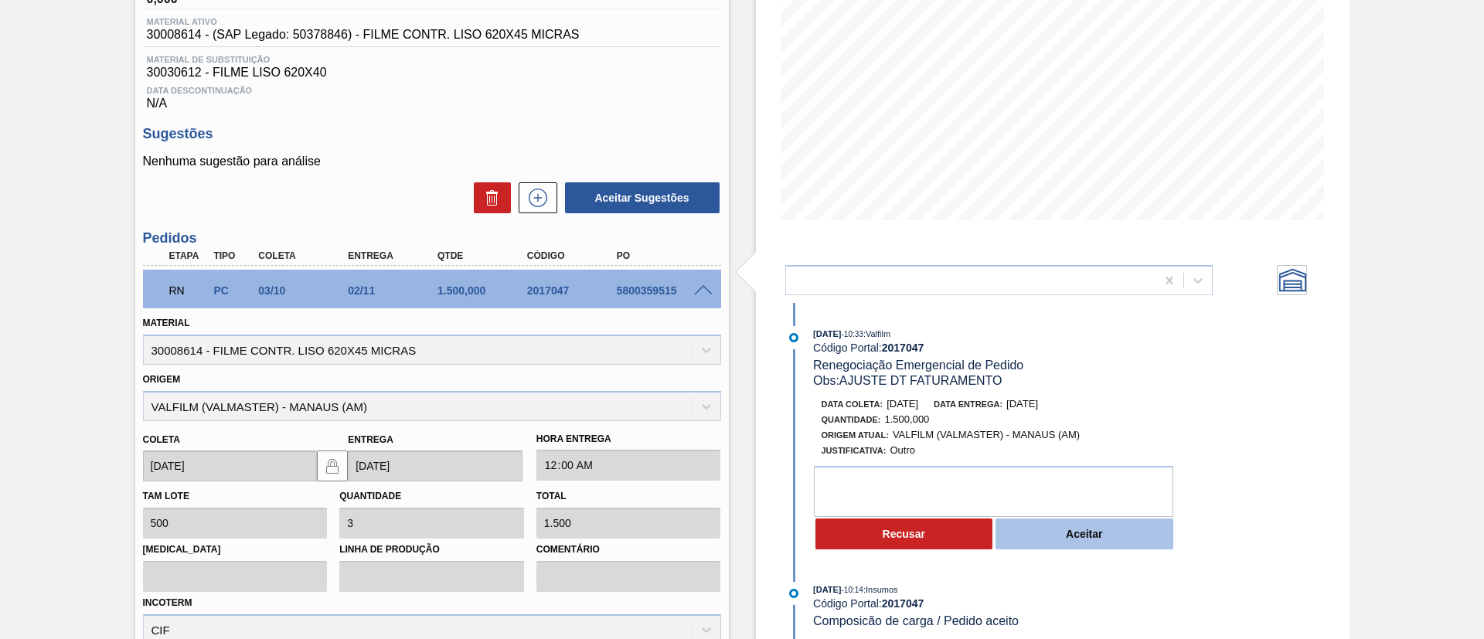
click at [1063, 529] on button "Aceitar" at bounding box center [1084, 534] width 178 height 31
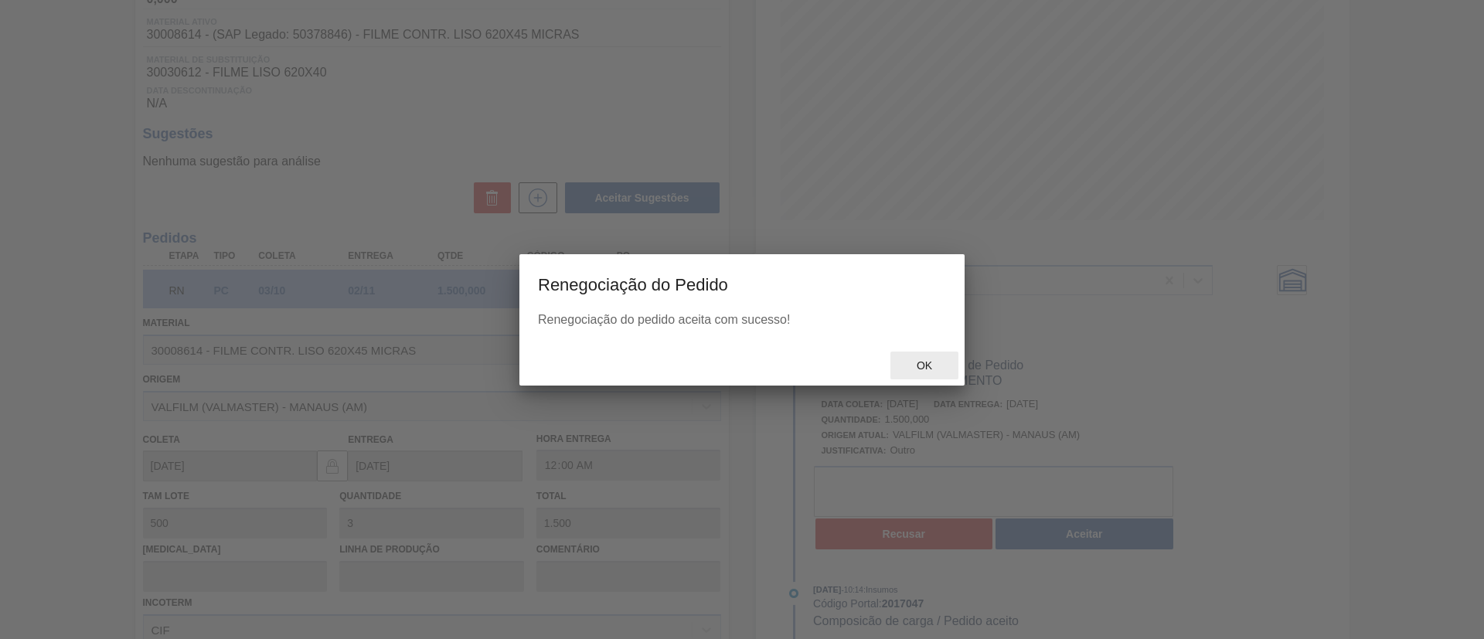
click at [924, 371] on span "Ok" at bounding box center [924, 365] width 40 height 12
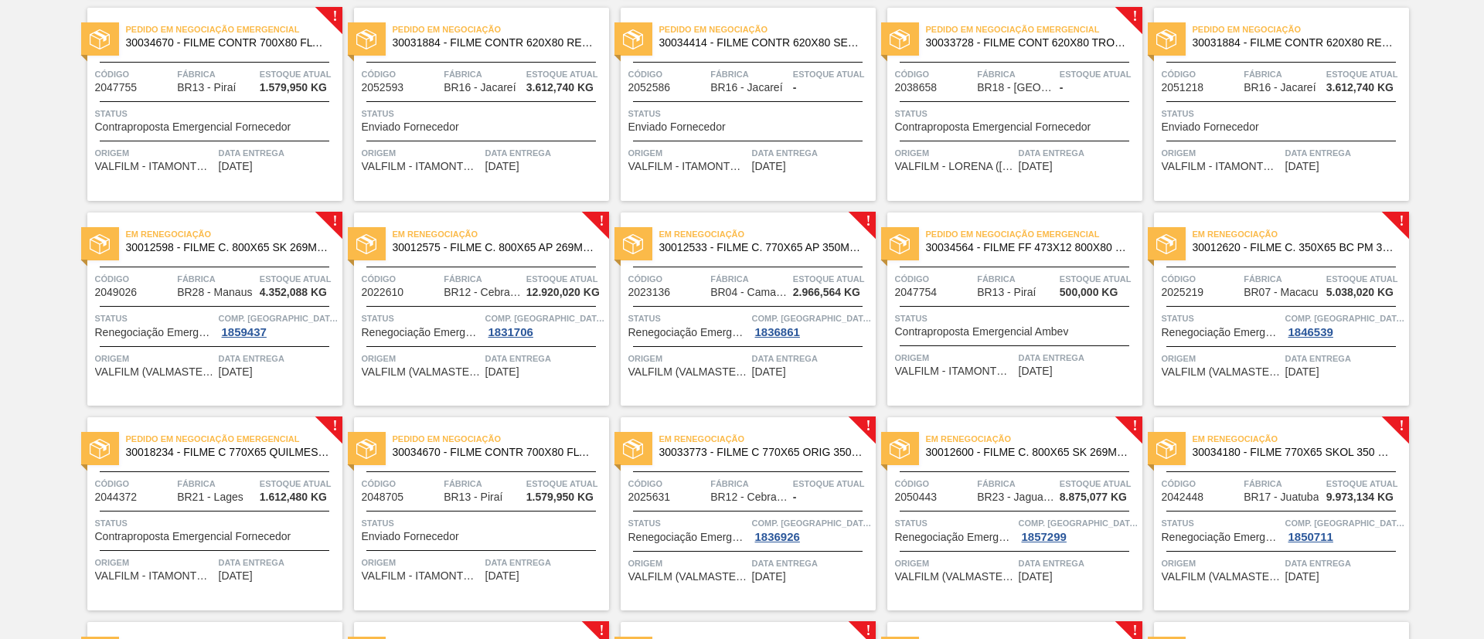
scroll to position [348, 0]
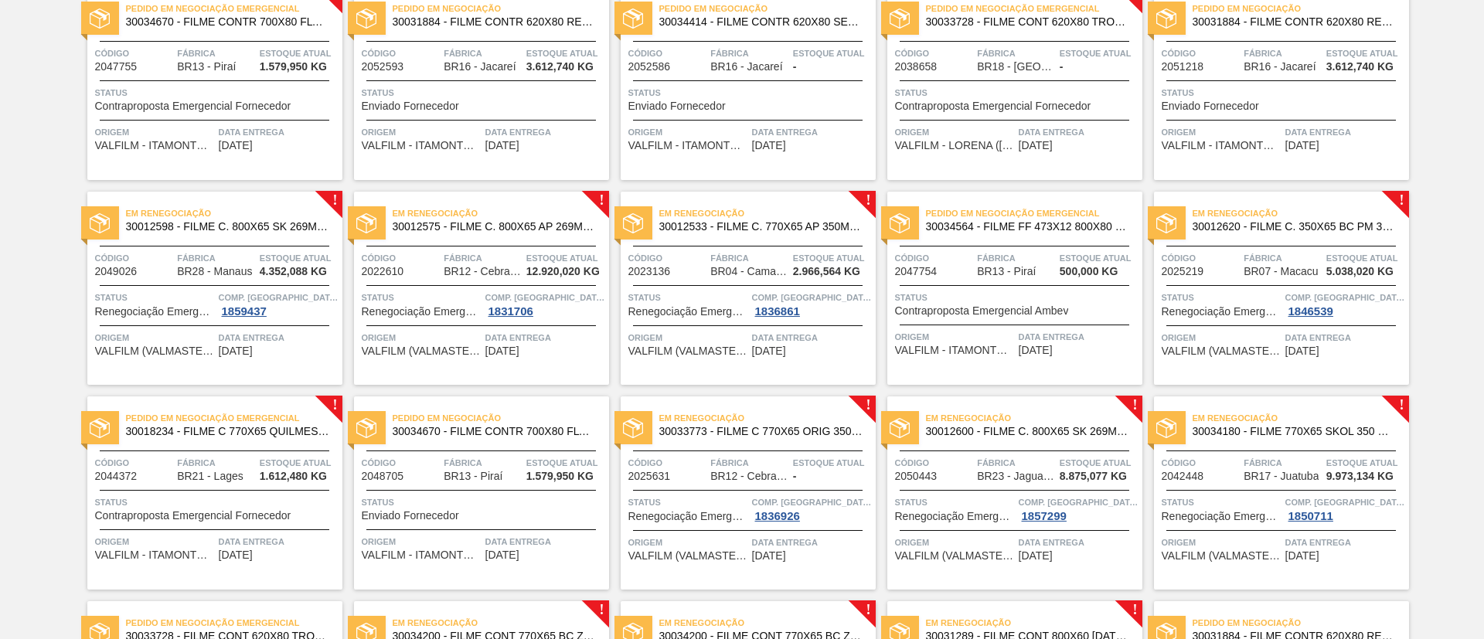
click at [241, 227] on span "30012598 - FILME C. 800X65 SK 269ML C15 429" at bounding box center [228, 227] width 204 height 12
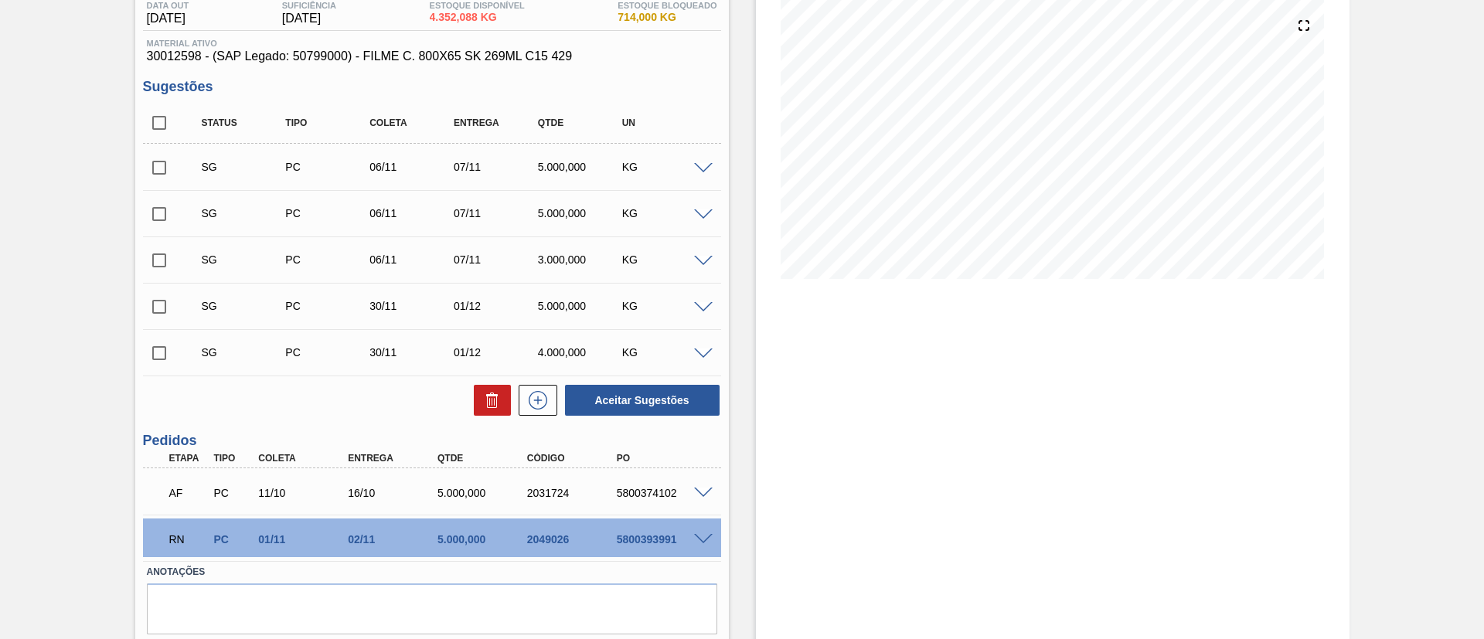
scroll to position [222, 0]
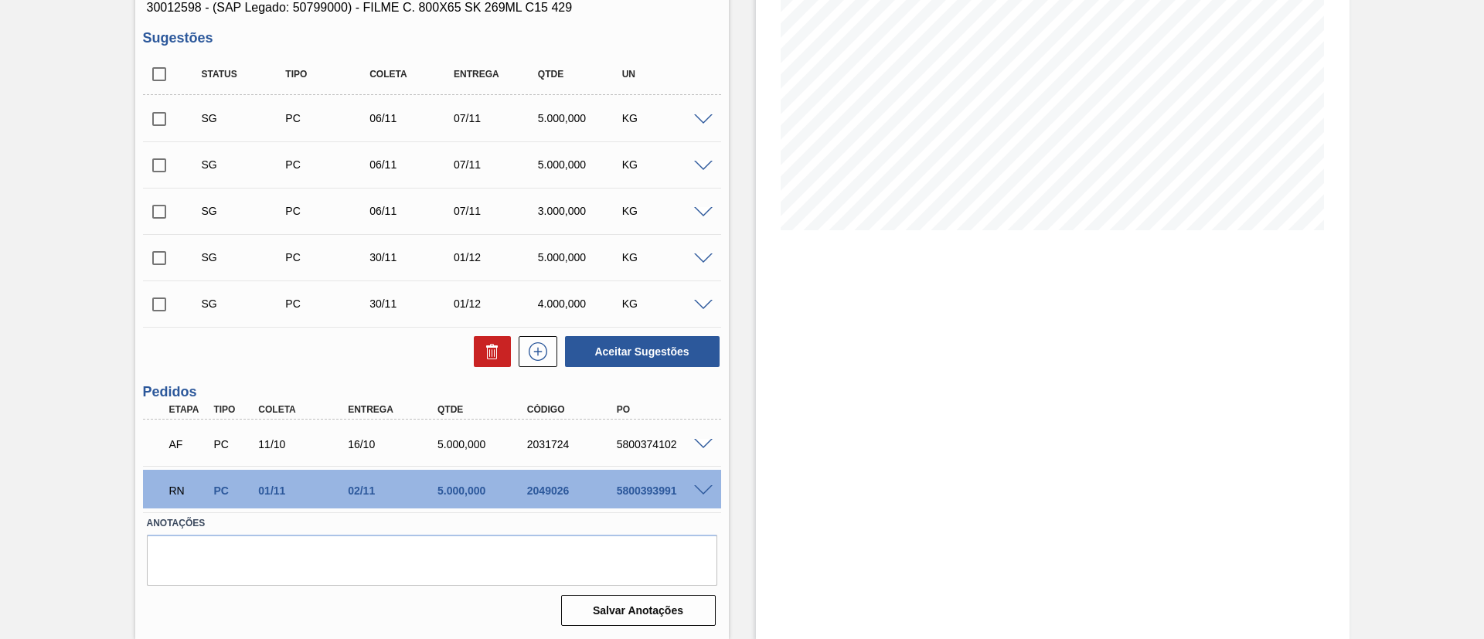
click at [705, 488] on span at bounding box center [703, 491] width 19 height 12
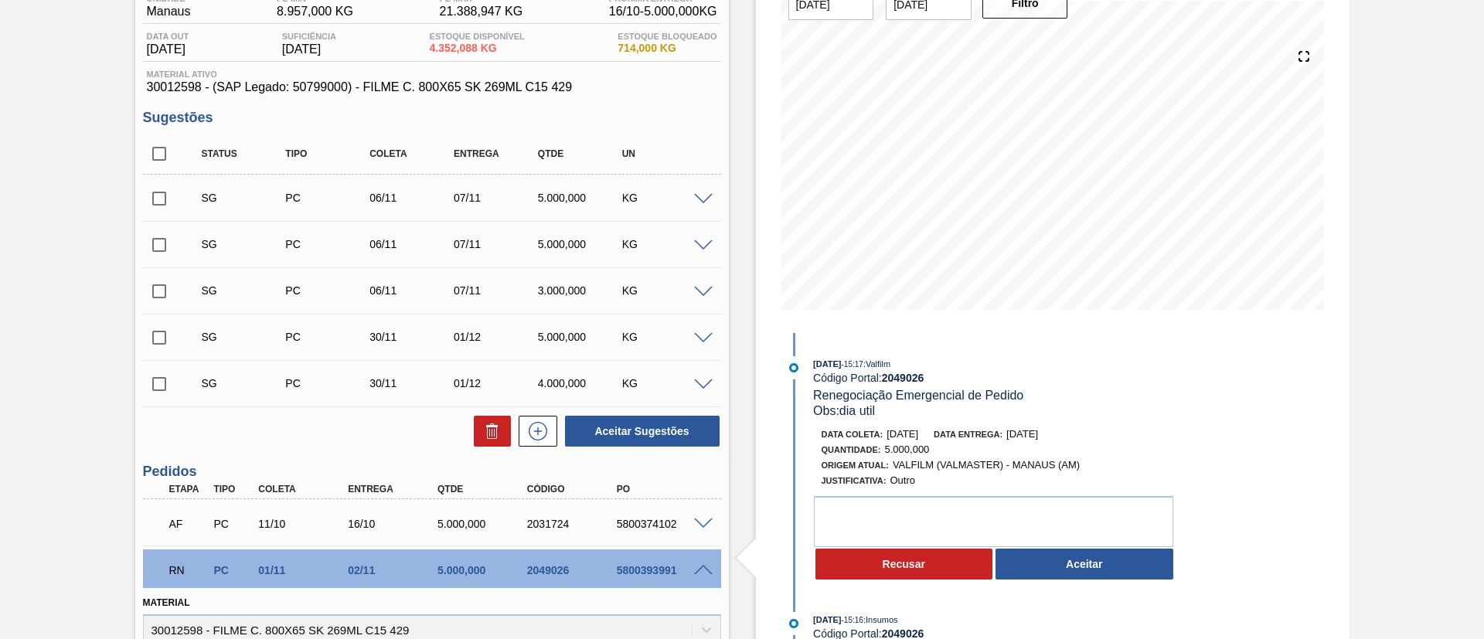
scroll to position [106, 0]
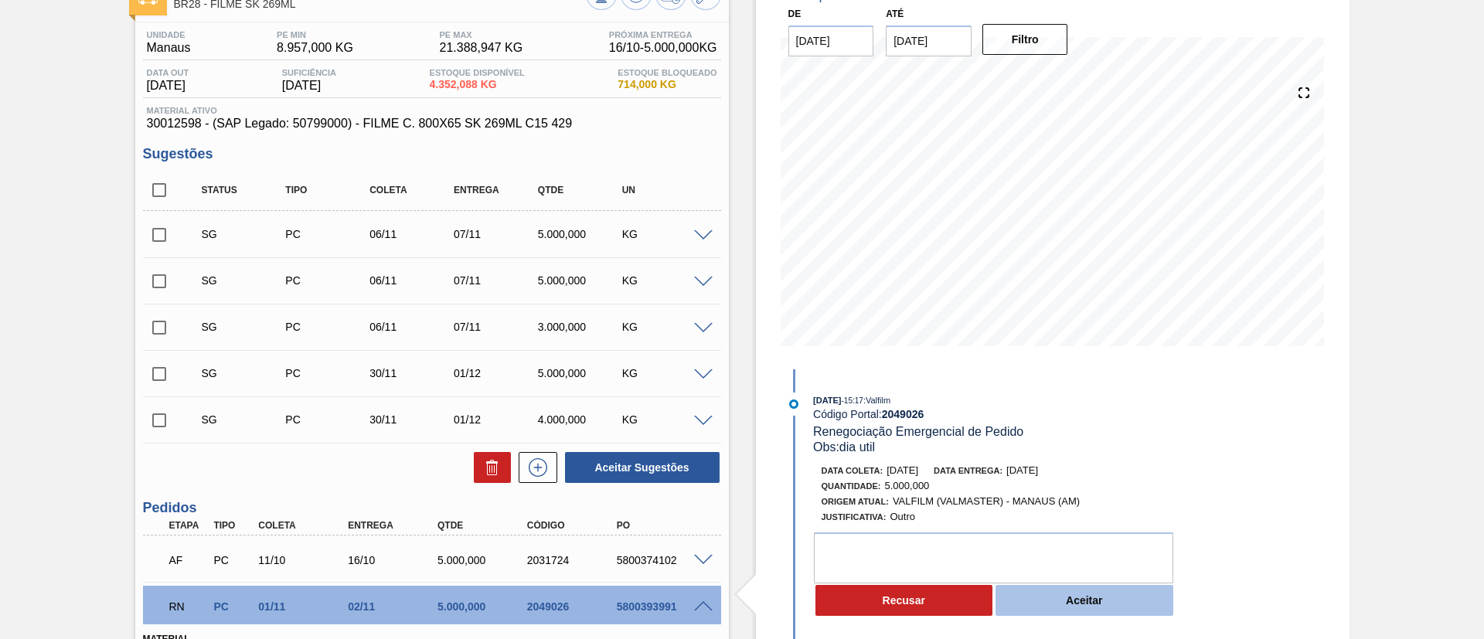
click at [1061, 611] on button "Aceitar" at bounding box center [1084, 600] width 178 height 31
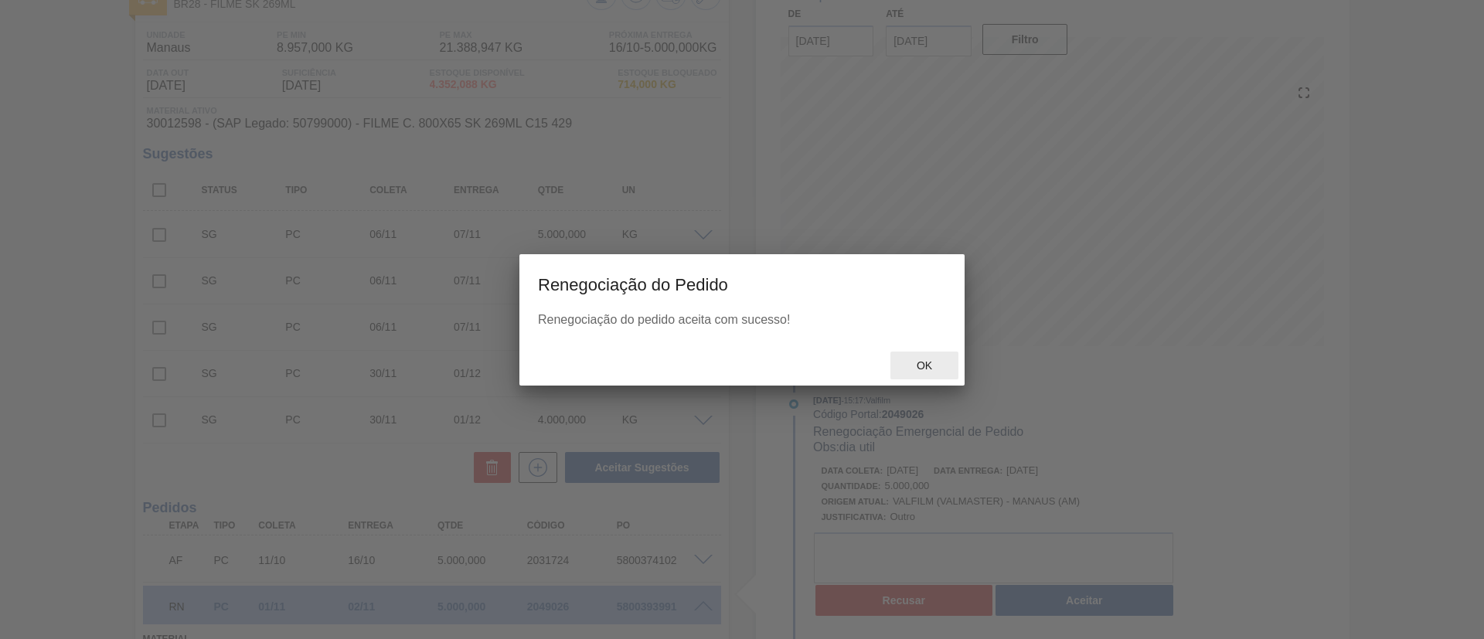
click at [901, 366] on div at bounding box center [742, 319] width 1484 height 639
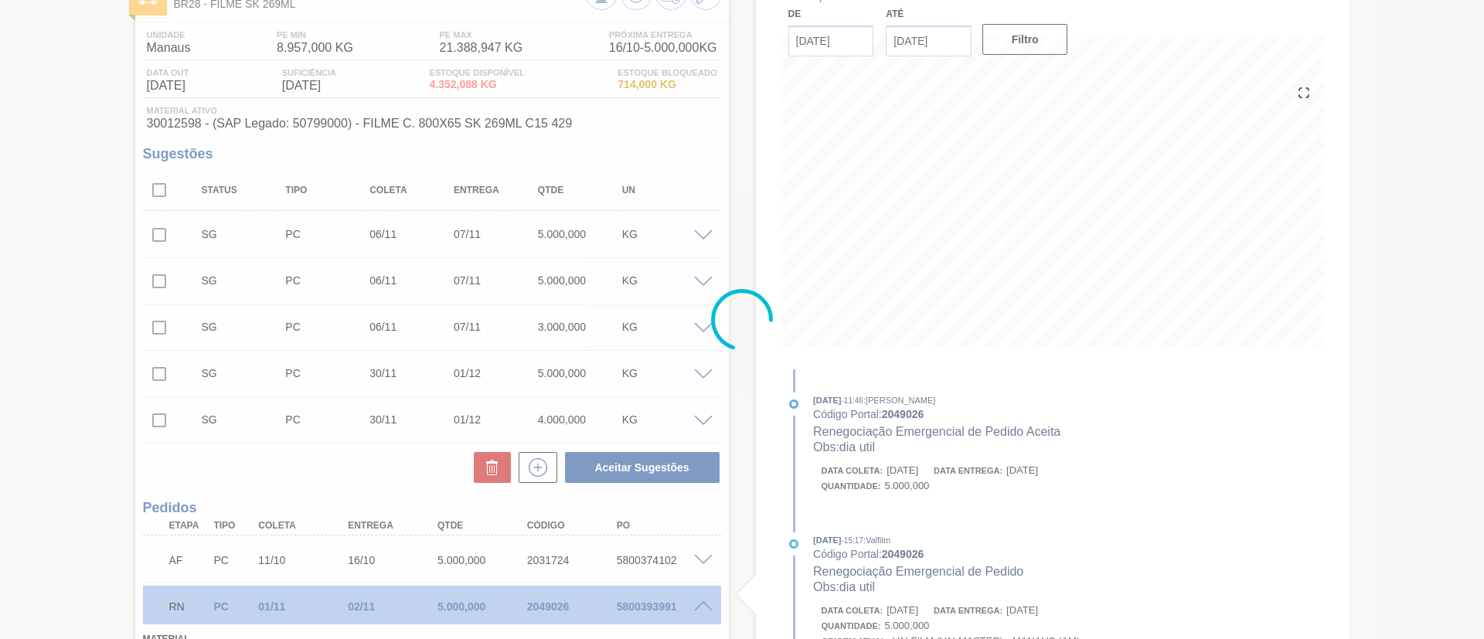
type input "dia util"
type input "[DATE]"
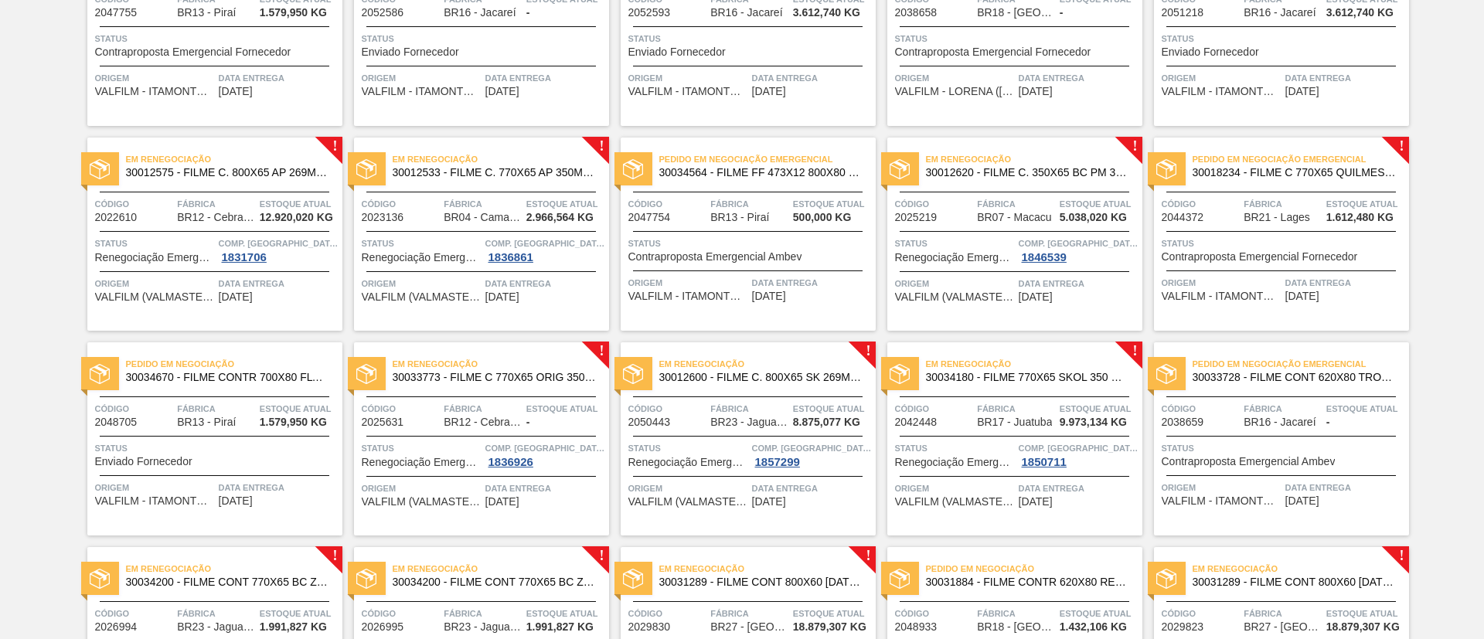
scroll to position [464, 0]
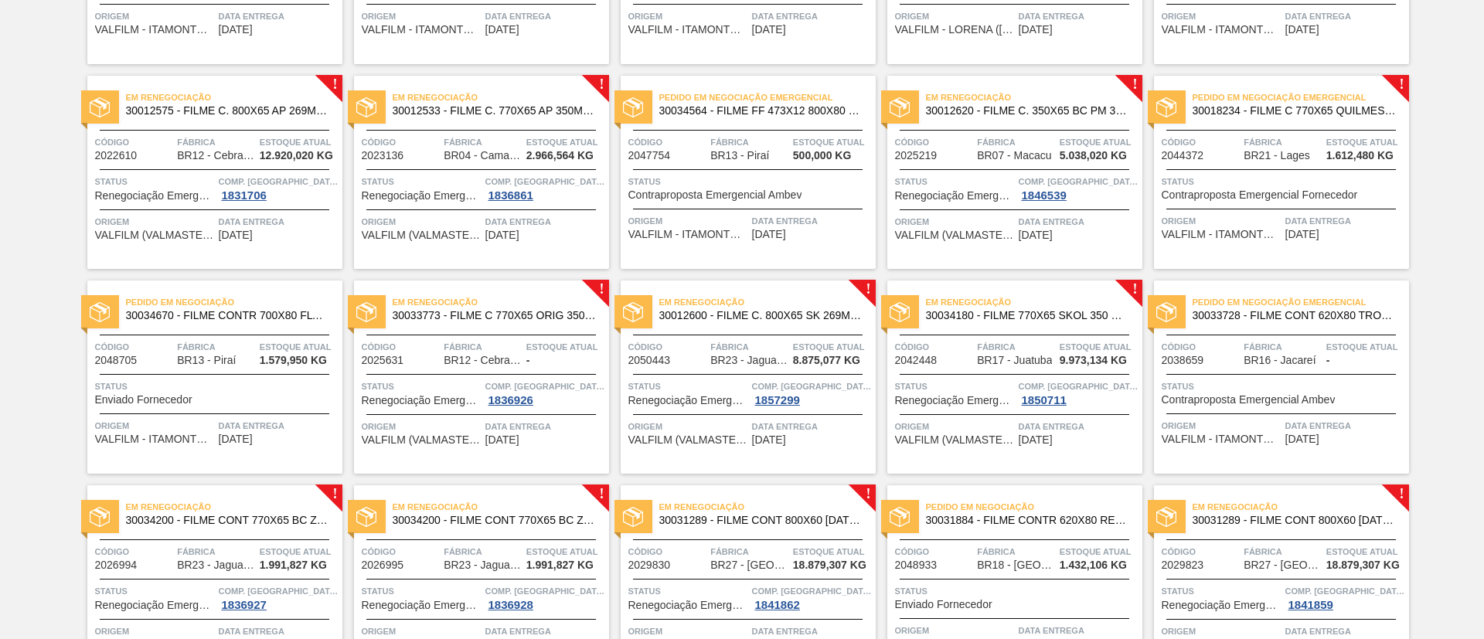
click at [215, 112] on span "30012575 - FILME C. 800X65 AP 269ML C15 429" at bounding box center [228, 111] width 204 height 12
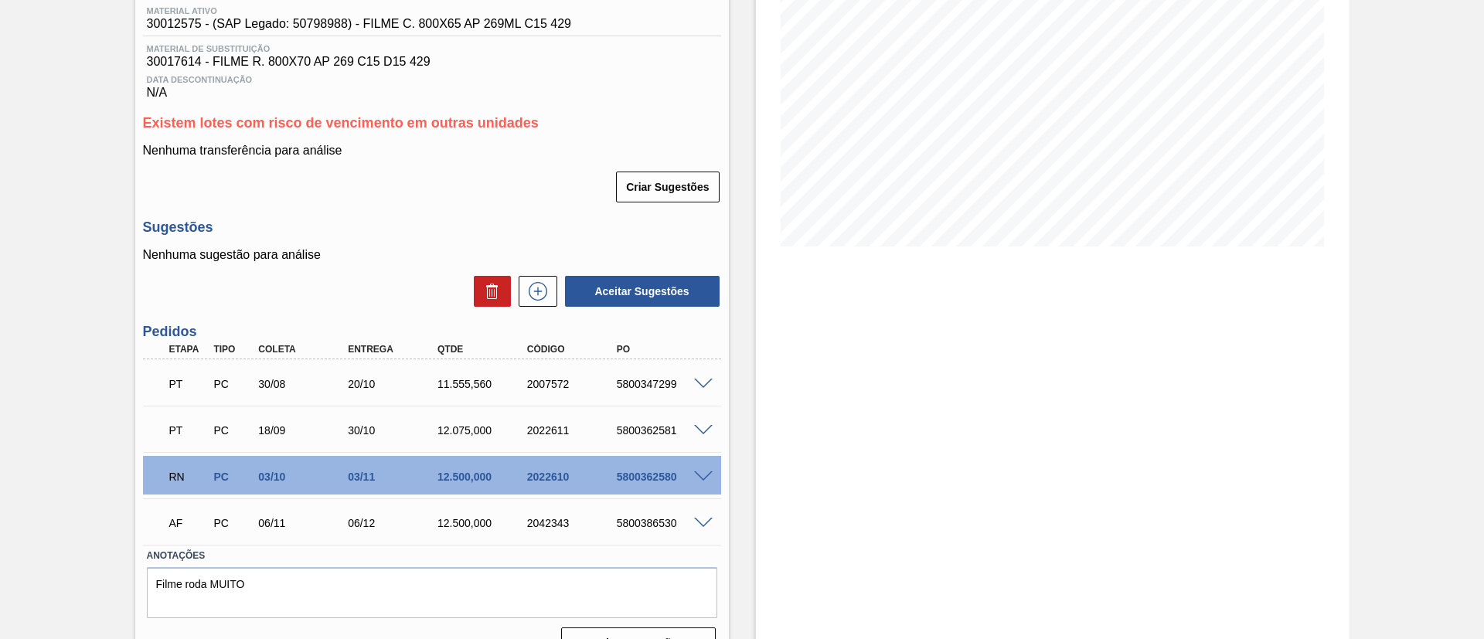
scroll to position [238, 0]
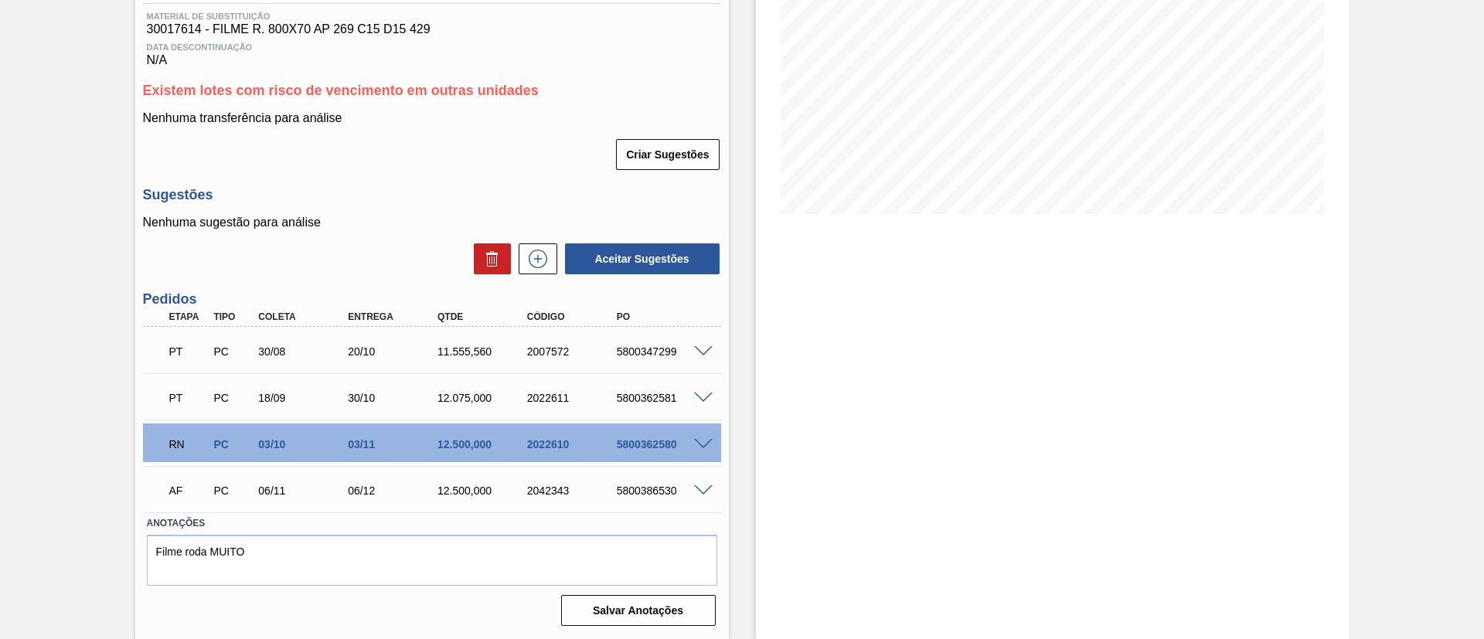
click at [707, 440] on span at bounding box center [703, 445] width 19 height 12
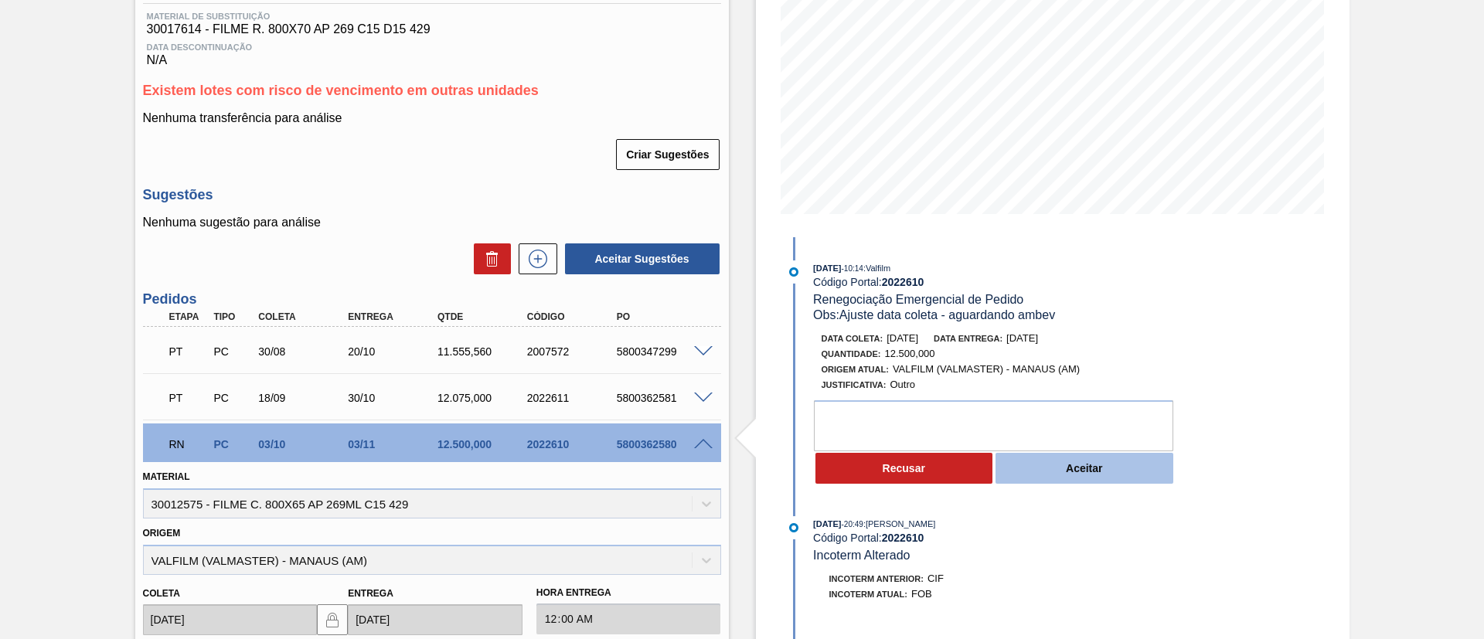
click at [1130, 469] on button "Aceitar" at bounding box center [1084, 468] width 178 height 31
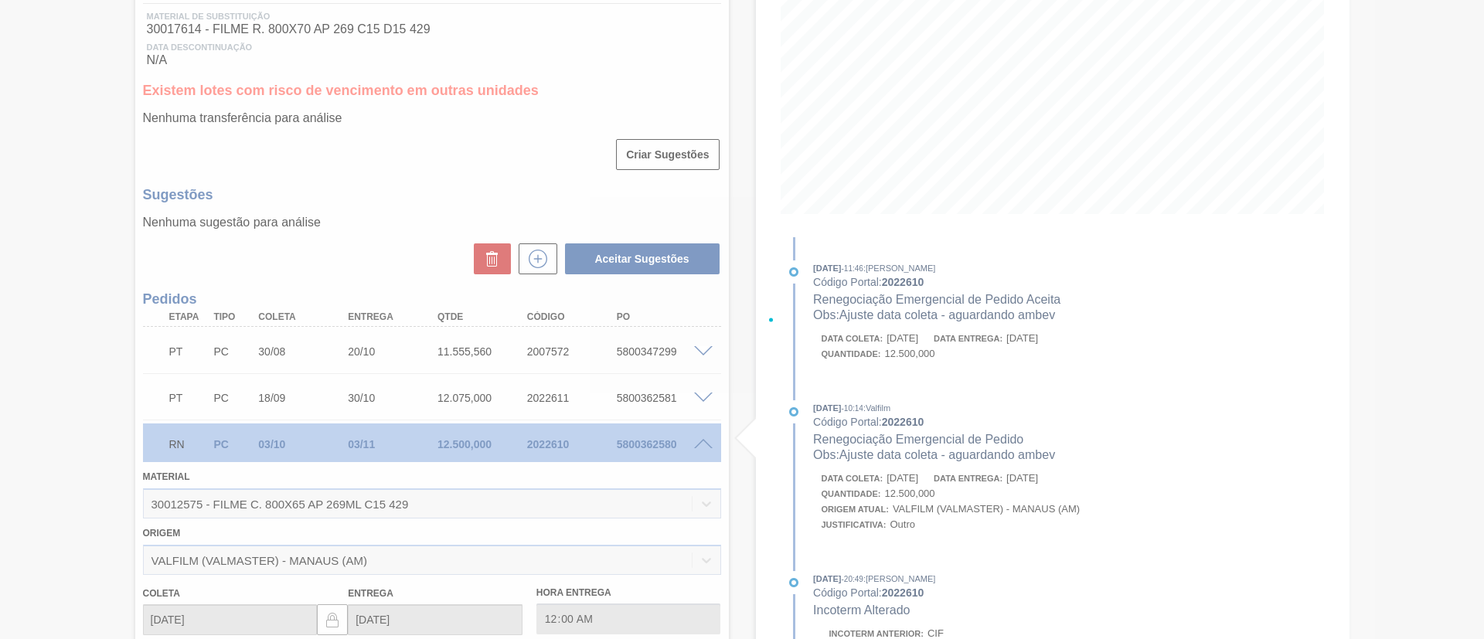
type input "Ajuste data coleta - aguardando ambev"
type input "10/10/2025"
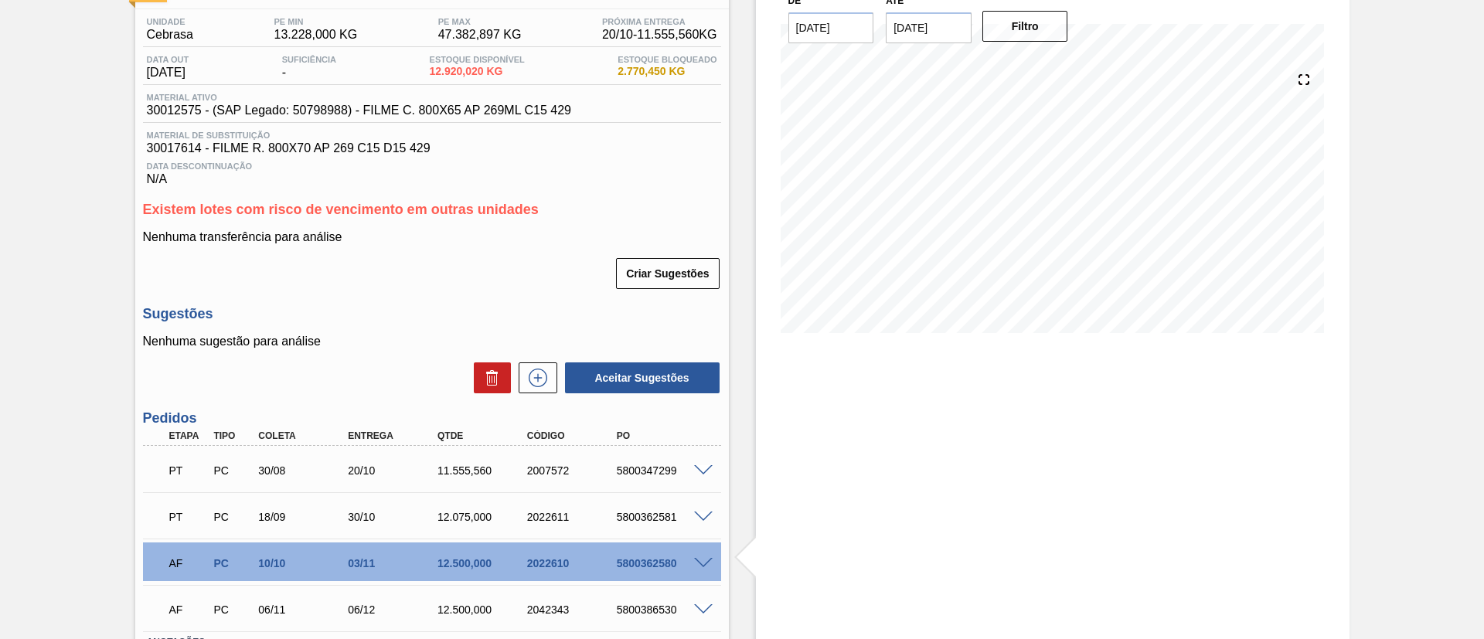
scroll to position [6, 0]
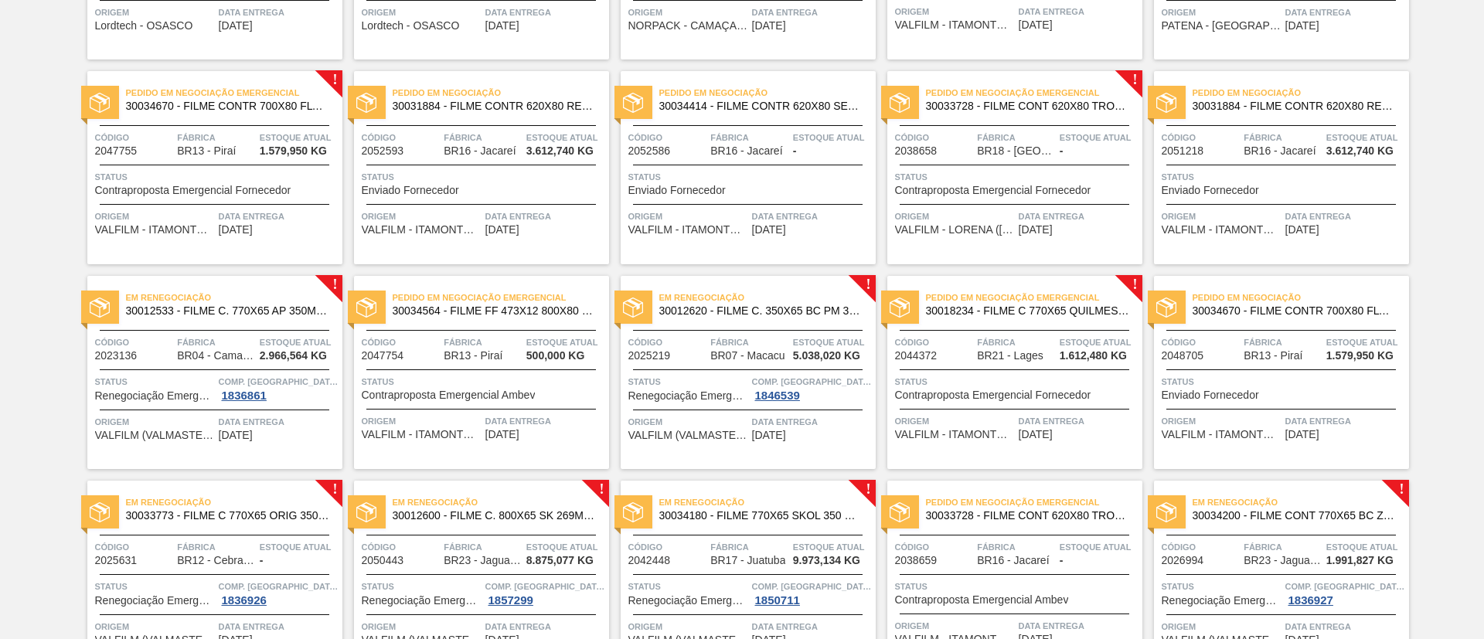
scroll to position [232, 0]
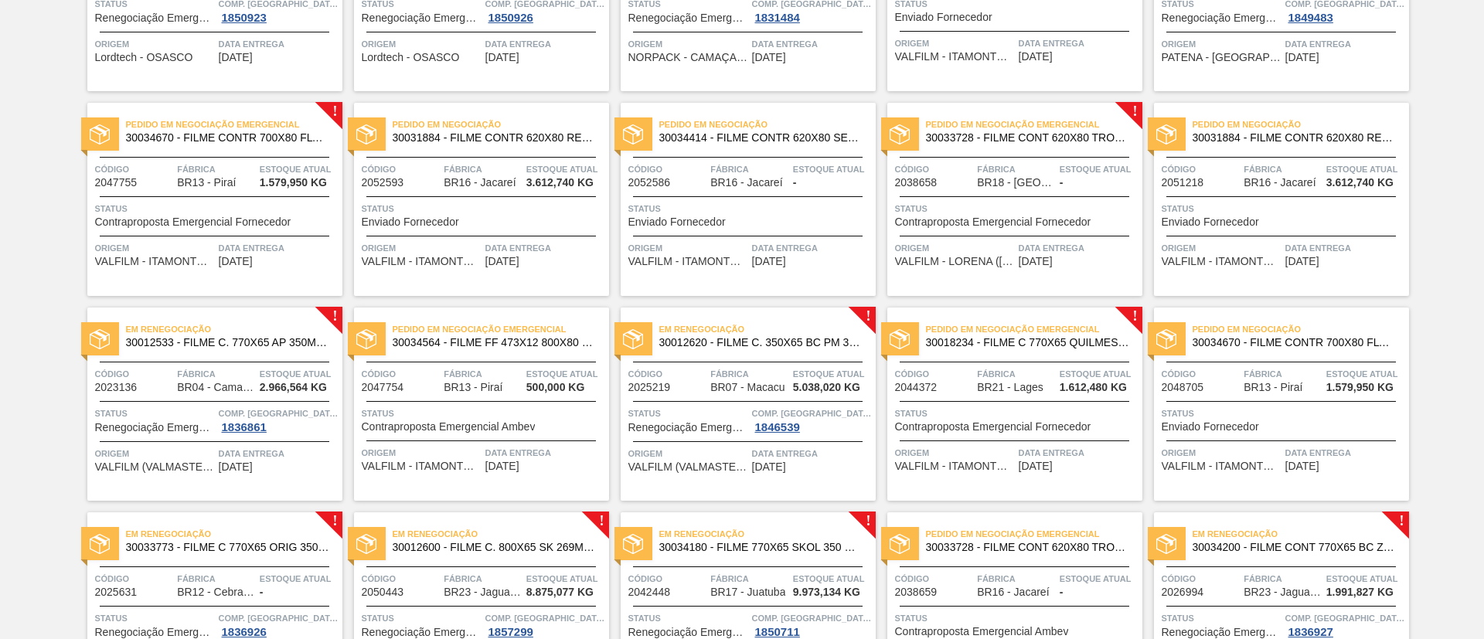
click at [274, 342] on span "30012533 - FILME C. 770X65 AP 350ML C12 429" at bounding box center [228, 343] width 204 height 12
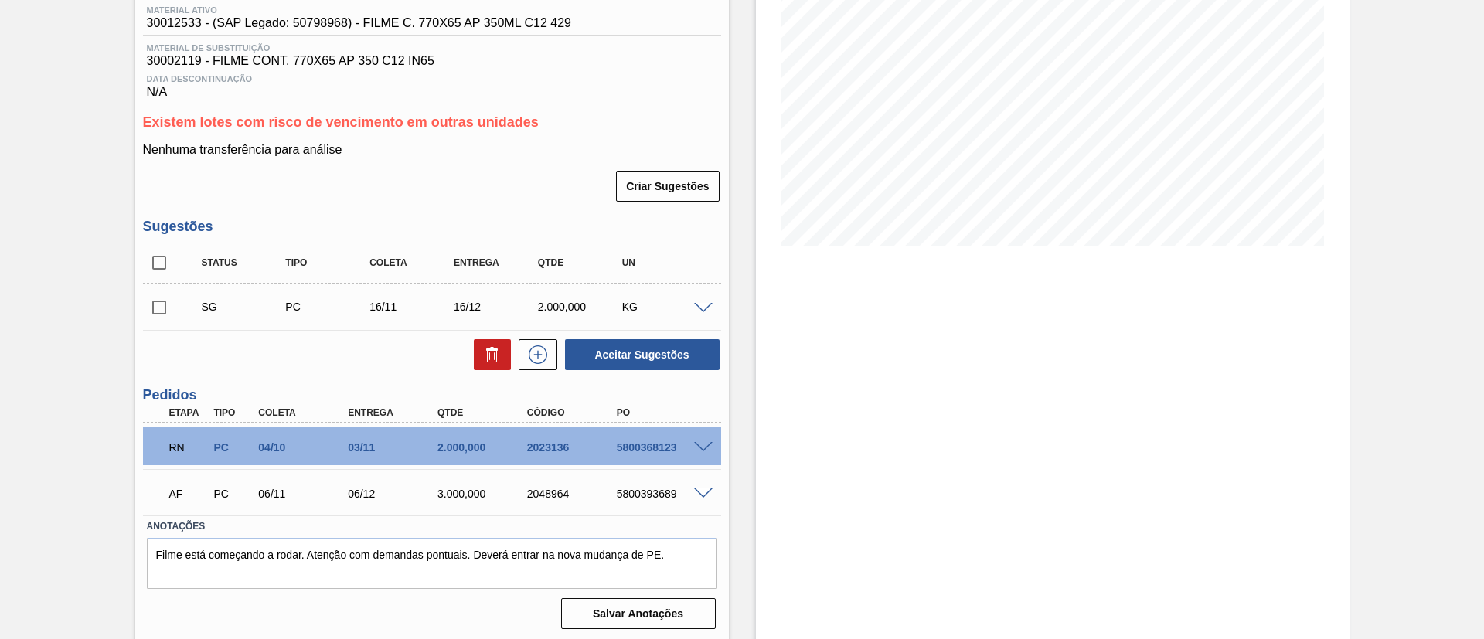
scroll to position [209, 0]
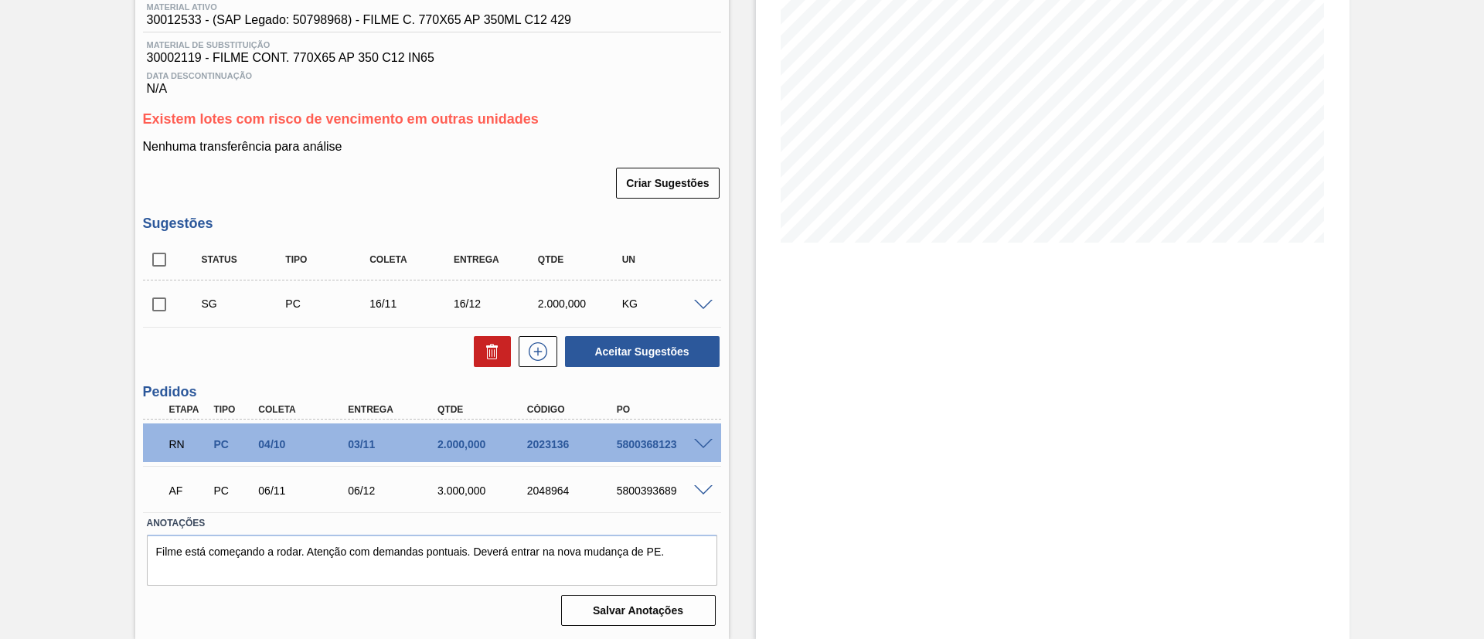
click at [705, 446] on span at bounding box center [703, 445] width 19 height 12
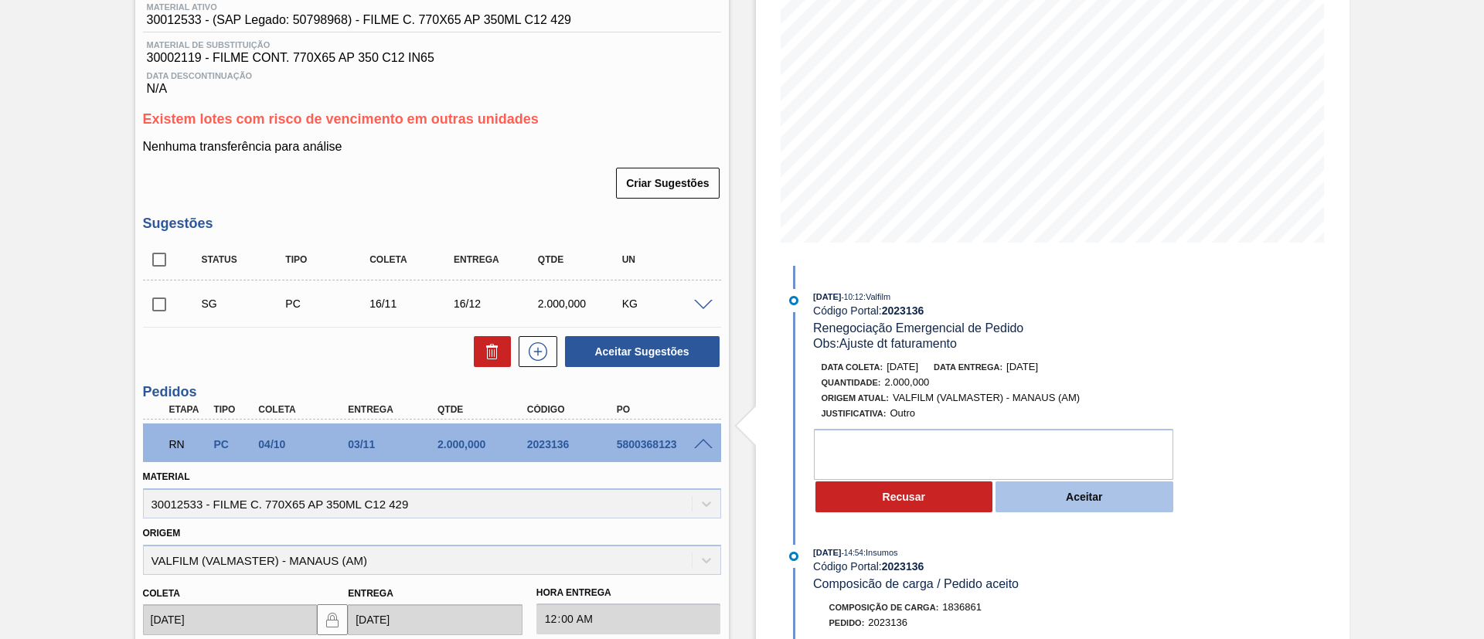
click at [1096, 509] on button "Aceitar" at bounding box center [1084, 496] width 178 height 31
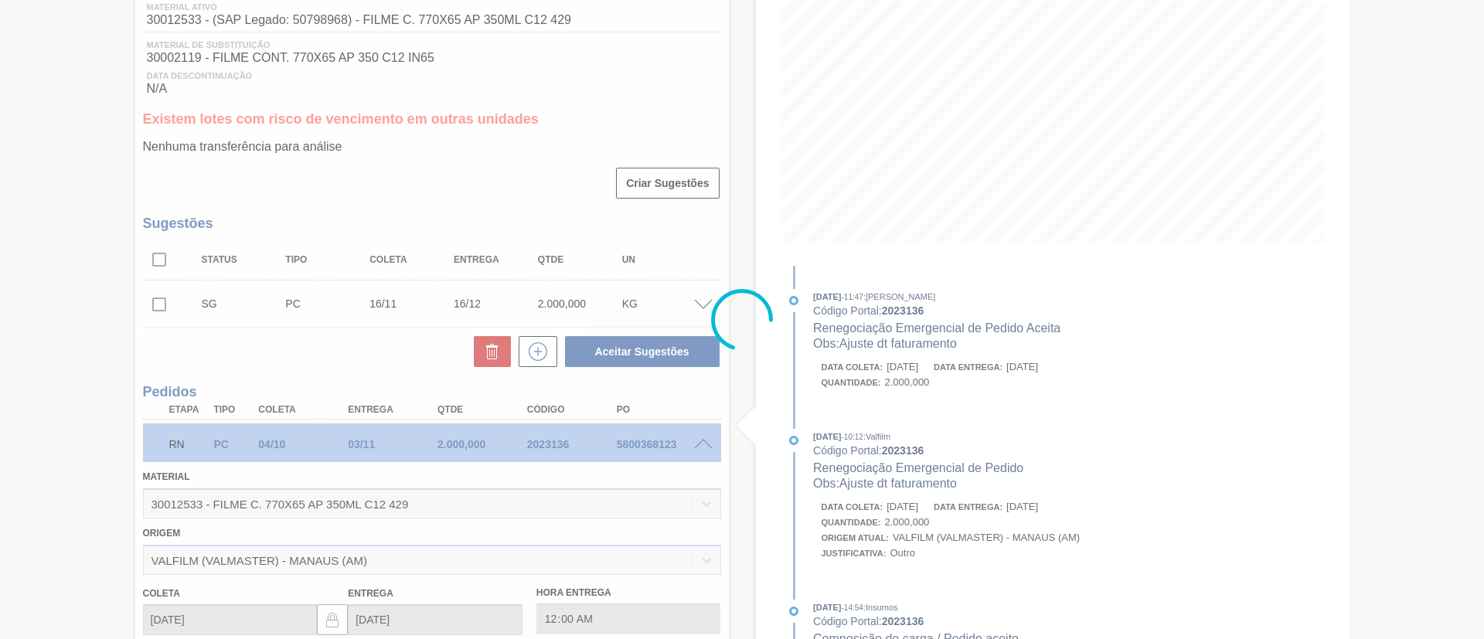
type input "Ajuste dt faturamento"
type input "10/10/2025"
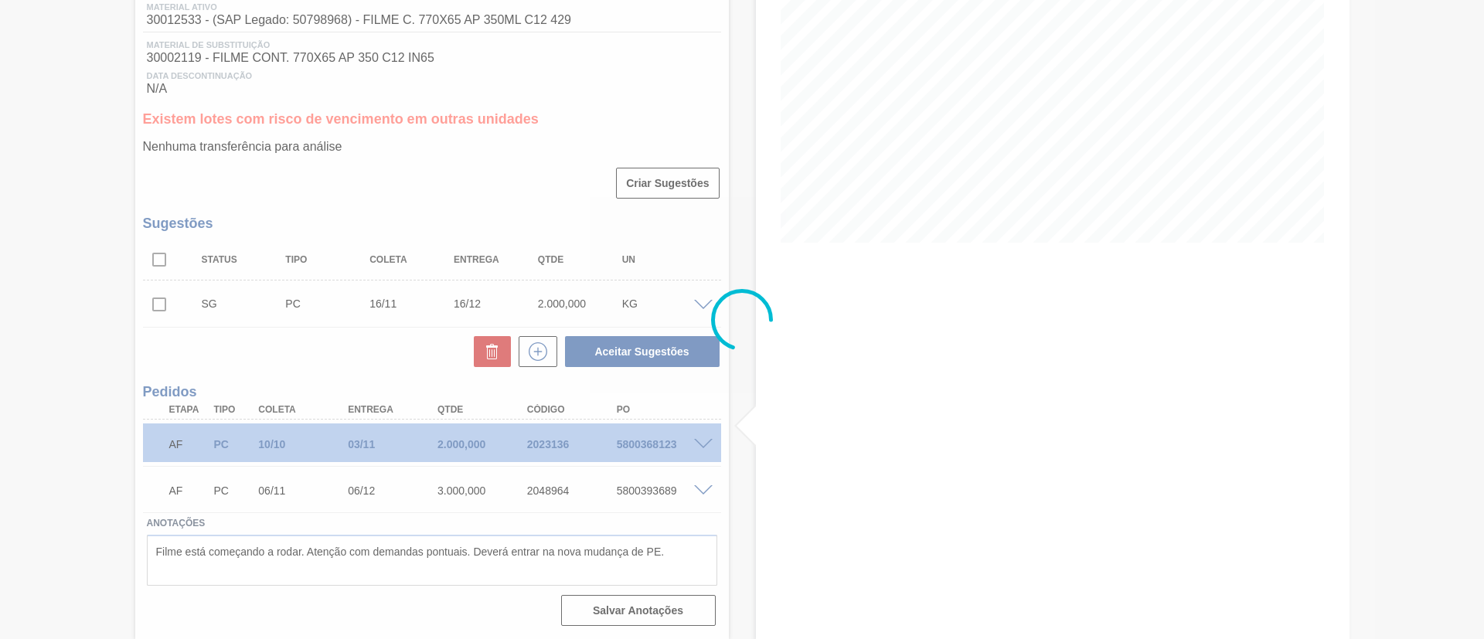
drag, startPoint x: 986, startPoint y: 323, endPoint x: 1085, endPoint y: 298, distance: 102.0
click at [1079, 301] on div at bounding box center [742, 319] width 1484 height 639
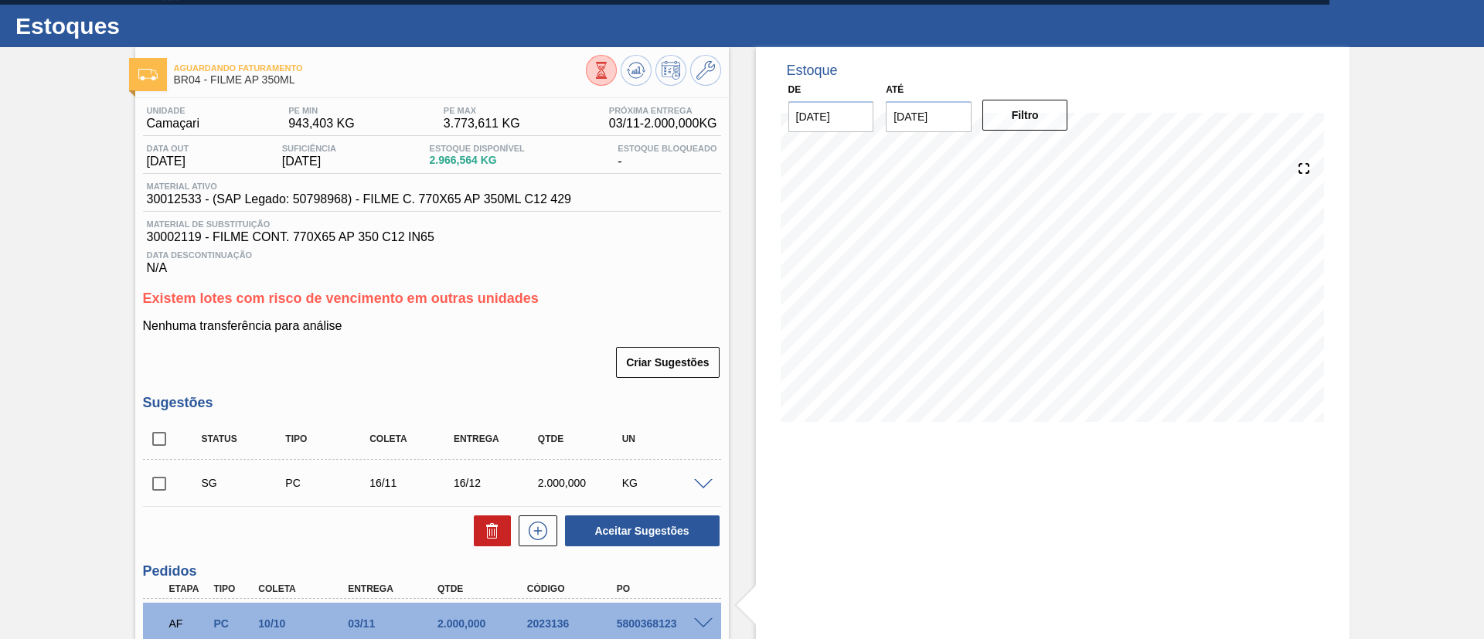
scroll to position [0, 0]
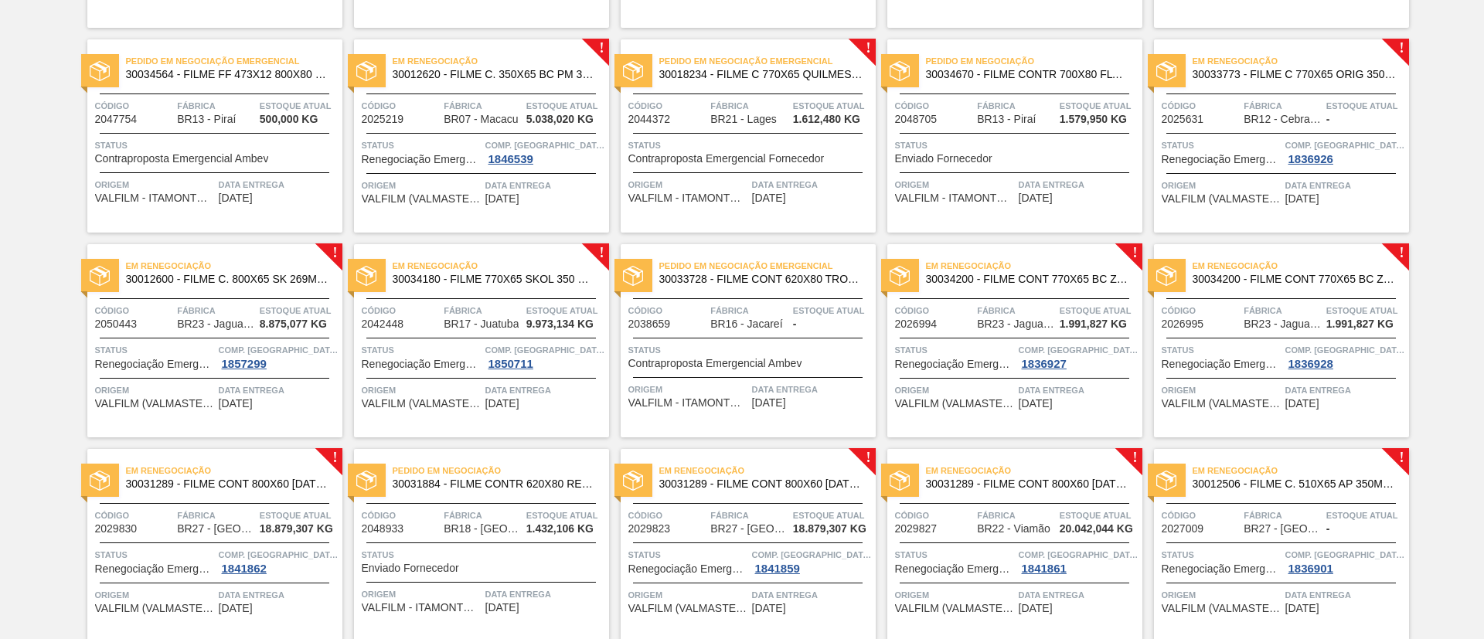
scroll to position [464, 0]
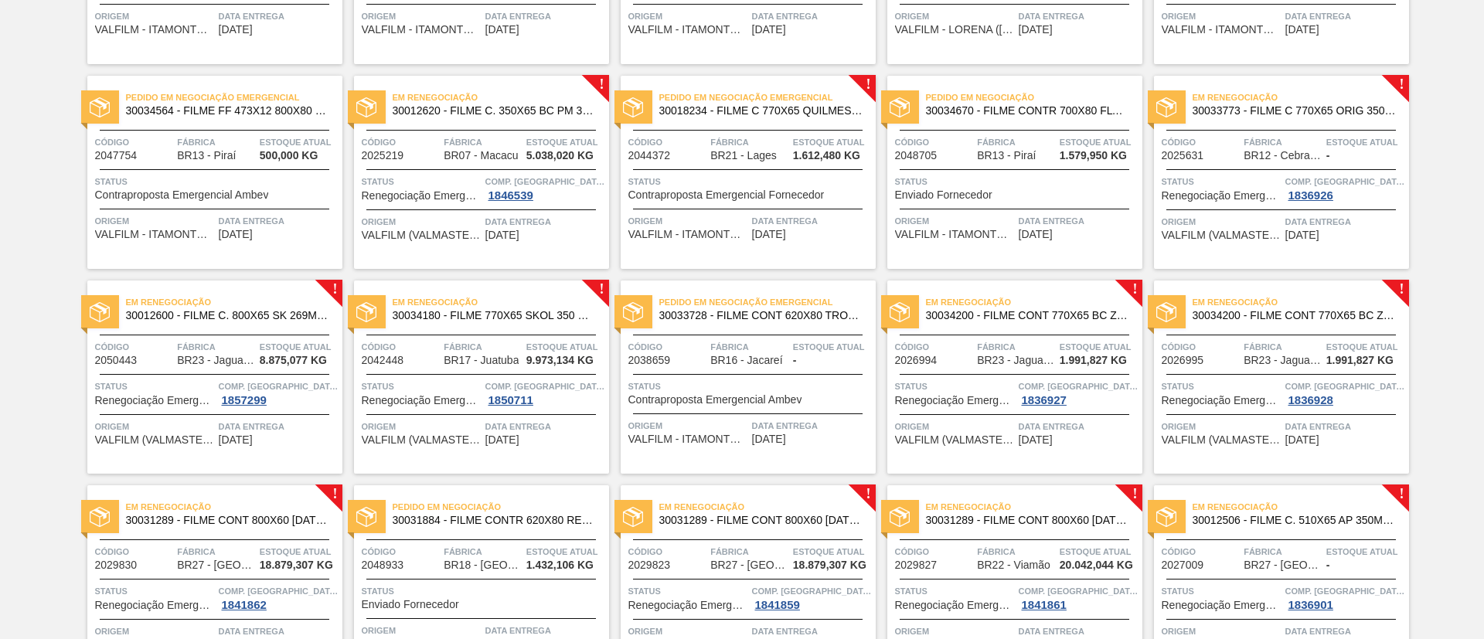
click at [561, 115] on span "30012620 - FILME C. 350X65 BC PM 350ML SLK C12 429" at bounding box center [495, 111] width 204 height 12
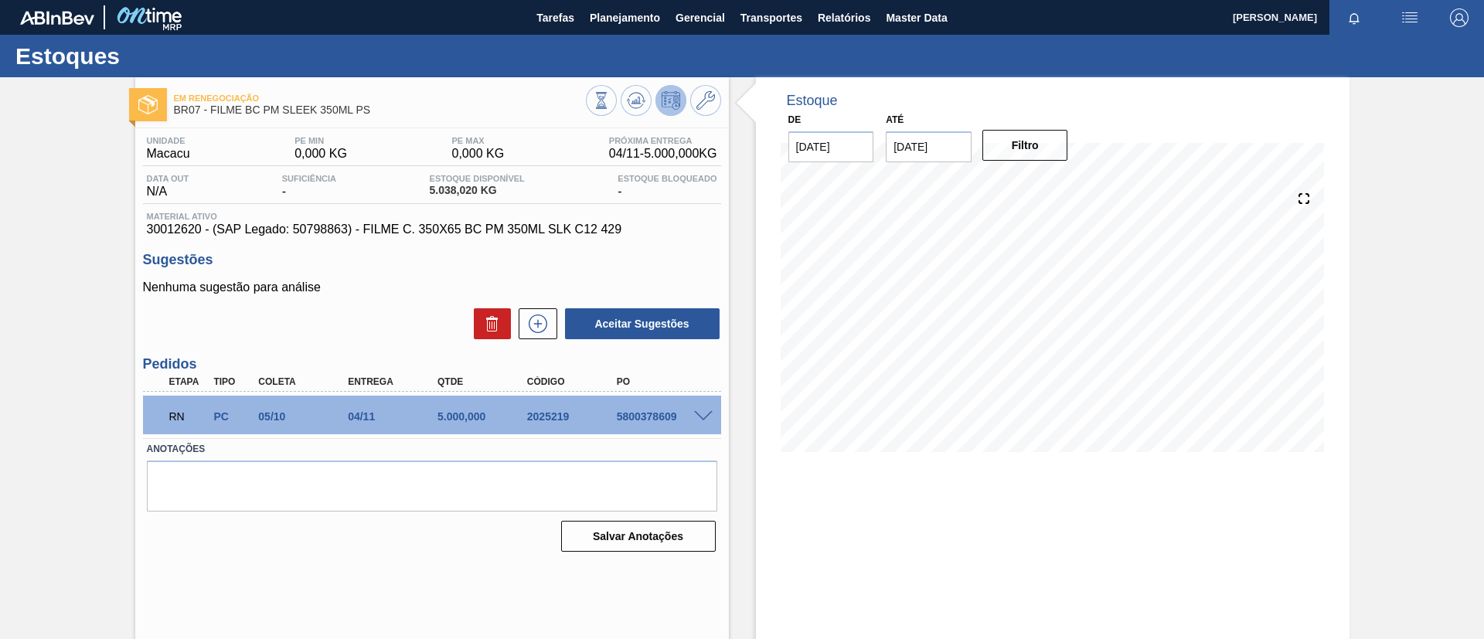
click at [702, 413] on span at bounding box center [703, 417] width 19 height 12
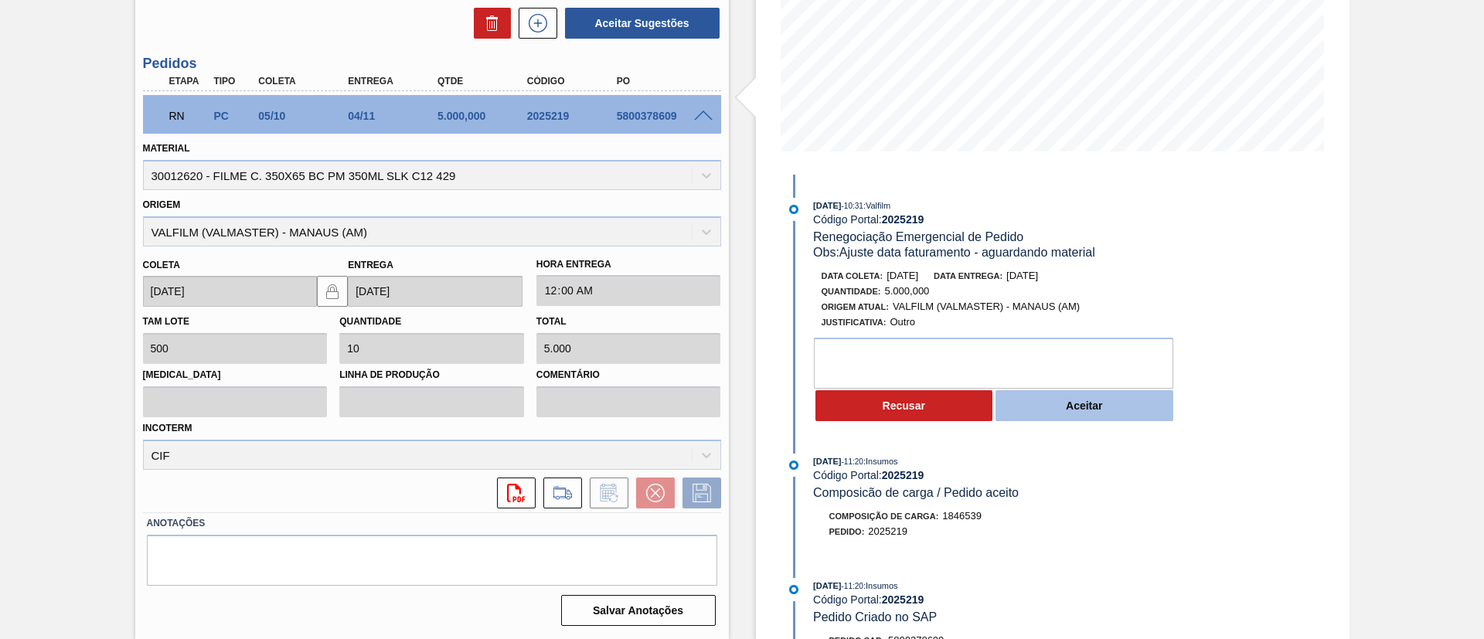
click at [1128, 394] on button "Aceitar" at bounding box center [1084, 405] width 178 height 31
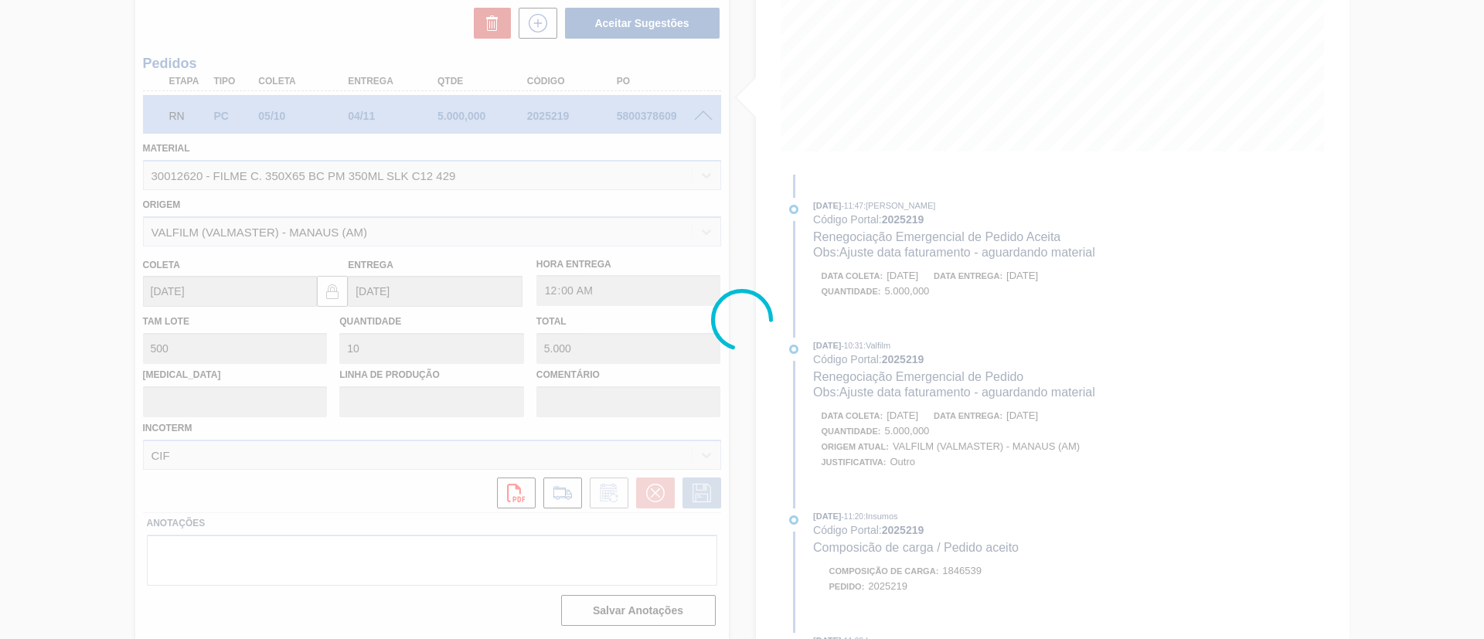
click at [945, 357] on div at bounding box center [742, 319] width 1484 height 639
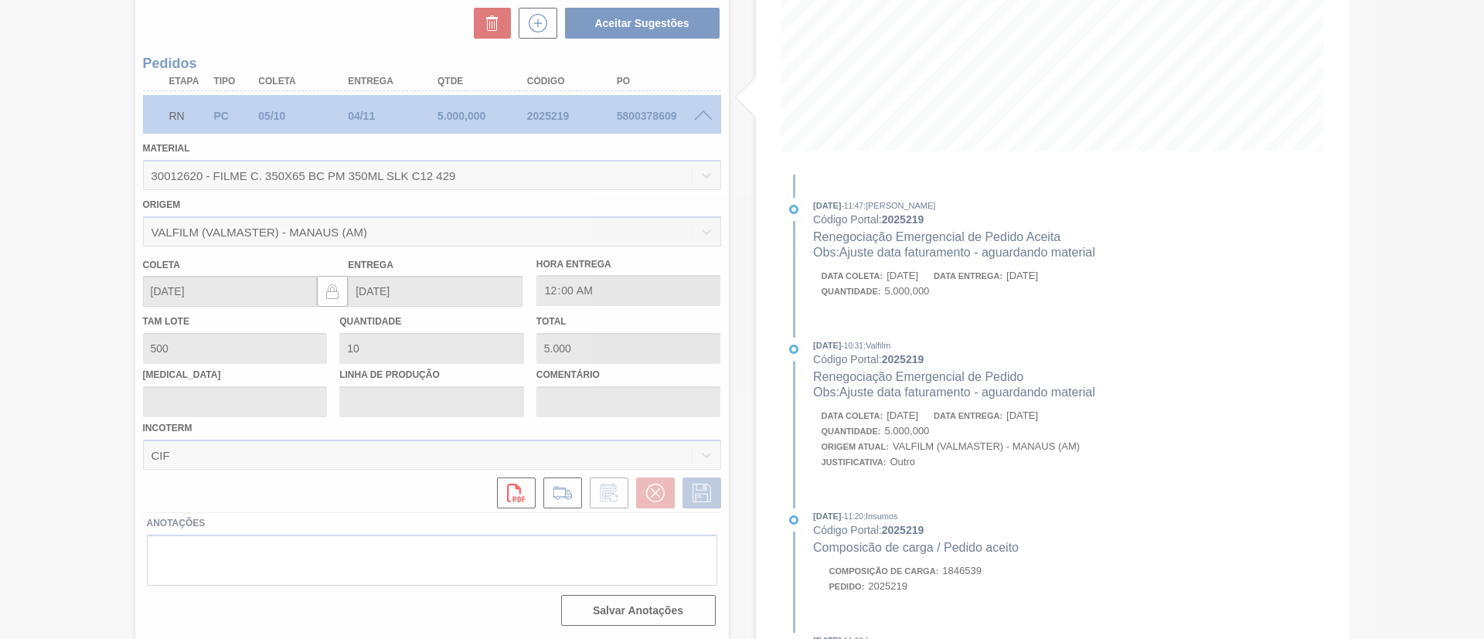
type input "Ajuste data faturamento - aguardando material"
type input "[DATE]"
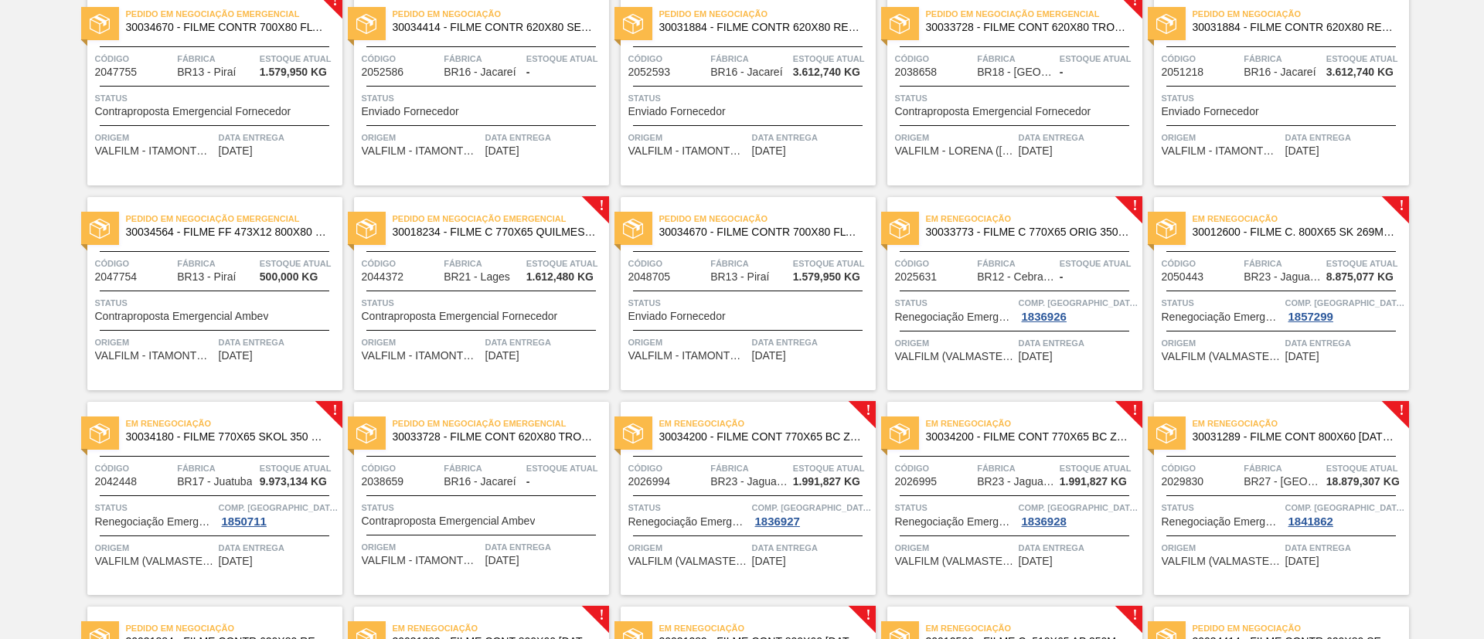
scroll to position [348, 0]
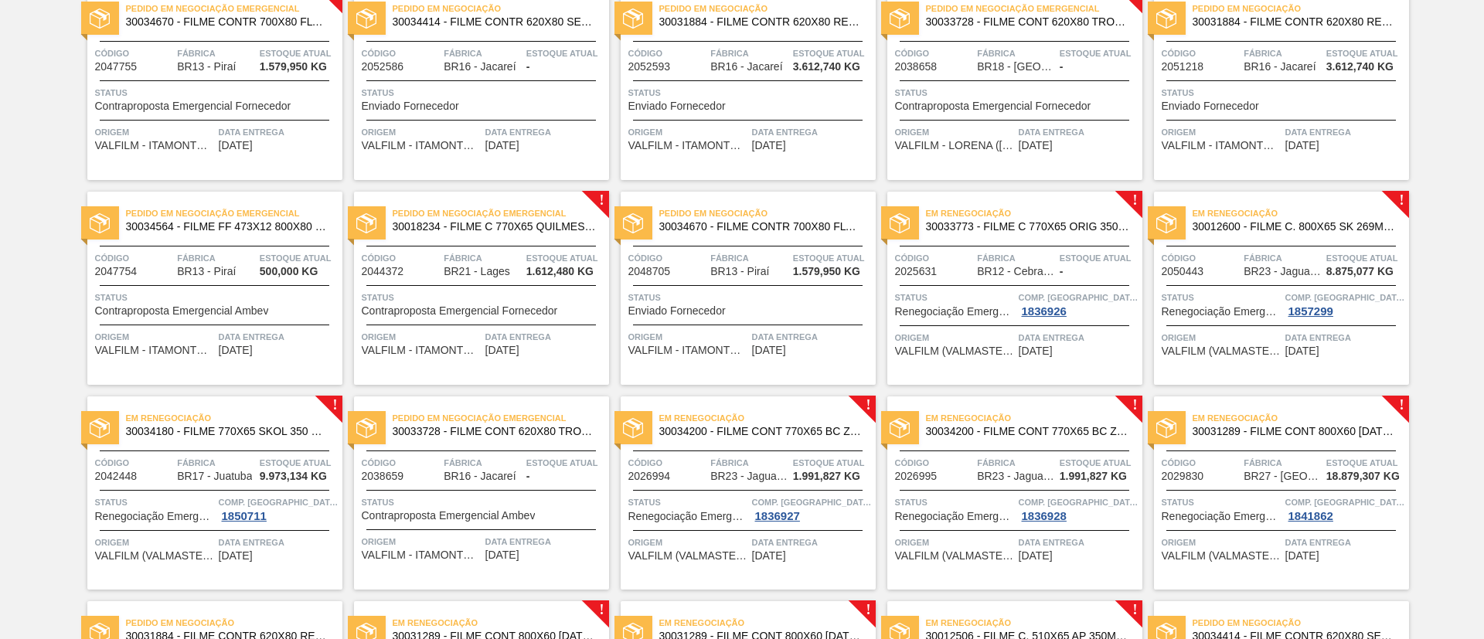
click at [1083, 230] on span "30033773 - FILME C 770X65 ORIG 350ML C12 NIV24" at bounding box center [1028, 227] width 204 height 12
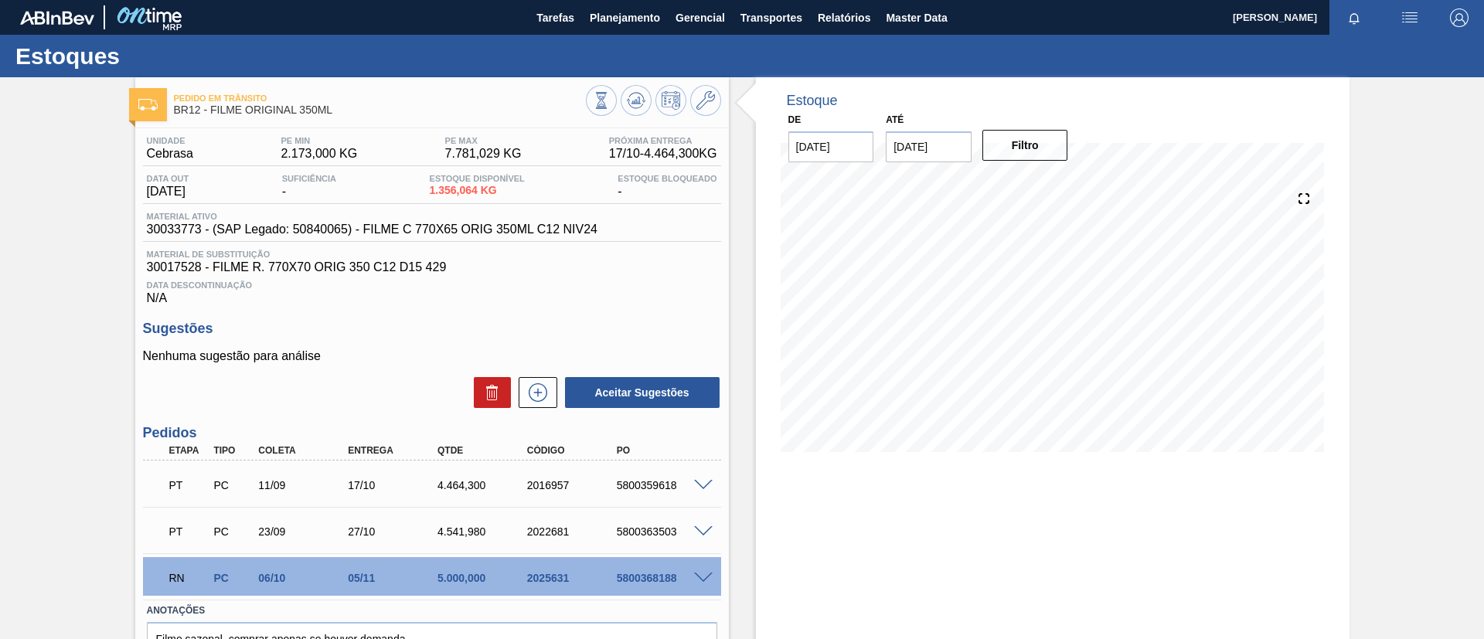
click at [705, 573] on span at bounding box center [703, 579] width 19 height 12
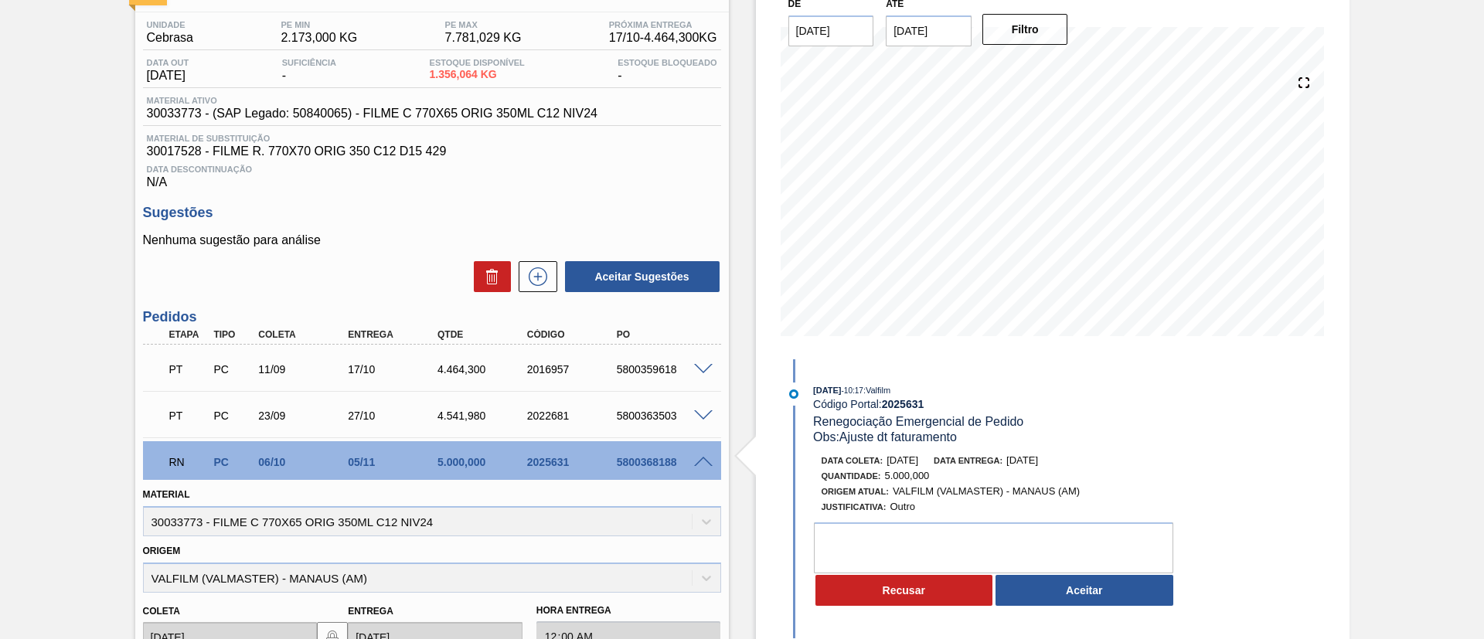
scroll to position [348, 0]
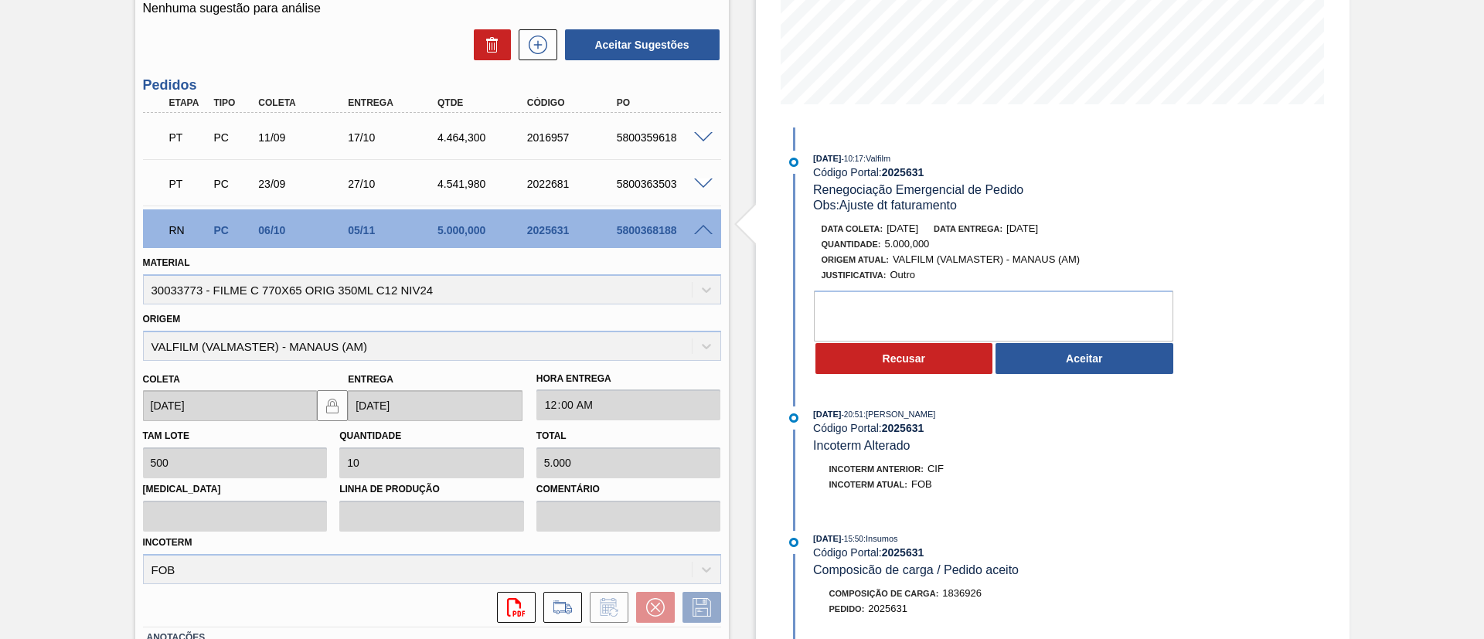
click at [1050, 392] on div "09/10/2025 - 10:17 : Valfilm Código Portal: 2025631 Renegociação Emergencial de…" at bounding box center [982, 441] width 398 height 626
click at [1060, 381] on div "09/10/2025 - 10:17 : Valfilm Código Portal: 2025631 Renegociação Emergencial de…" at bounding box center [982, 267] width 398 height 233
click at [1070, 368] on button "Aceitar" at bounding box center [1084, 358] width 178 height 31
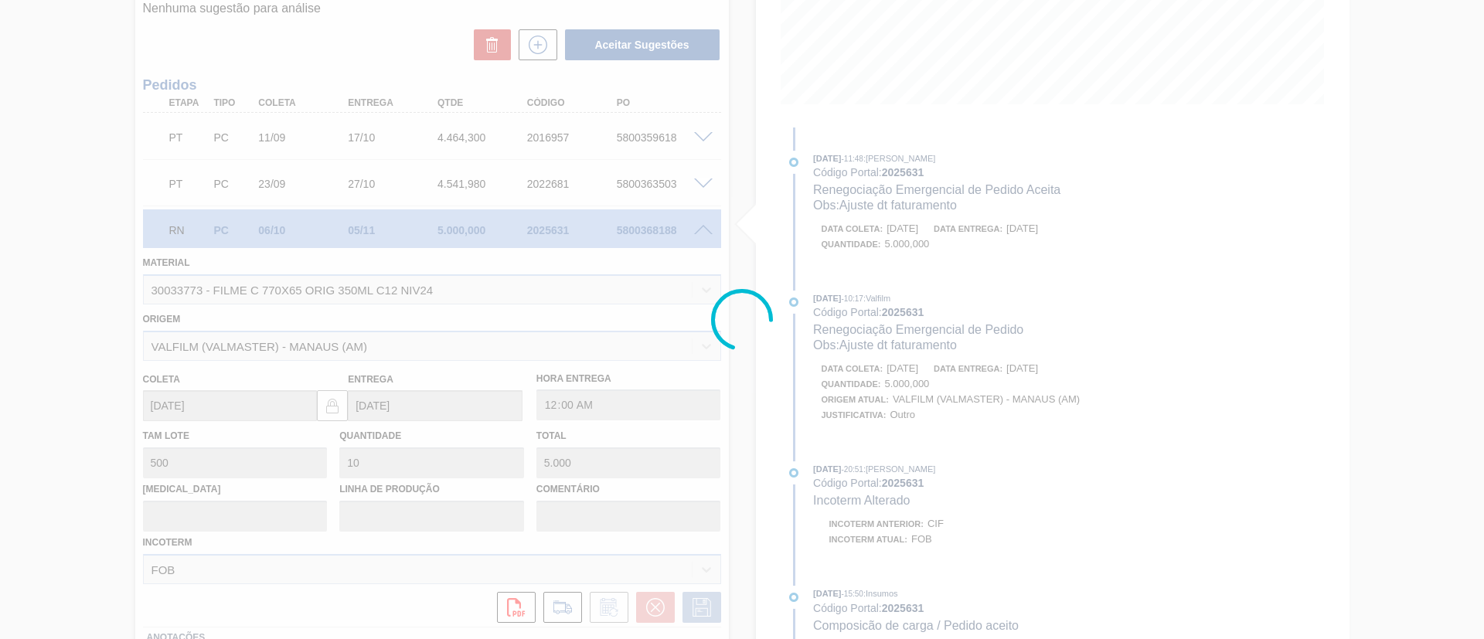
click at [956, 362] on div at bounding box center [742, 319] width 1484 height 639
type input "Ajuste dt faturamento"
type input "10/10/2025"
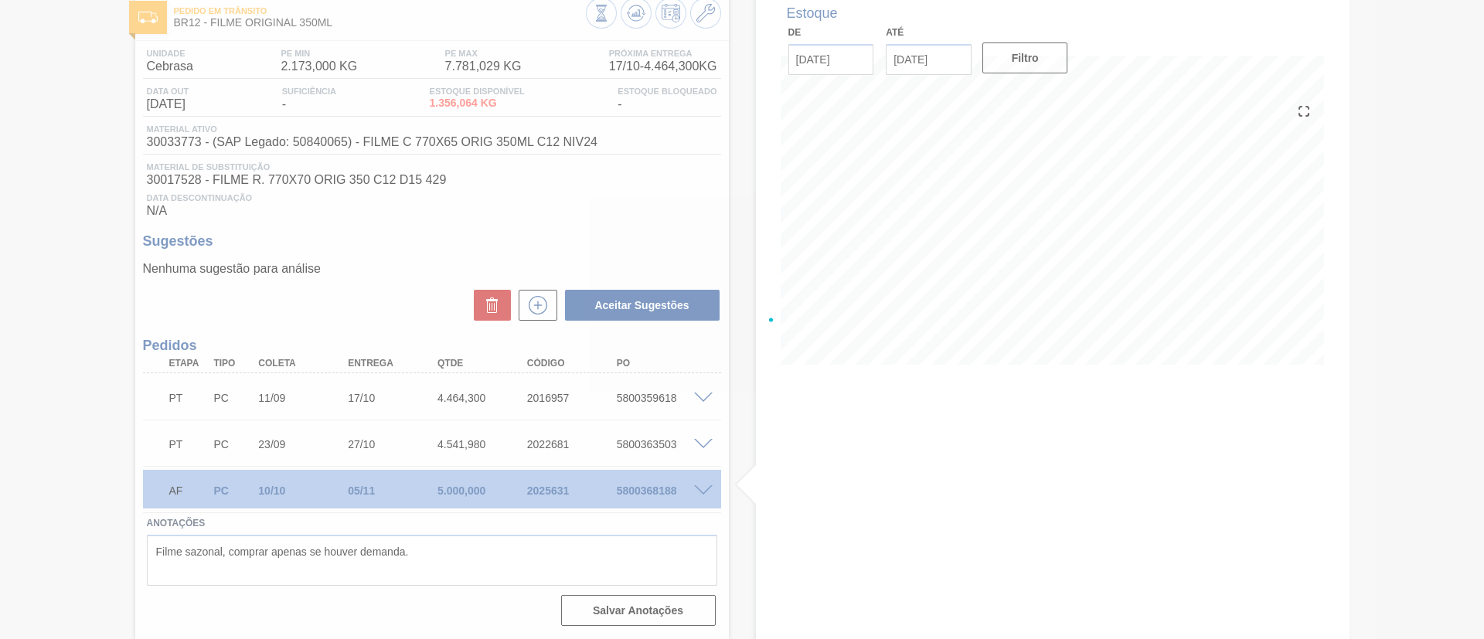
scroll to position [87, 0]
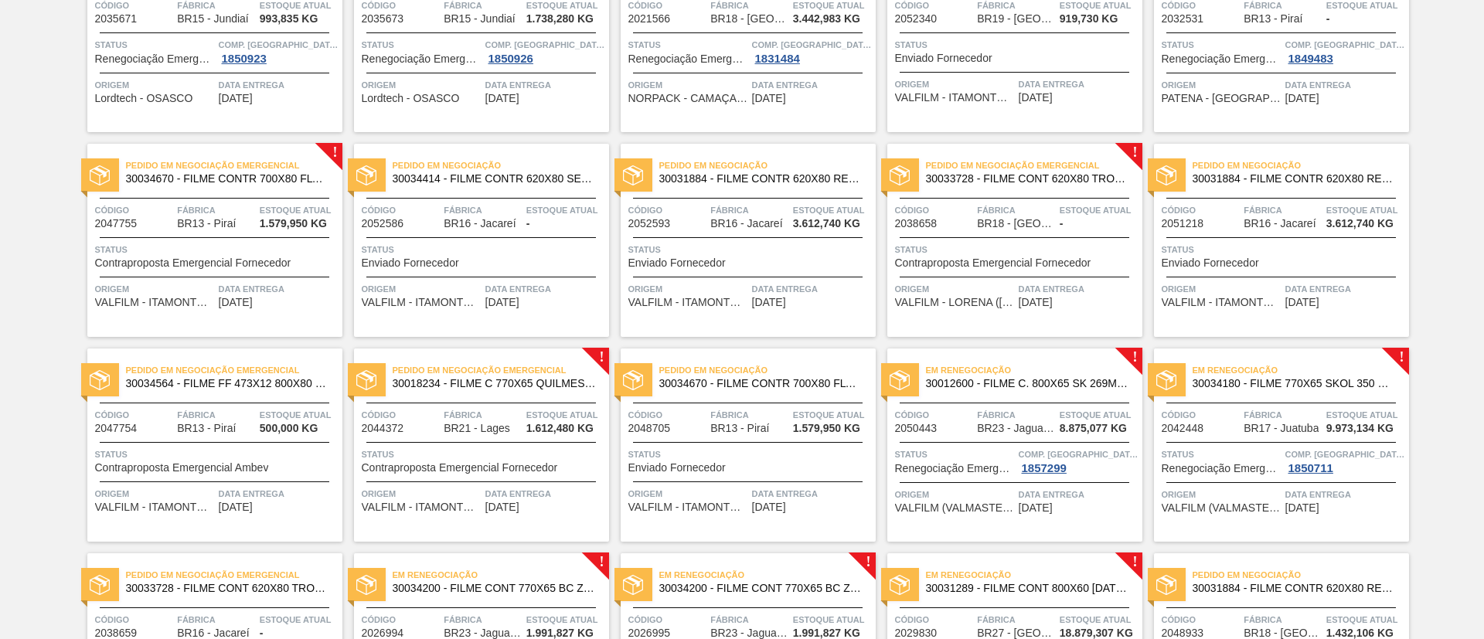
scroll to position [464, 0]
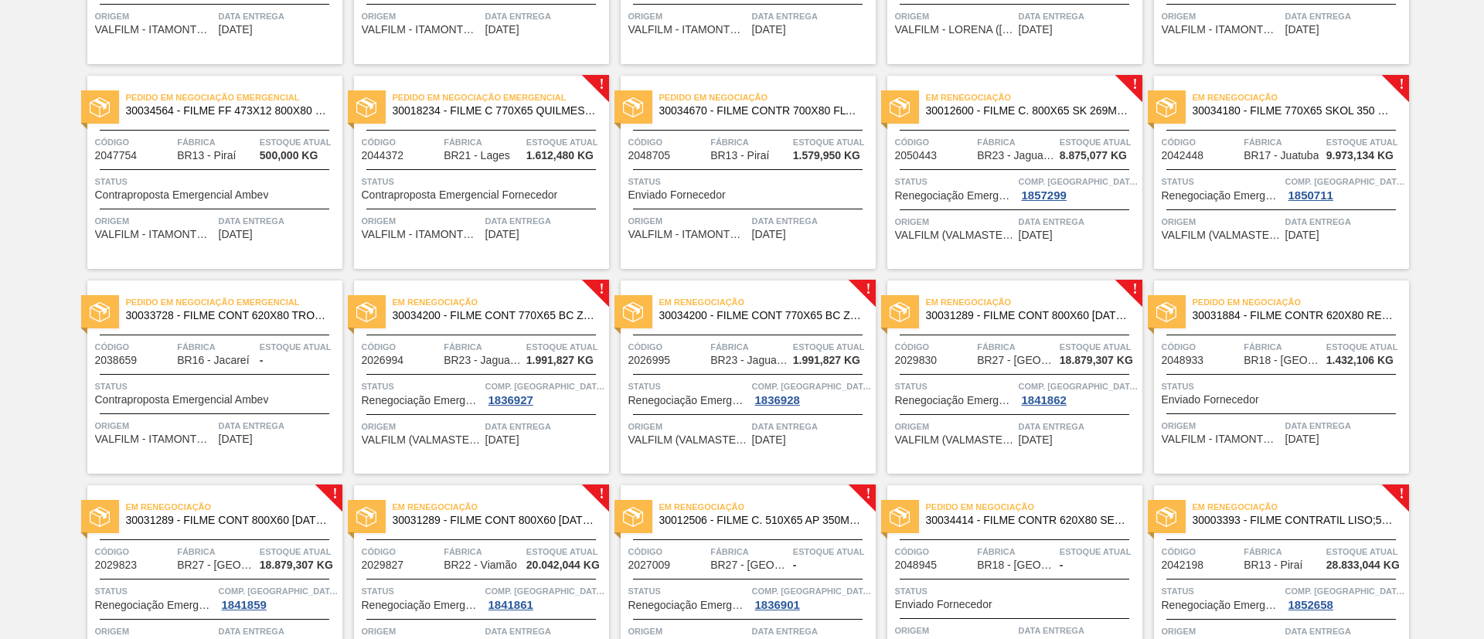
click at [1066, 112] on span "30012600 - FILME C. 800X65 SK 269ML MP C15 429" at bounding box center [1028, 111] width 204 height 12
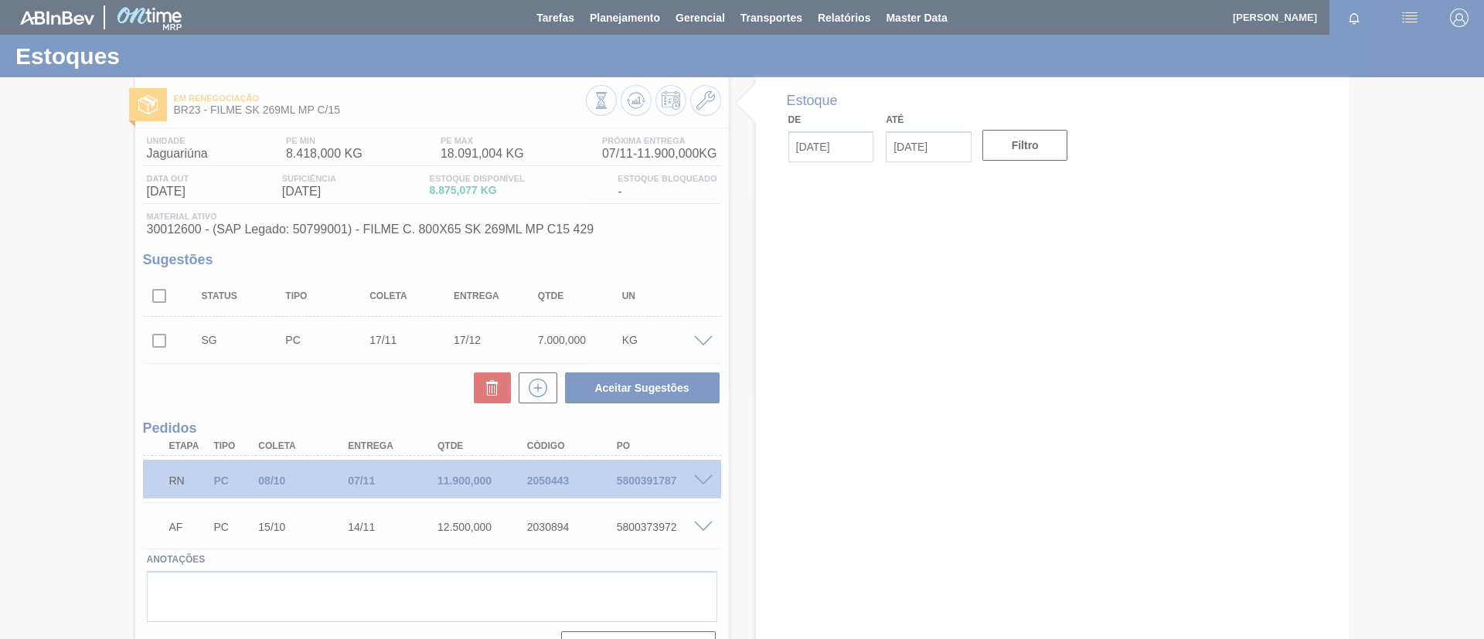
click at [700, 481] on div at bounding box center [742, 319] width 1484 height 639
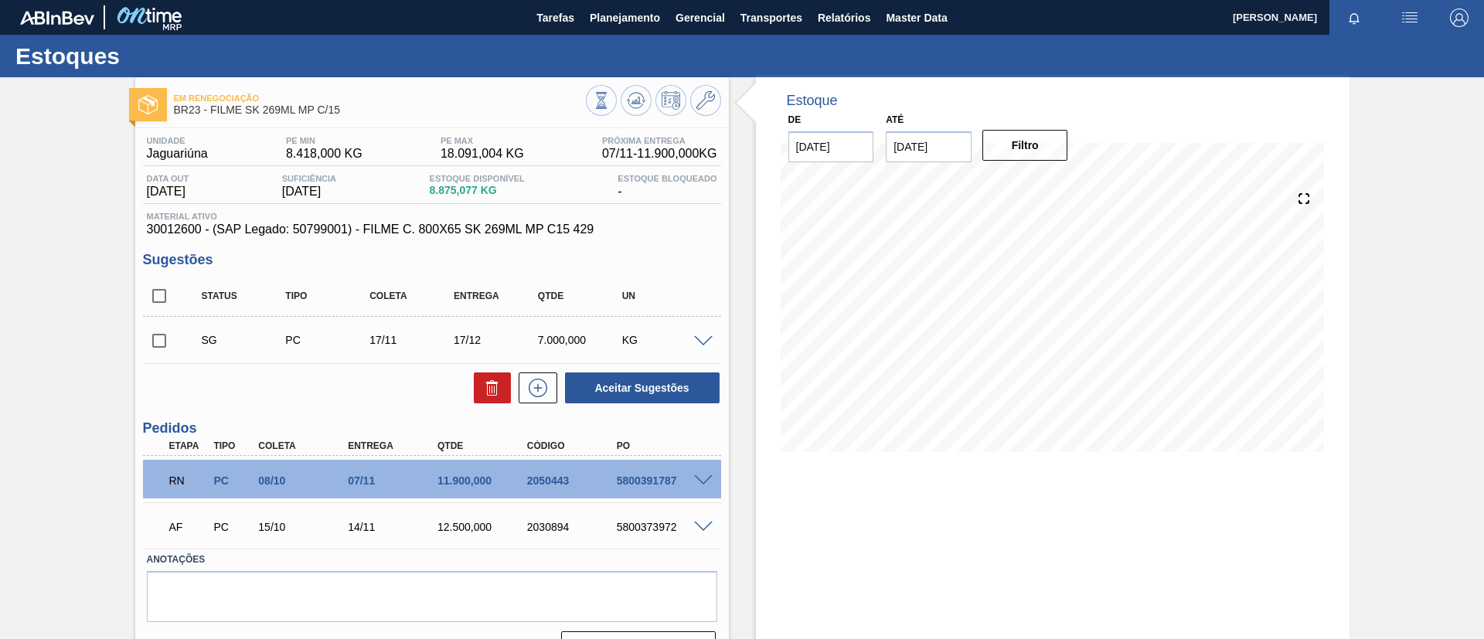
click at [701, 476] on span at bounding box center [703, 481] width 19 height 12
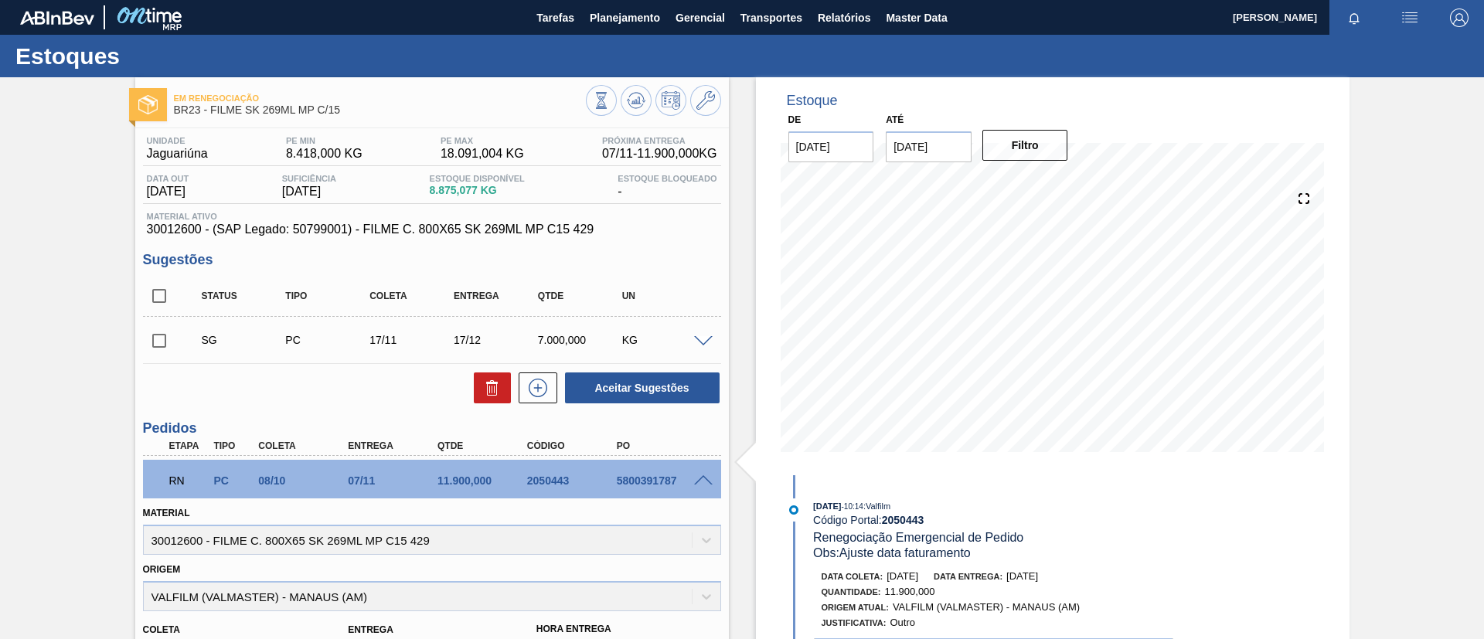
scroll to position [232, 0]
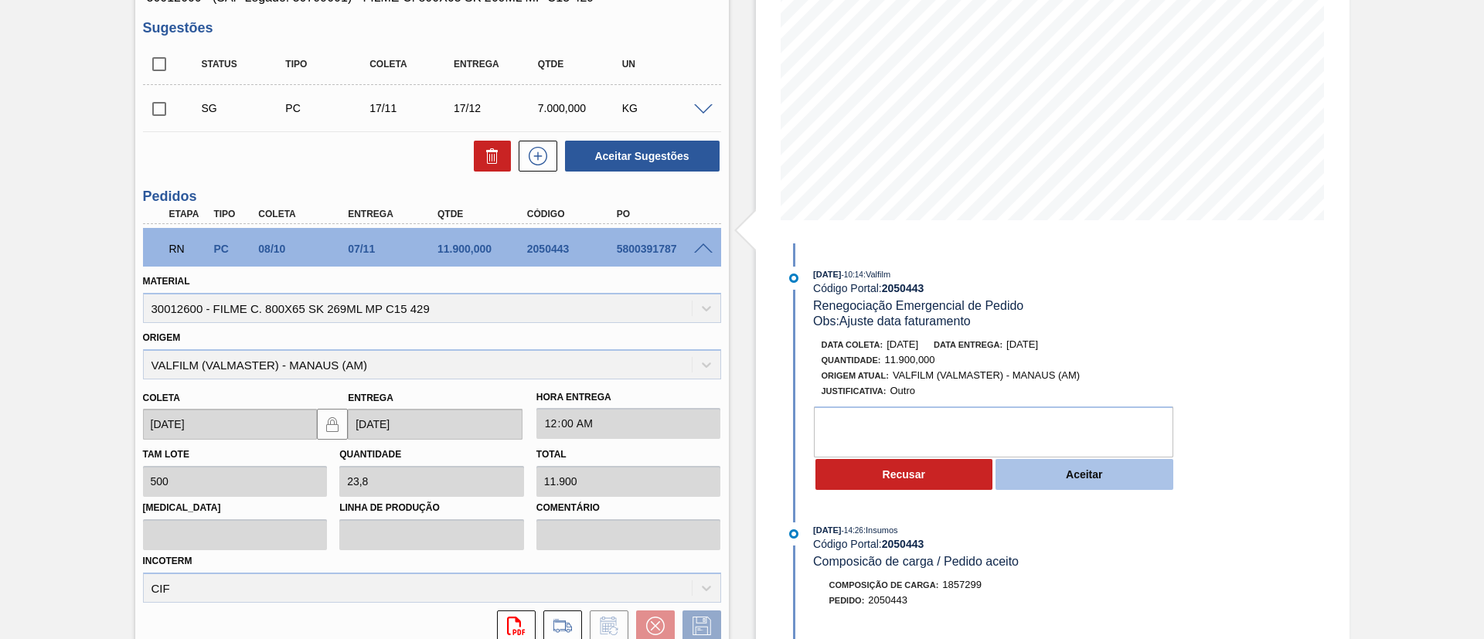
click at [1080, 489] on div "Recusar Aceitar" at bounding box center [997, 474] width 367 height 34
click at [1073, 474] on button "Aceitar" at bounding box center [1084, 474] width 178 height 31
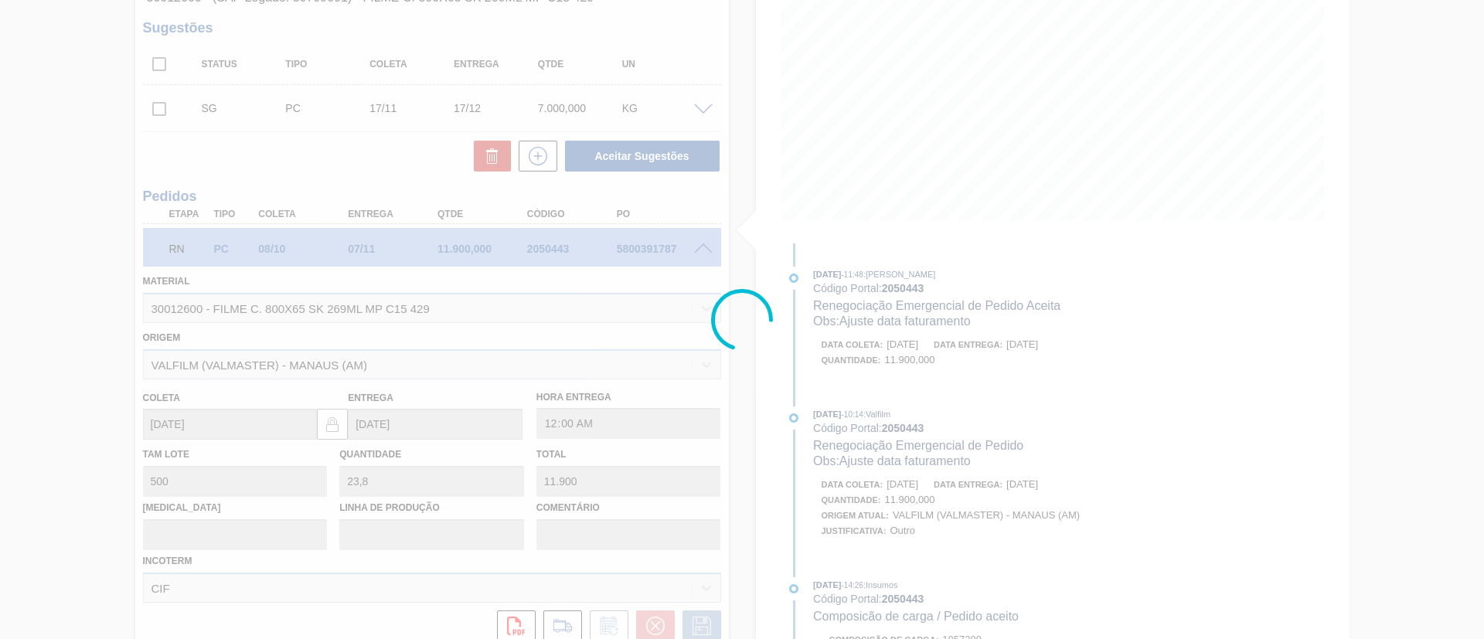
drag, startPoint x: 960, startPoint y: 339, endPoint x: 954, endPoint y: 349, distance: 11.1
click at [954, 349] on div at bounding box center [742, 319] width 1484 height 639
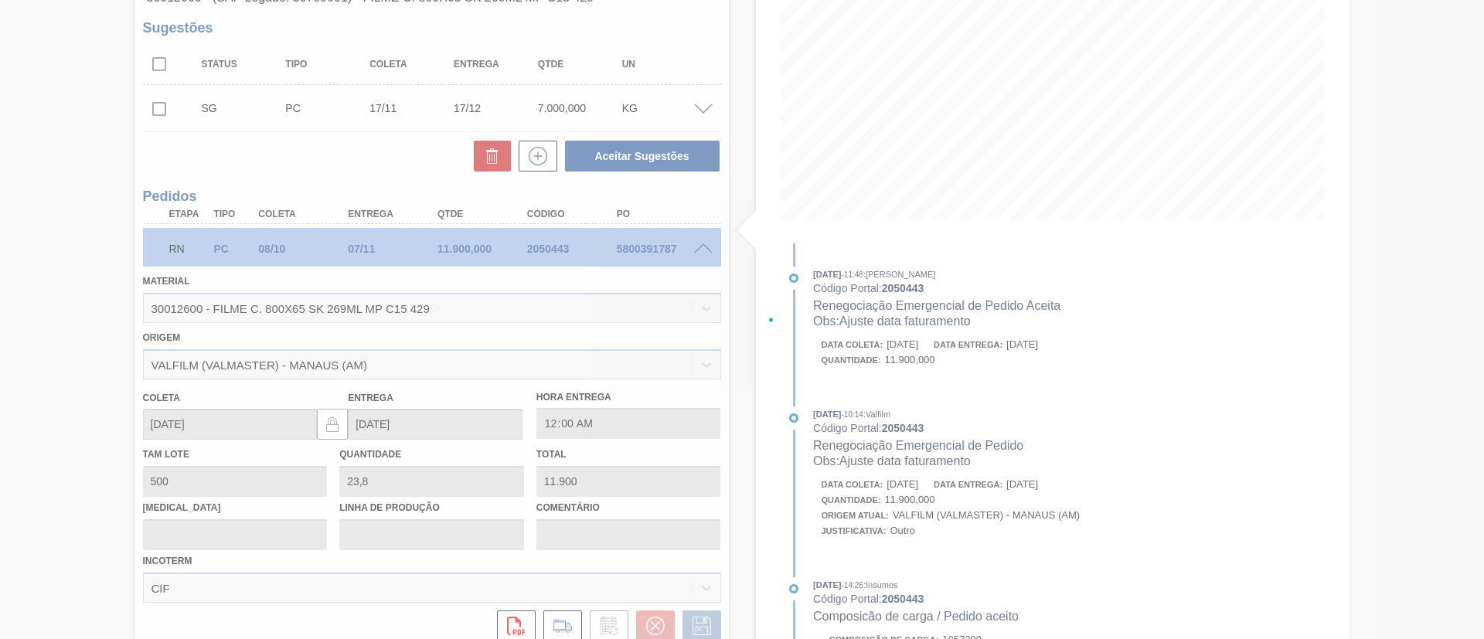
type input "Ajuste data faturamento"
type input "10/10/2025"
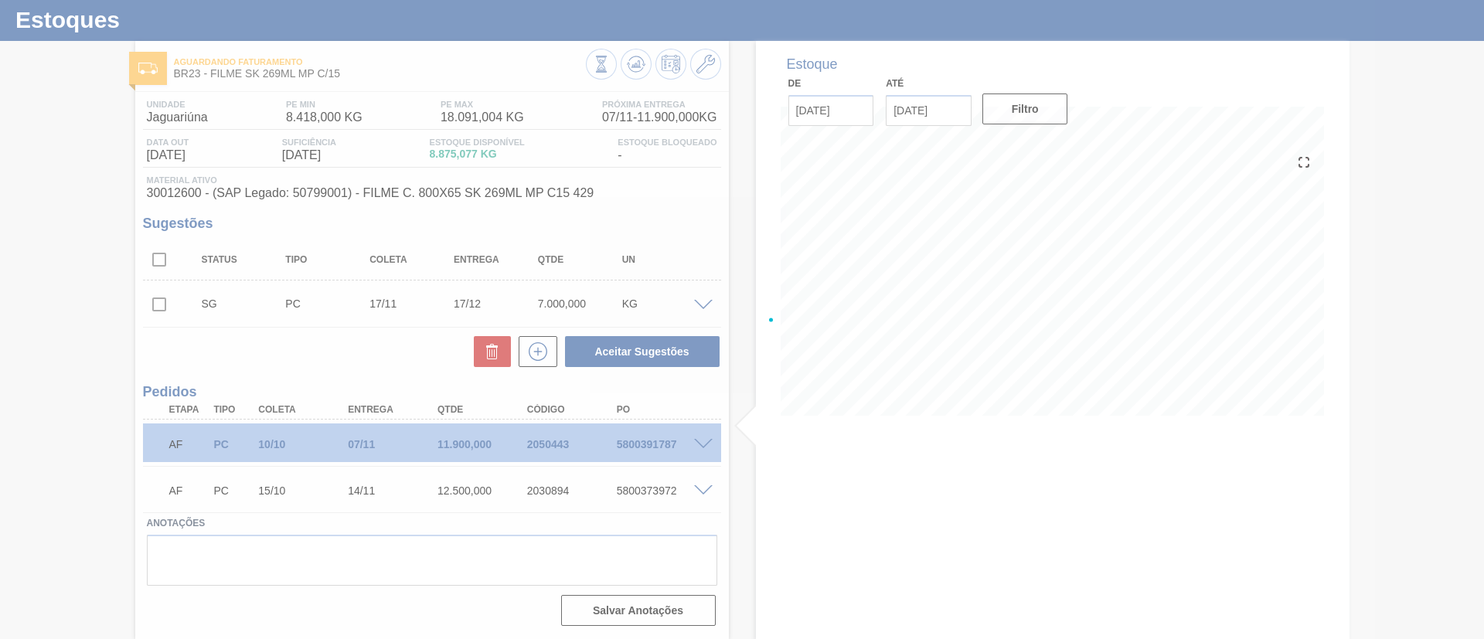
scroll to position [36, 0]
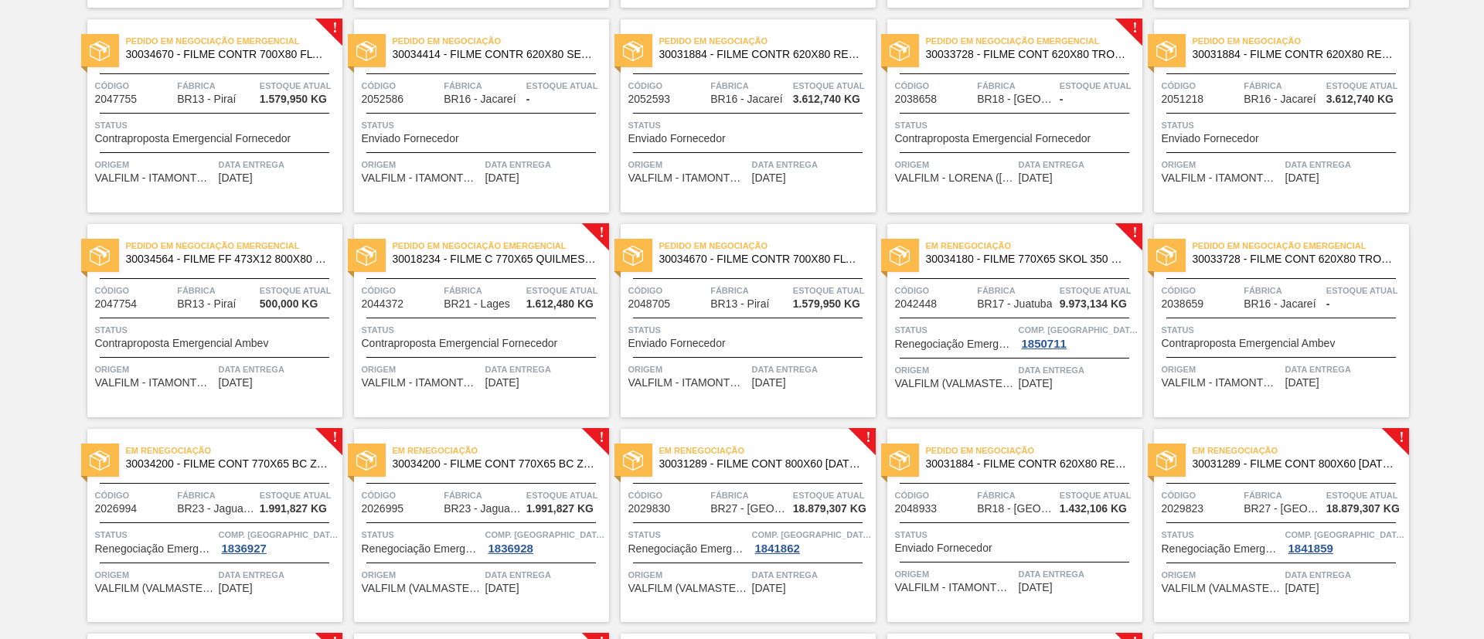
scroll to position [348, 0]
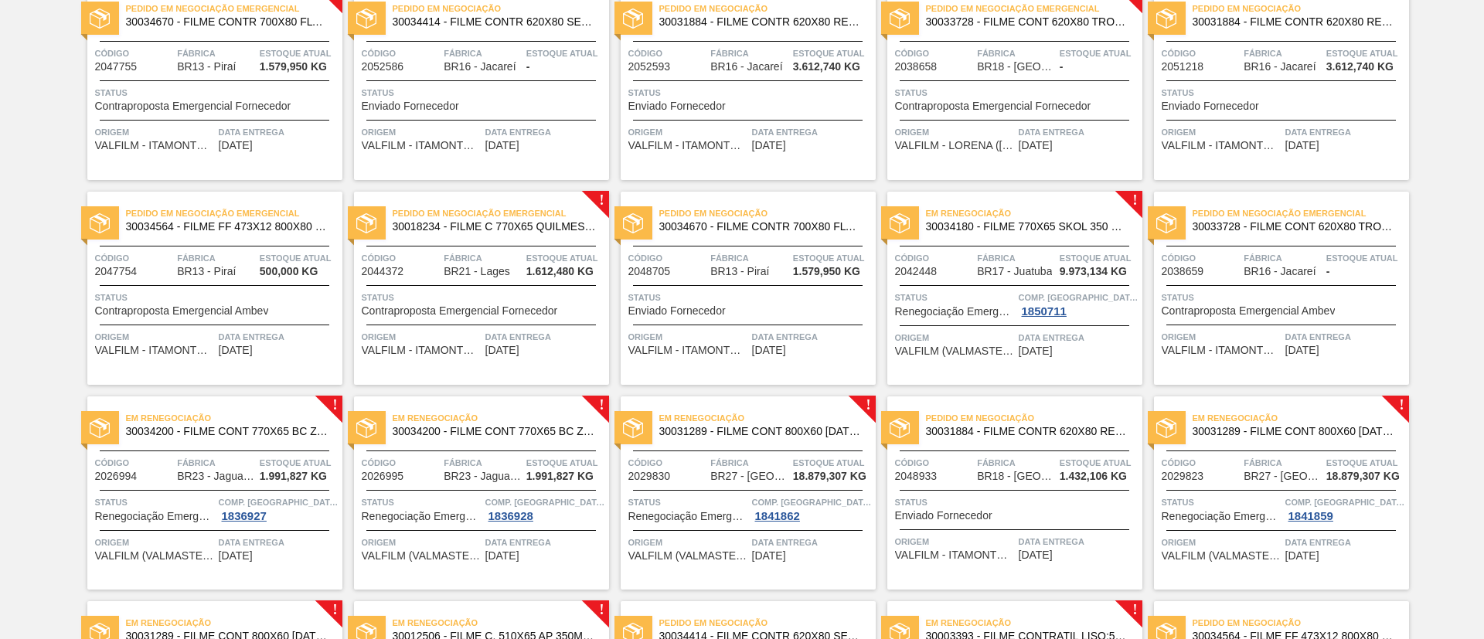
click at [1087, 208] on span "Em Renegociação" at bounding box center [1034, 213] width 216 height 15
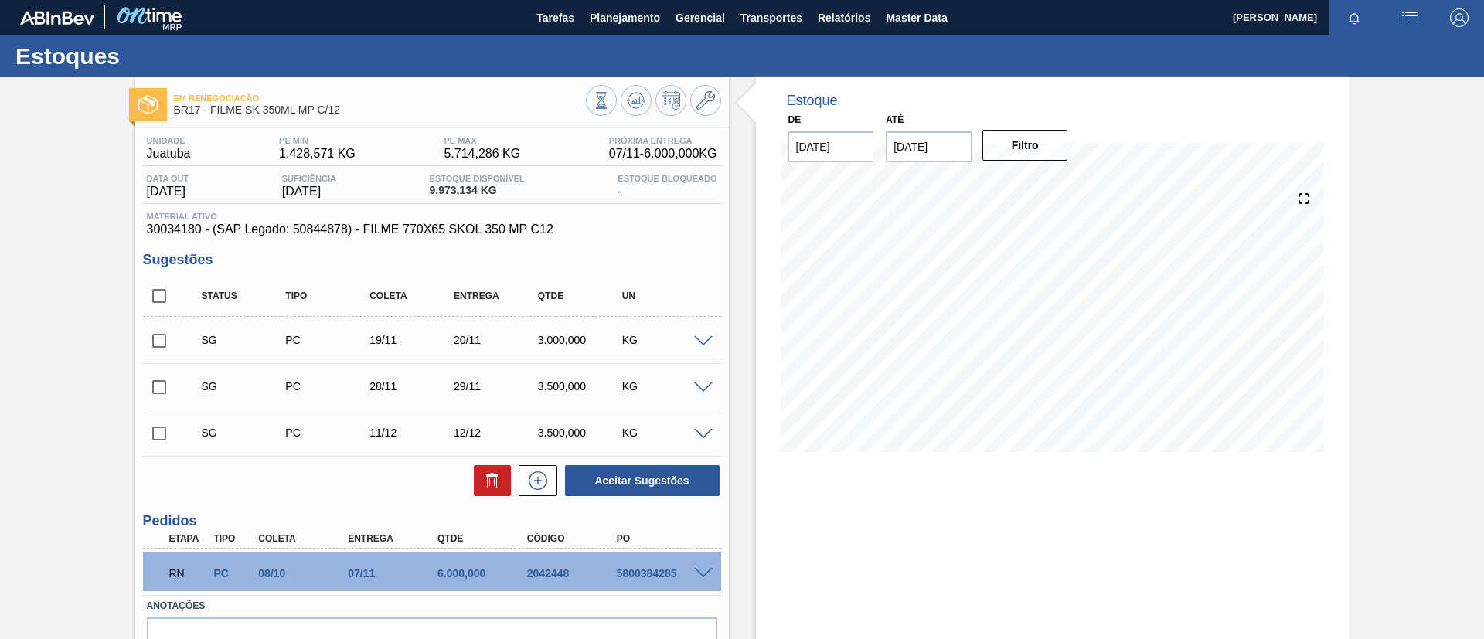
click at [702, 580] on div "RN PC 08/10 07/11 6.000,000 2042448 5800384285" at bounding box center [432, 572] width 578 height 39
click at [704, 575] on span at bounding box center [703, 574] width 19 height 12
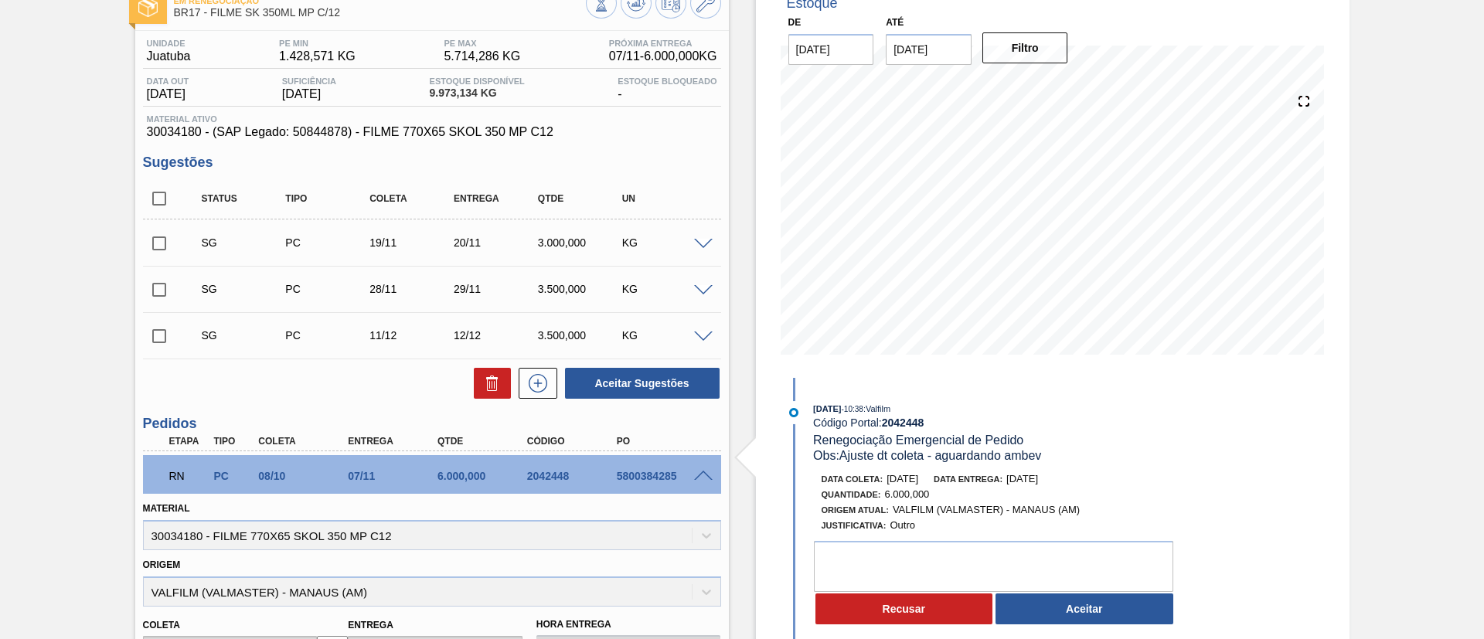
scroll to position [232, 0]
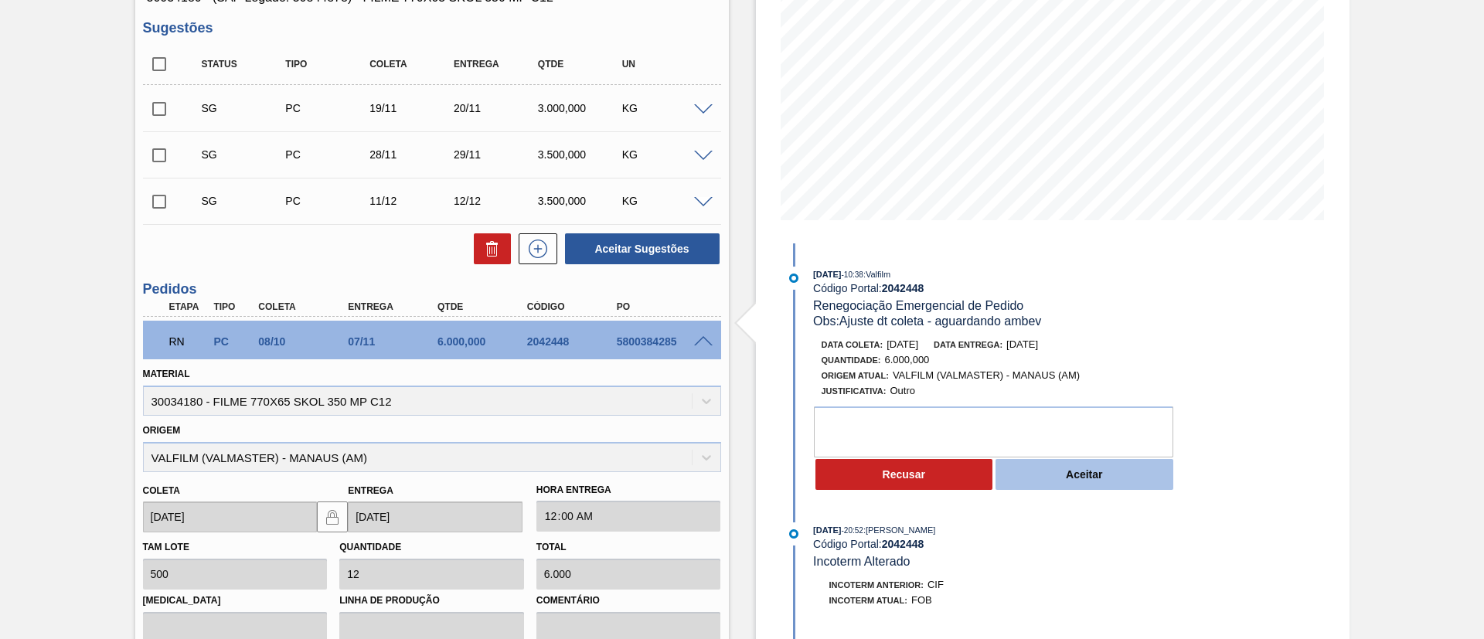
click at [1094, 462] on button "Aceitar" at bounding box center [1084, 474] width 178 height 31
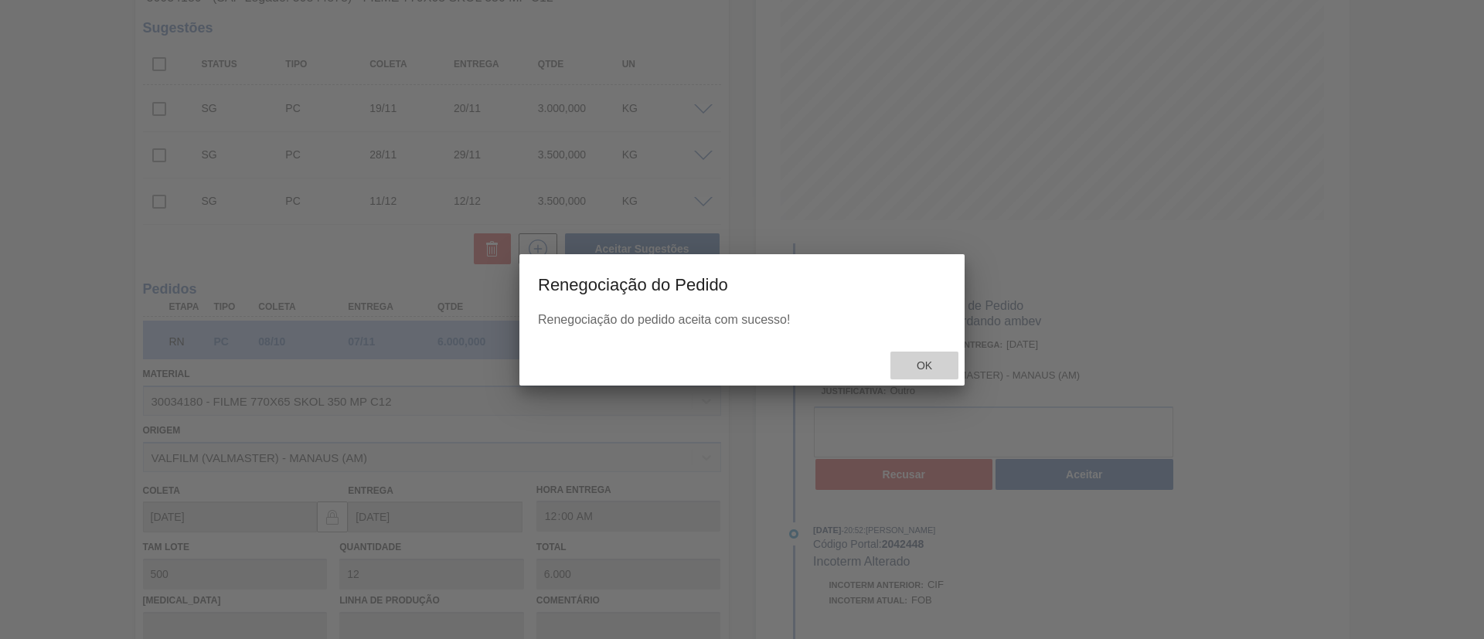
click at [916, 356] on div "Ok" at bounding box center [924, 366] width 68 height 29
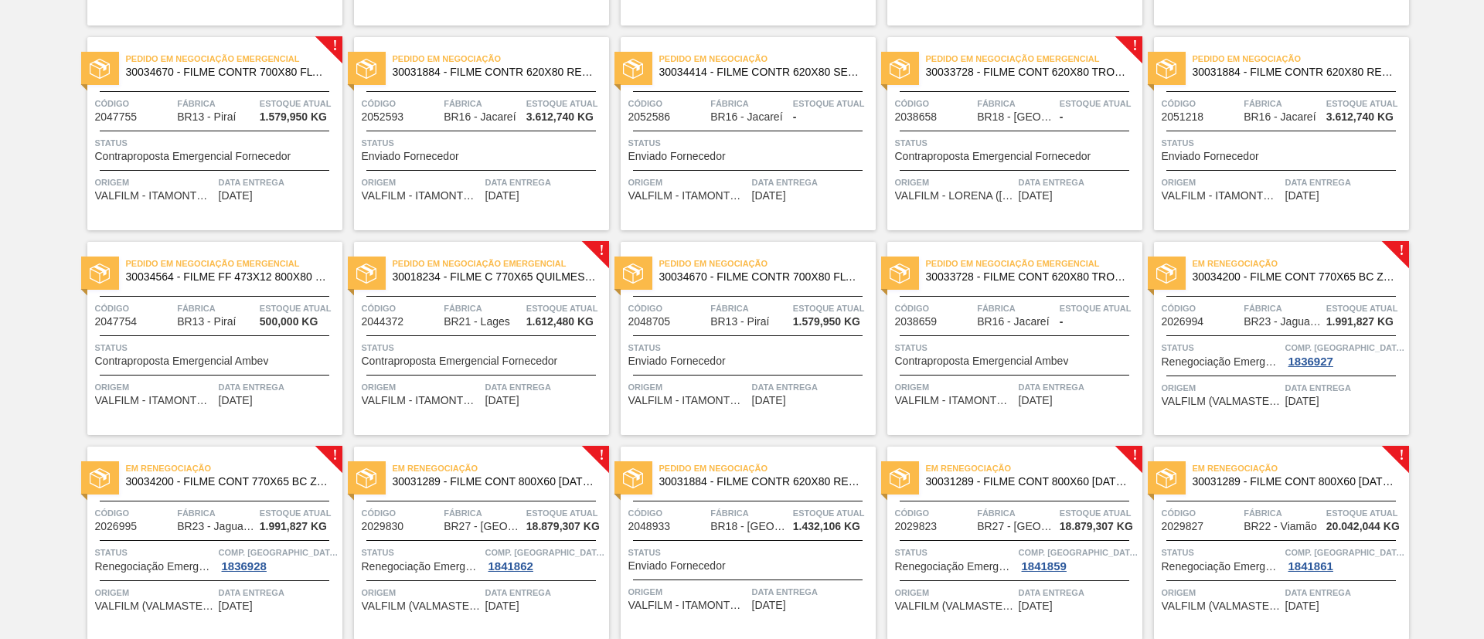
scroll to position [348, 0]
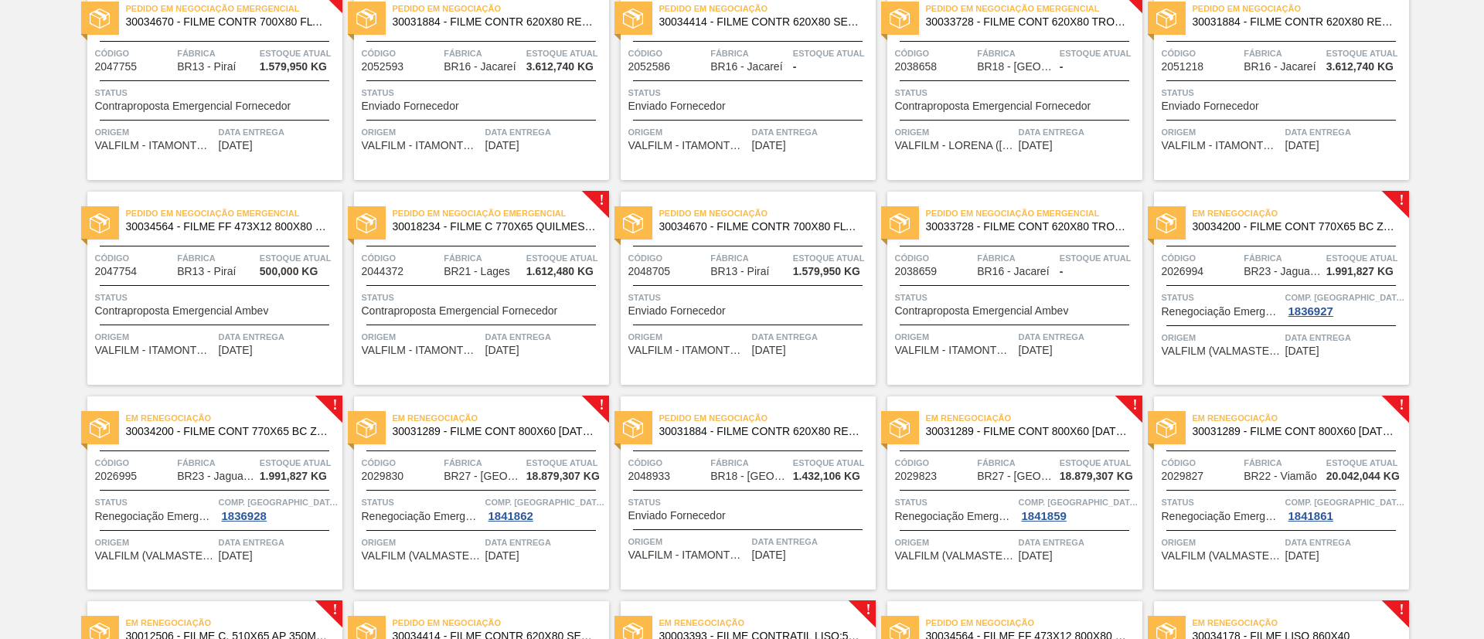
click at [1337, 222] on span "30034200 - FILME CONT 770X65 BC ZERO 350 C12 NF25" at bounding box center [1294, 227] width 204 height 12
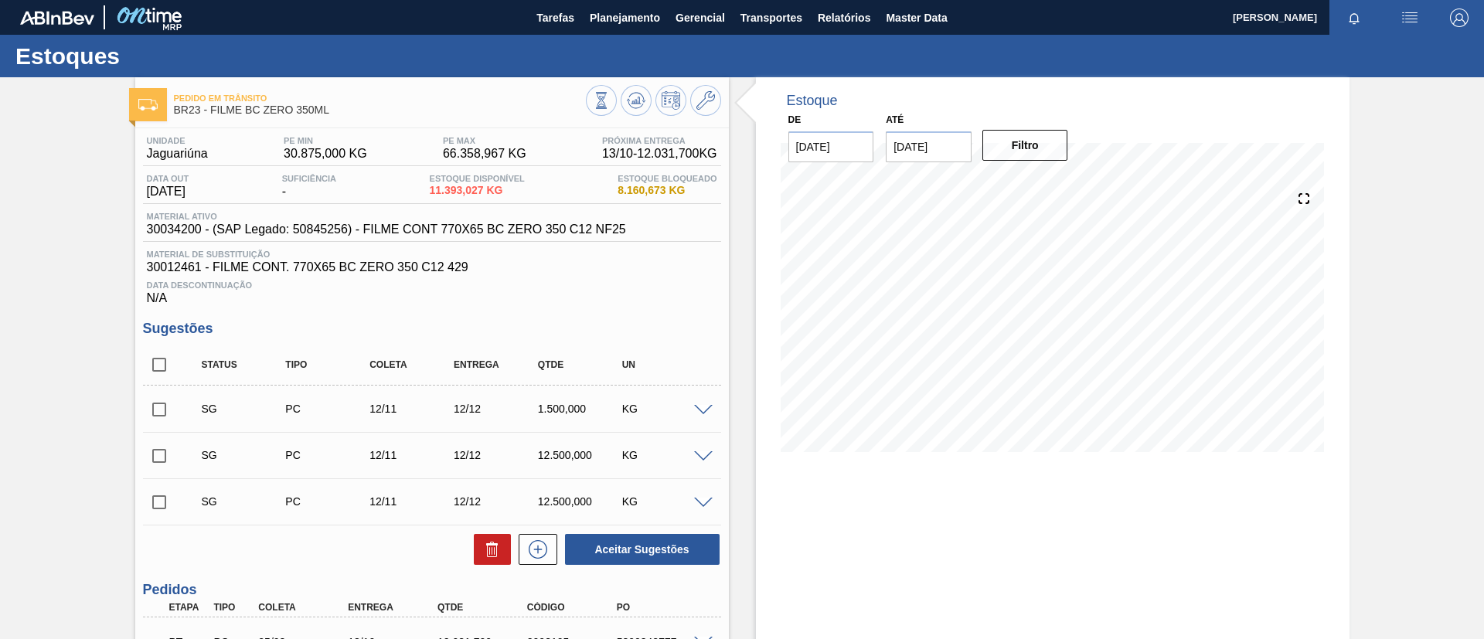
scroll to position [383, 0]
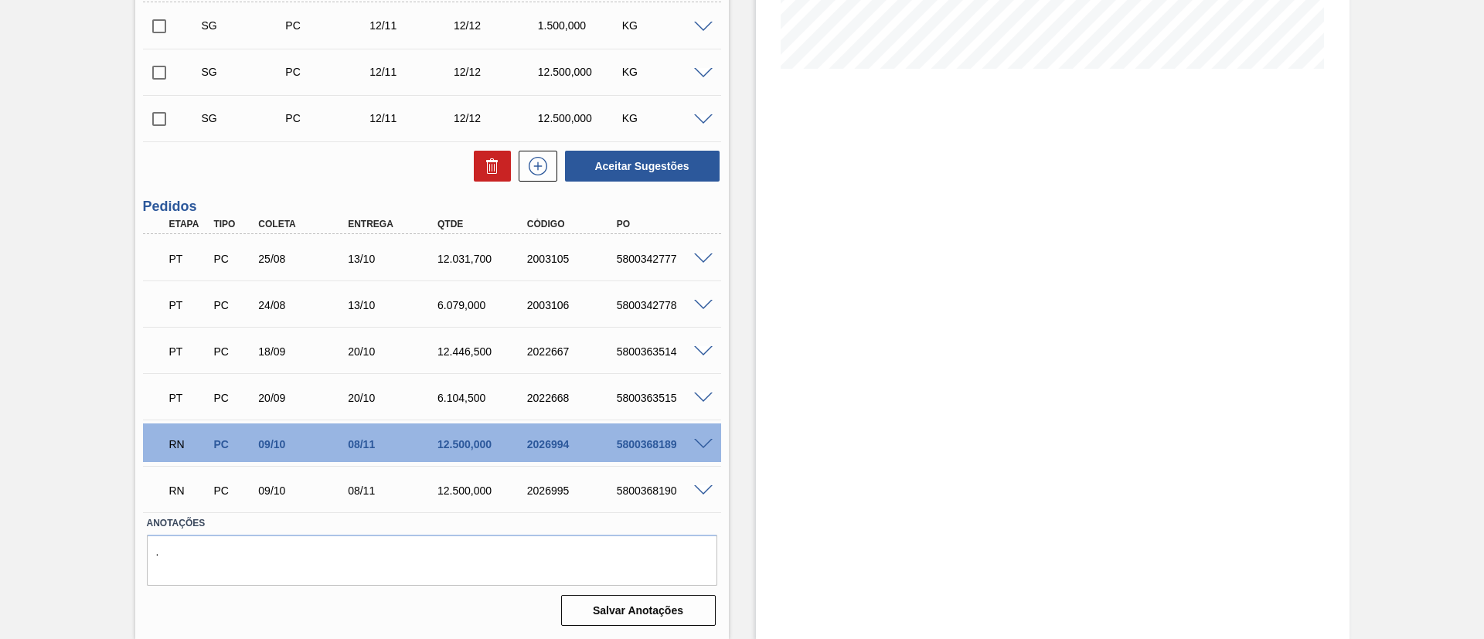
click at [696, 441] on span at bounding box center [703, 445] width 19 height 12
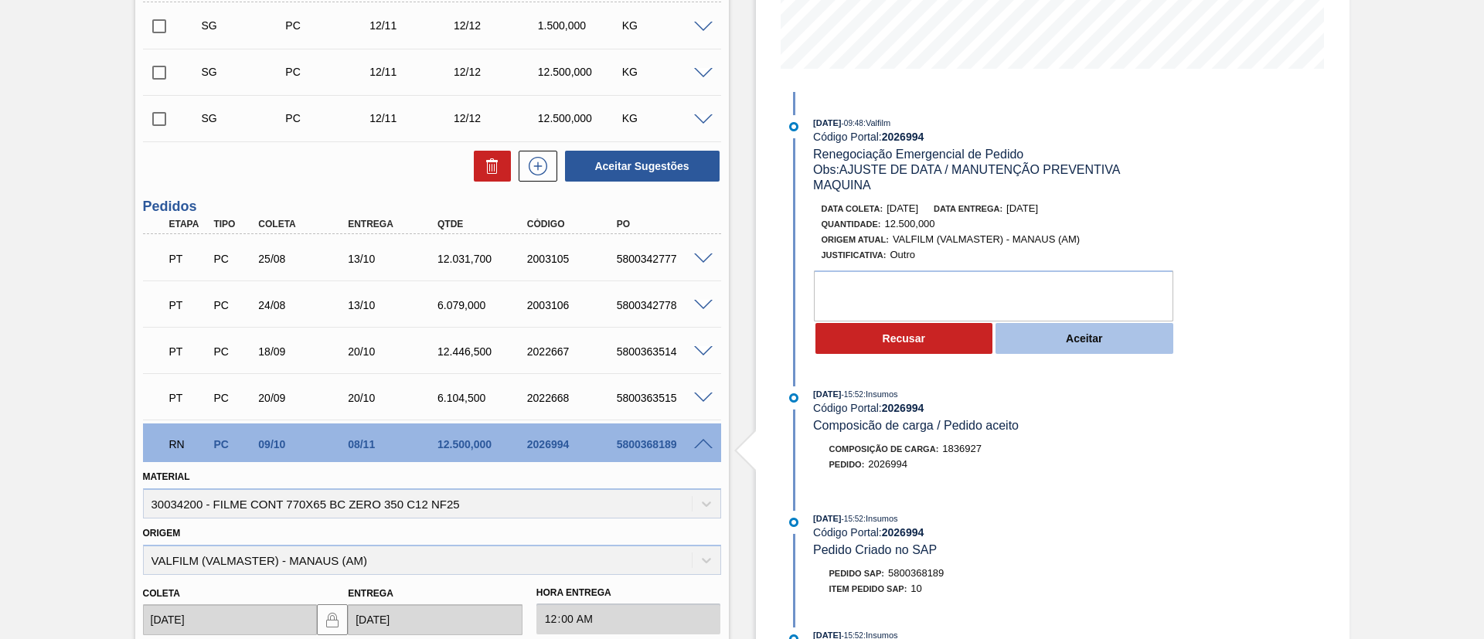
click at [1091, 336] on button "Aceitar" at bounding box center [1084, 338] width 178 height 31
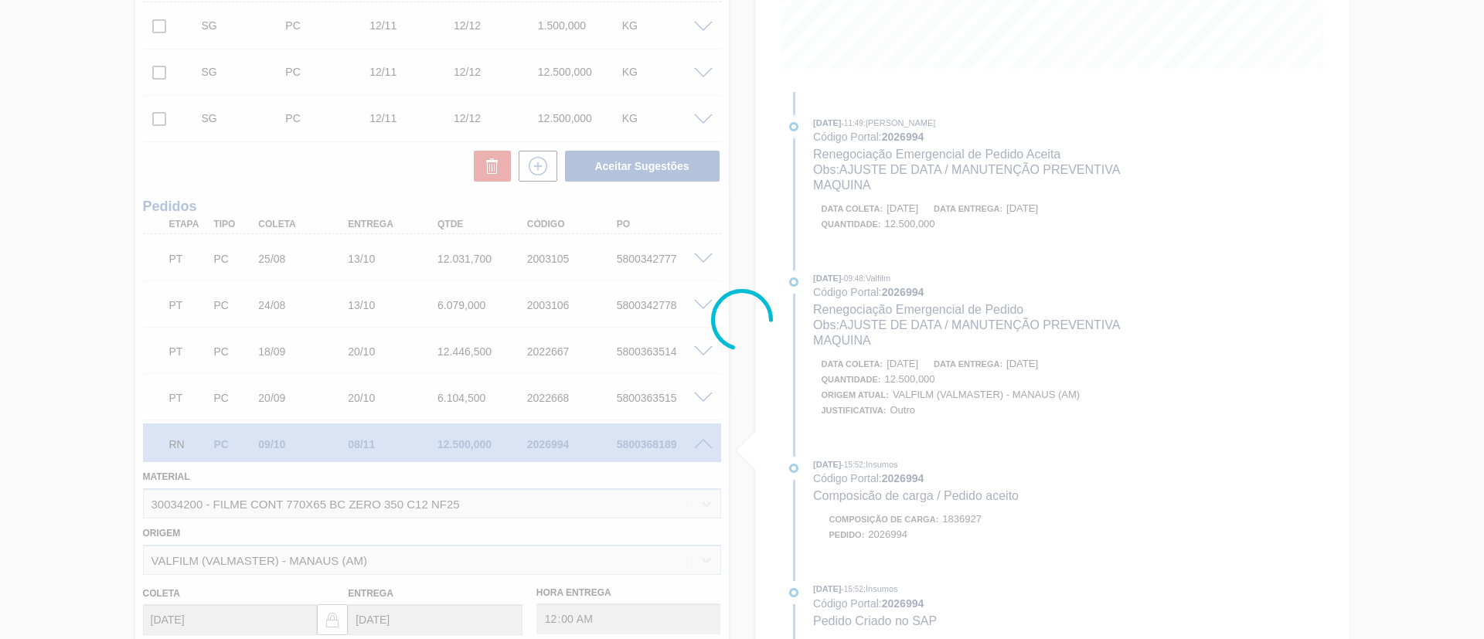
click at [921, 363] on div at bounding box center [742, 319] width 1484 height 639
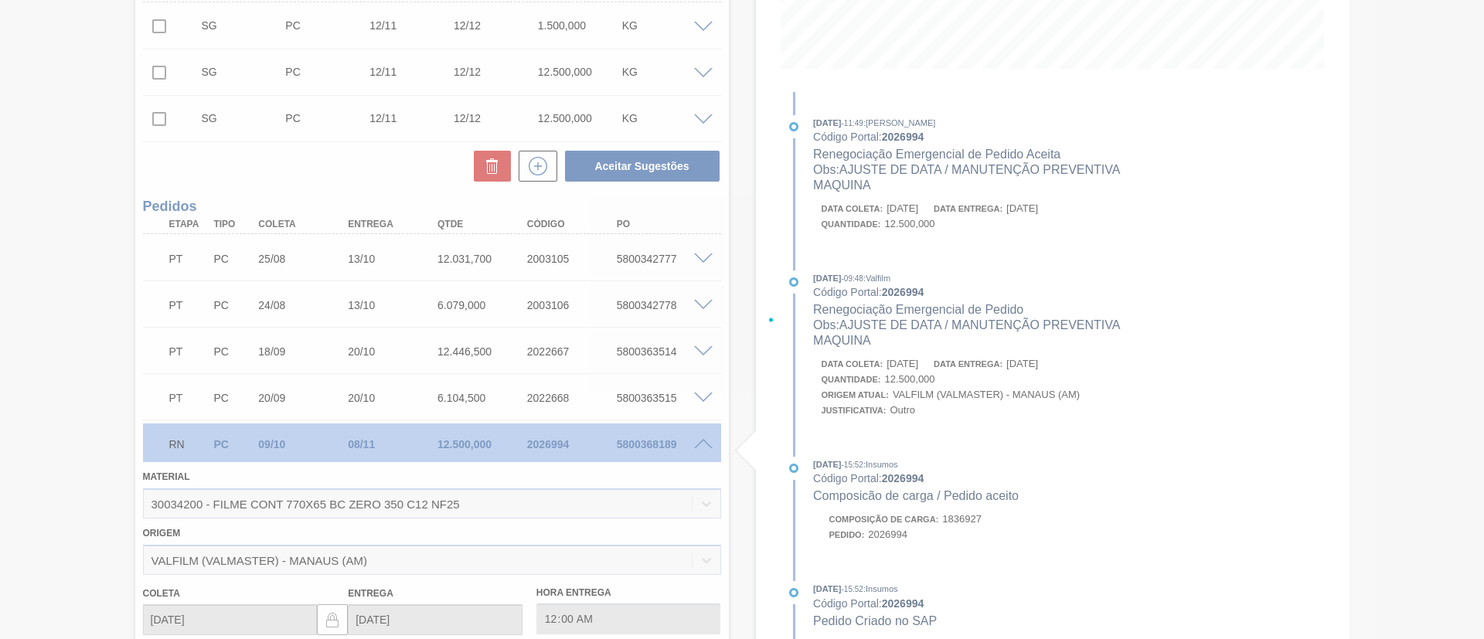
type input "AJUSTE DE DATA / MANUTENÇÃO PREVENTIVA MAQUINA"
type input "[DATE]"
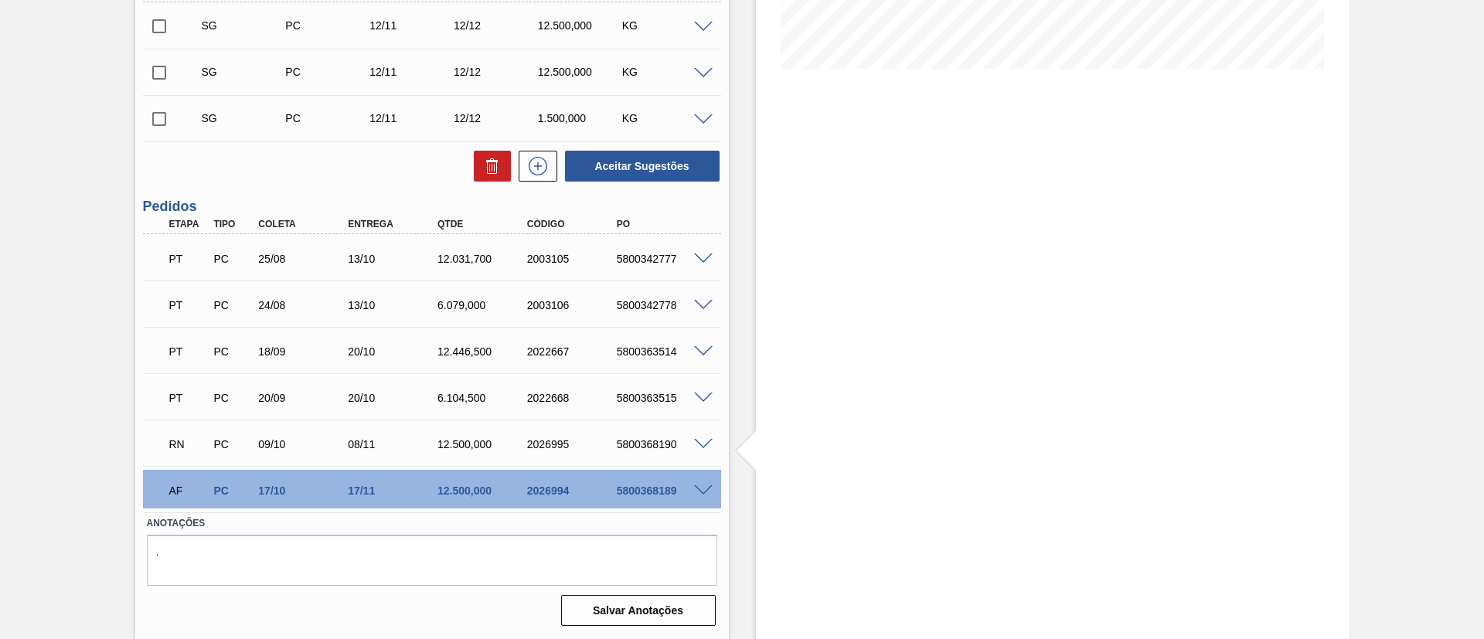
click at [703, 447] on span at bounding box center [703, 445] width 19 height 12
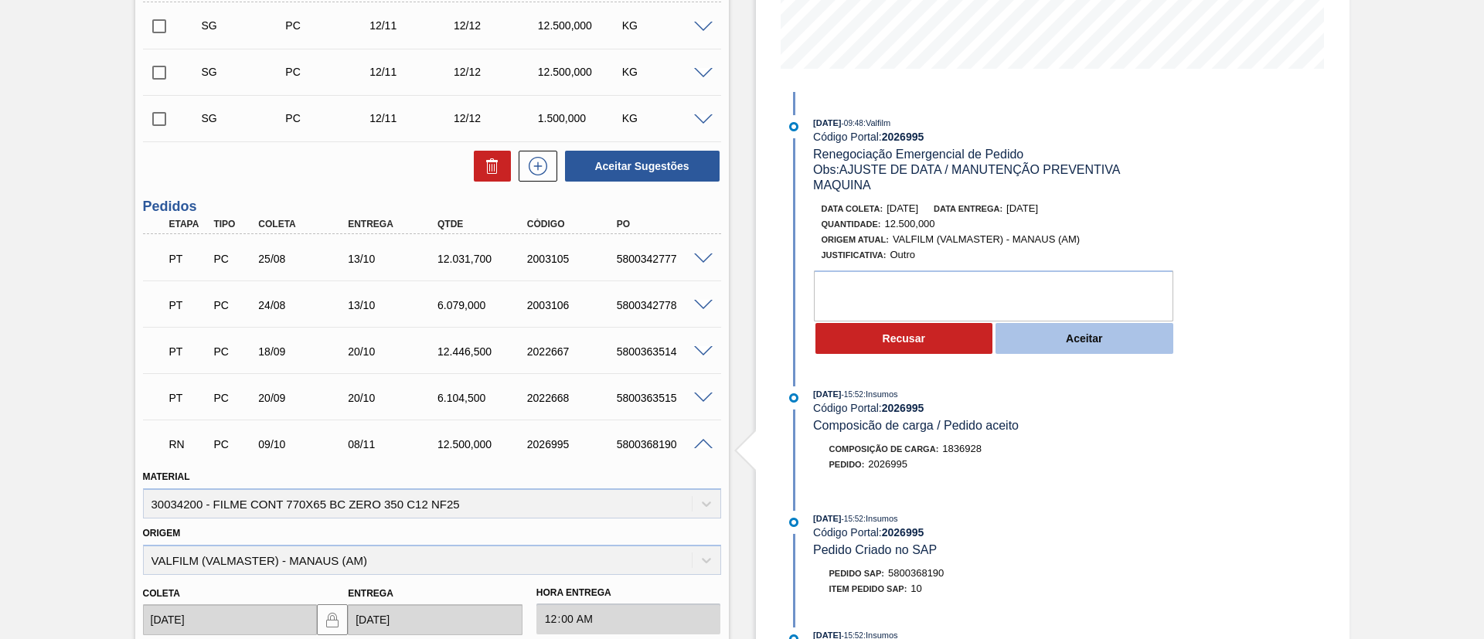
click at [1106, 351] on button "Aceitar" at bounding box center [1084, 338] width 178 height 31
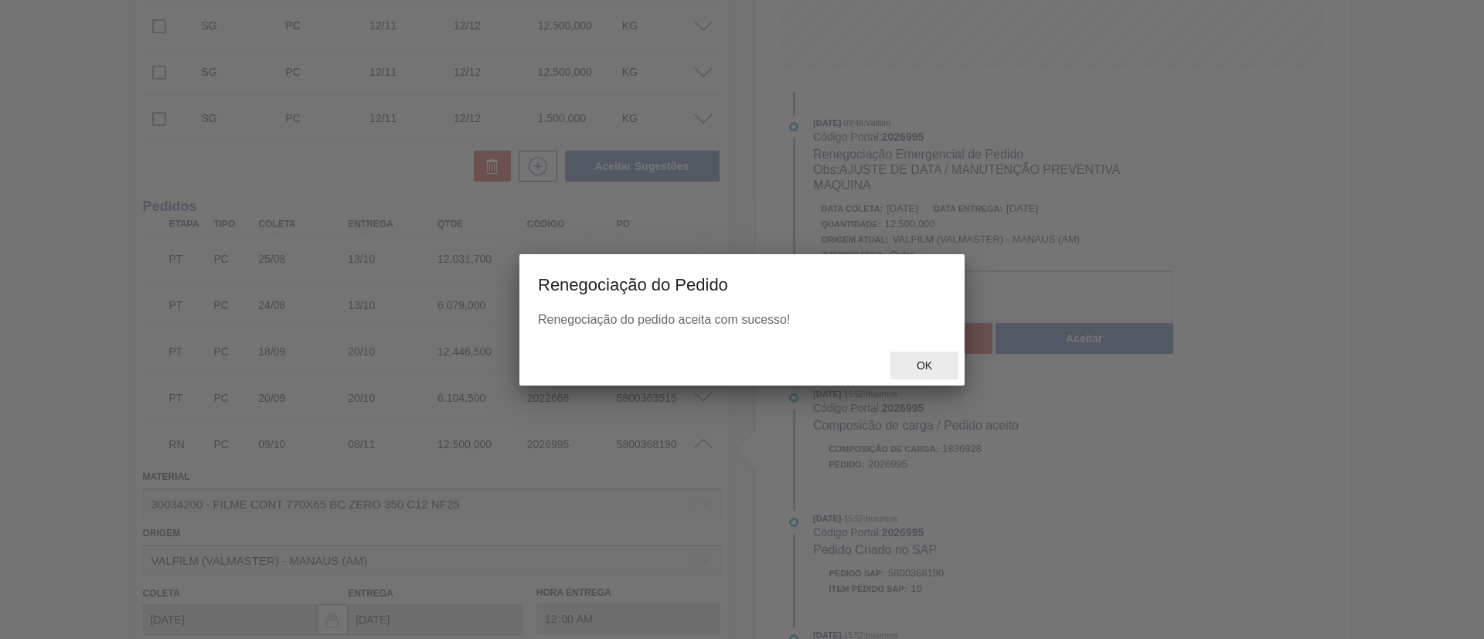
click at [917, 366] on div at bounding box center [742, 319] width 1484 height 639
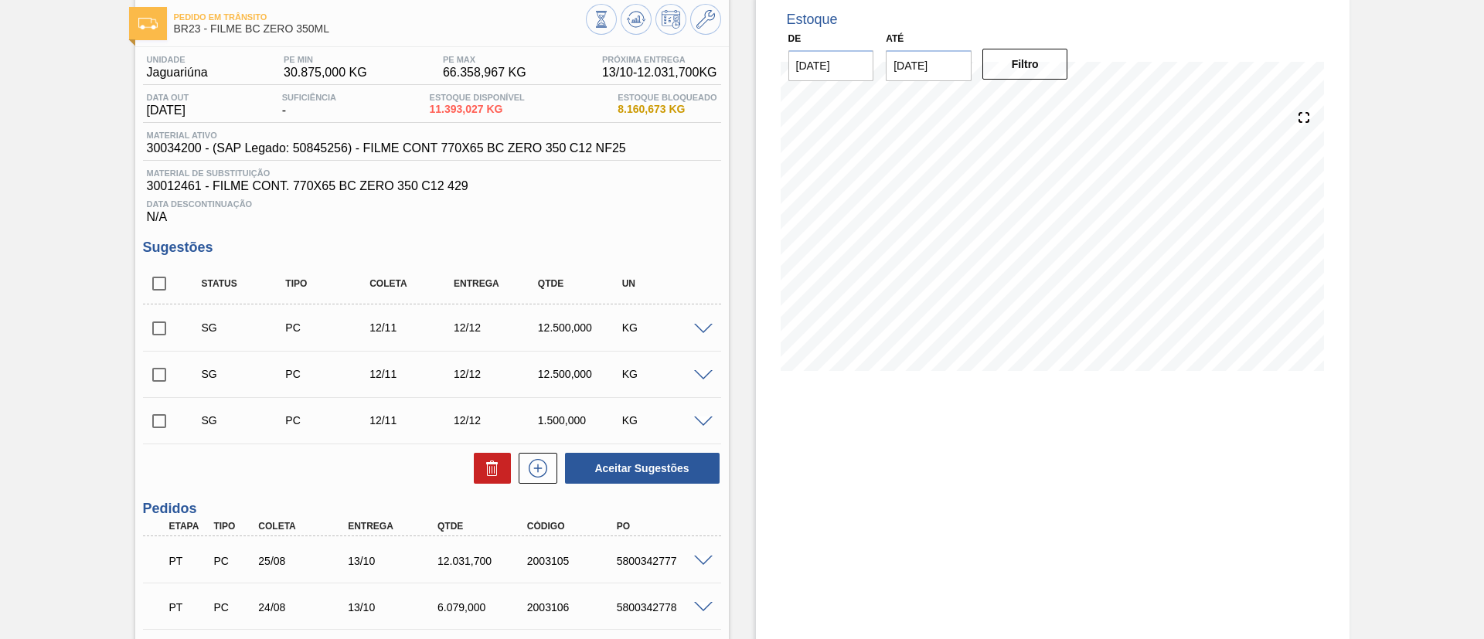
scroll to position [0, 0]
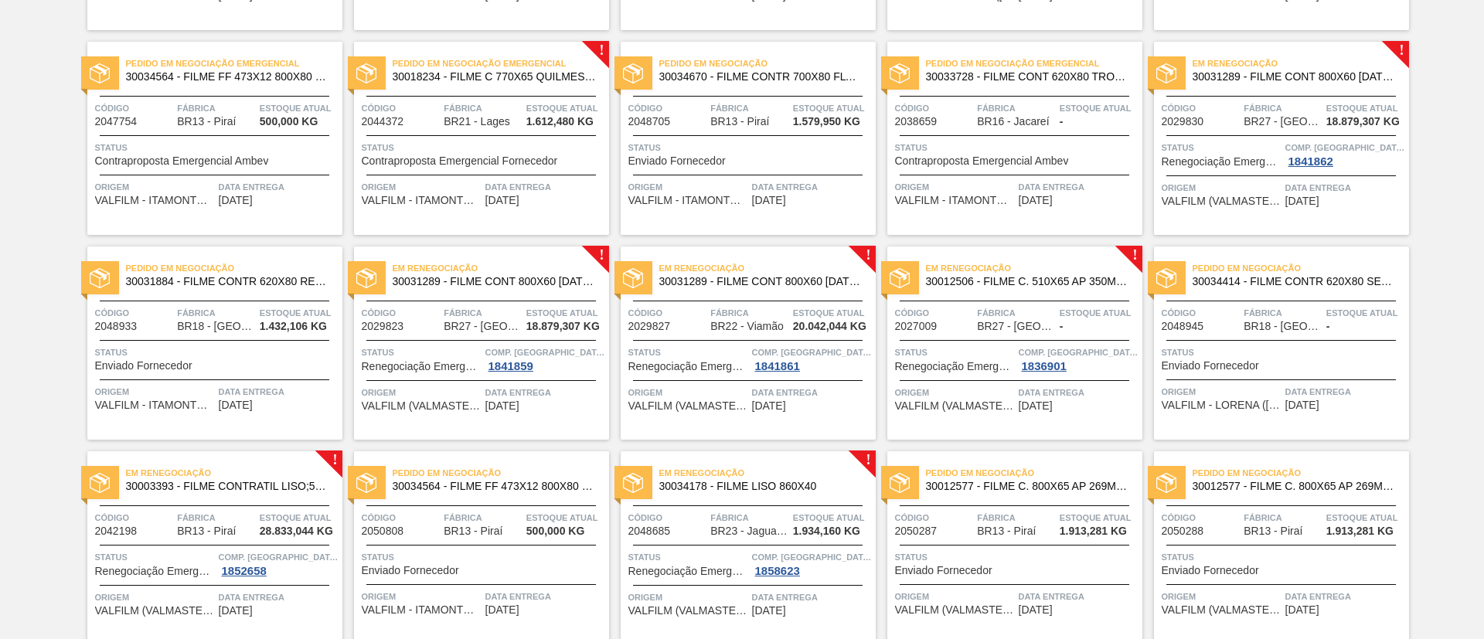
scroll to position [464, 0]
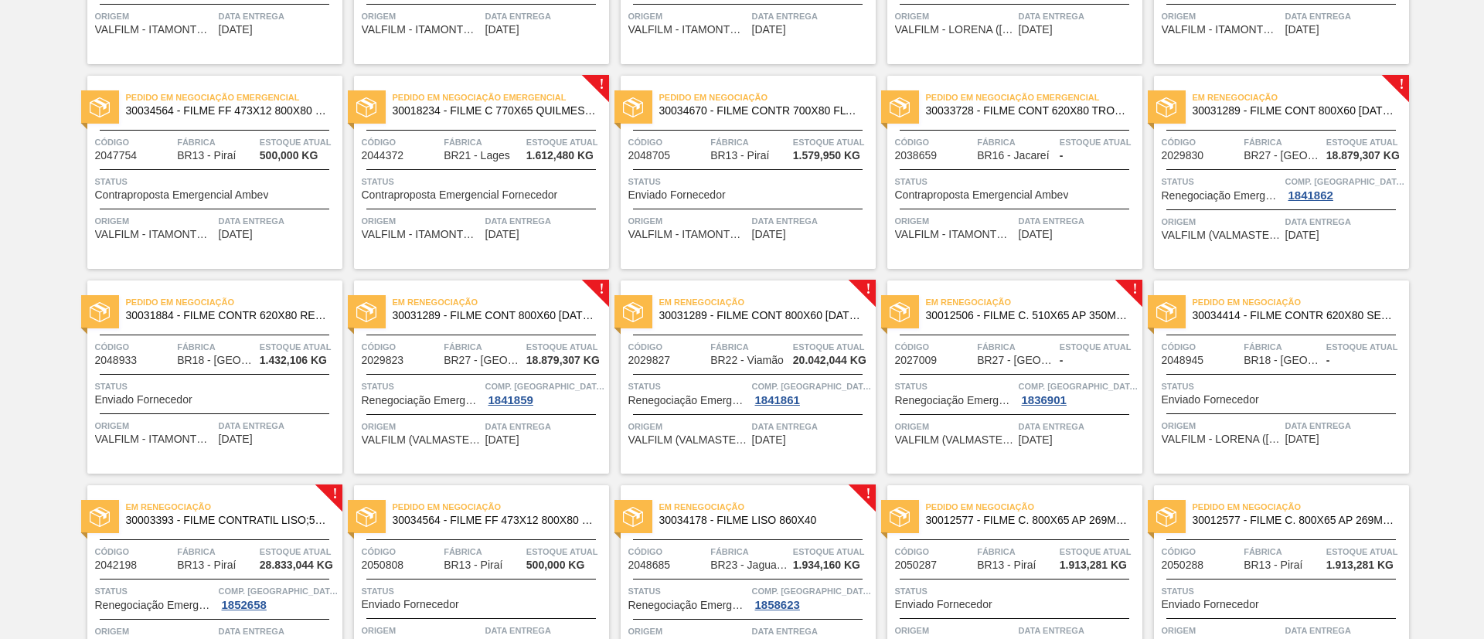
click at [1325, 97] on span "Em Renegociação" at bounding box center [1300, 97] width 216 height 15
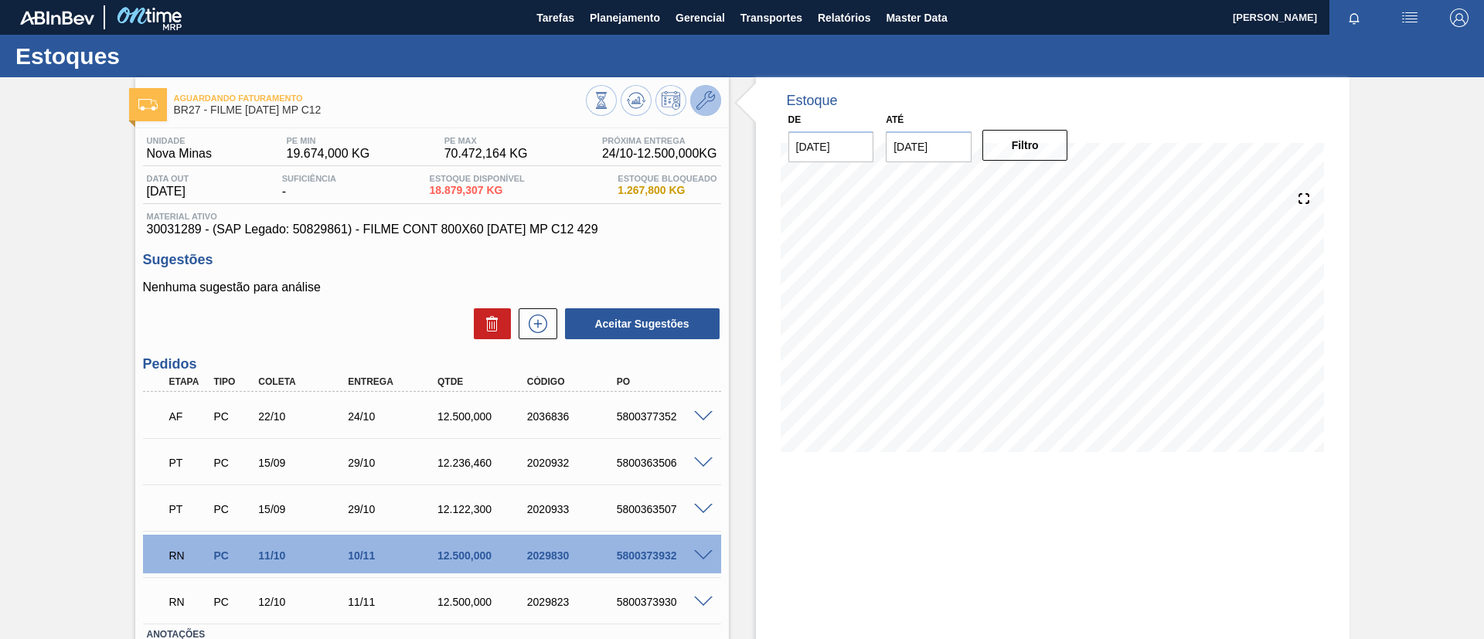
click at [699, 95] on icon at bounding box center [705, 100] width 19 height 19
click at [703, 556] on span at bounding box center [703, 556] width 19 height 12
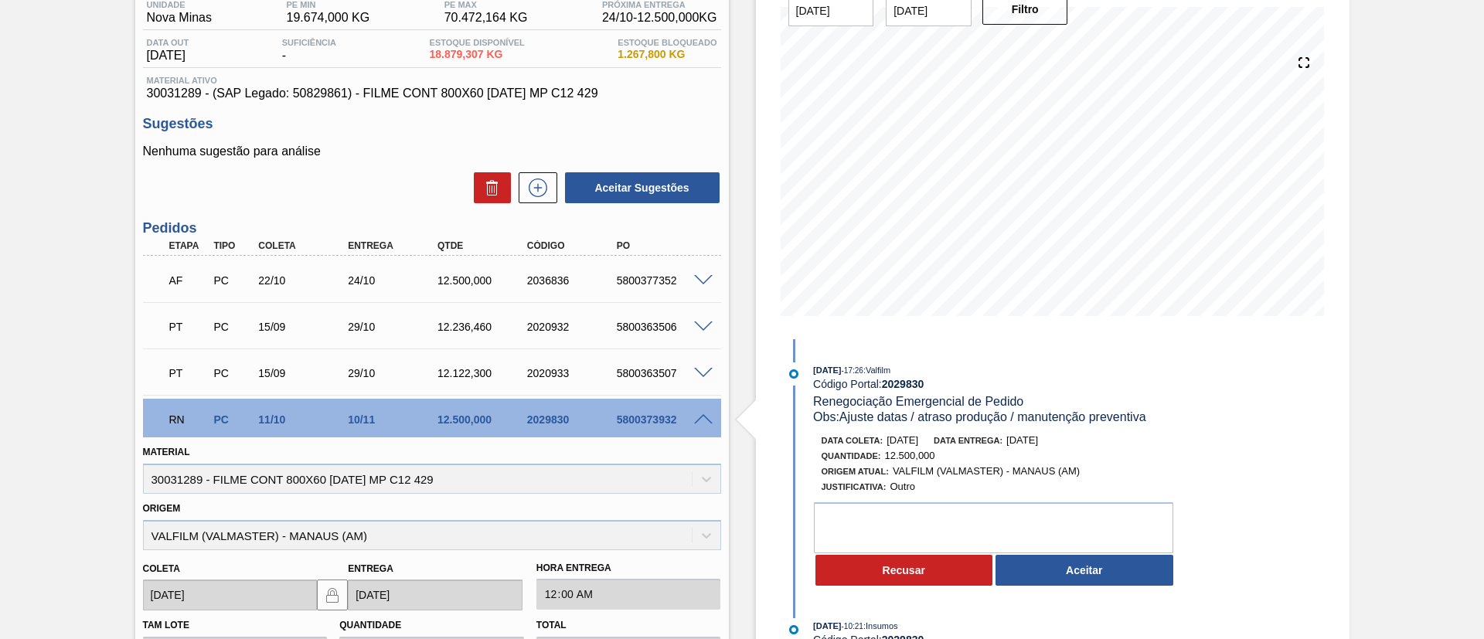
scroll to position [232, 0]
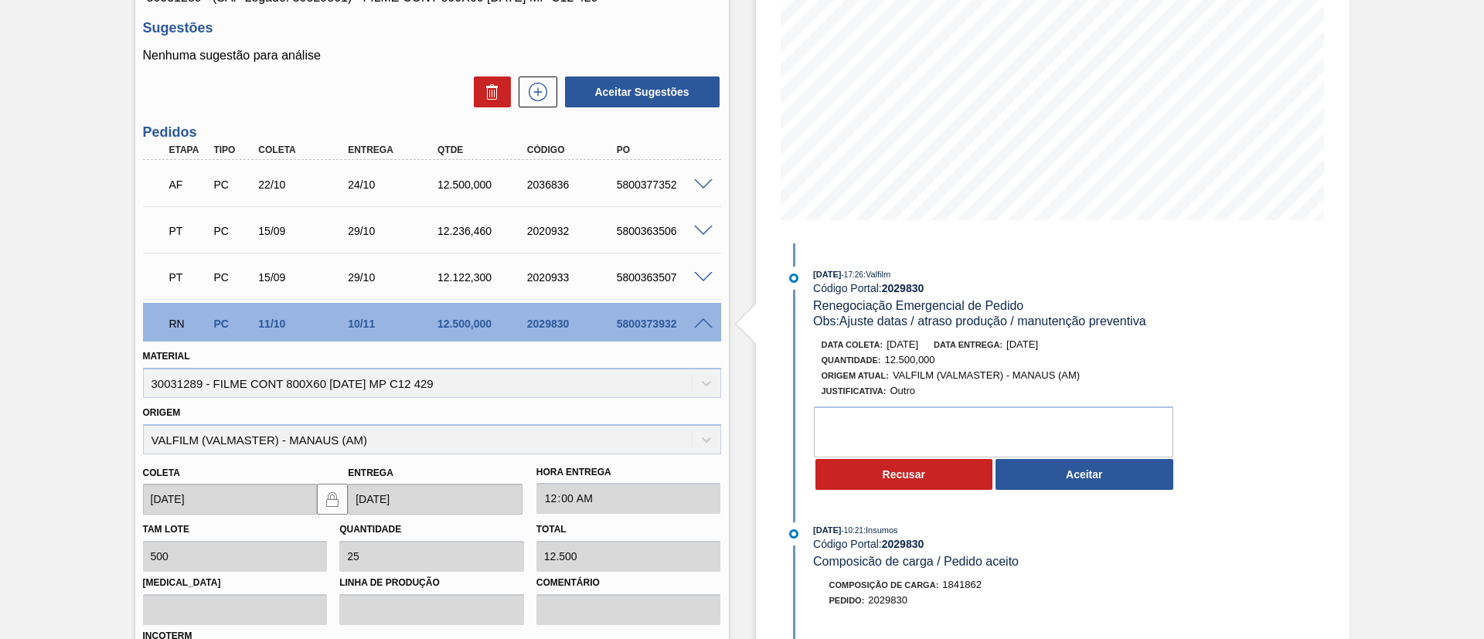
click at [1052, 471] on button "Aceitar" at bounding box center [1084, 474] width 178 height 31
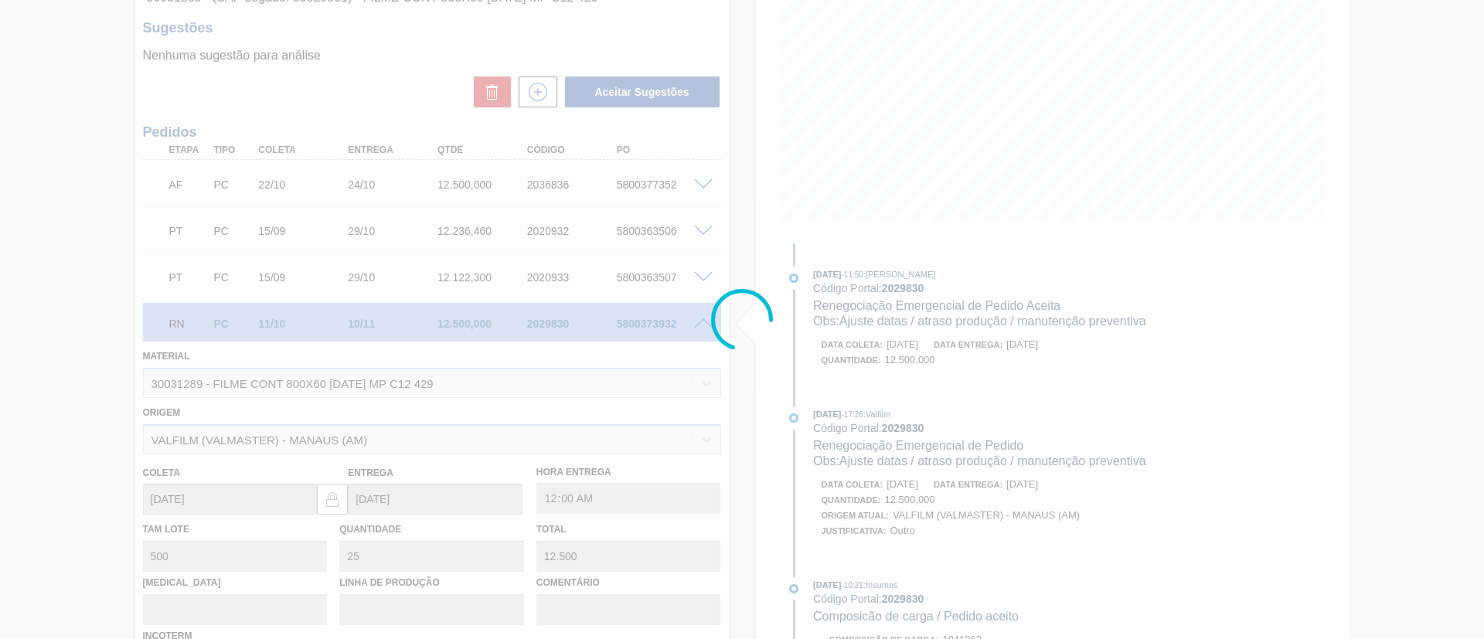
type input "Ajuste datas / atraso produção / manutenção preventiva"
type input "[DATE]"
type input "Ajuste datas / atraso produção / manutenção preventiva"
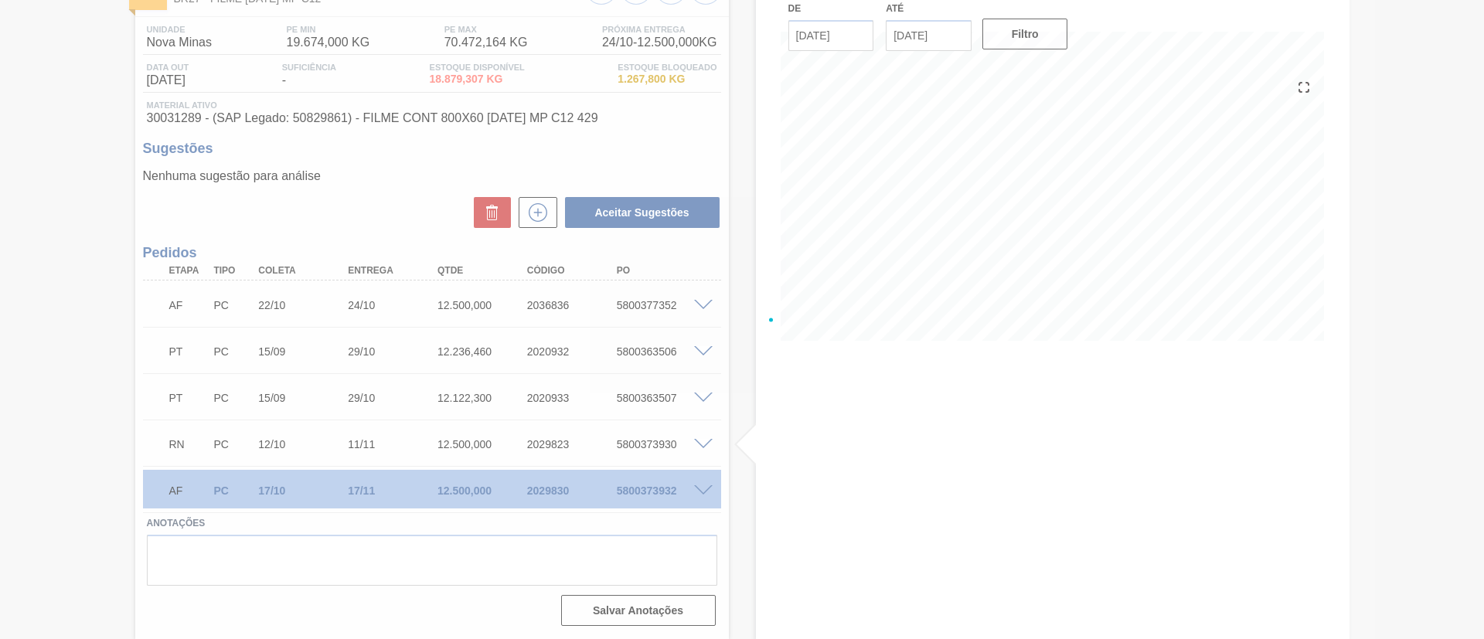
scroll to position [111, 0]
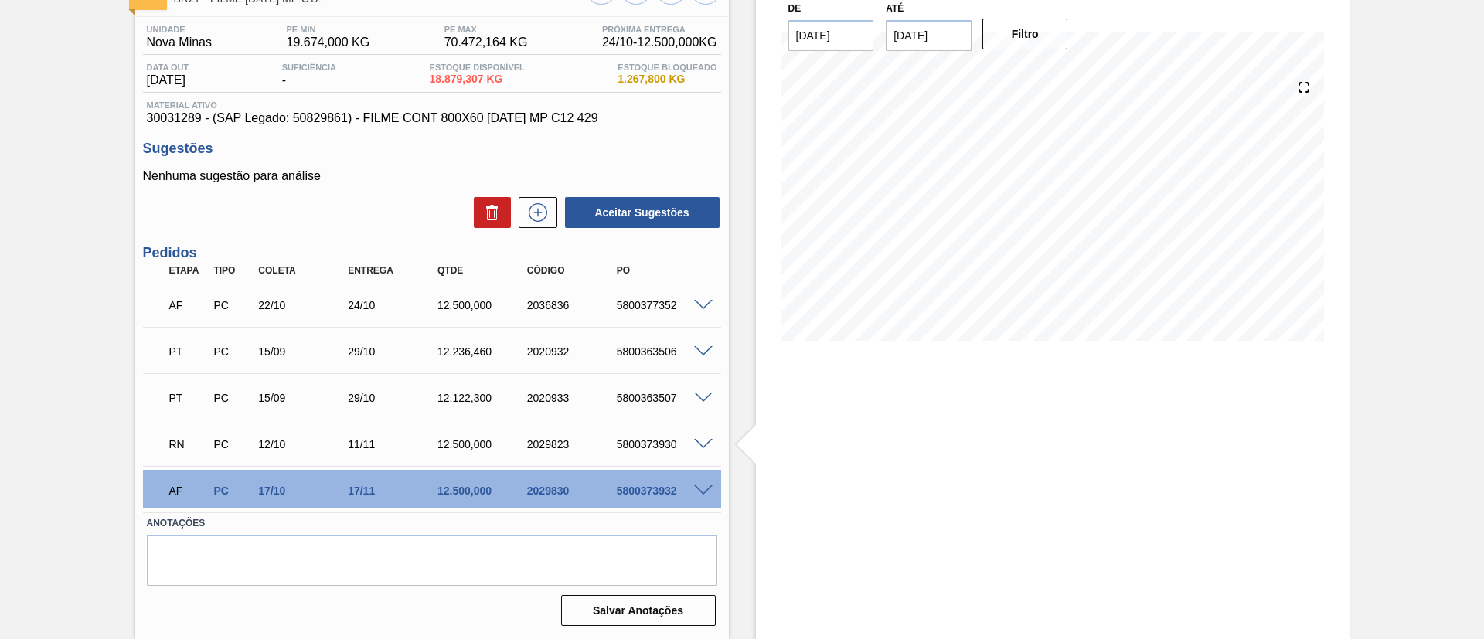
click at [700, 440] on span at bounding box center [703, 445] width 19 height 12
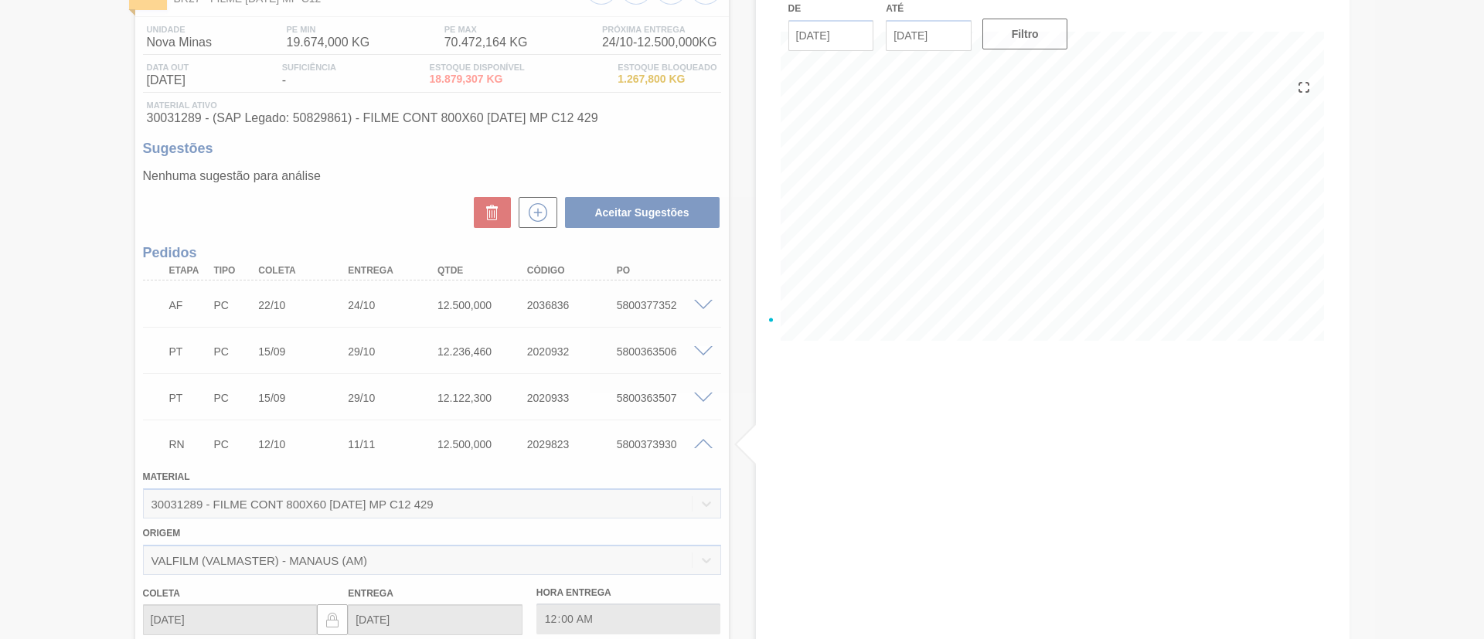
scroll to position [232, 0]
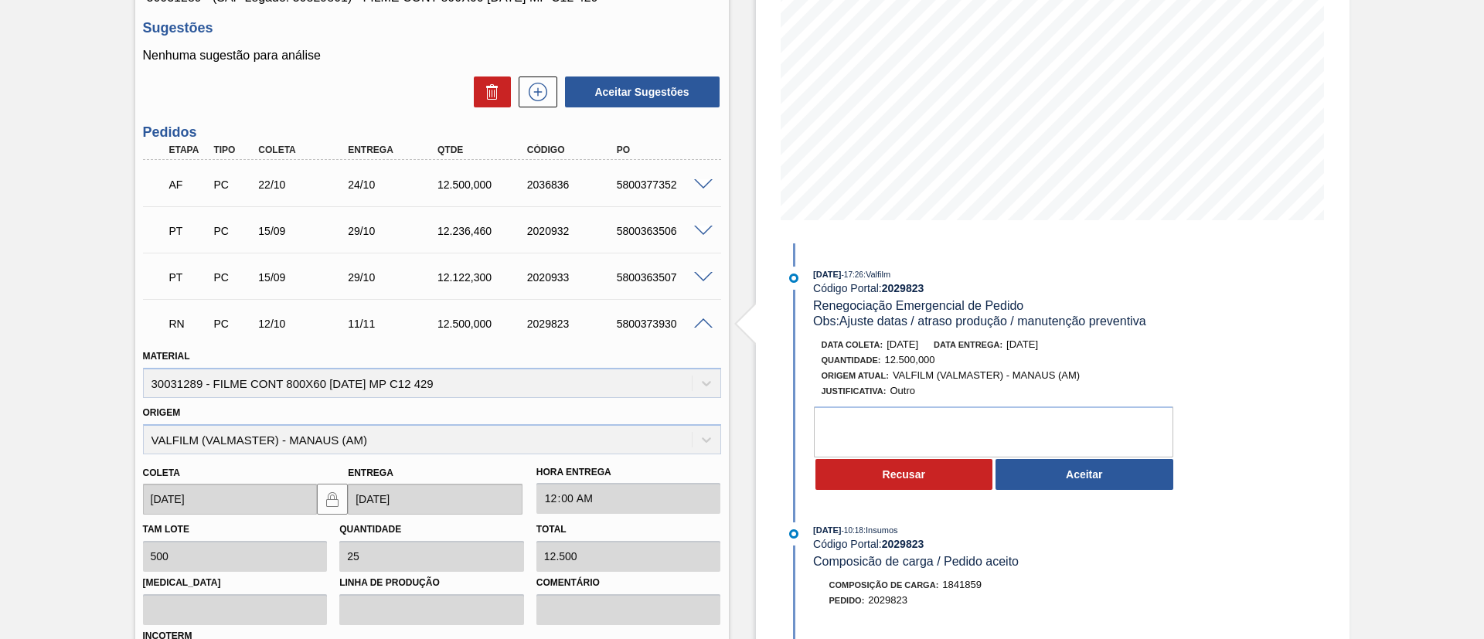
click at [1134, 485] on button "Aceitar" at bounding box center [1084, 474] width 178 height 31
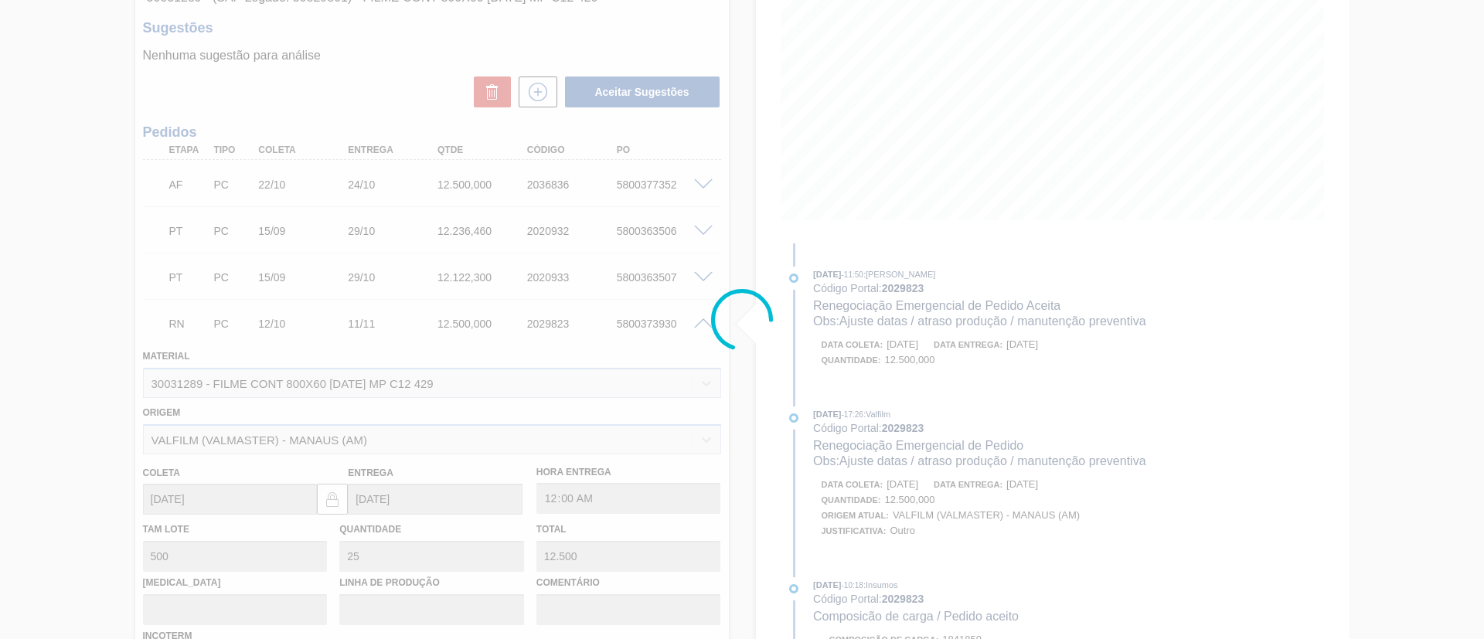
click at [905, 370] on div at bounding box center [742, 319] width 1484 height 639
type input "Ajuste datas / atraso produção / manutenção preventiva"
type input "[DATE]"
type input "Ajuste datas / atraso produção / manutenção preventiva"
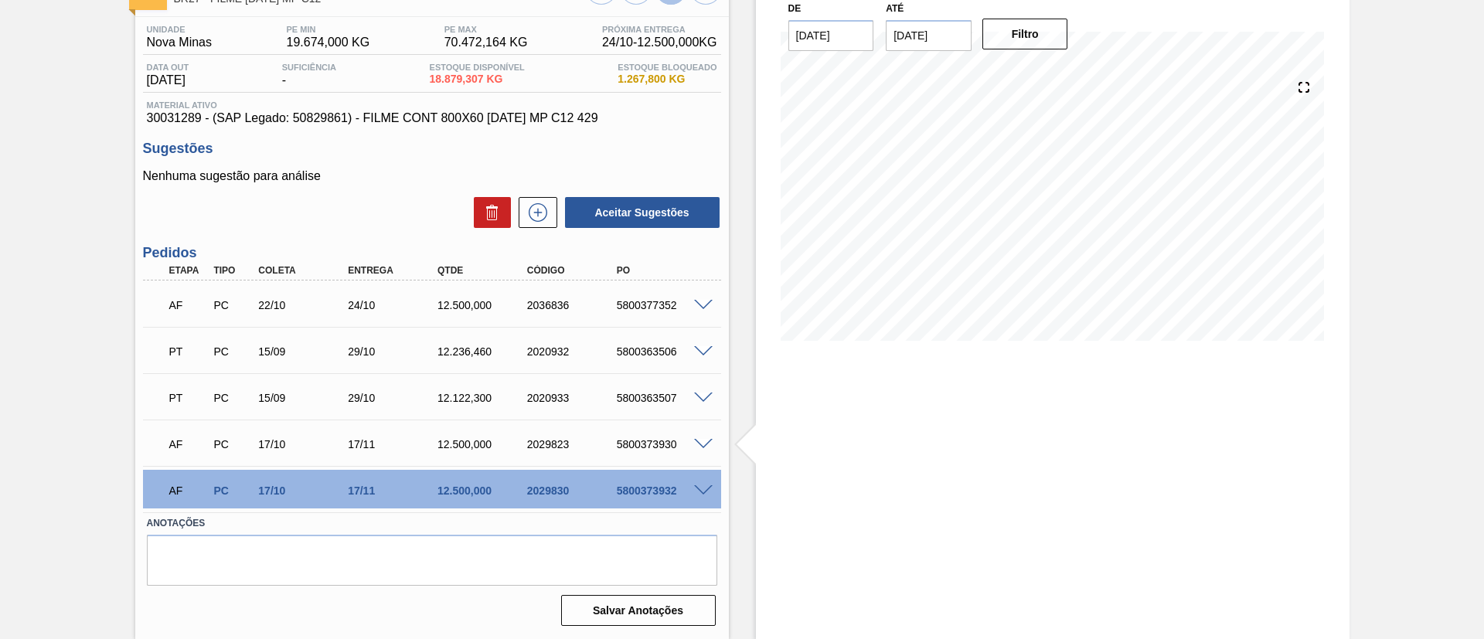
scroll to position [0, 0]
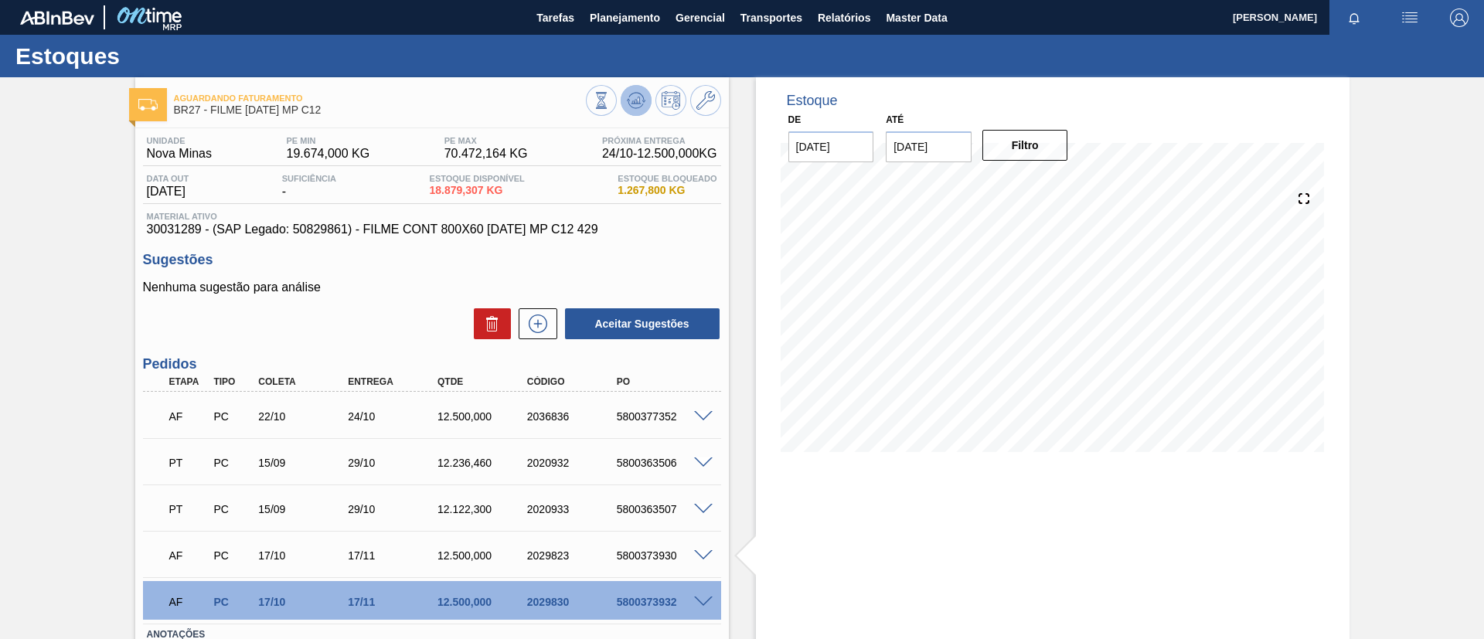
click at [633, 98] on icon at bounding box center [636, 100] width 19 height 19
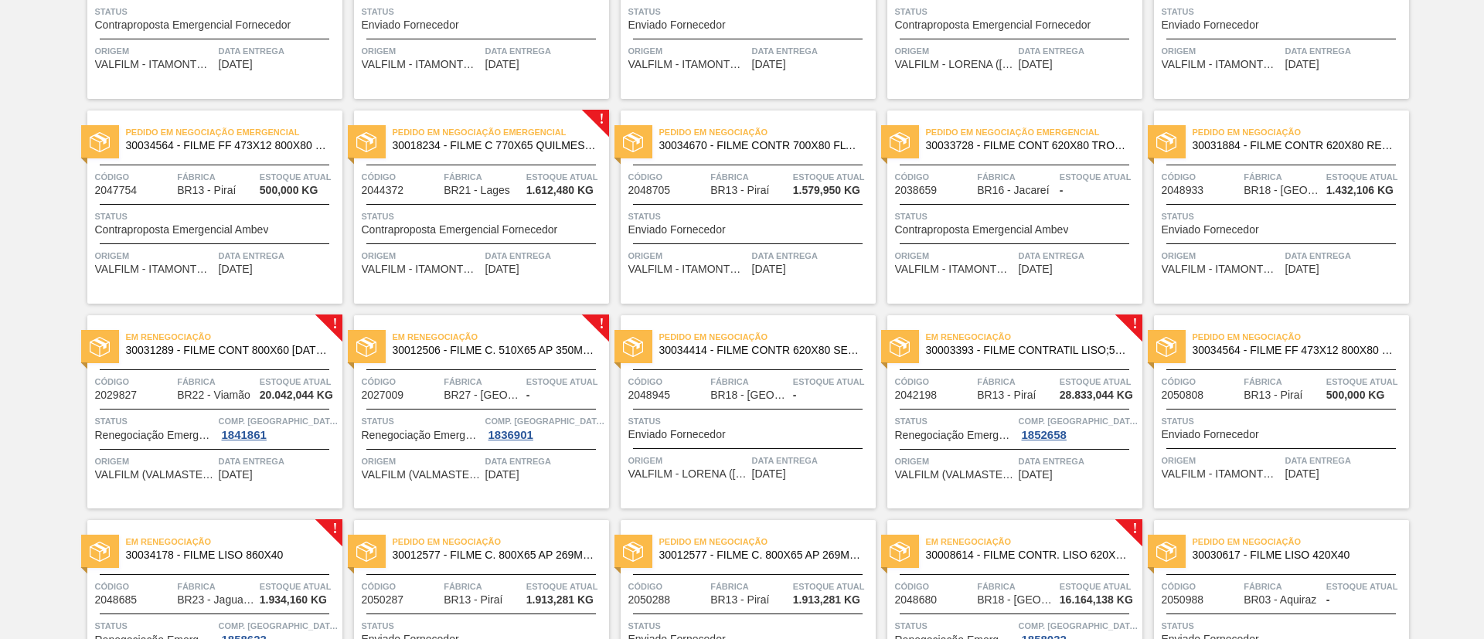
scroll to position [464, 0]
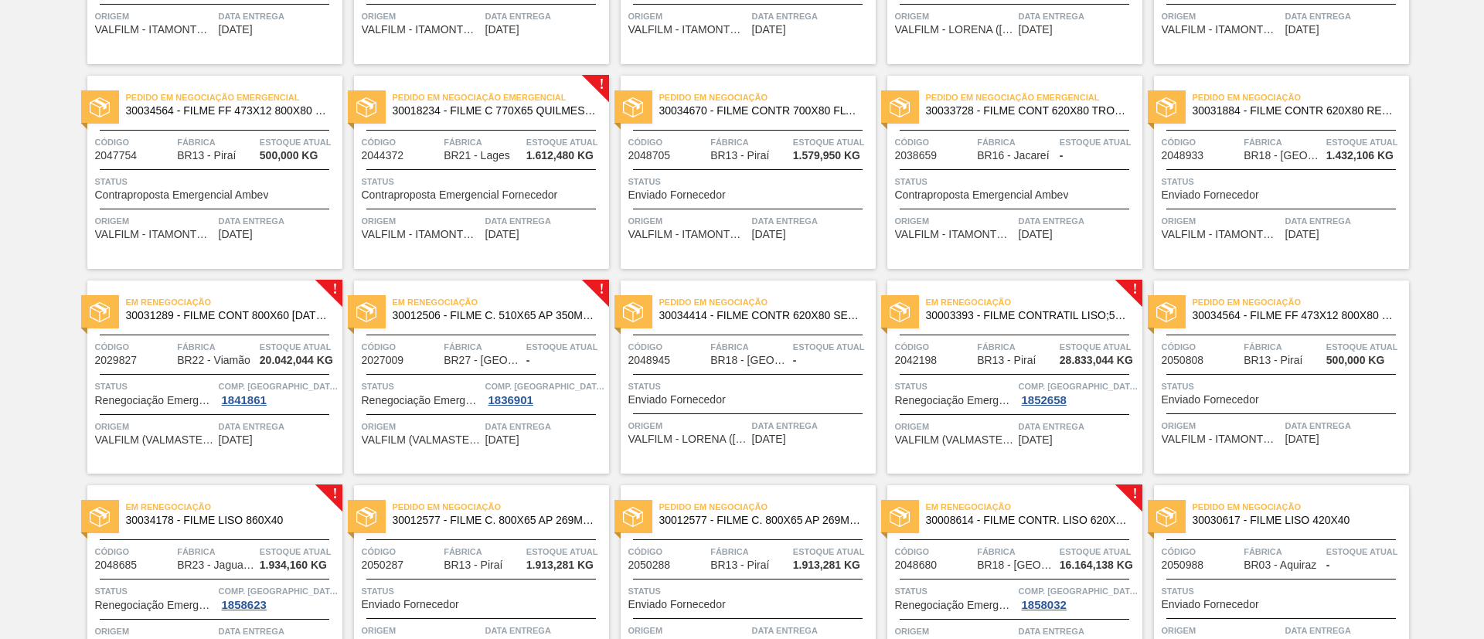
click at [258, 312] on span "30031289 - FILME CONT 800X60 [DATE] MP C12 429" at bounding box center [228, 316] width 204 height 12
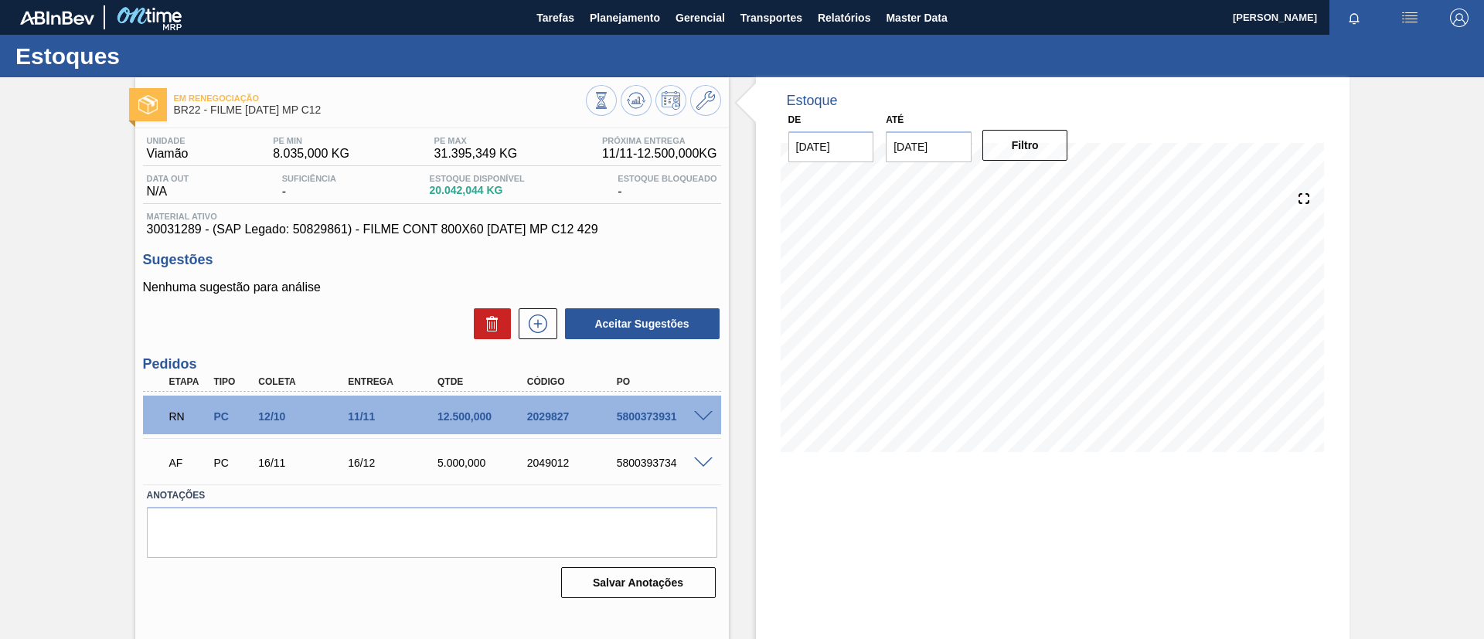
click at [704, 408] on div "RN PC 12/10 11/11 12.500,000 2029827 5800373931" at bounding box center [432, 415] width 578 height 39
click at [709, 413] on span at bounding box center [703, 417] width 19 height 12
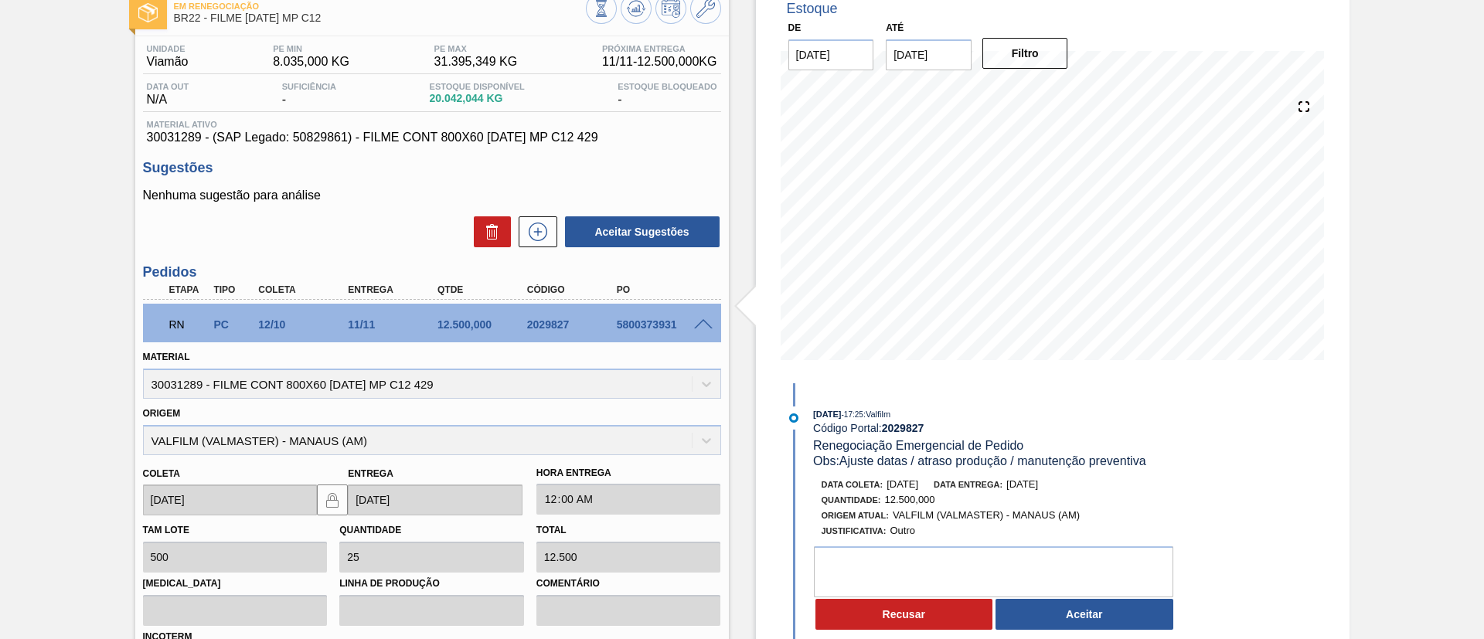
scroll to position [232, 0]
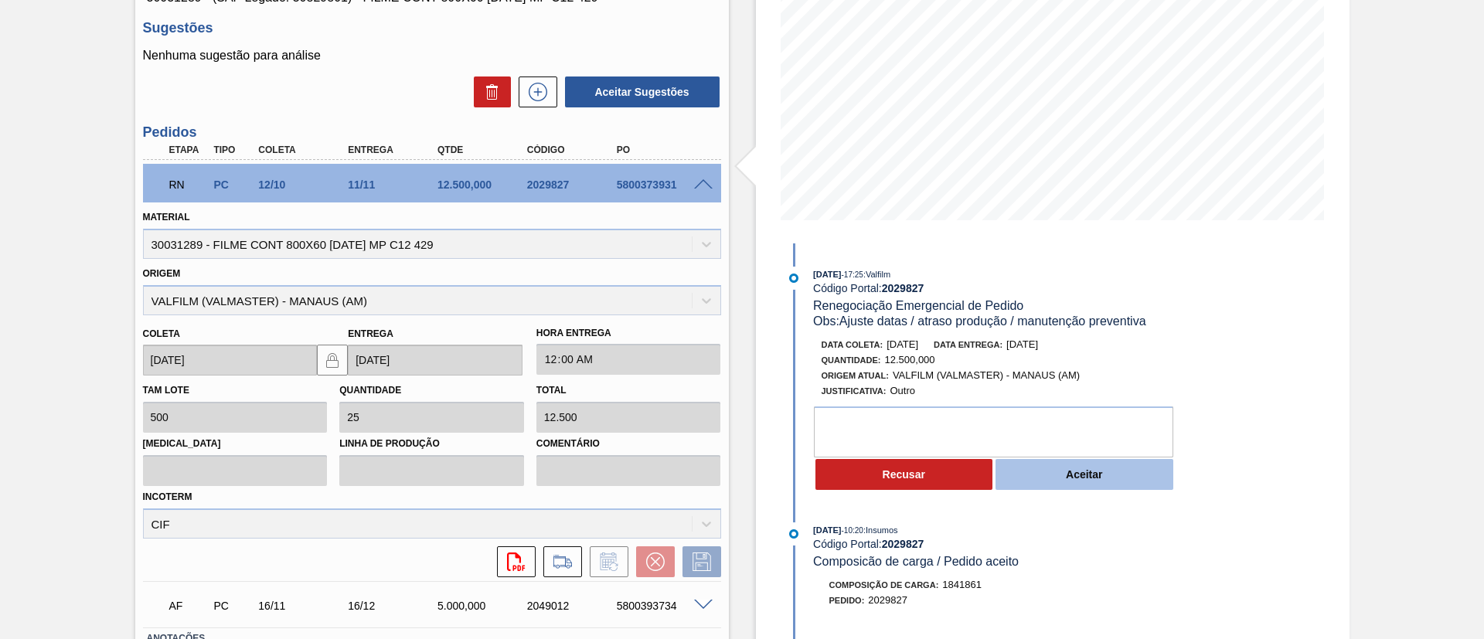
click at [1076, 488] on button "Aceitar" at bounding box center [1084, 474] width 178 height 31
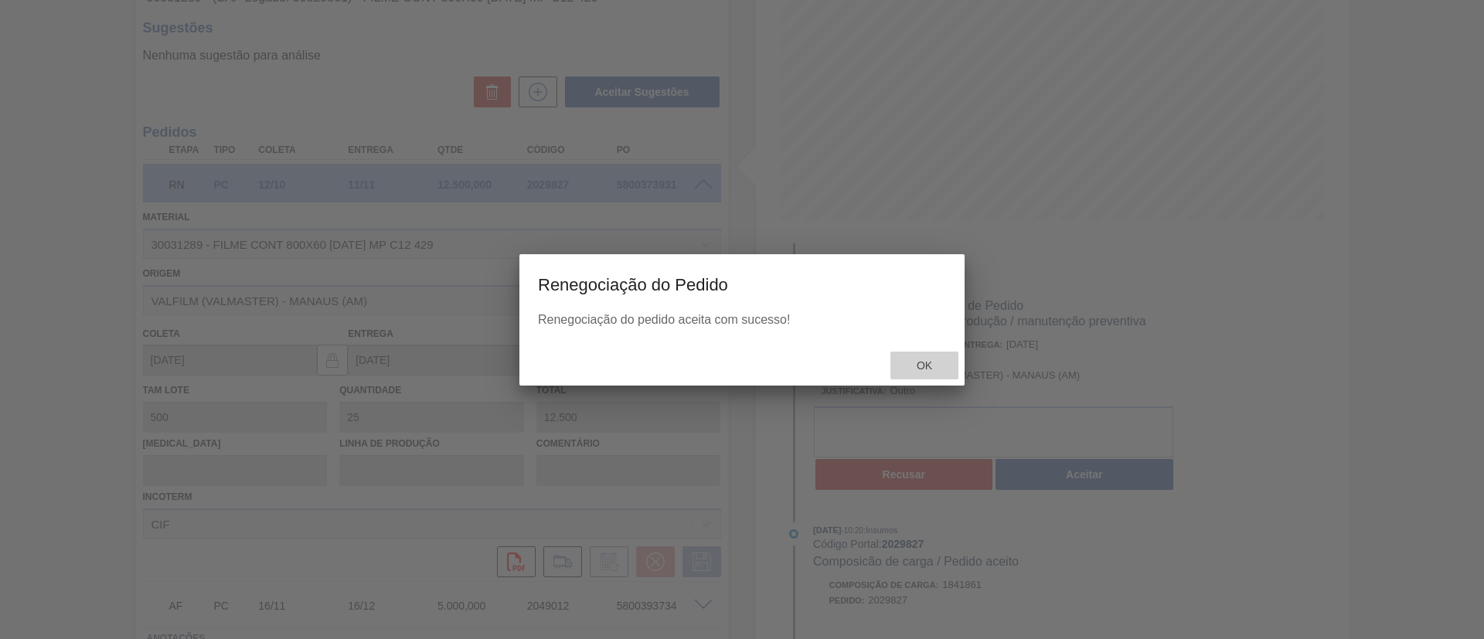
click at [939, 362] on div "Ok" at bounding box center [924, 366] width 68 height 29
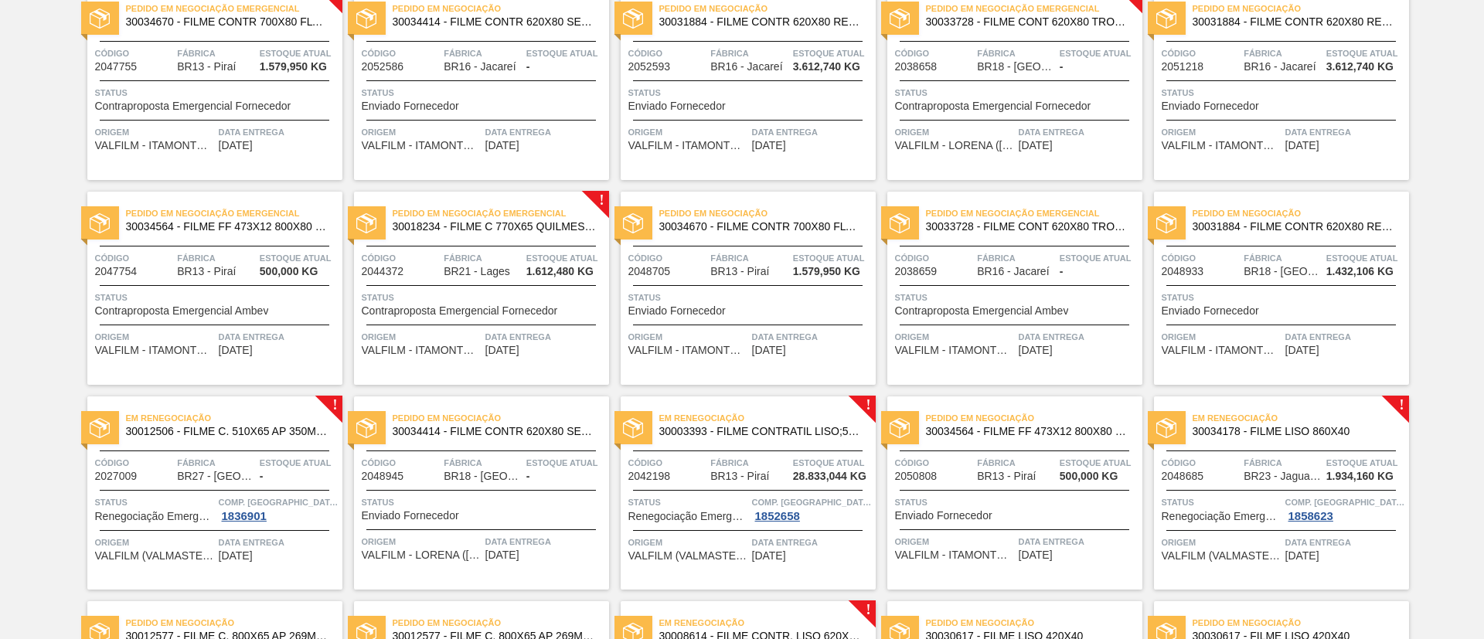
scroll to position [464, 0]
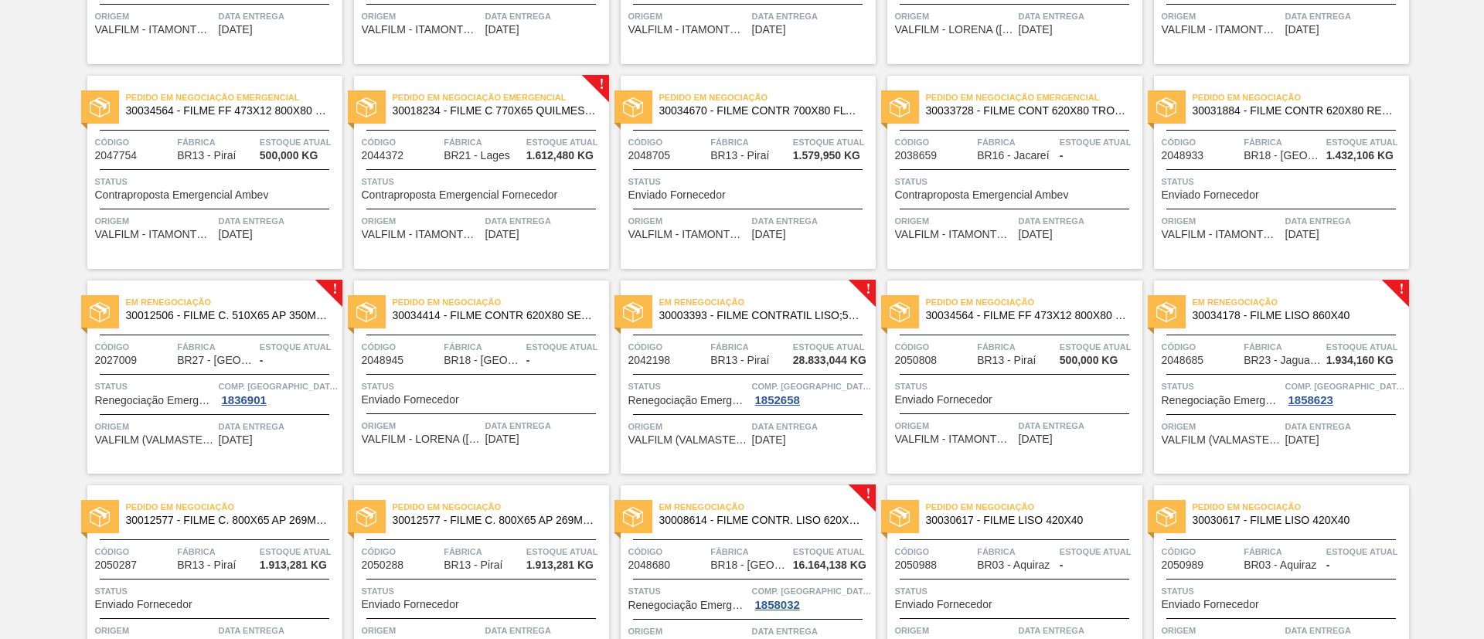
click at [287, 311] on span "30012506 - FILME C. 510X65 AP 350ML MP C18 429" at bounding box center [228, 316] width 204 height 12
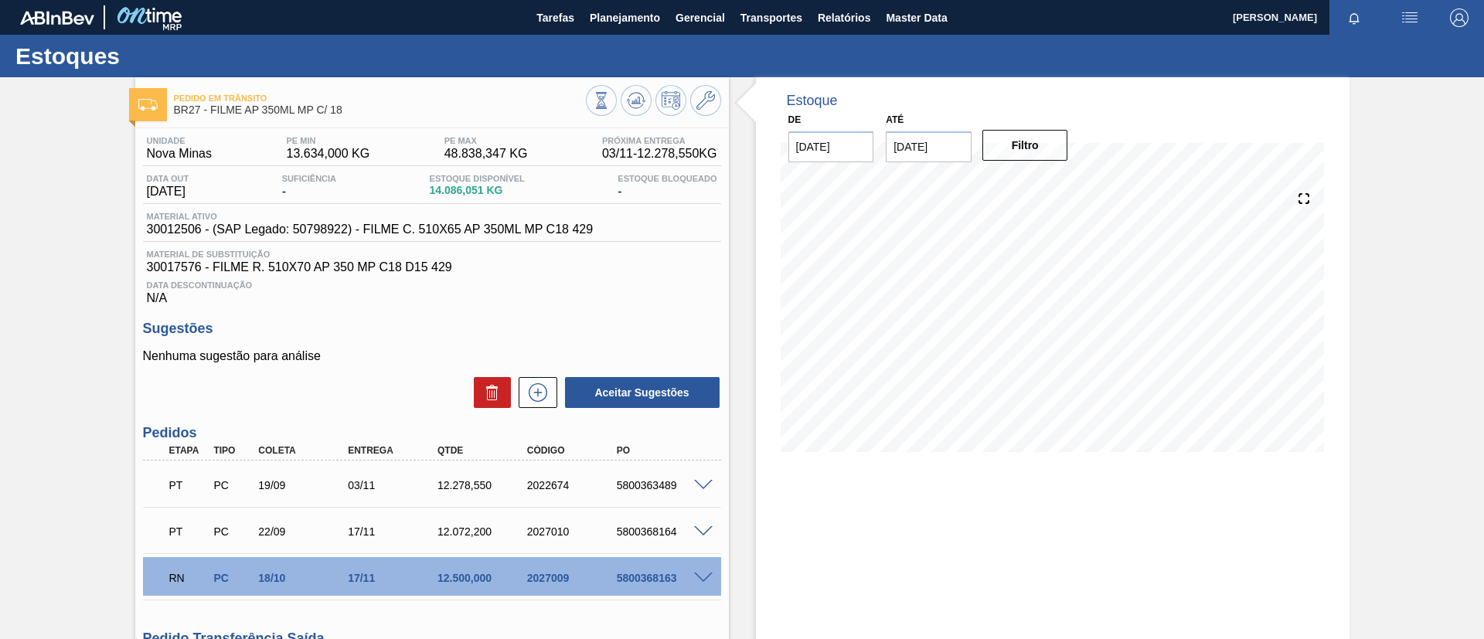
click at [699, 573] on span at bounding box center [703, 579] width 19 height 12
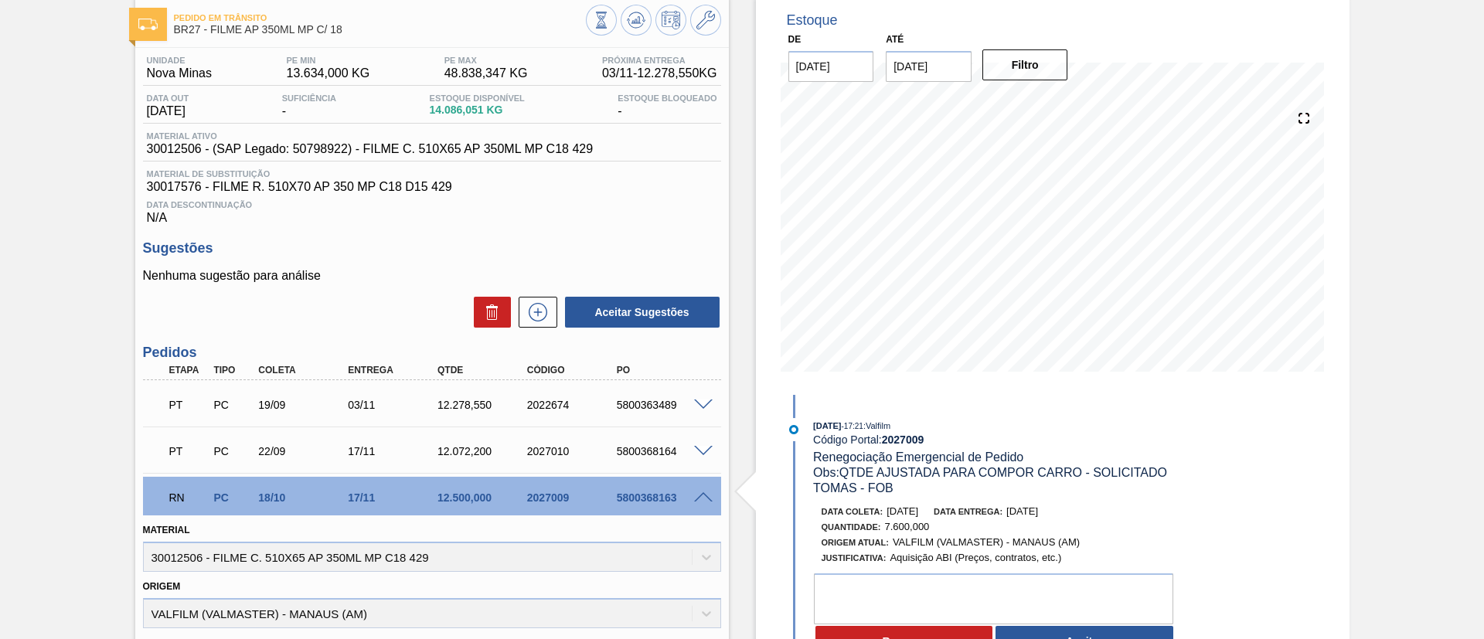
scroll to position [116, 0]
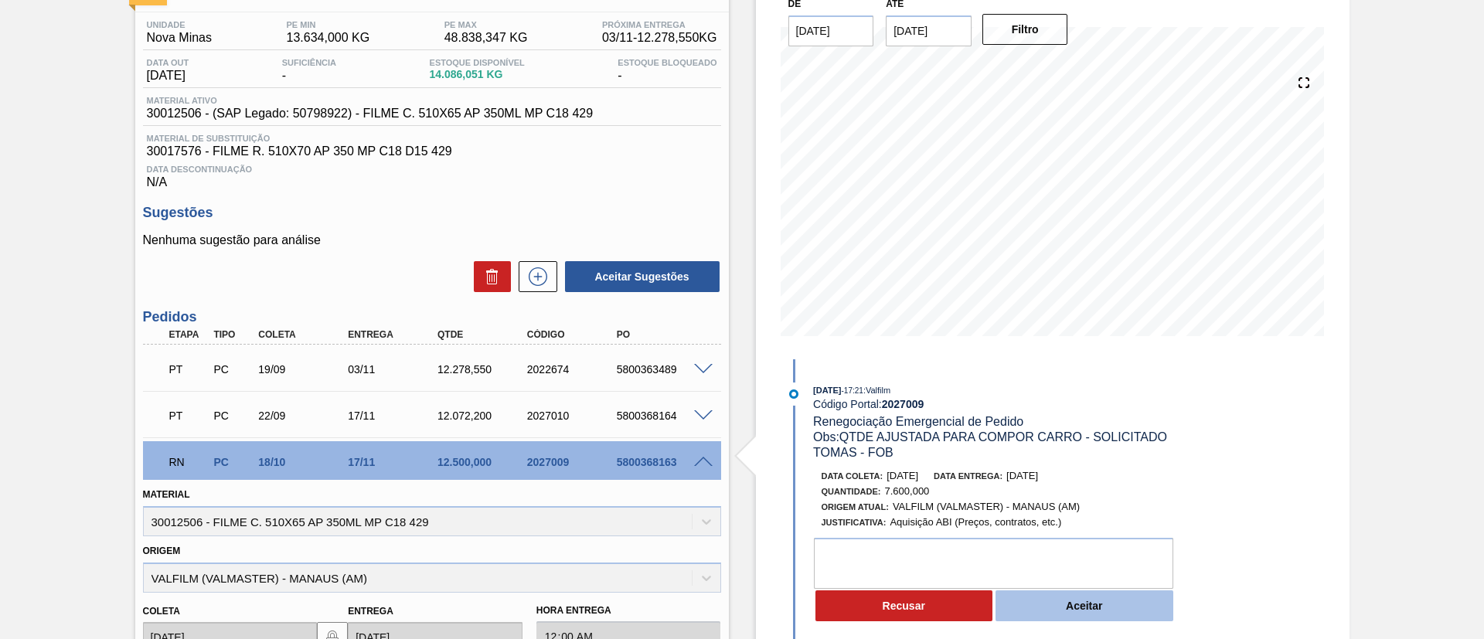
click at [1078, 599] on button "Aceitar" at bounding box center [1084, 605] width 178 height 31
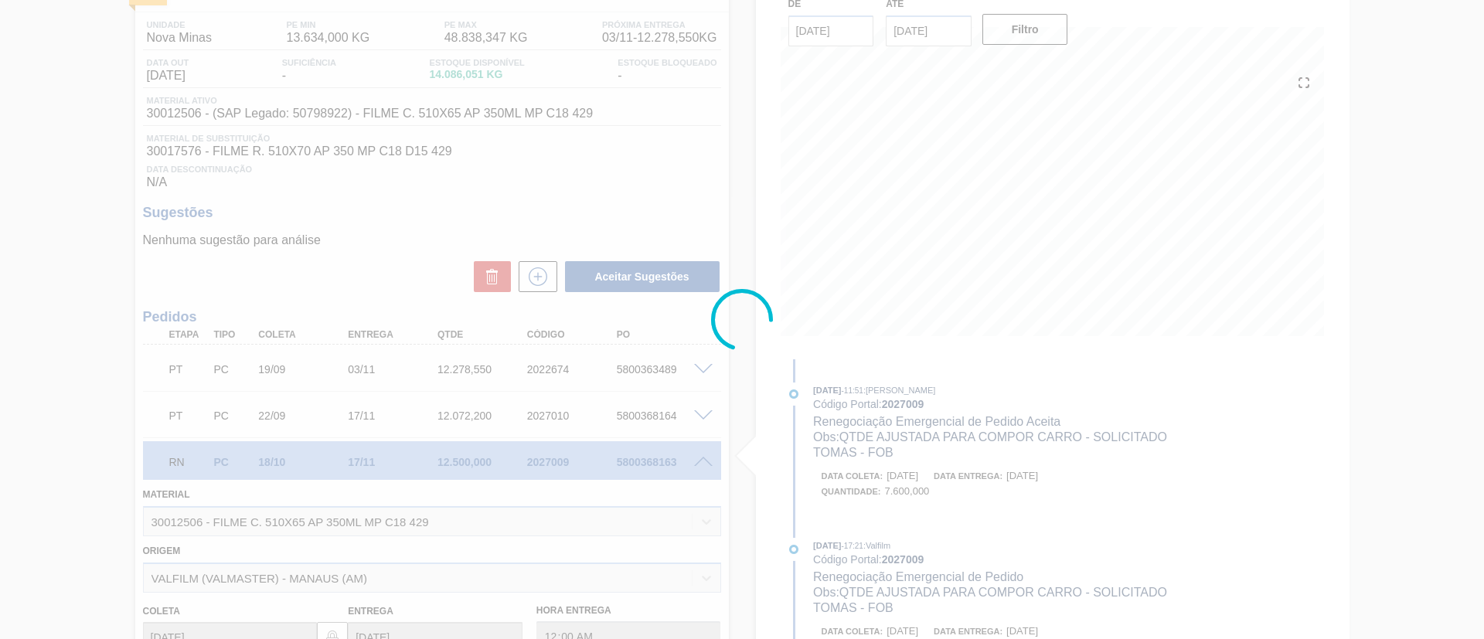
click at [923, 364] on div at bounding box center [742, 319] width 1484 height 639
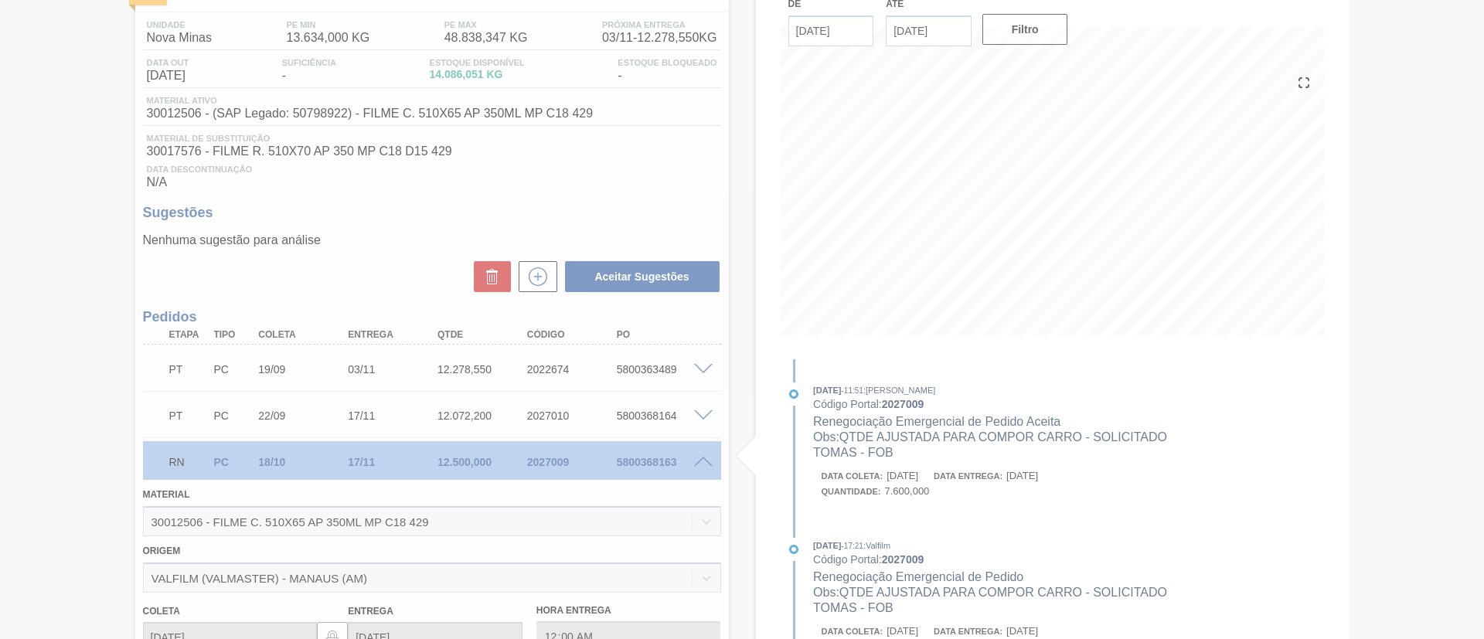
type input "15,2"
type input "7.600"
type input "QTDE AJUSTADA PARA COMPOR CARRO - SOLICITADO TOMAS - FOB"
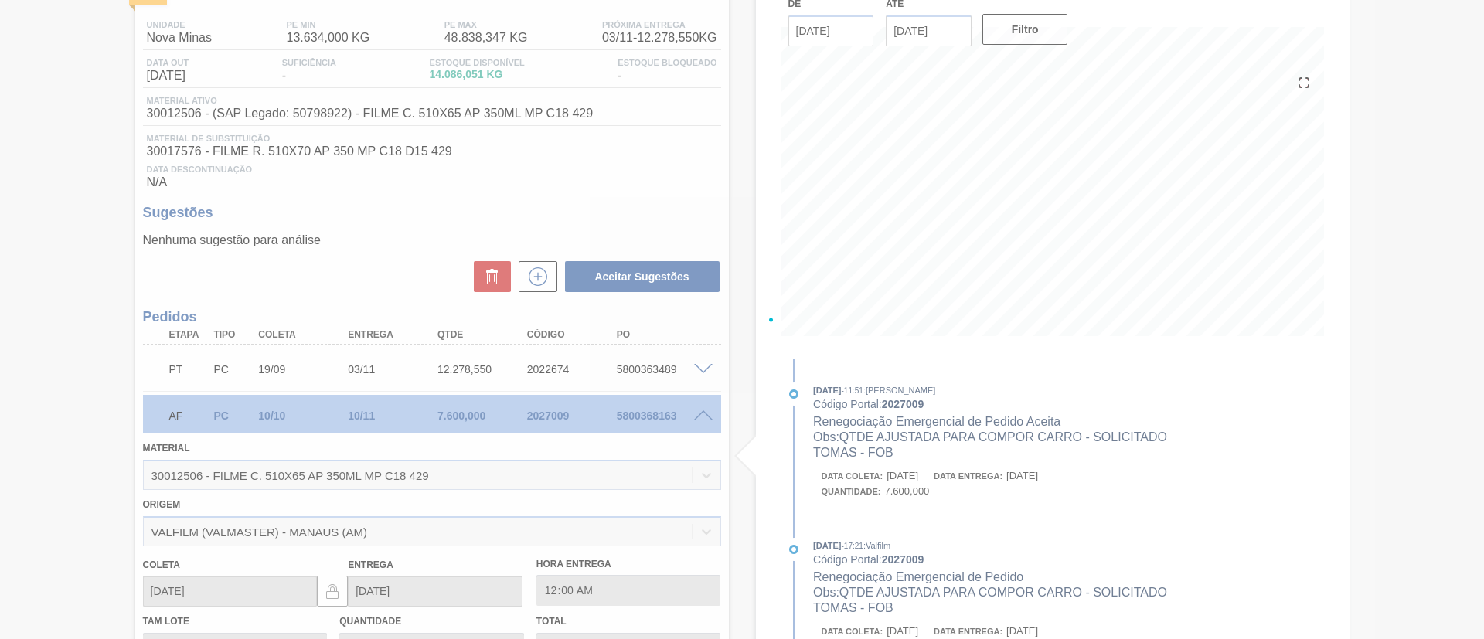
type input "[DATE]"
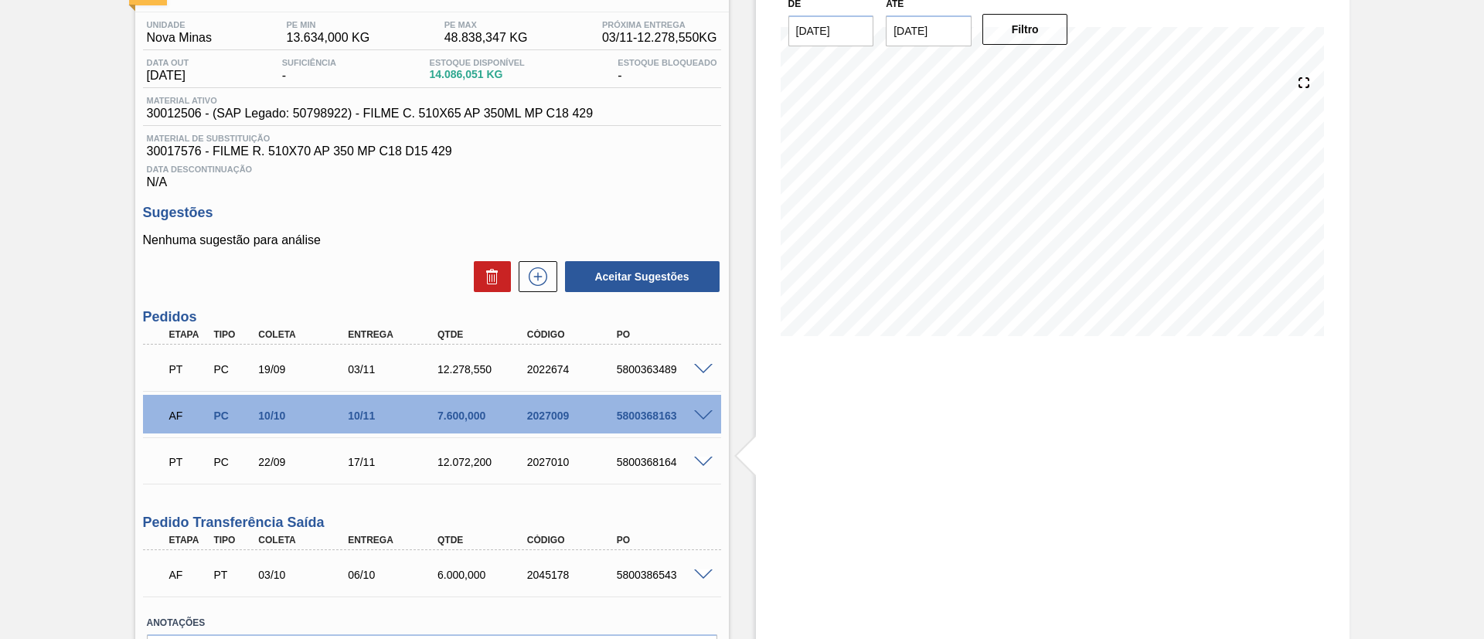
click at [701, 457] on span at bounding box center [703, 463] width 19 height 12
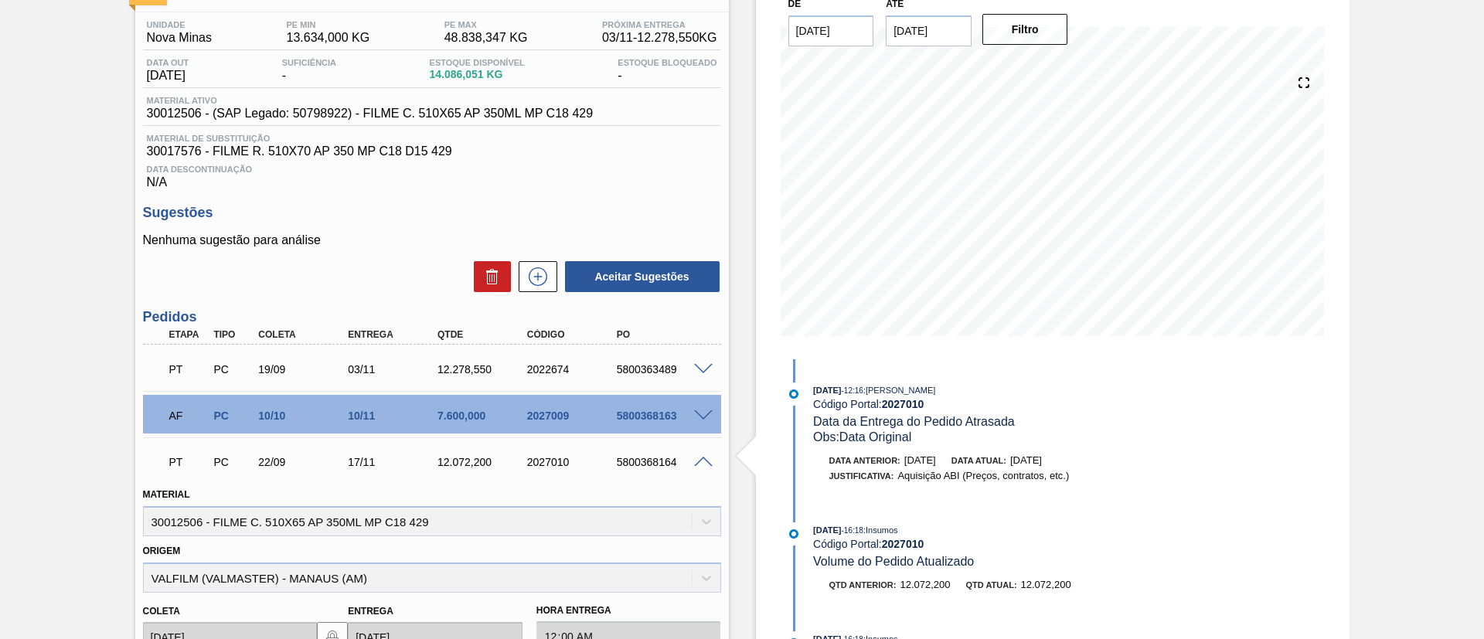
click at [699, 410] on span at bounding box center [703, 416] width 19 height 12
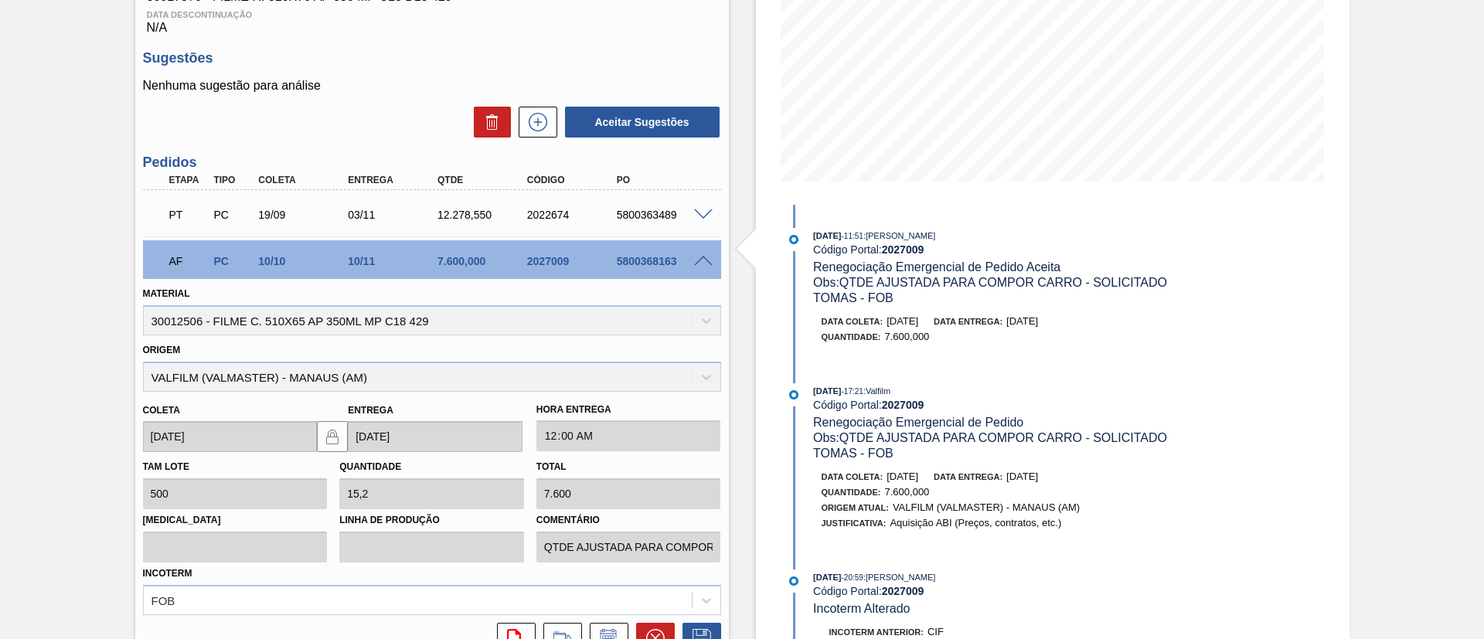
scroll to position [232, 0]
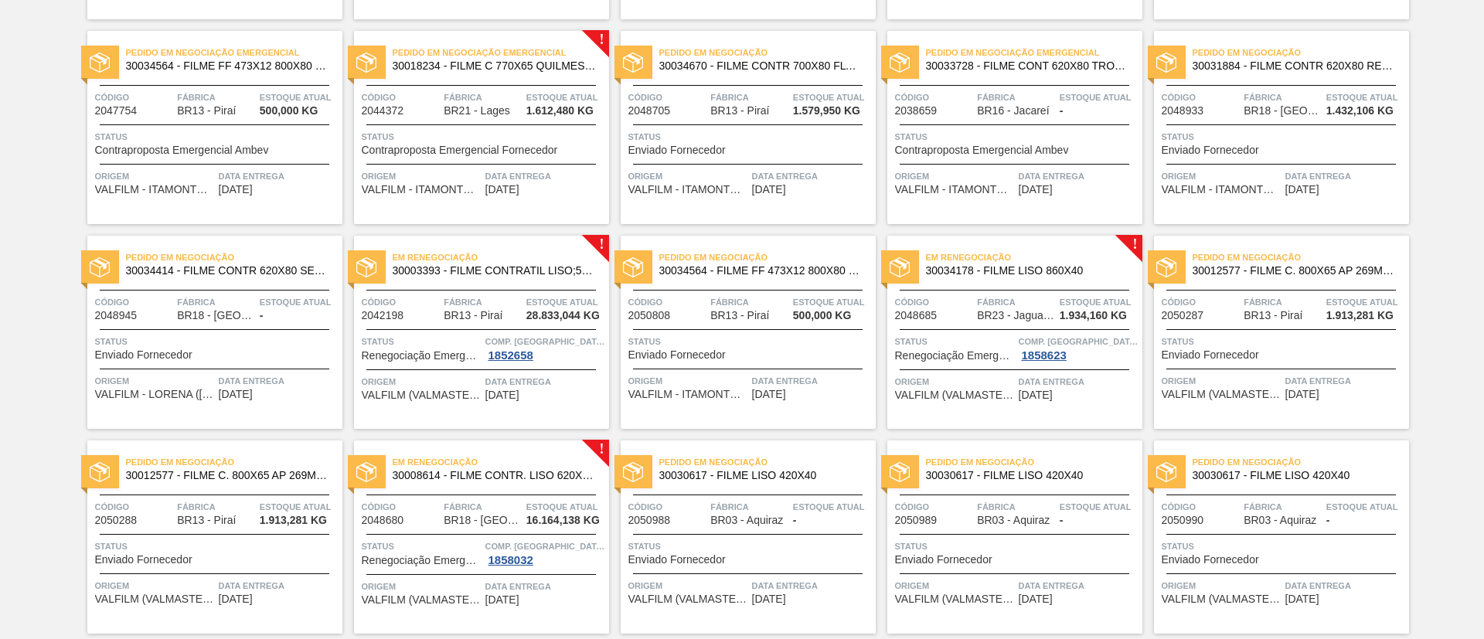
scroll to position [506, 0]
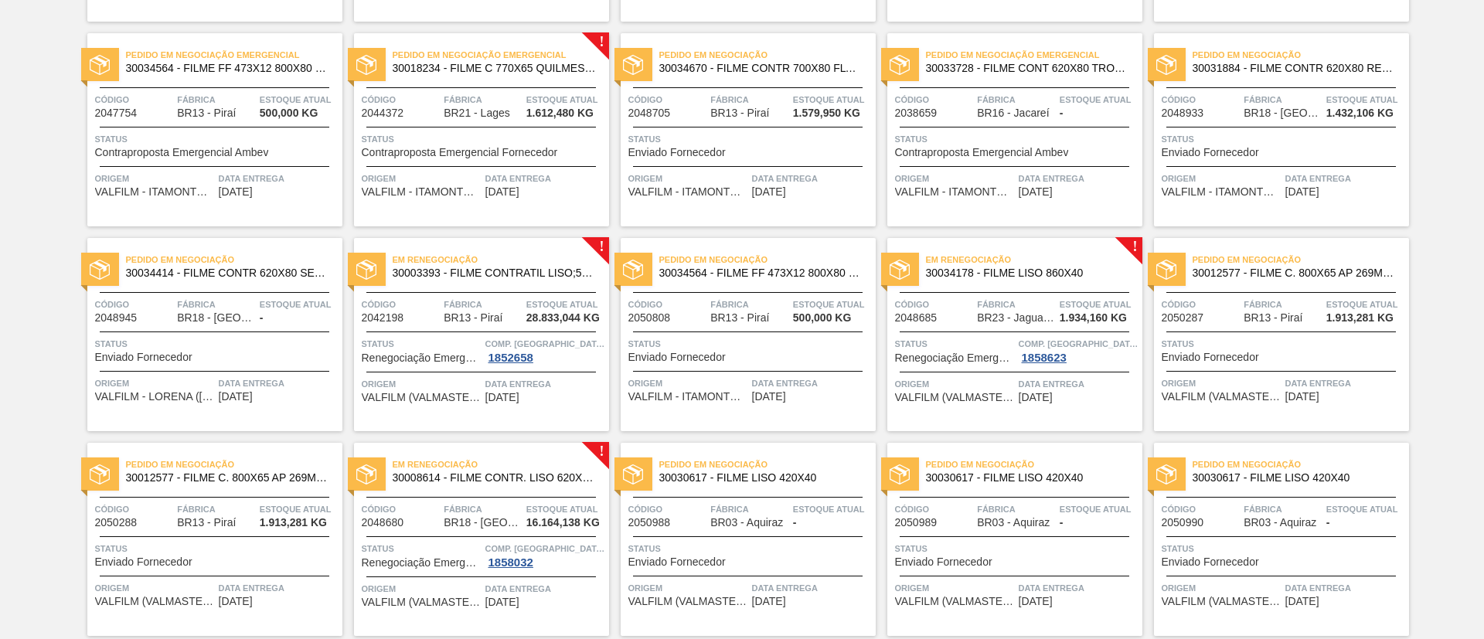
click at [522, 274] on span "30003393 - FILME CONTRATIL LISO;530 MM;50 MICRA;" at bounding box center [495, 273] width 204 height 12
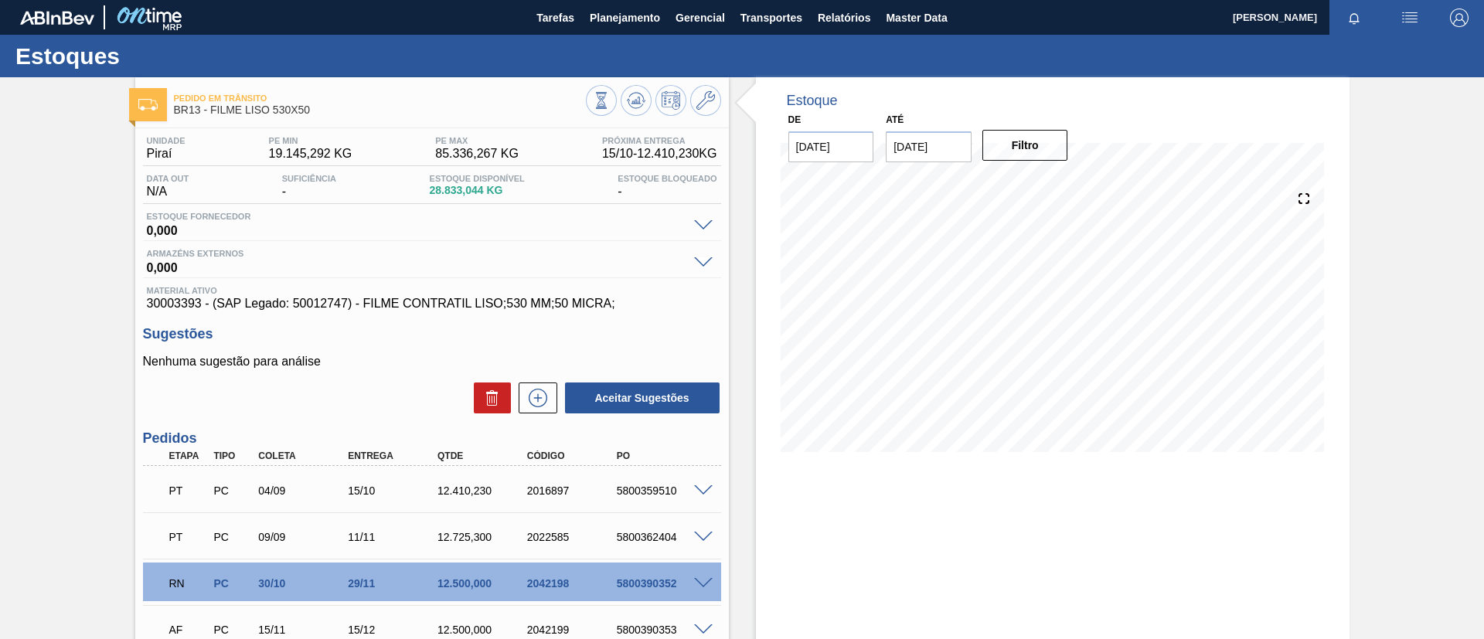
click at [693, 573] on div "RN PC 30/10 29/11 12.500,000 2042198 5800390352" at bounding box center [427, 581] width 537 height 31
click at [697, 580] on span at bounding box center [703, 584] width 19 height 12
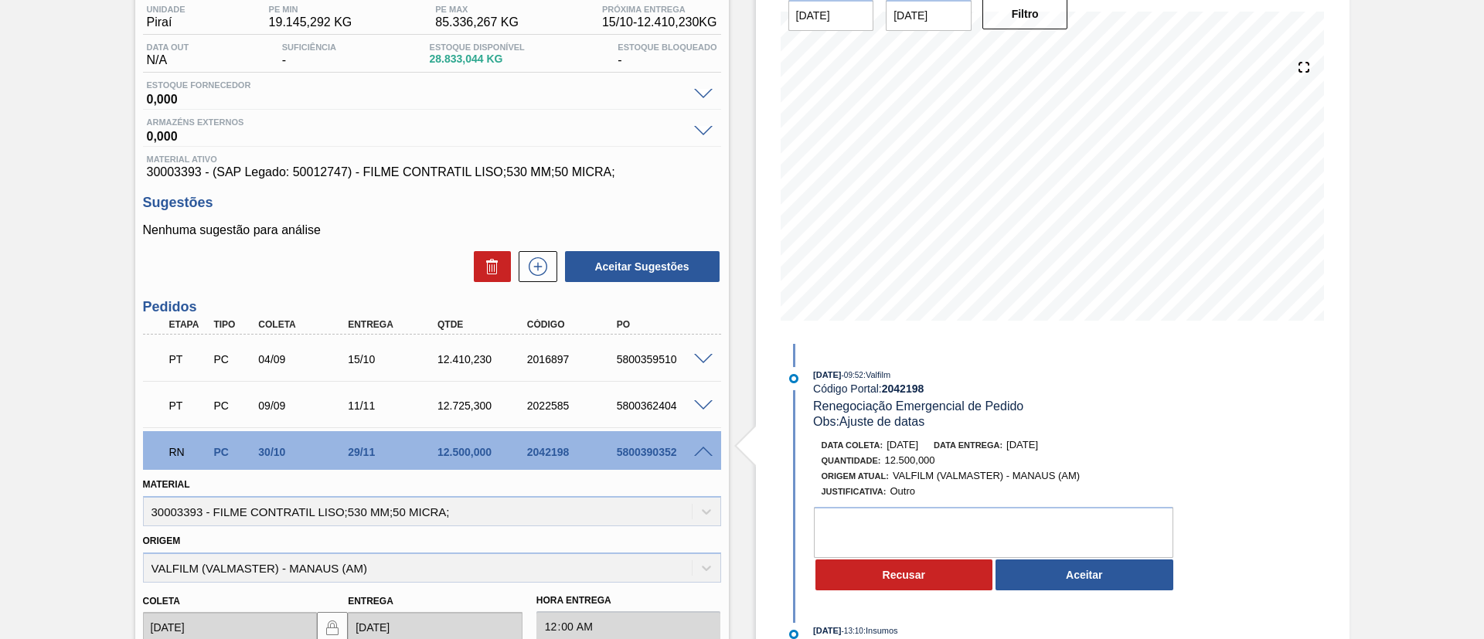
scroll to position [116, 0]
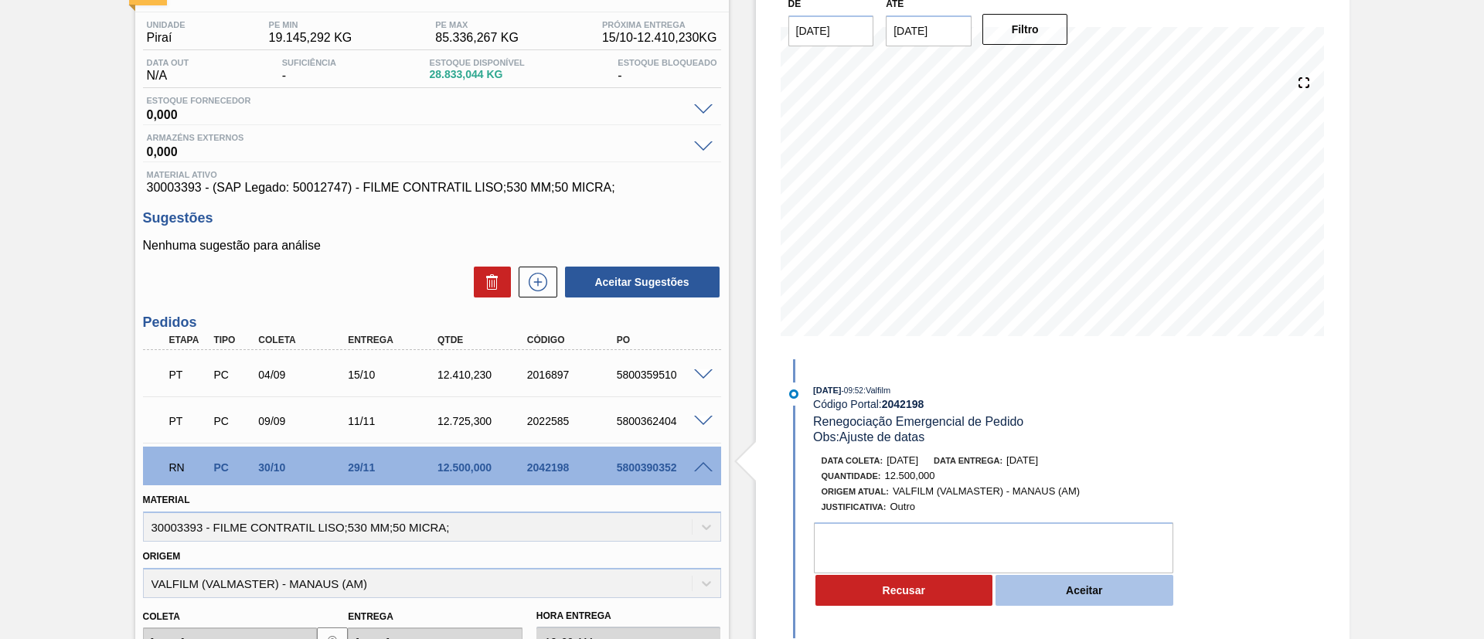
click at [1107, 583] on button "Aceitar" at bounding box center [1084, 590] width 178 height 31
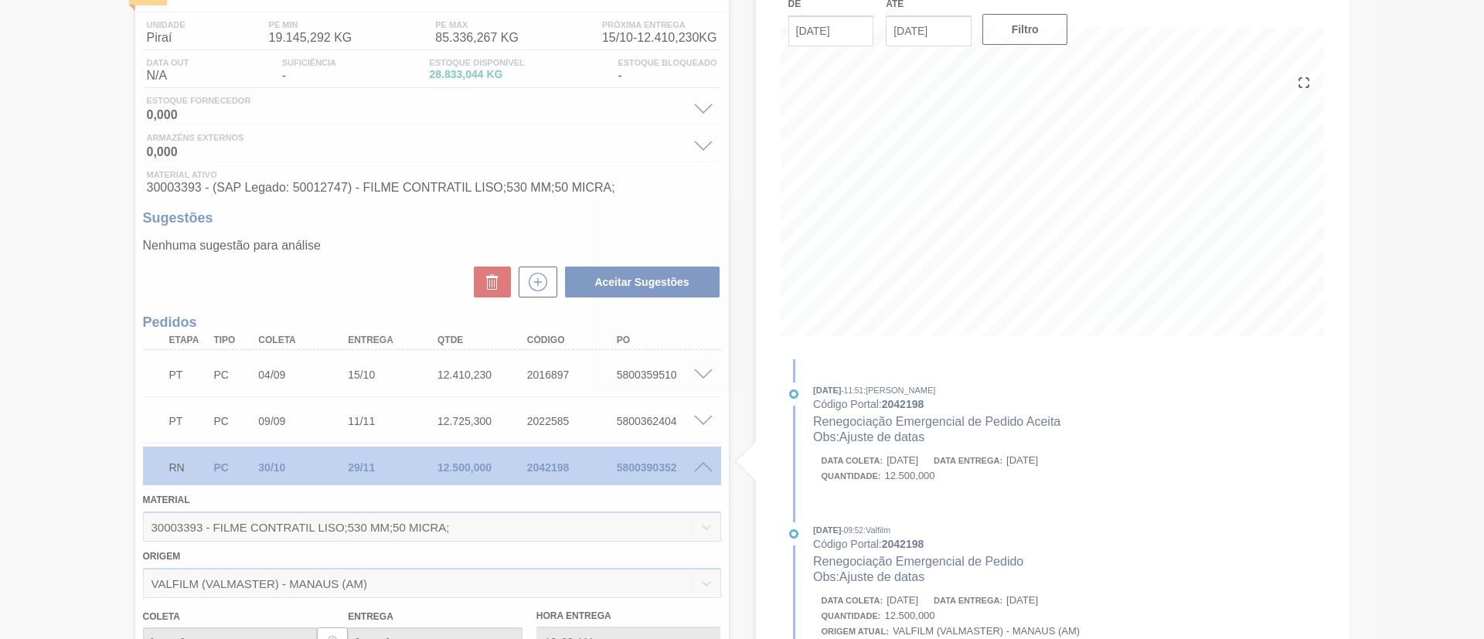
type input "Ajuste de datas"
type input "[DATE]"
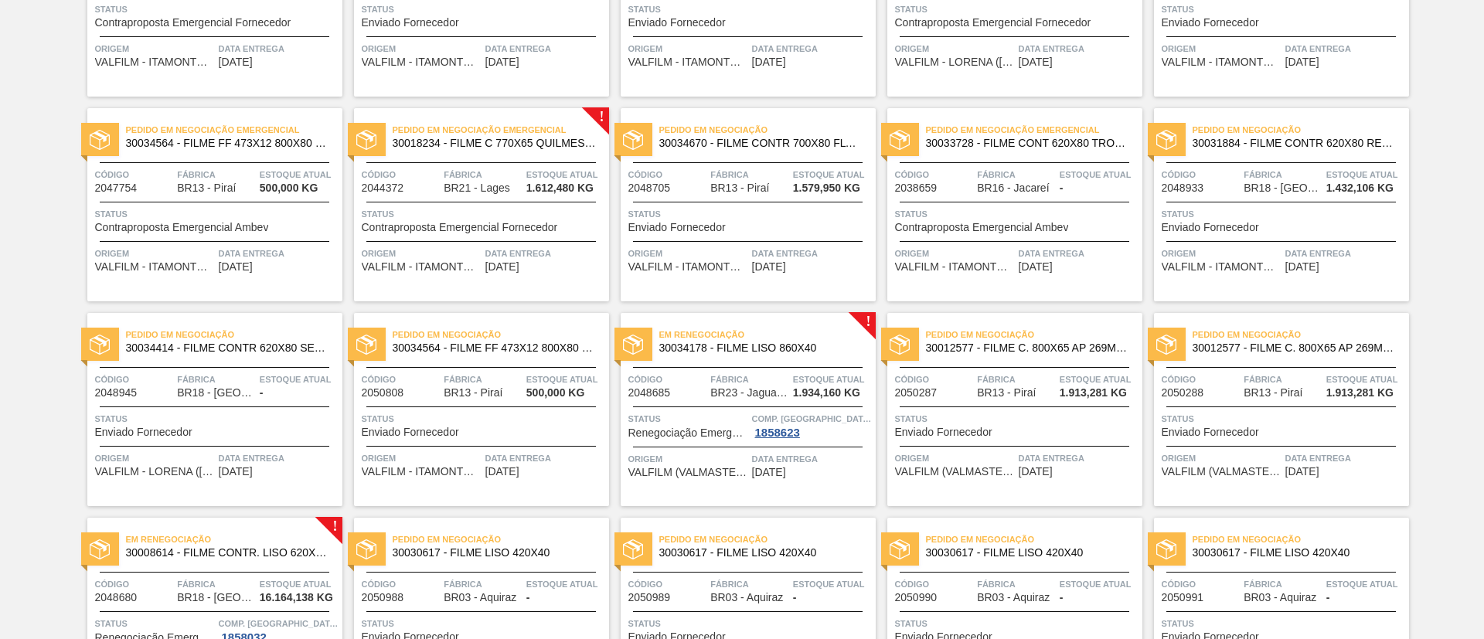
scroll to position [464, 0]
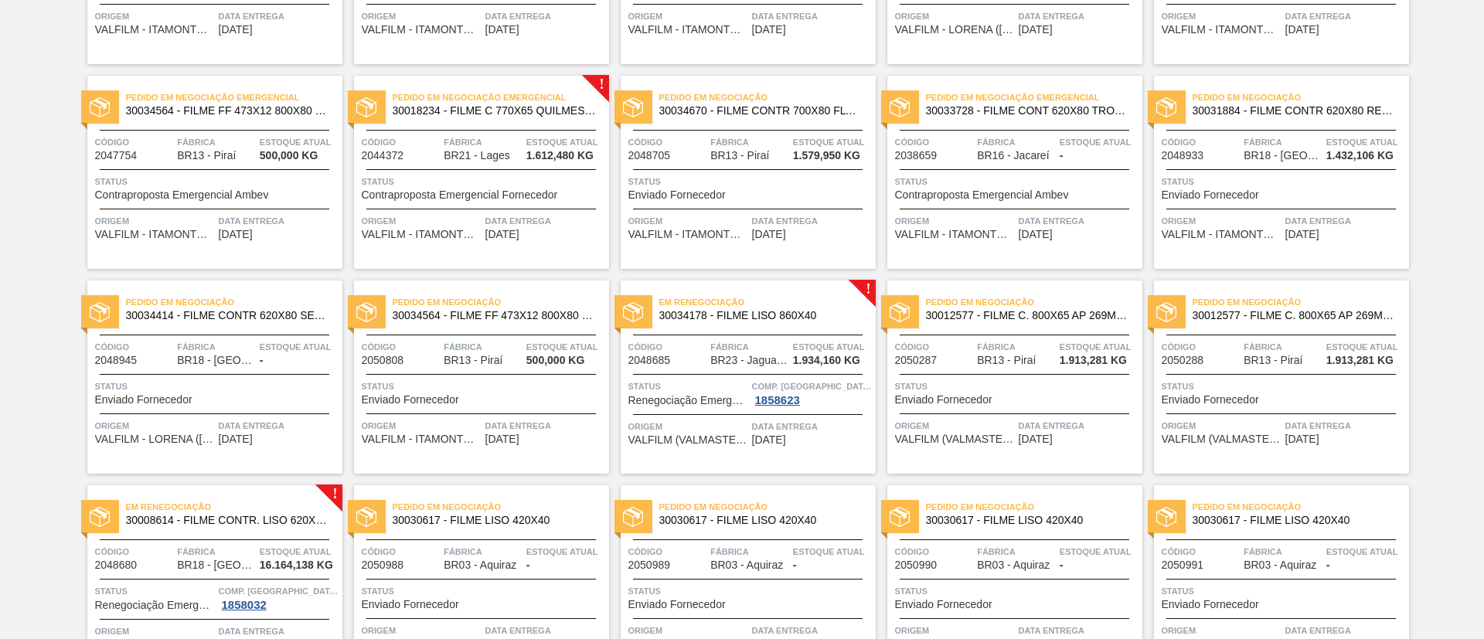
click at [749, 310] on span "30034178 - FILME LISO 860X40" at bounding box center [761, 316] width 204 height 12
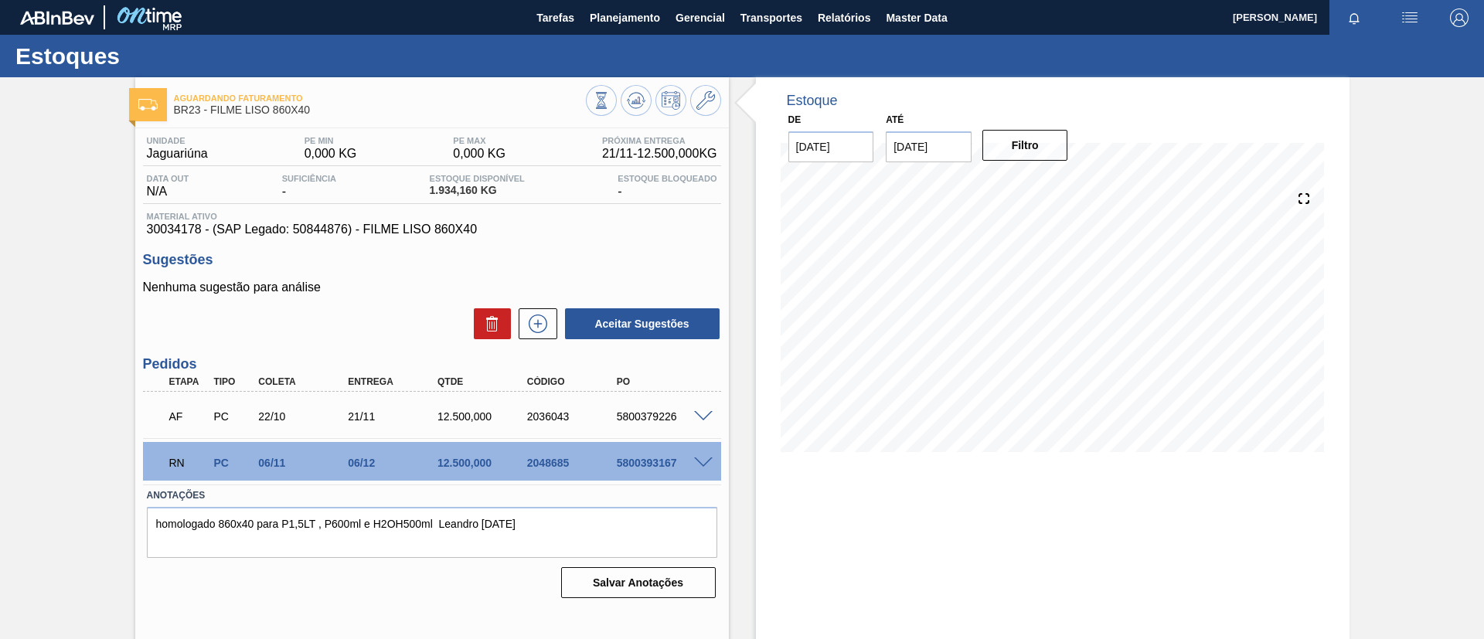
click at [716, 438] on div "RN PC 06/11 06/12 12.500,000 2048685 5800393167 Material 30034178 - FILME LISO …" at bounding box center [432, 461] width 578 height 46
click at [704, 457] on span at bounding box center [703, 463] width 19 height 12
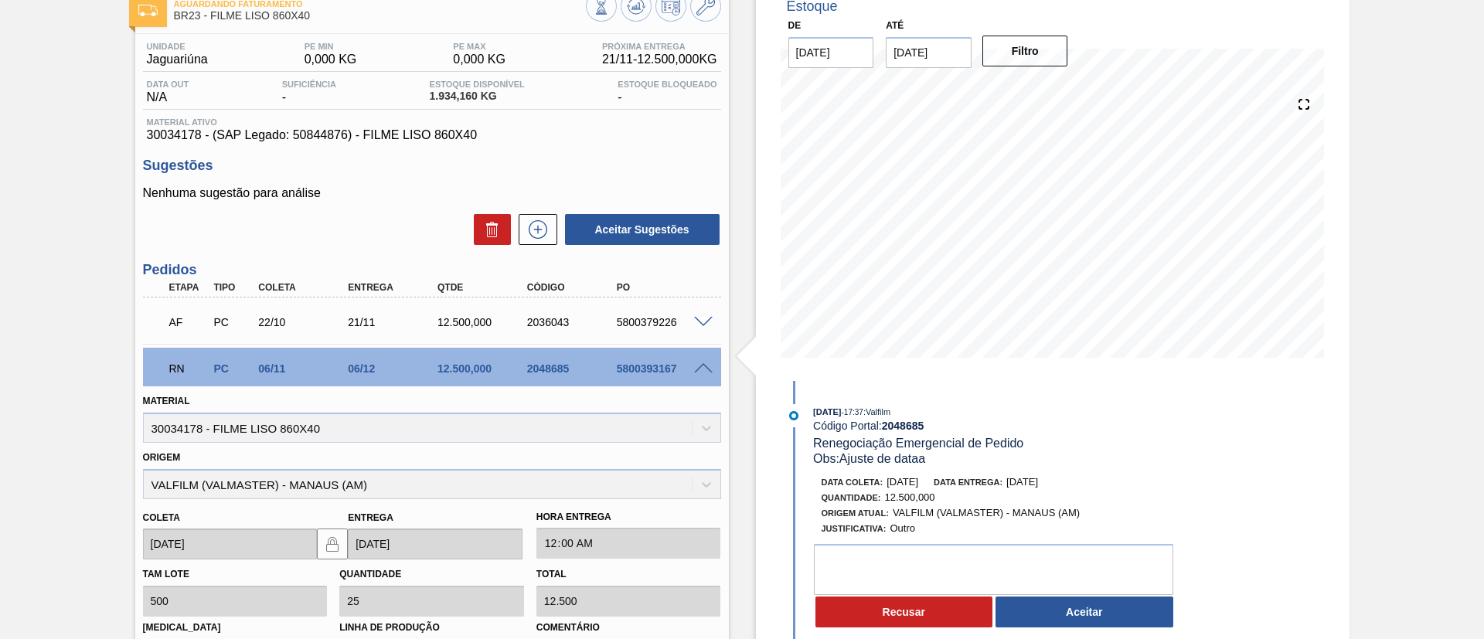
scroll to position [116, 0]
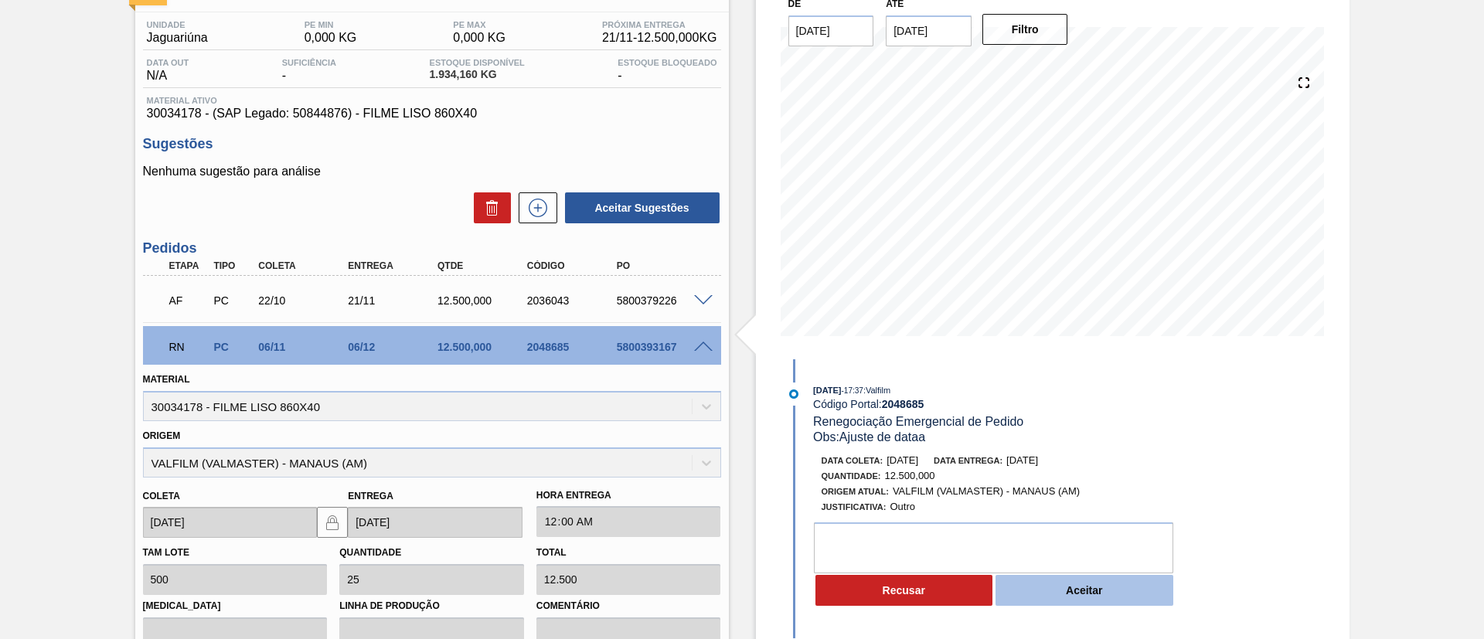
click at [1070, 583] on button "Aceitar" at bounding box center [1084, 590] width 178 height 31
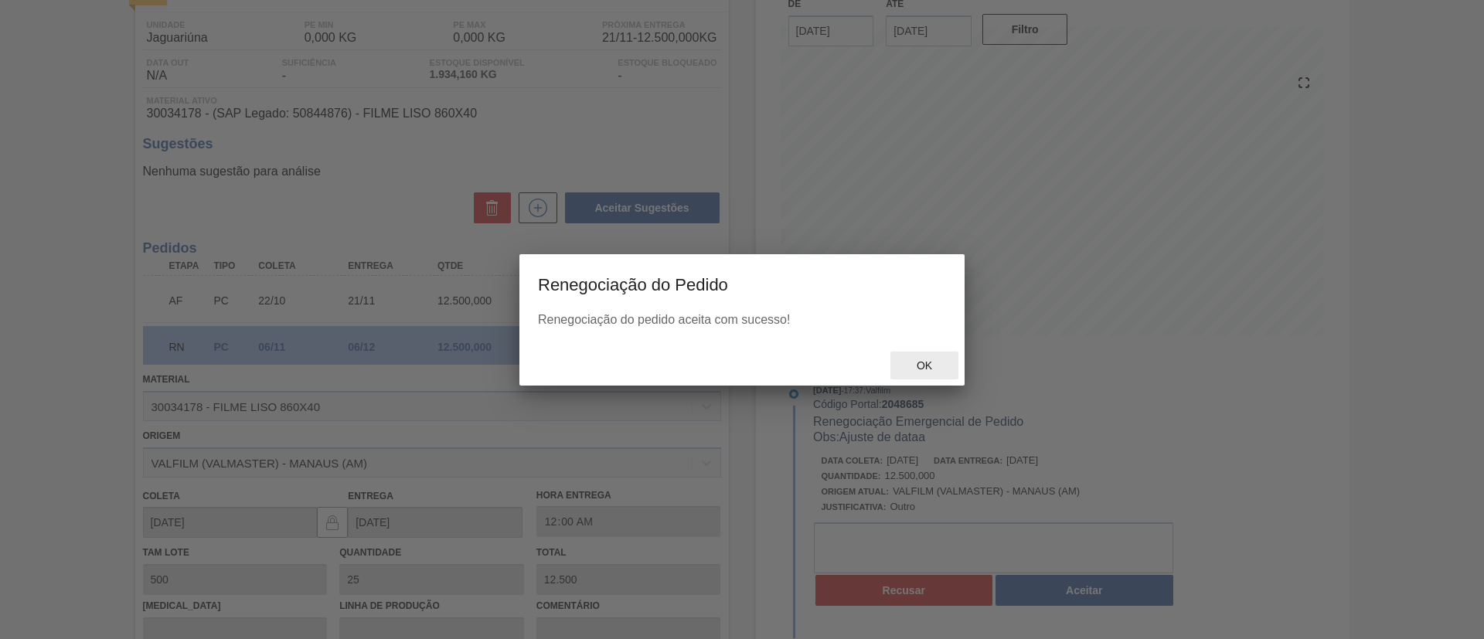
click at [921, 367] on span "Ok" at bounding box center [924, 365] width 40 height 12
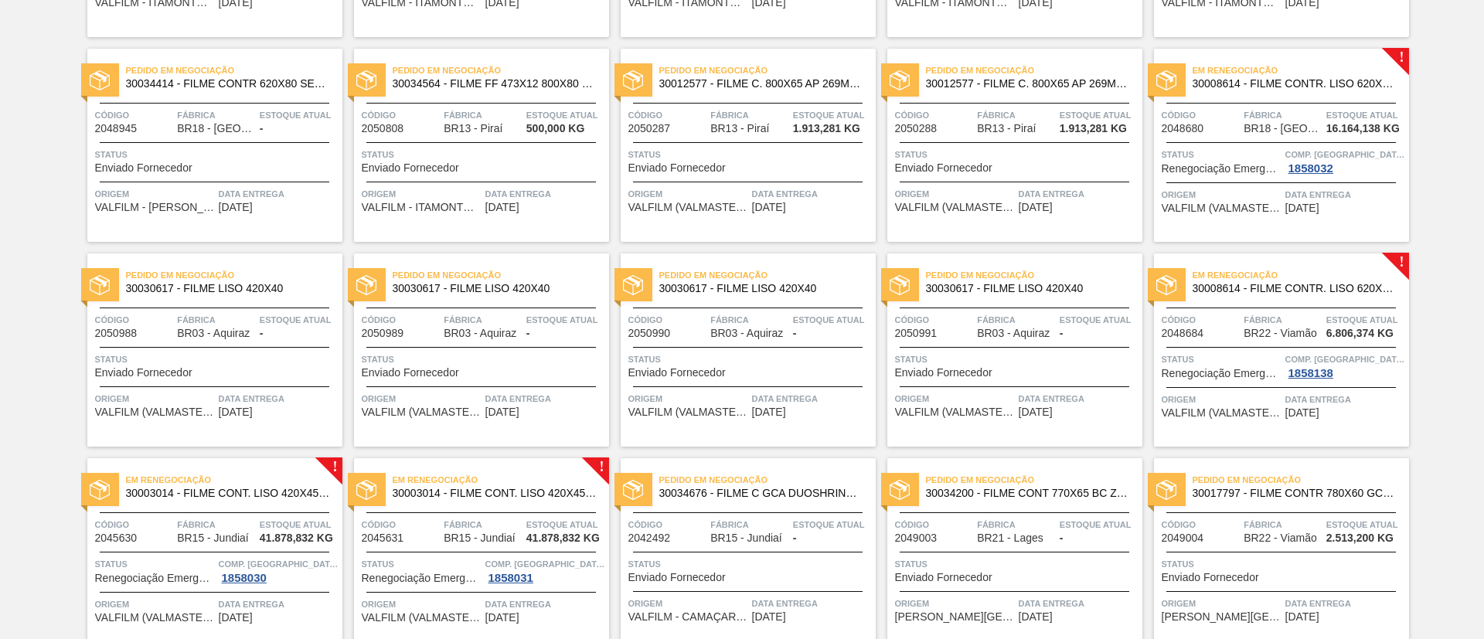
scroll to position [464, 0]
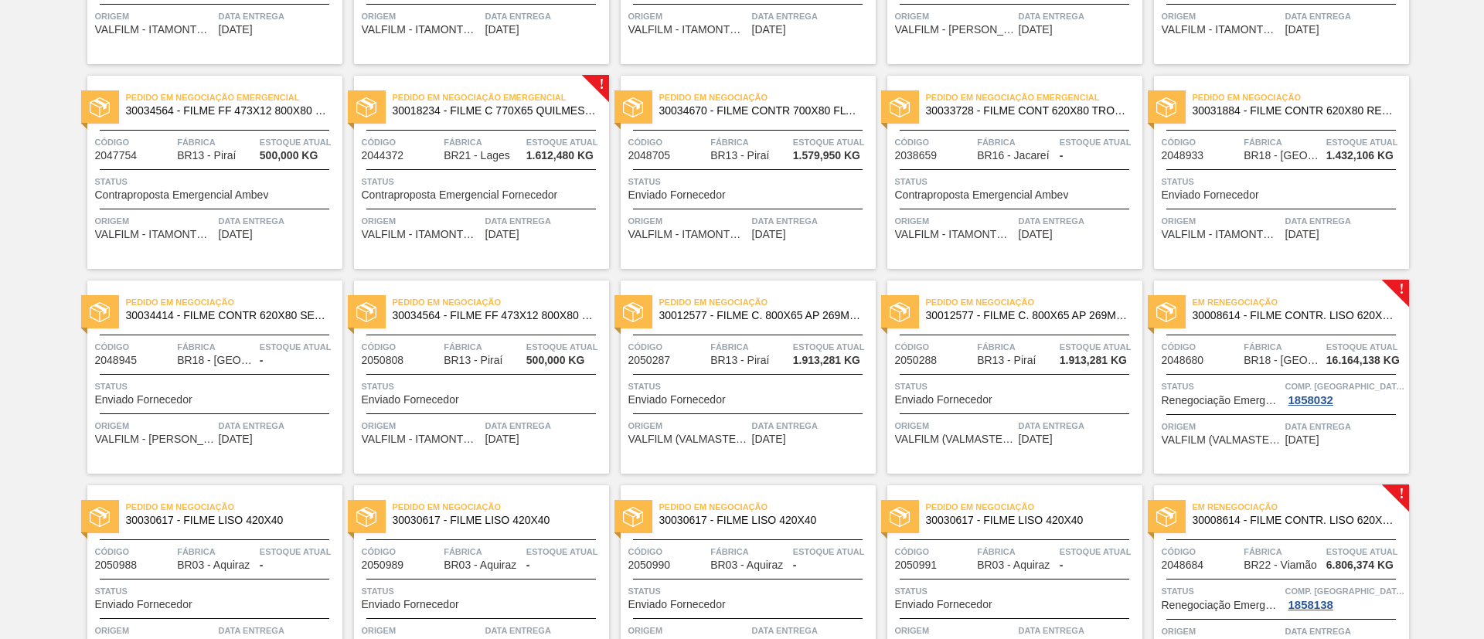
click at [1323, 317] on span "30008614 - FILME CONTR. LISO 620X45 MICRAS" at bounding box center [1294, 316] width 204 height 12
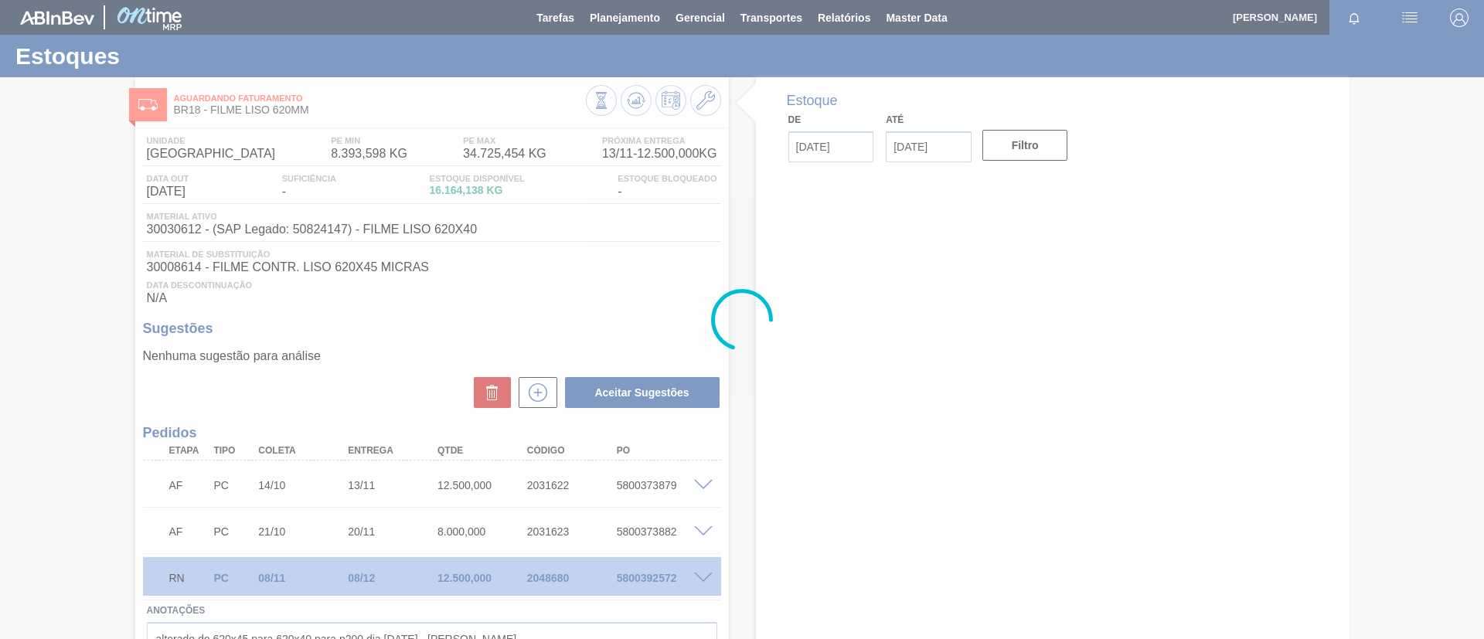
click at [702, 577] on span at bounding box center [703, 579] width 19 height 12
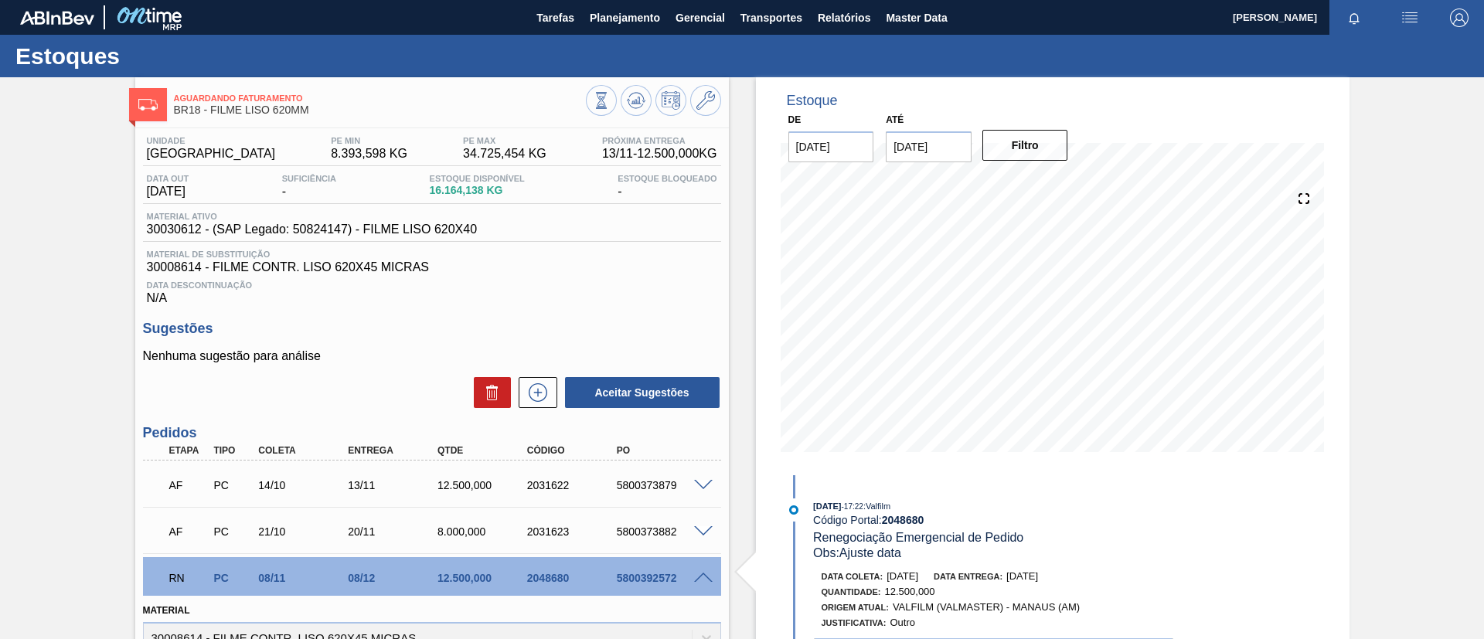
click at [700, 574] on span at bounding box center [703, 579] width 19 height 12
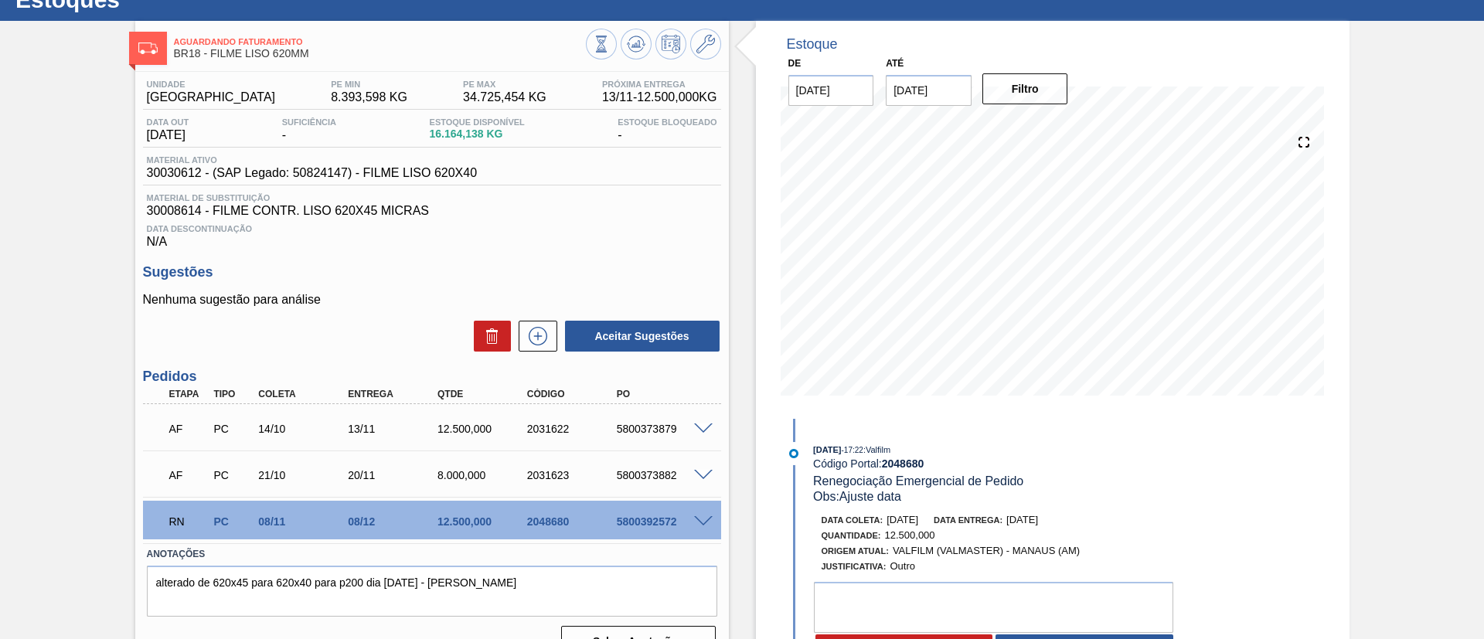
scroll to position [87, 0]
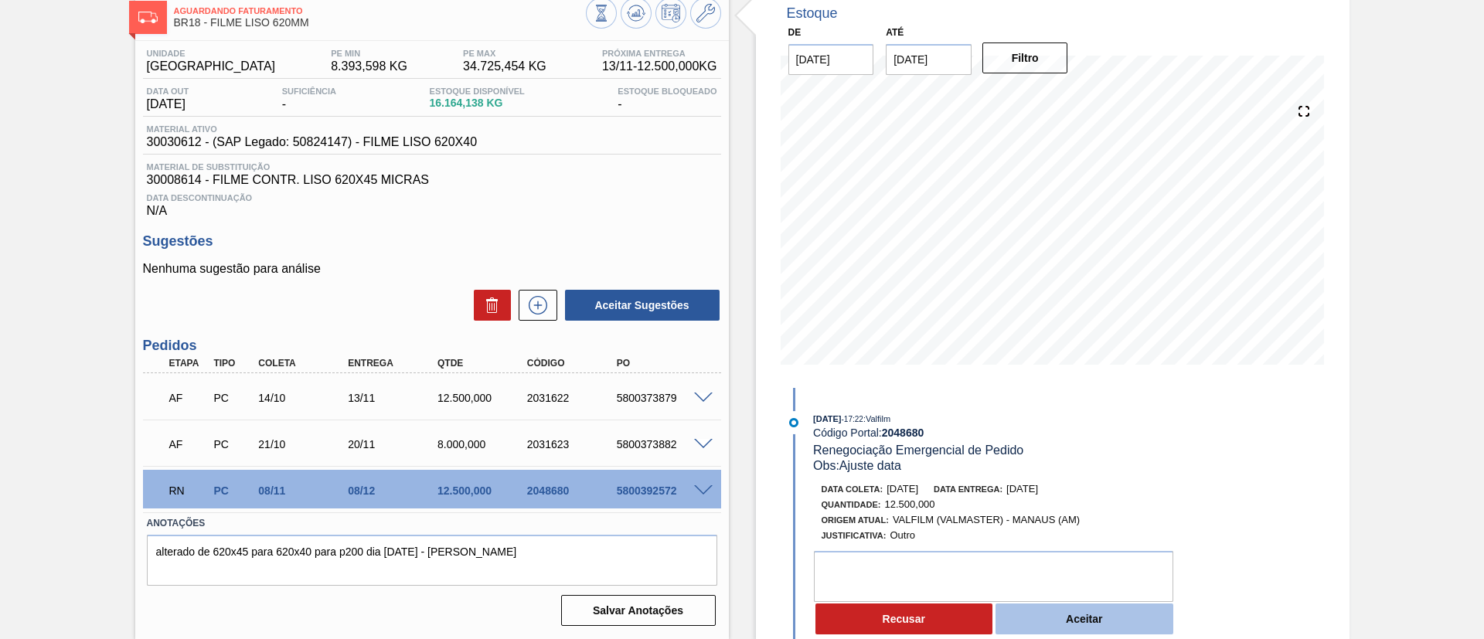
click at [1100, 610] on button "Aceitar" at bounding box center [1084, 619] width 178 height 31
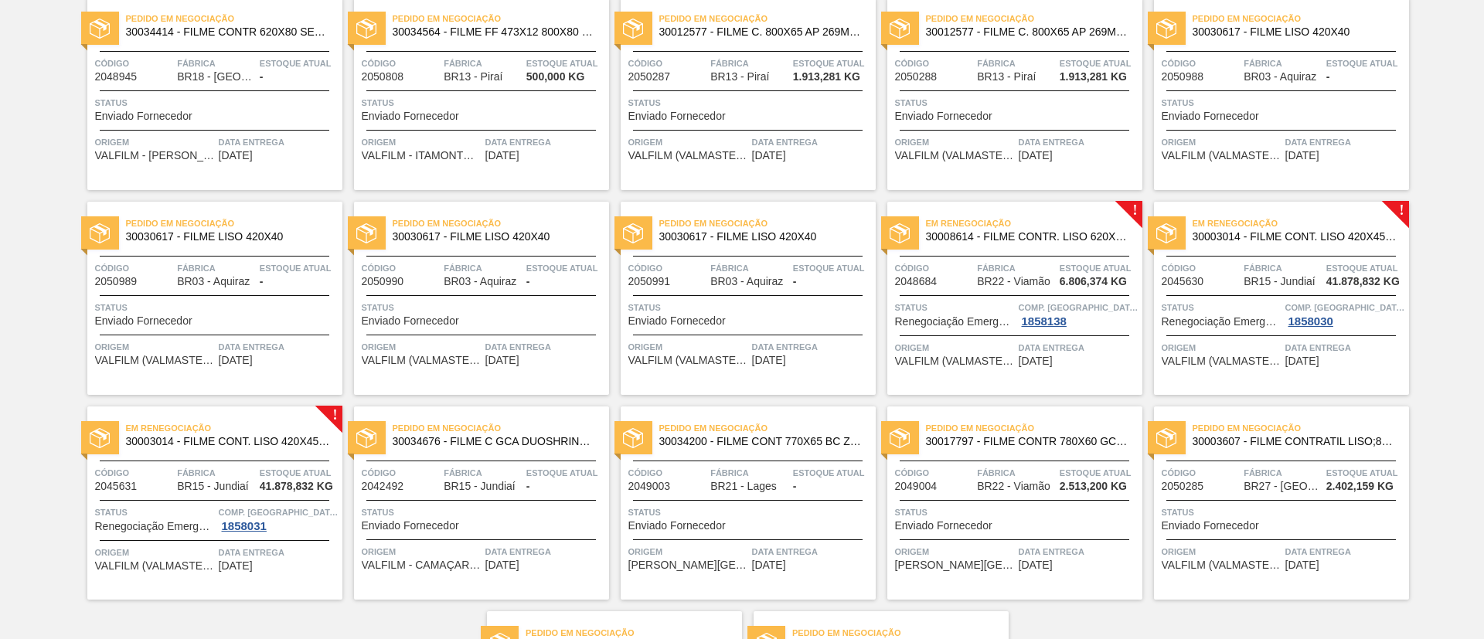
scroll to position [811, 0]
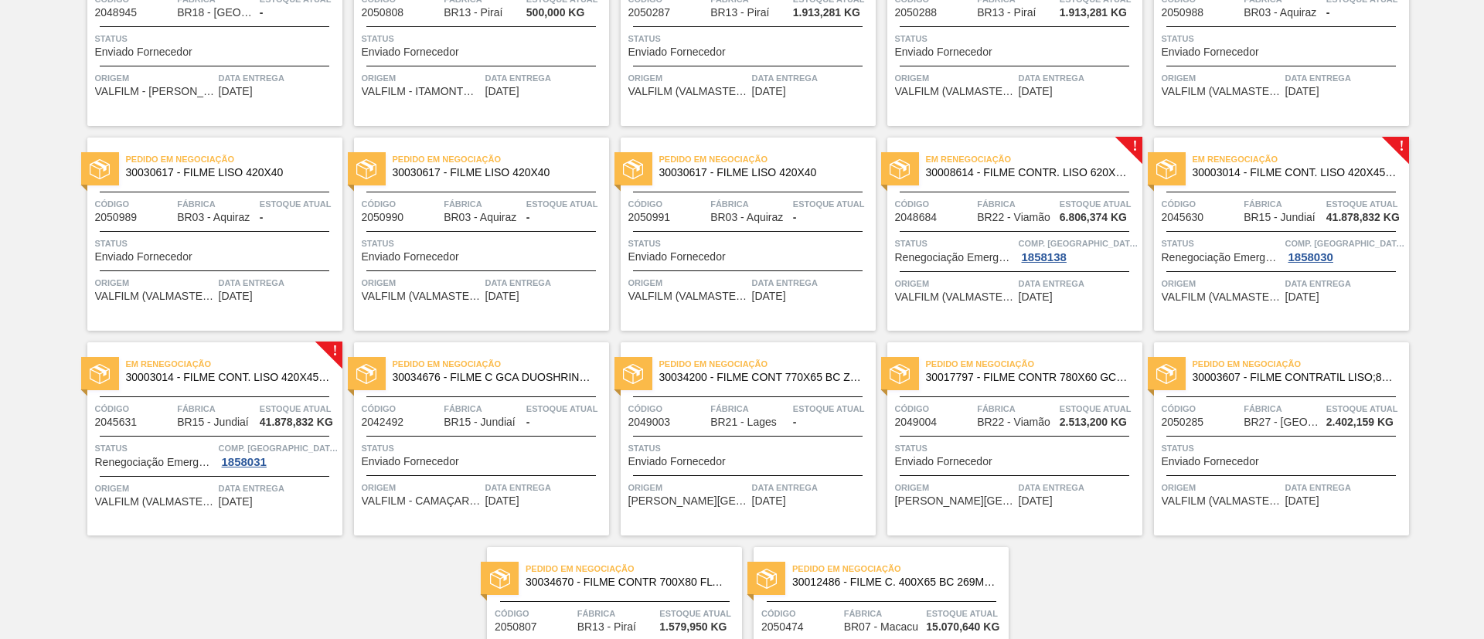
click at [1035, 168] on span "30008614 - FILME CONTR. LISO 620X45 MICRAS" at bounding box center [1028, 173] width 204 height 12
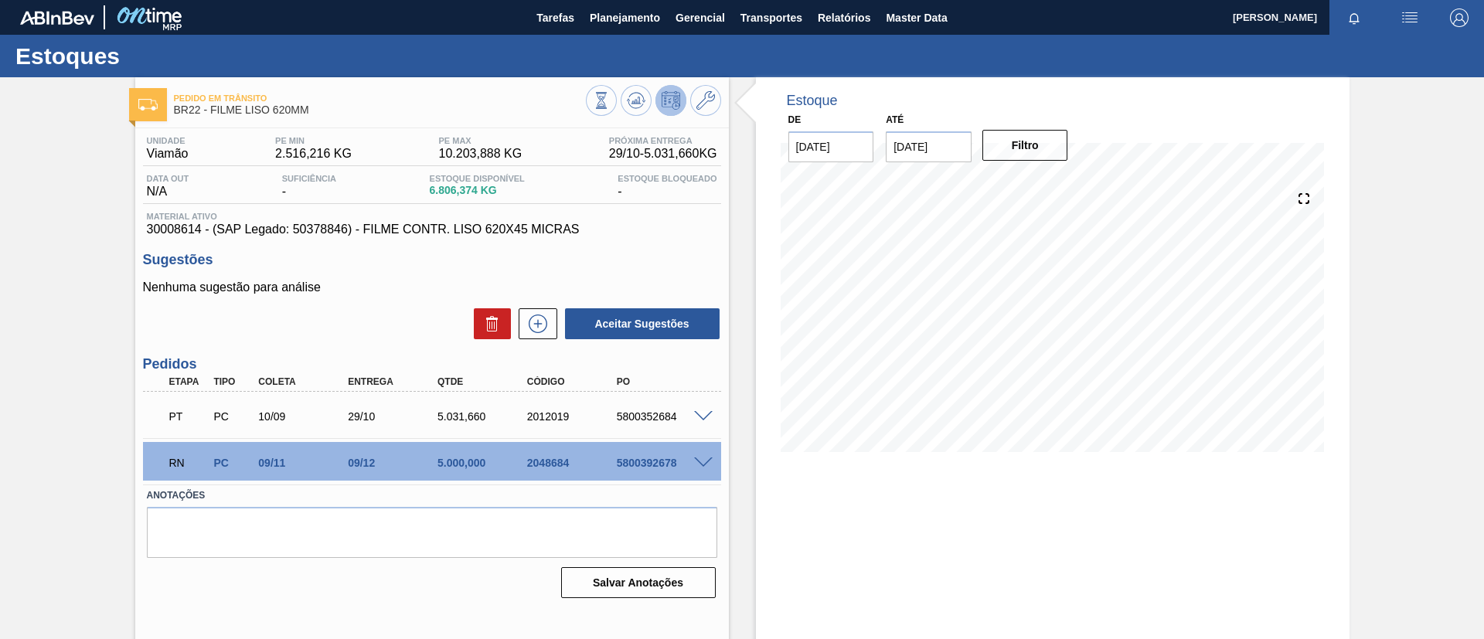
click at [700, 462] on span at bounding box center [703, 463] width 19 height 12
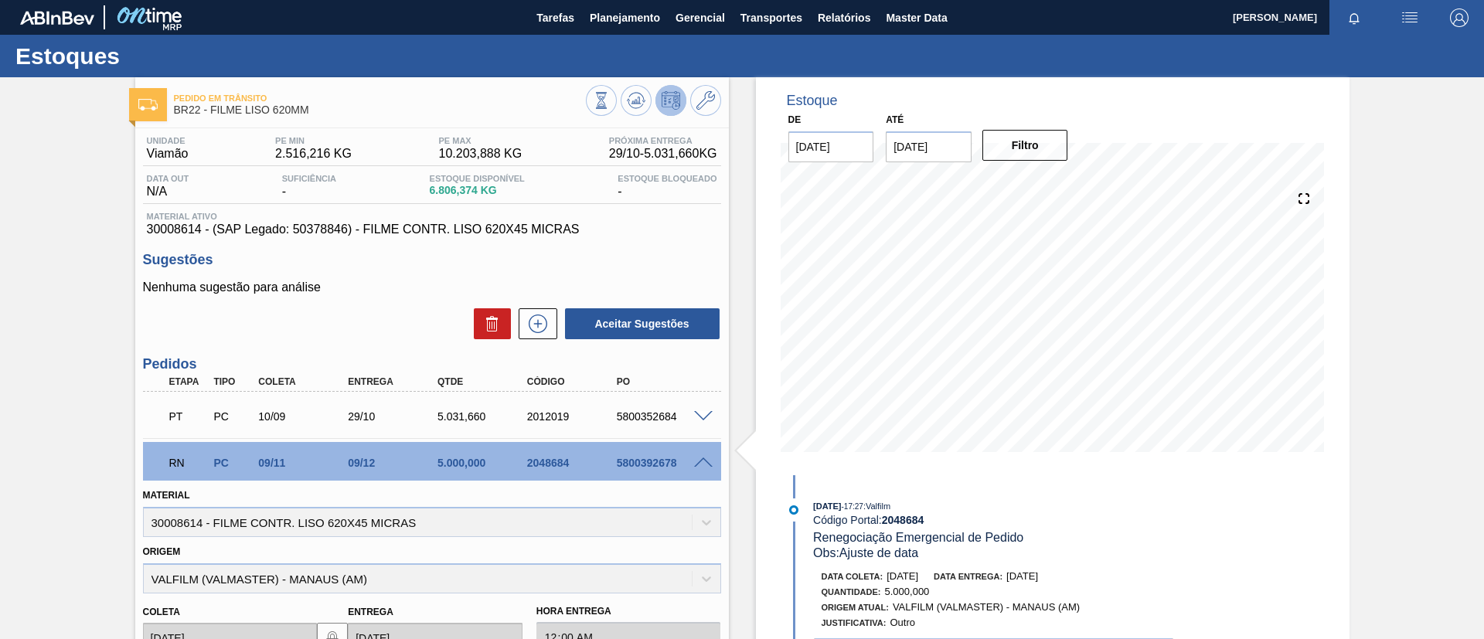
scroll to position [347, 0]
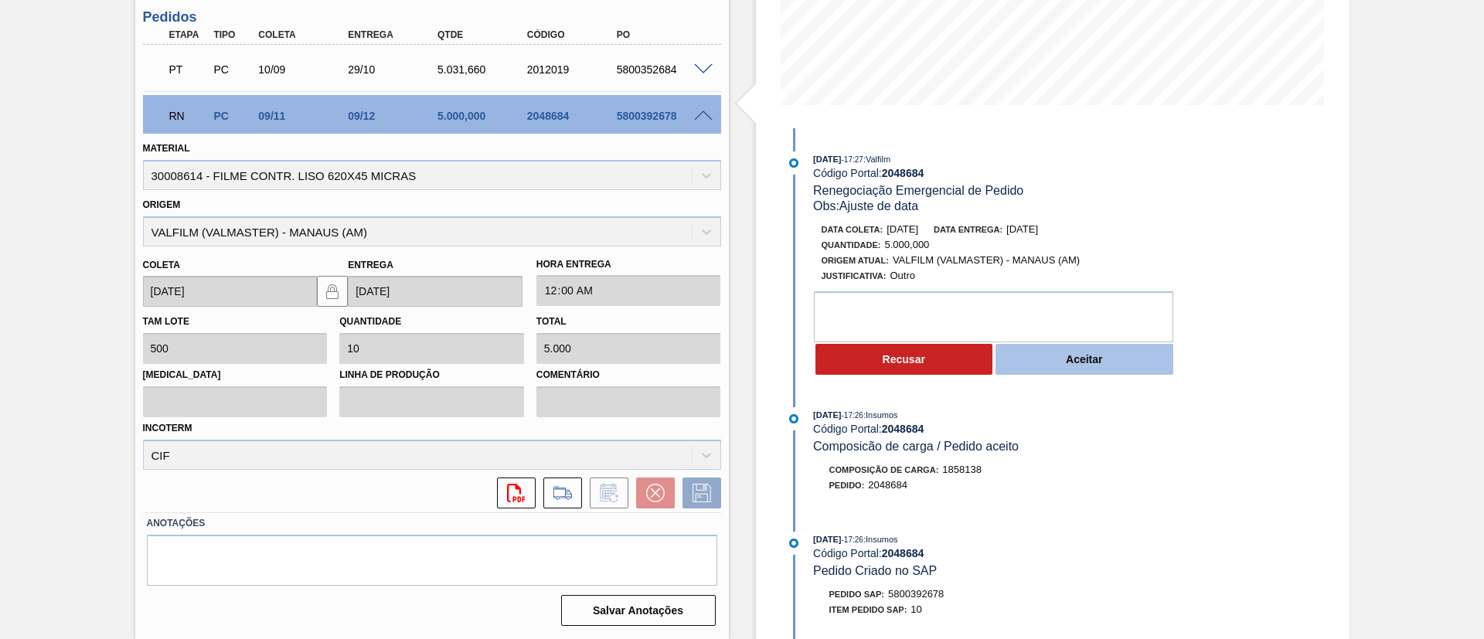
click at [1107, 362] on button "Aceitar" at bounding box center [1084, 359] width 178 height 31
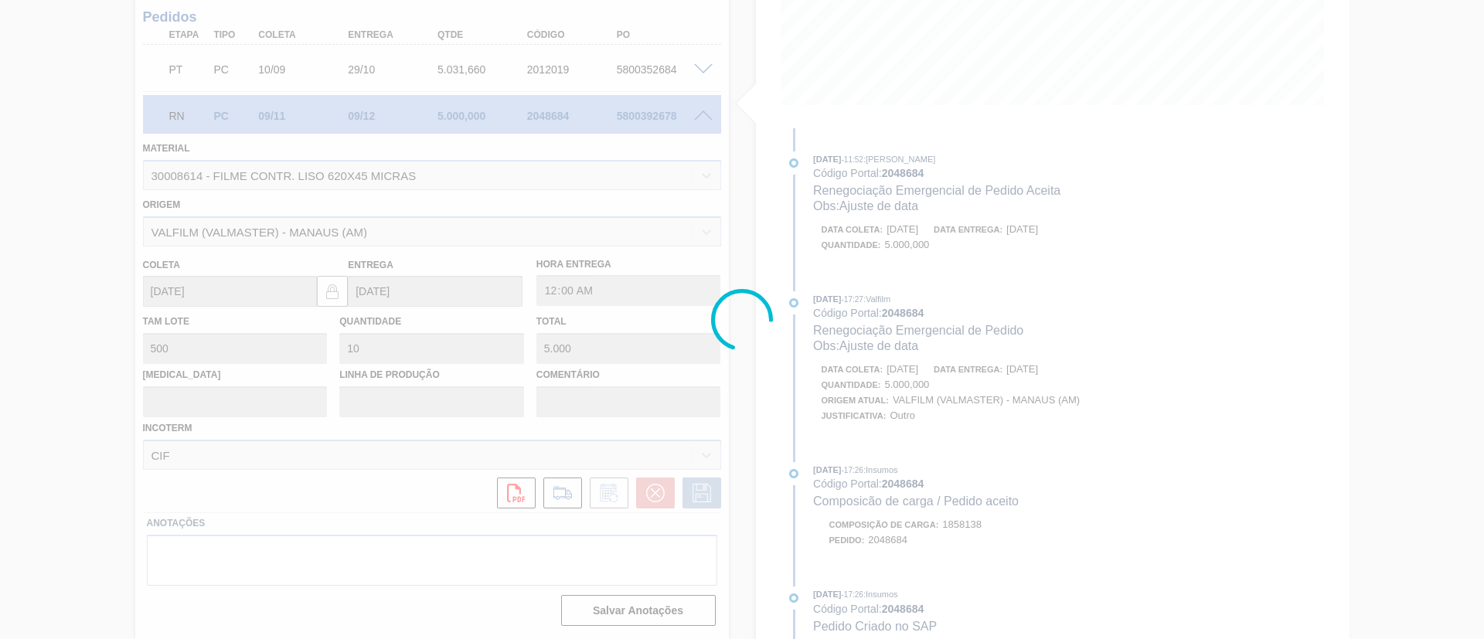
click at [881, 369] on div at bounding box center [742, 319] width 1484 height 639
type input "Ajuste de data"
type input "[DATE]"
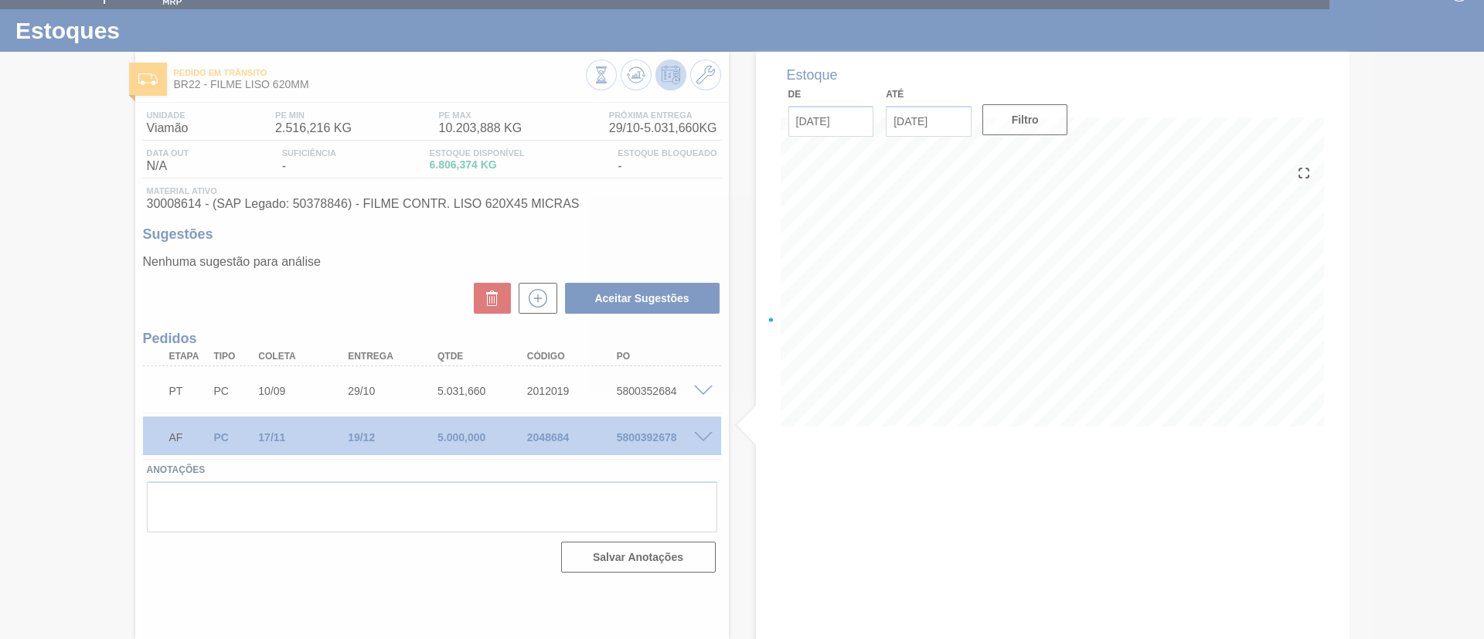
scroll to position [26, 0]
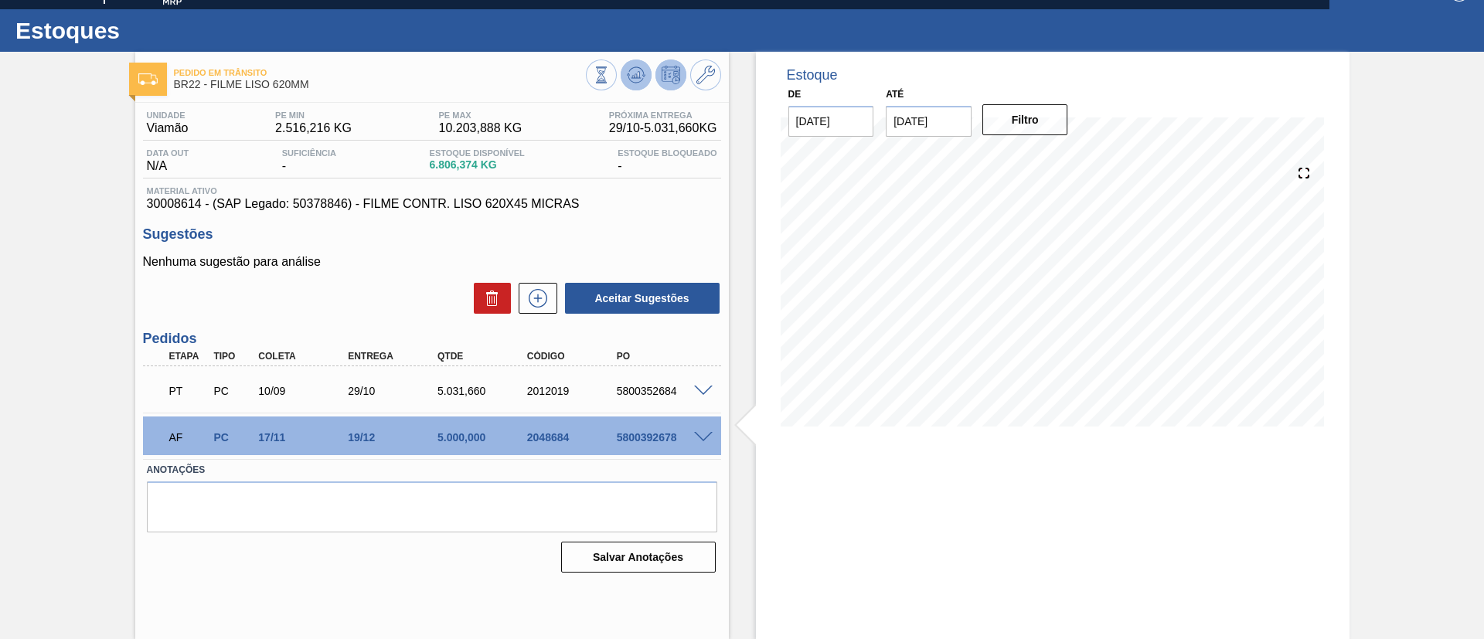
click at [644, 80] on button at bounding box center [636, 75] width 31 height 31
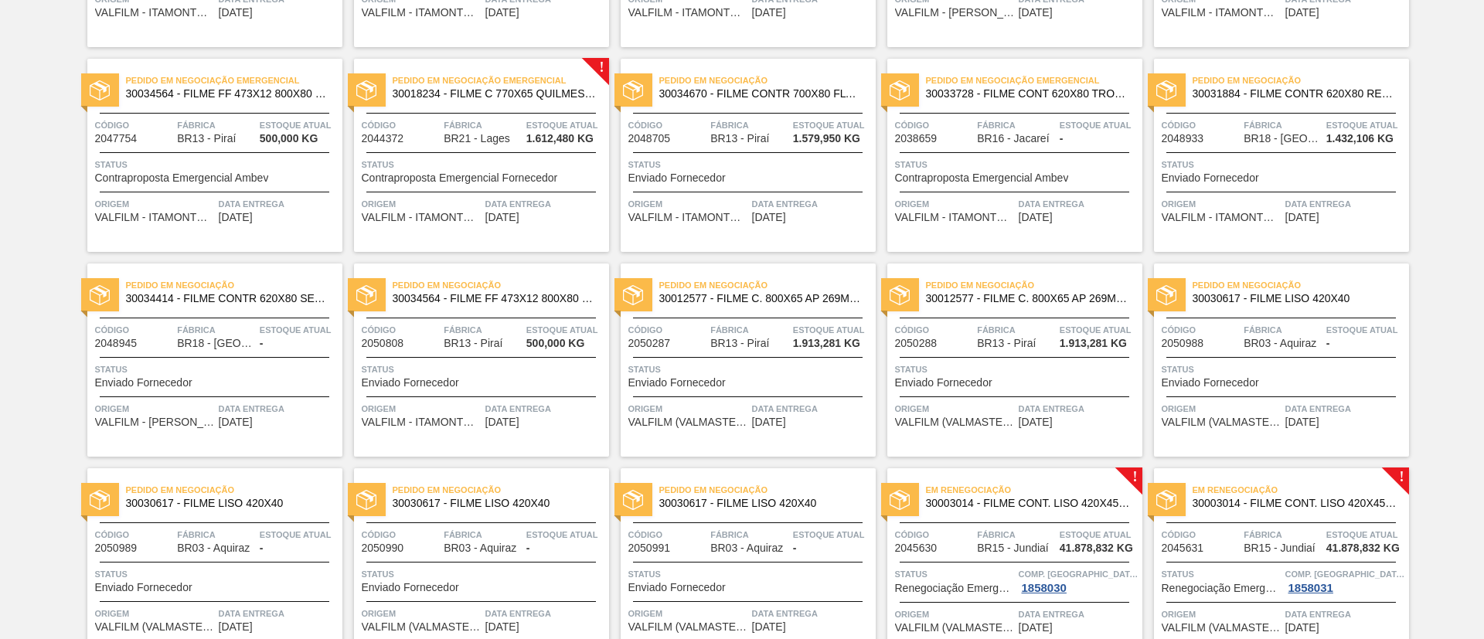
scroll to position [811, 0]
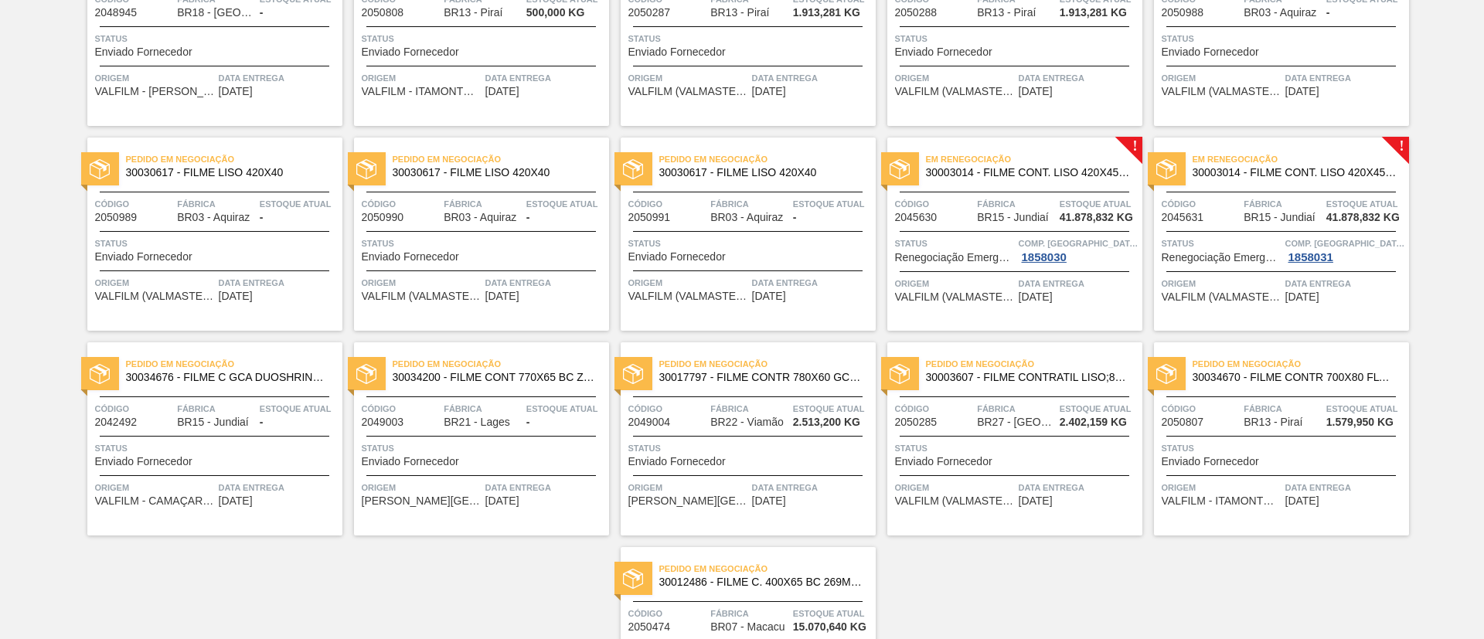
click at [1040, 167] on span "30003014 - FILME CONT. LISO 420X45 MICRAS" at bounding box center [1028, 173] width 204 height 12
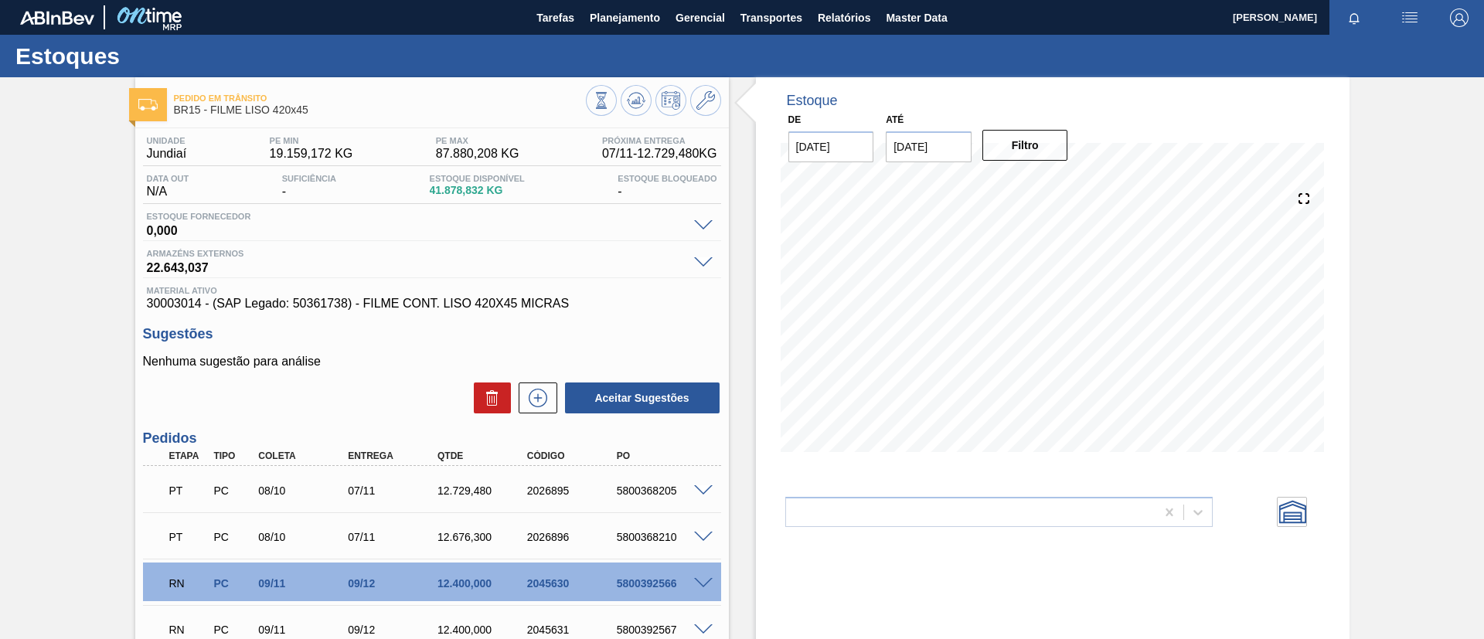
scroll to position [139, 0]
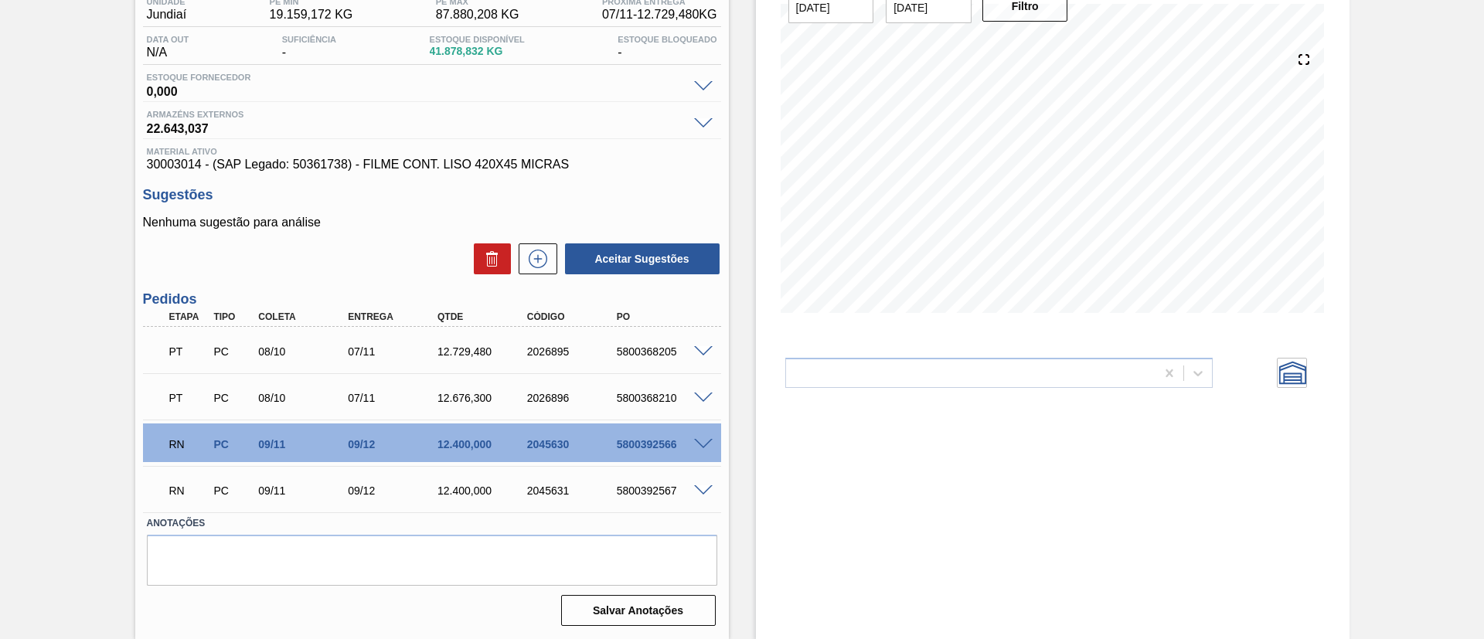
click at [696, 445] on span at bounding box center [703, 445] width 19 height 12
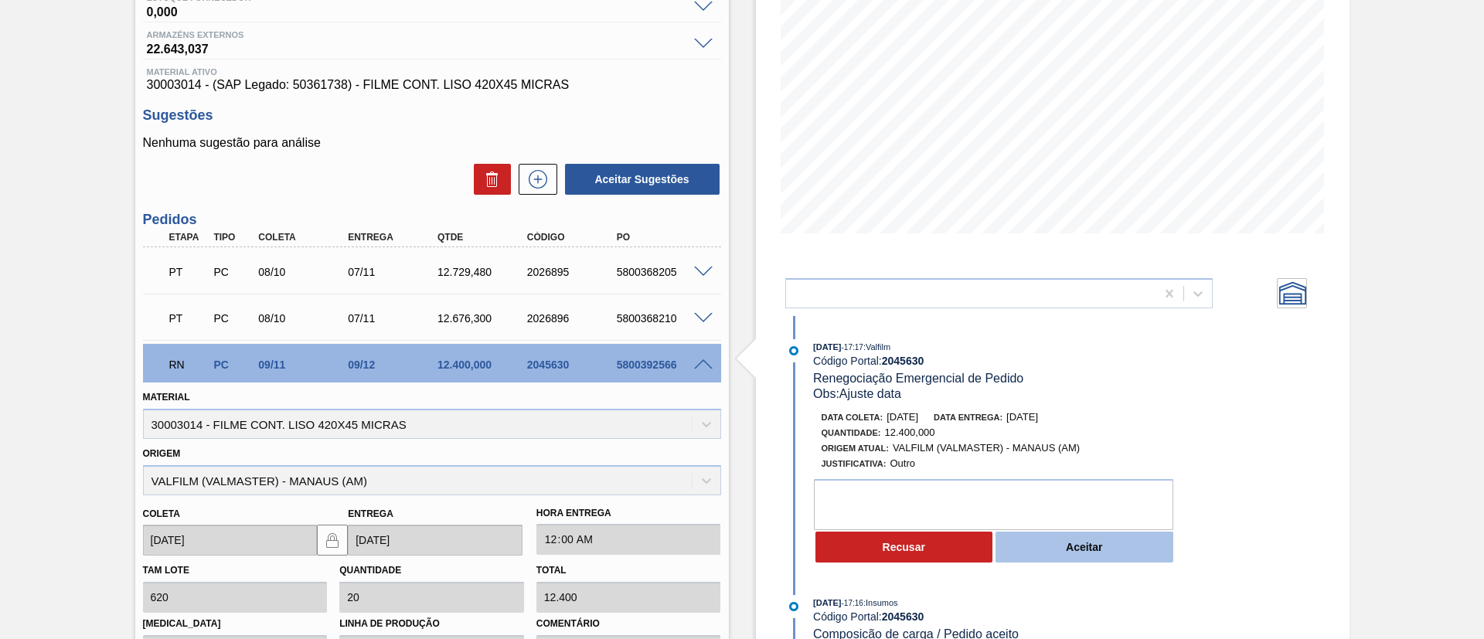
scroll to position [255, 0]
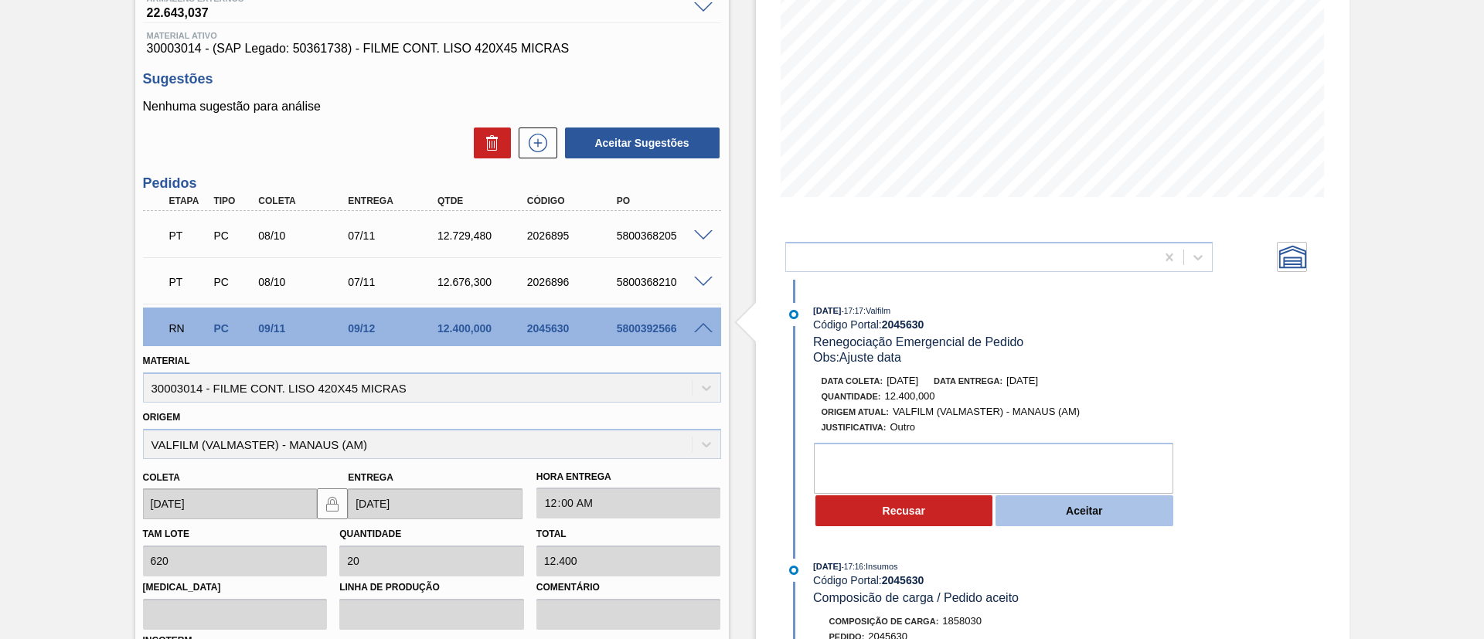
click at [1089, 513] on button "Aceitar" at bounding box center [1084, 510] width 178 height 31
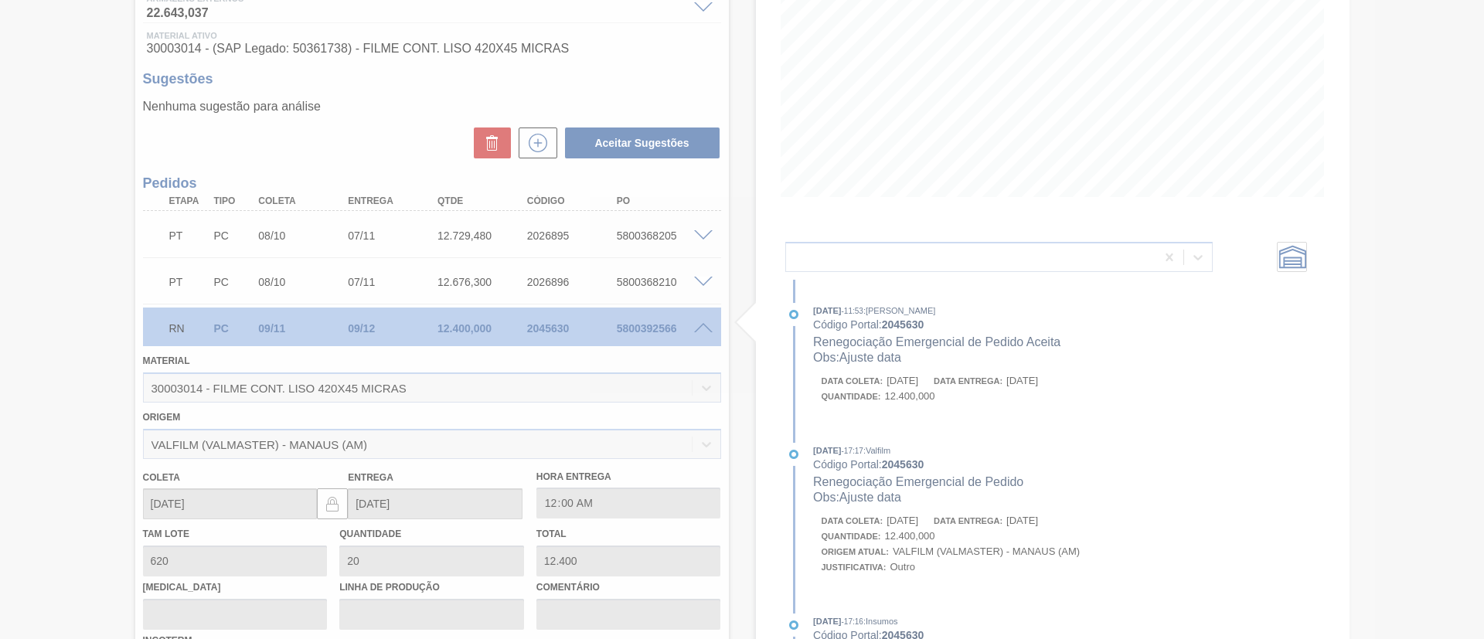
type input "Ajuste data"
type input "[DATE]"
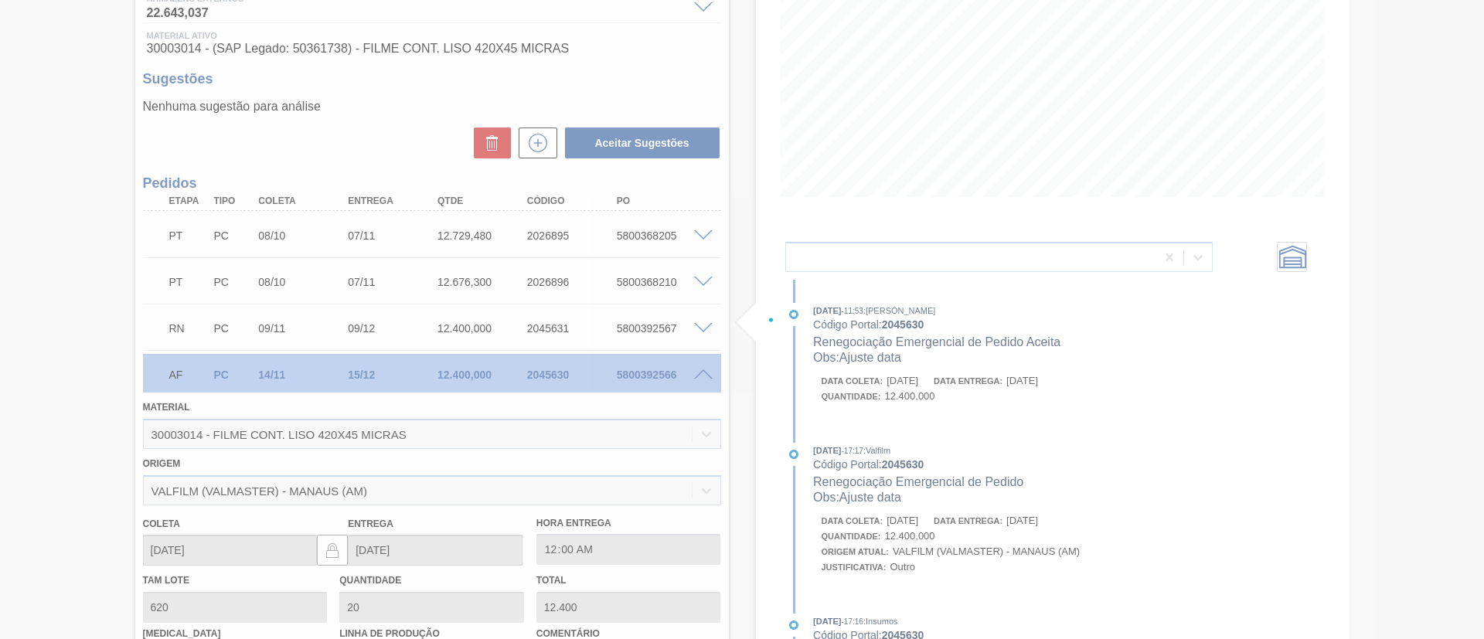
scroll to position [139, 0]
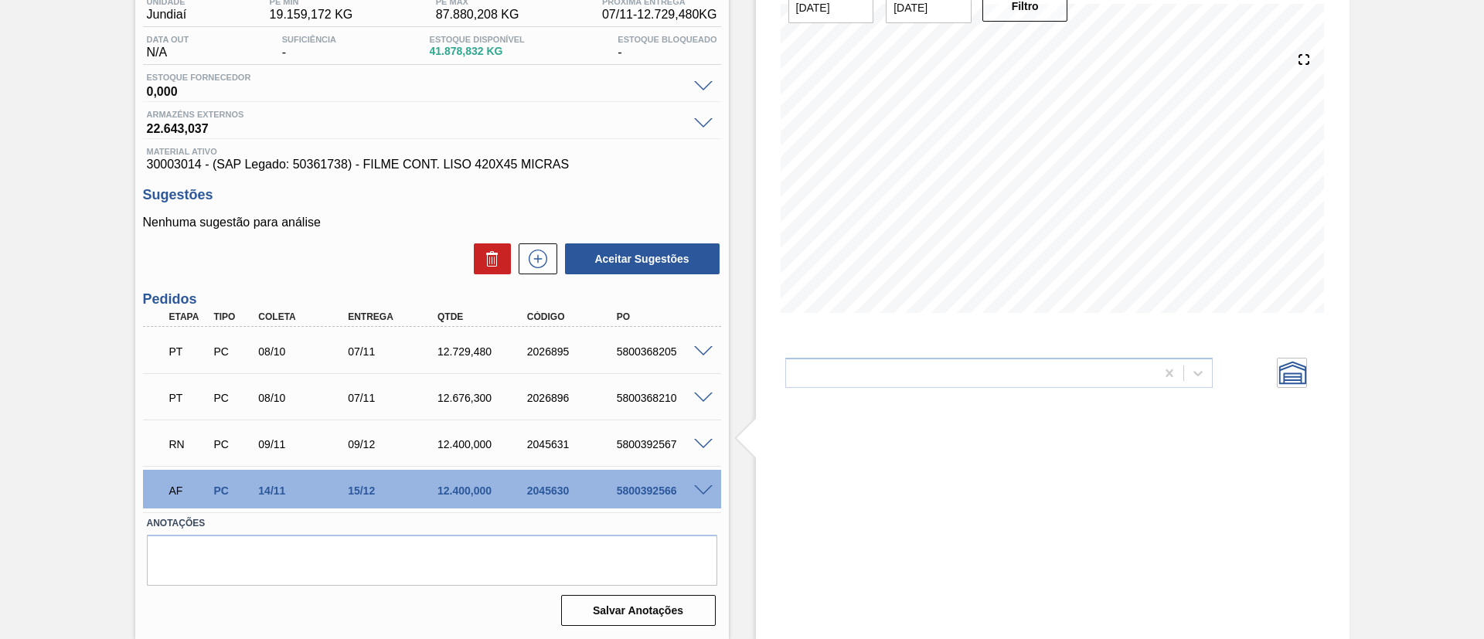
click at [702, 442] on span at bounding box center [703, 445] width 19 height 12
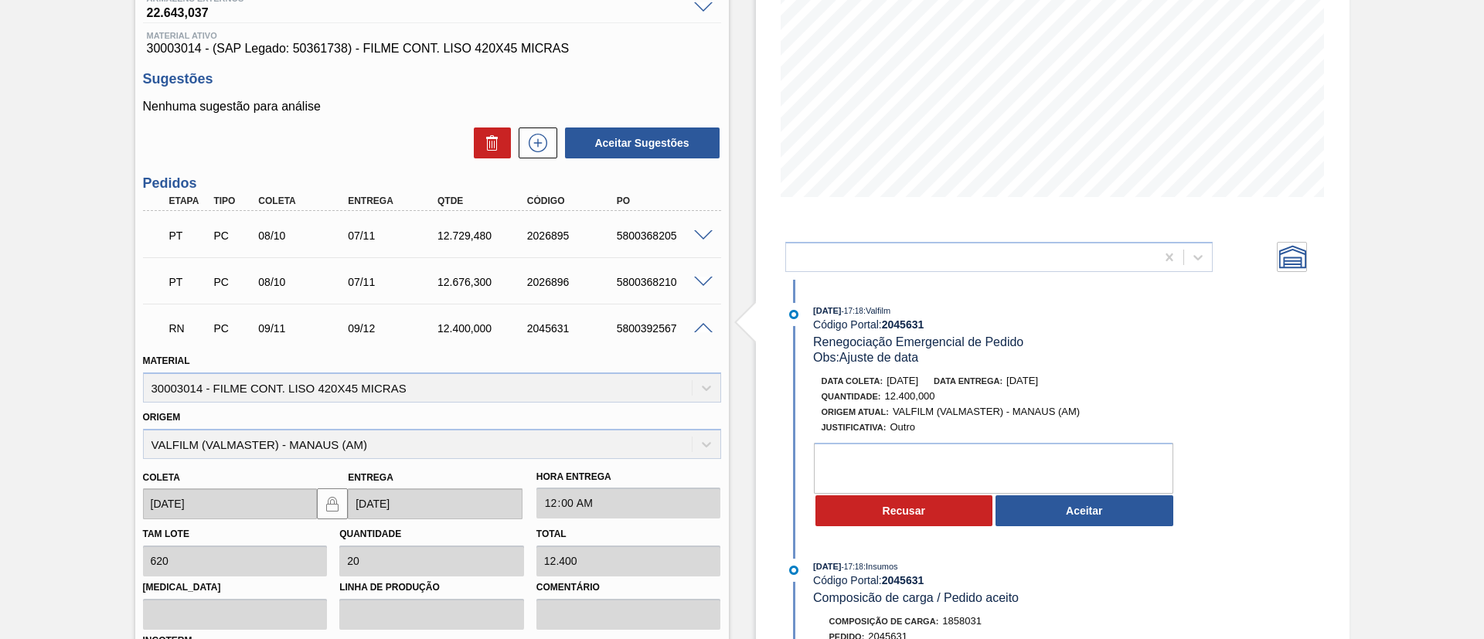
click at [1088, 536] on div "[DATE] 17:18 : Valfilm Código Portal: 2045631 Renegociação Emergencial de Pedid…" at bounding box center [982, 593] width 398 height 626
click at [1055, 508] on button "Aceitar" at bounding box center [1084, 510] width 178 height 31
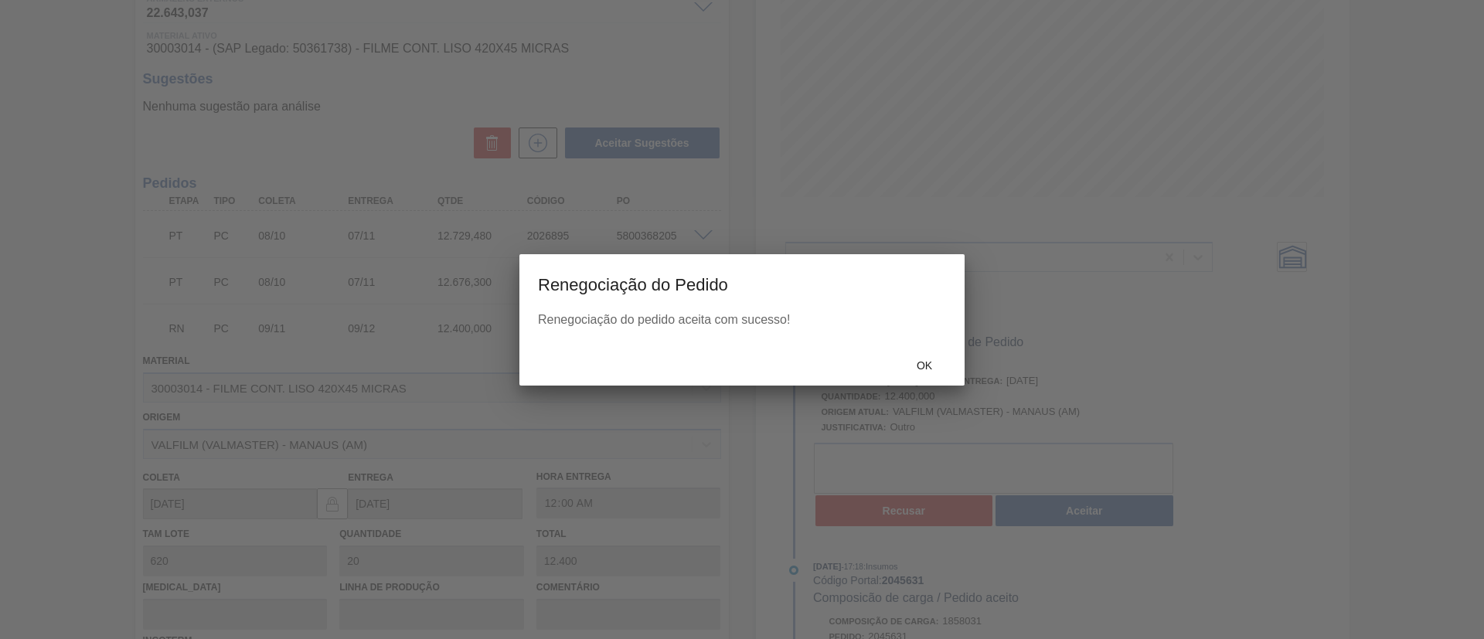
click at [910, 375] on div at bounding box center [742, 319] width 1484 height 639
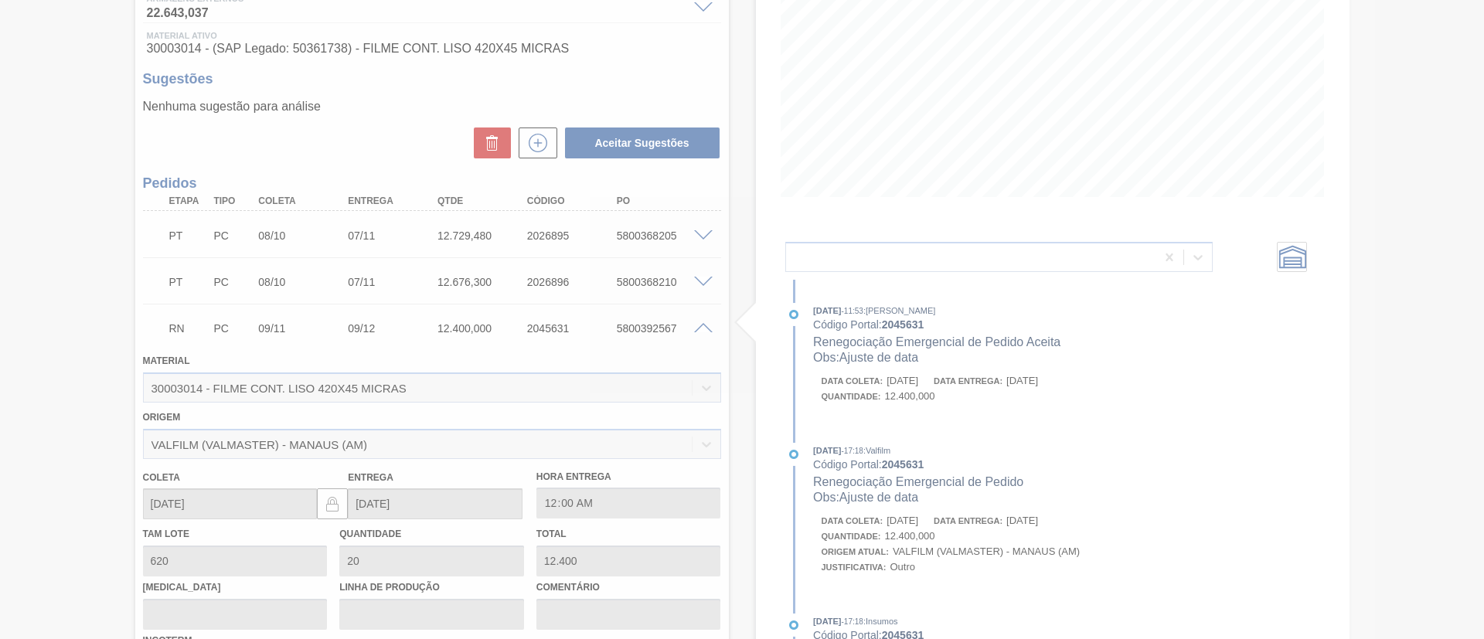
type input "Ajuste de data"
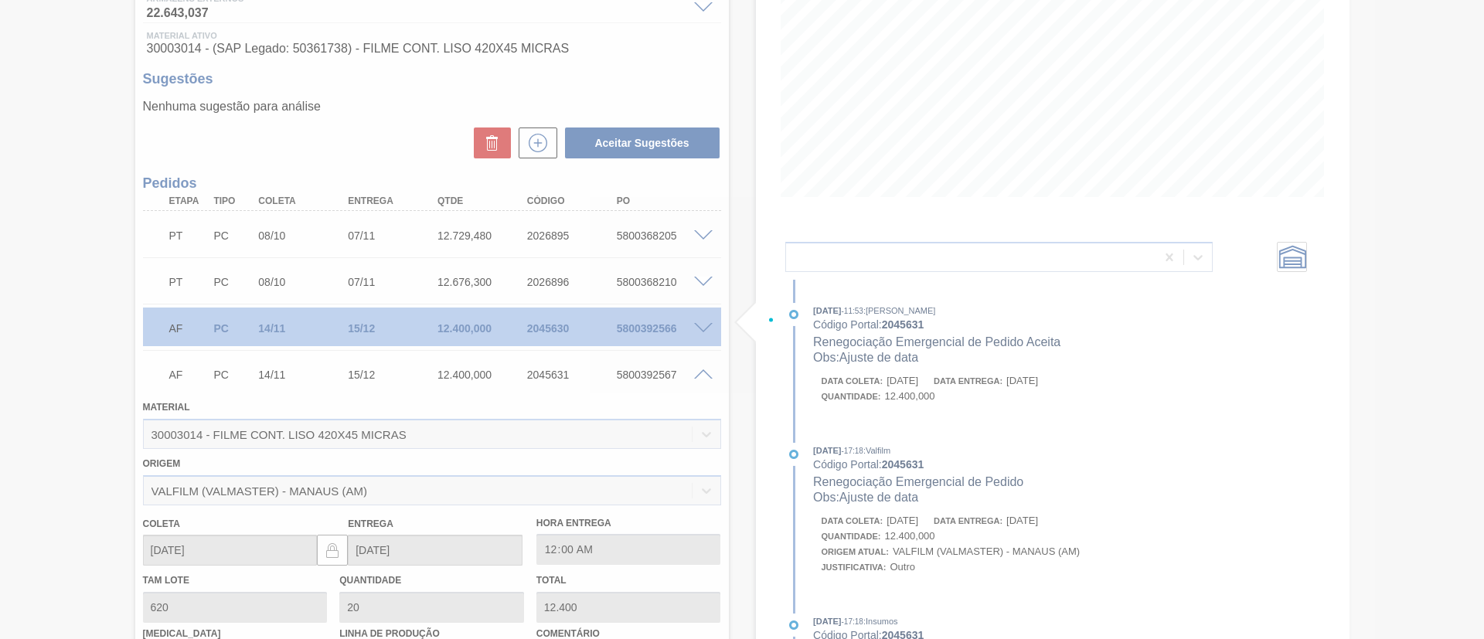
scroll to position [139, 0]
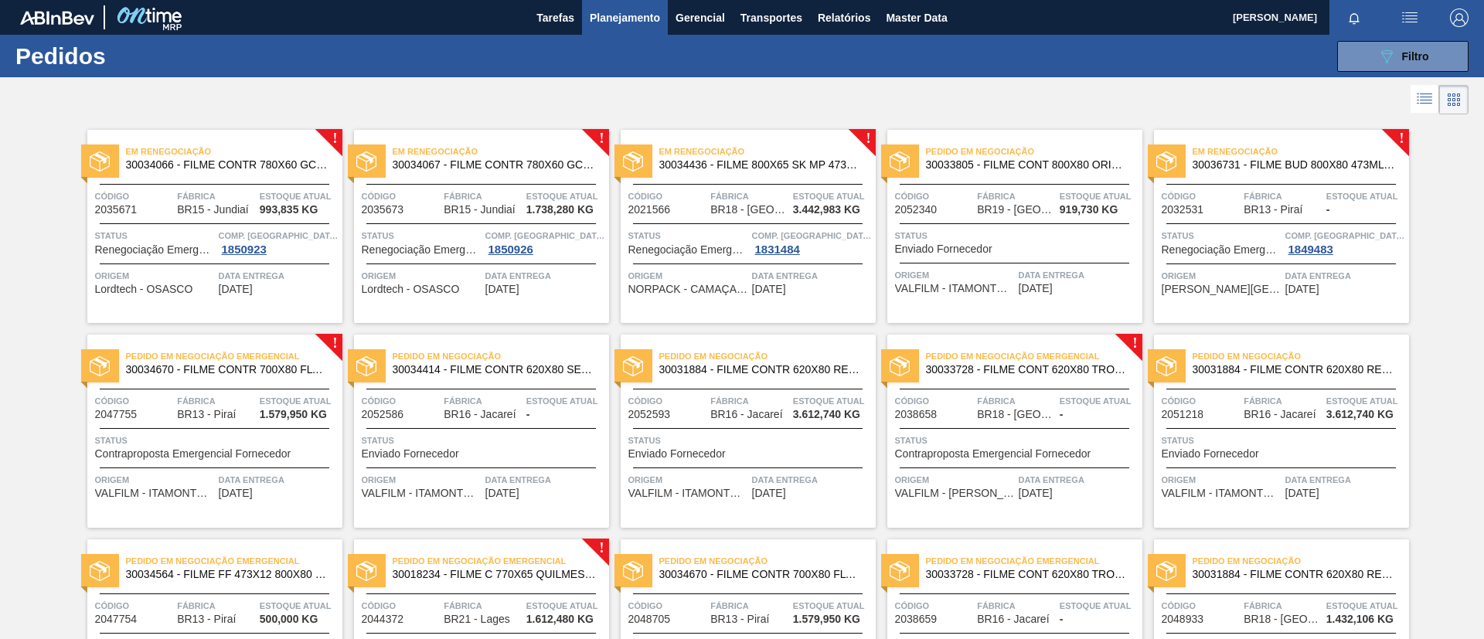
click at [1299, 163] on span "30036731 - FILME BUD 800X80 473ML MP C12" at bounding box center [1294, 165] width 204 height 12
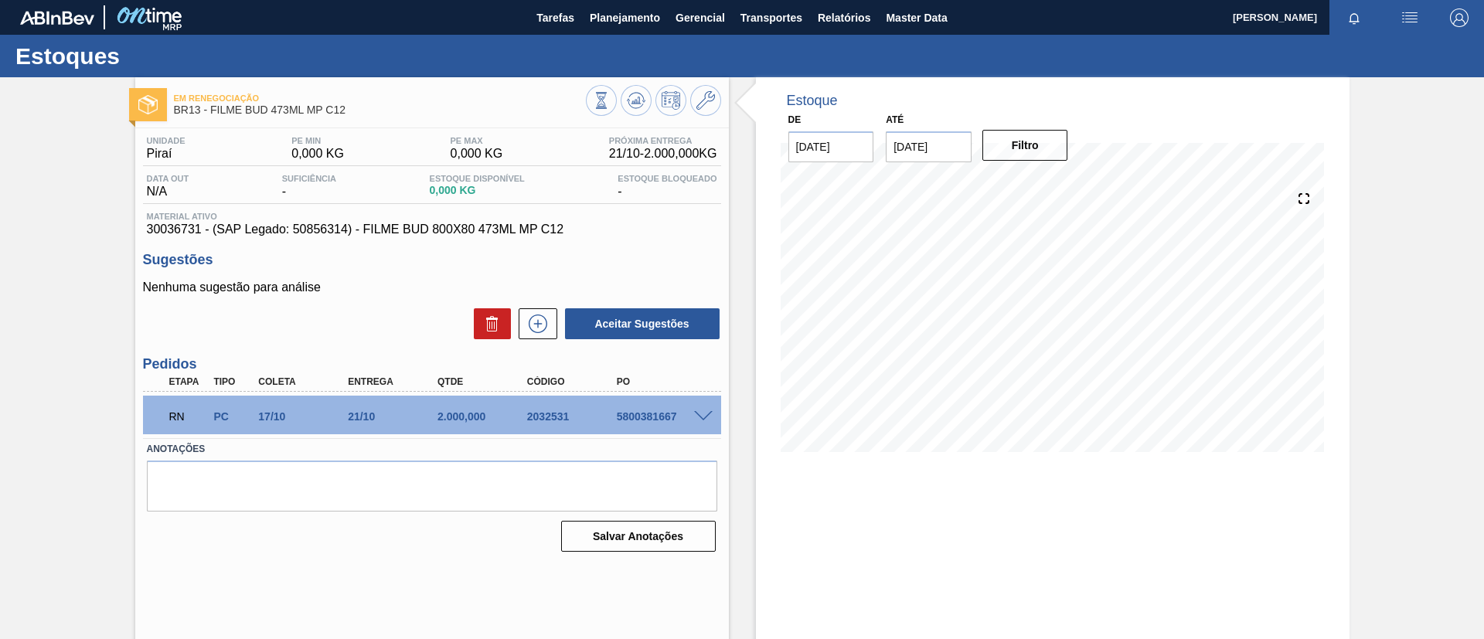
click at [706, 415] on span at bounding box center [703, 417] width 19 height 12
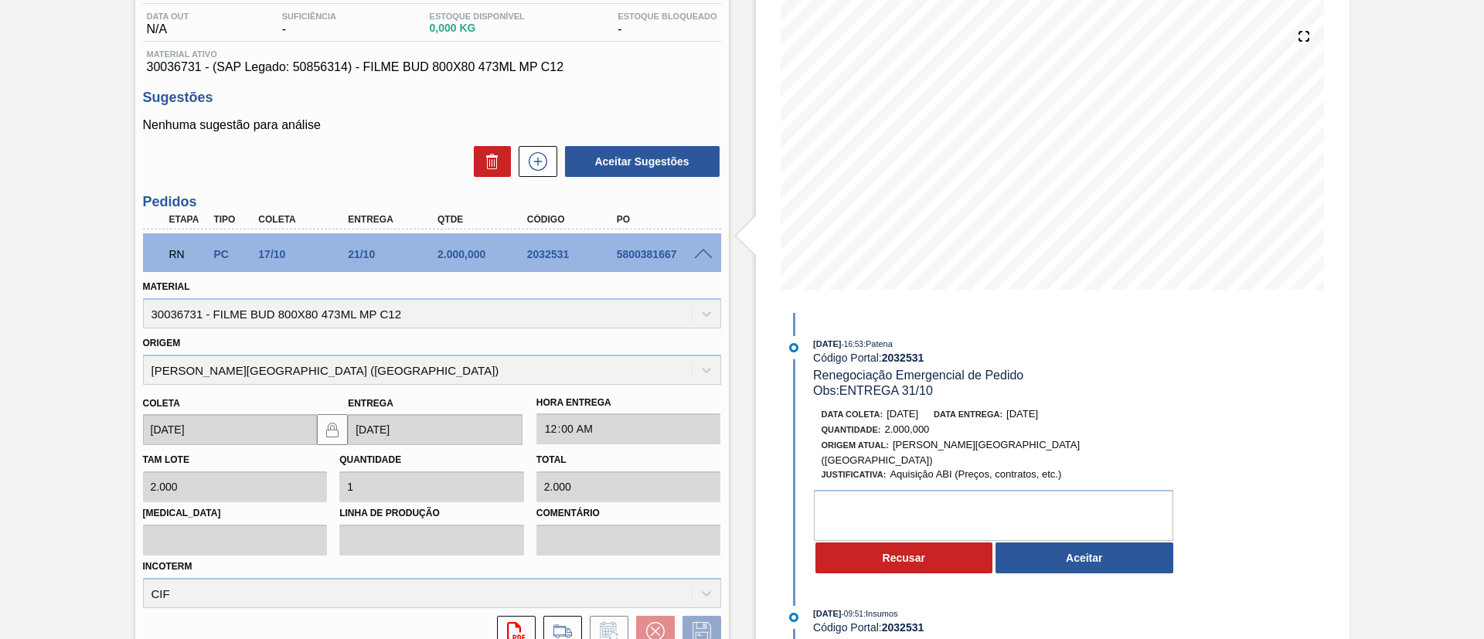
scroll to position [301, 0]
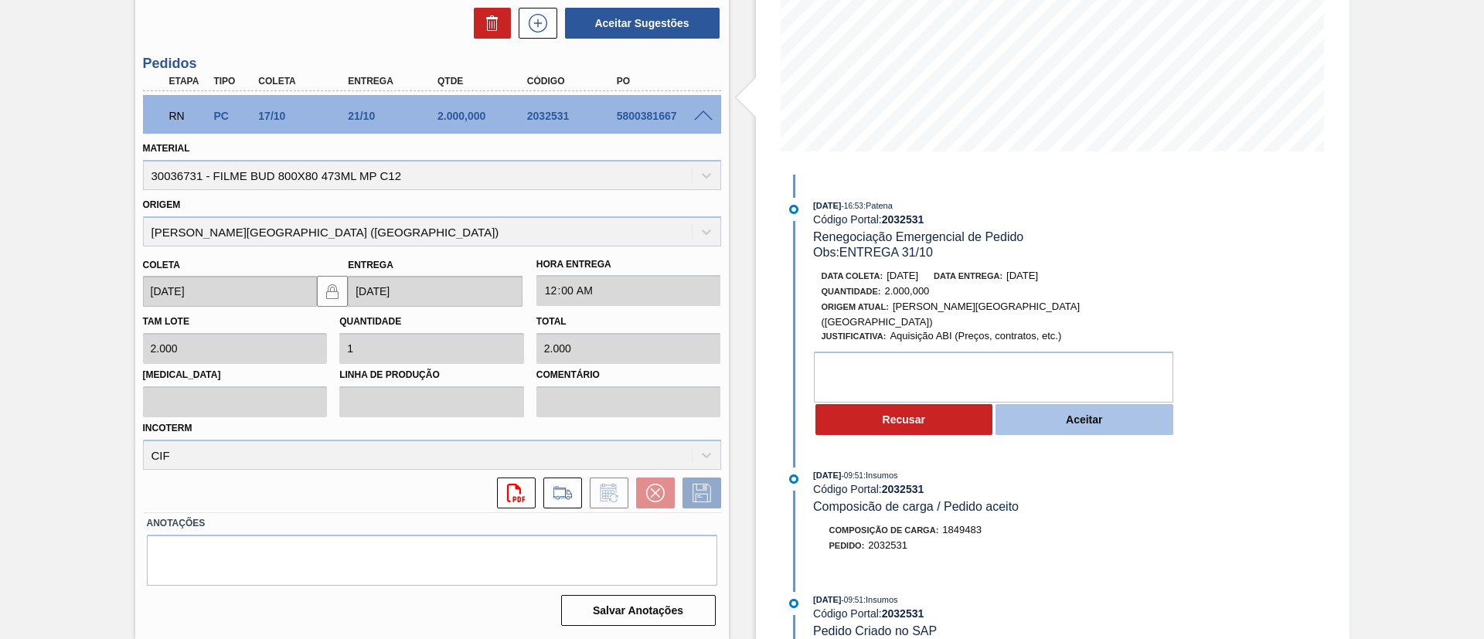
click at [1063, 411] on button "Aceitar" at bounding box center [1084, 419] width 178 height 31
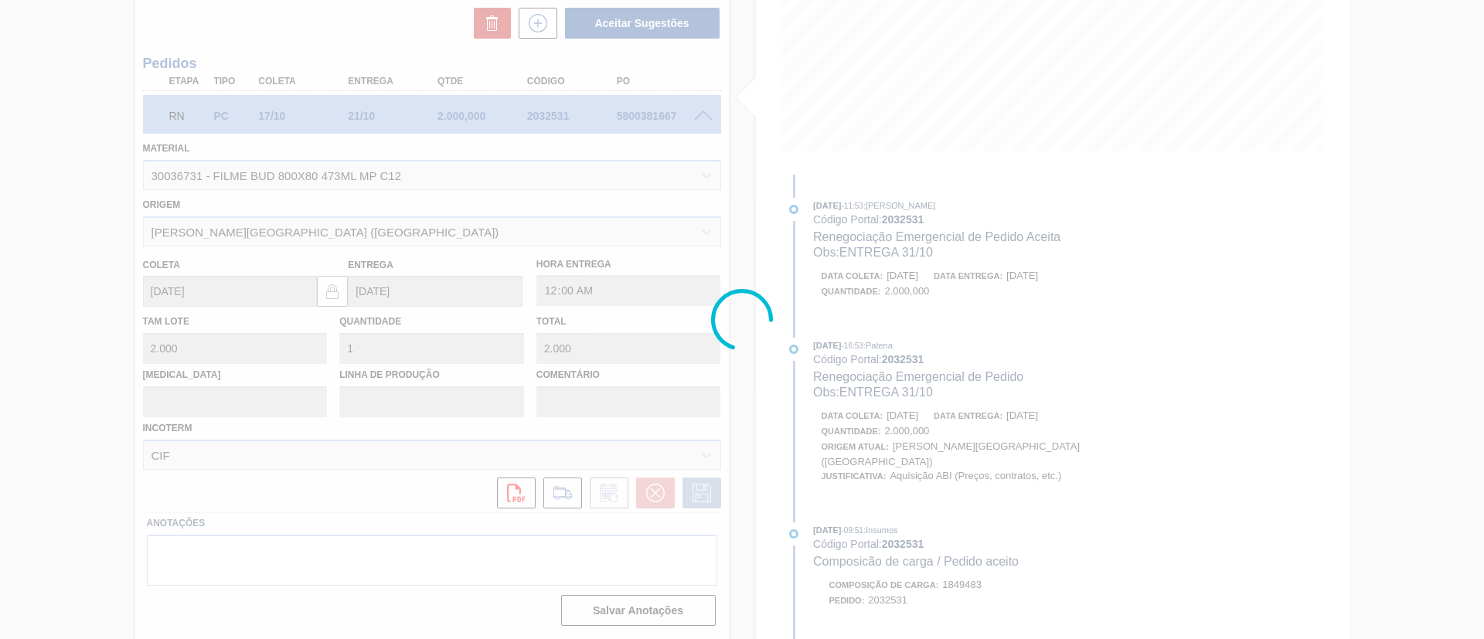
drag, startPoint x: 895, startPoint y: 359, endPoint x: 903, endPoint y: 364, distance: 9.7
click at [896, 360] on div at bounding box center [742, 319] width 1484 height 639
type input "ENTREGA 31/10"
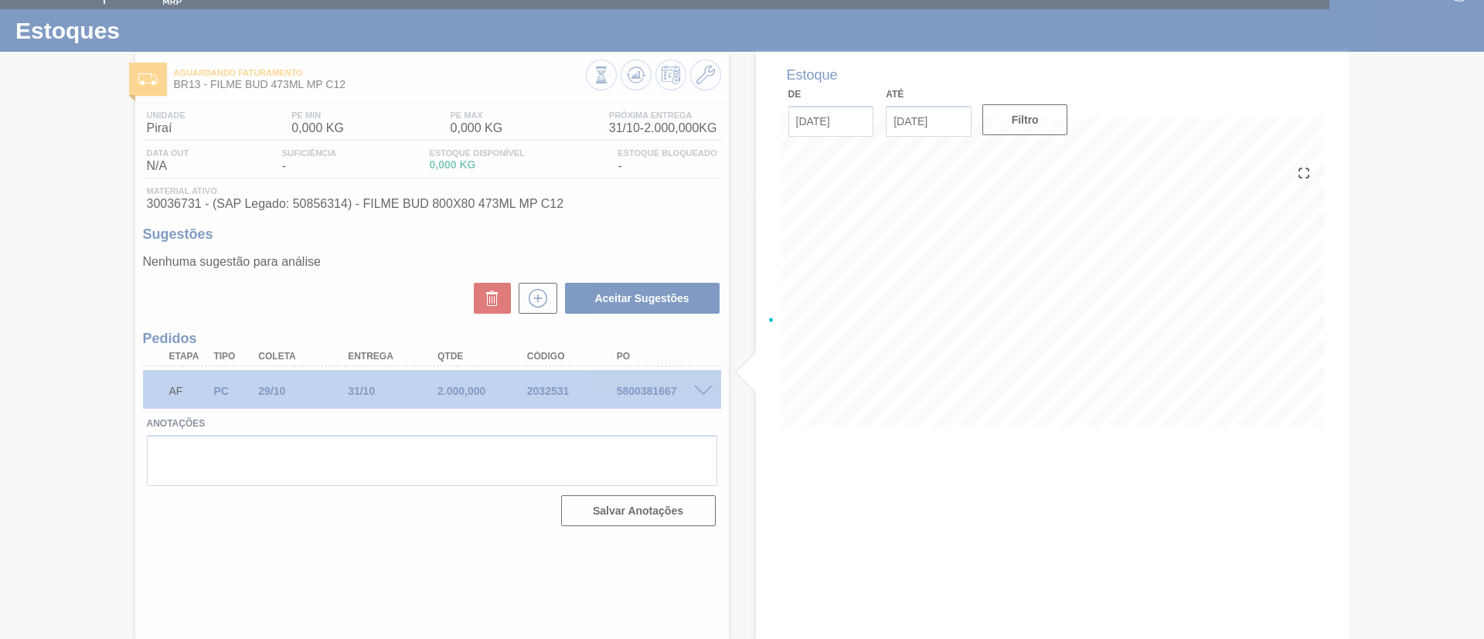
scroll to position [26, 0]
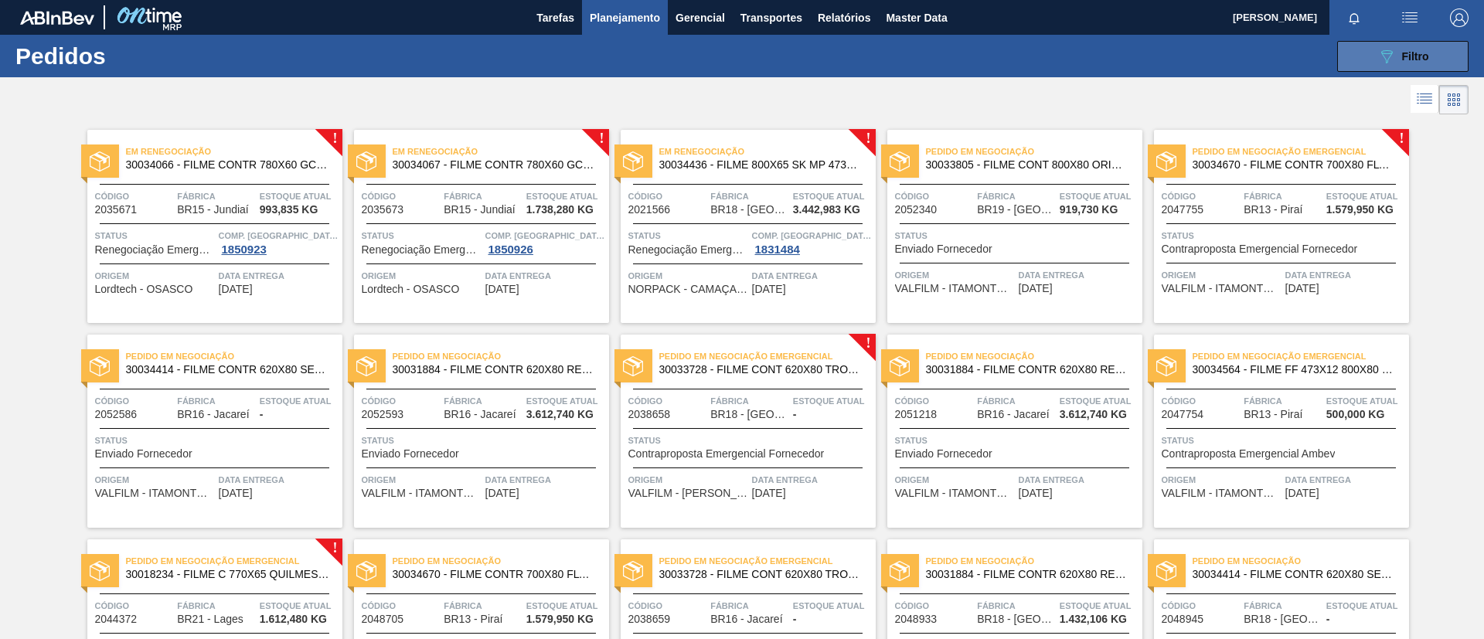
click at [1393, 44] on button "089F7B8B-B2A5-4AFE-B5C0-19BA573D28AC Filtro" at bounding box center [1402, 56] width 131 height 31
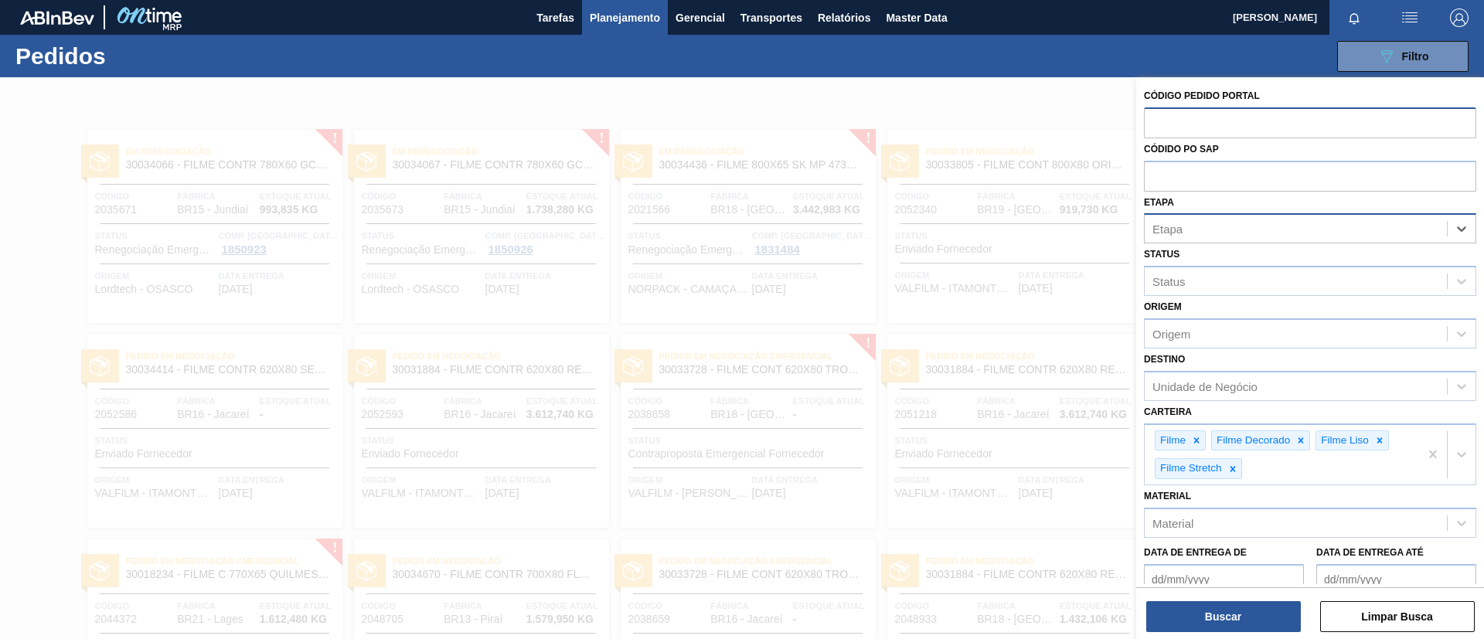
click at [1167, 108] on input "text" at bounding box center [1310, 121] width 332 height 29
paste input "2037150"
type input "2037150"
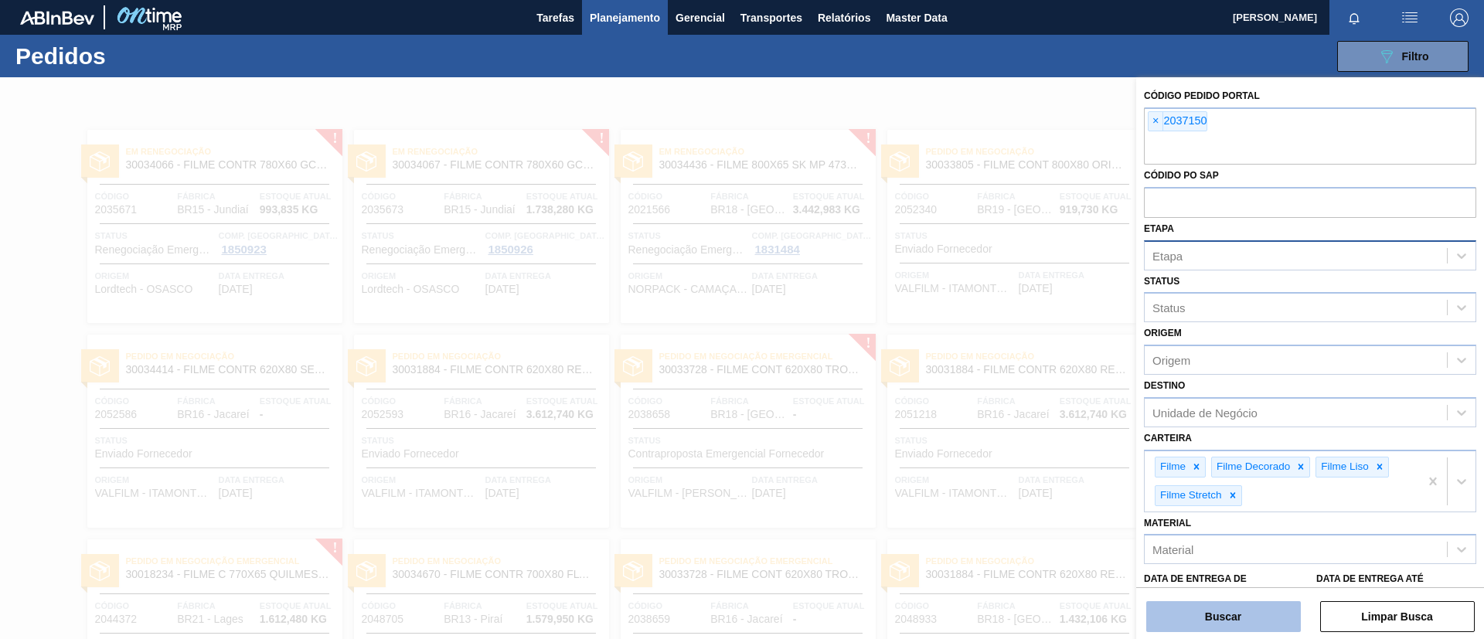
click at [1209, 623] on button "Buscar" at bounding box center [1223, 616] width 155 height 31
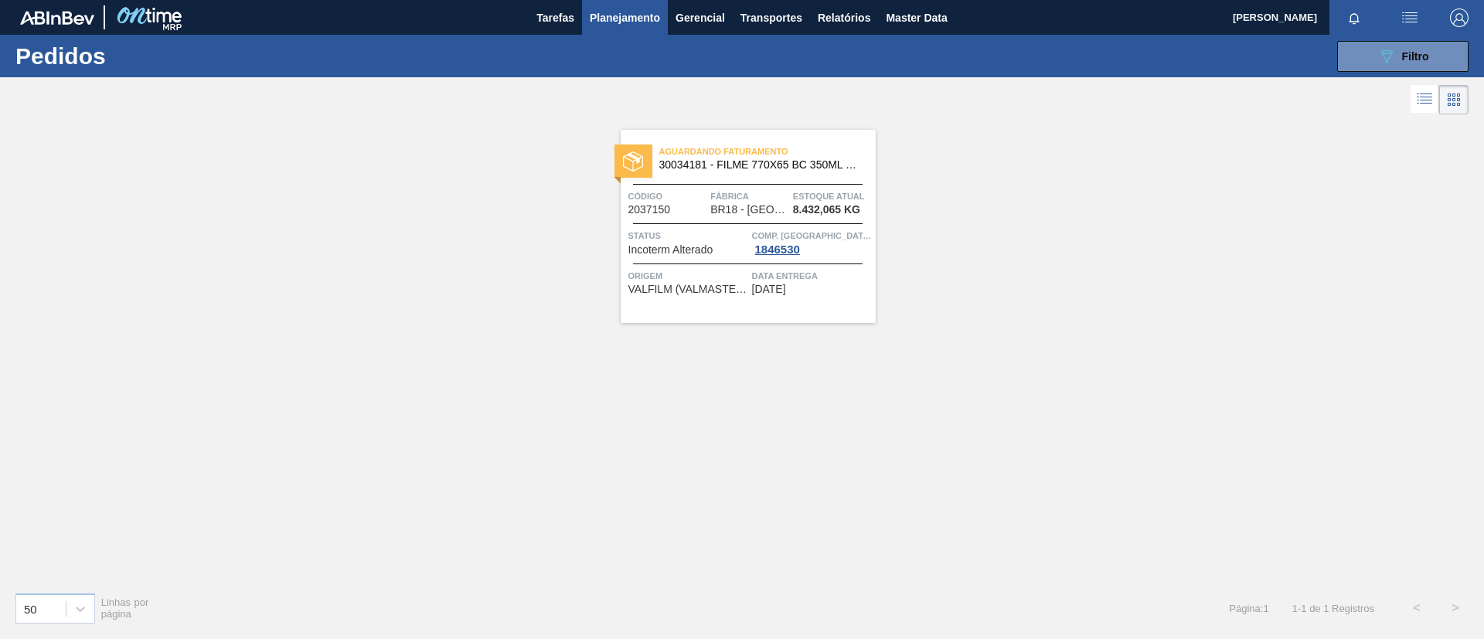
click at [774, 155] on span "Aguardando Faturamento" at bounding box center [767, 151] width 216 height 15
